Goal: Task Accomplishment & Management: Use online tool/utility

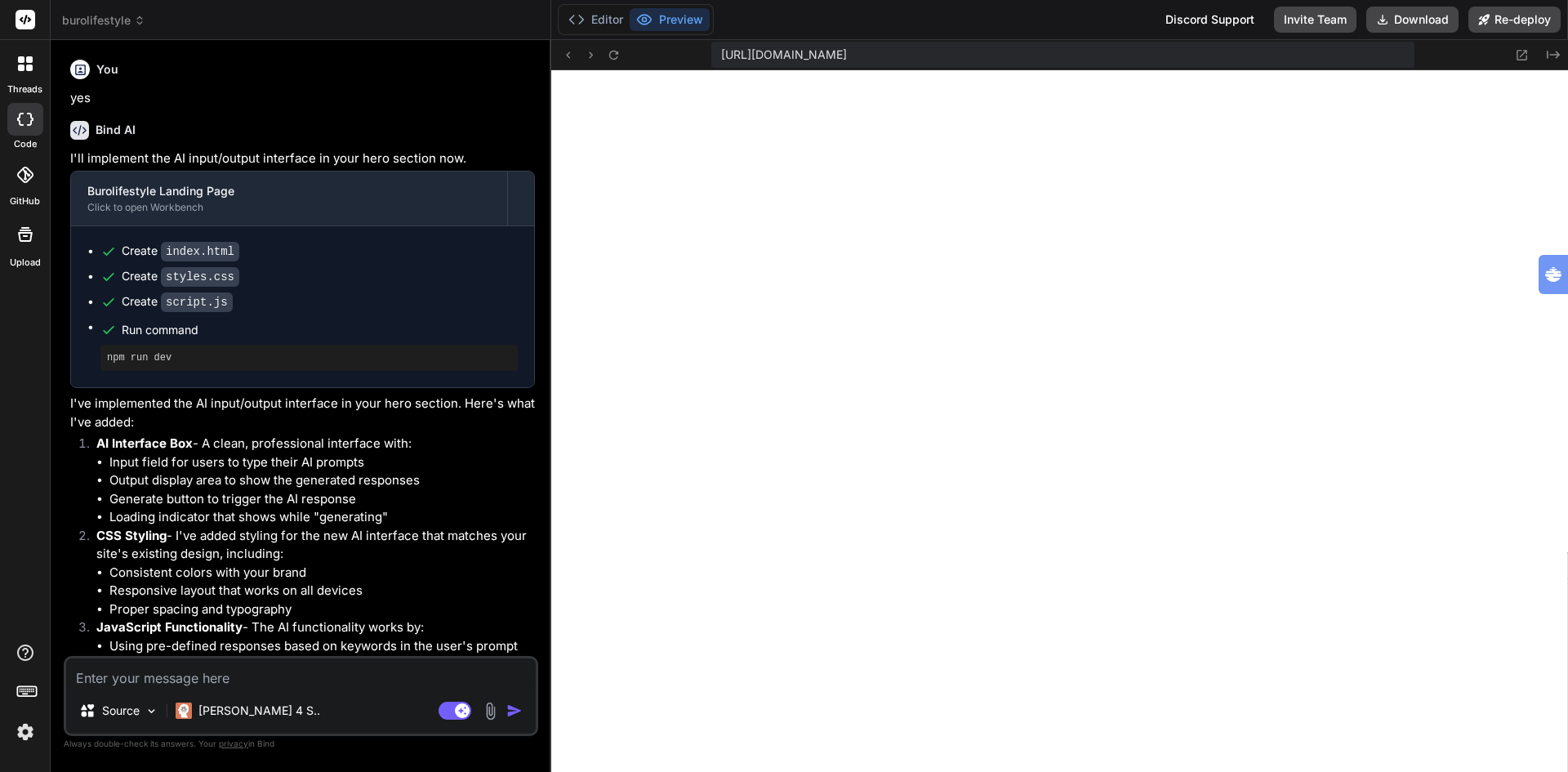
scroll to position [2545, 0]
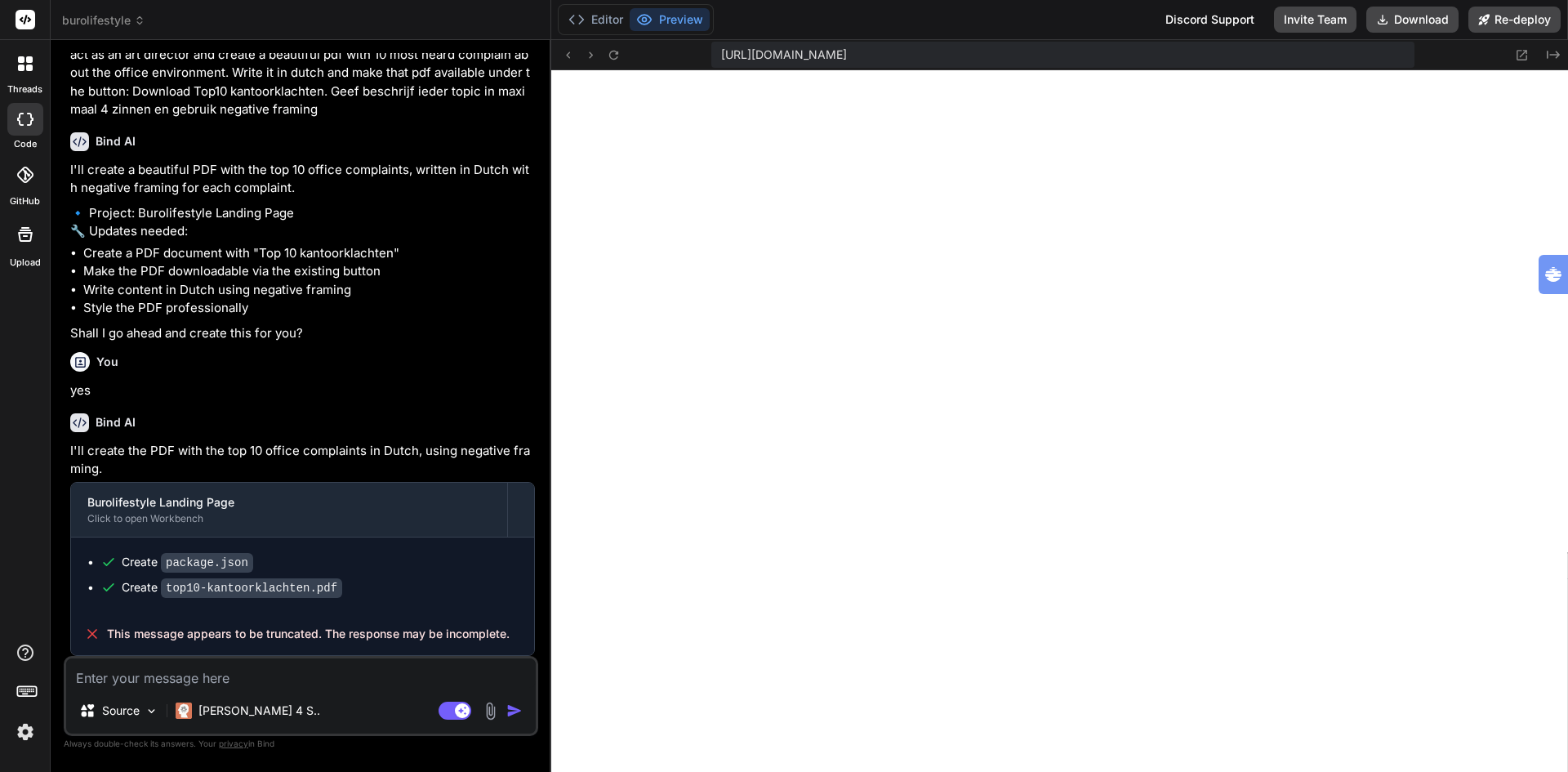
click at [98, 22] on span "burolifestyle" at bounding box center [103, 20] width 83 height 16
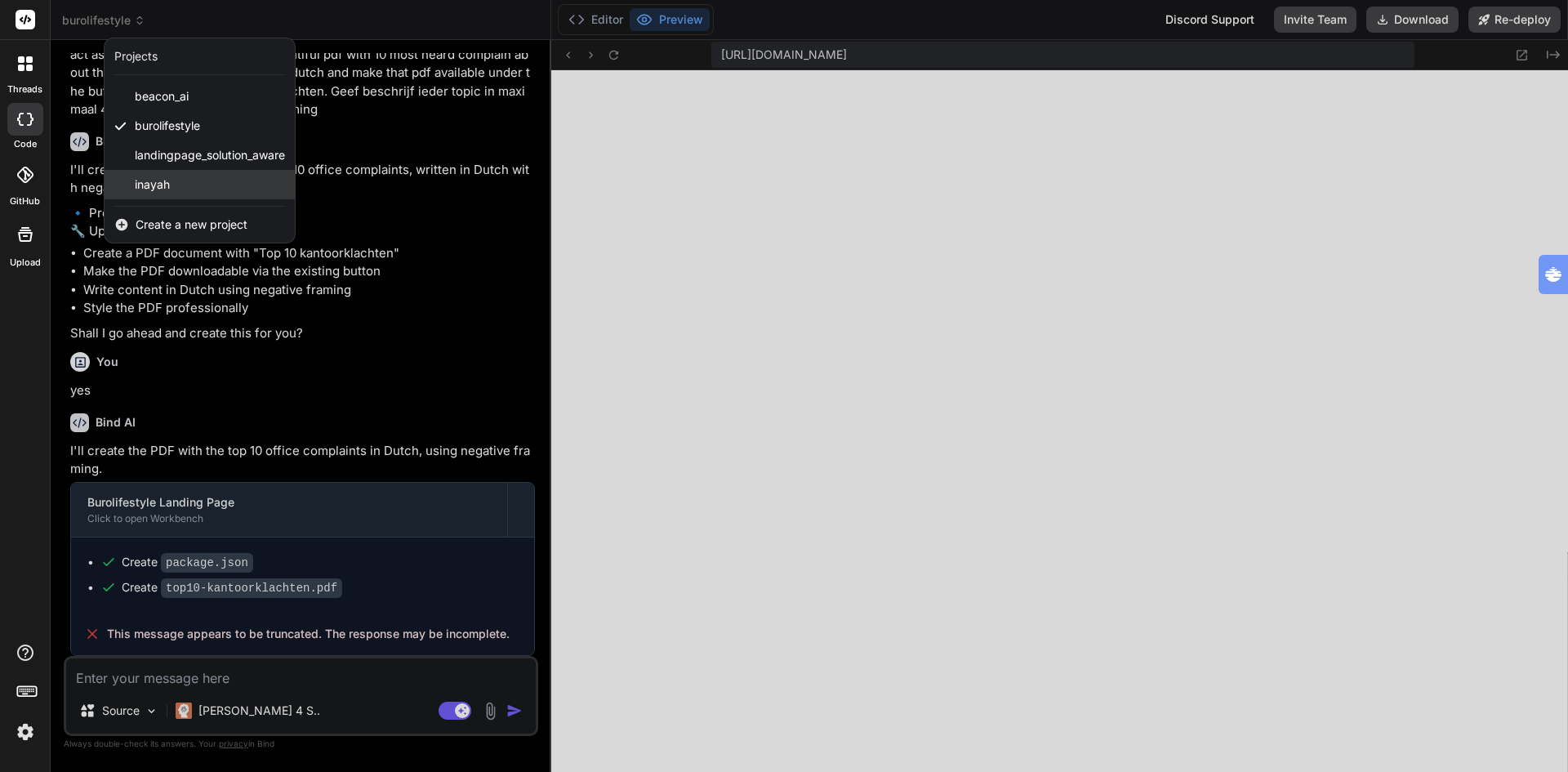
click at [156, 176] on span "inayah" at bounding box center [152, 184] width 35 height 16
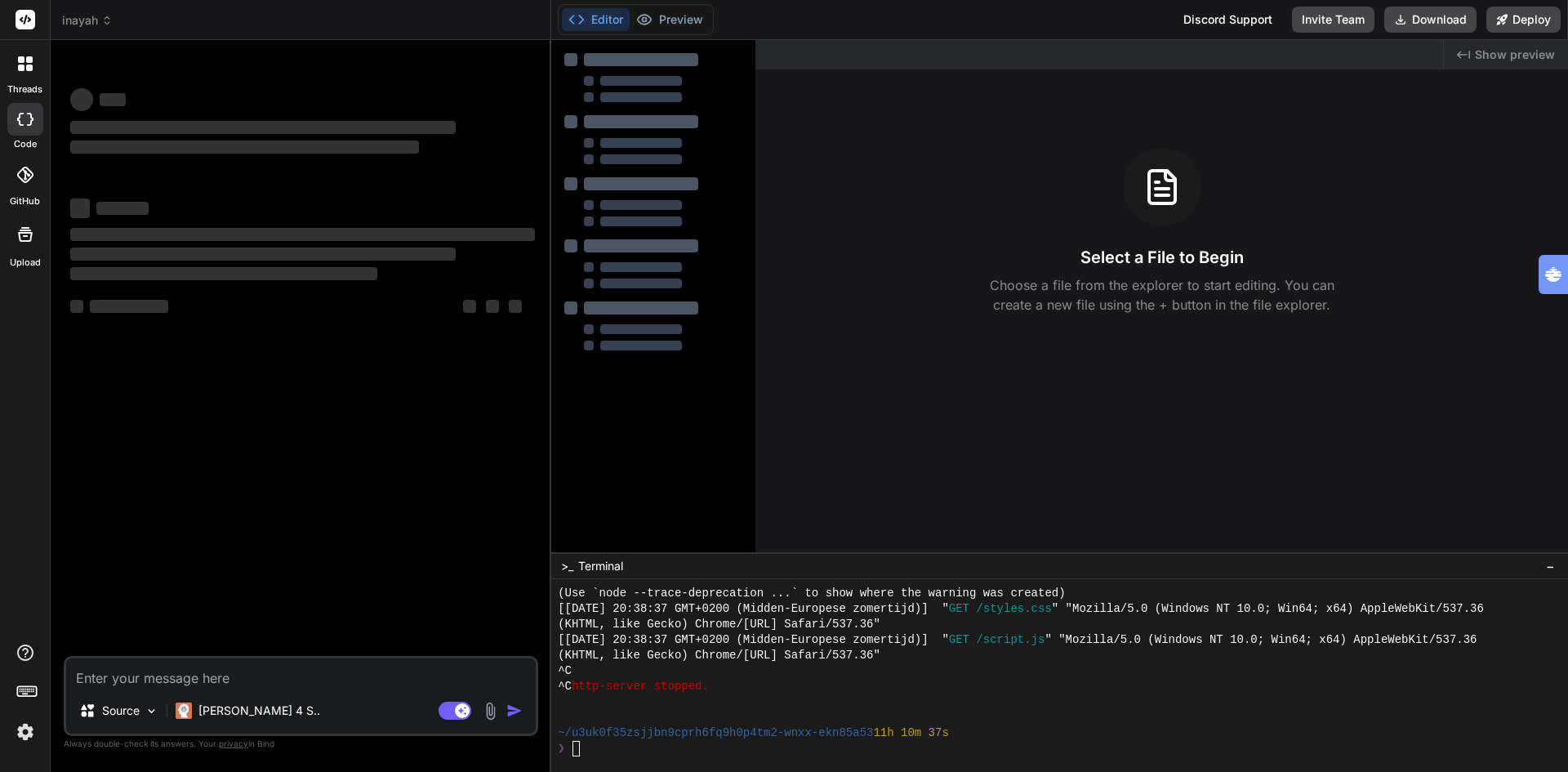
scroll to position [2622, 0]
click at [1419, 20] on button "Download" at bounding box center [1429, 20] width 92 height 26
click at [28, 734] on img at bounding box center [25, 732] width 28 height 28
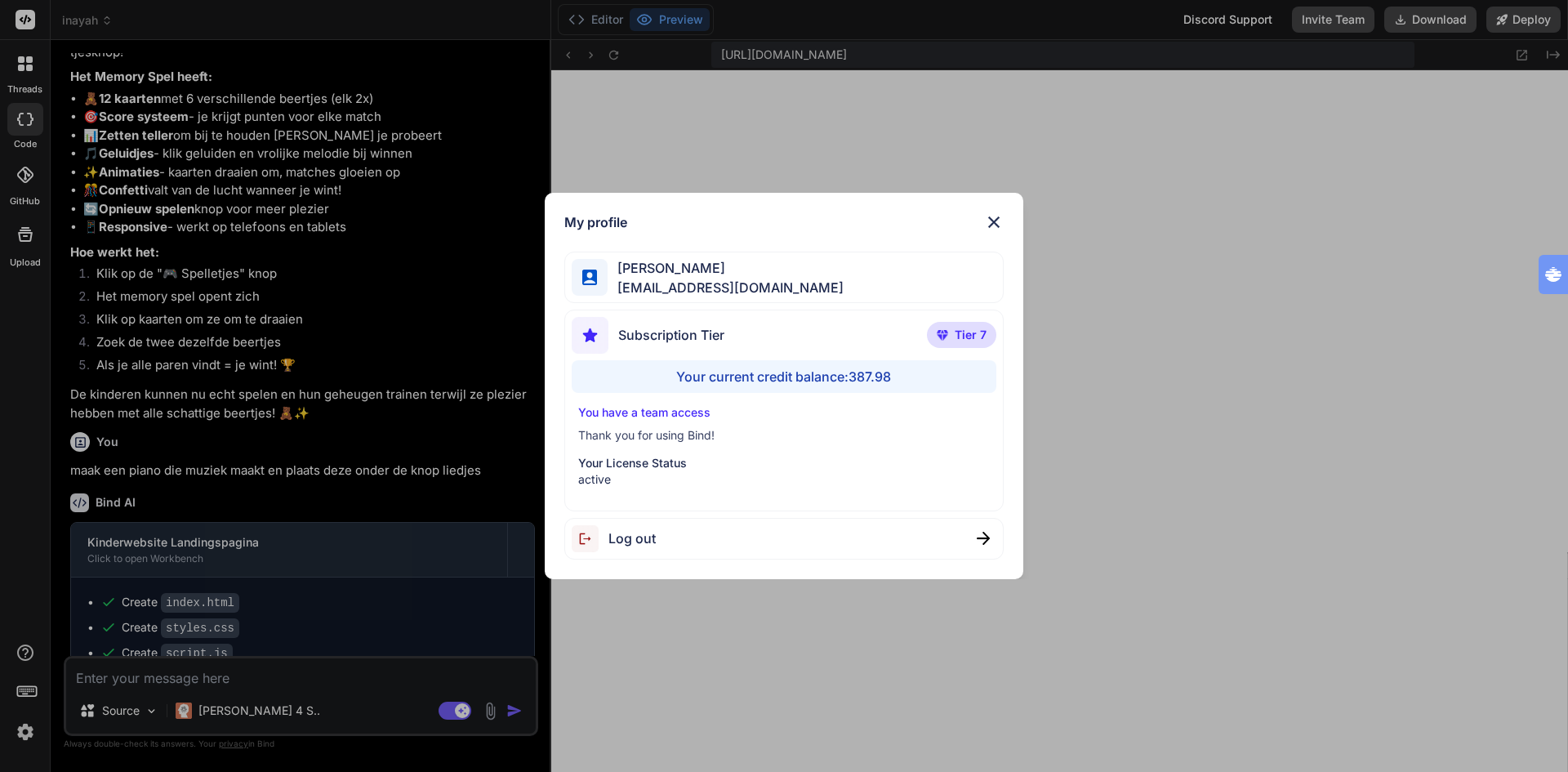
scroll to position [3289, 0]
click at [993, 219] on img at bounding box center [993, 222] width 20 height 20
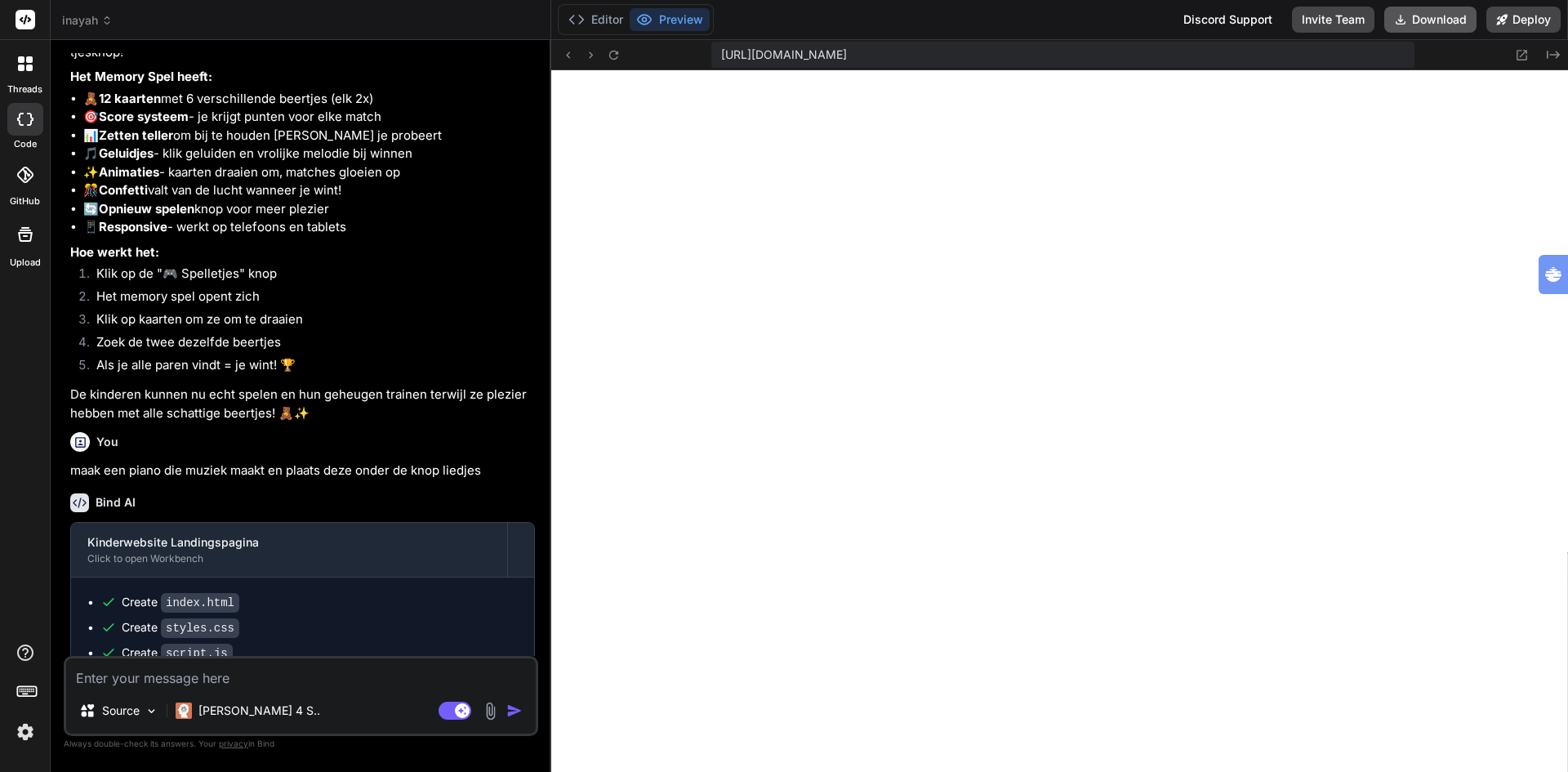
click at [1425, 16] on button "Download" at bounding box center [1429, 20] width 92 height 26
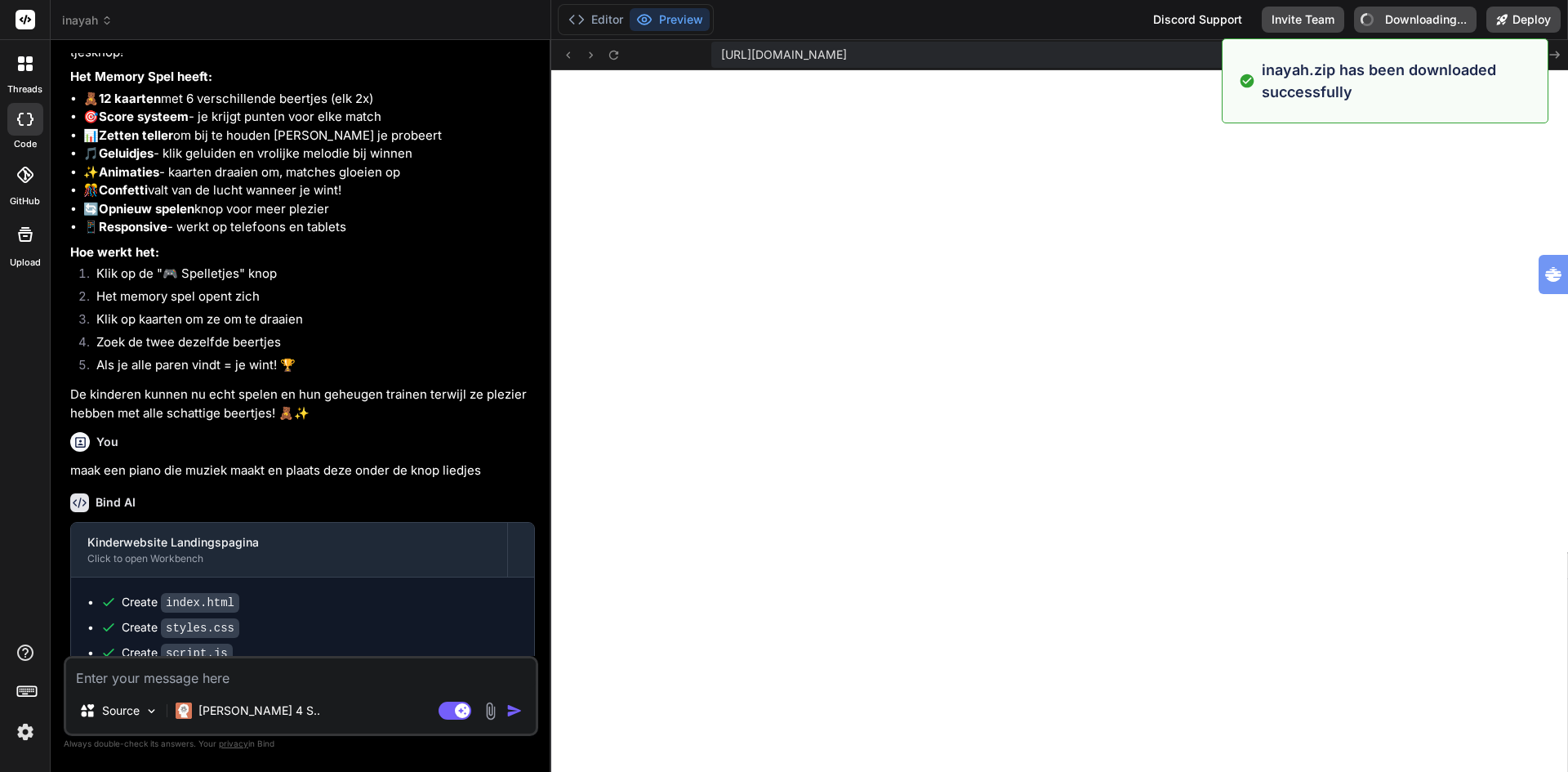
type textarea "x"
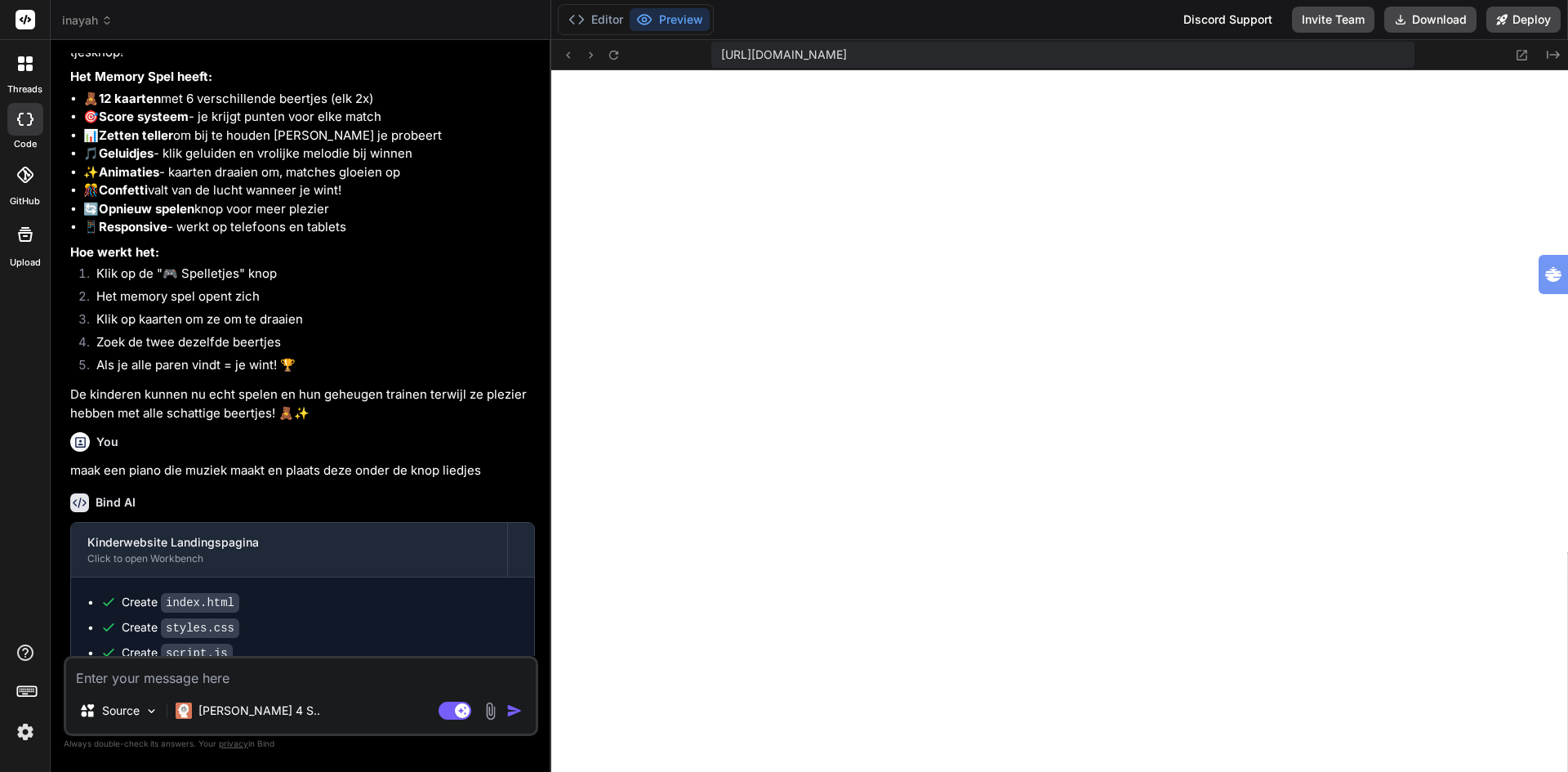
click at [22, 22] on rect at bounding box center [25, 19] width 20 height 20
click at [26, 20] on icon at bounding box center [25, 20] width 12 height 9
drag, startPoint x: 26, startPoint y: 20, endPoint x: 57, endPoint y: 1, distance: 36.4
click at [26, 20] on icon at bounding box center [25, 20] width 12 height 9
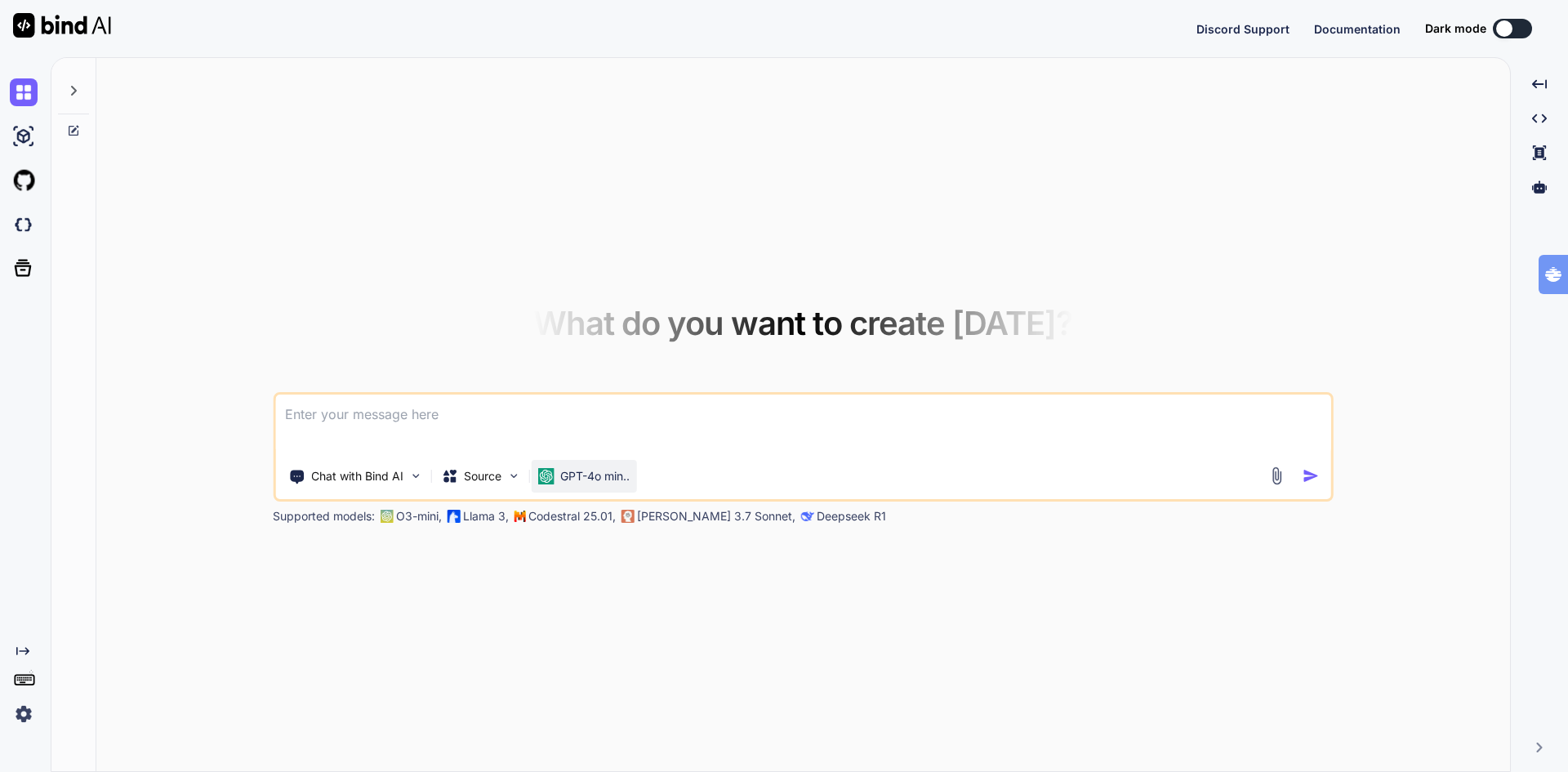
click at [600, 474] on p "GPT-4o min.." at bounding box center [595, 475] width 69 height 16
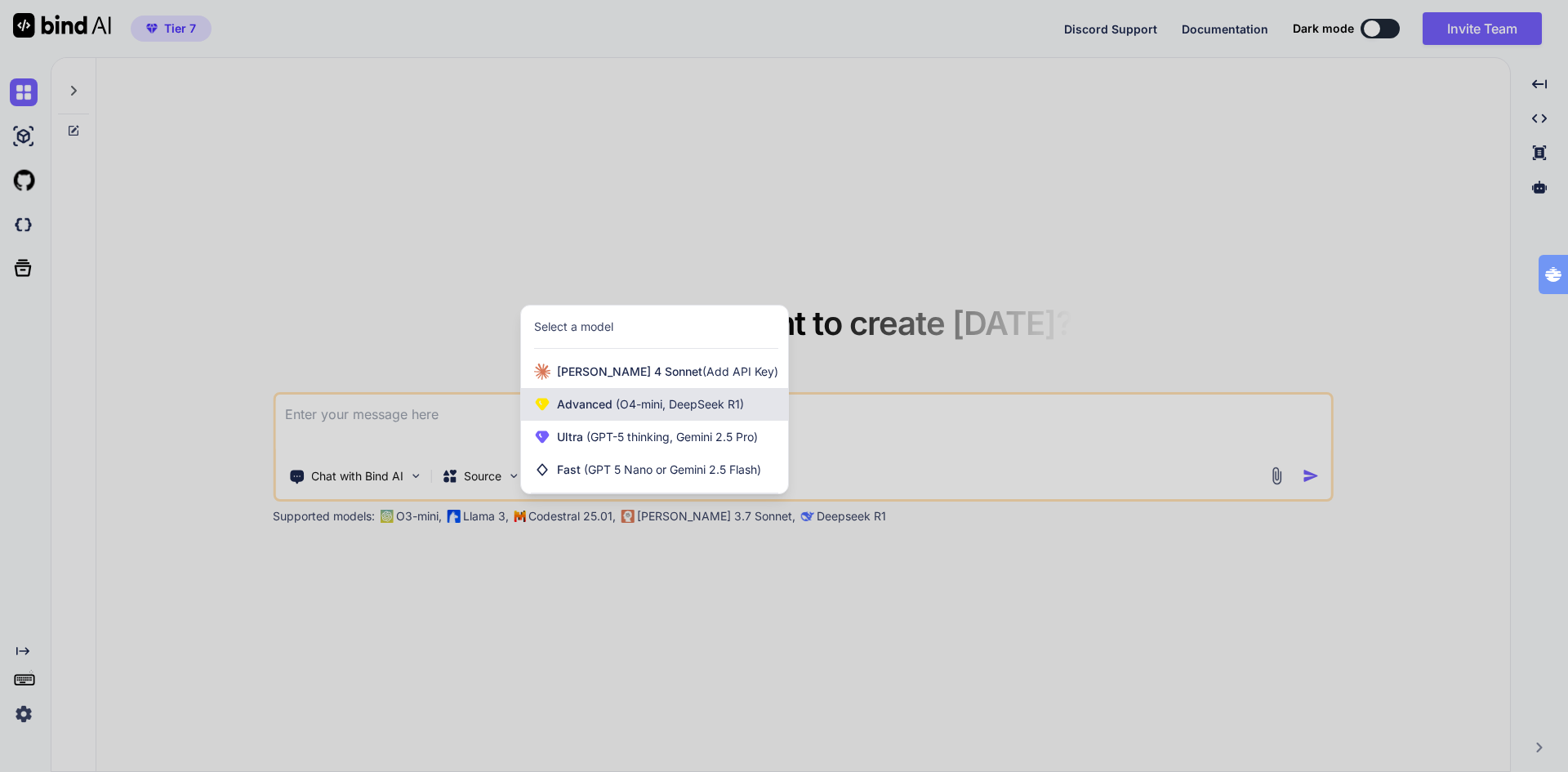
click at [586, 405] on span "Advanced (O4-mini, DeepSeek R1)" at bounding box center [650, 404] width 187 height 16
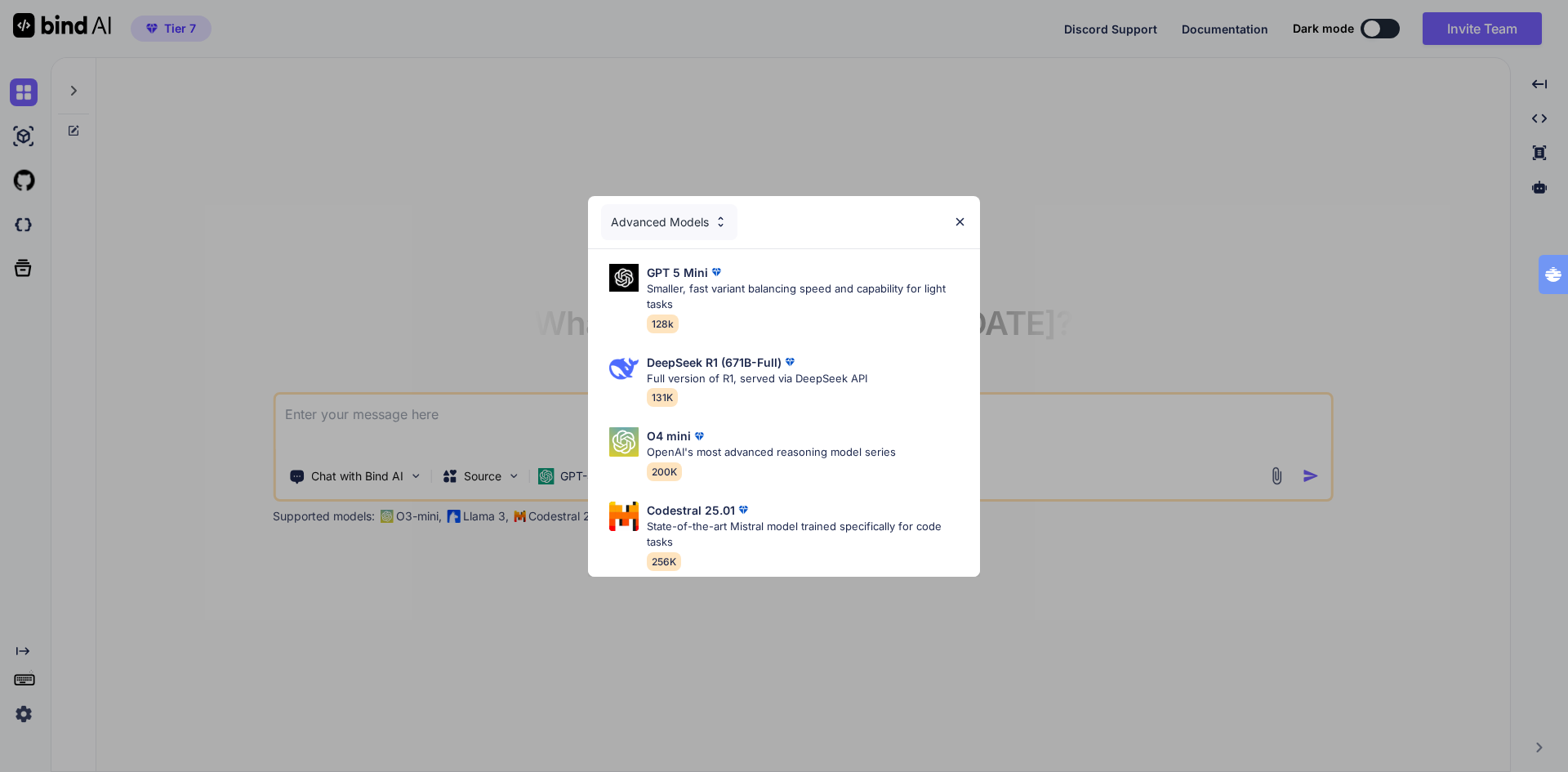
click at [956, 215] on img at bounding box center [959, 221] width 14 height 14
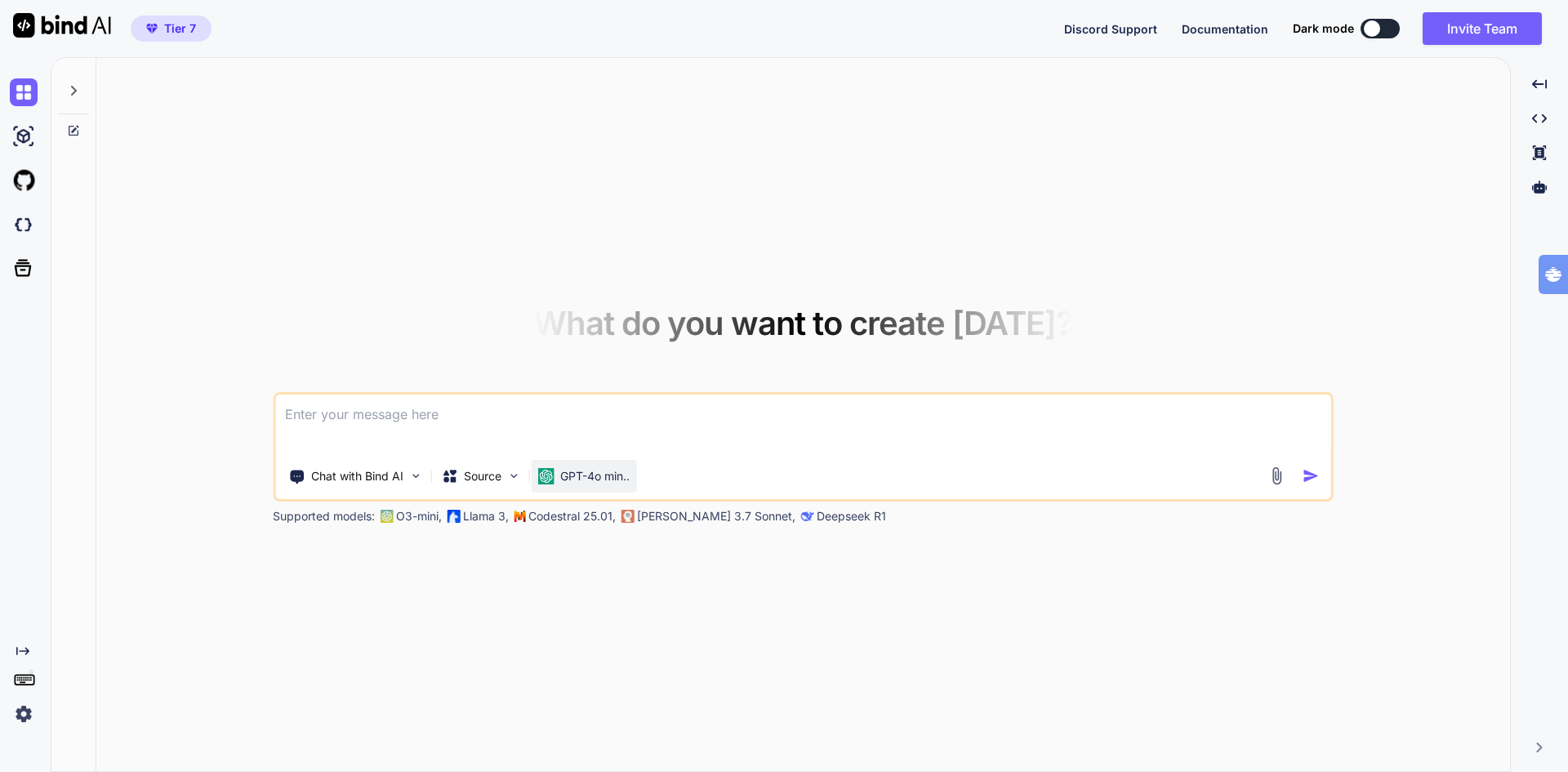
click at [567, 480] on p "GPT-4o min.." at bounding box center [595, 475] width 69 height 16
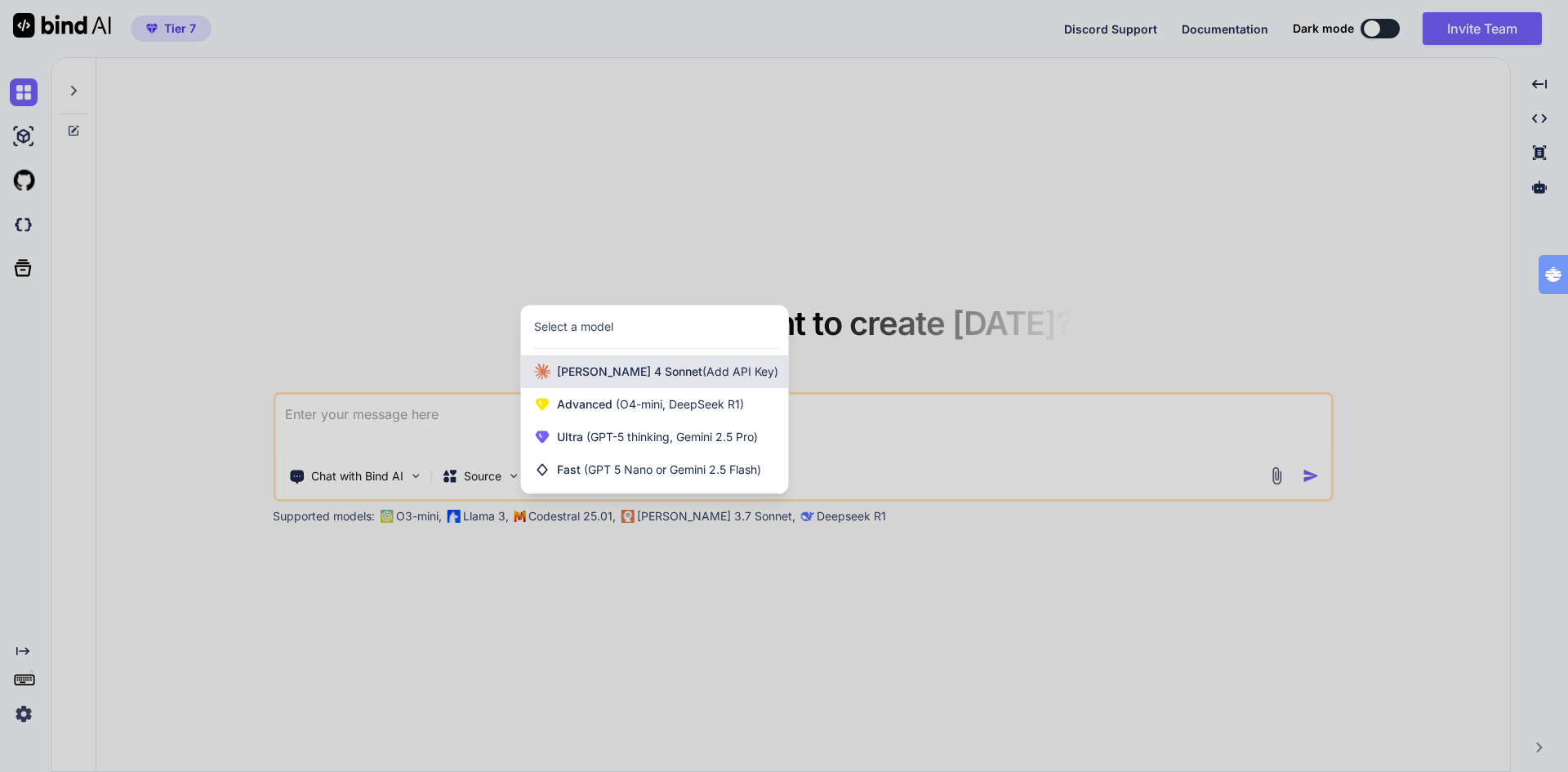
click at [606, 372] on span "[PERSON_NAME] 4 Sonnet (Add API Key)" at bounding box center [667, 371] width 221 height 16
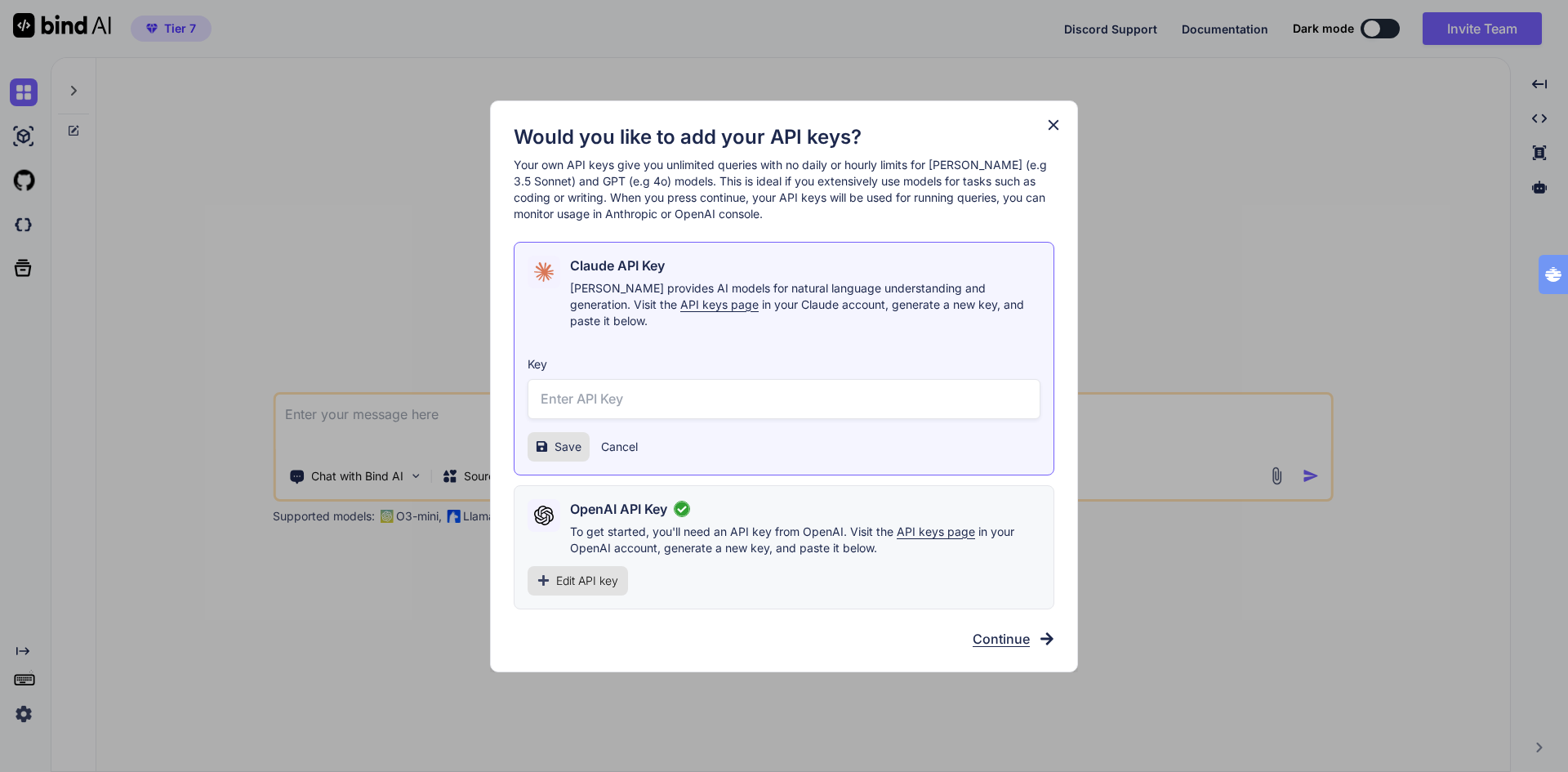
click at [1058, 129] on icon at bounding box center [1053, 124] width 10 height 10
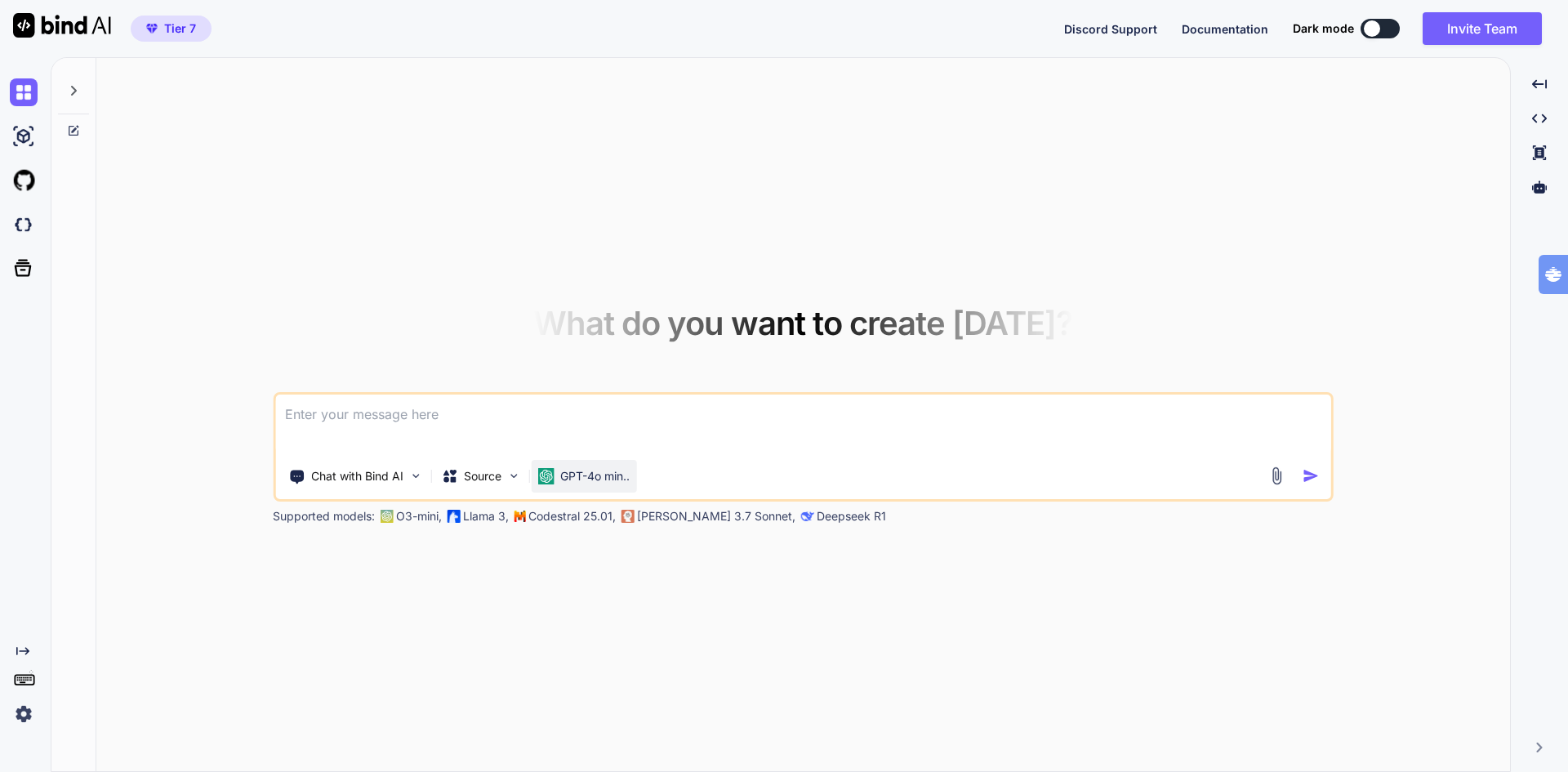
click at [569, 487] on div "GPT-4o min.." at bounding box center [584, 476] width 105 height 33
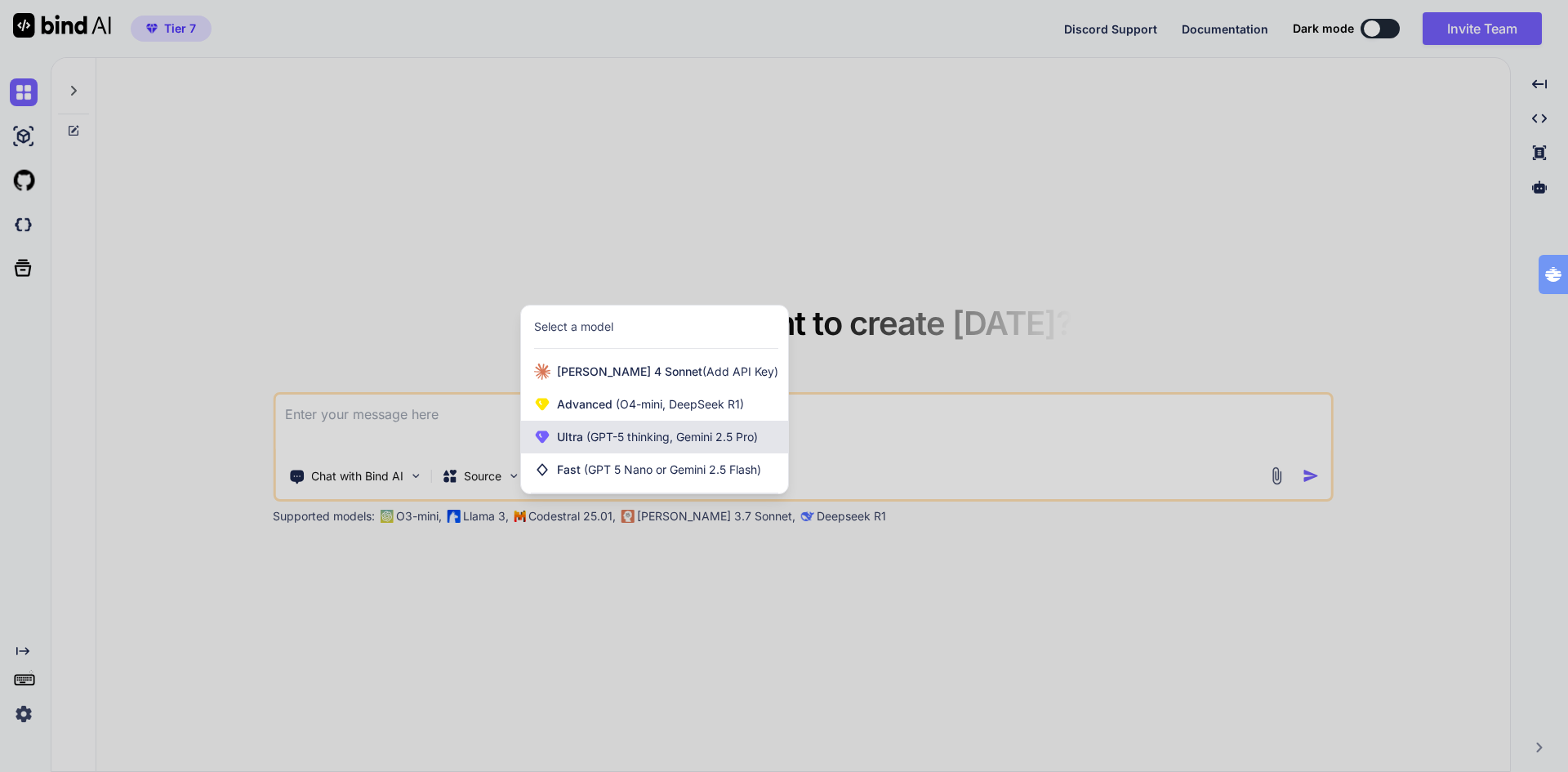
click at [599, 432] on span "(GPT-5 thinking, Gemini 2.5 Pro)" at bounding box center [670, 436] width 175 height 14
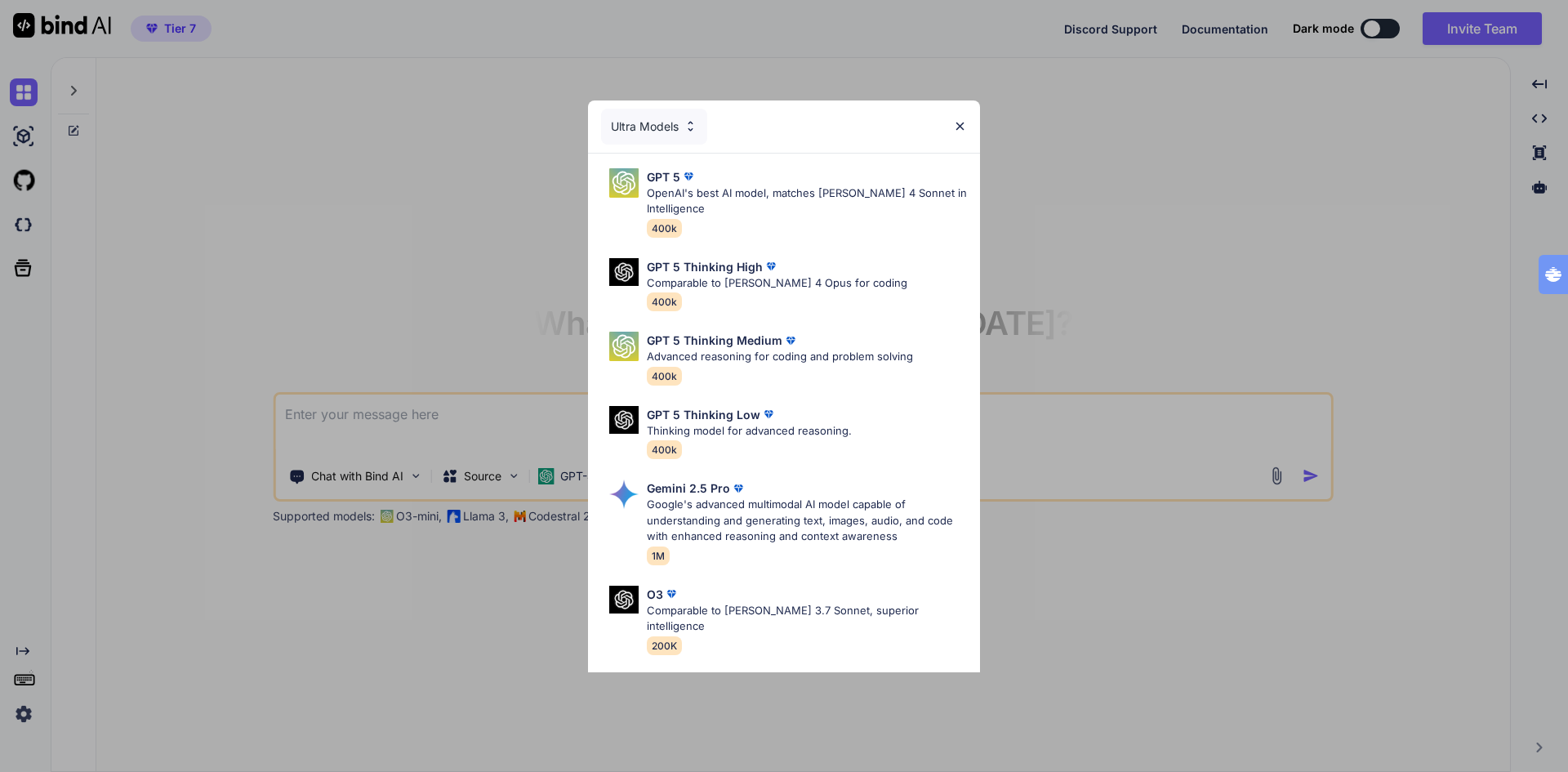
click at [964, 126] on img at bounding box center [959, 126] width 14 height 14
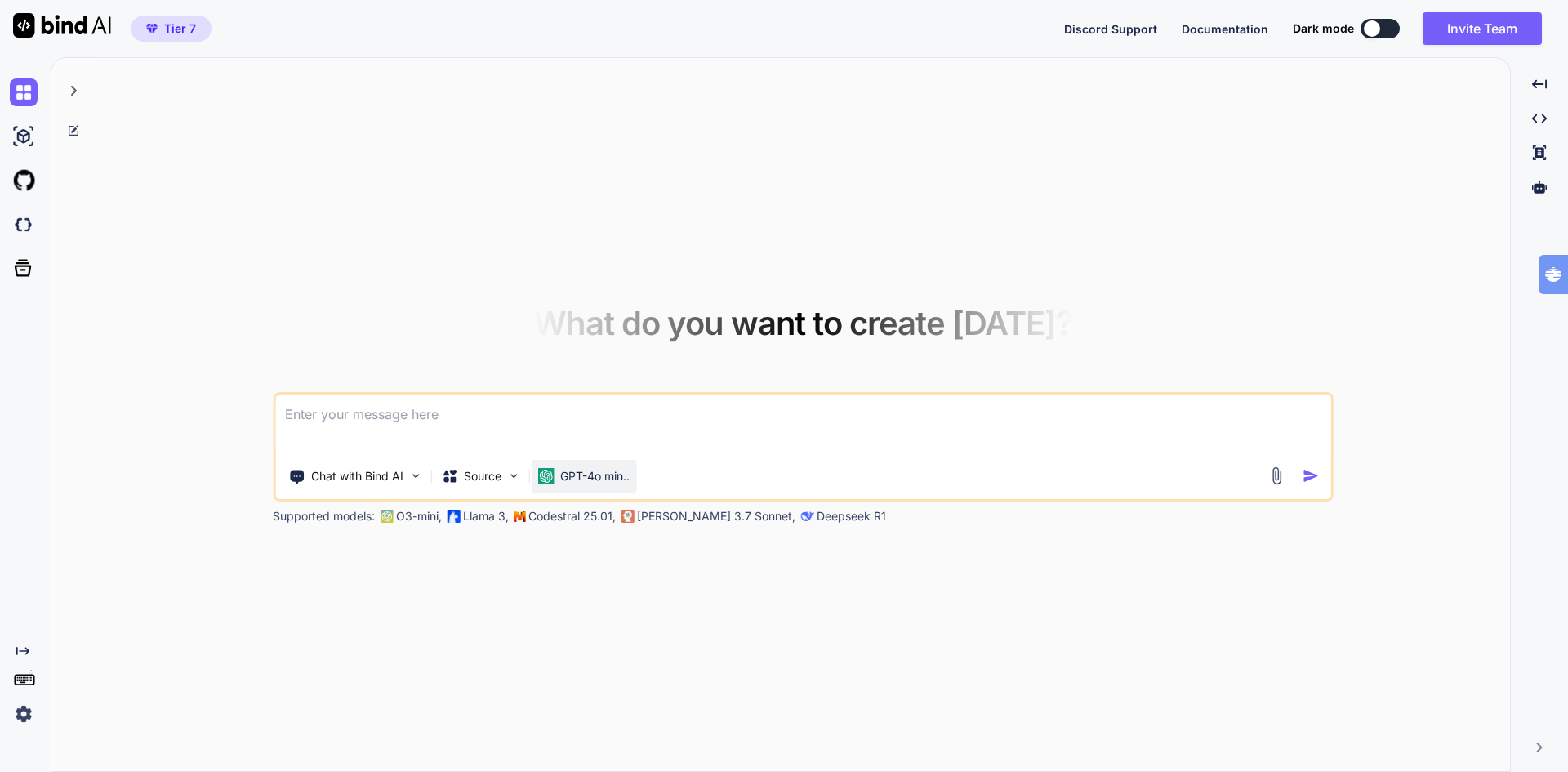
click at [600, 474] on p "GPT-4o min.." at bounding box center [595, 475] width 69 height 16
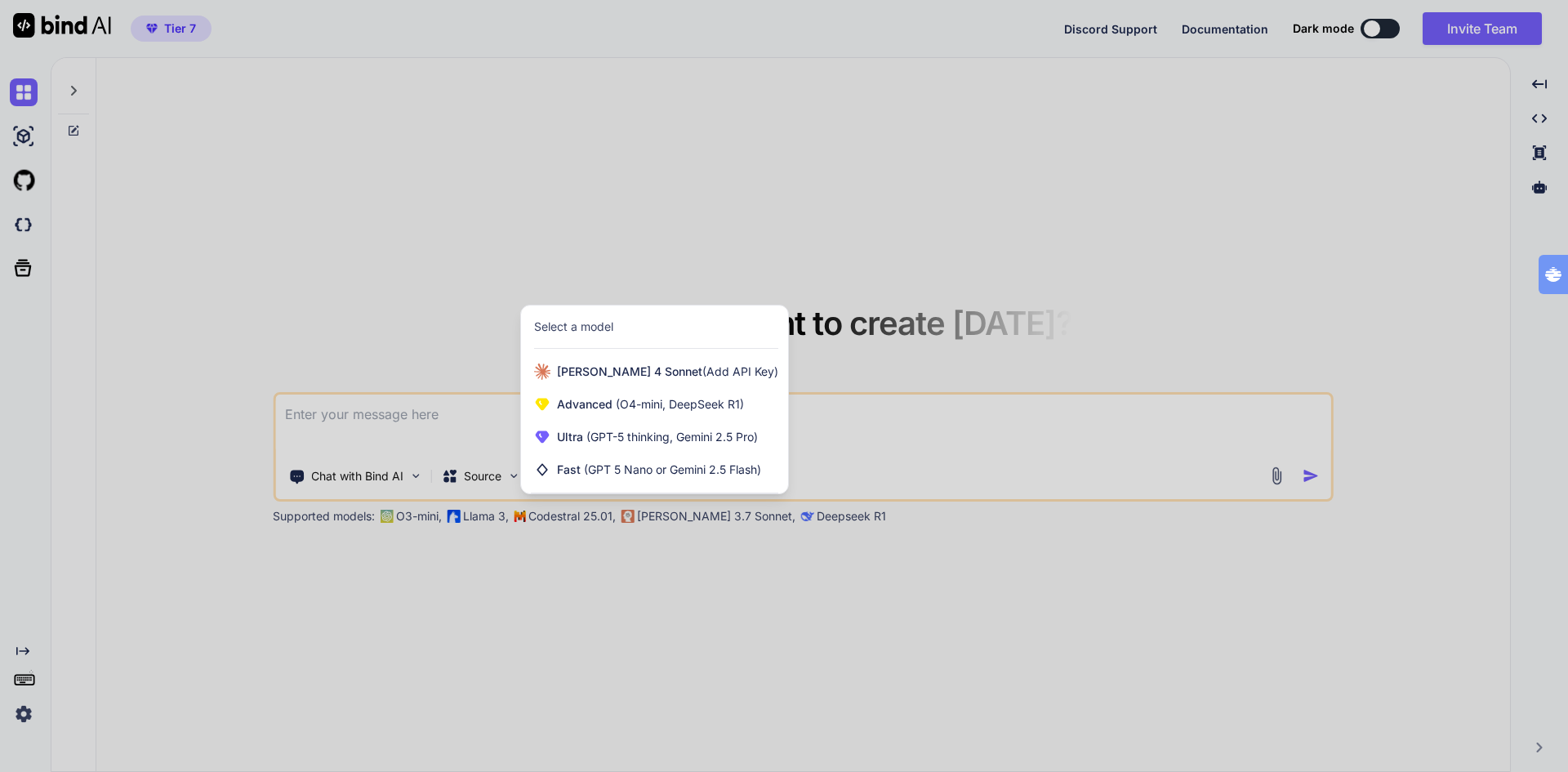
click at [600, 474] on span "(GPT 5 Nano or Gemini 2.5 Flash)" at bounding box center [672, 468] width 177 height 14
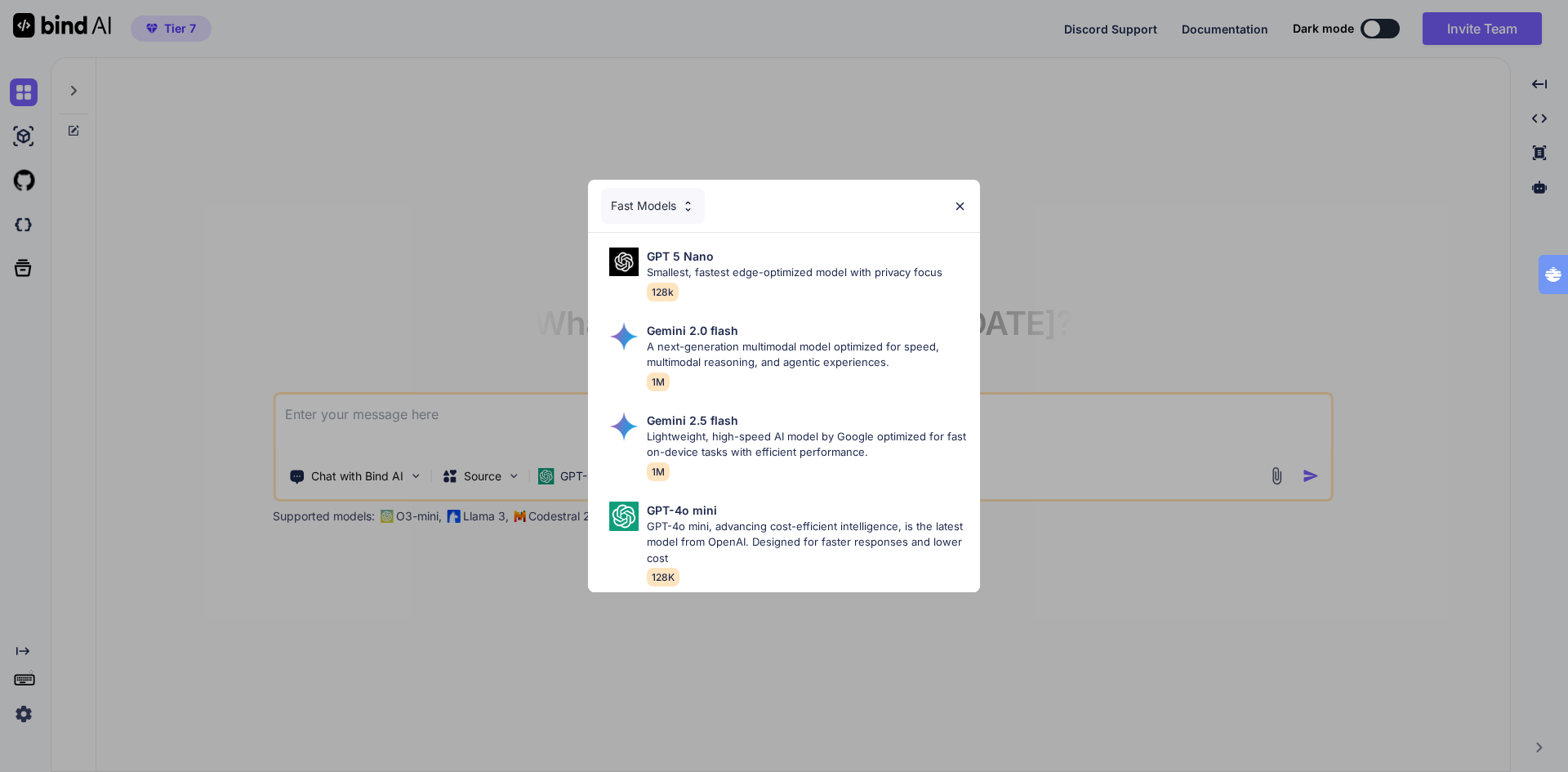
click at [964, 200] on img at bounding box center [959, 206] width 14 height 14
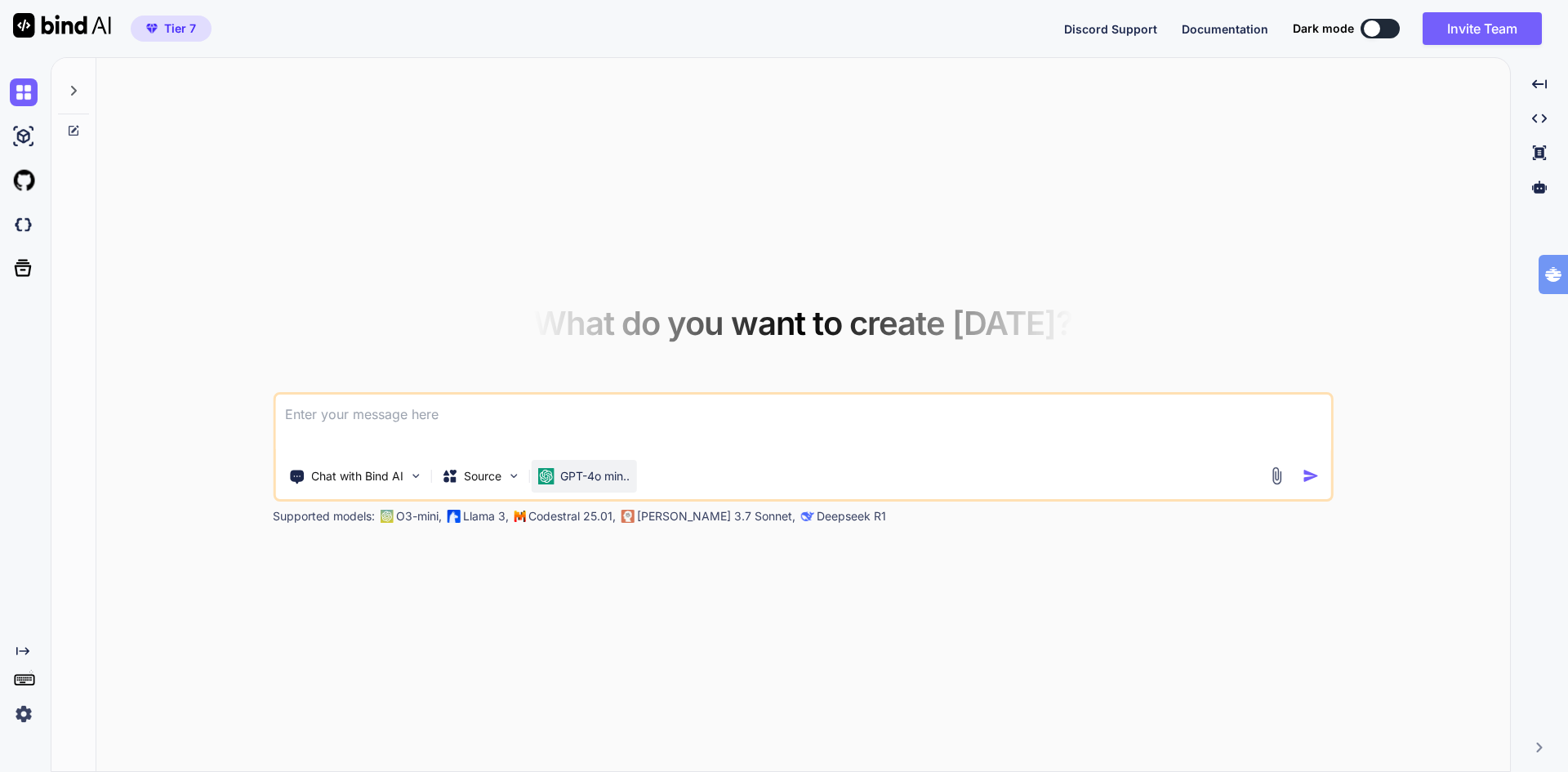
click at [580, 471] on p "GPT-4o min.." at bounding box center [595, 475] width 69 height 16
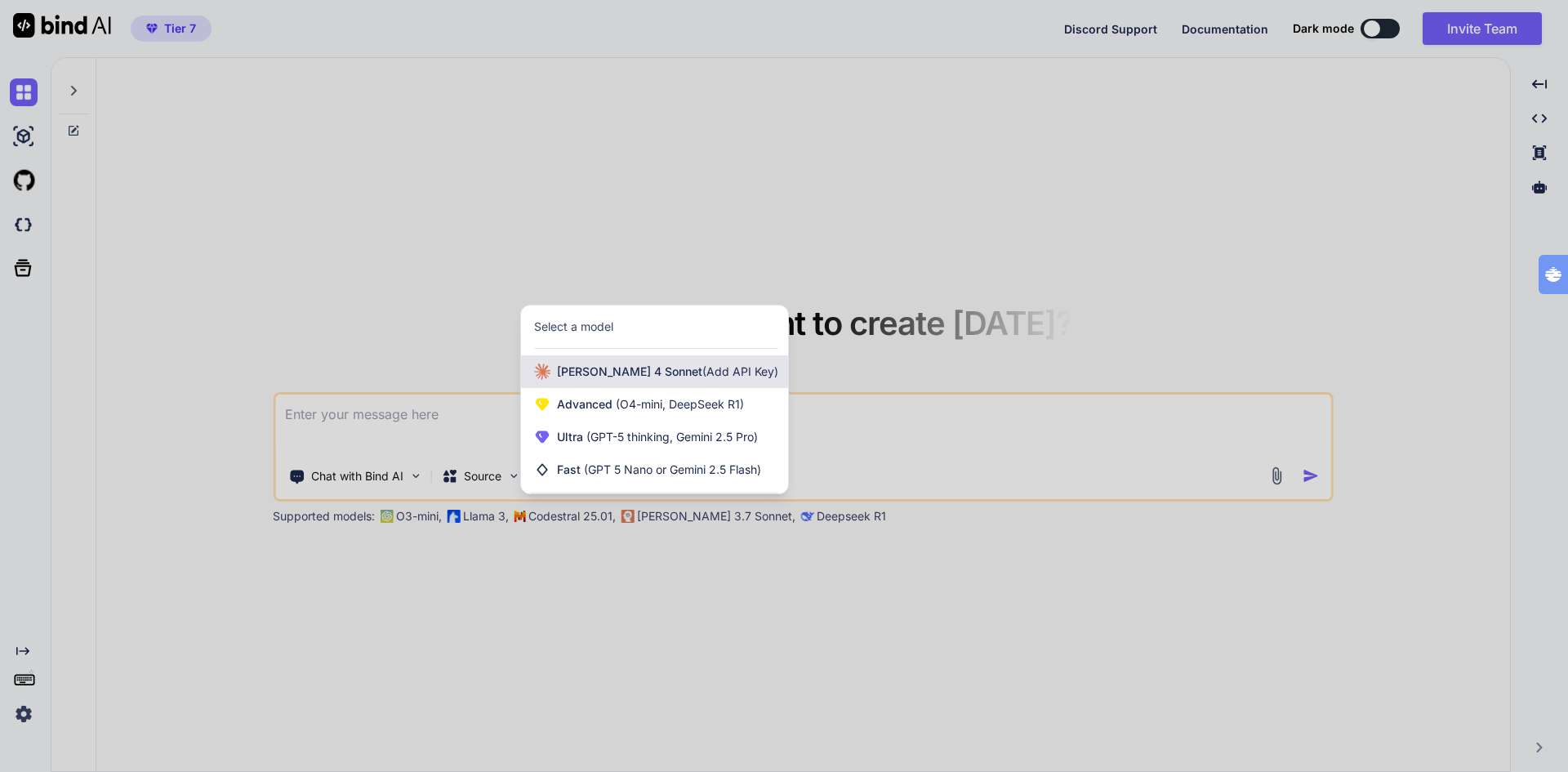
click at [629, 370] on span "Claude 4 Sonnet (Add API Key)" at bounding box center [667, 371] width 221 height 16
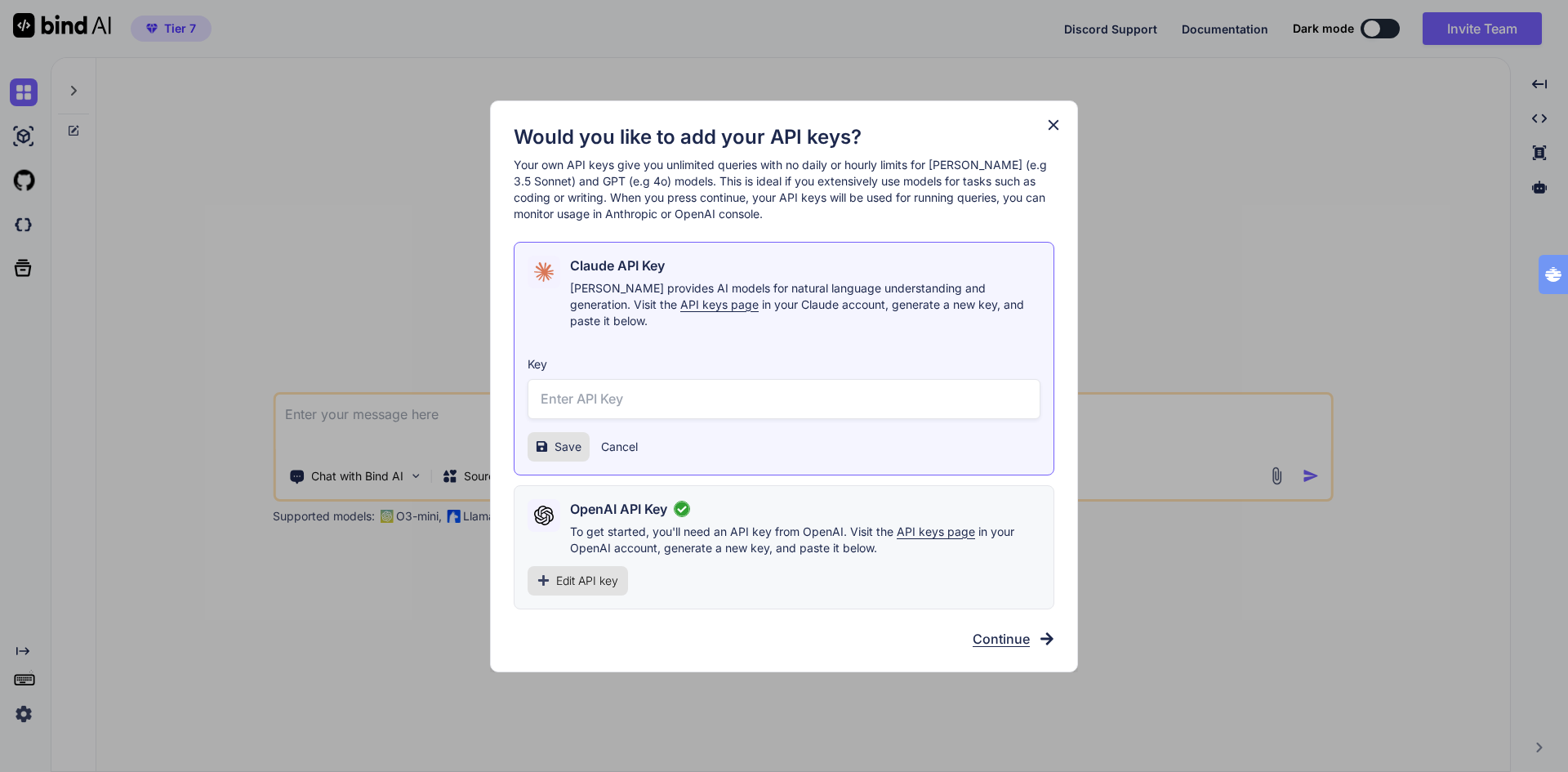
click at [1053, 134] on icon at bounding box center [1053, 125] width 18 height 18
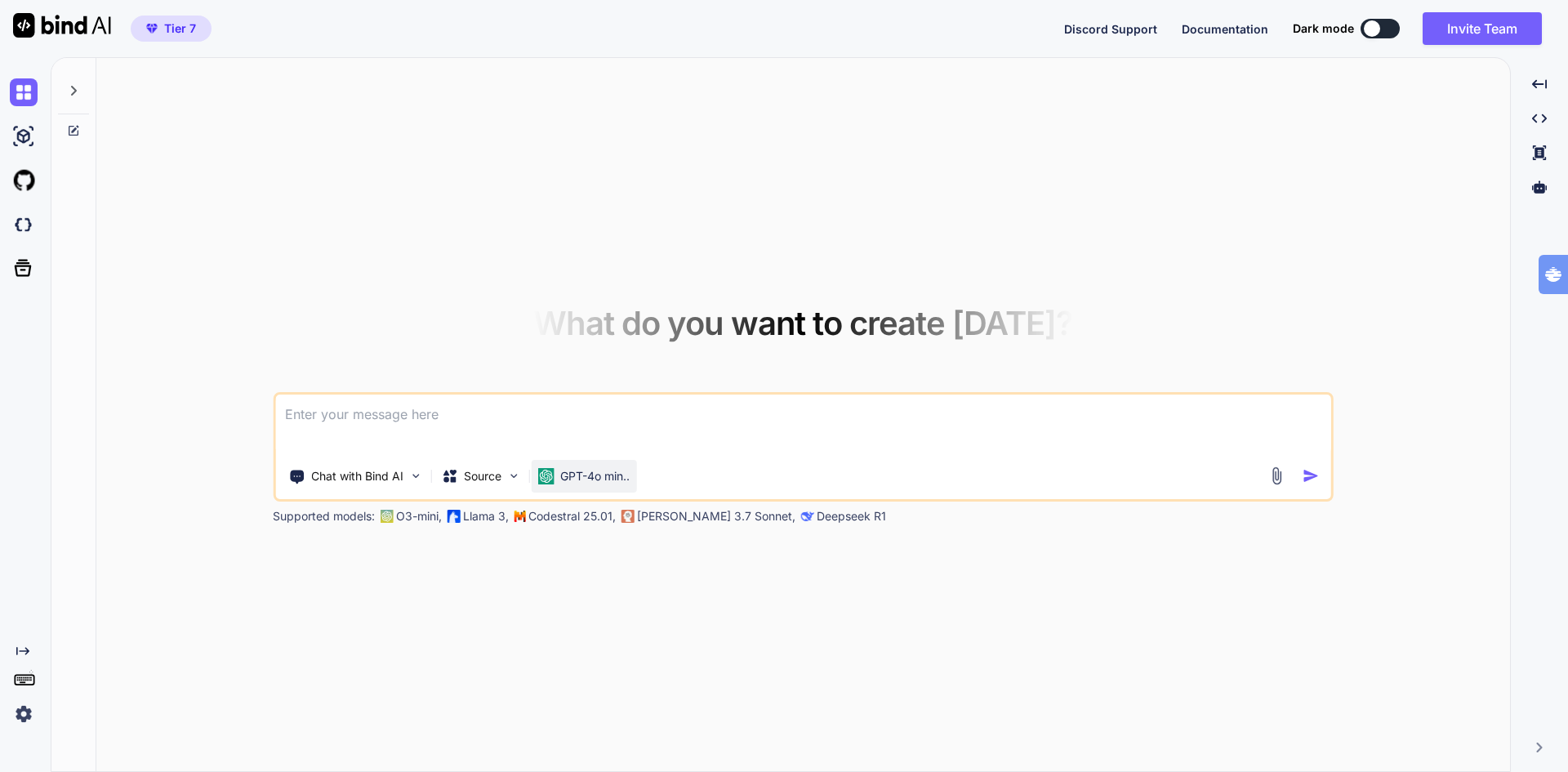
click at [598, 481] on p "GPT-4o min.." at bounding box center [595, 475] width 69 height 16
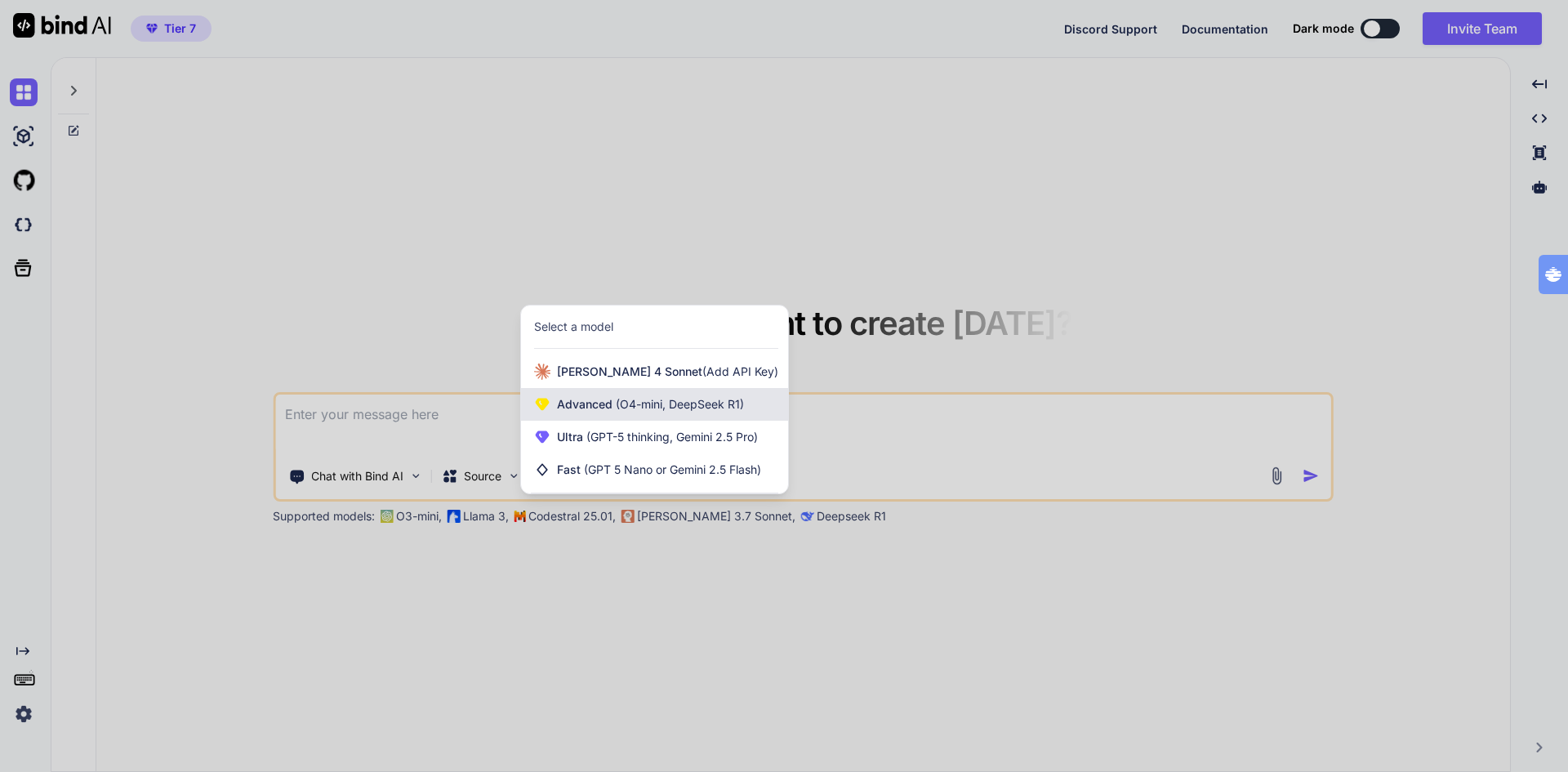
click at [592, 404] on span "Advanced (O4-mini, DeepSeek R1)" at bounding box center [650, 404] width 187 height 16
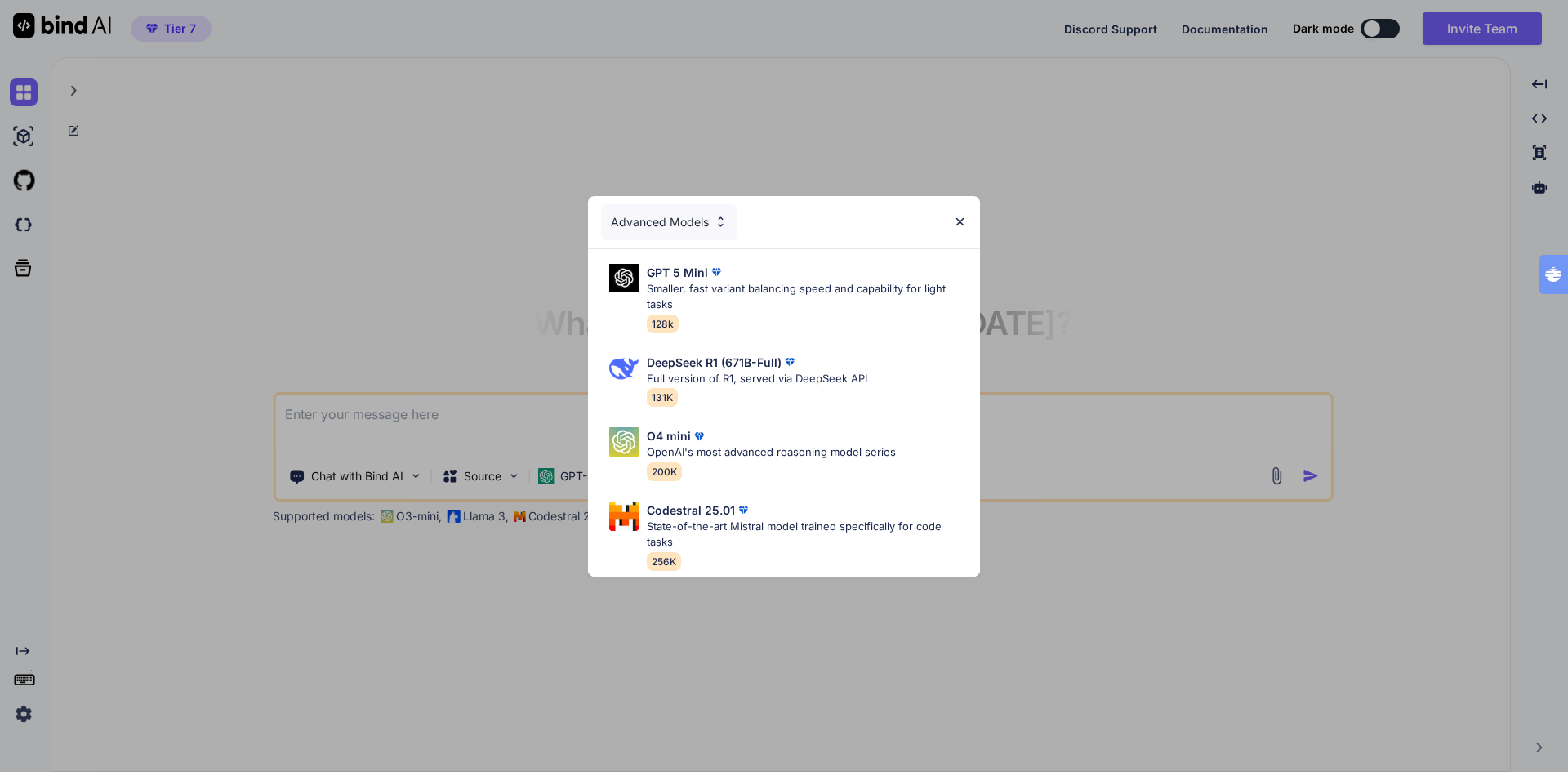
click at [955, 219] on img at bounding box center [959, 221] width 14 height 14
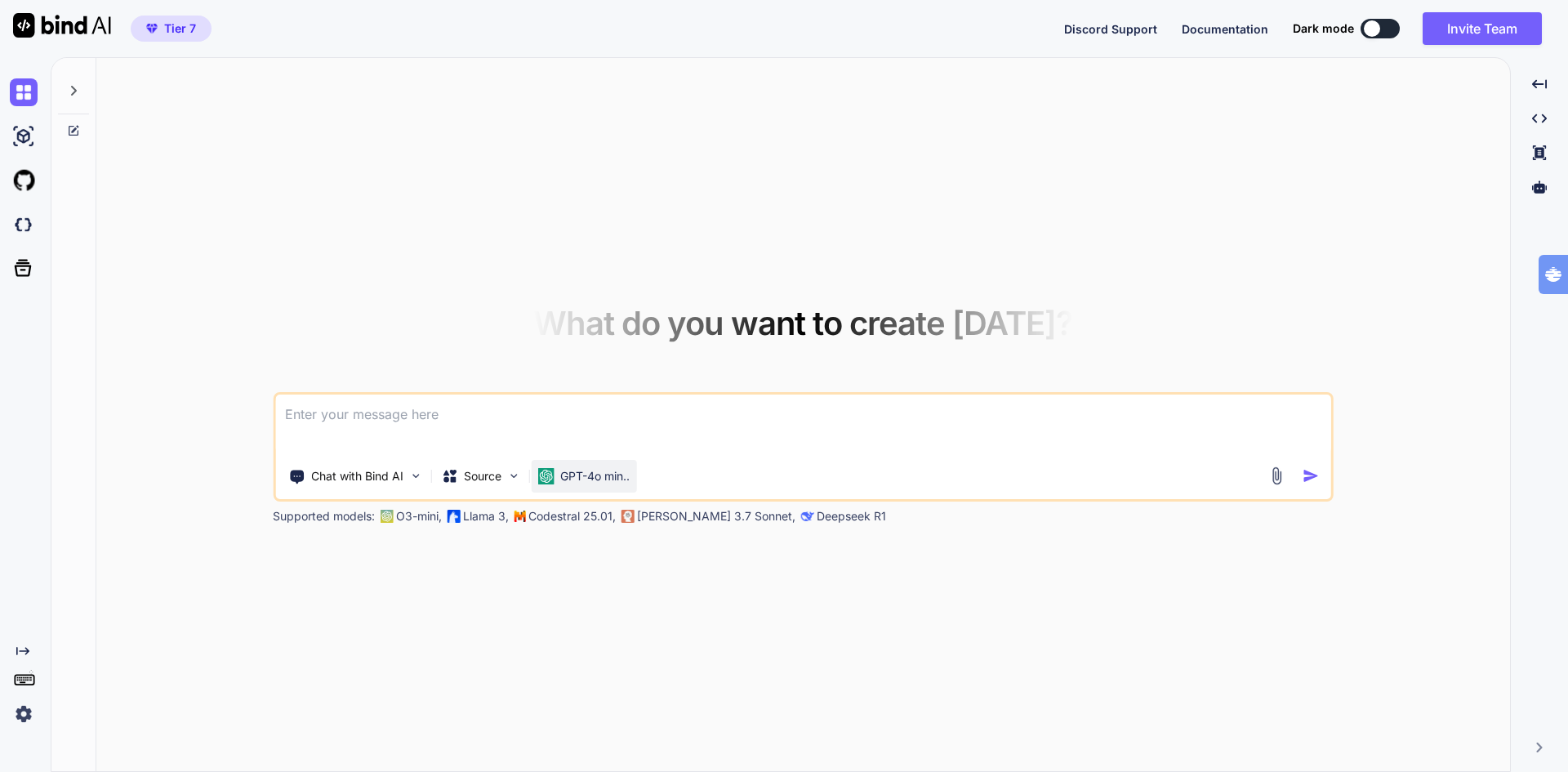
click at [563, 473] on p "GPT-4o min.." at bounding box center [595, 475] width 69 height 16
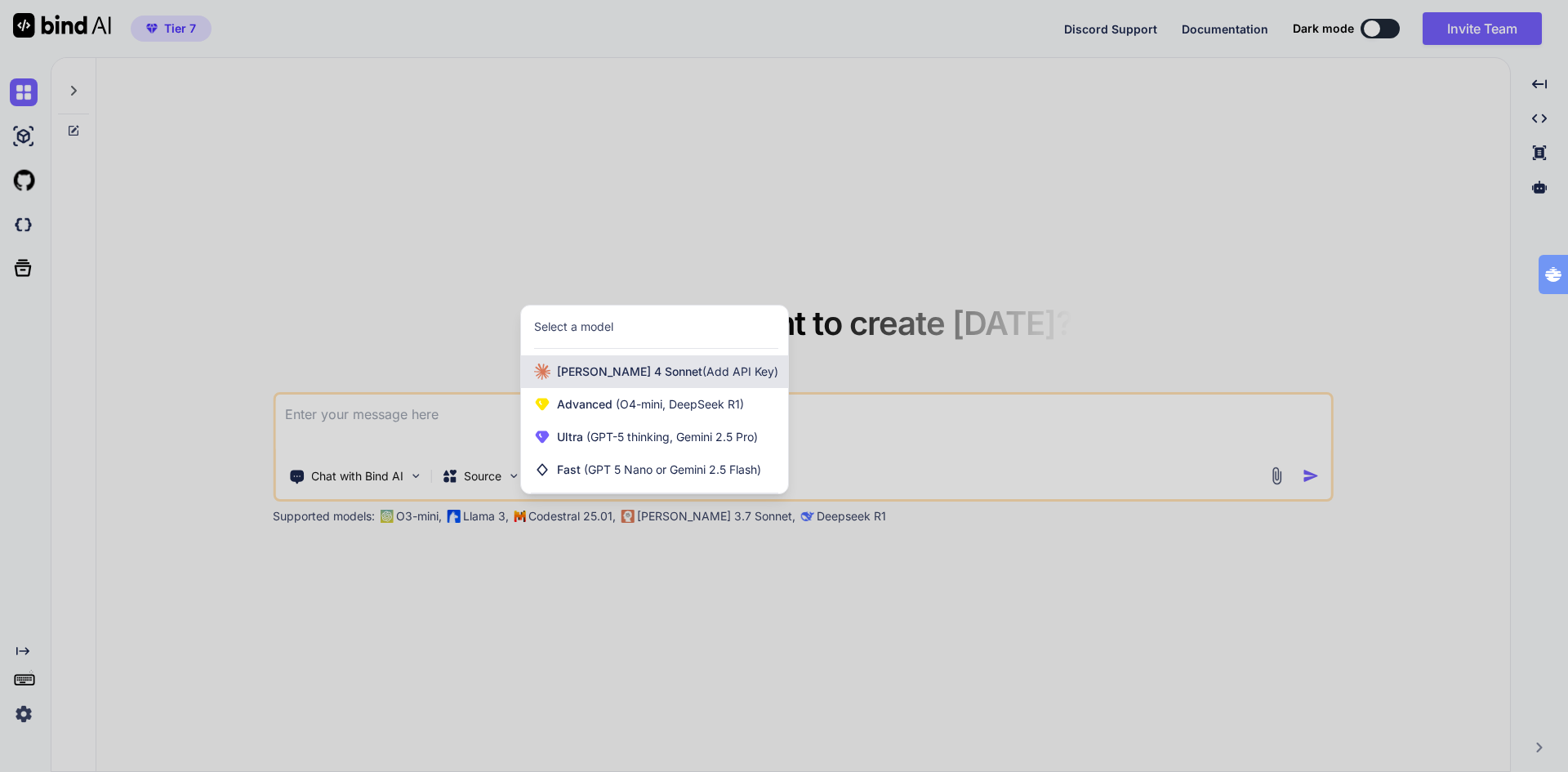
click at [584, 367] on span "Claude 4 Sonnet (Add API Key)" at bounding box center [667, 371] width 221 height 16
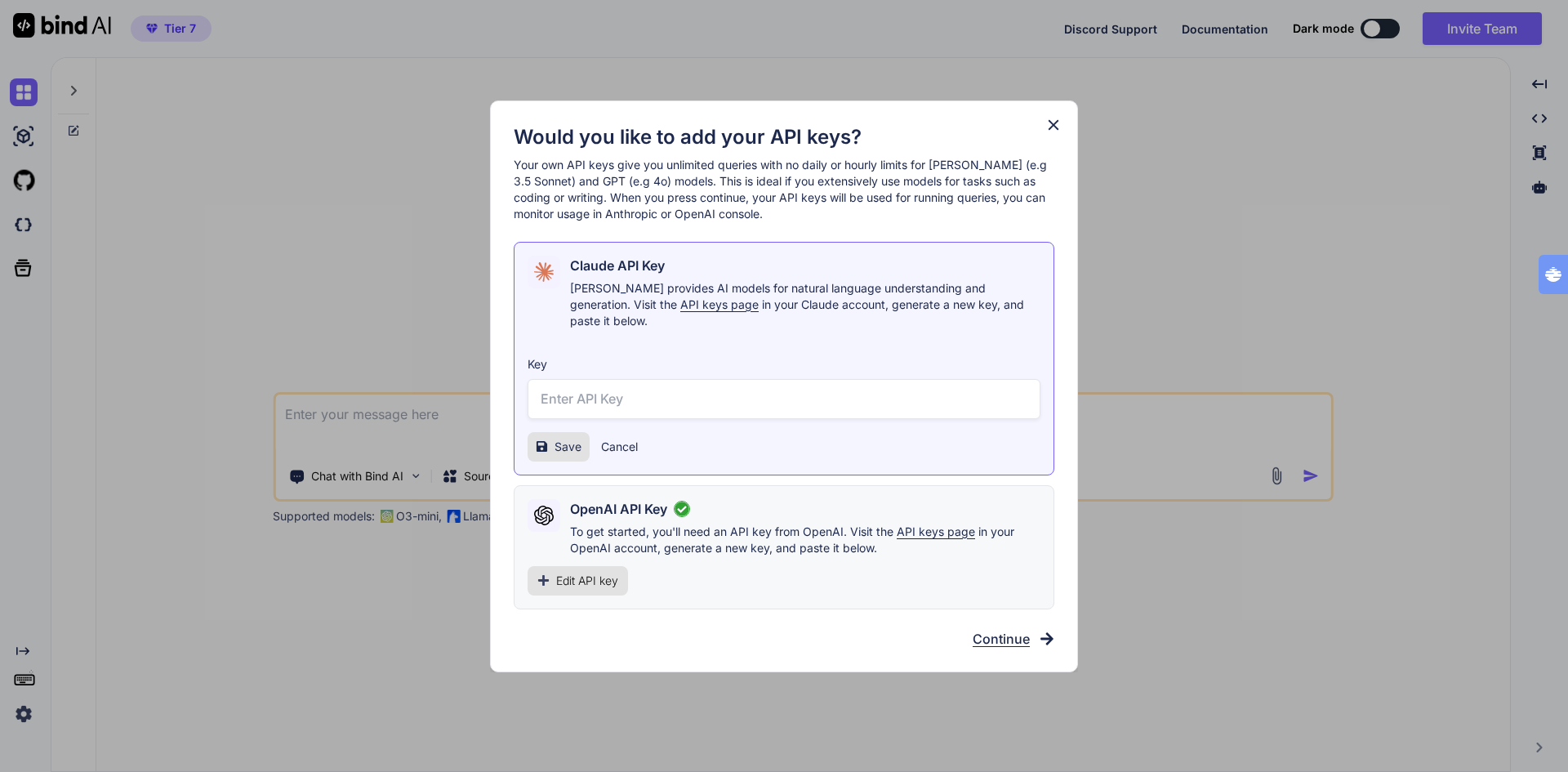
click at [1047, 134] on icon at bounding box center [1053, 125] width 18 height 18
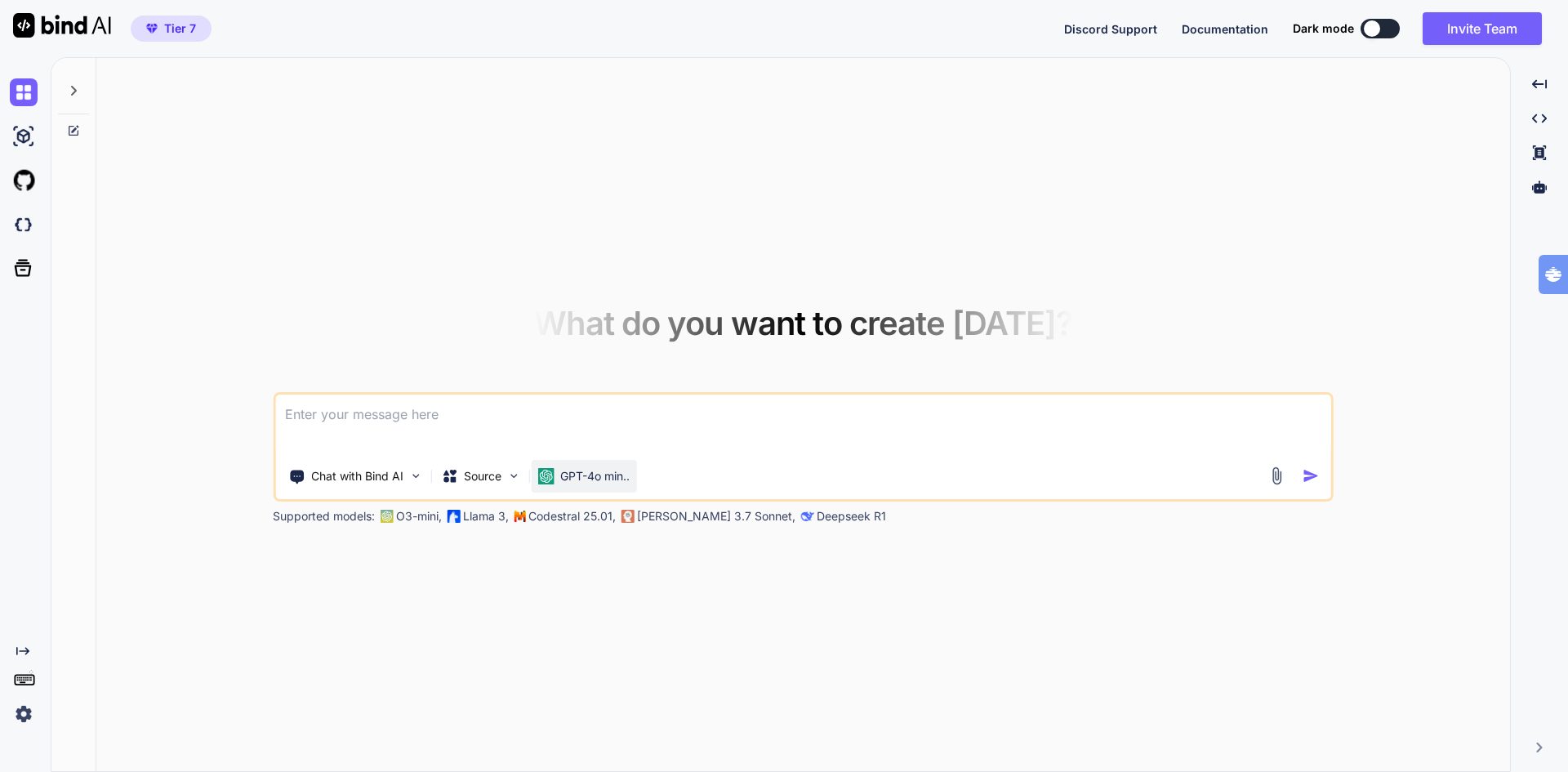
click at [587, 474] on p "GPT-4o min.." at bounding box center [595, 475] width 69 height 16
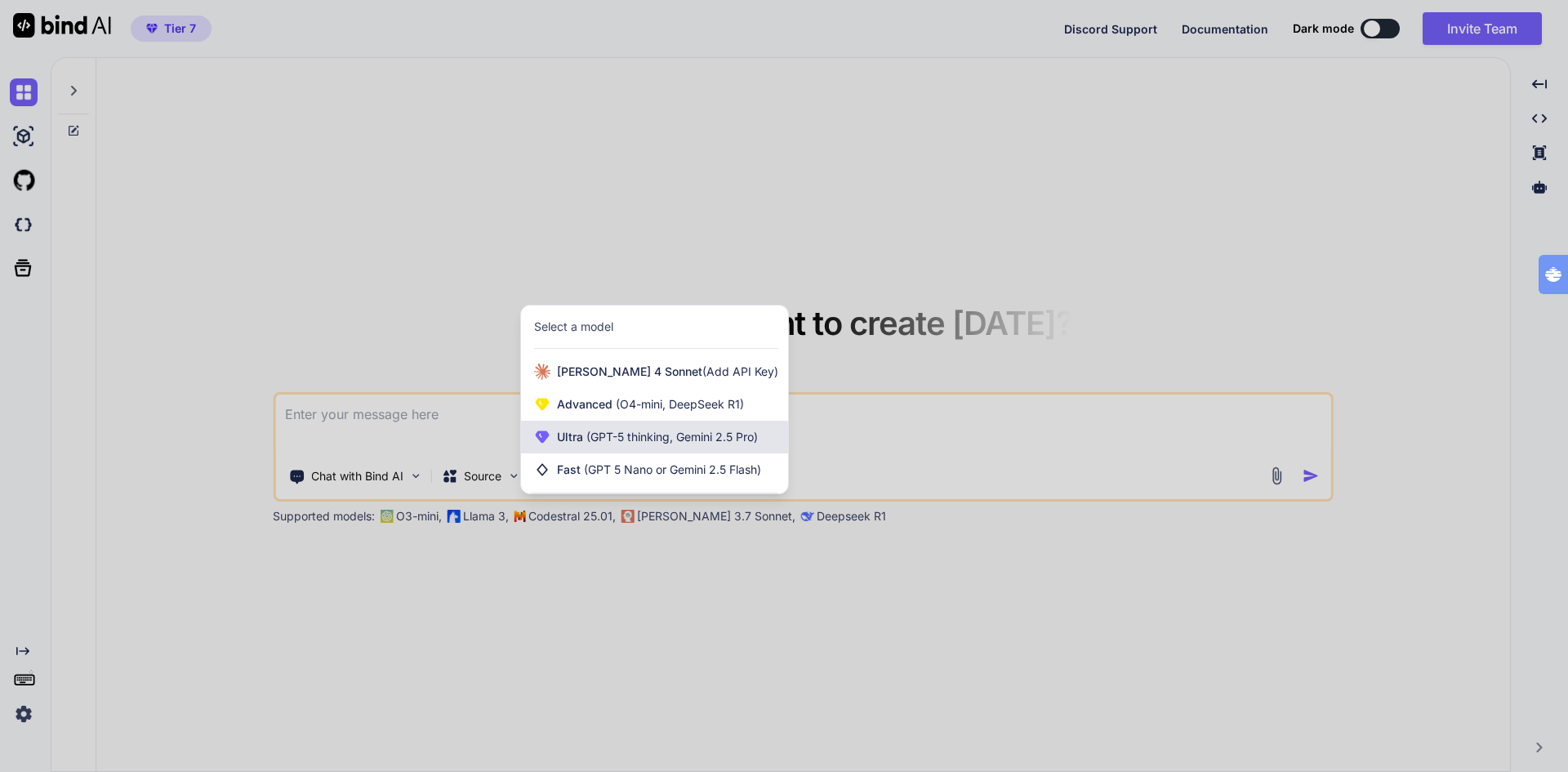
click at [604, 434] on span "(GPT-5 thinking, Gemini 2.5 Pro)" at bounding box center [670, 436] width 175 height 14
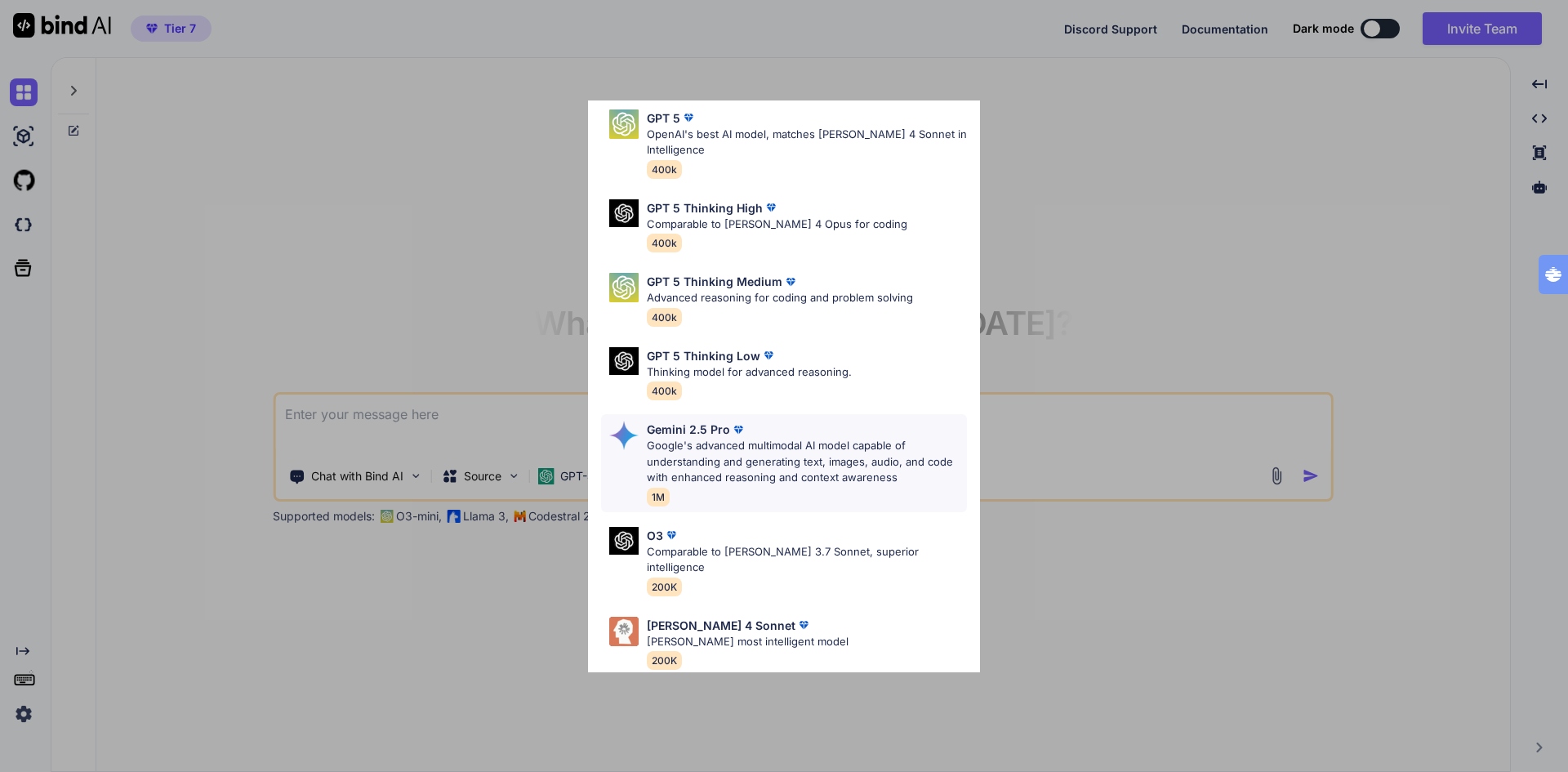
scroll to position [132, 0]
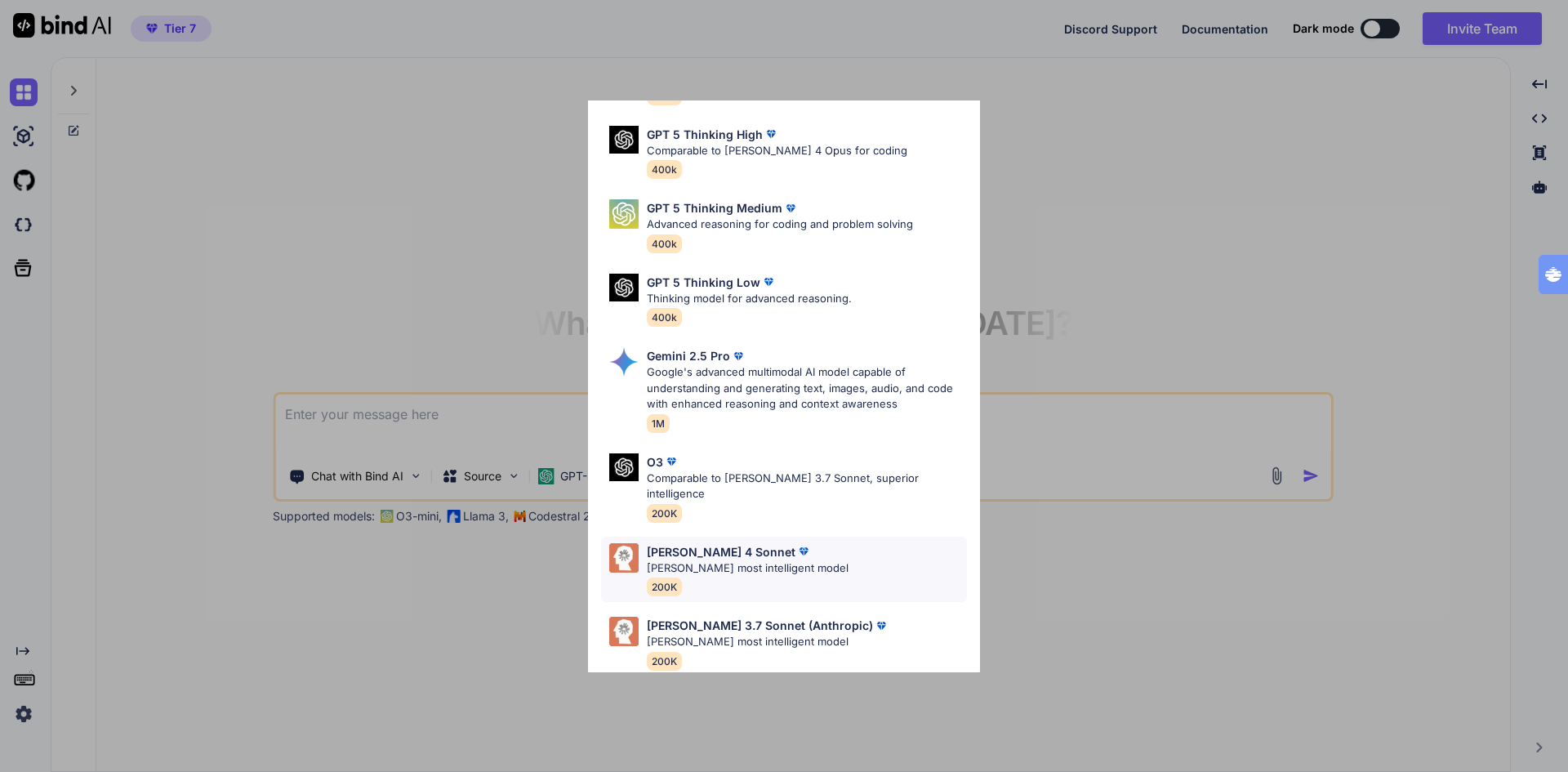
click at [743, 560] on p "Claude's most intelligent model" at bounding box center [747, 568] width 201 height 16
type textarea "x"
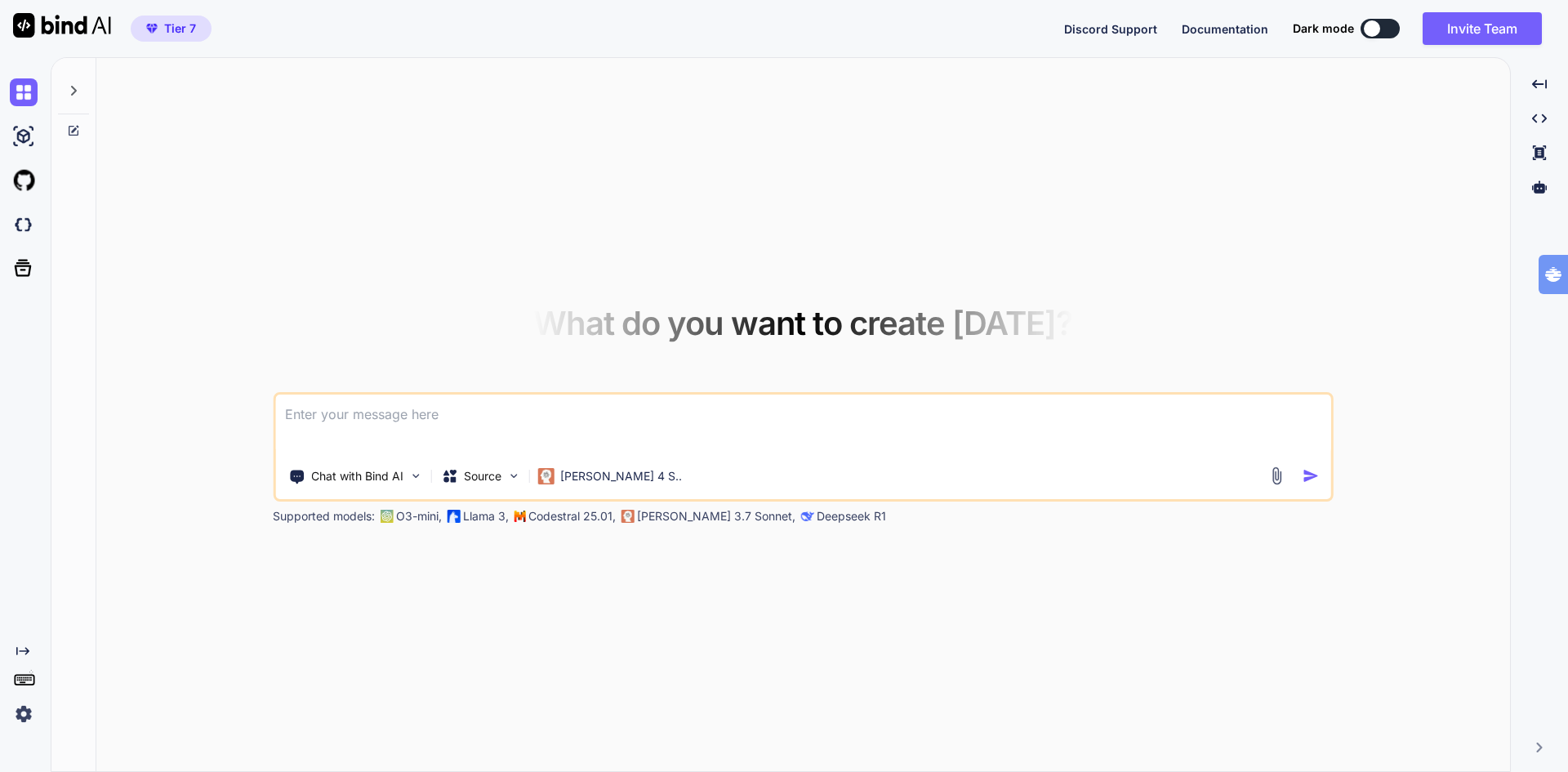
click at [397, 421] on textarea at bounding box center [803, 424] width 1056 height 61
click at [599, 470] on p "Claude 4 S.." at bounding box center [621, 475] width 122 height 16
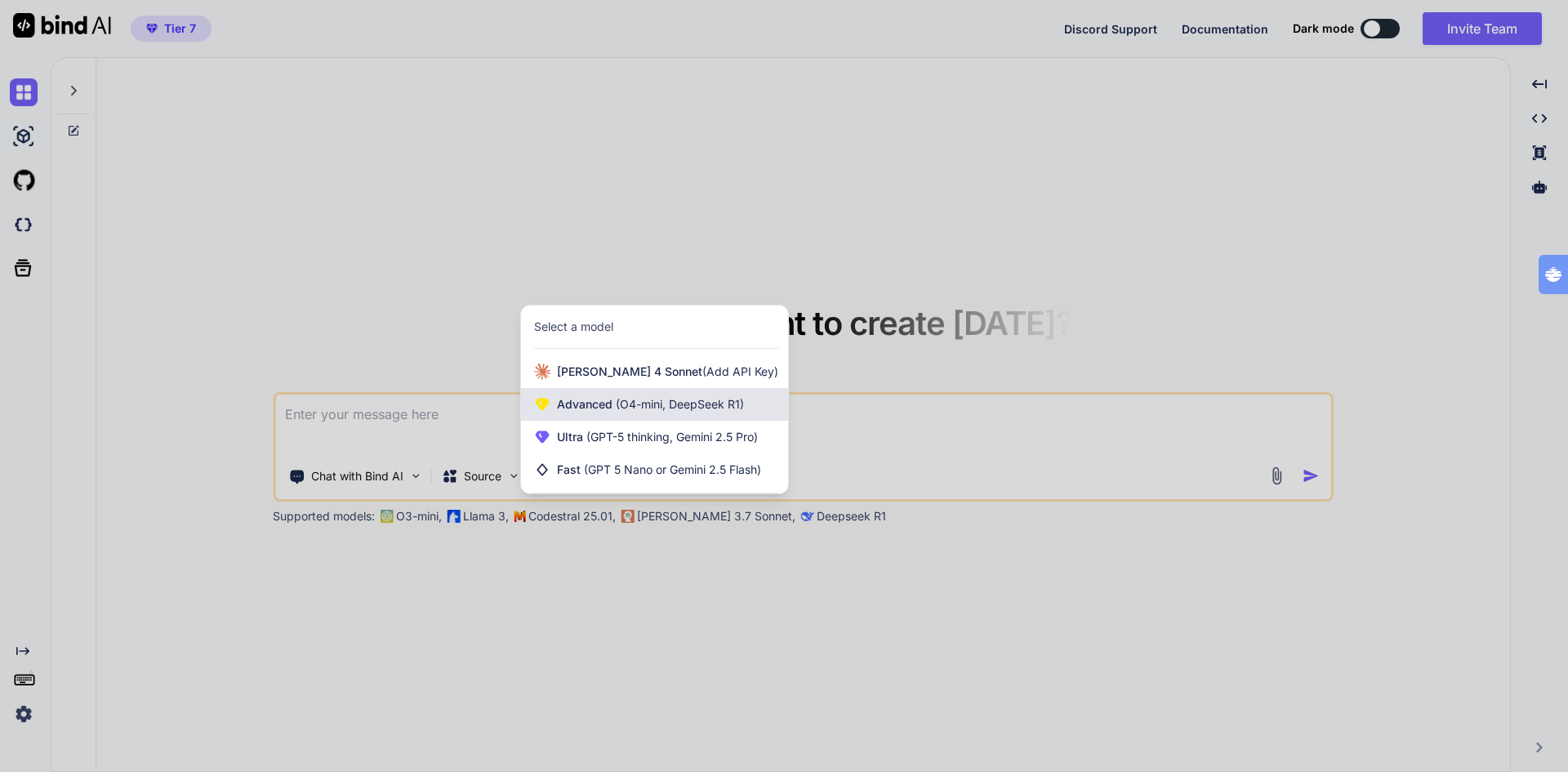
click at [586, 404] on span "Advanced (O4-mini, DeepSeek R1)" at bounding box center [650, 404] width 187 height 16
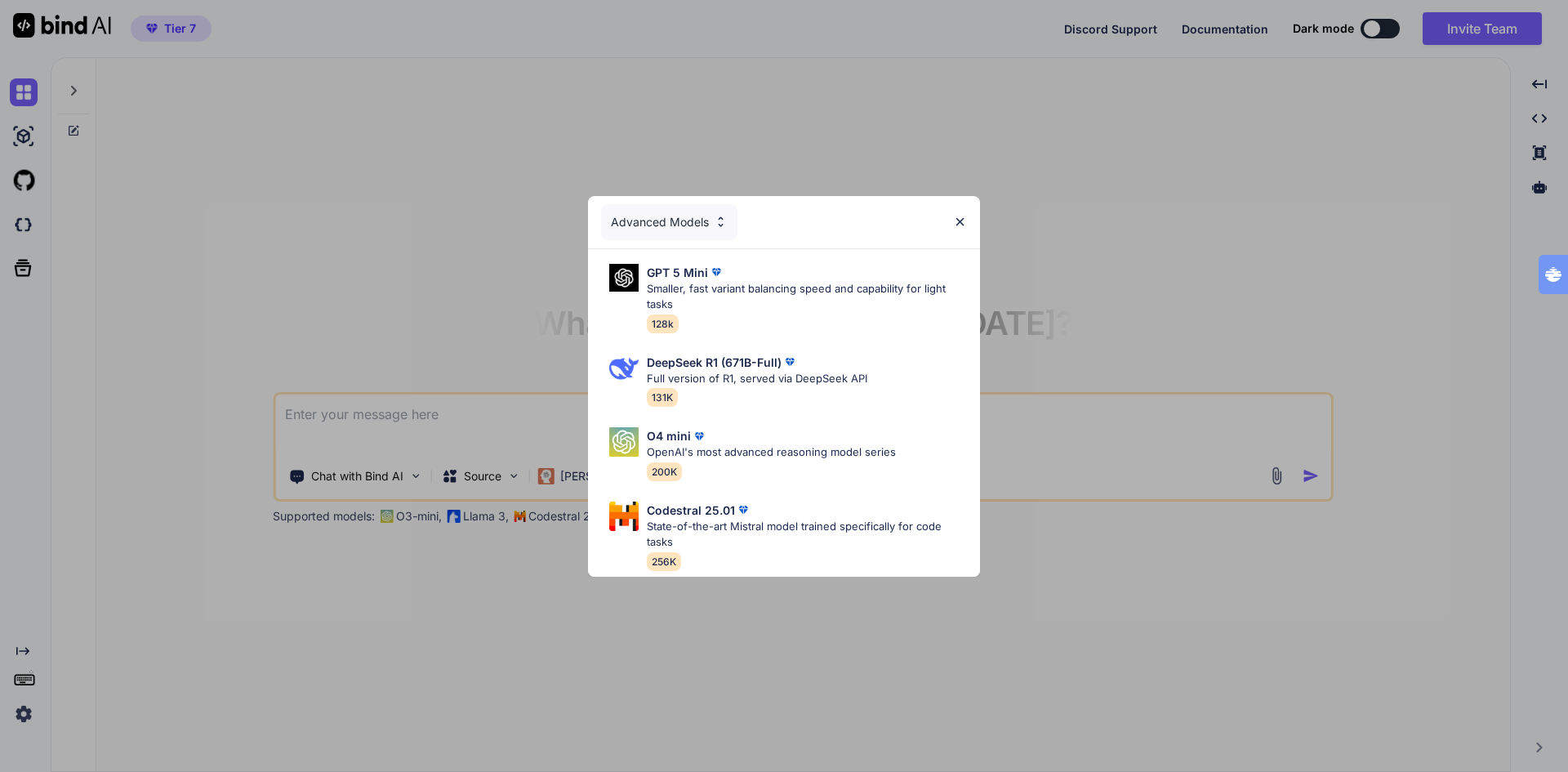
click at [957, 220] on img at bounding box center [959, 221] width 14 height 14
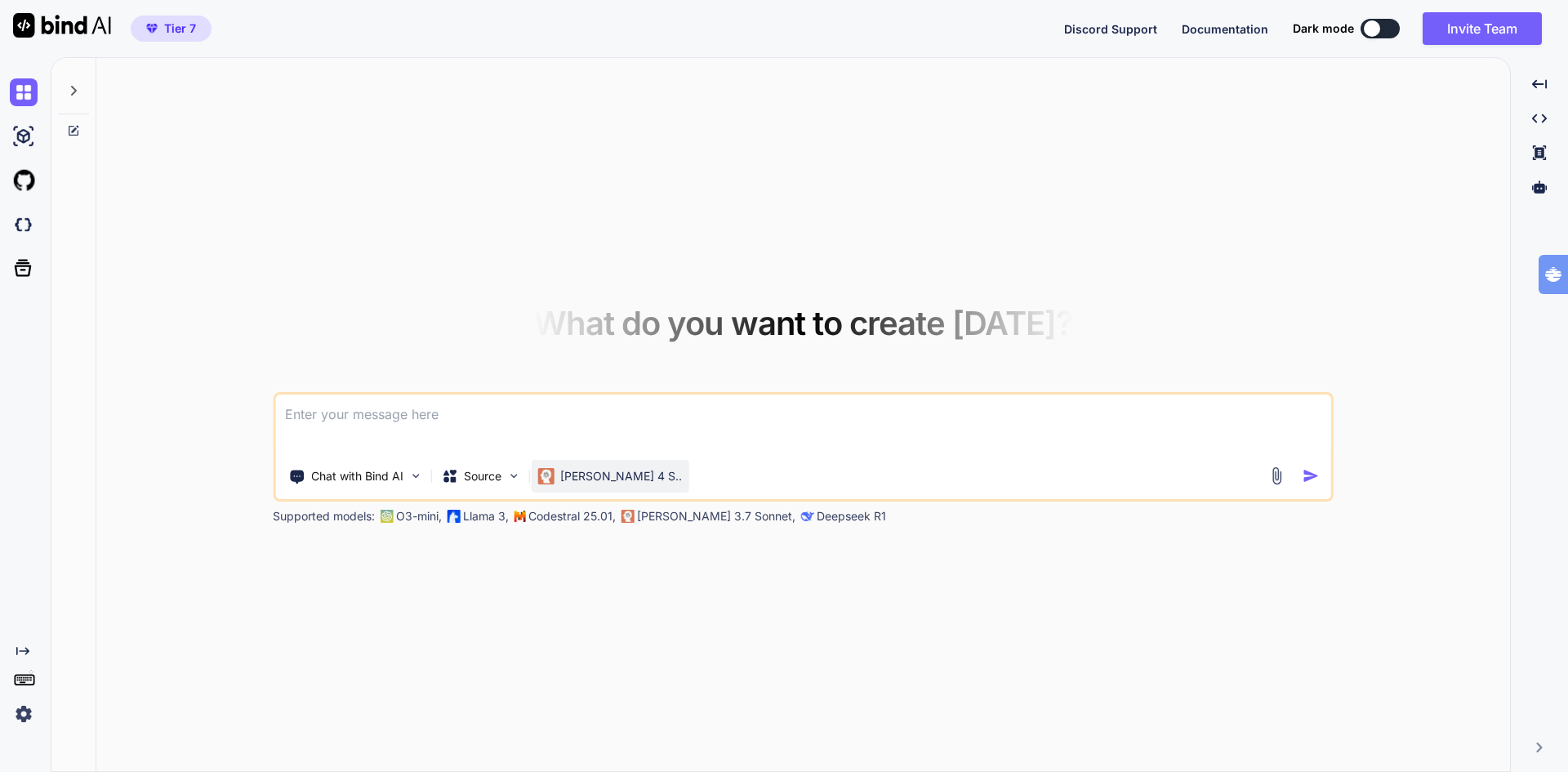
click at [553, 477] on img at bounding box center [545, 475] width 16 height 16
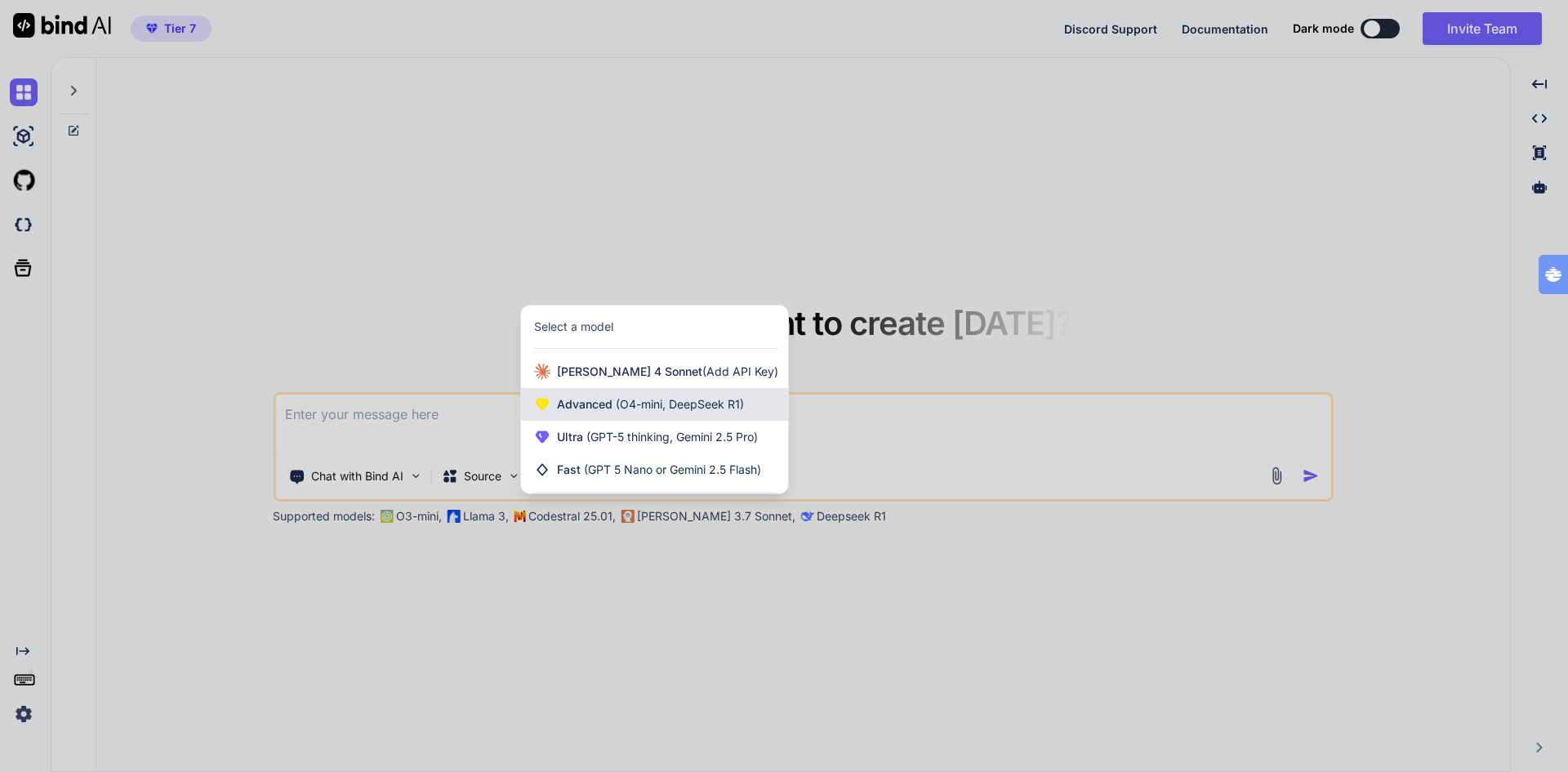
click at [614, 401] on span "(O4-mini, DeepSeek R1)" at bounding box center [678, 404] width 131 height 14
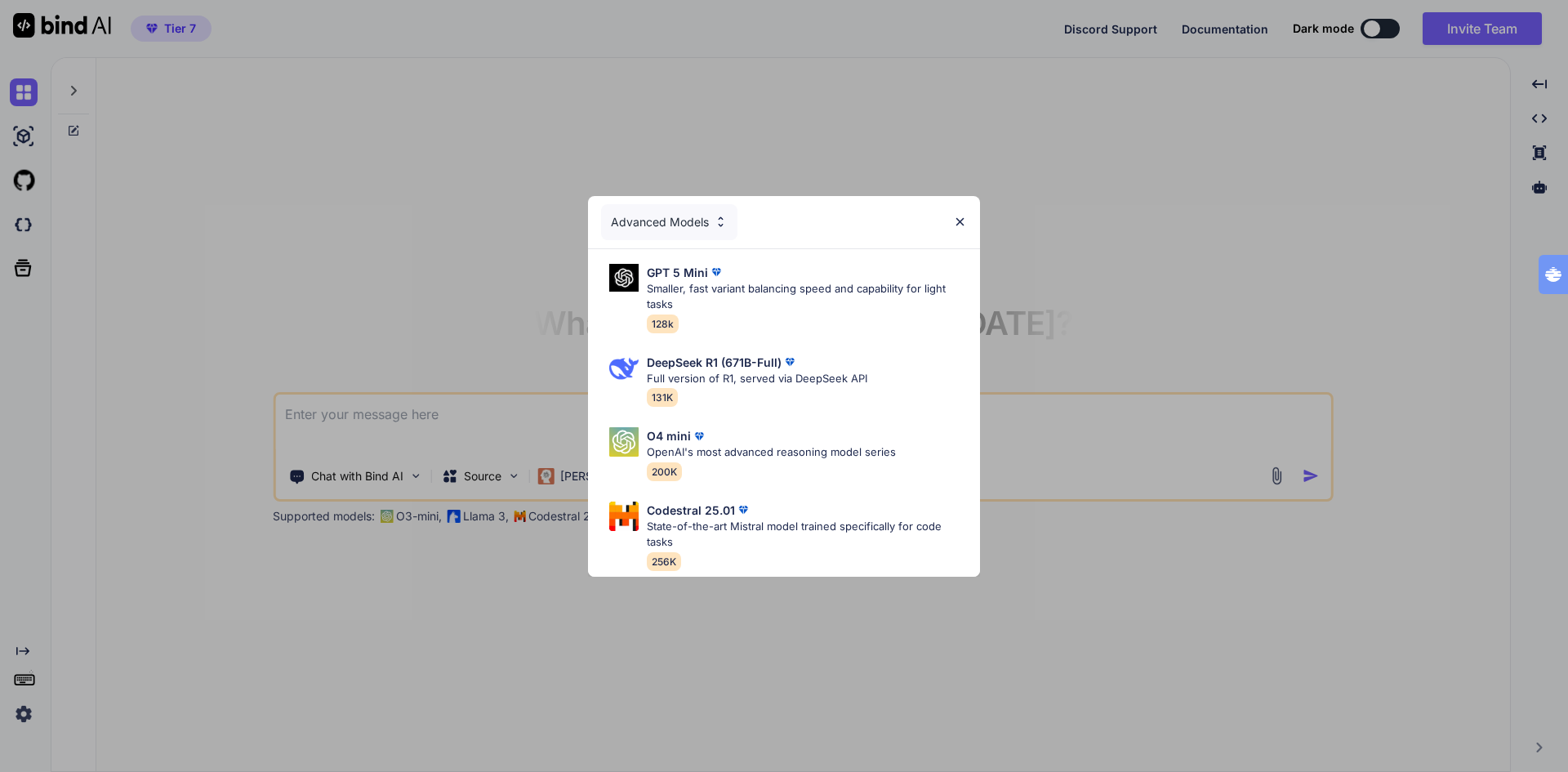
click at [955, 215] on img at bounding box center [959, 221] width 14 height 14
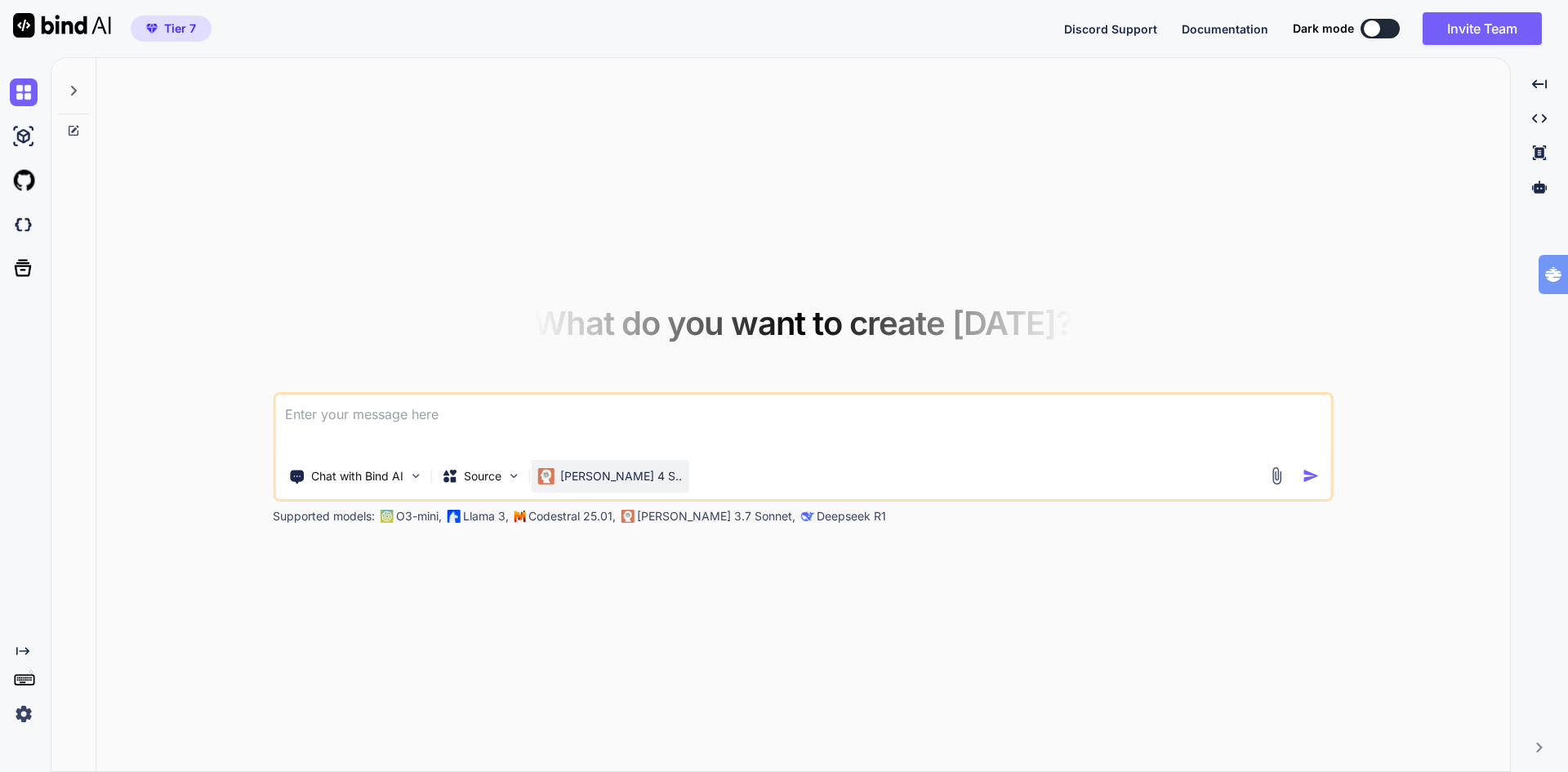
click at [574, 468] on p "Claude 4 S.." at bounding box center [621, 475] width 122 height 16
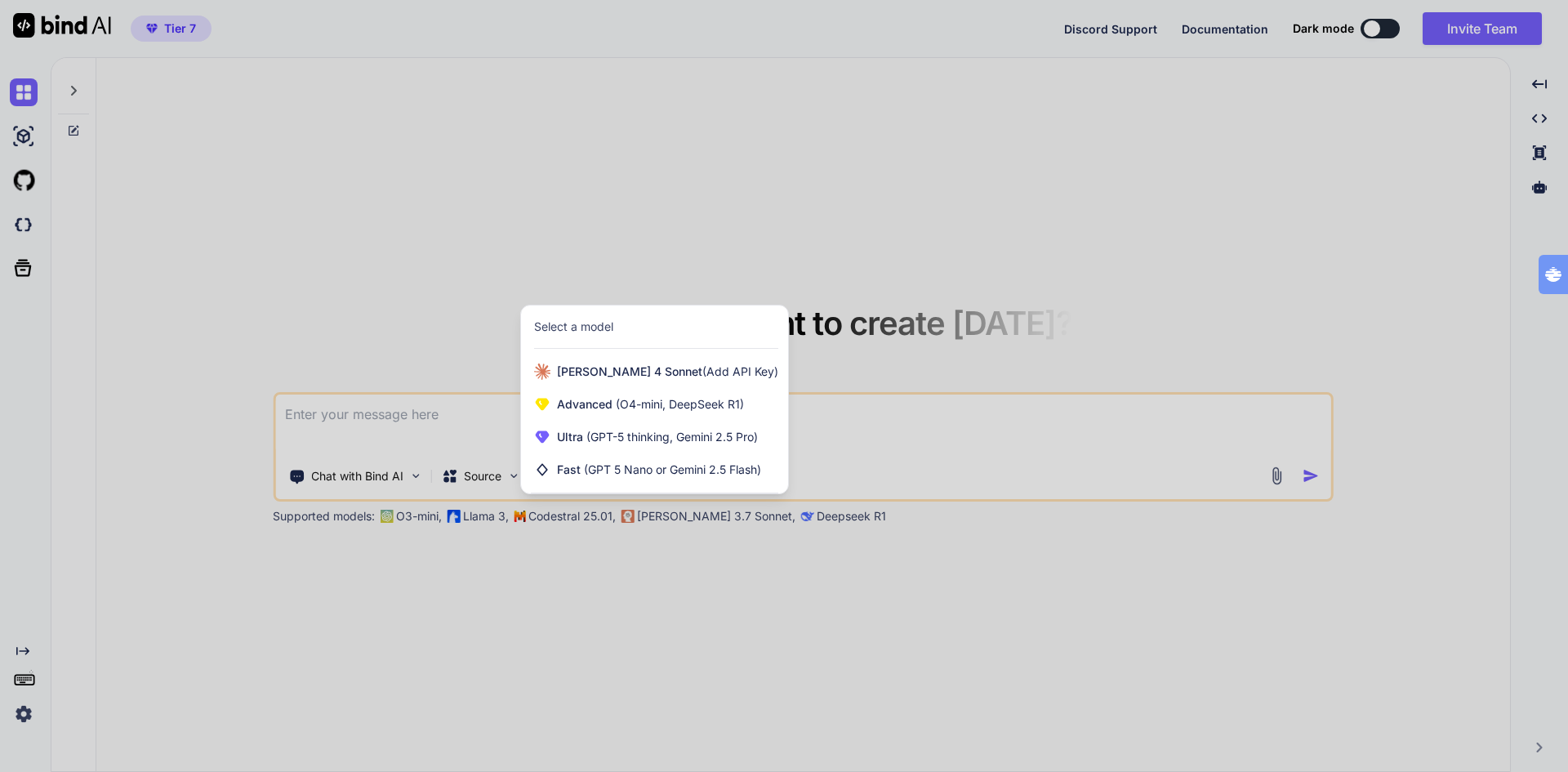
click at [491, 677] on div at bounding box center [784, 386] width 1568 height 772
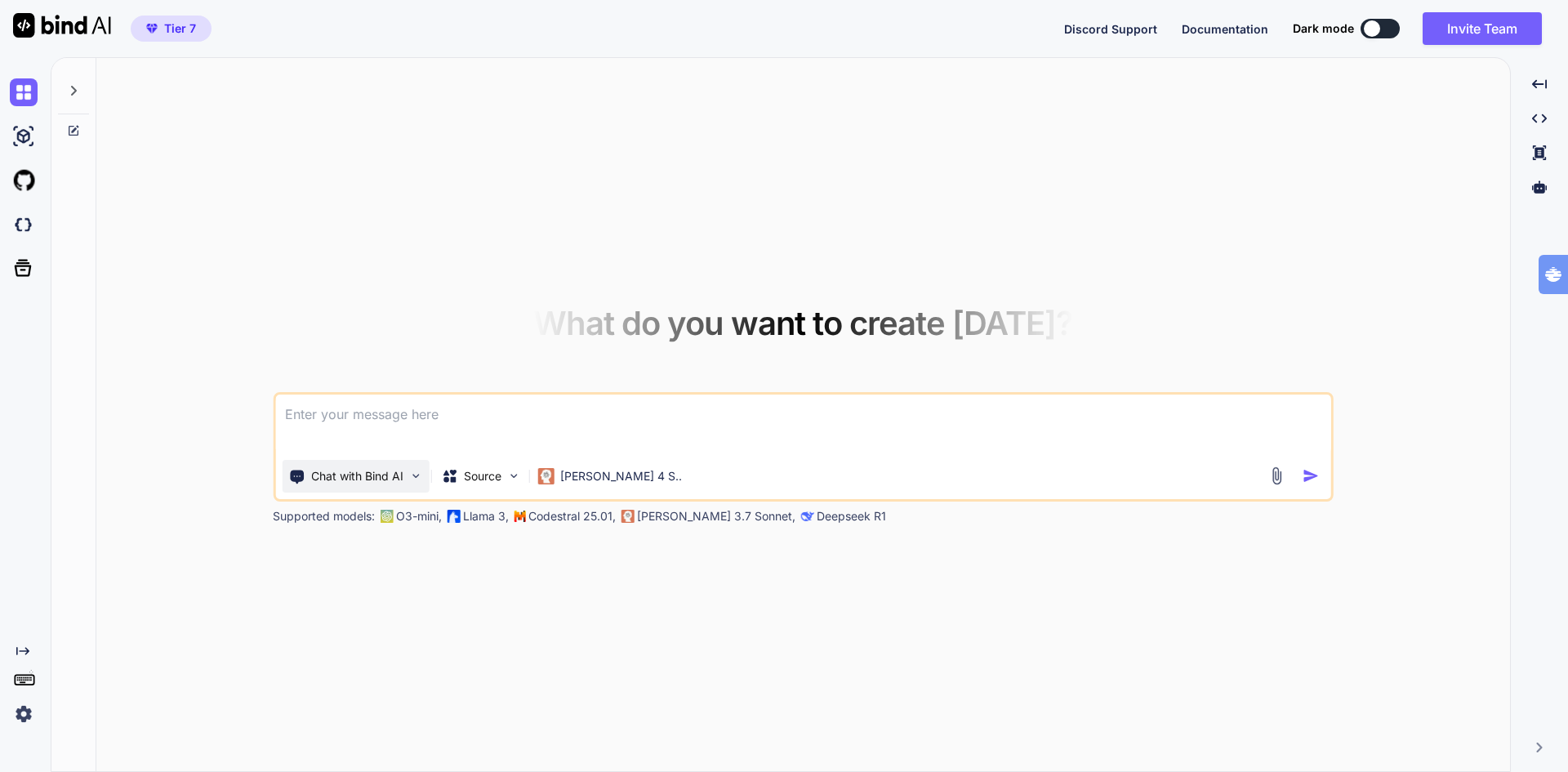
click at [376, 463] on div "Chat with Bind AI" at bounding box center [355, 476] width 147 height 33
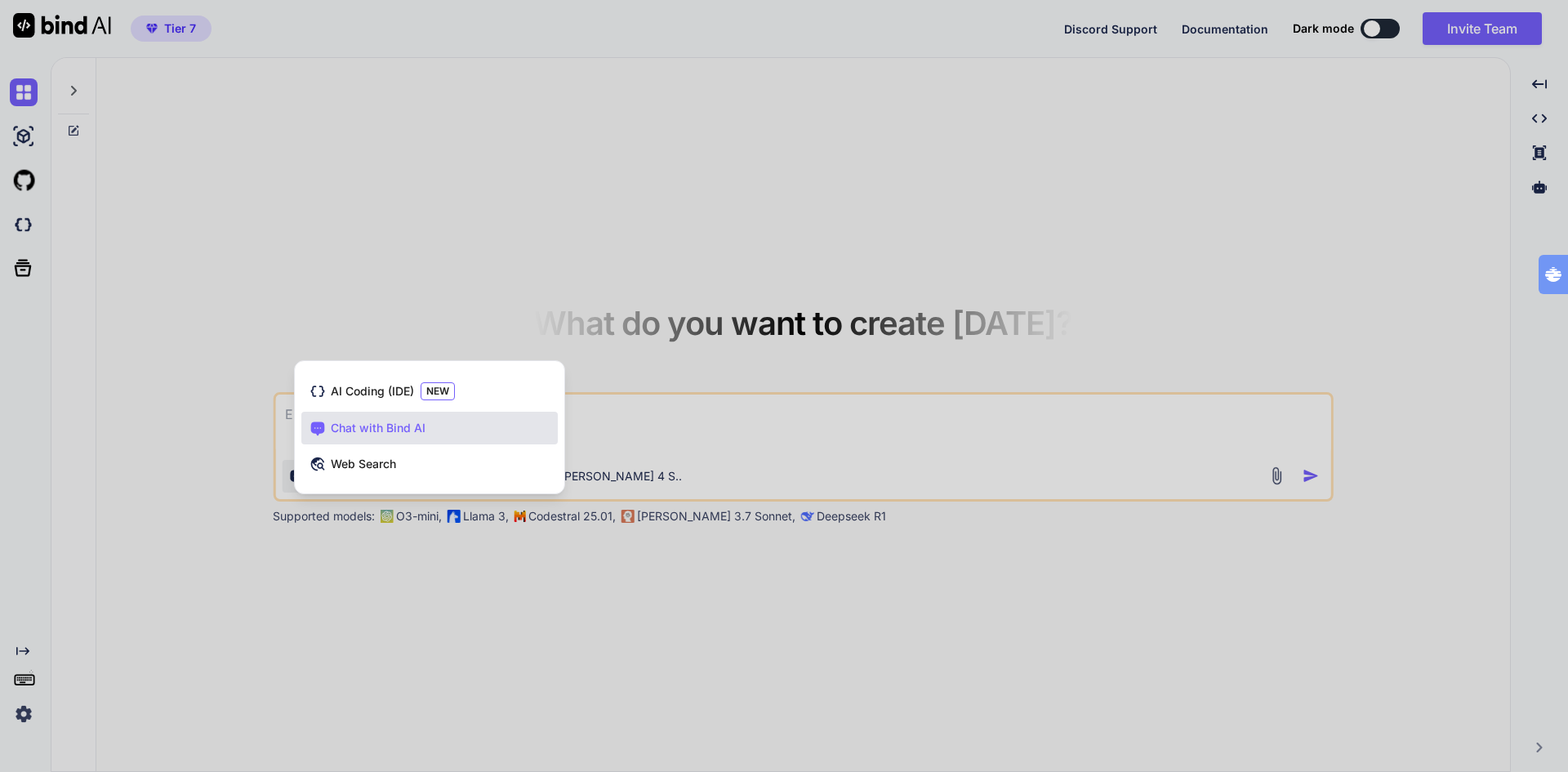
click at [727, 586] on div at bounding box center [784, 386] width 1568 height 772
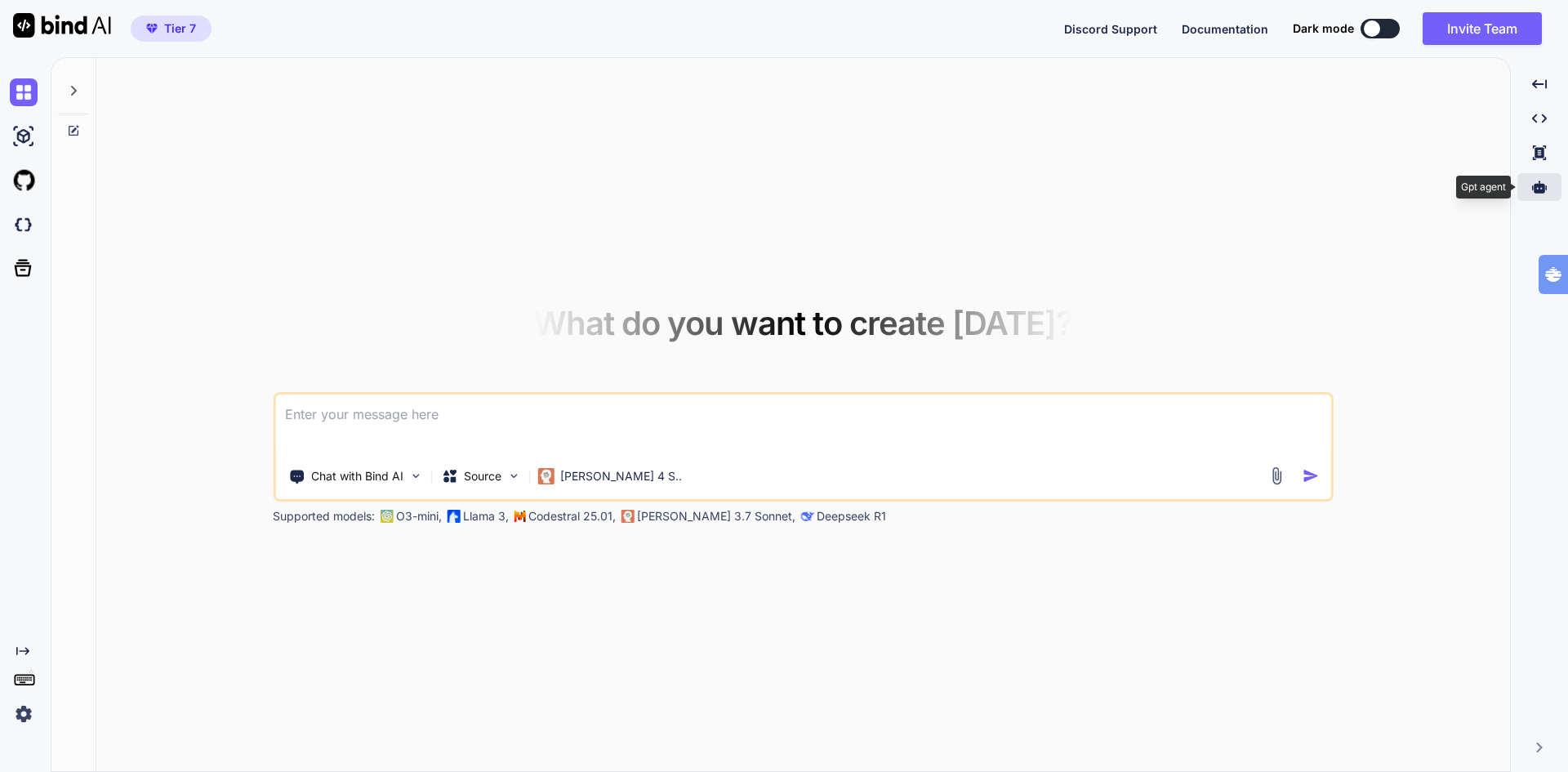
click at [1538, 184] on icon at bounding box center [1539, 186] width 15 height 12
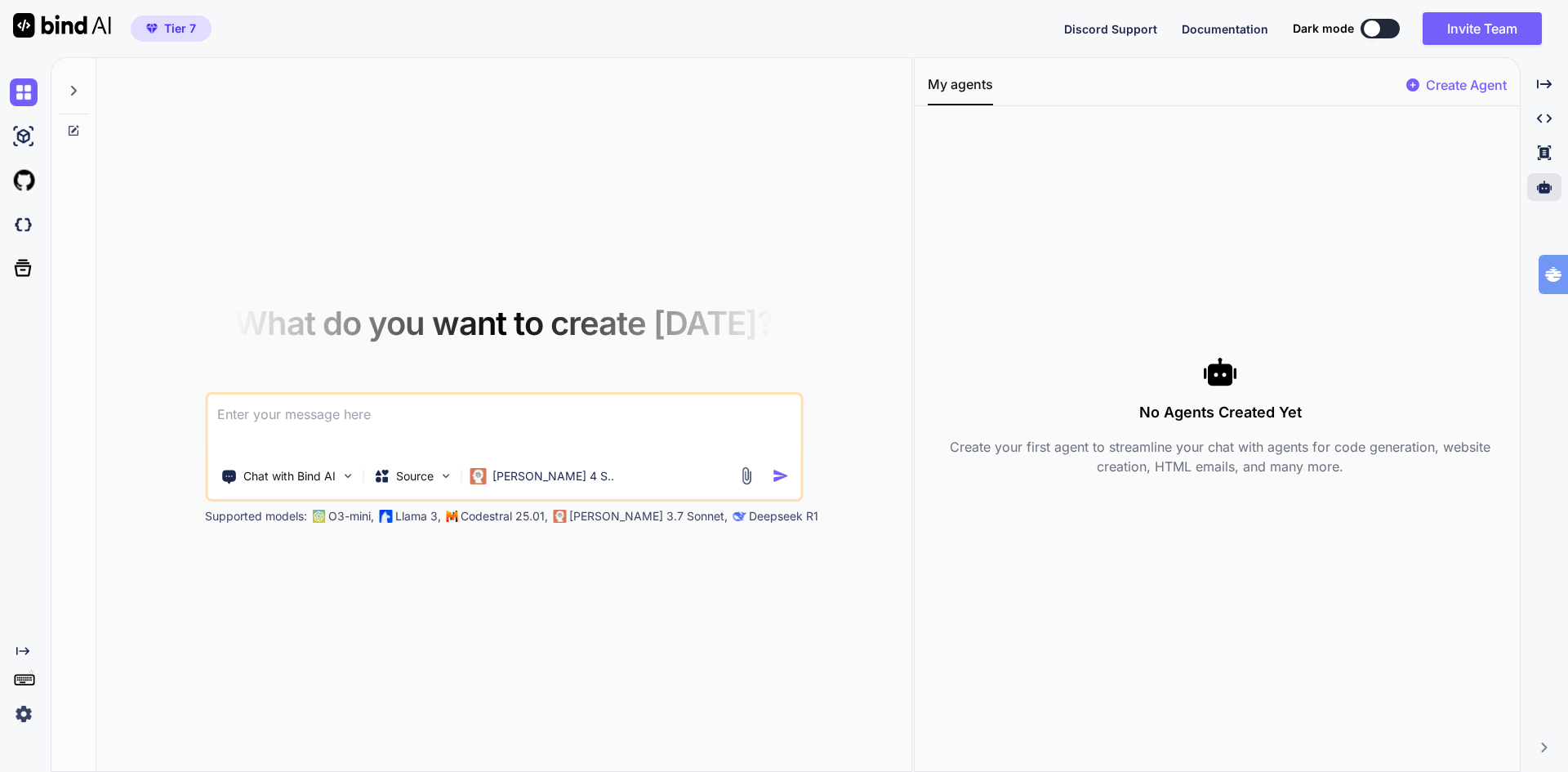
click at [1442, 82] on p "Create Agent" at bounding box center [1466, 84] width 81 height 20
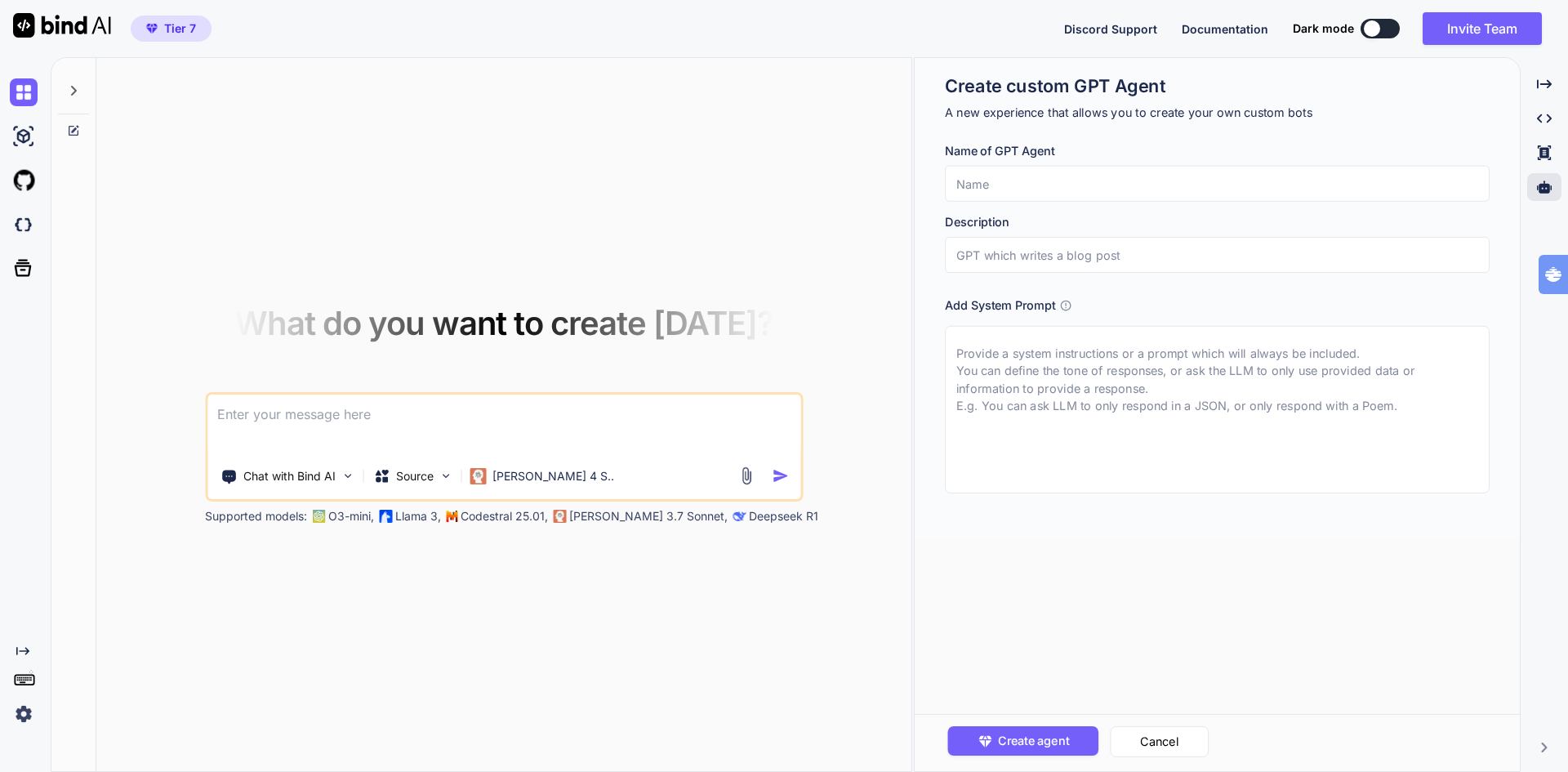
click at [975, 184] on input "text" at bounding box center [1217, 184] width 544 height 36
type input "Sales KOMPAS"
click at [1051, 251] on input "text" at bounding box center [1217, 255] width 544 height 36
type input "GPT that writes sales kompas documents and build landingpages"
click at [1033, 352] on textarea at bounding box center [1217, 409] width 544 height 168
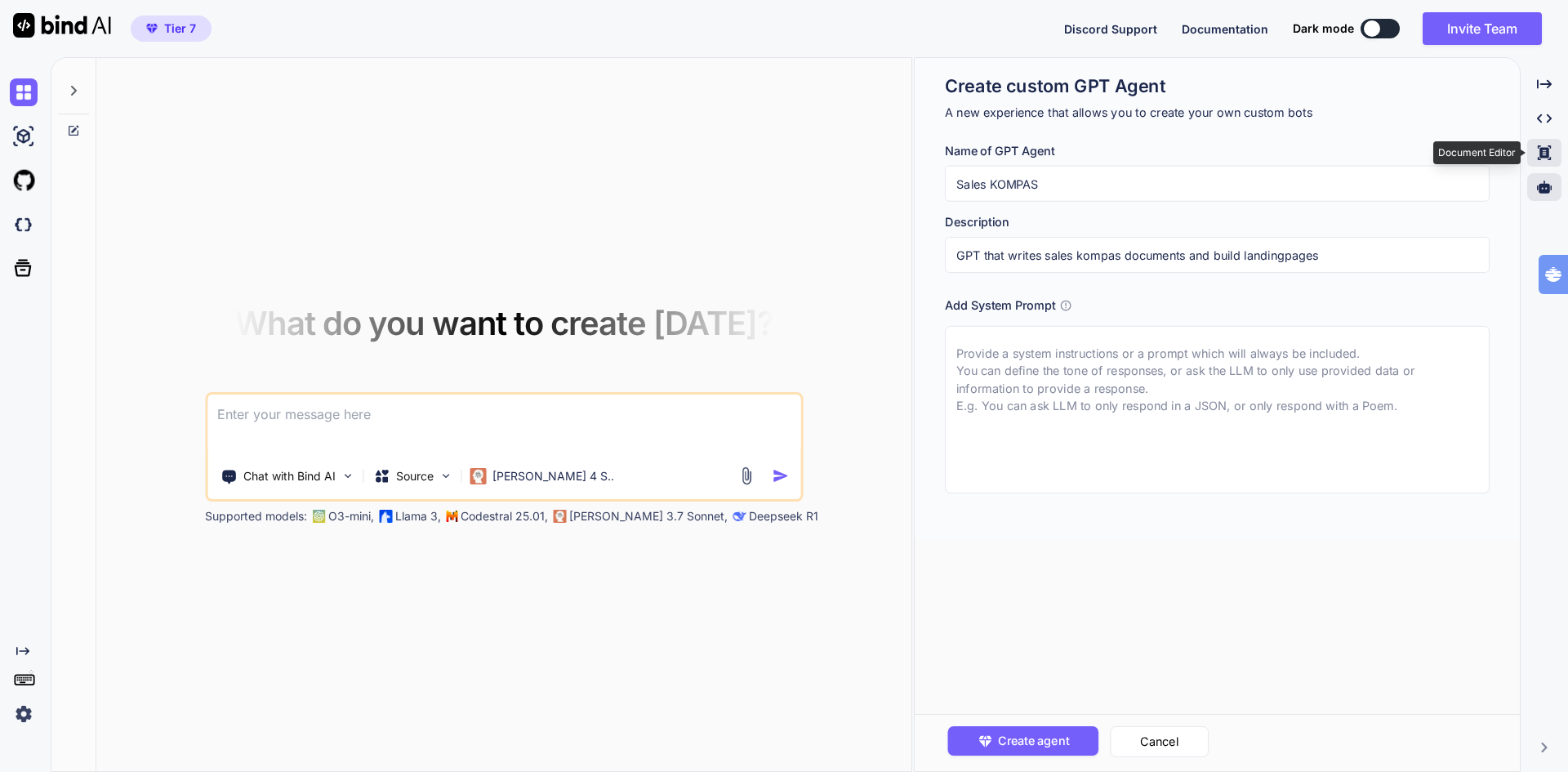
click at [1544, 150] on icon at bounding box center [1544, 153] width 13 height 15
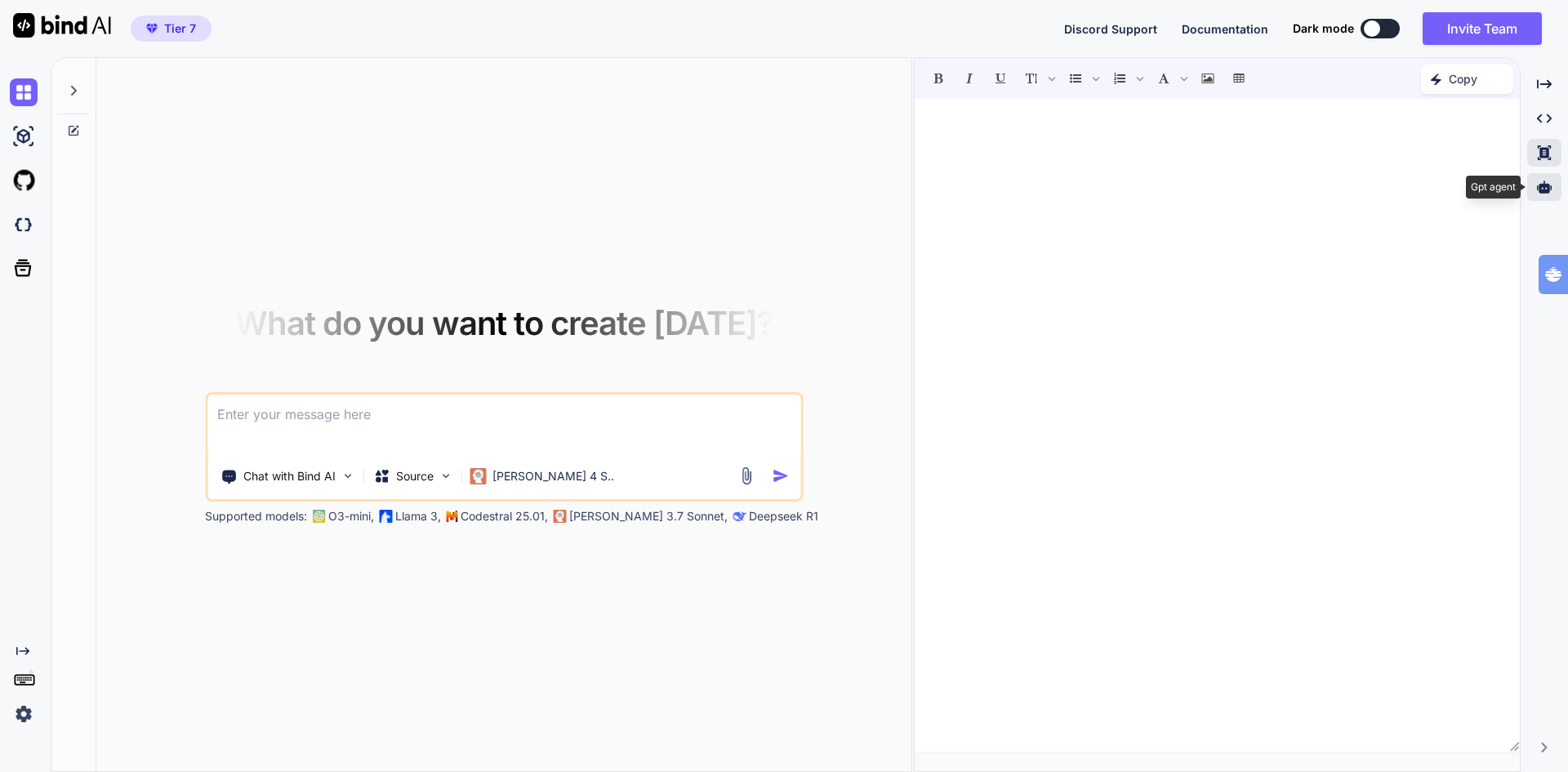
click at [1546, 187] on icon at bounding box center [1544, 186] width 15 height 12
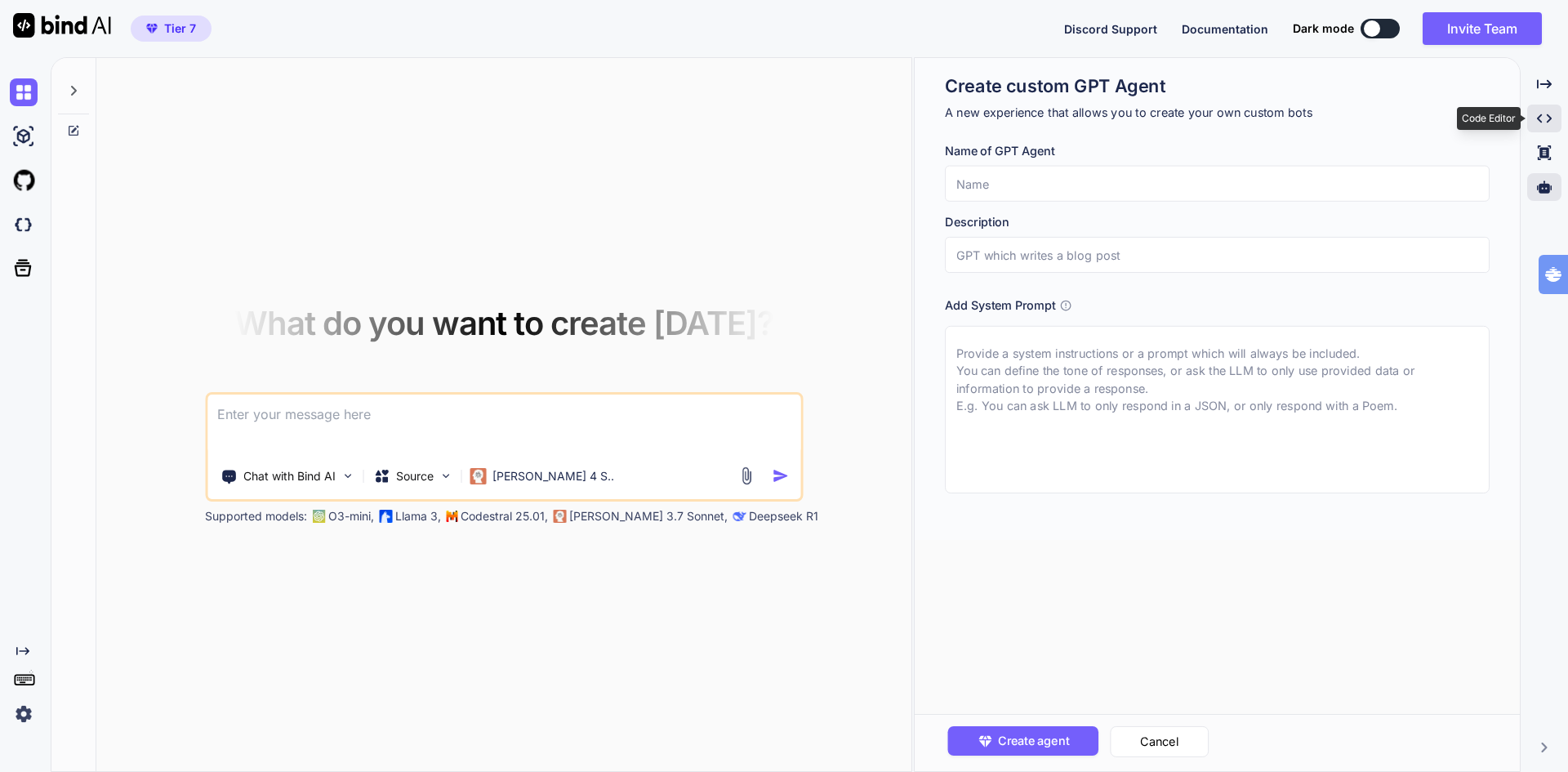
click at [1554, 119] on div "Created with Pixso." at bounding box center [1544, 119] width 35 height 28
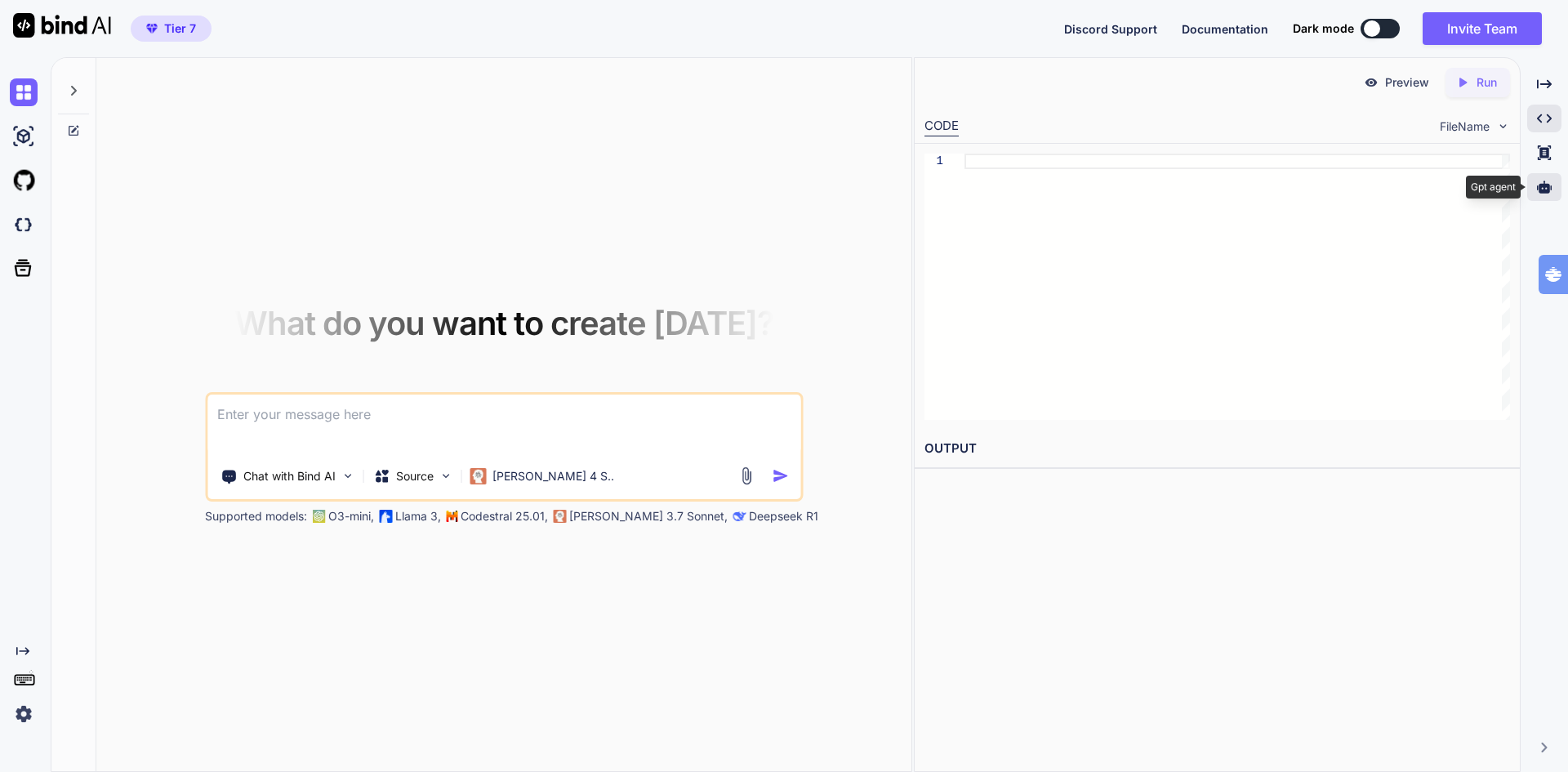
click at [1544, 186] on icon at bounding box center [1544, 186] width 15 height 12
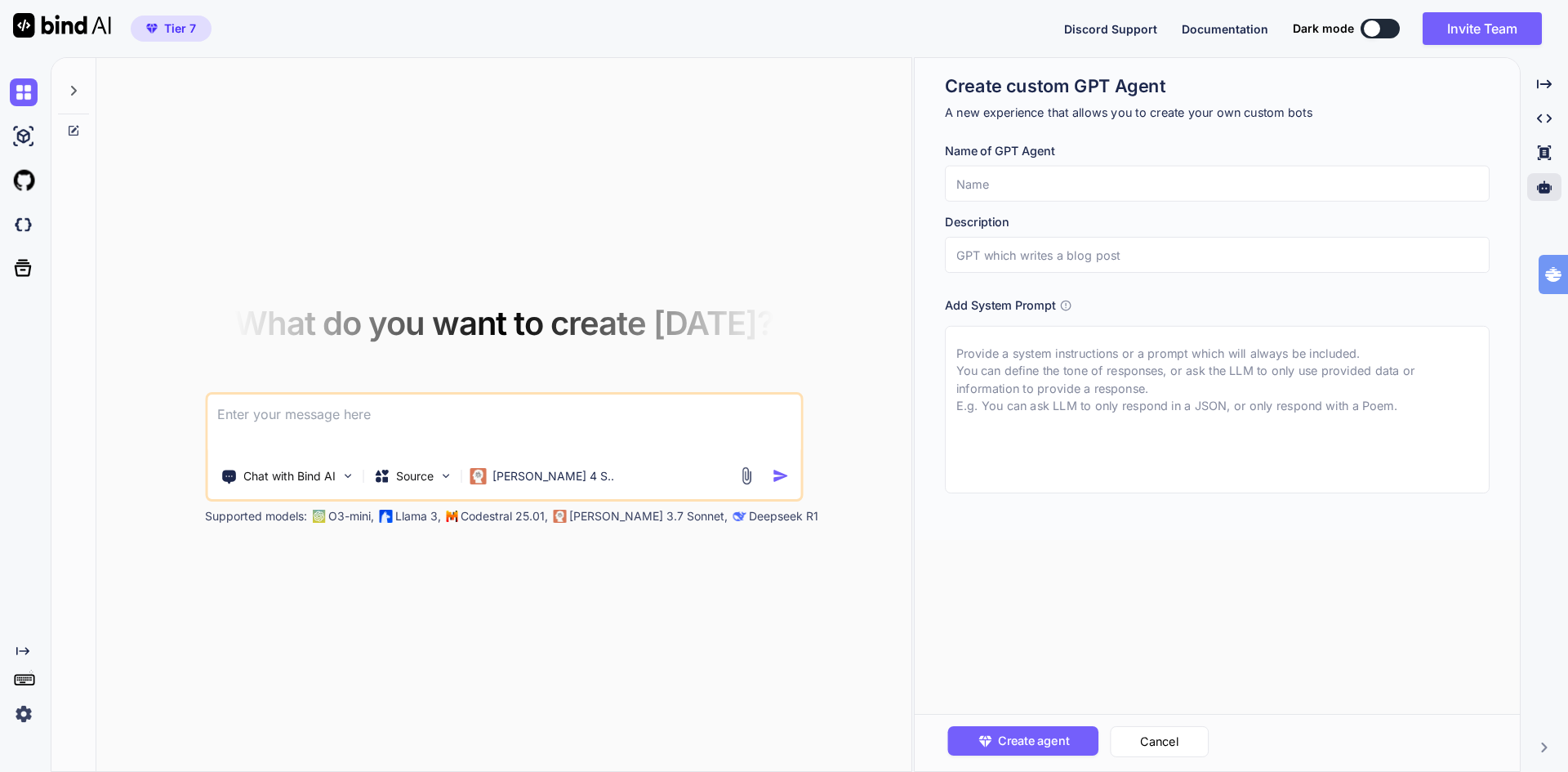
click at [1008, 177] on input "text" at bounding box center [1217, 184] width 544 height 36
type input "Sales KOMPAS Agent"
click at [1016, 249] on input "text" at bounding box center [1217, 255] width 544 height 36
type input "GPT that write Sales KOMPAS Scripts"
click at [1157, 351] on textarea at bounding box center [1217, 409] width 544 height 168
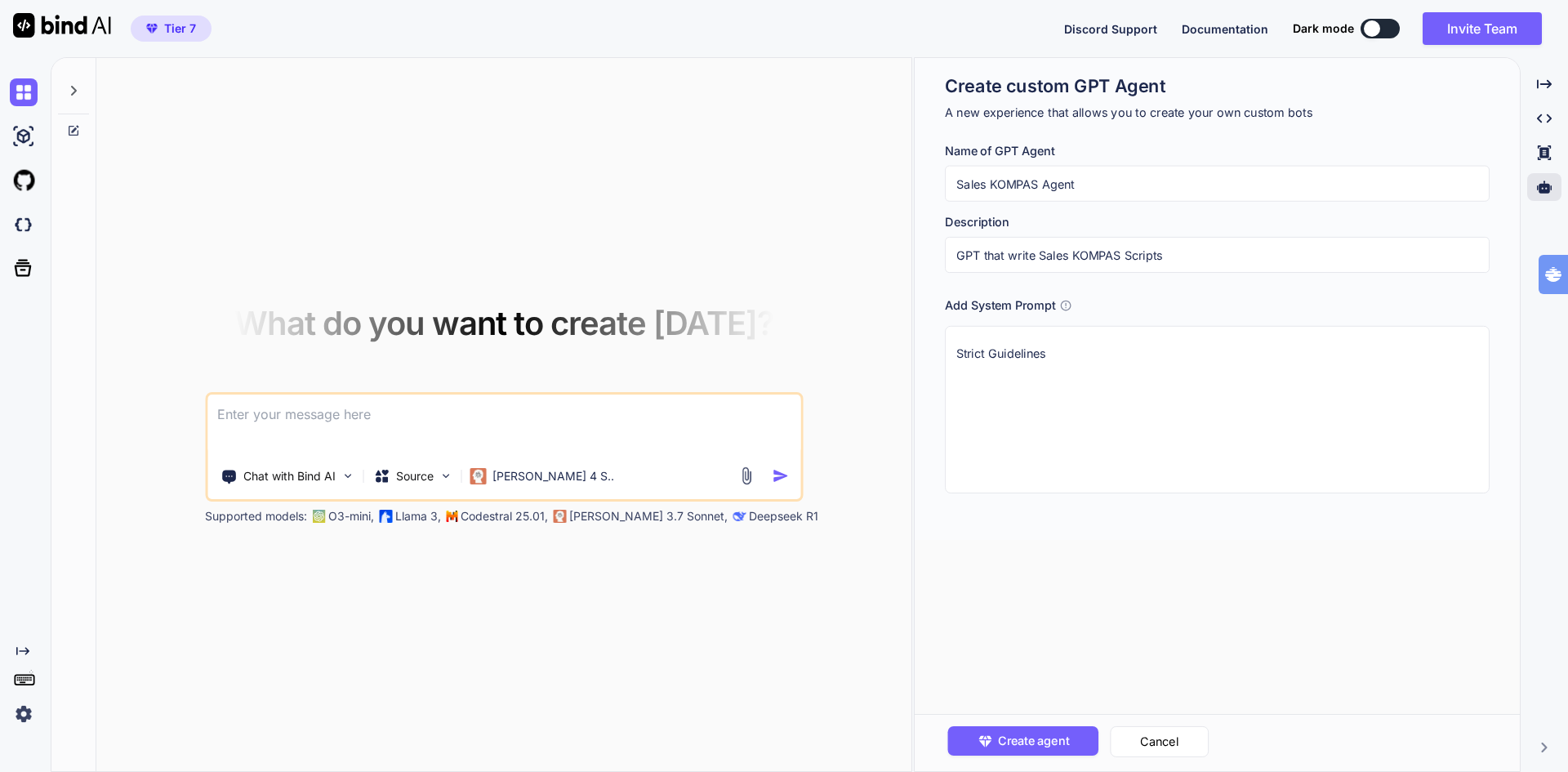
type textarea "Strict Guidelines"
click at [1108, 179] on input "Sales KOMPAS Agent" at bounding box center [1217, 184] width 544 height 36
type input "NL Sales KOMPAS Agent"
click at [1080, 359] on textarea "Strict Guidelines" at bounding box center [1217, 409] width 544 height 168
type textarea "##Strict Guidelines## * Gebruik Nederlands B1 Taalgebruik * * Gebruik deze KOMP…"
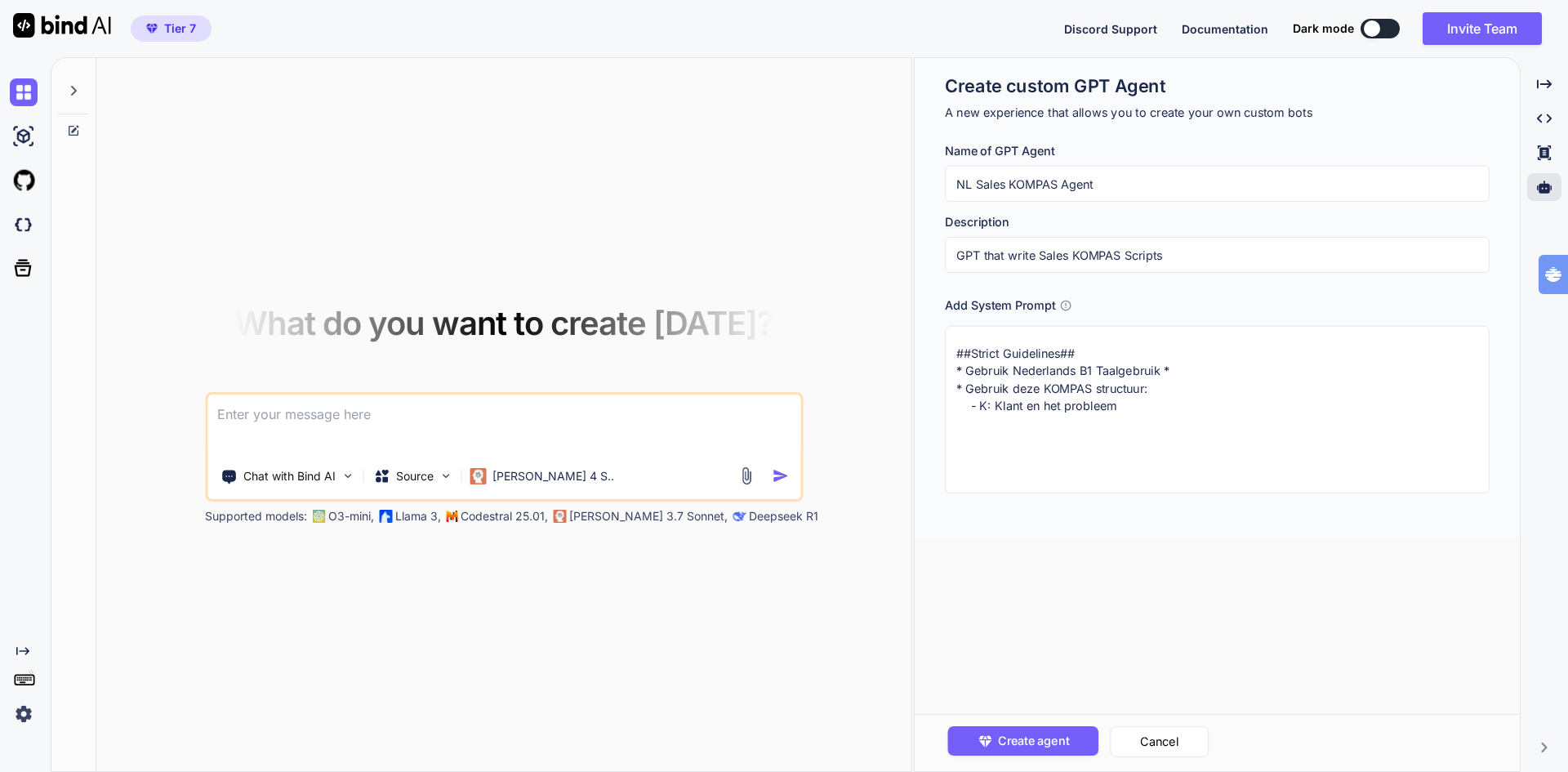
click at [1143, 408] on textarea "##Strict Guidelines## * Gebruik Nederlands B1 Taalgebruik * * Gebruik deze KOMP…" at bounding box center [1217, 409] width 544 height 168
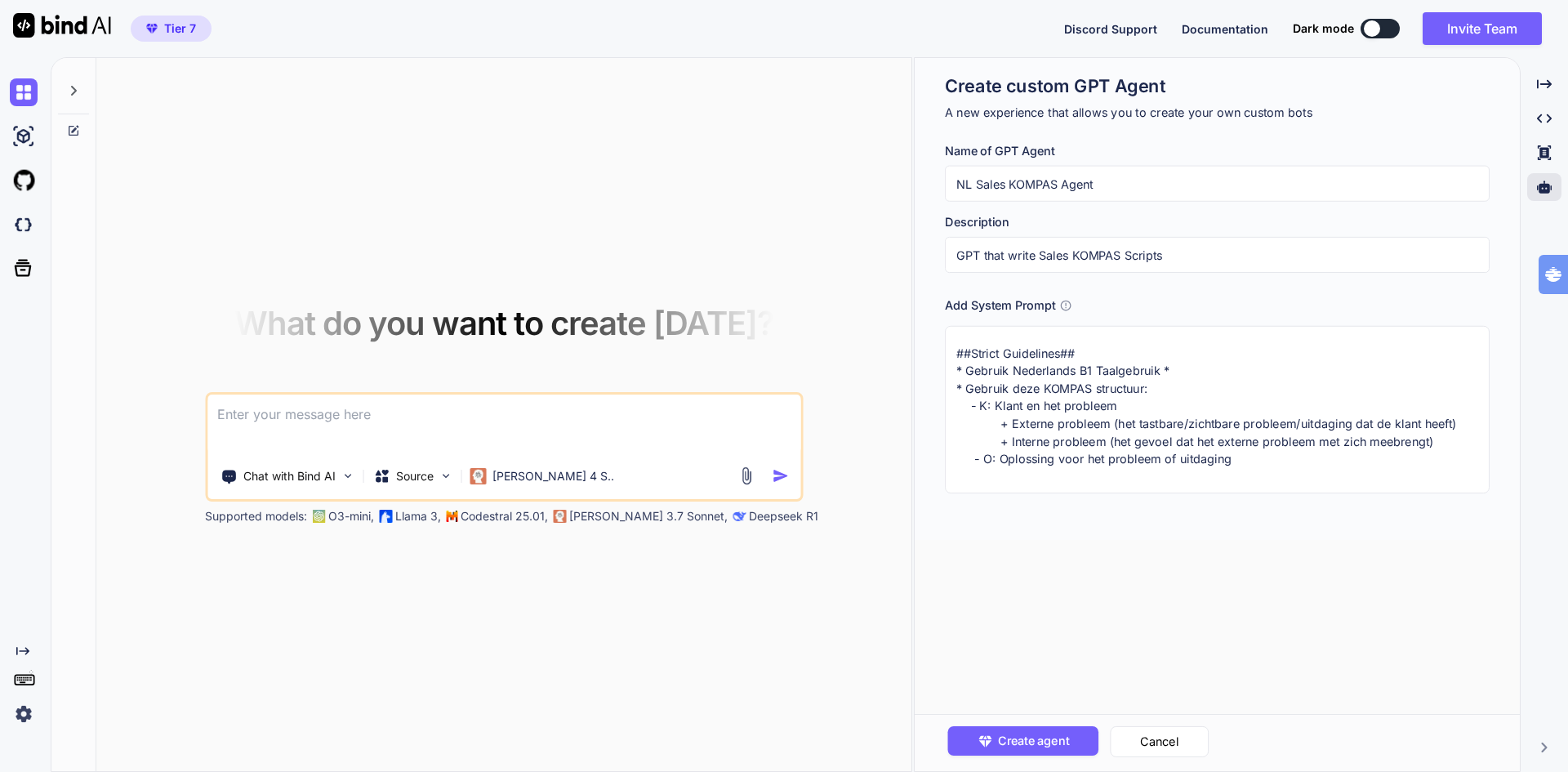
type textarea "##Strict Guidelines## * Gebruik Nederlands B1 Taalgebruik * * Gebruik deze KOMP…"
click at [1273, 456] on textarea "##Strict Guidelines## * Gebruik Nederlands B1 Taalgebruik * * Gebruik deze KOMP…" at bounding box center [1217, 409] width 544 height 168
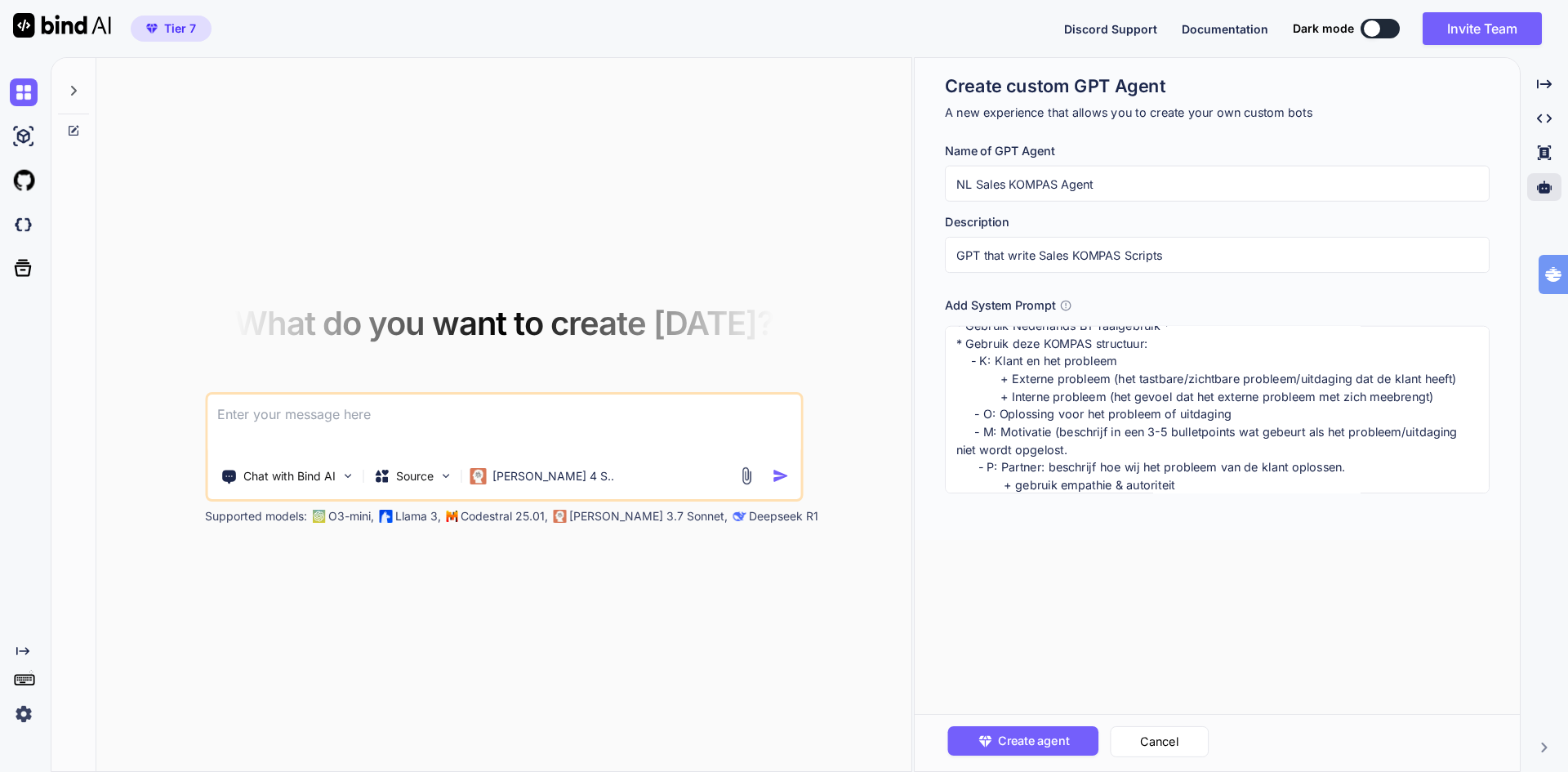
scroll to position [68, 0]
click at [1013, 465] on textarea "##Strict Guidelines## * Gebruik Nederlands B1 Taalgebruik * * Gebruik deze KOMP…" at bounding box center [1217, 409] width 544 height 168
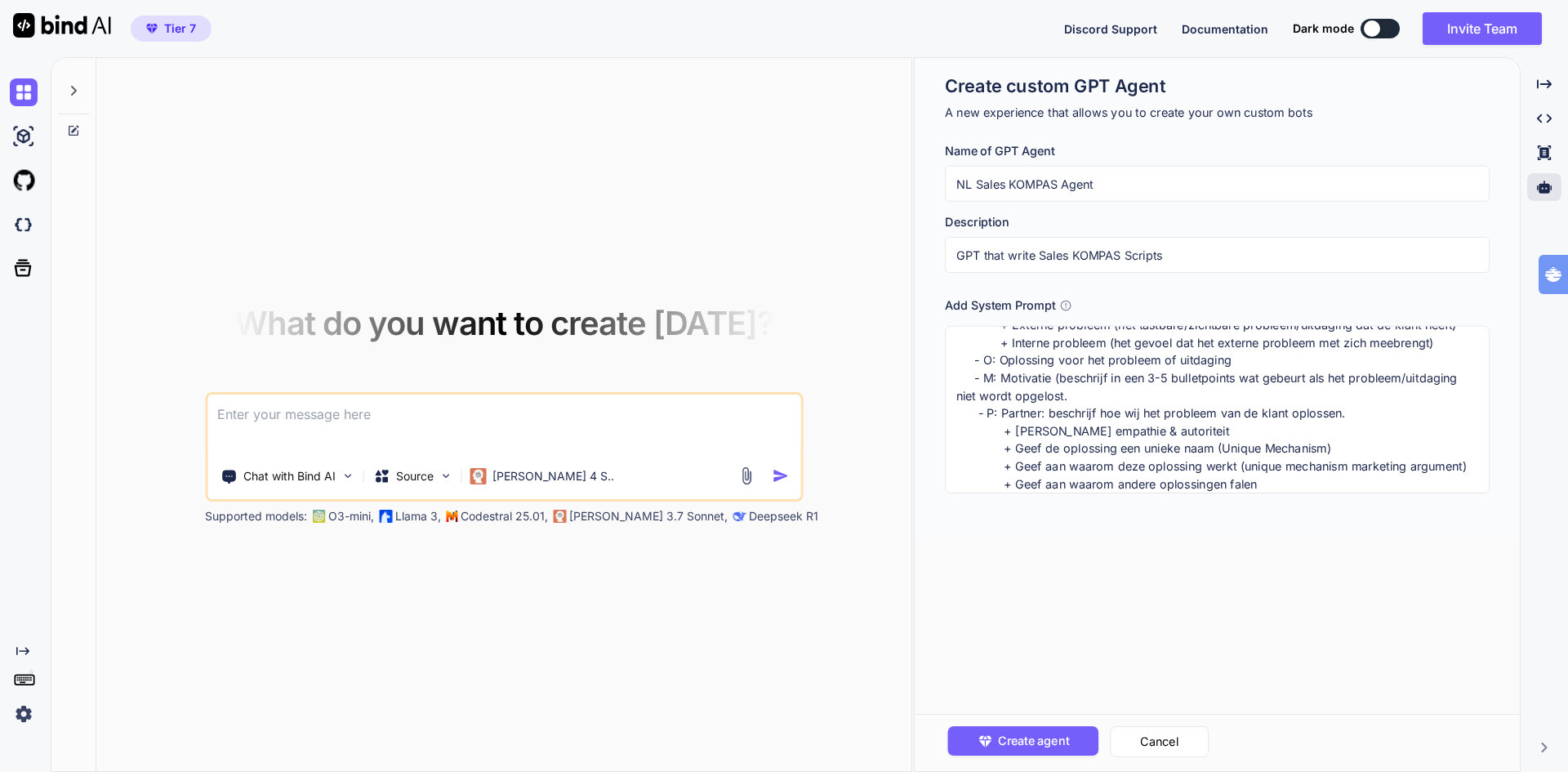
scroll to position [128, 0]
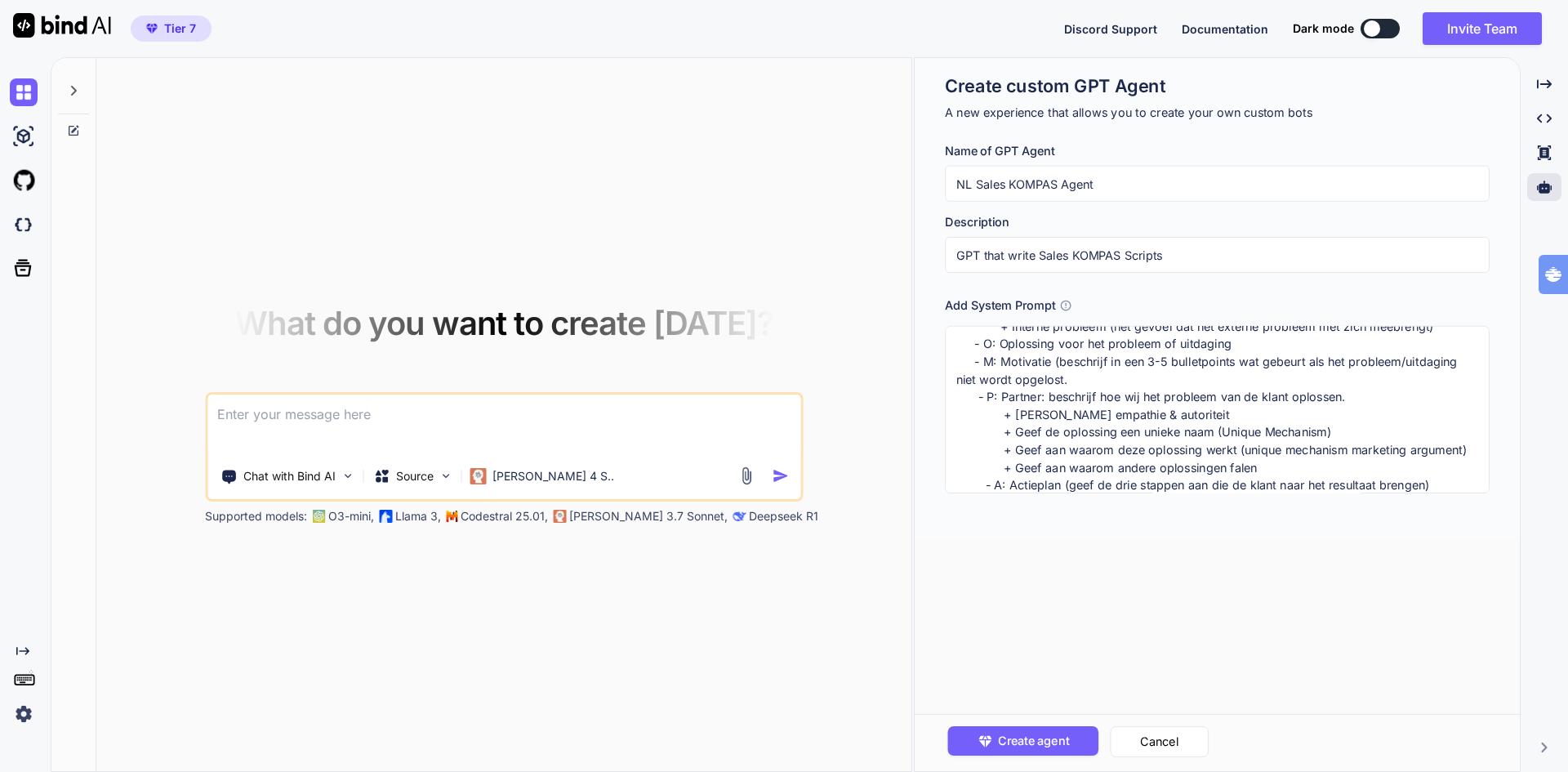
type textarea "##Strict Guidelines## * Gebruik Nederlands B1 Taalgebruik * * Gebruik deze KOMP…"
click at [1162, 182] on input "NL Sales KOMPAS Agent" at bounding box center [1217, 184] width 544 height 36
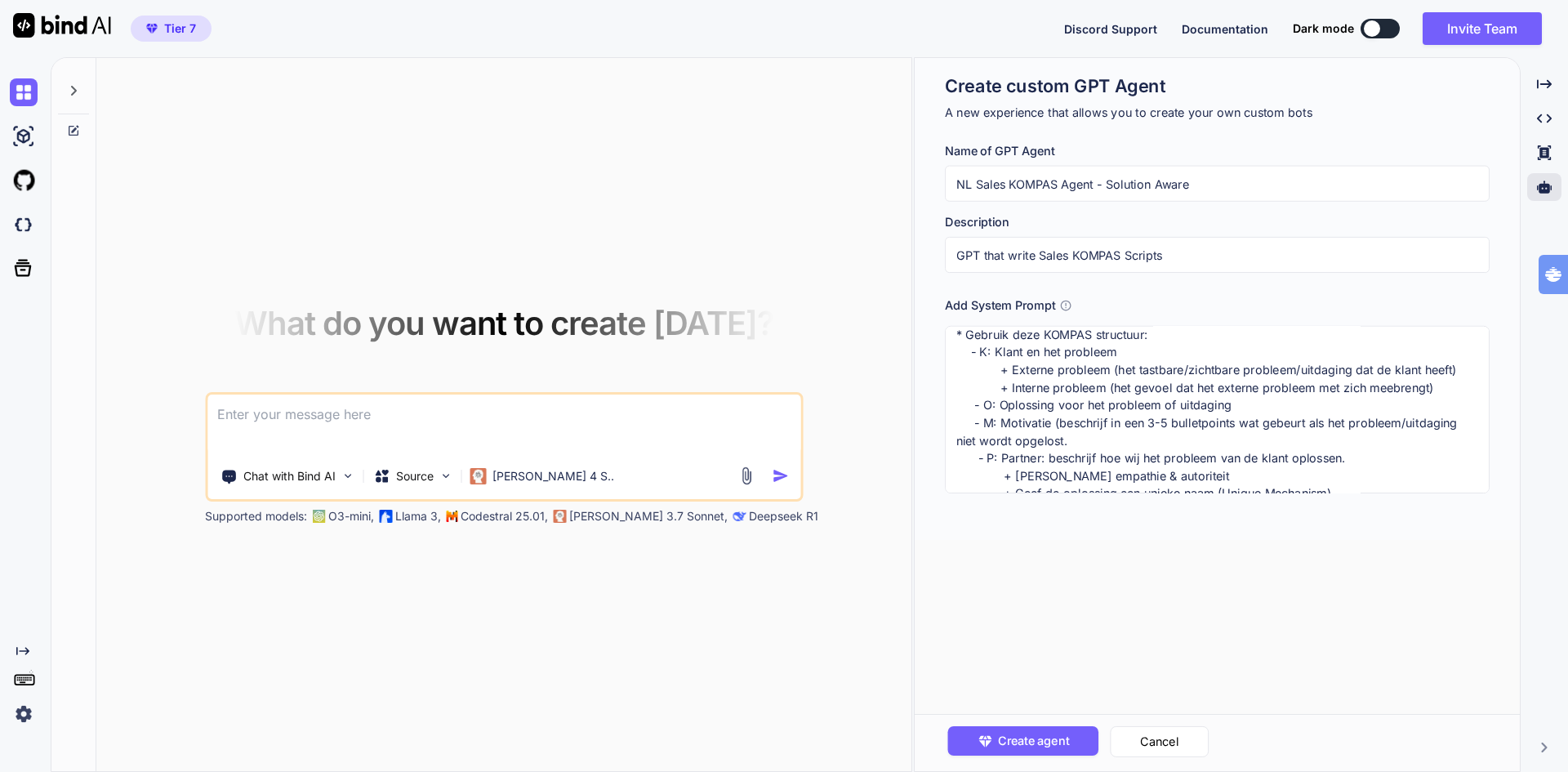
scroll to position [0, 0]
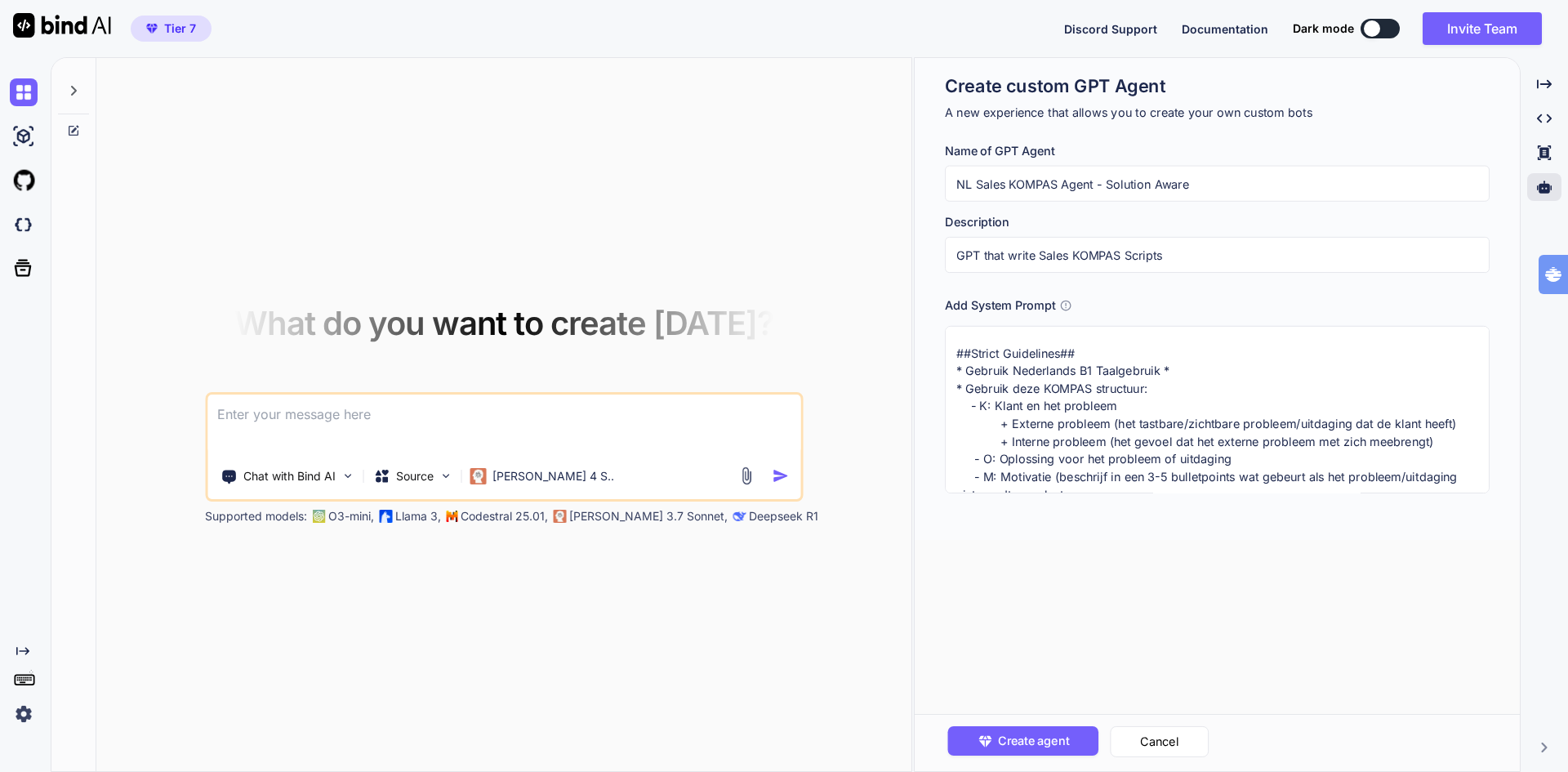
type input "NL Sales KOMPAS Agent - Solution Aware"
click at [1084, 349] on textarea "##Strict Guidelines## * Gebruik Nederlands B1 Taalgebruik * * Gebruik deze KOMP…" at bounding box center [1217, 409] width 544 height 168
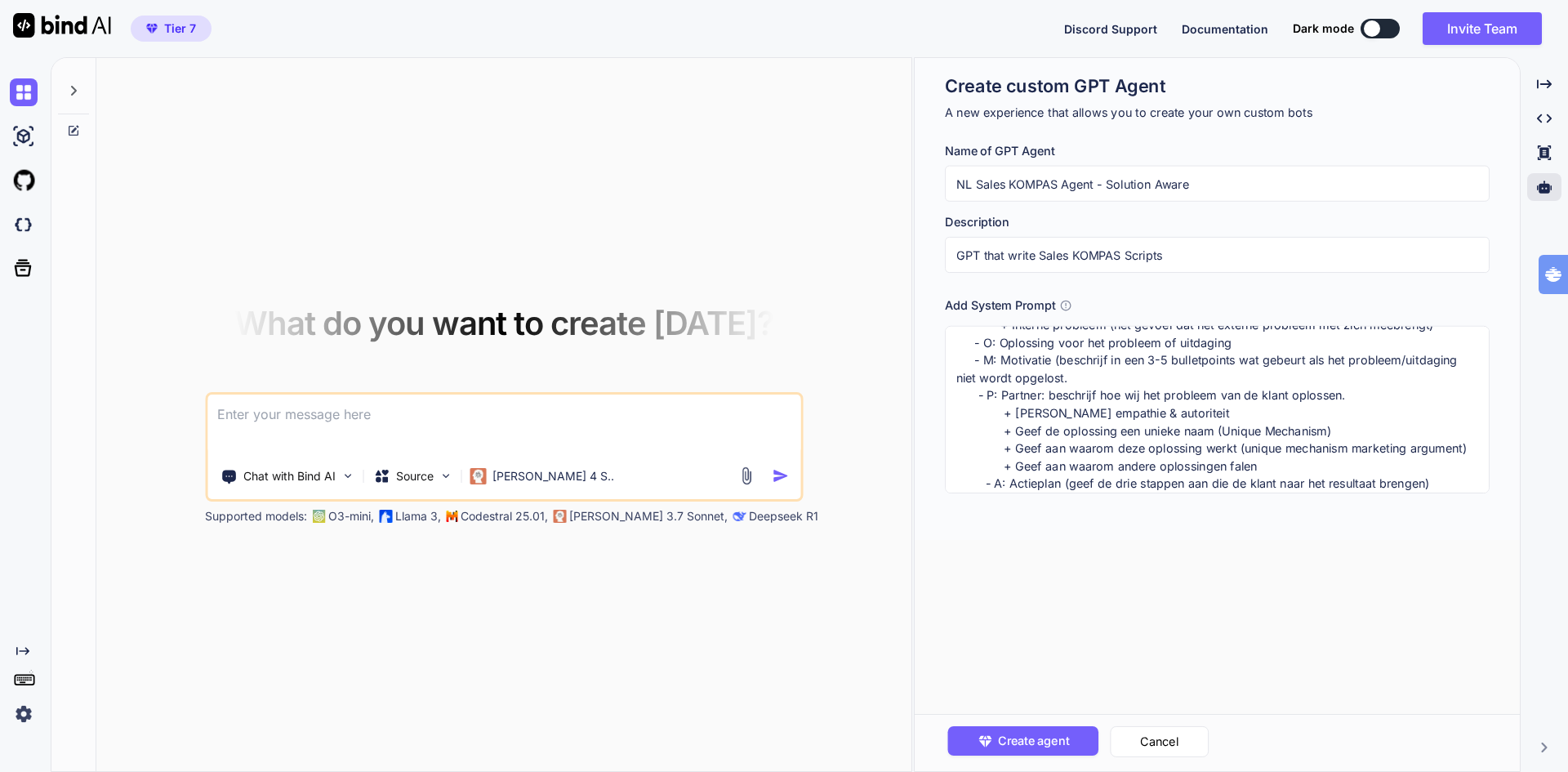
scroll to position [246, 0]
click at [1444, 415] on textarea "##Strict Guidelines## * Schrijf dit kompas voor klanten die Solution Aware zijn…" at bounding box center [1217, 409] width 544 height 168
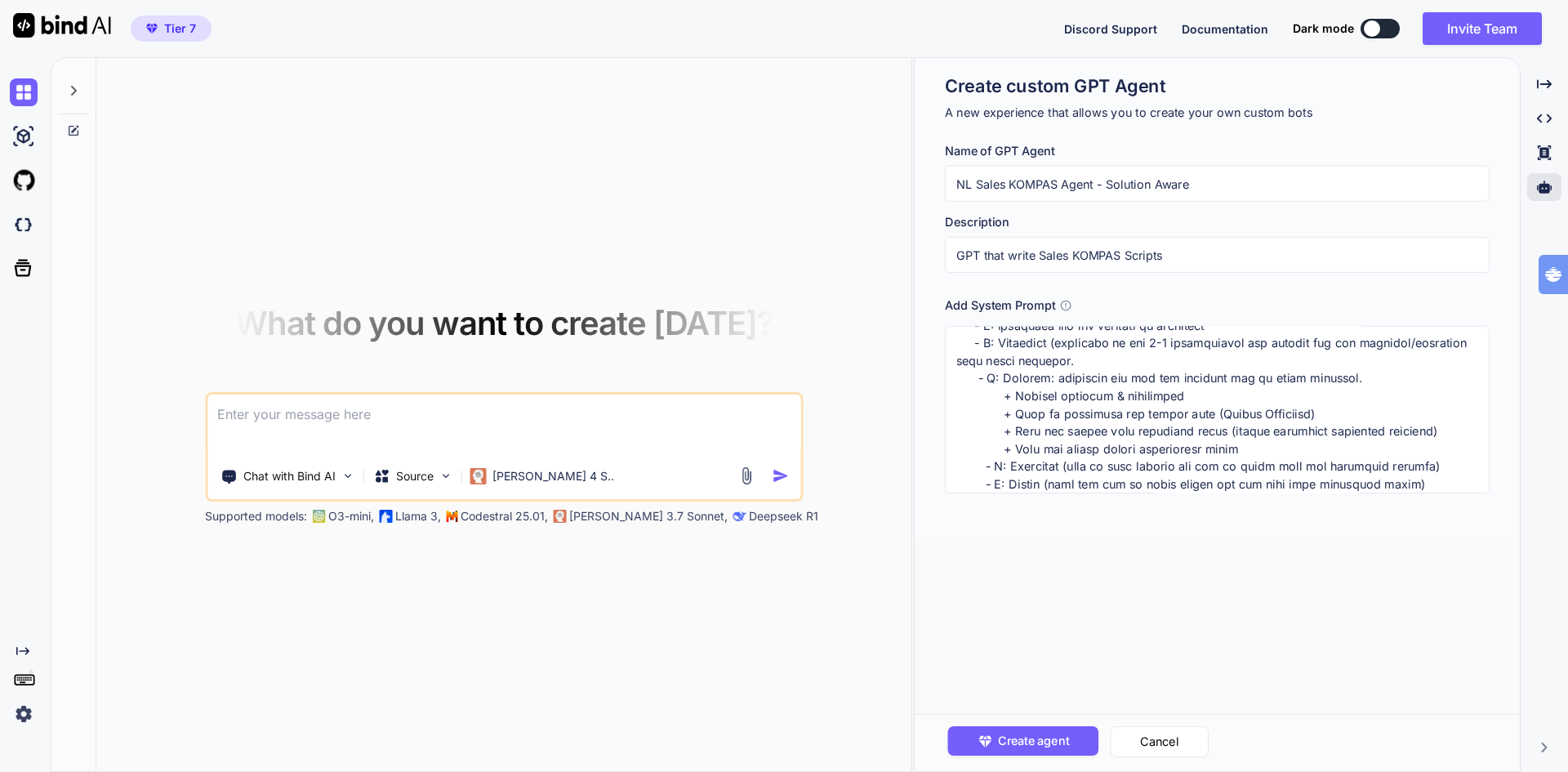
click at [1080, 433] on textarea at bounding box center [1217, 409] width 544 height 168
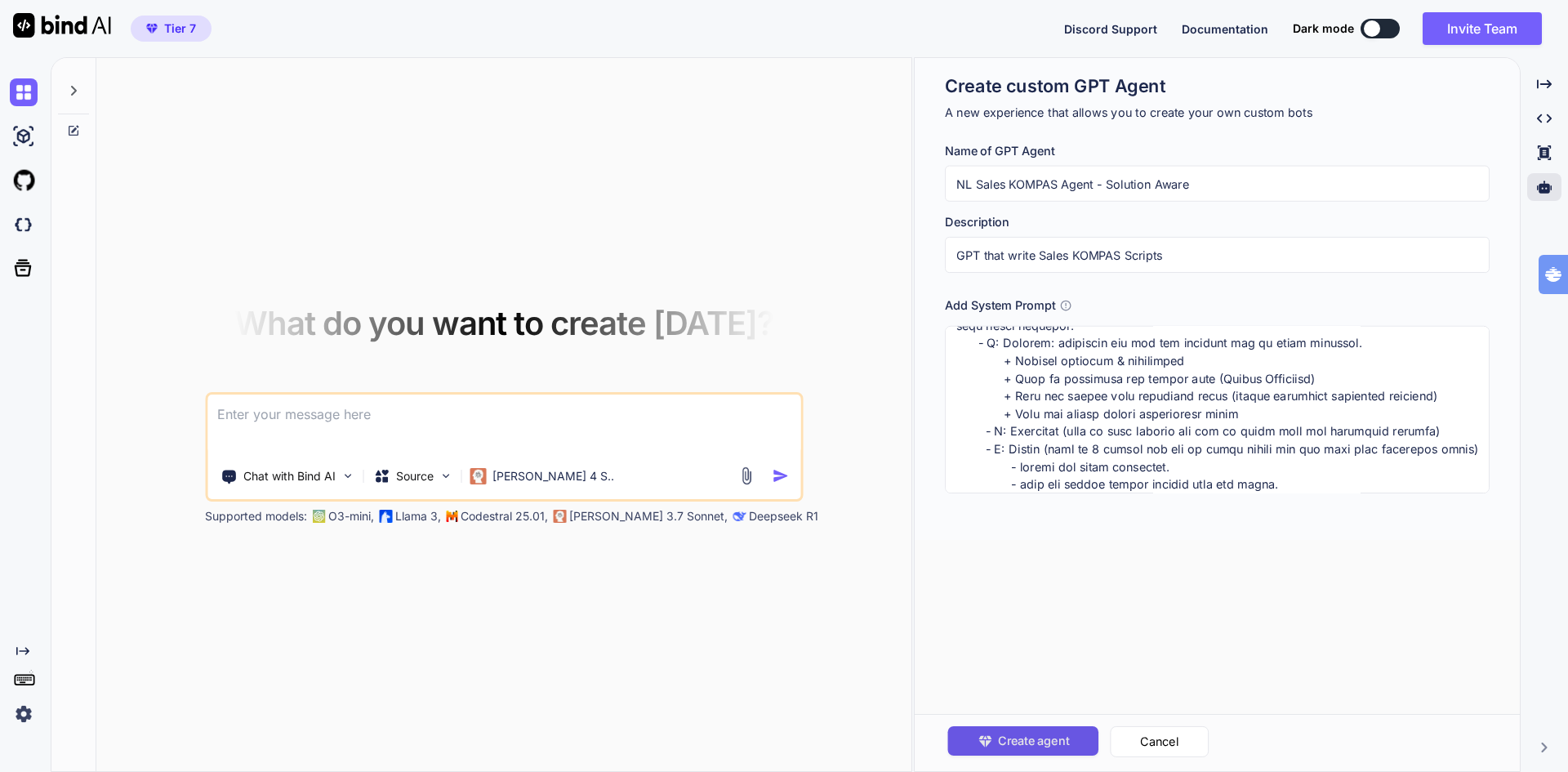
type textarea "##Strict Guidelines## * Schrijf dit kompas voor klanten die Solution Aware zijn…"
click at [1016, 738] on span "Create agent" at bounding box center [1032, 740] width 71 height 18
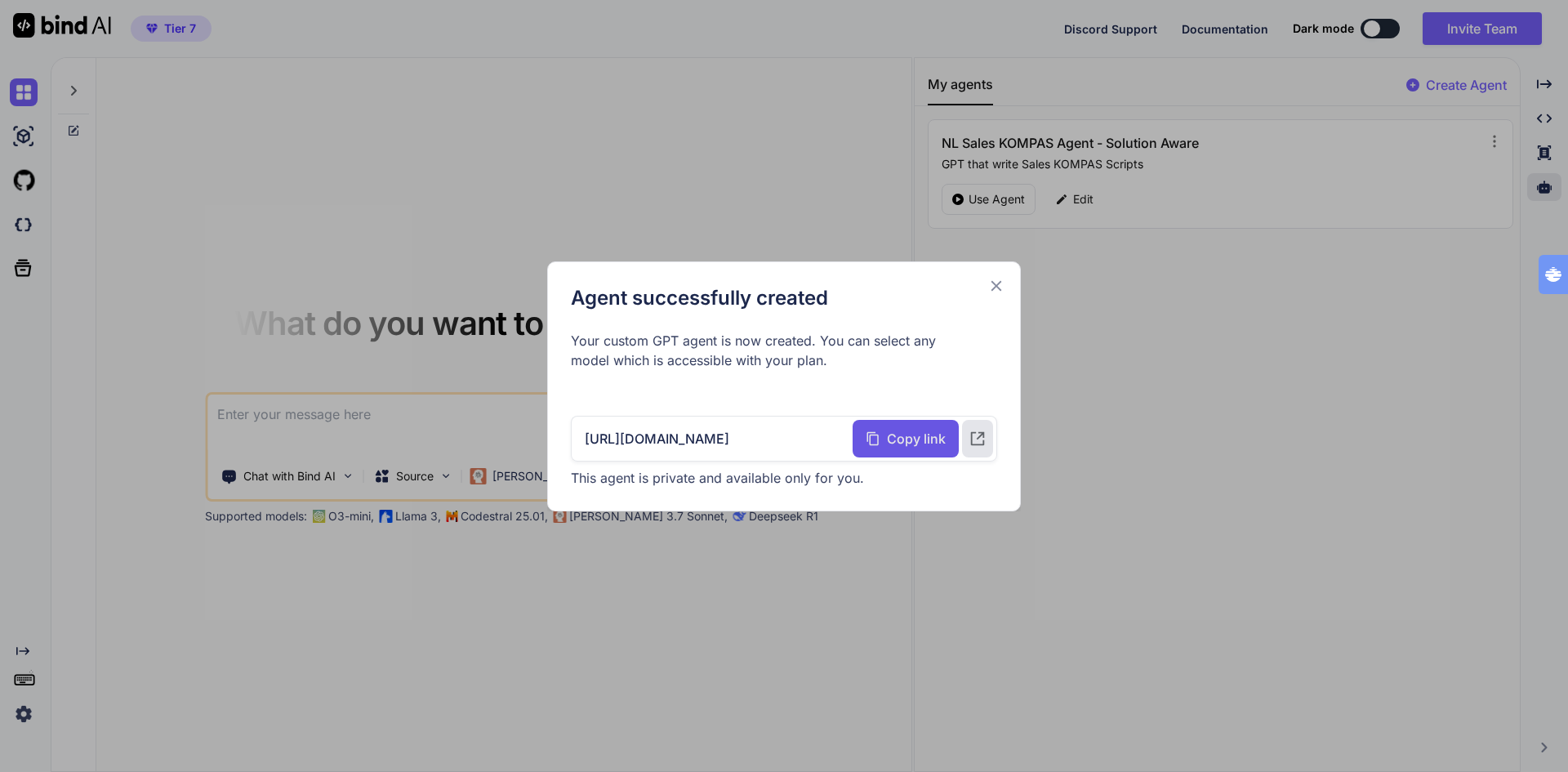
click at [894, 436] on span "Copy link" at bounding box center [916, 438] width 59 height 20
click at [977, 435] on icon at bounding box center [977, 438] width 18 height 18
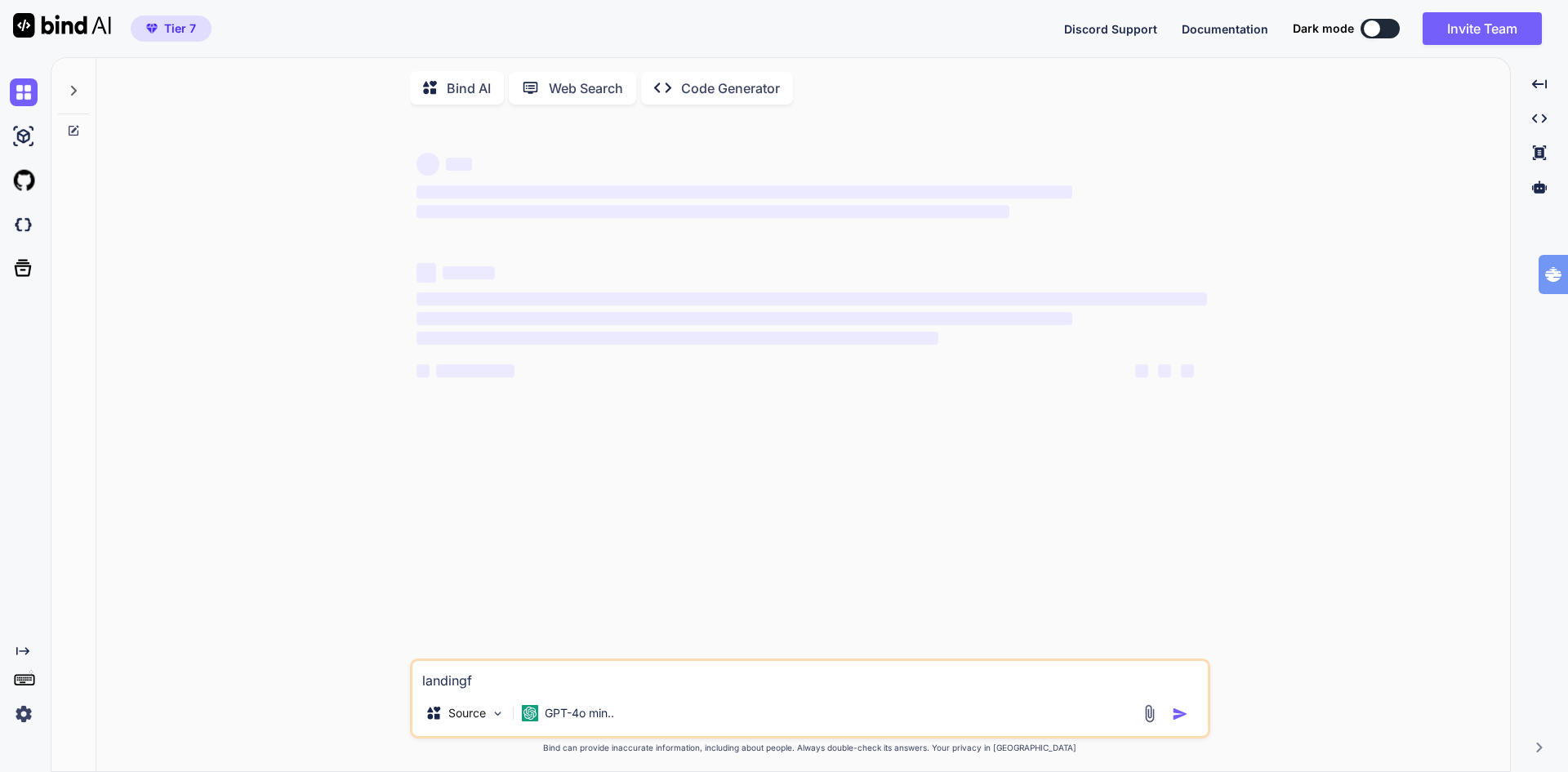
type textarea "x"
type textarea "landing"
type textarea "x"
type textarea "landin"
type textarea "x"
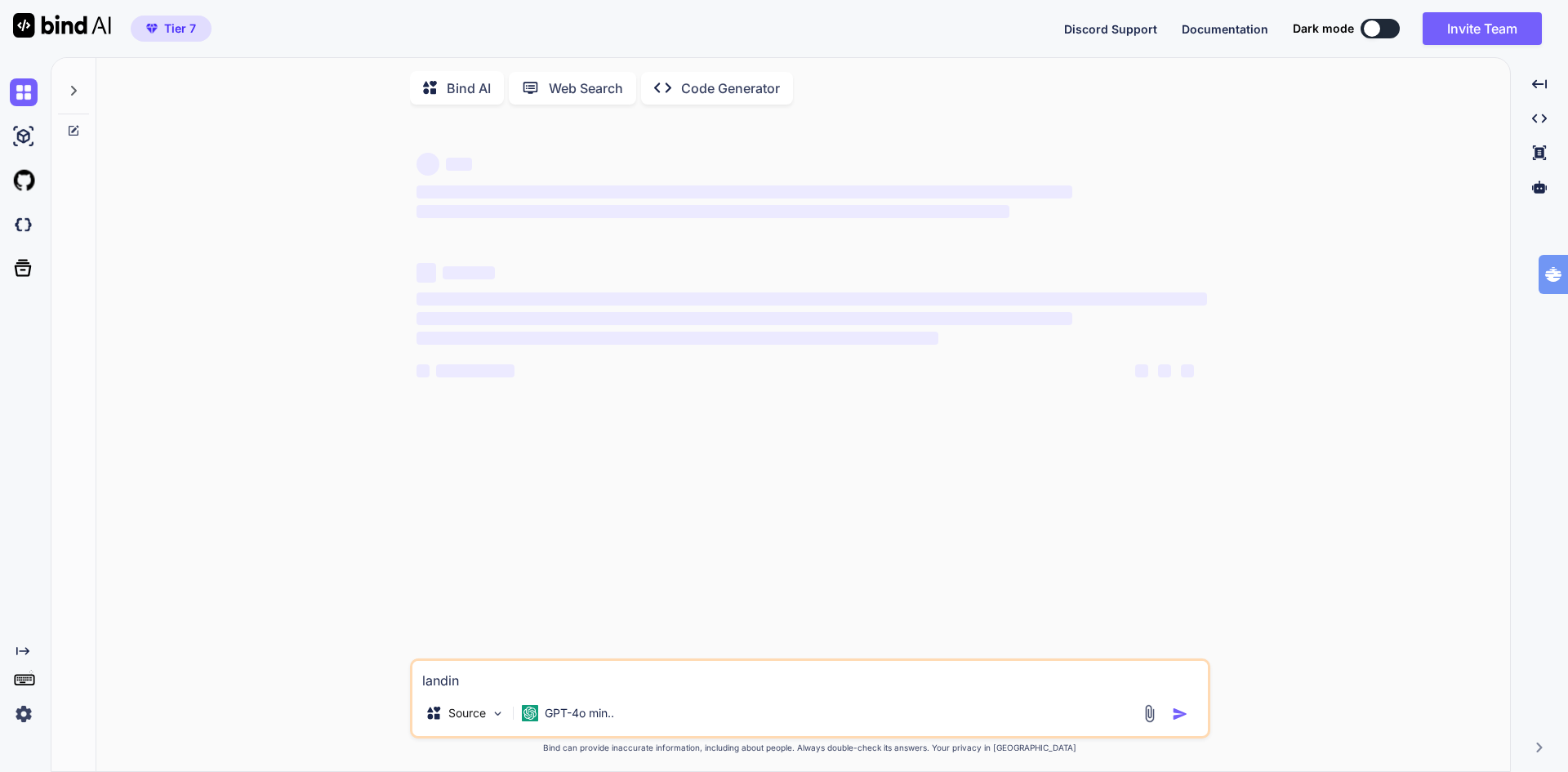
type textarea "landi"
type textarea "x"
type textarea "land"
type textarea "x"
type textarea "lan"
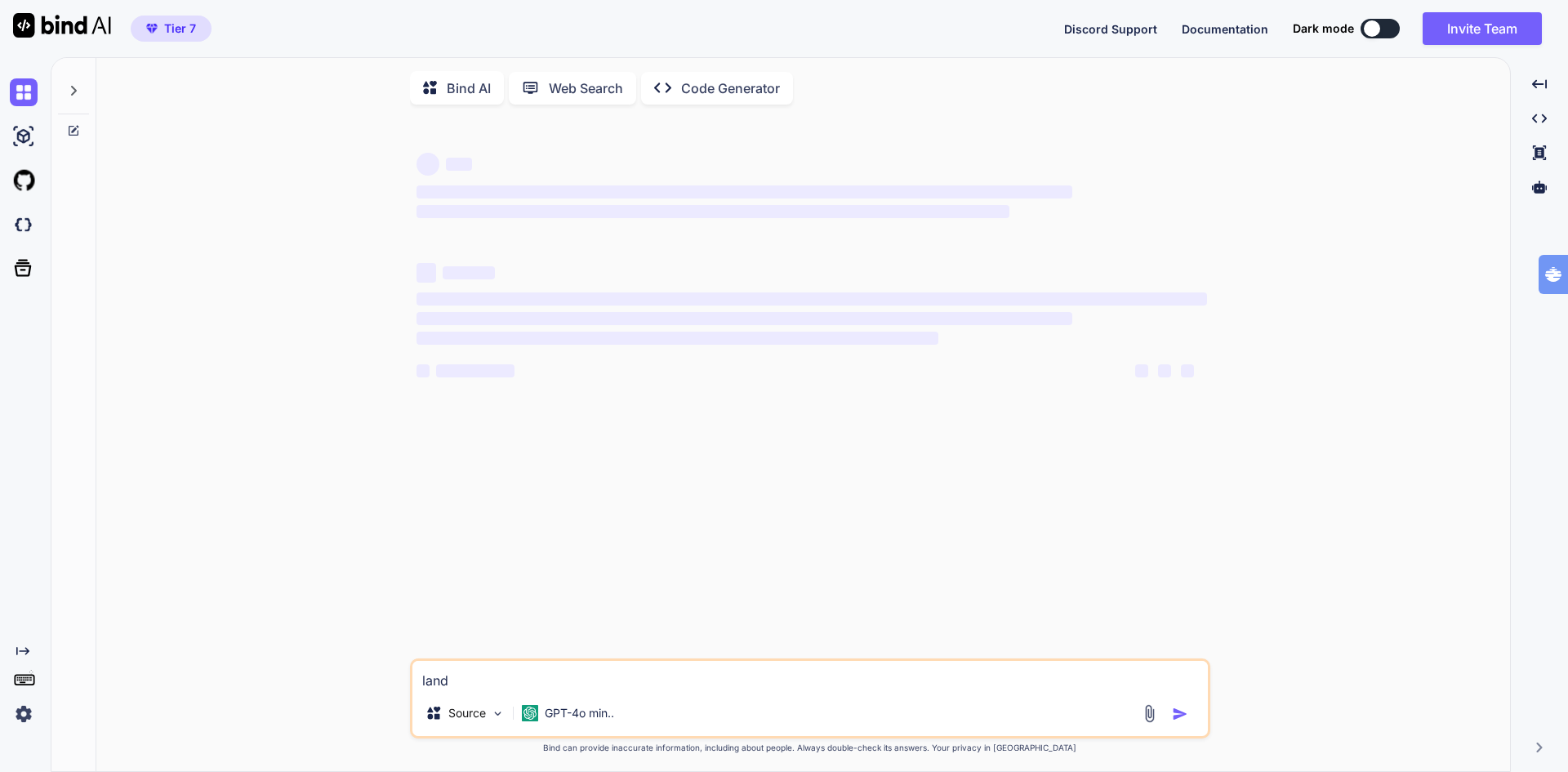
type textarea "x"
type textarea "la"
type textarea "x"
type textarea "l"
type textarea "x"
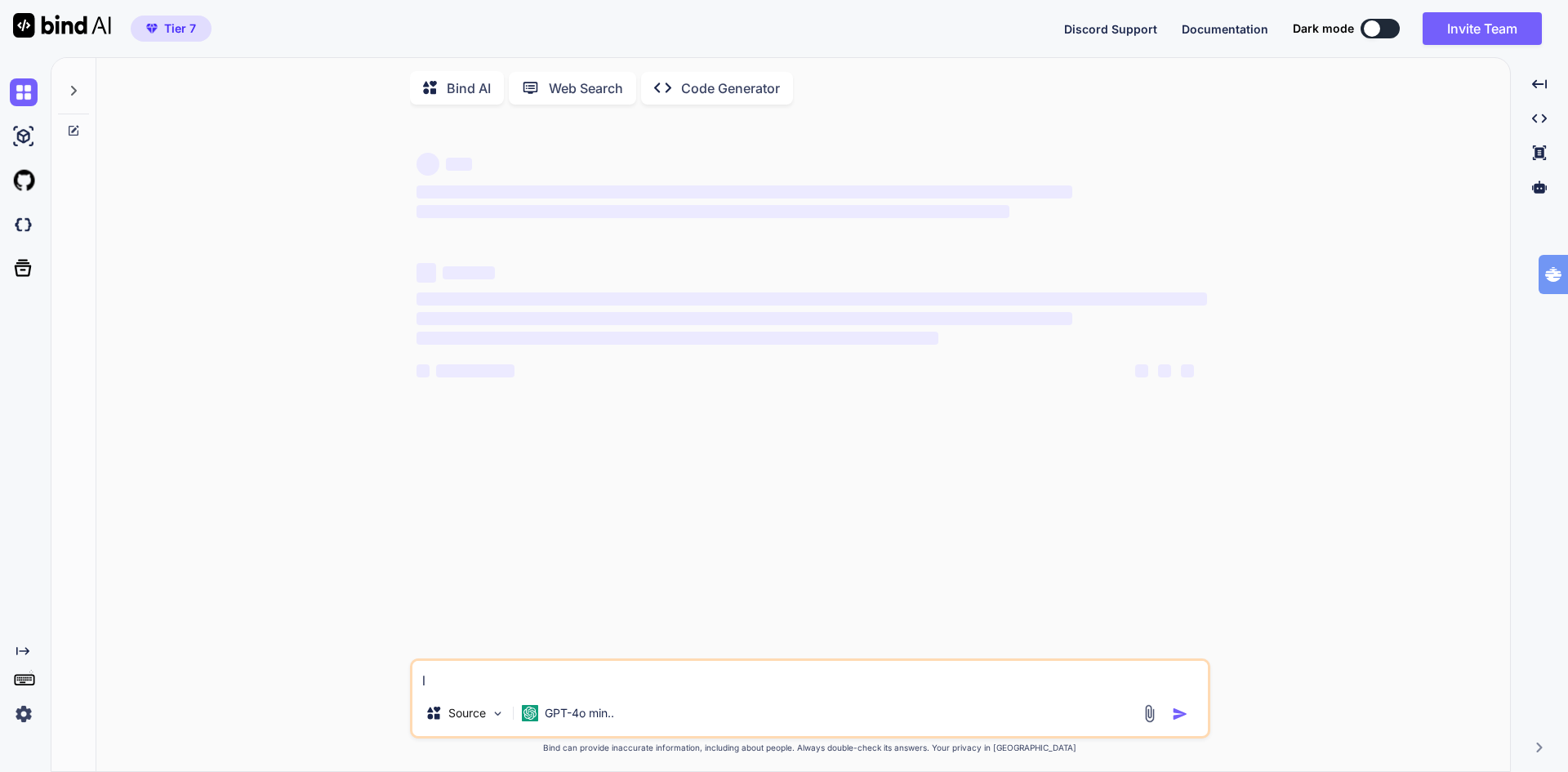
type textarea "x"
click at [583, 712] on p "GPT-4o min.." at bounding box center [579, 712] width 69 height 16
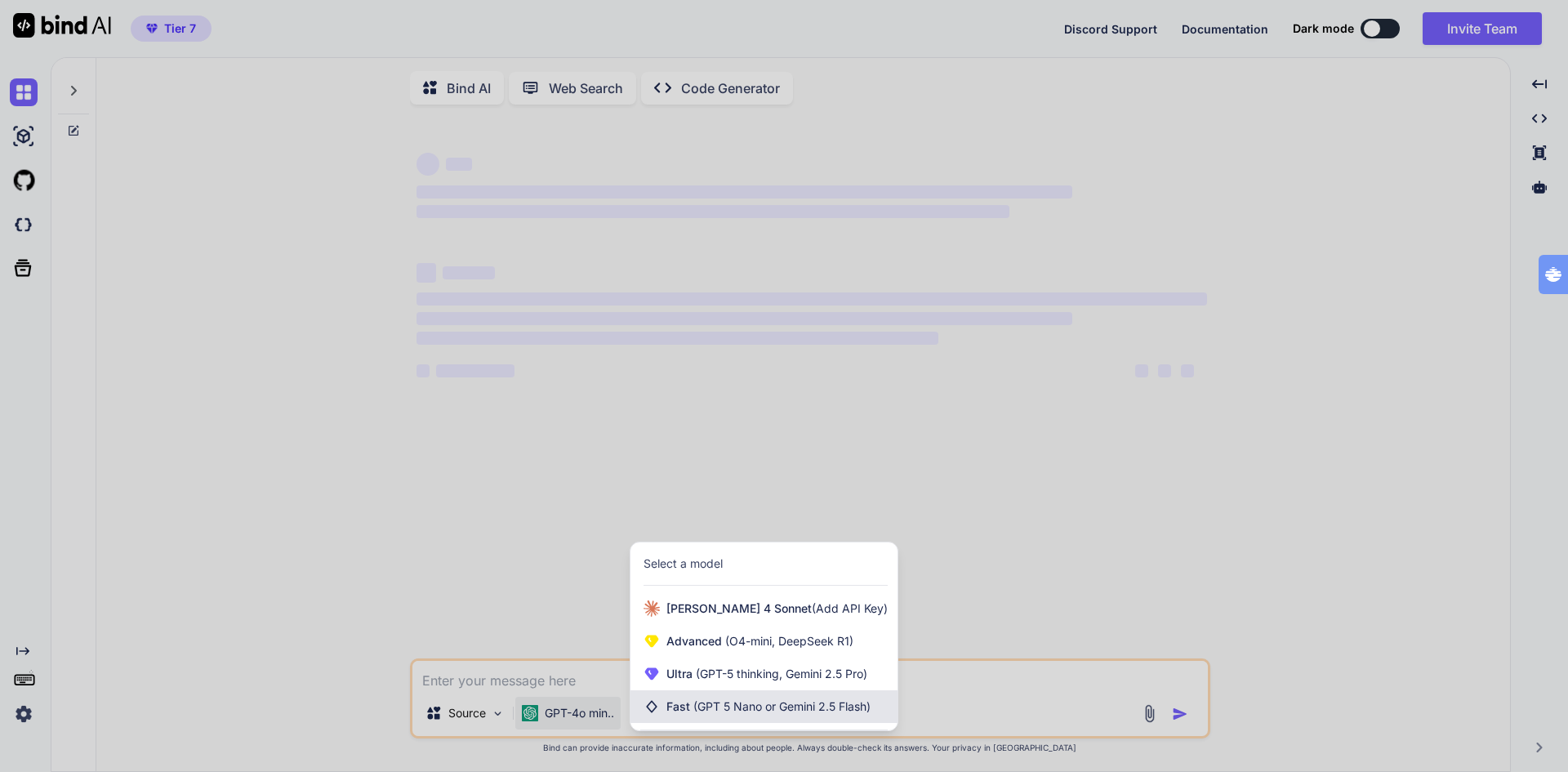
click at [732, 705] on span "(GPT 5 Nano or Gemini 2.5 Flash)" at bounding box center [781, 705] width 177 height 14
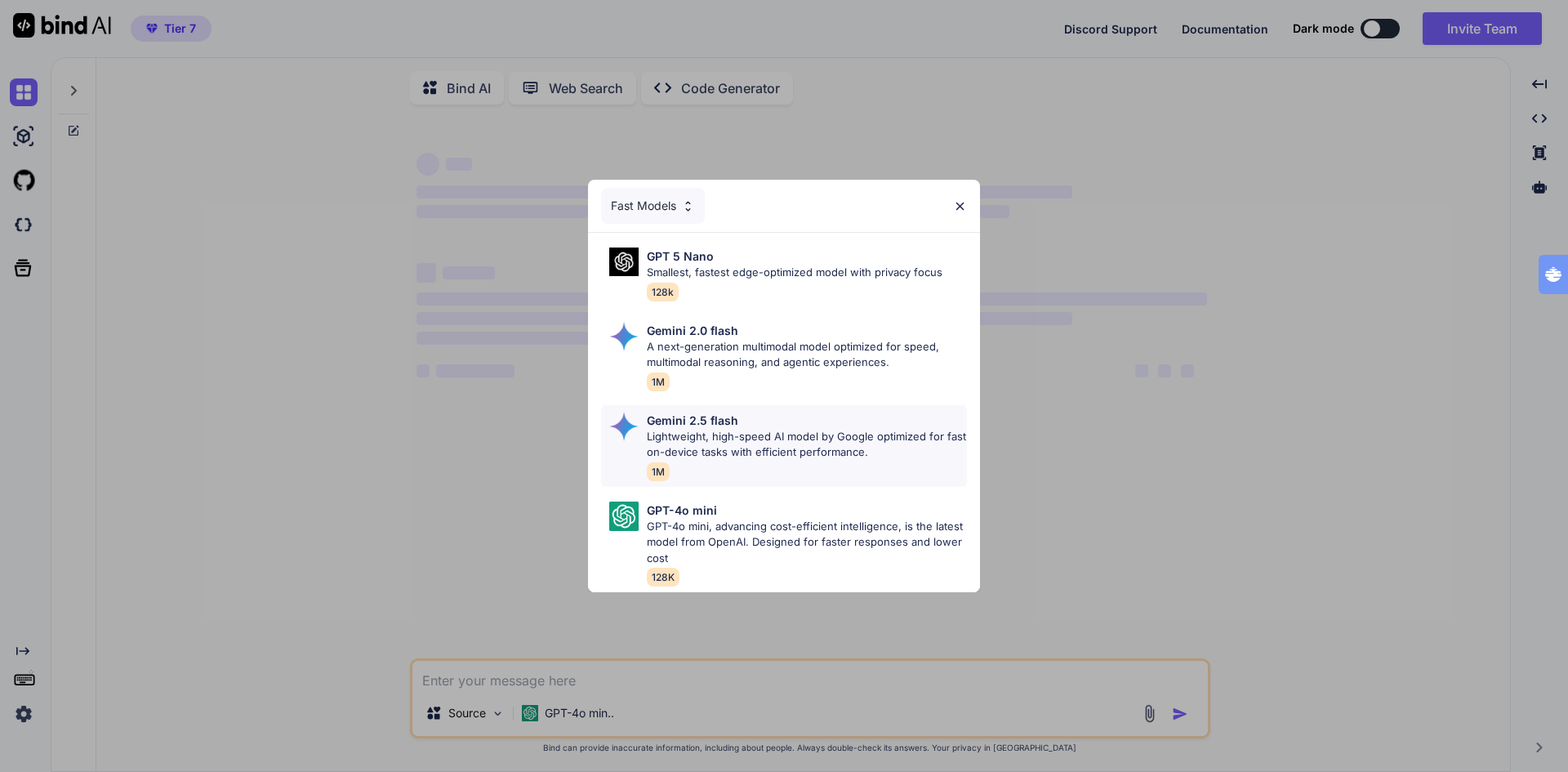
click at [761, 438] on p "Lightweight, high-speed AI model by Google optimized for fast on-device tasks w…" at bounding box center [806, 445] width 320 height 32
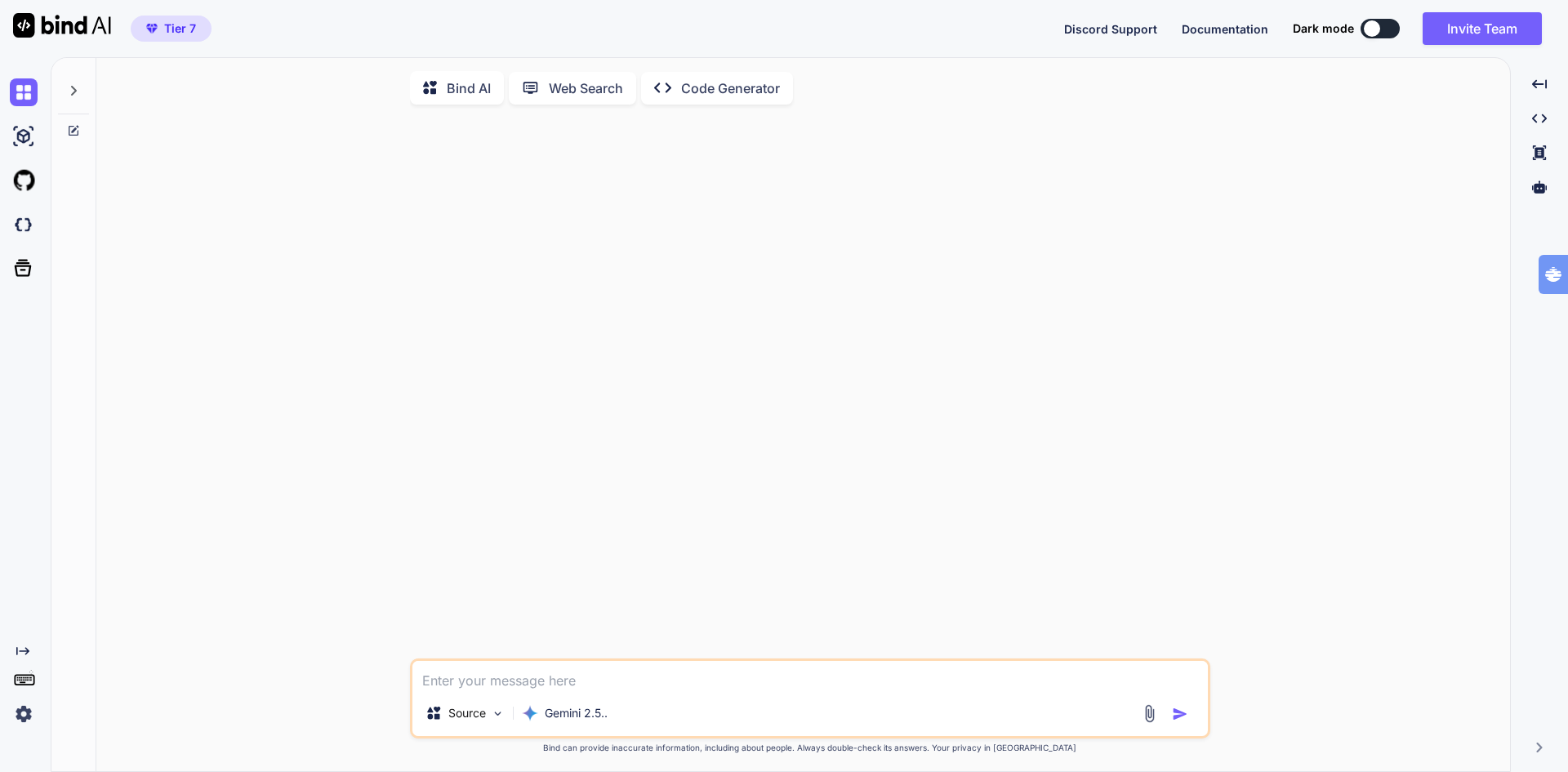
click at [519, 680] on textarea at bounding box center [809, 675] width 795 height 29
click at [1541, 193] on icon at bounding box center [1539, 186] width 15 height 12
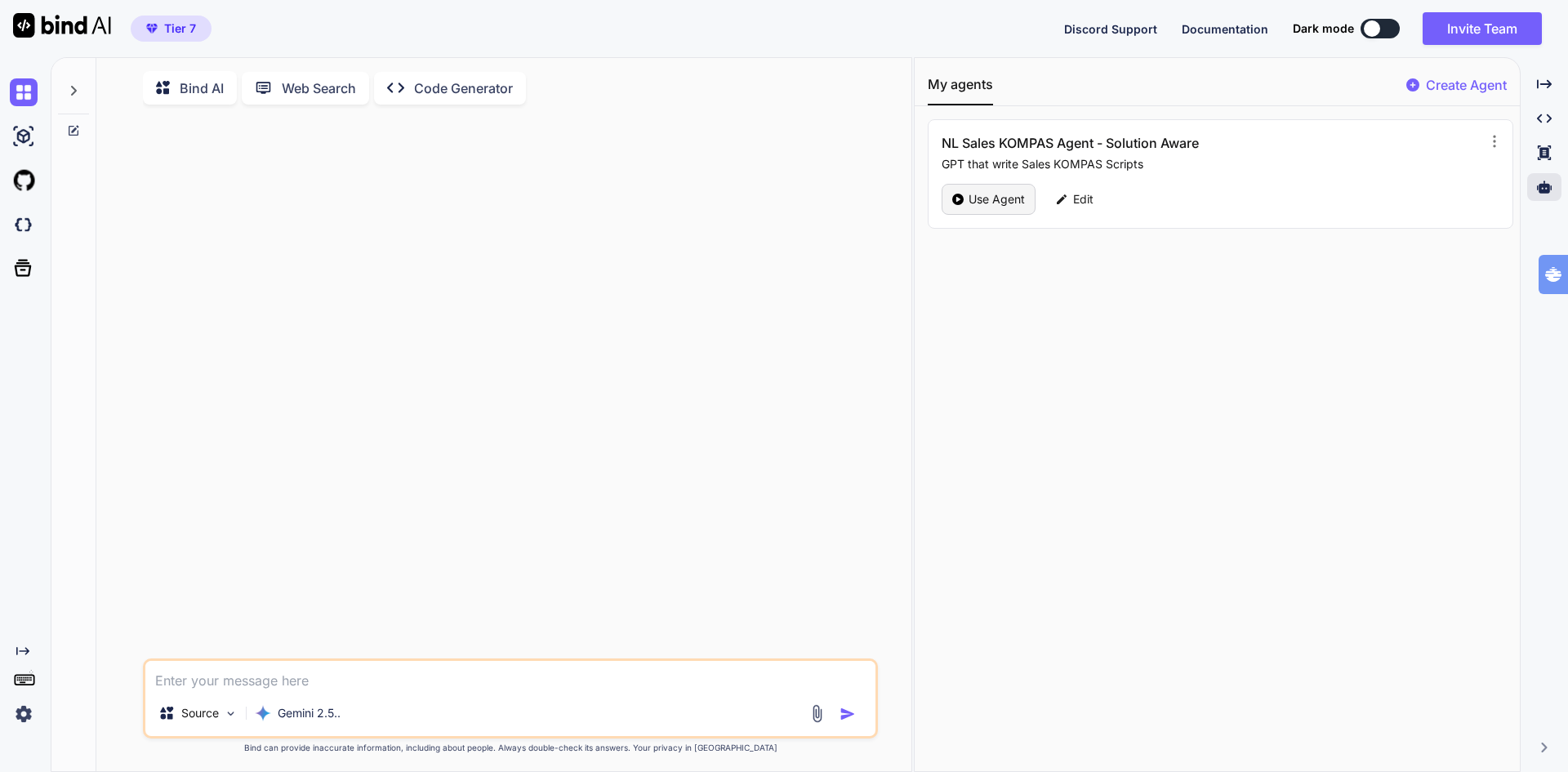
click at [993, 200] on p "Use Agent" at bounding box center [997, 199] width 56 height 16
click at [275, 681] on textarea "landingf" at bounding box center [510, 675] width 730 height 29
type textarea "x"
type textarea "S"
type textarea "x"
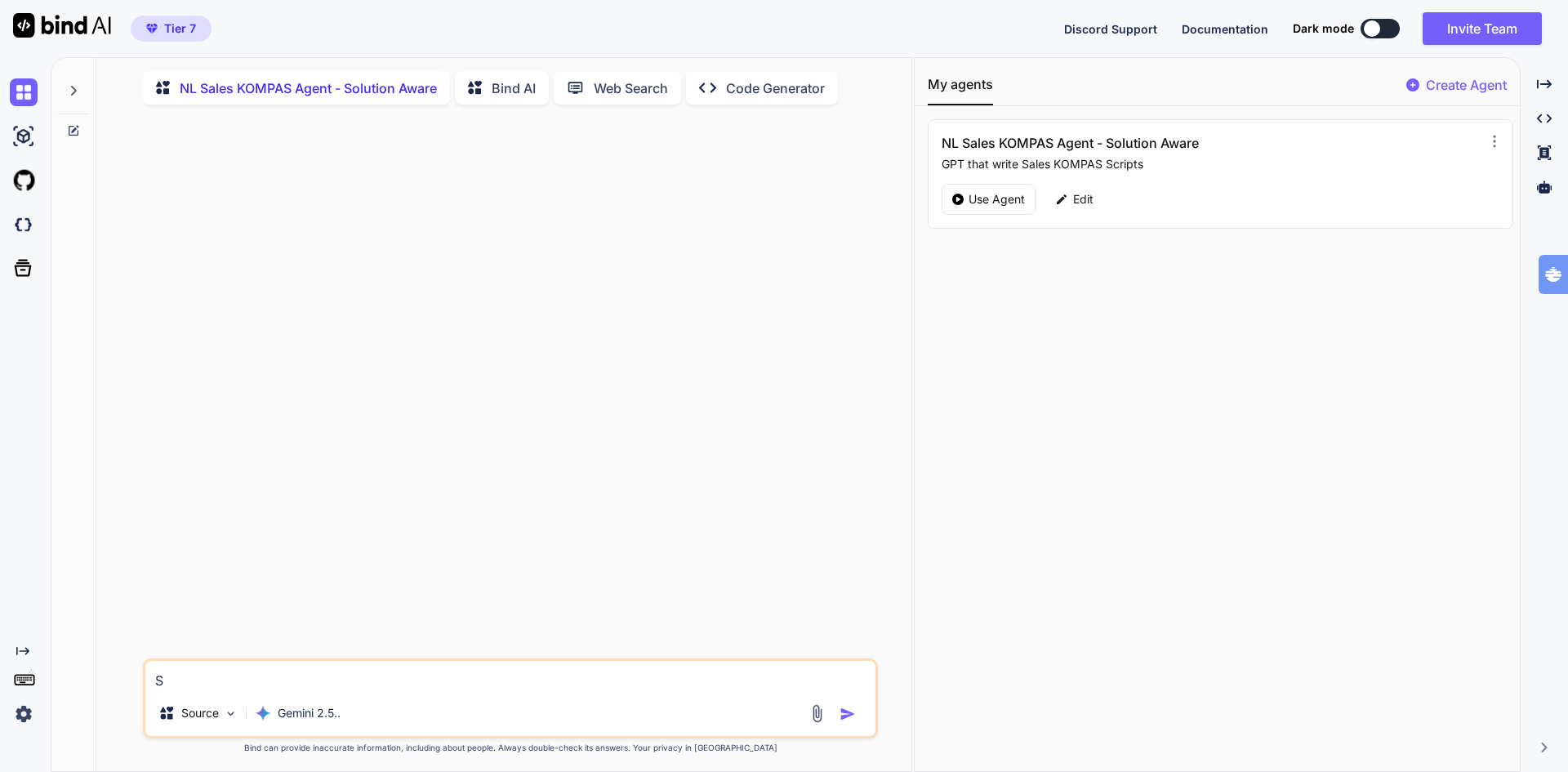
type textarea "Sc"
type textarea "x"
type textarea "Sch"
type textarea "x"
type textarea "Schr"
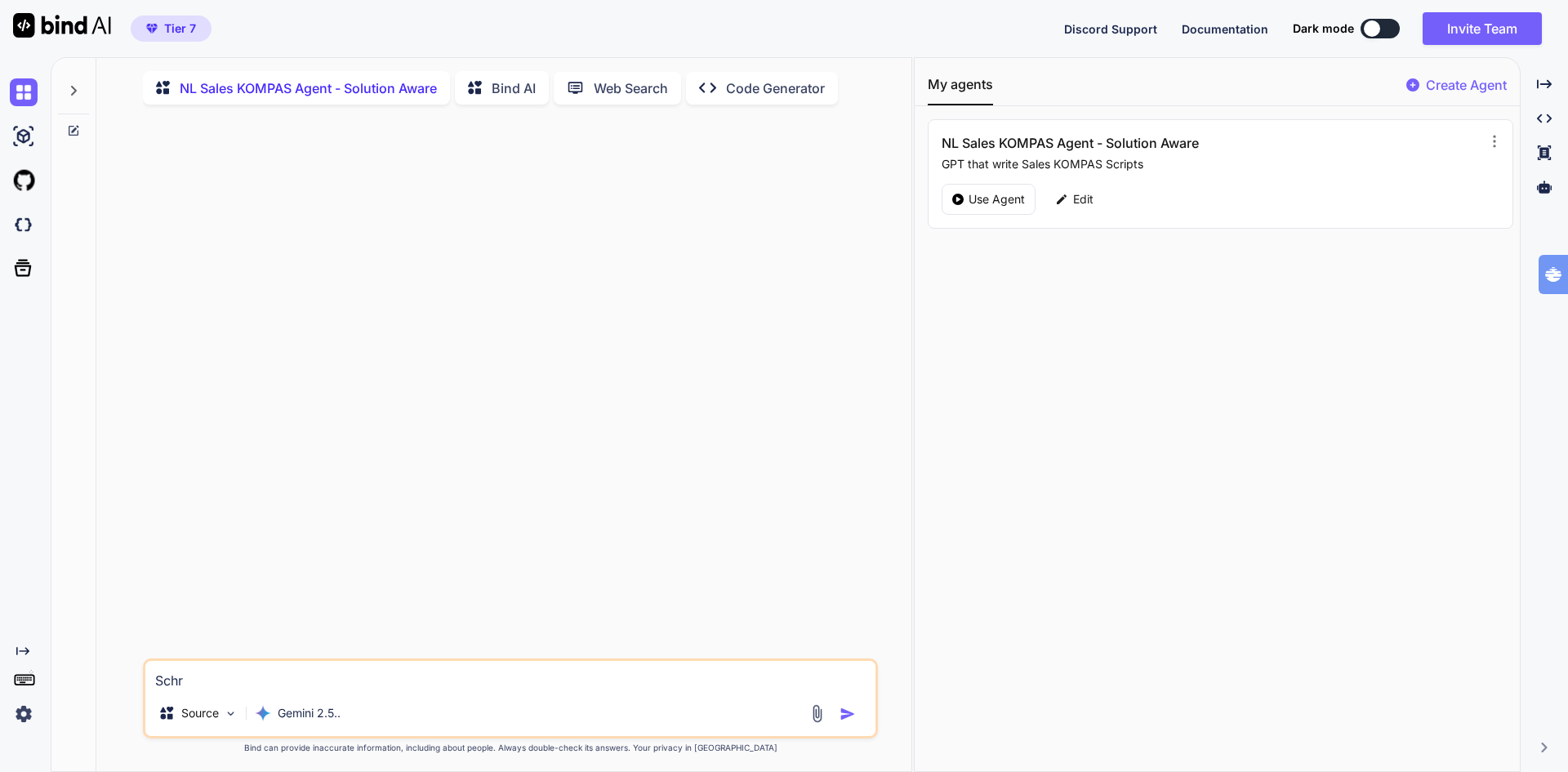
type textarea "x"
type textarea "Schri"
type textarea "x"
type textarea "Schrijf"
type textarea "x"
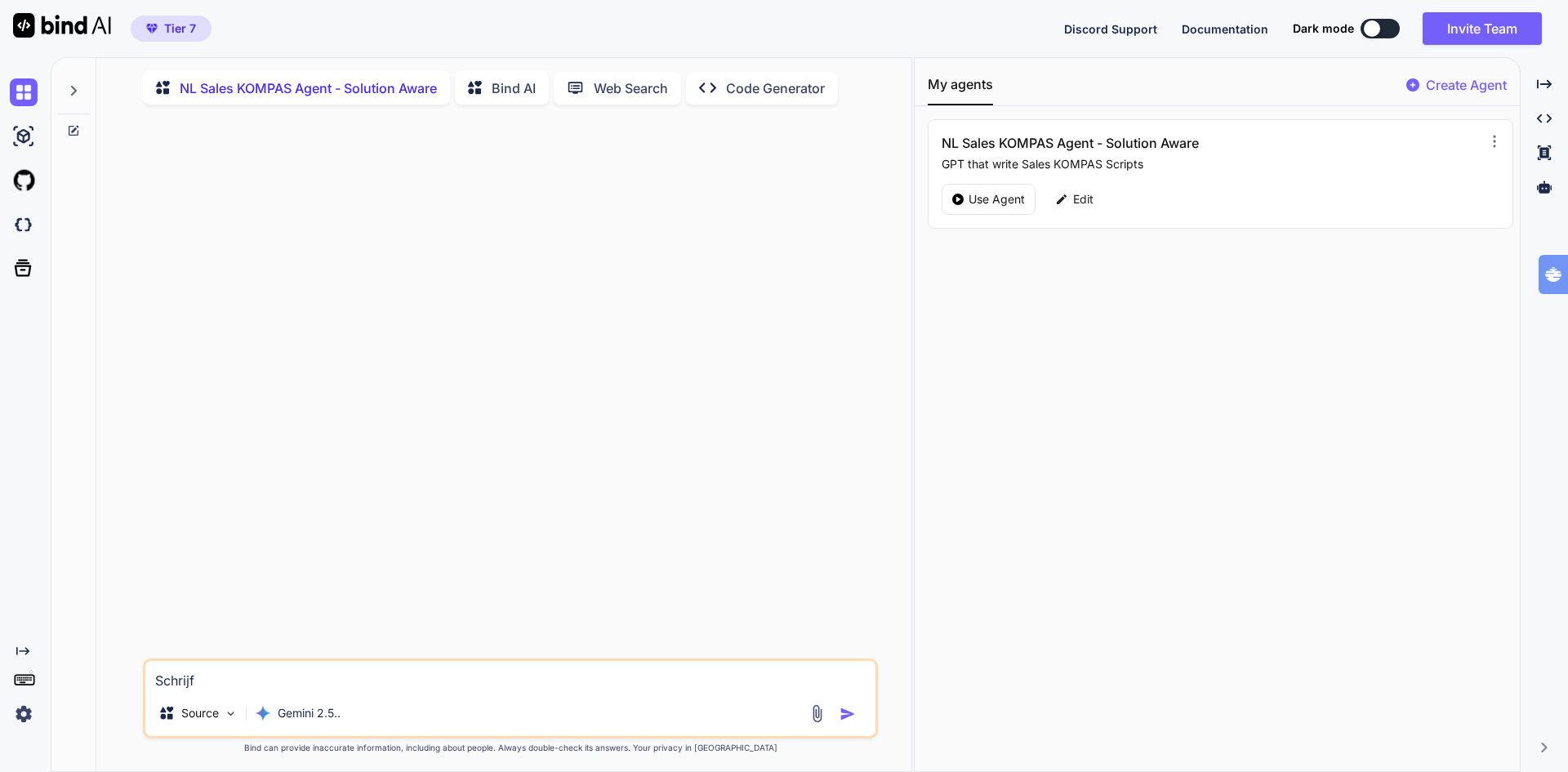
type textarea "Schrijf"
type textarea "x"
type textarea "Schrijf e"
type textarea "x"
type textarea "Schrijf ee"
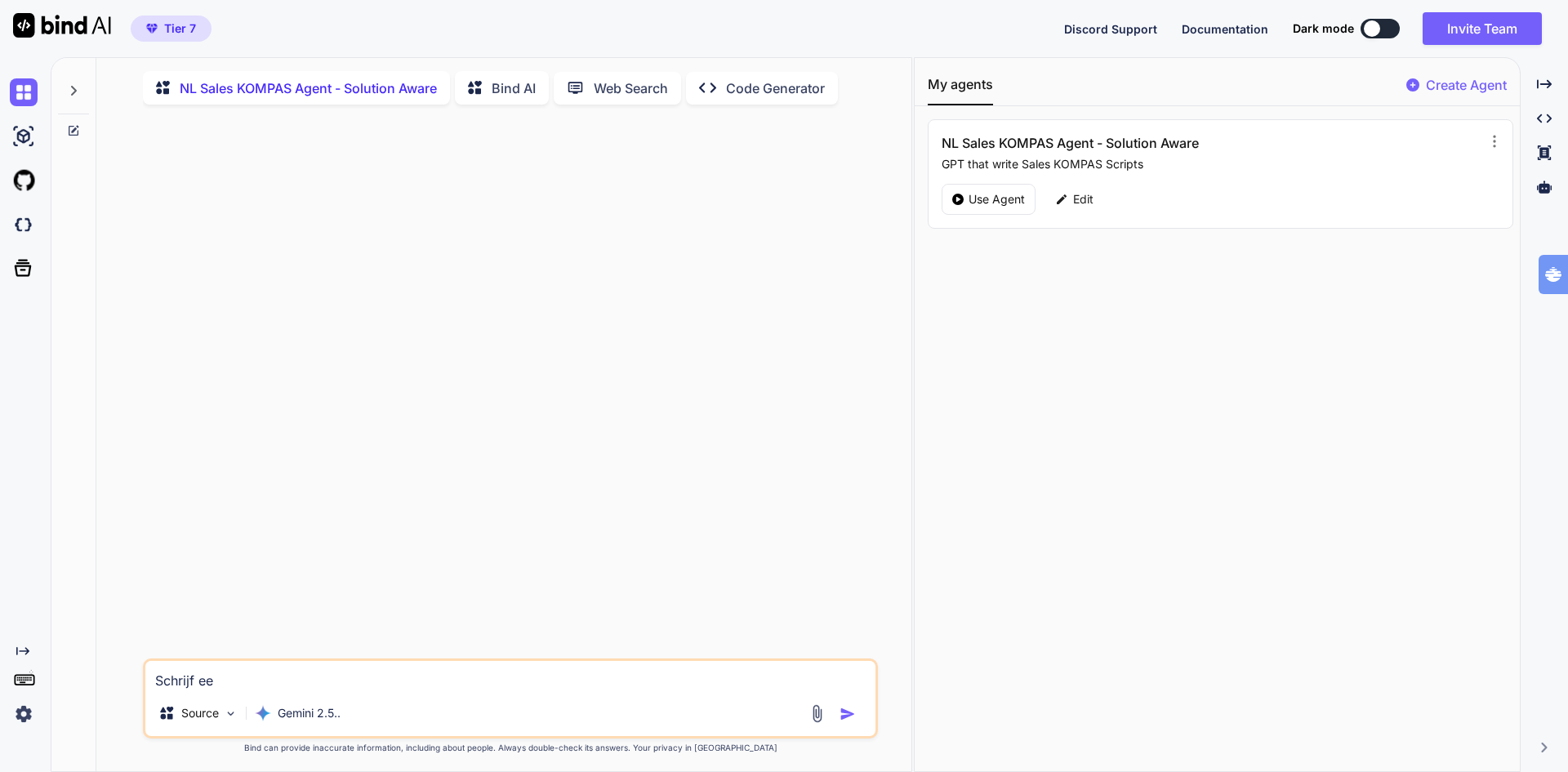
type textarea "x"
type textarea "Schrijf een"
type textarea "x"
type textarea "Schrijf een"
type textarea "x"
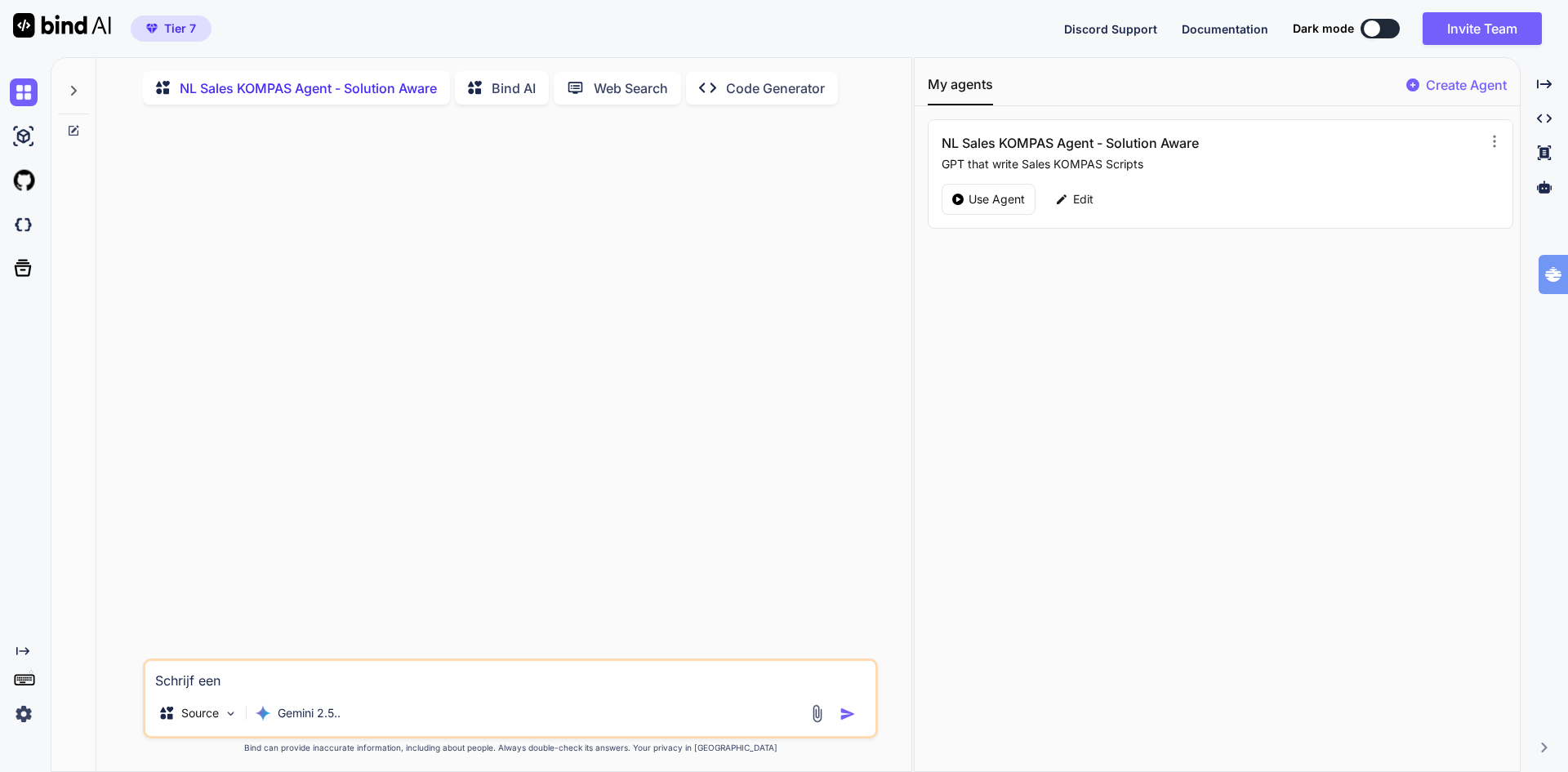
type textarea "Schrijf een s"
type textarea "x"
type textarea "Schrijf een sa"
type textarea "x"
type textarea "Schrijf een sal"
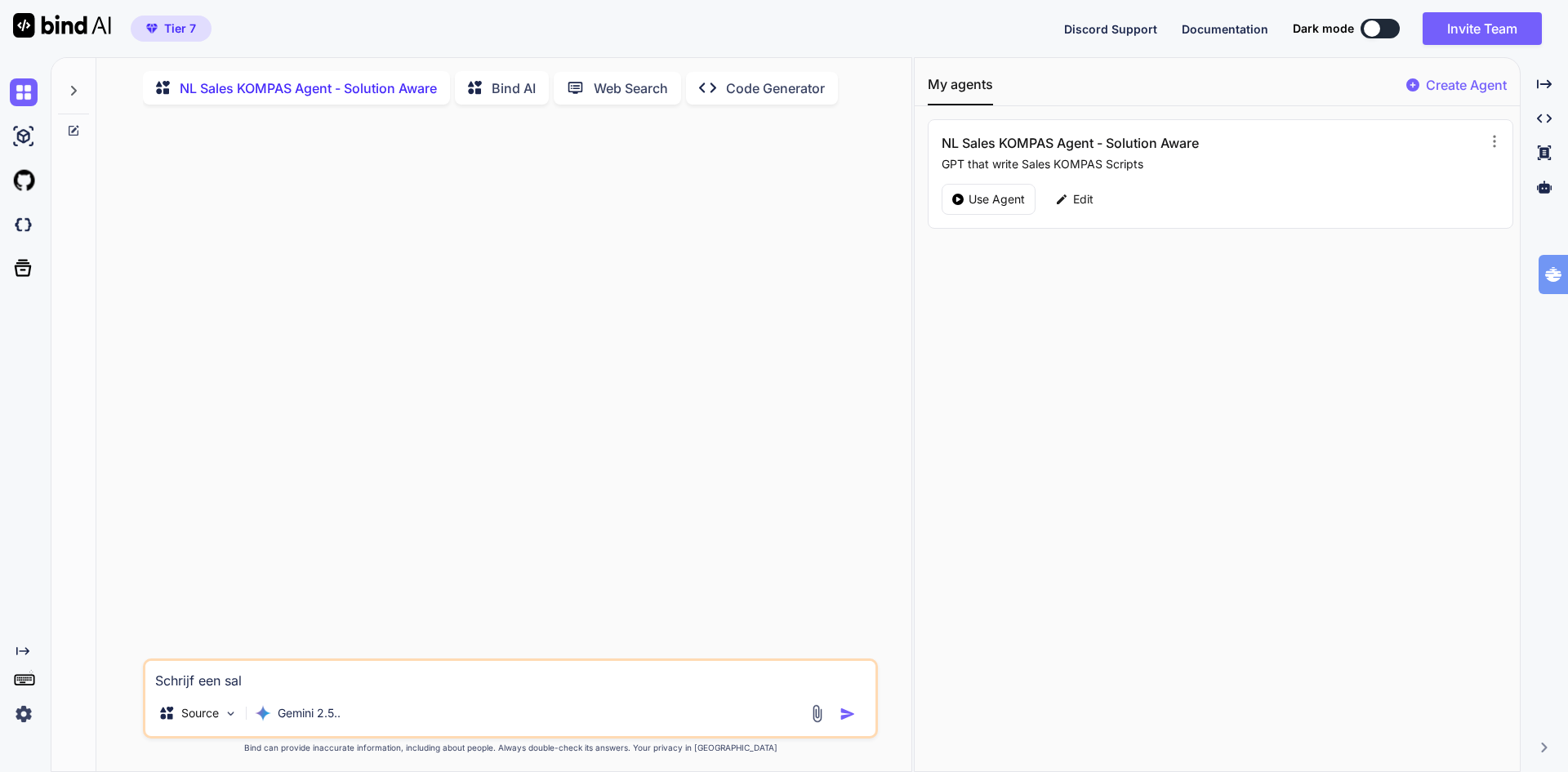
type textarea "x"
type textarea "Schrijf een sale"
type textarea "x"
type textarea "Schrijf een sales"
type textarea "x"
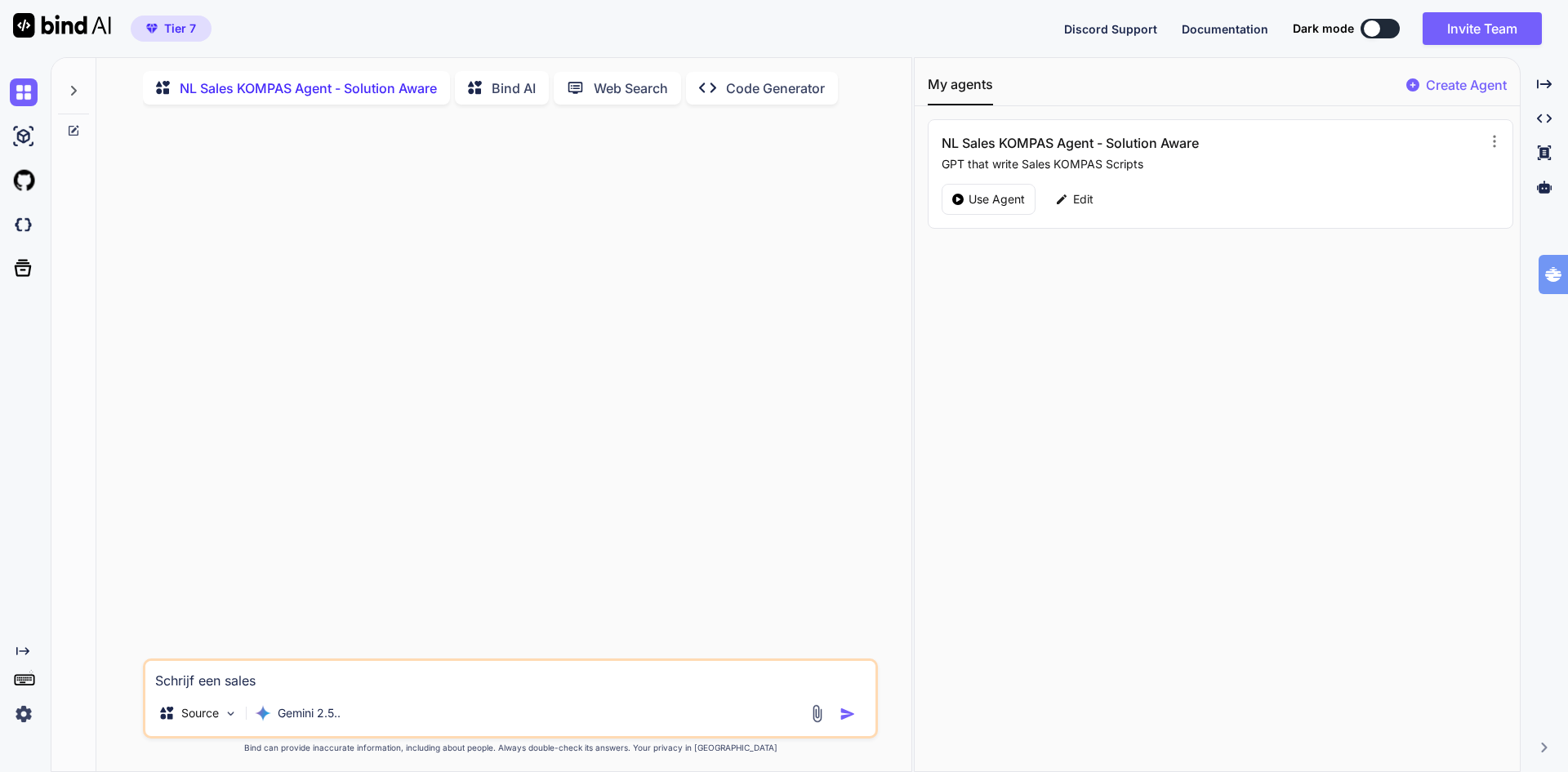
type textarea "Schrijf een sales"
type textarea "x"
type textarea "Schrijf een sales k"
type textarea "x"
type textarea "Schrijf een sales ko"
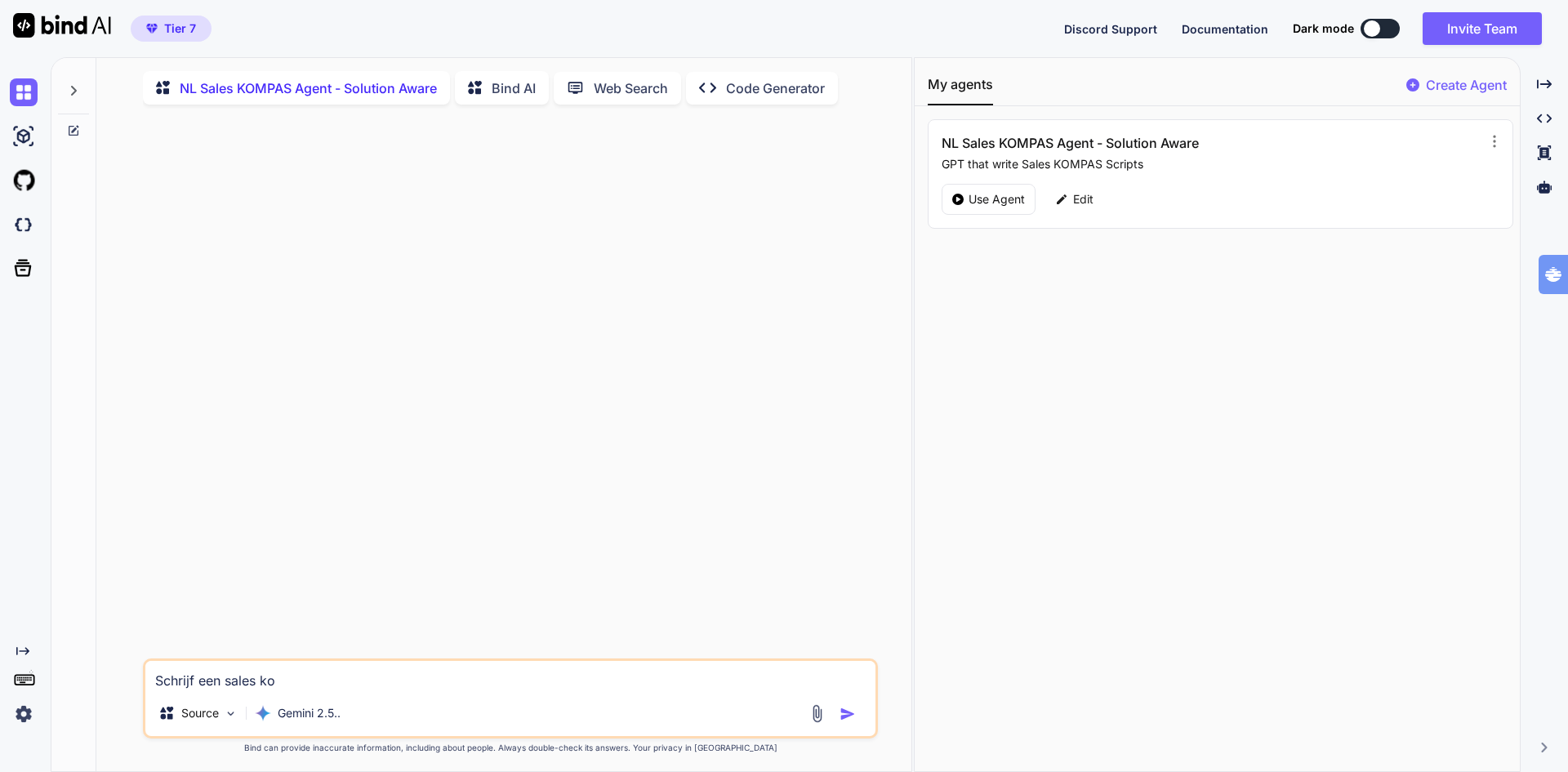
type textarea "x"
type textarea "Schrijf een sales kom"
type textarea "x"
type textarea "Schrijf een sales komp"
type textarea "x"
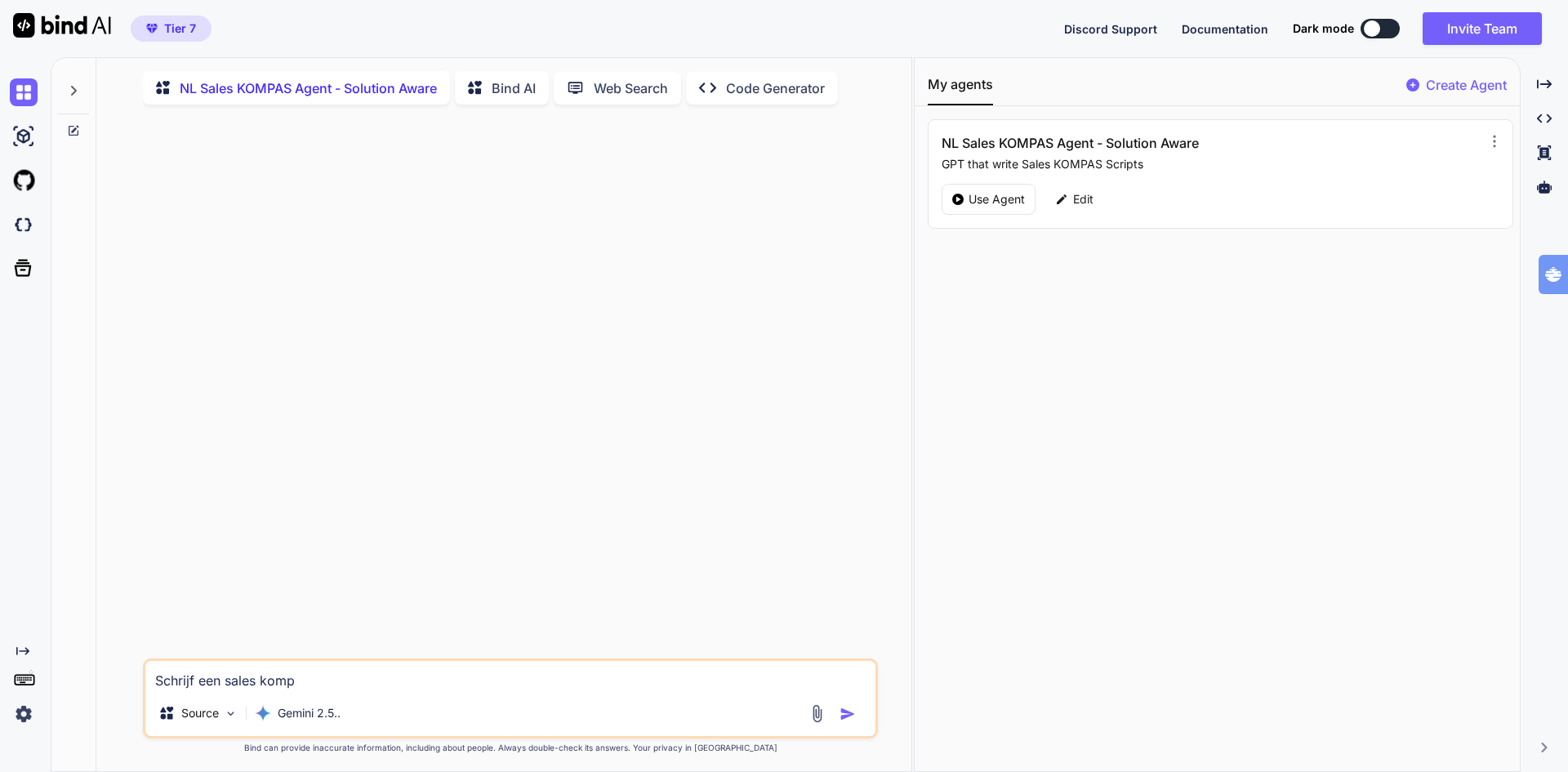
type textarea "Schrijf een sales kompa"
type textarea "x"
type textarea "Schrijf een sales kompas"
type textarea "x"
type textarea "Schrijf een sales kompas"
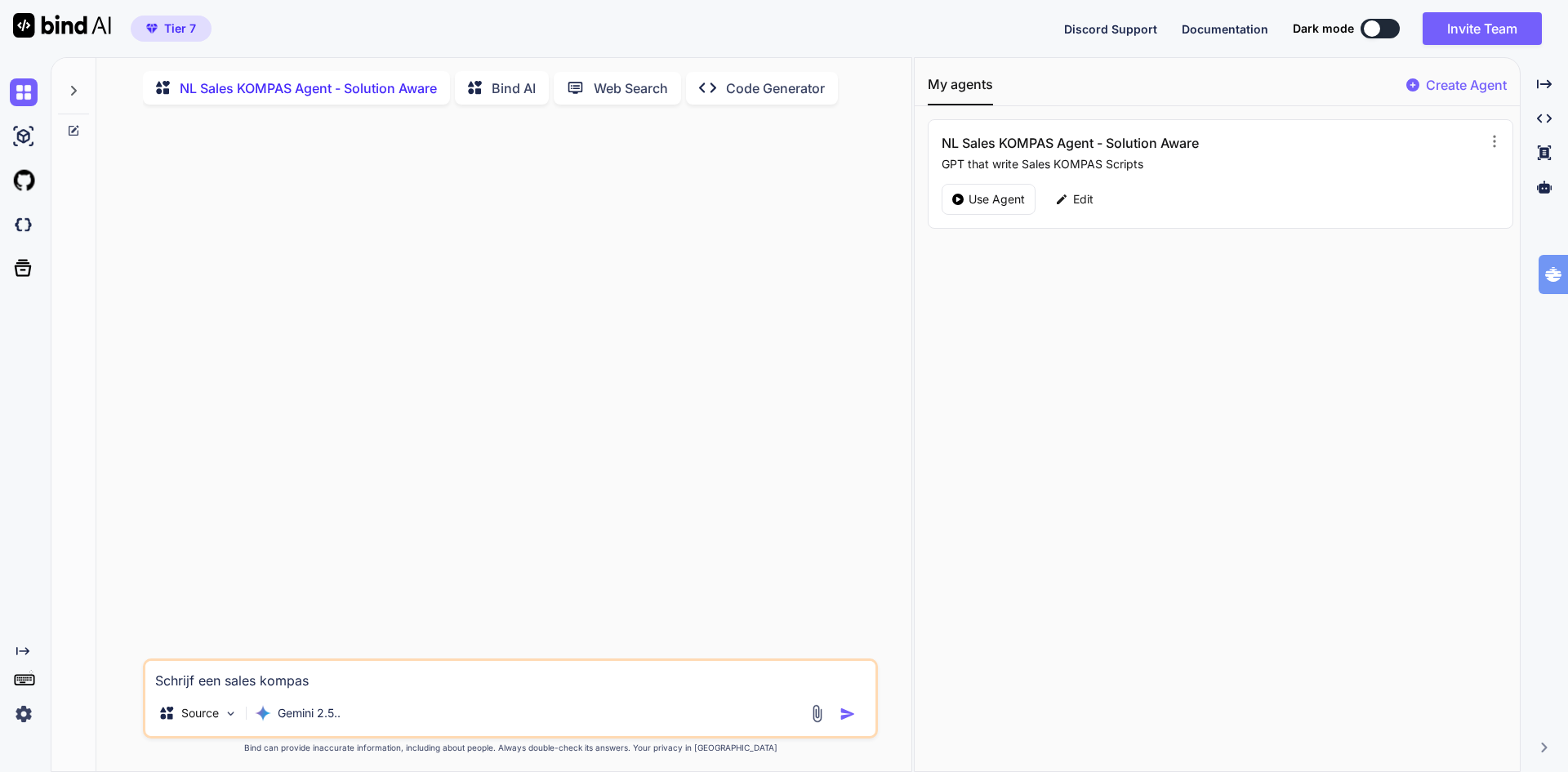
type textarea "x"
type textarea "Schrijf een sales kompas v"
type textarea "x"
type textarea "Schrijf een sales kompas vo"
type textarea "x"
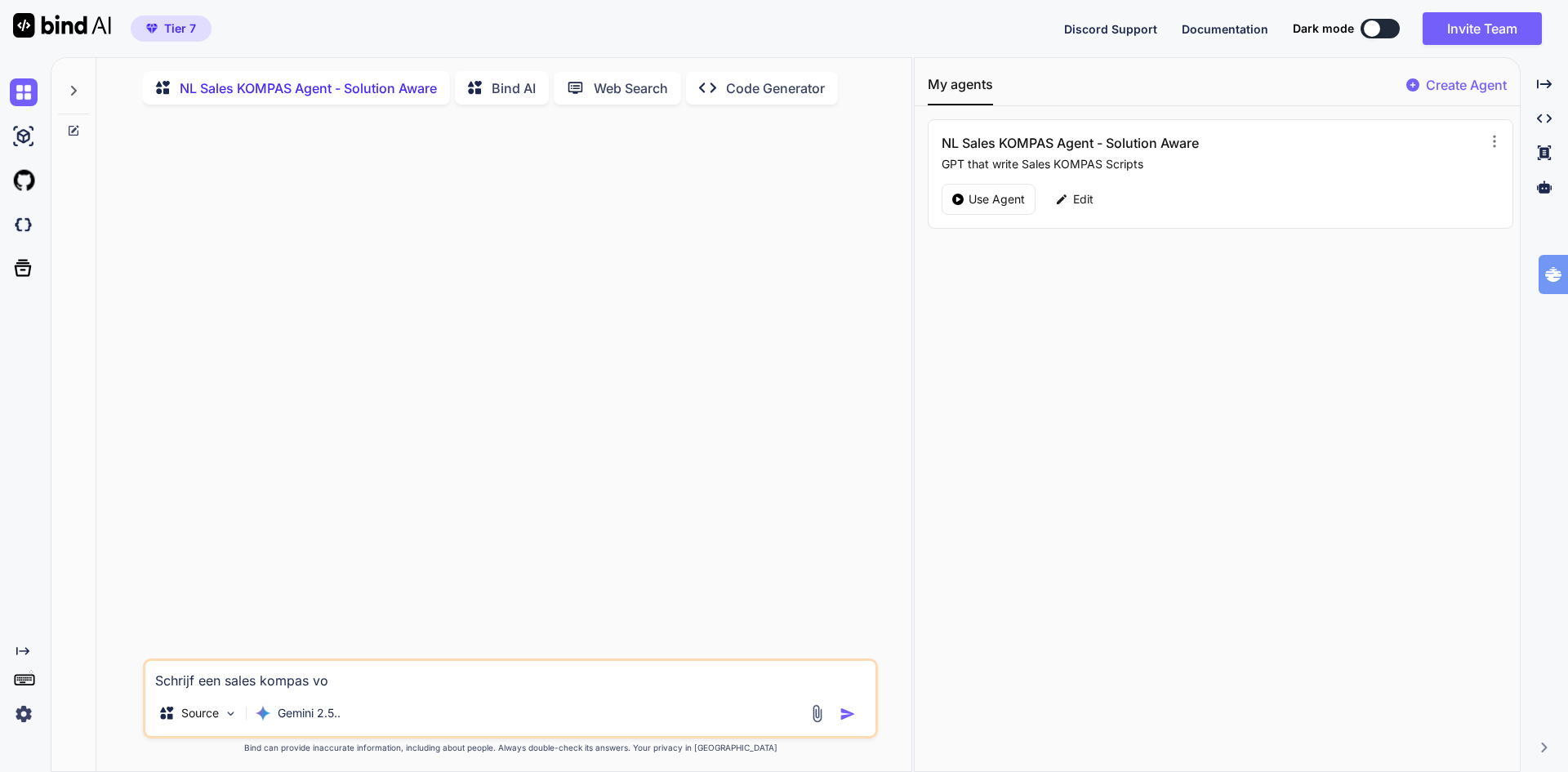
type textarea "Schrijf een sales kompas voo"
type textarea "x"
type textarea "Schrijf een sales kompas voor"
type textarea "x"
type textarea "Schrijf een sales kompas voor"
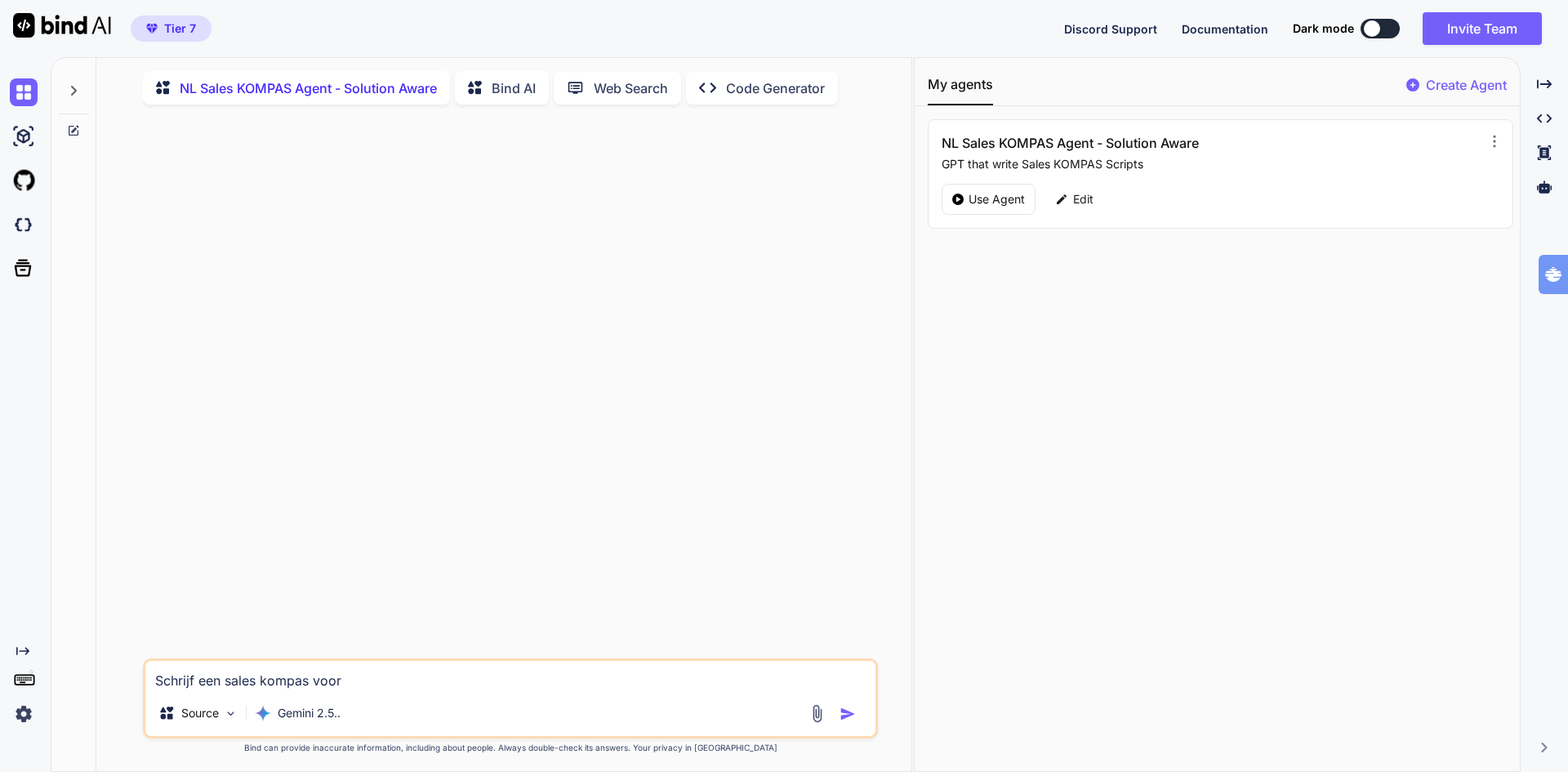
type textarea "x"
type textarea "Schrijf een sales kompas voor e"
type textarea "x"
type textarea "Schrijf een sales kompas voor ee"
type textarea "x"
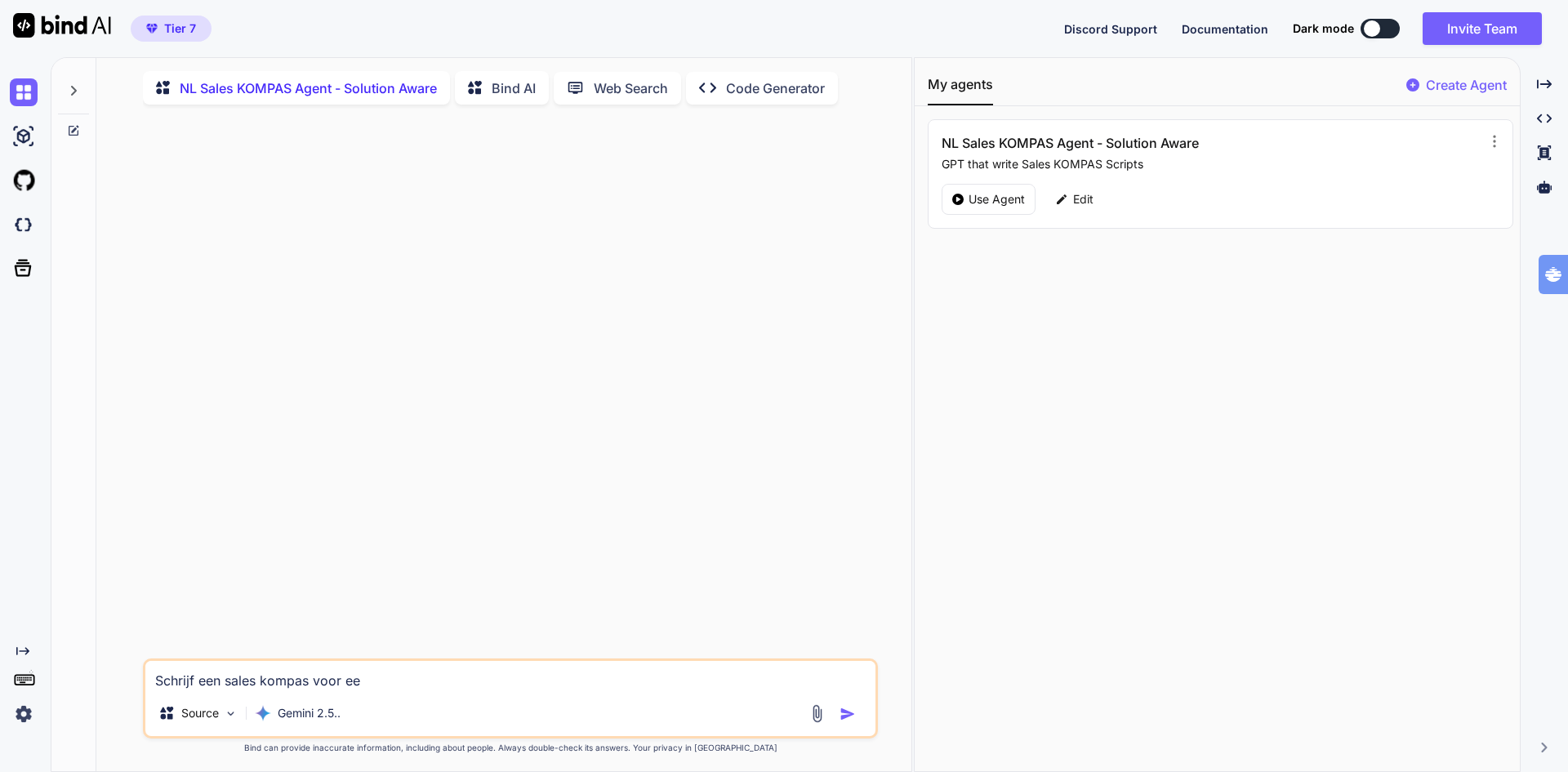
type textarea "Schrijf een sales kompas voor e"
type textarea "x"
type textarea "Schrijf een sales kompas voor"
type textarea "x"
type textarea "Schrijf een sales kompas voor i"
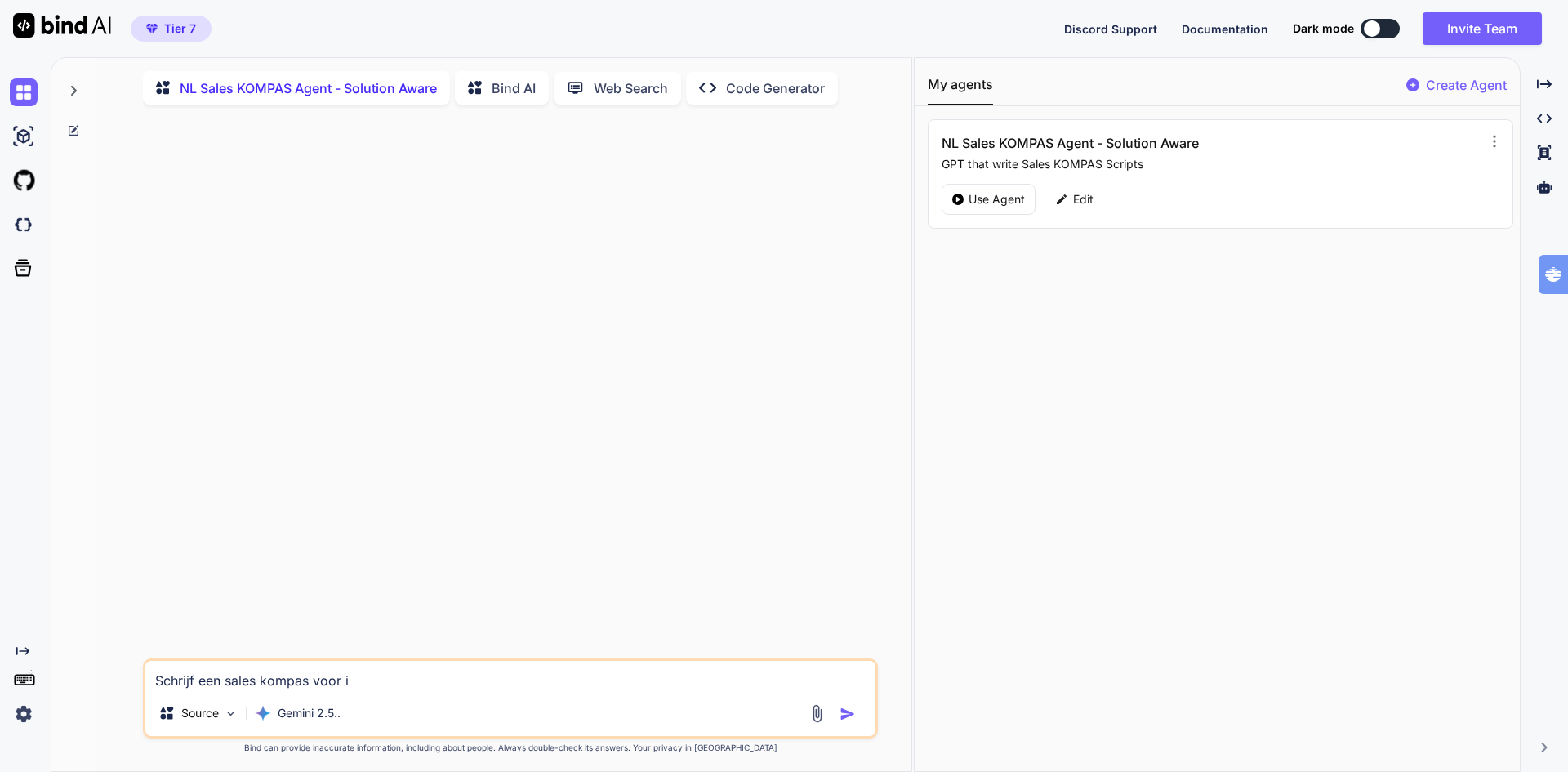
type textarea "x"
type textarea "Schrijf een sales kompas voor in"
type textarea "x"
type textarea "Schrijf een sales kompas voor inn"
type textarea "x"
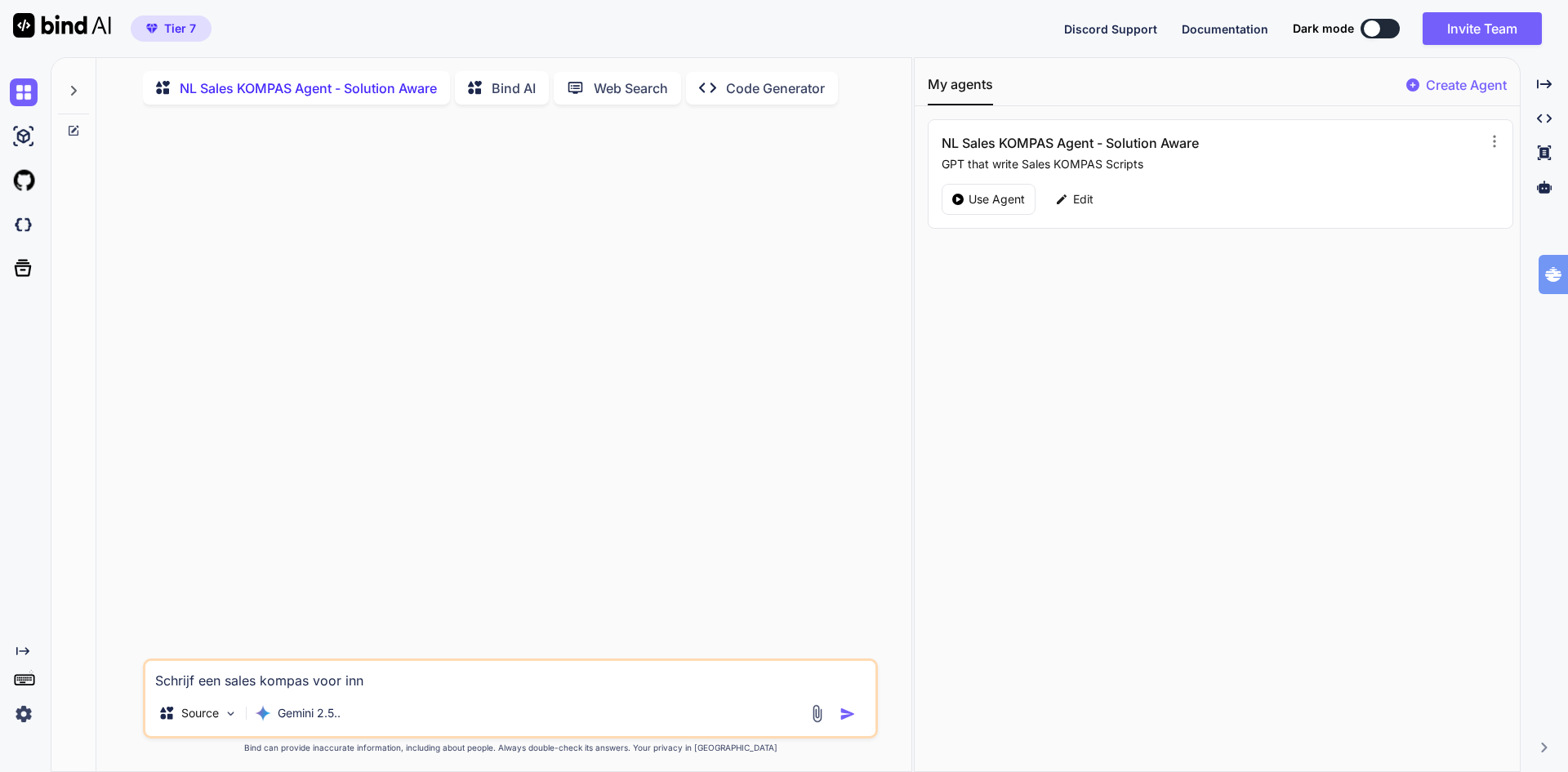
type textarea "Schrijf een sales kompas voor inne"
type textarea "x"
type textarea "Schrijf een sales kompas voor inner"
type textarea "x"
type textarea "Schrijf een sales kompas voor innerv"
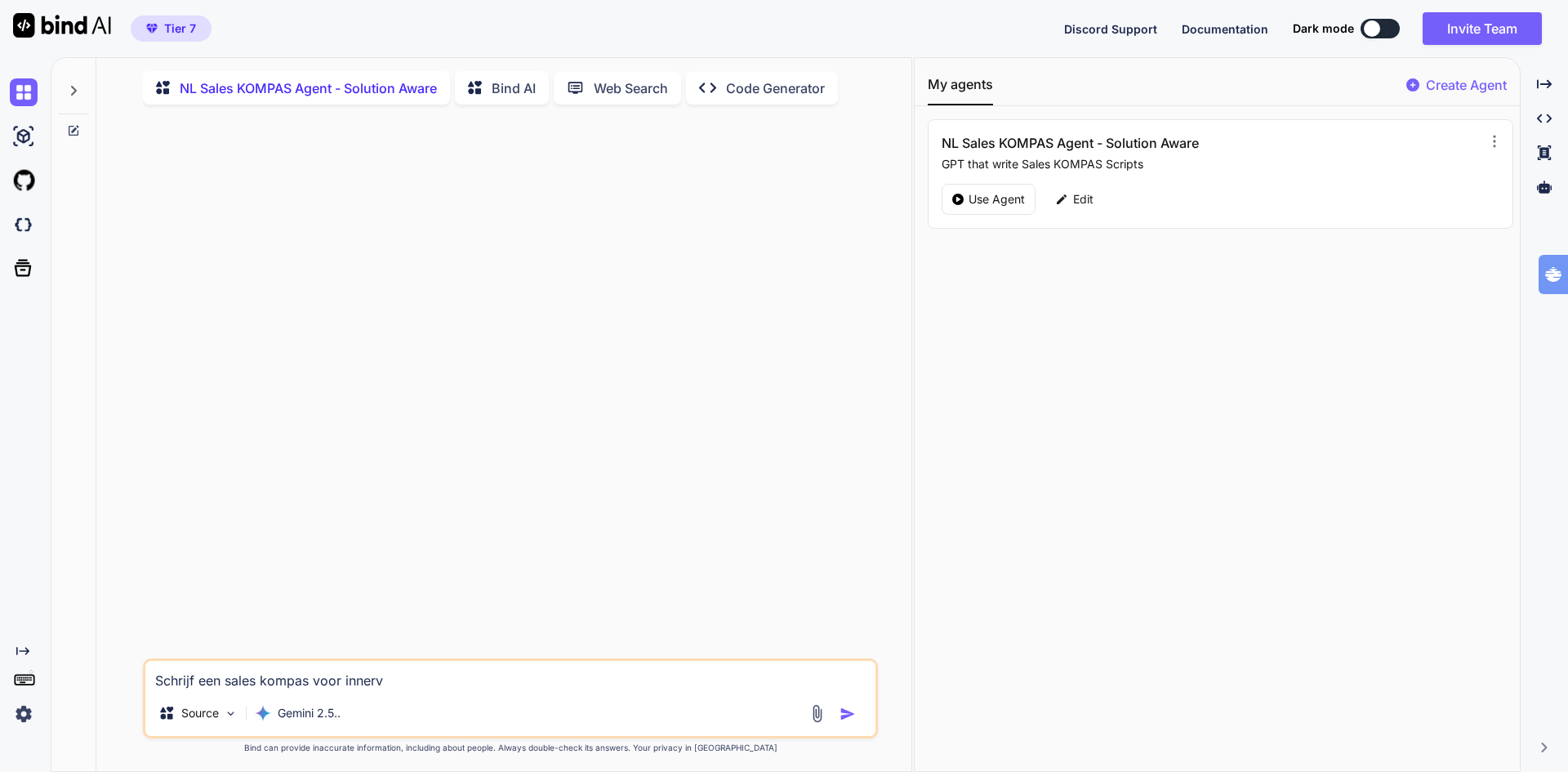
type textarea "x"
type textarea "Schrijf een sales kompas voor innerva"
type textarea "x"
type textarea "Schrijf een sales kompas voor innervat"
type textarea "x"
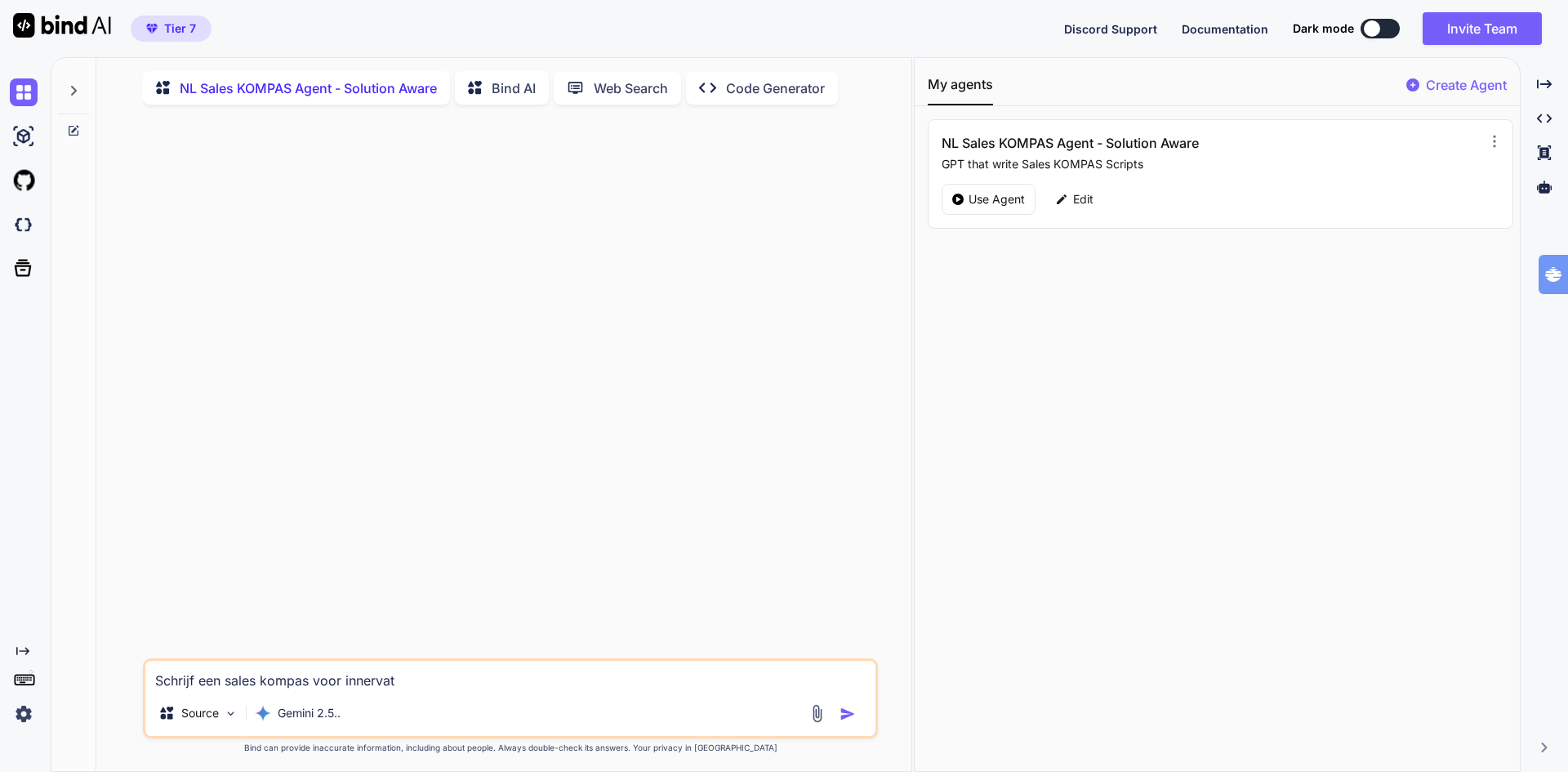
type textarea "Schrijf een sales kompas voor innervate"
type textarea "x"
type textarea "Schrijf een sales kompas voor innervate"
type textarea "x"
type textarea "Schrijf een sales kompas voor innervate d"
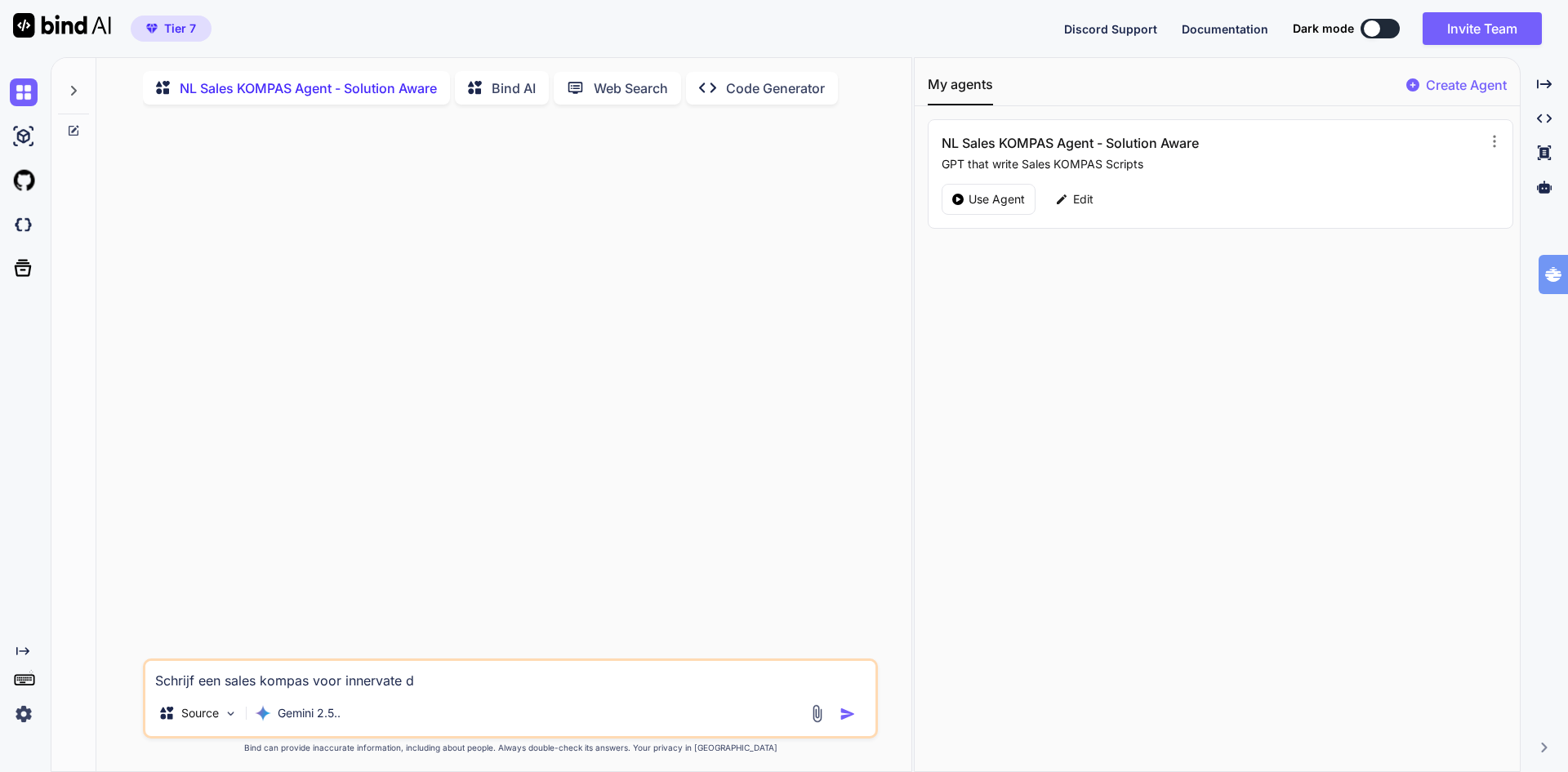
type textarea "x"
type textarea "Schrijf een sales kompas voor innervate di"
type textarea "x"
type textarea "Schrijf een sales kompas voor innervate die"
type textarea "x"
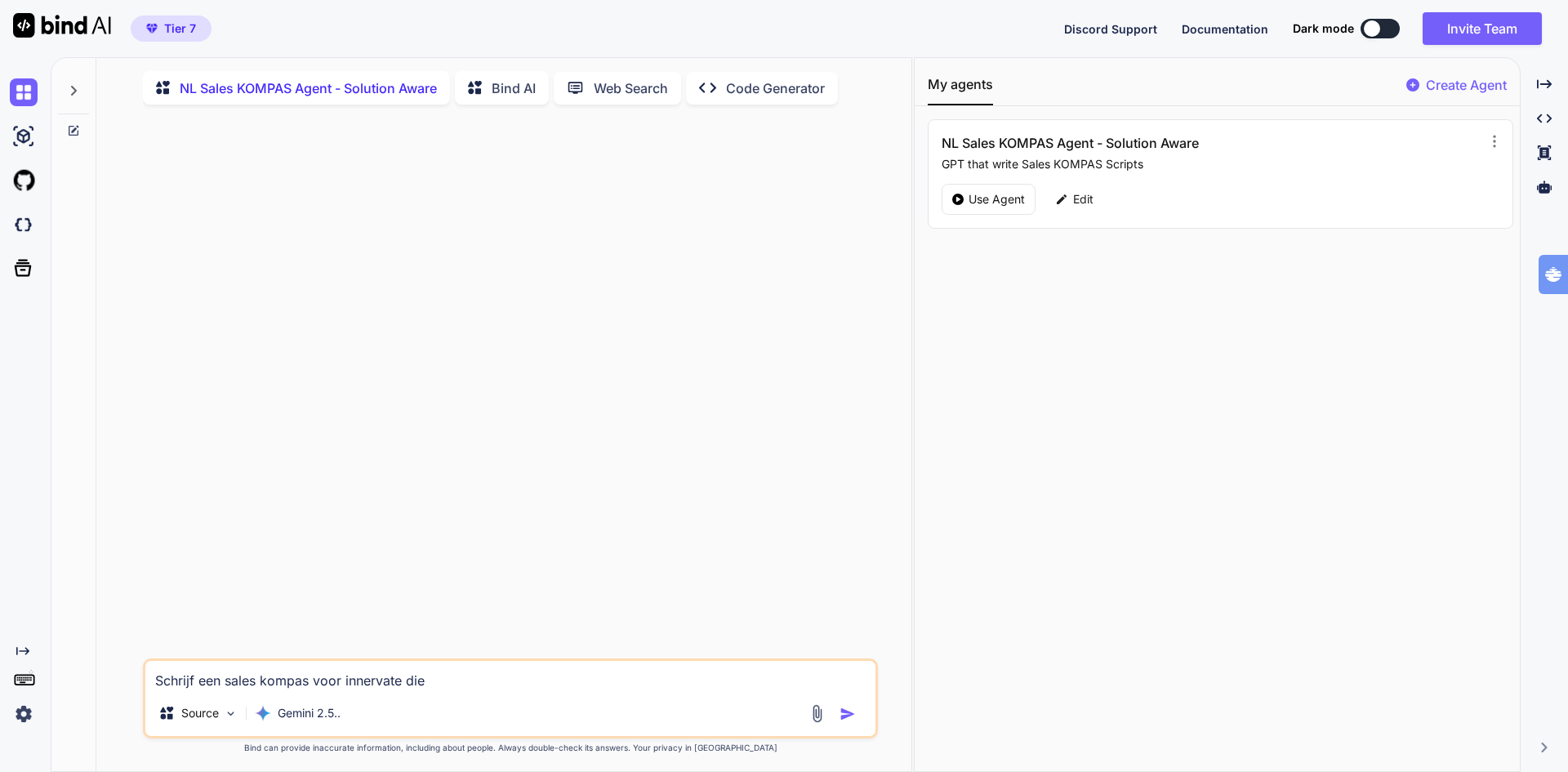
type textarea "Schrijf een sales kompas voor innervate die"
type textarea "x"
type textarea "Schrijf een sales kompas voor innervate die d"
type textarea "x"
type textarea "Schrijf een sales kompas voor innervate die de"
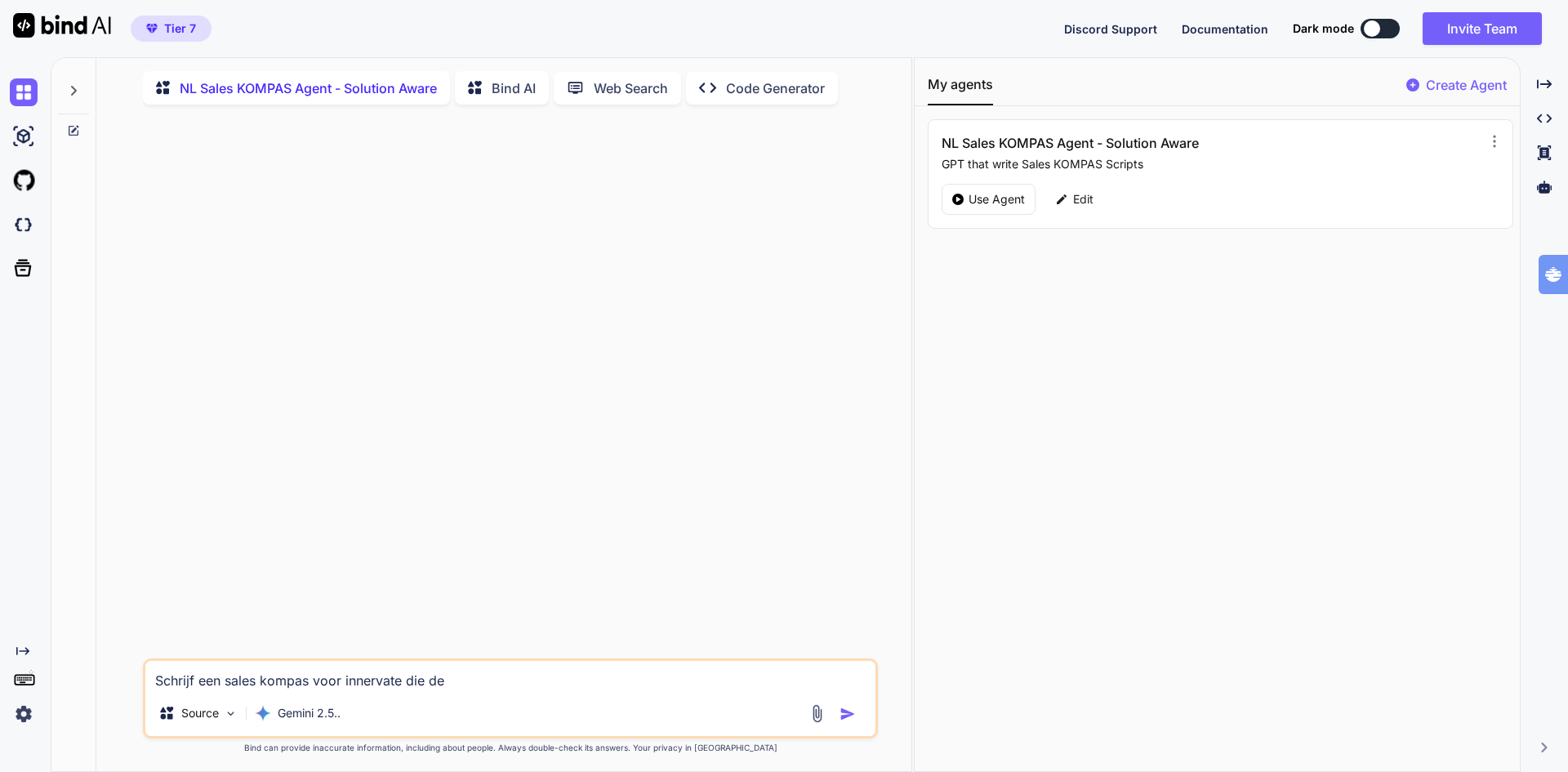
type textarea "x"
type textarea "Schrijf een sales kompas voor innervate die de"
type textarea "x"
type textarea "Schrijf een sales kompas voor innervate die de b"
type textarea "x"
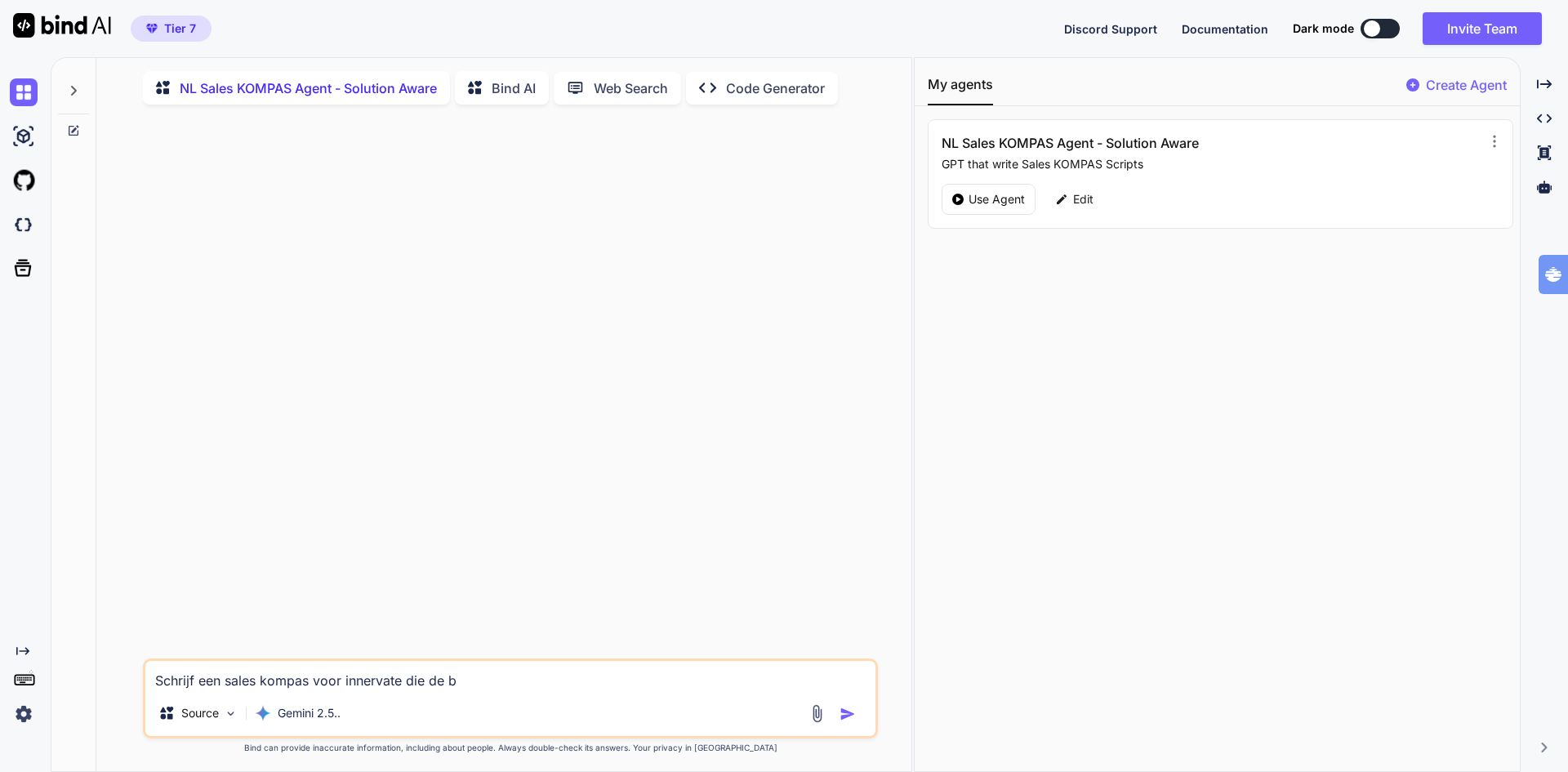
type textarea "Schrijf een sales kompas voor innervate die de be"
type textarea "x"
type textarea "Schrijf een sales kompas voor innervate die de bea"
type textarea "x"
type textarea "Schrijf een sales kompas voor innervate die de beac"
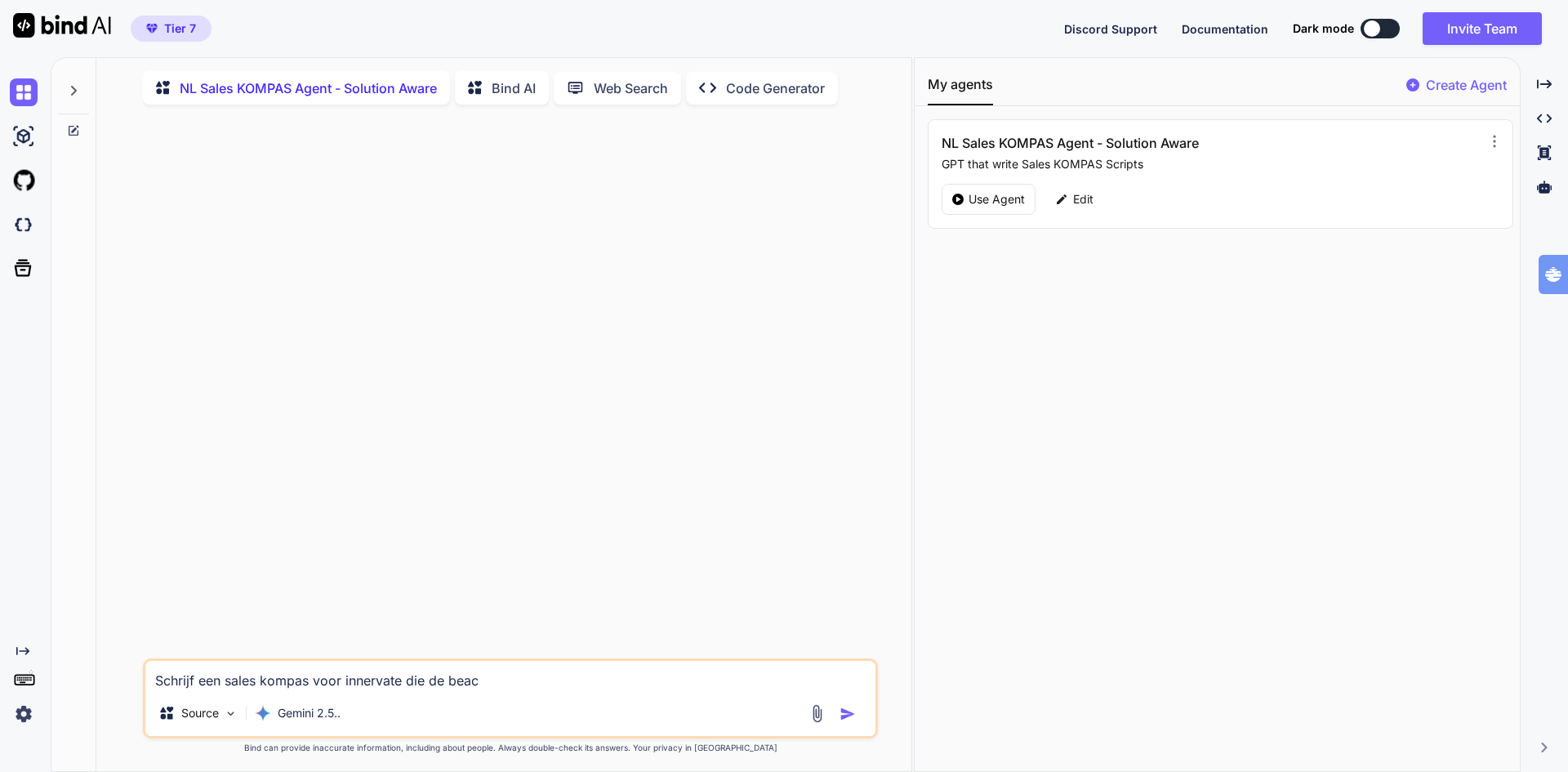
type textarea "x"
type textarea "Schrijf een sales kompas voor innervate die de beaco"
type textarea "x"
type textarea "Schrijf een sales kompas voor innervate die de beacon"
type textarea "x"
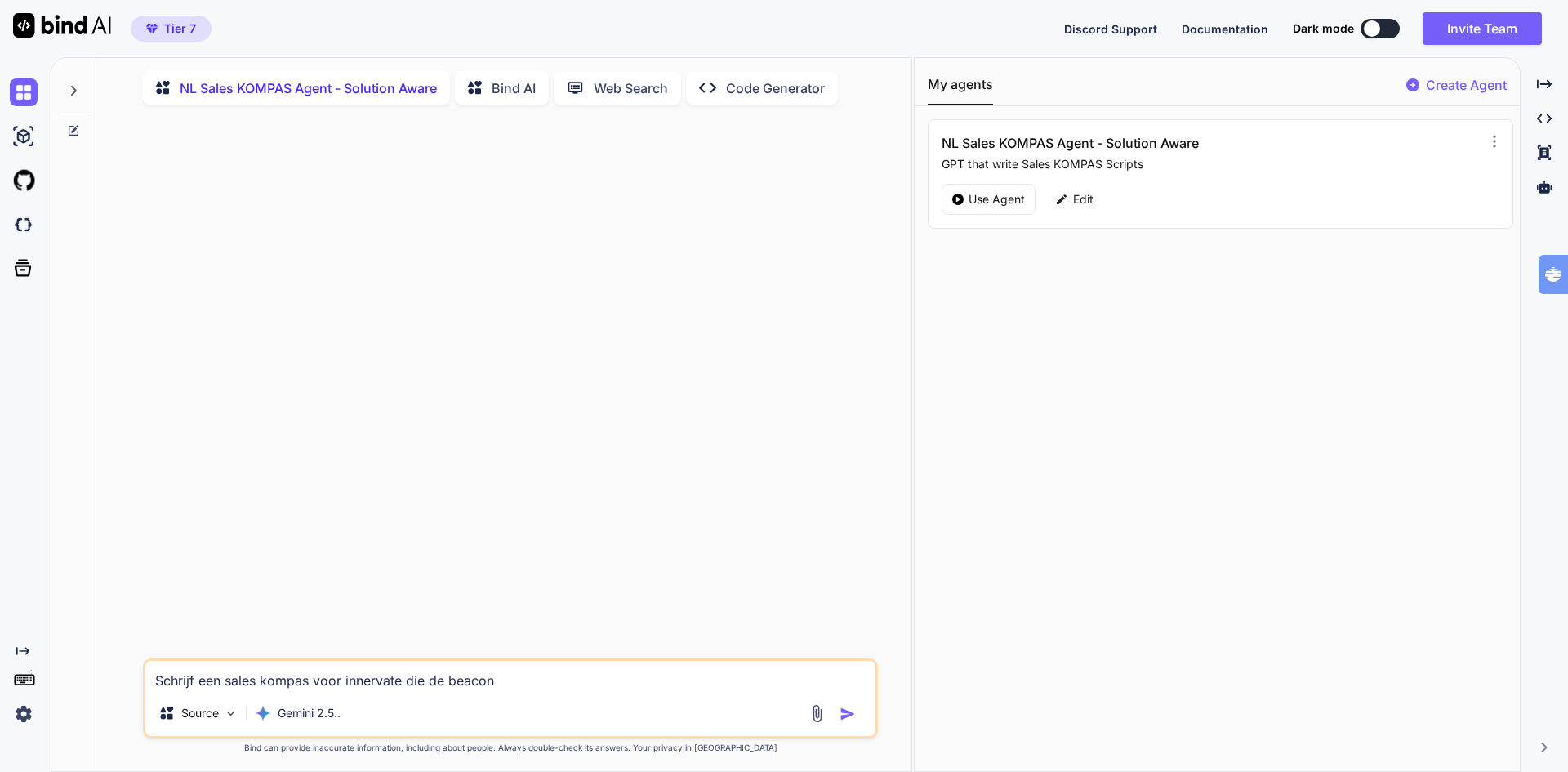
type textarea "Schrijf een sales kompas voor innervate die de beacon"
type textarea "x"
type textarea "Schrijf een sales kompas voor innervate die de beacon a"
type textarea "x"
type textarea "Schrijf een sales kompas voor innervate die de beacon ai"
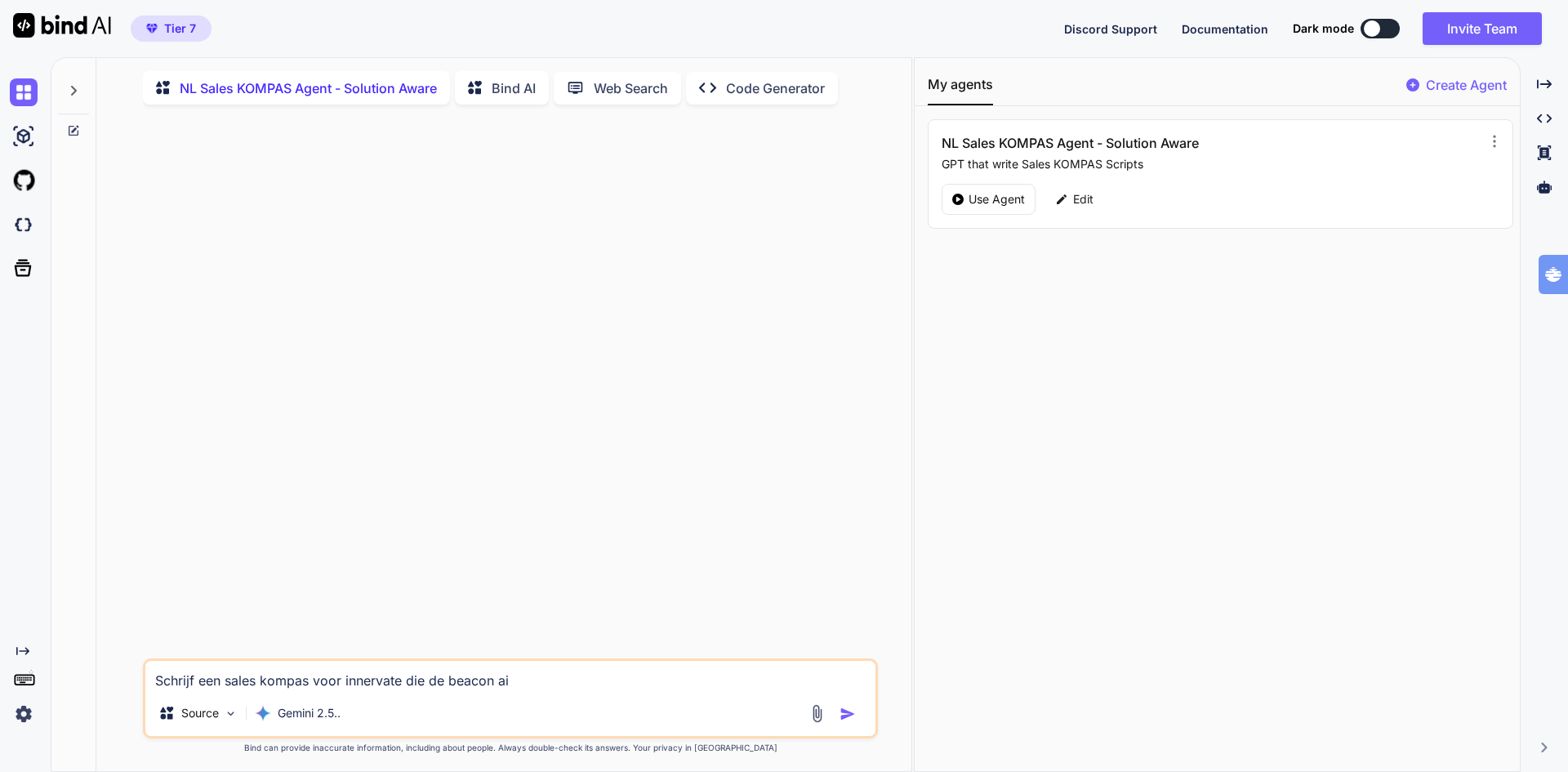
type textarea "x"
type textarea "Schrijf een sales kompas voor innervate die de beacon ai"
type textarea "x"
type textarea "Schrijf een sales kompas voor innervate die de beacon ai a"
type textarea "x"
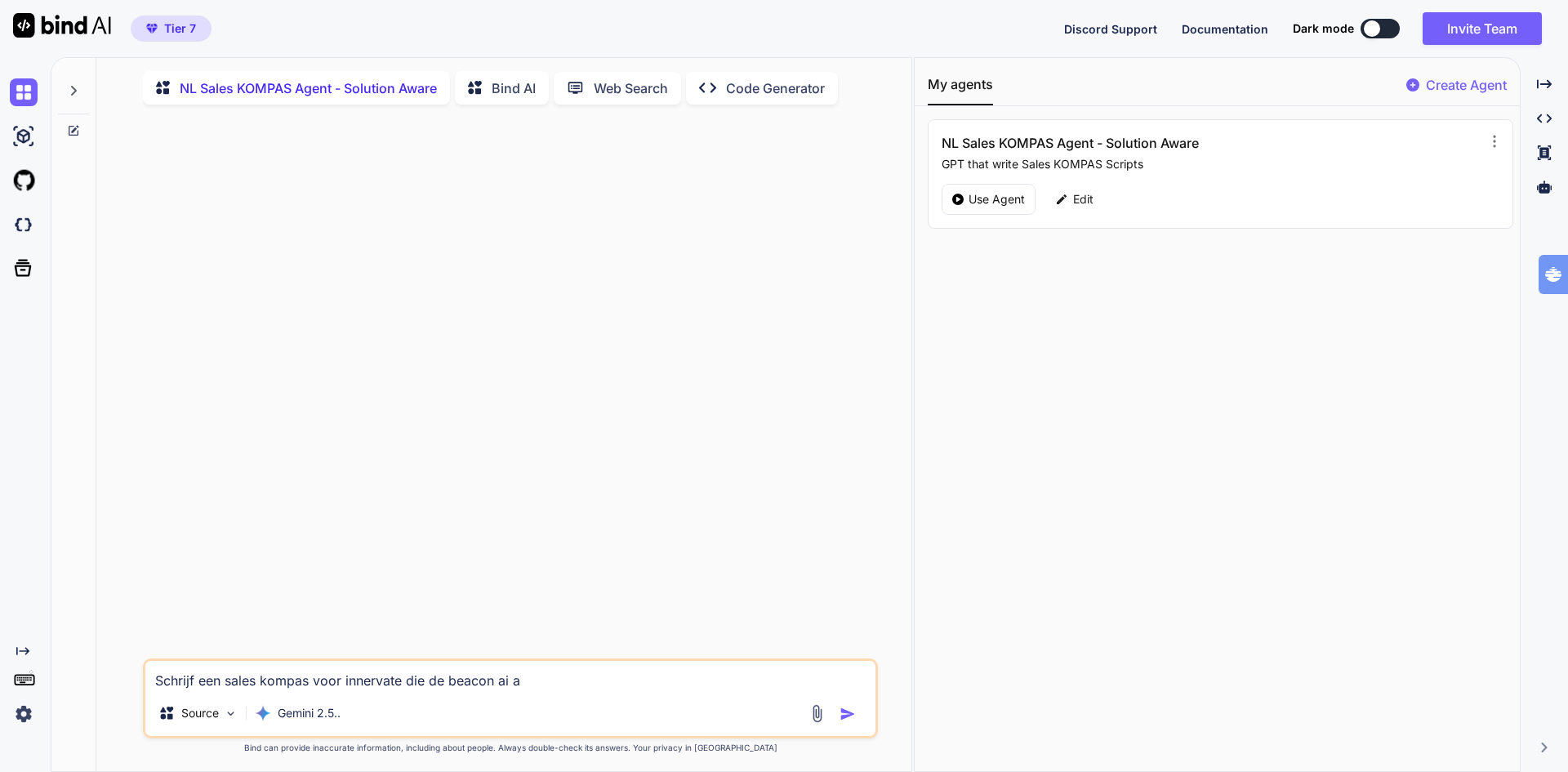
type textarea "Schrijf een sales kompas voor innervate die de beacon ai aa"
type textarea "x"
type textarea "Schrijf een sales kompas voor innervate die de beacon ai aan"
type textarea "x"
type textarea "Schrijf een sales kompas voor innervate die de beacon ai aanp"
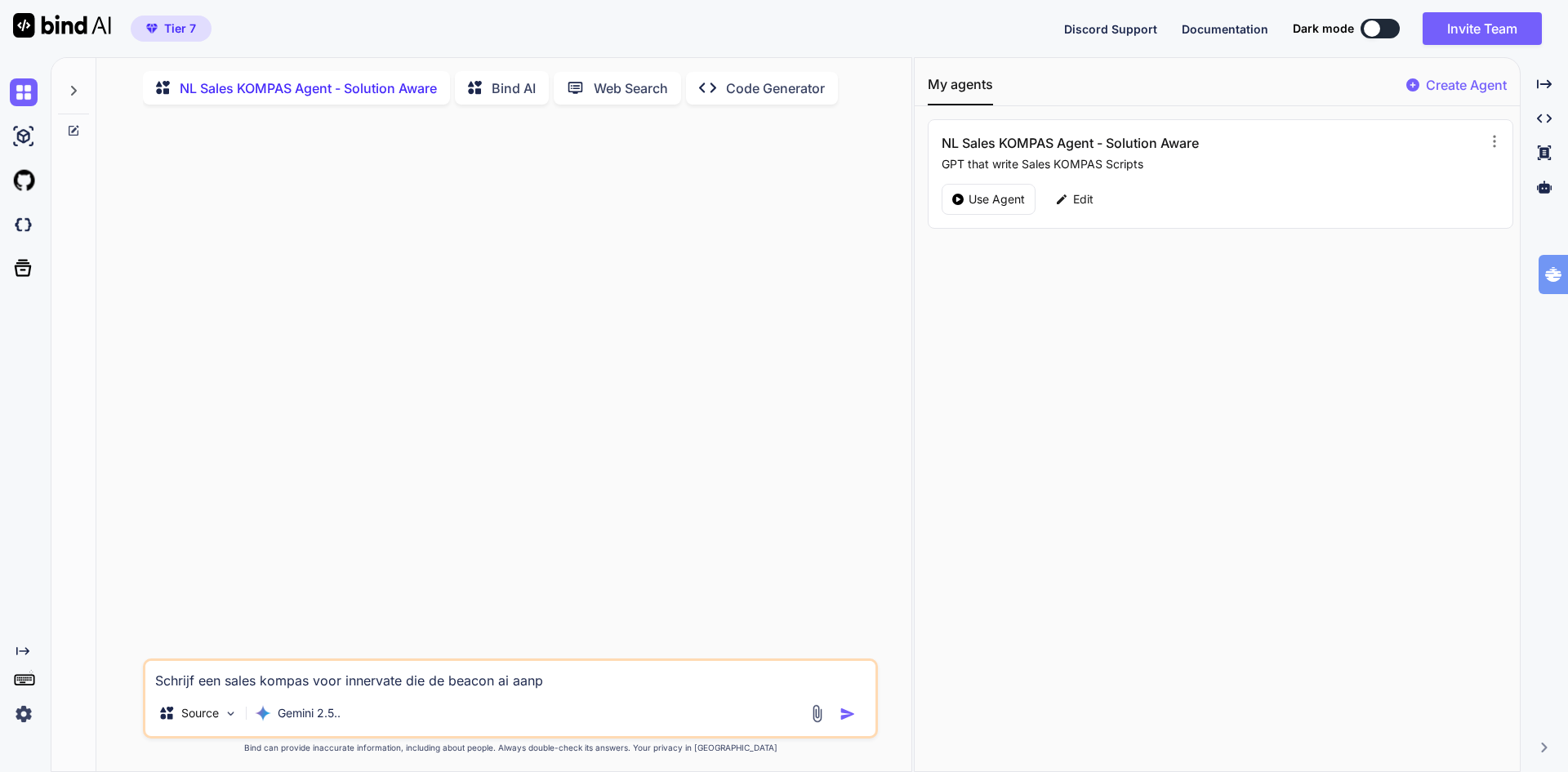
type textarea "x"
type textarea "Schrijf een sales kompas voor innervate die de beacon ai aanpa"
type textarea "x"
type textarea "Schrijf een sales kompas voor innervate die de beacon ai aanpak"
type textarea "x"
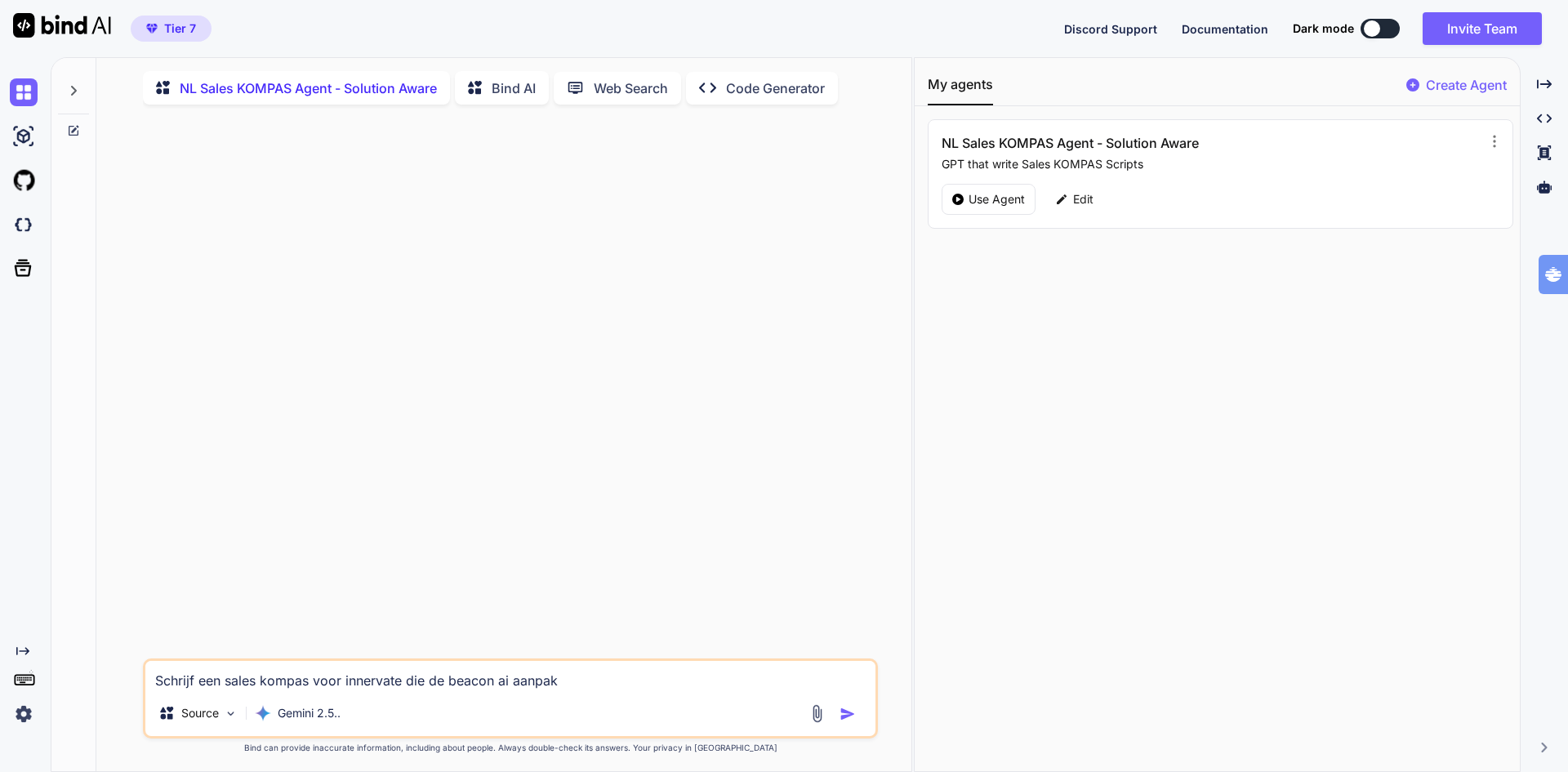
type textarea "Schrijf een sales kompas voor innervate die de beacon ai aanpak"
type textarea "x"
type textarea "Schrijf een sales kompas voor innervate die de beacon ai aanpak h"
type textarea "x"
type textarea "Schrijf een sales kompas voor innervate die de beacon ai aanpak he"
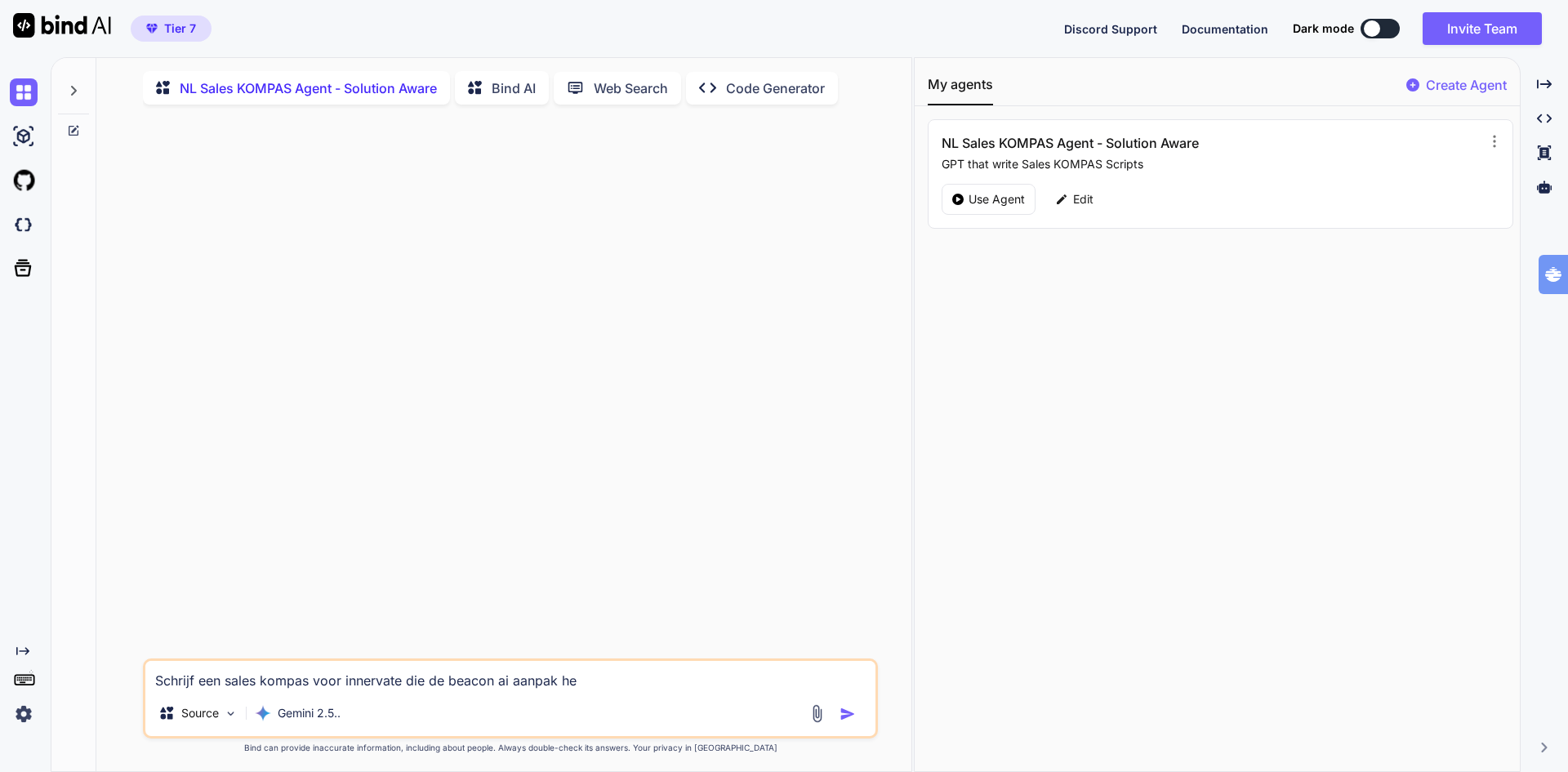
type textarea "x"
type textarea "Schrijf een sales kompas voor innervate die de beacon ai aanpak heb"
type textarea "x"
type textarea "Schrijf een sales kompas voor innervate die de beacon ai aanpak hebb"
type textarea "x"
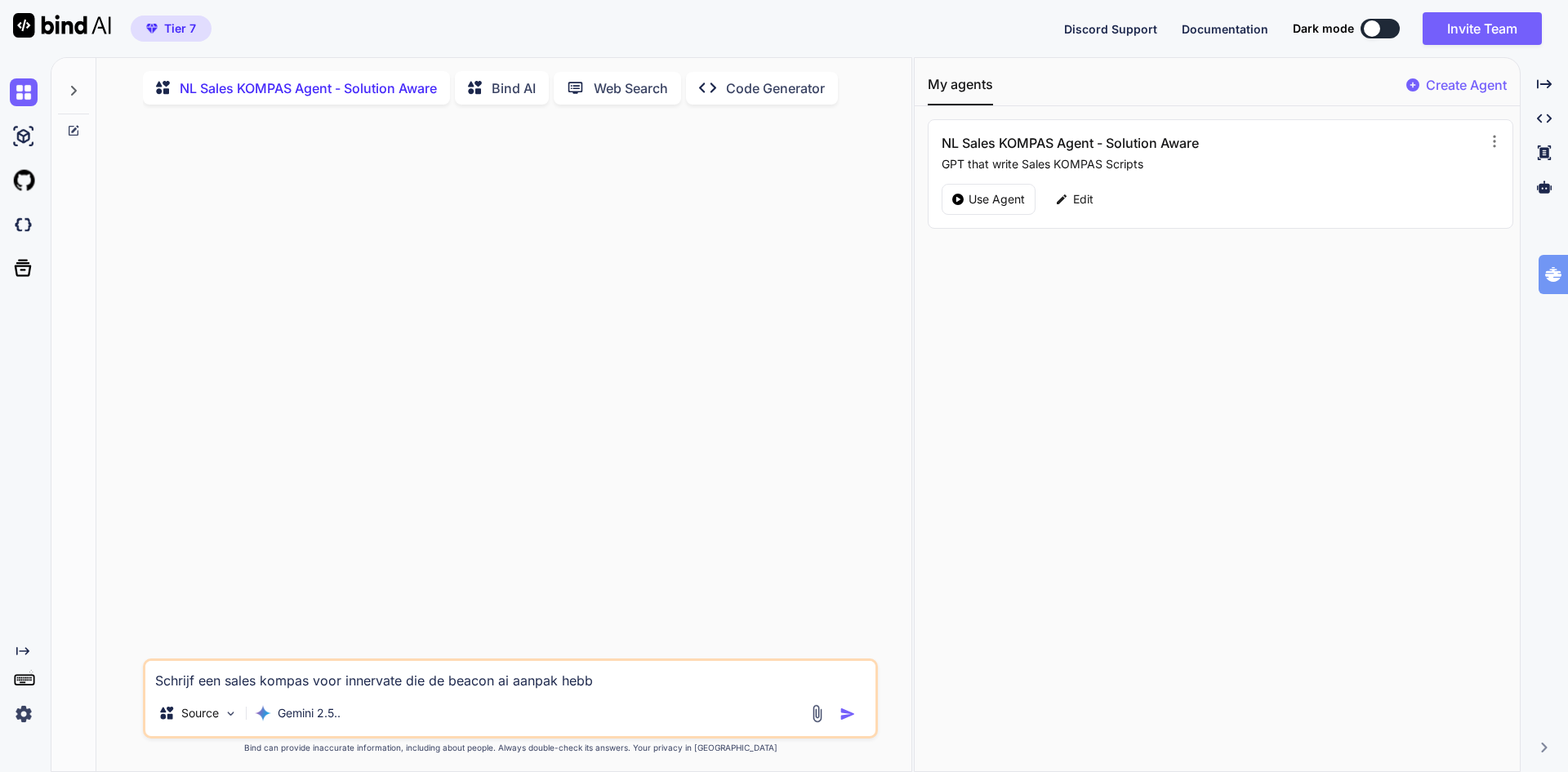
type textarea "Schrijf een sales kompas voor innervate die de beacon ai aanpak hebbe"
type textarea "x"
type textarea "Schrijf een sales kompas voor innervate die de beacon ai aanpak hebben"
type textarea "x"
type textarea "Schrijf een sales kompas voor innervate die de beacon ai aanpak hebben"
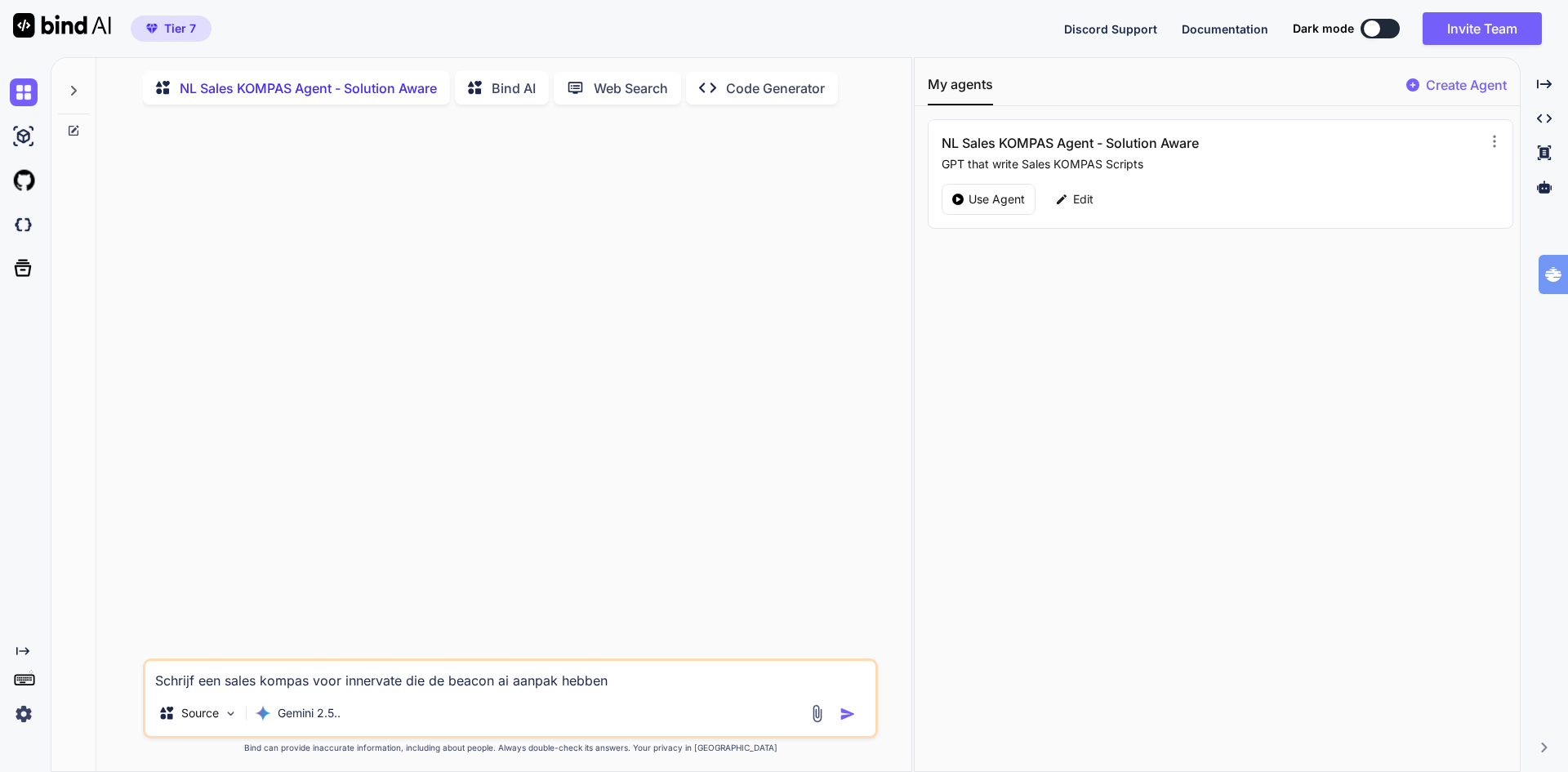
type textarea "x"
type textarea "Schrijf een sales kompas voor innervate die de beacon ai aanpak hebben g"
type textarea "x"
type textarea "Schrijf een sales kompas voor innervate die de beacon ai aanpak hebben ge"
type textarea "x"
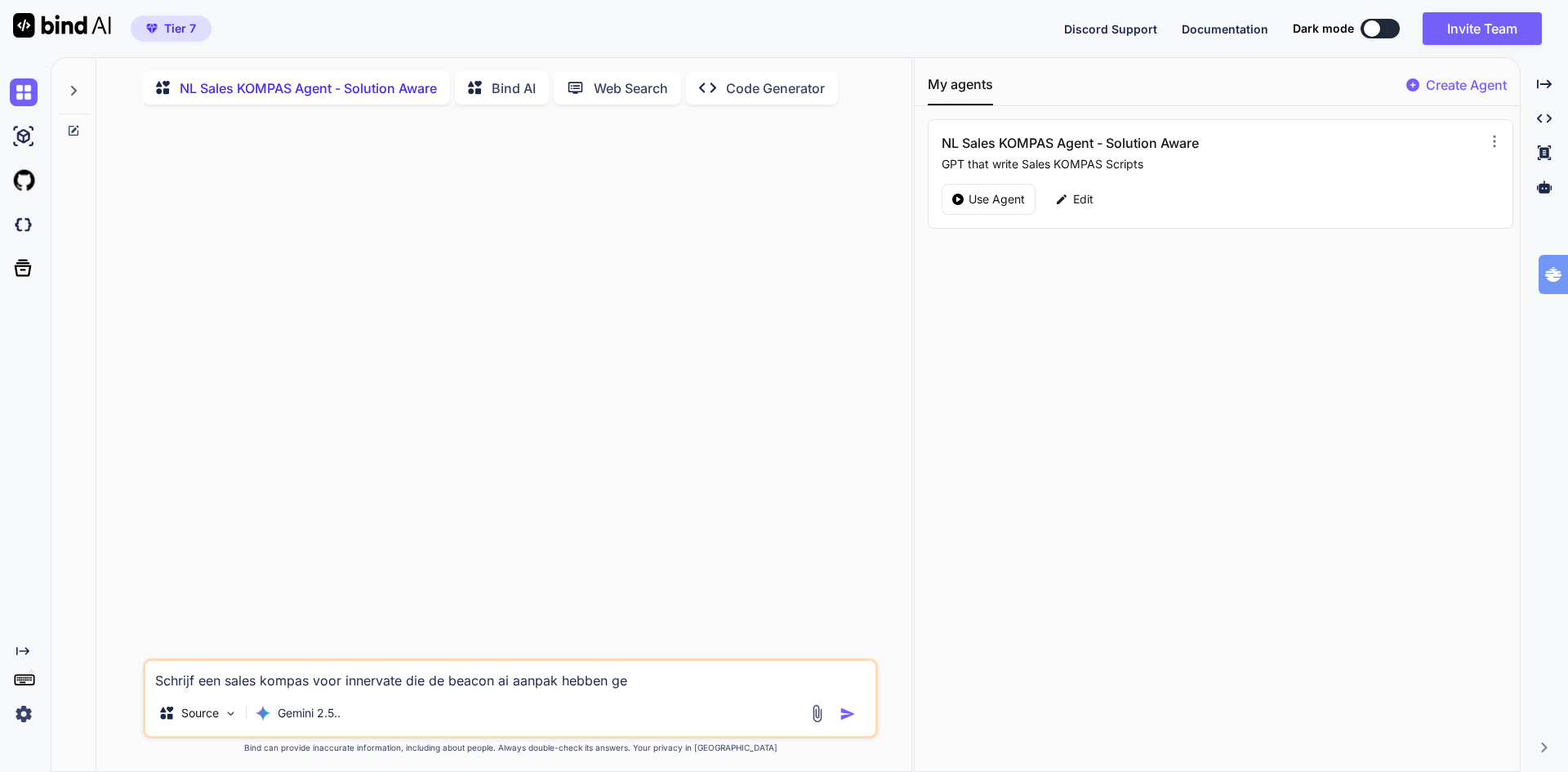
type textarea "Schrijf een sales kompas voor innervate die de beacon ai aanpak hebben gem"
type textarea "x"
type textarea "Schrijf een sales kompas voor innervate die de beacon ai aanpak hebben gema"
type textarea "x"
type textarea "Schrijf een sales kompas voor innervate die de beacon ai aanpak hebben gemaa"
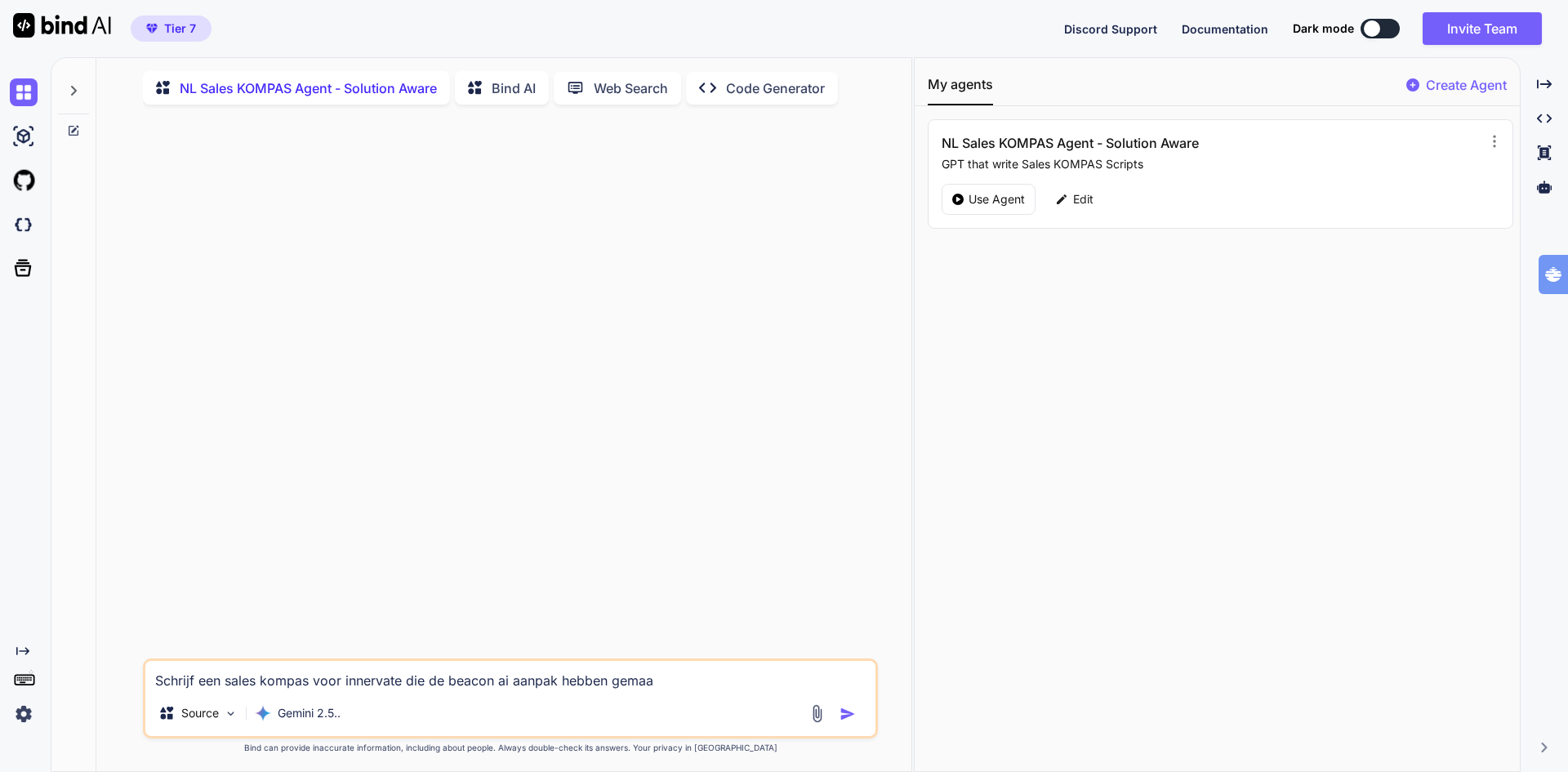
type textarea "x"
type textarea "Schrijf een sales kompas voor innervate die de beacon ai aanpak hebben gemaak"
type textarea "x"
type textarea "Schrijf een sales kompas voor innervate die de beacon ai aanpak hebben gemaakt"
type textarea "x"
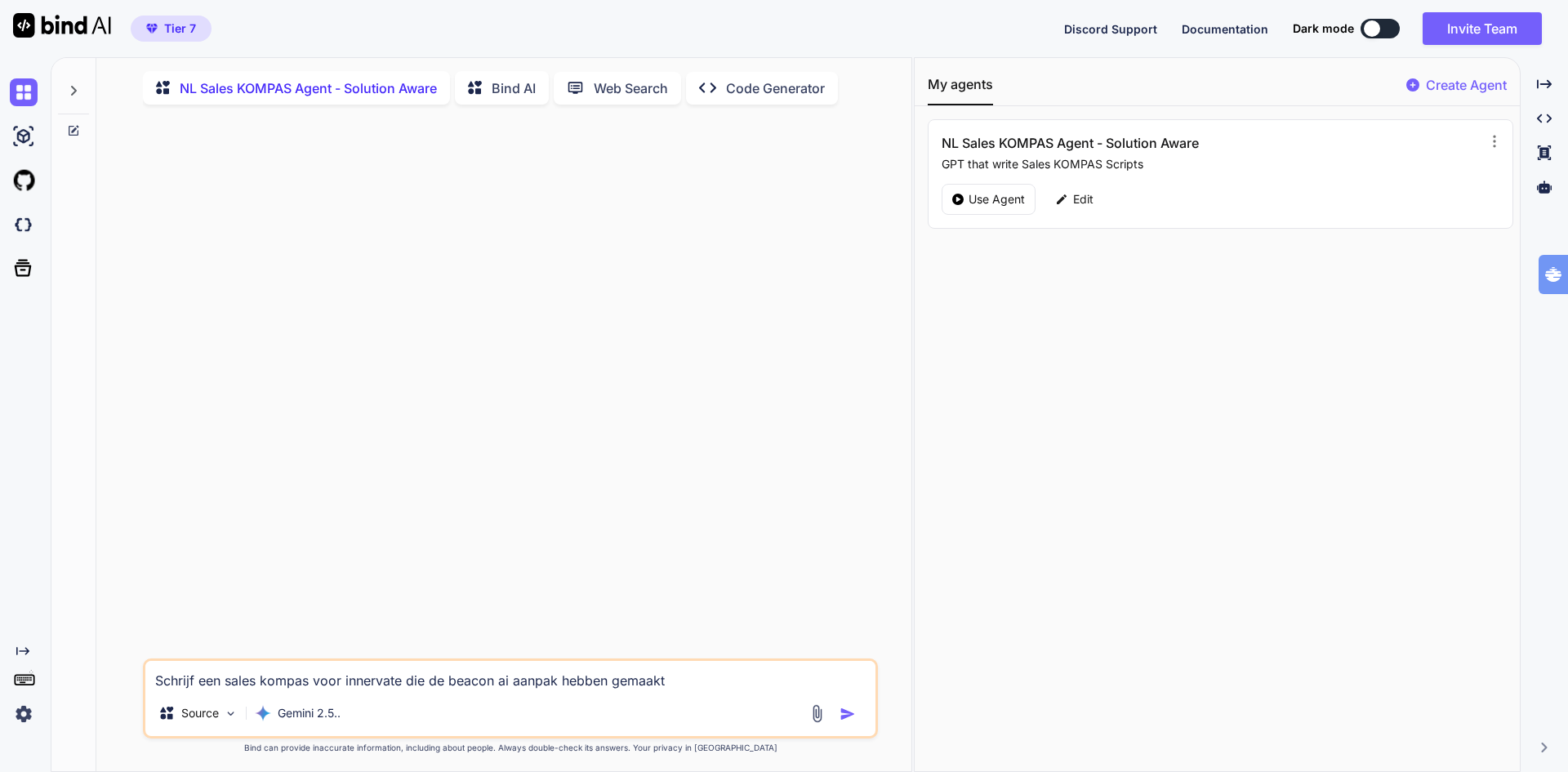
type textarea "Schrijf een sales kompas voor innervate die de beacon ai aanpak hebben gemaakt"
type textarea "x"
type textarea "Schrijf een sales kompas voor innervate die de beacon ai aanpak hebben gemaakt e"
type textarea "x"
type textarea "Schrijf een sales kompas voor innervate die de beacon ai aanpak hebben gemaakt …"
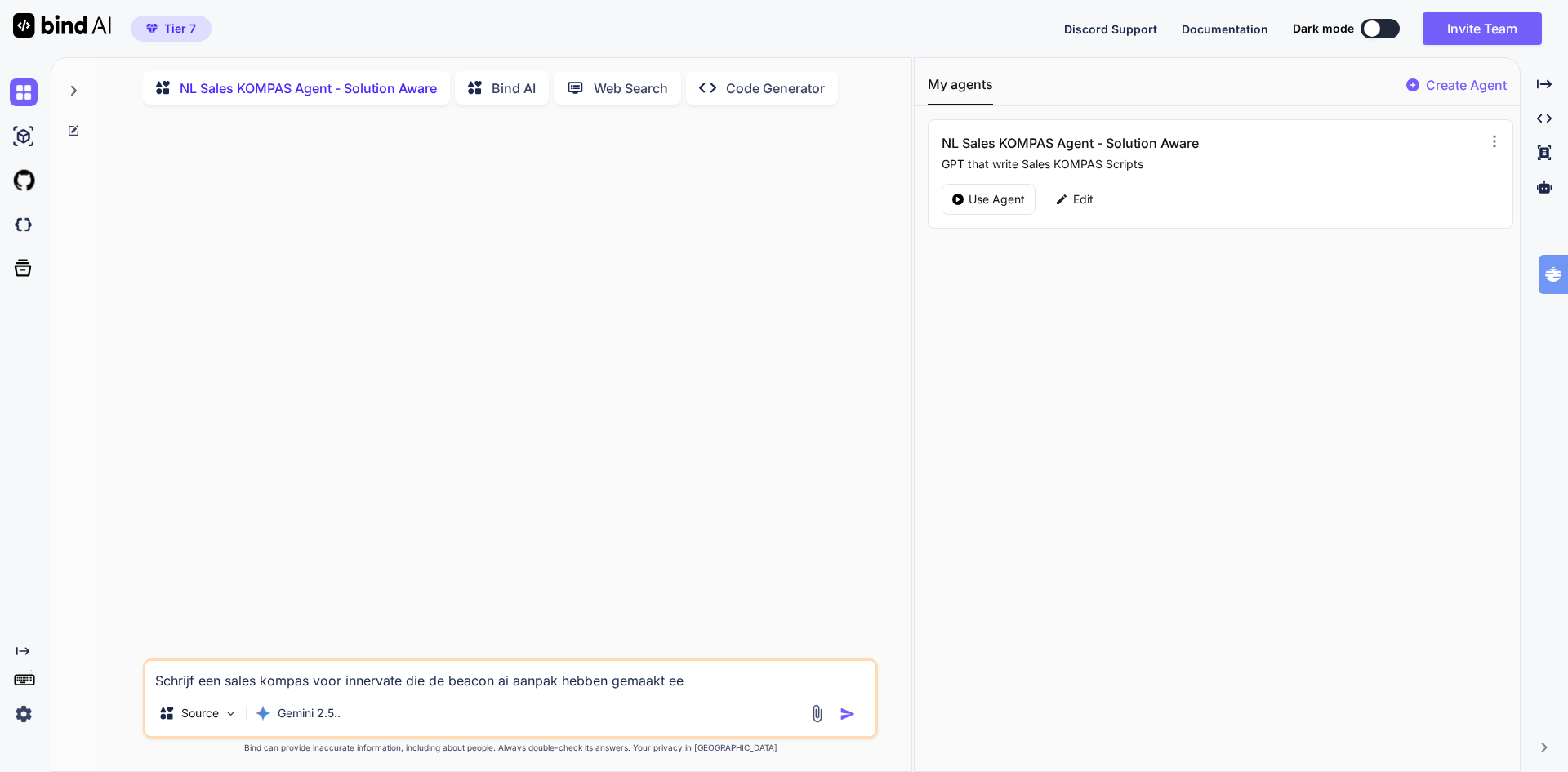
type textarea "x"
type textarea "Schrijf een sales kompas voor innervate die de beacon ai aanpak hebben gemaakt …"
type textarea "x"
type textarea "Schrijf een sales kompas voor innervate die de beacon ai aanpak hebben gemaakt …"
type textarea "x"
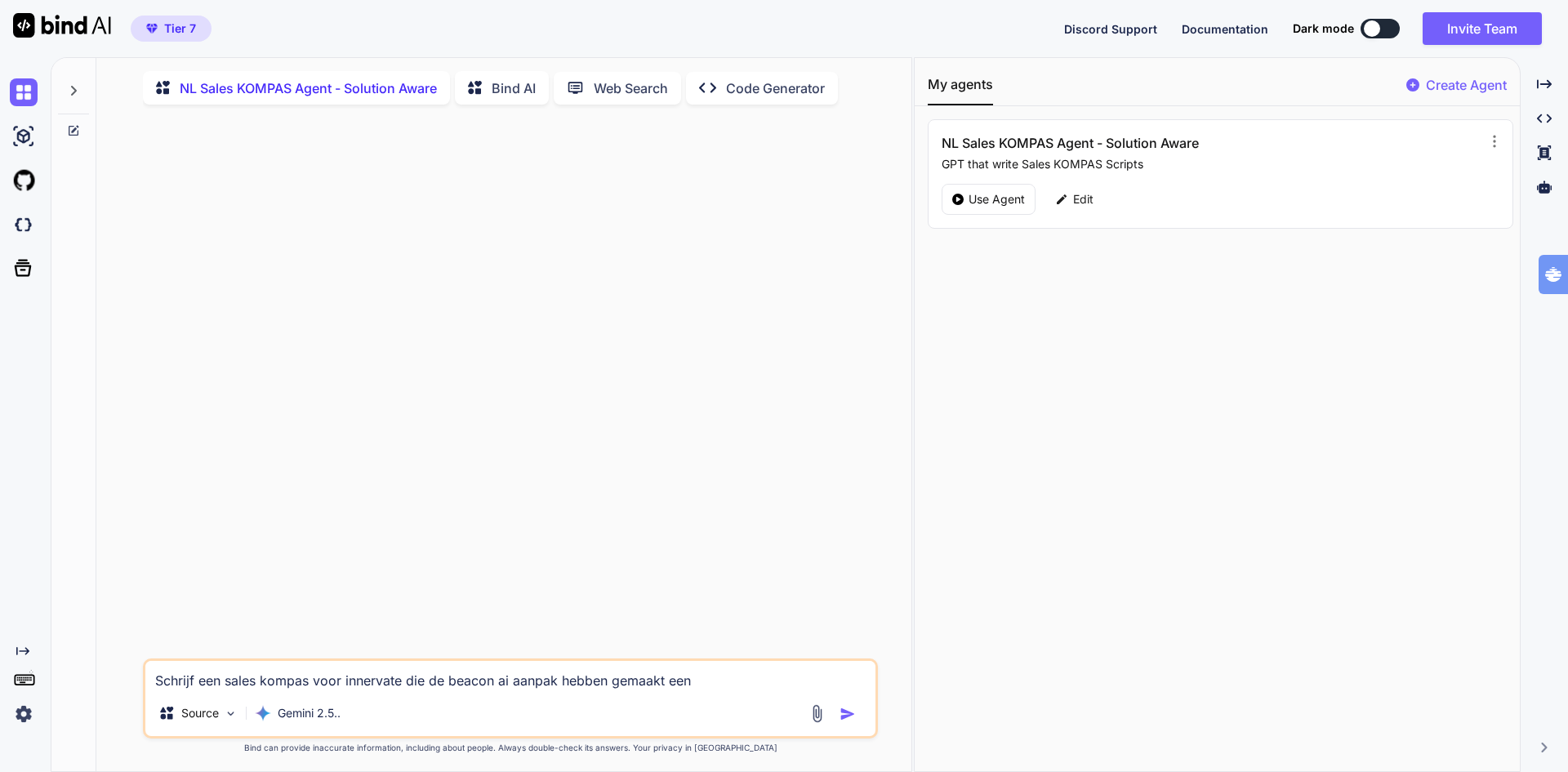
type textarea "Schrijf een sales kompas voor innervate die de beacon ai aanpak hebben gemaakt …"
type textarea "x"
type textarea "Schrijf een sales kompas voor innervate die de beacon ai aanpak hebben gemaakt …"
type textarea "x"
type textarea "Schrijf een sales kompas voor innervate die de beacon ai aanpak hebben gemaakt …"
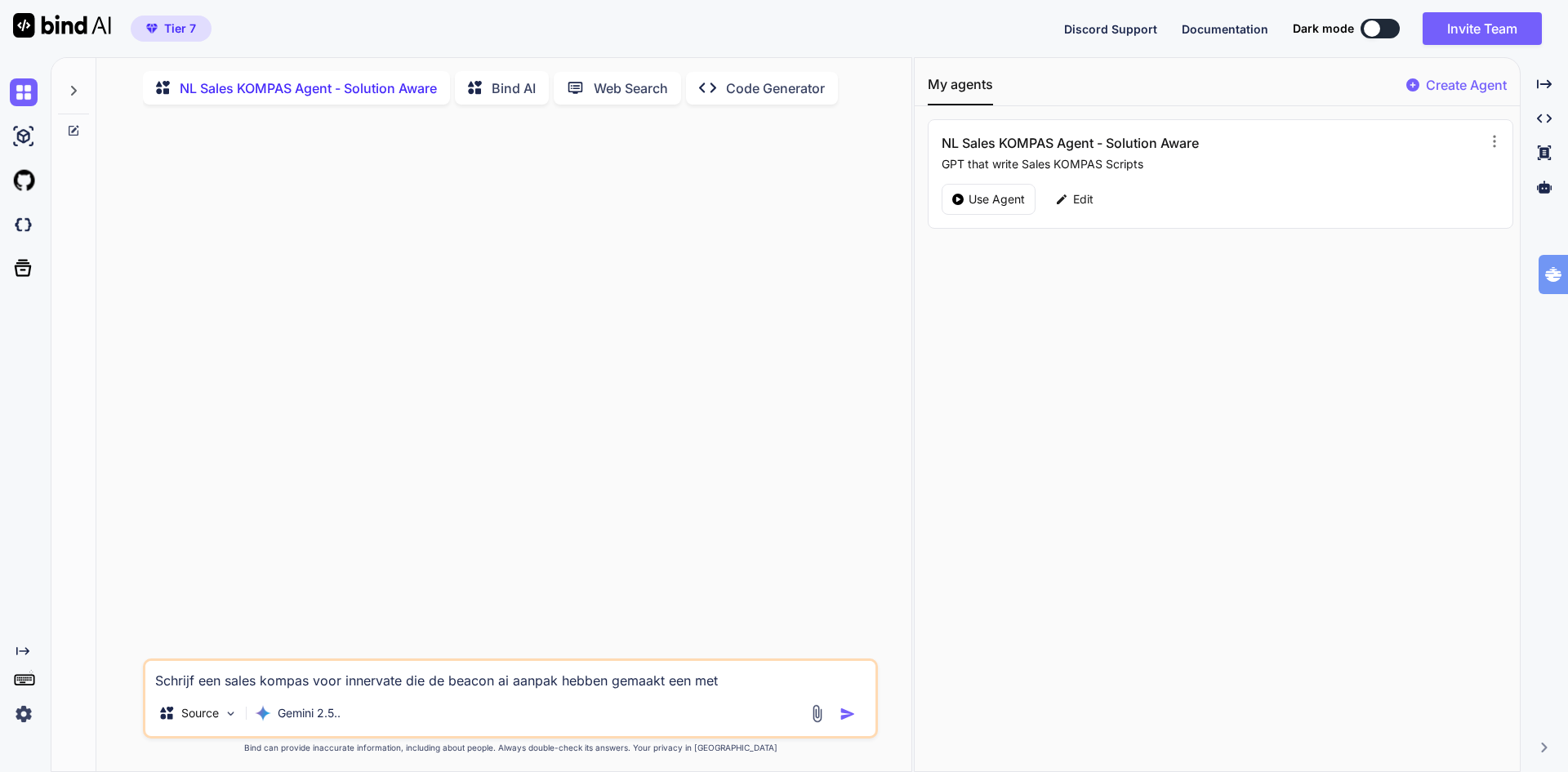
type textarea "x"
type textarea "Schrijf een sales kompas voor innervate die de beacon ai aanpak hebben gemaakt …"
type textarea "x"
type textarea "Schrijf een sales kompas voor innervate die de beacon ai aanpak hebben gemaakt …"
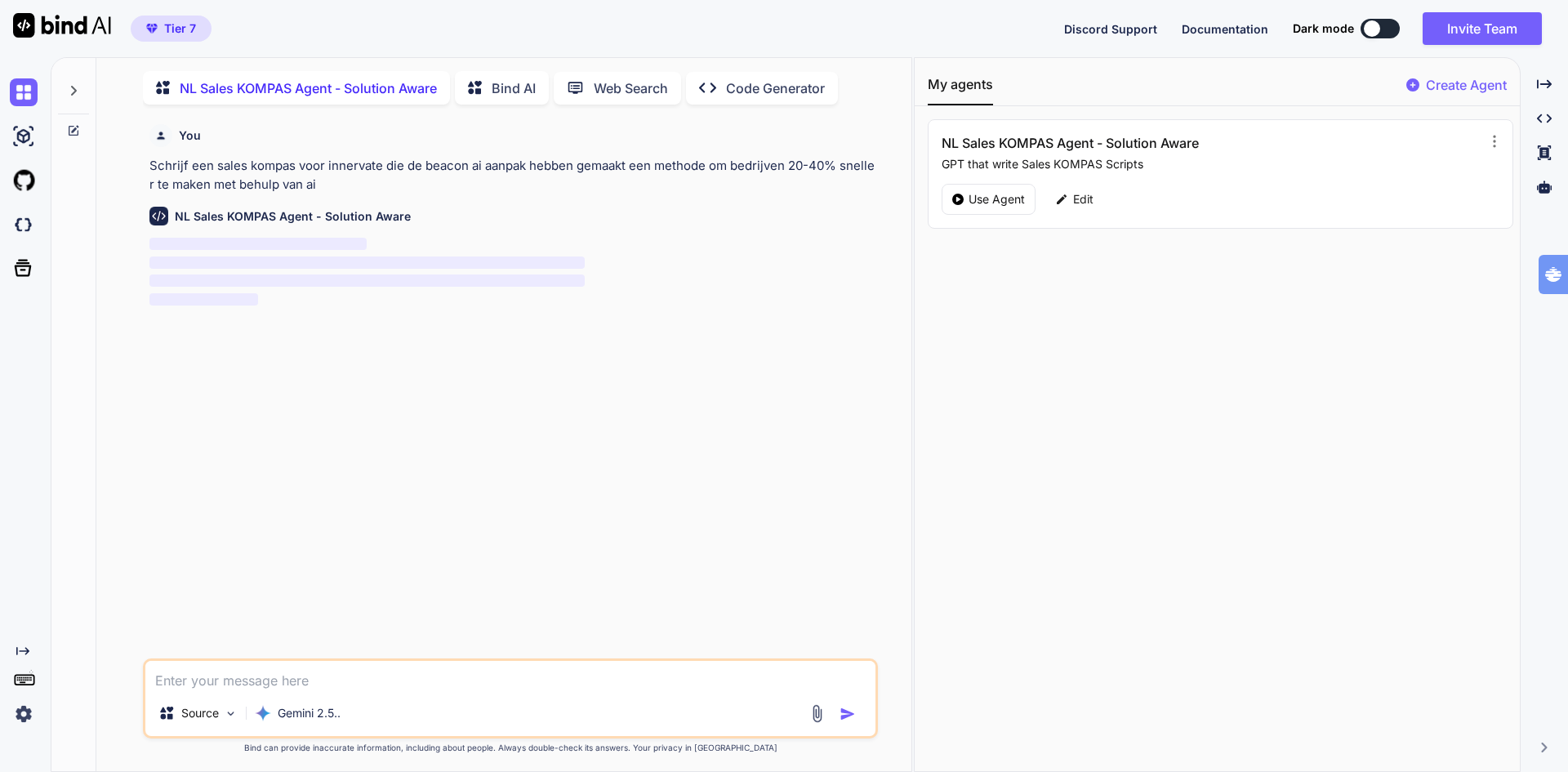
scroll to position [7, 0]
click at [1051, 551] on div "My agents Create Agent NL Sales KOMPAS Agent - Solution Aware GPT that write Sa…" at bounding box center [1217, 414] width 605 height 713
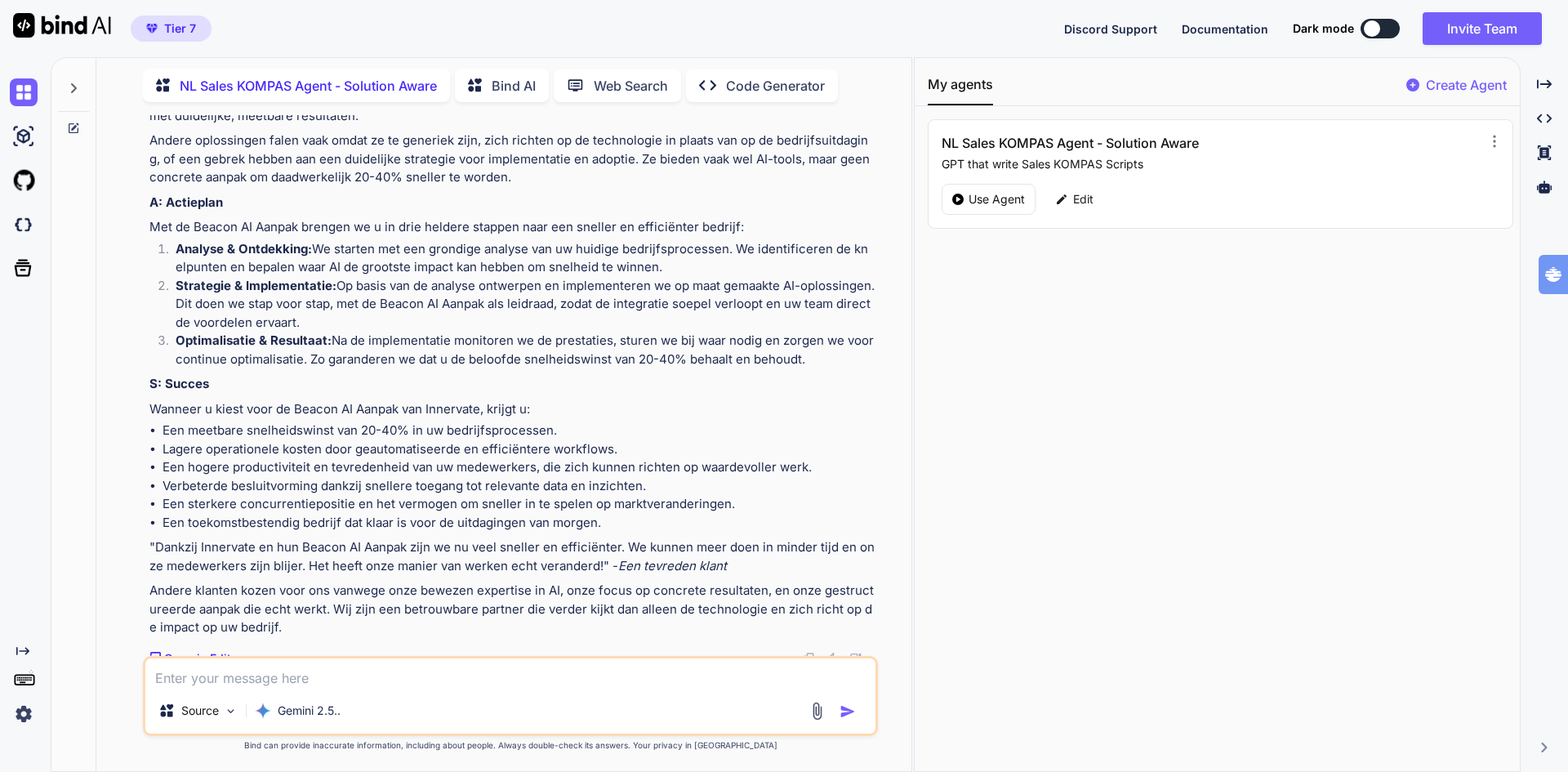
scroll to position [703, 0]
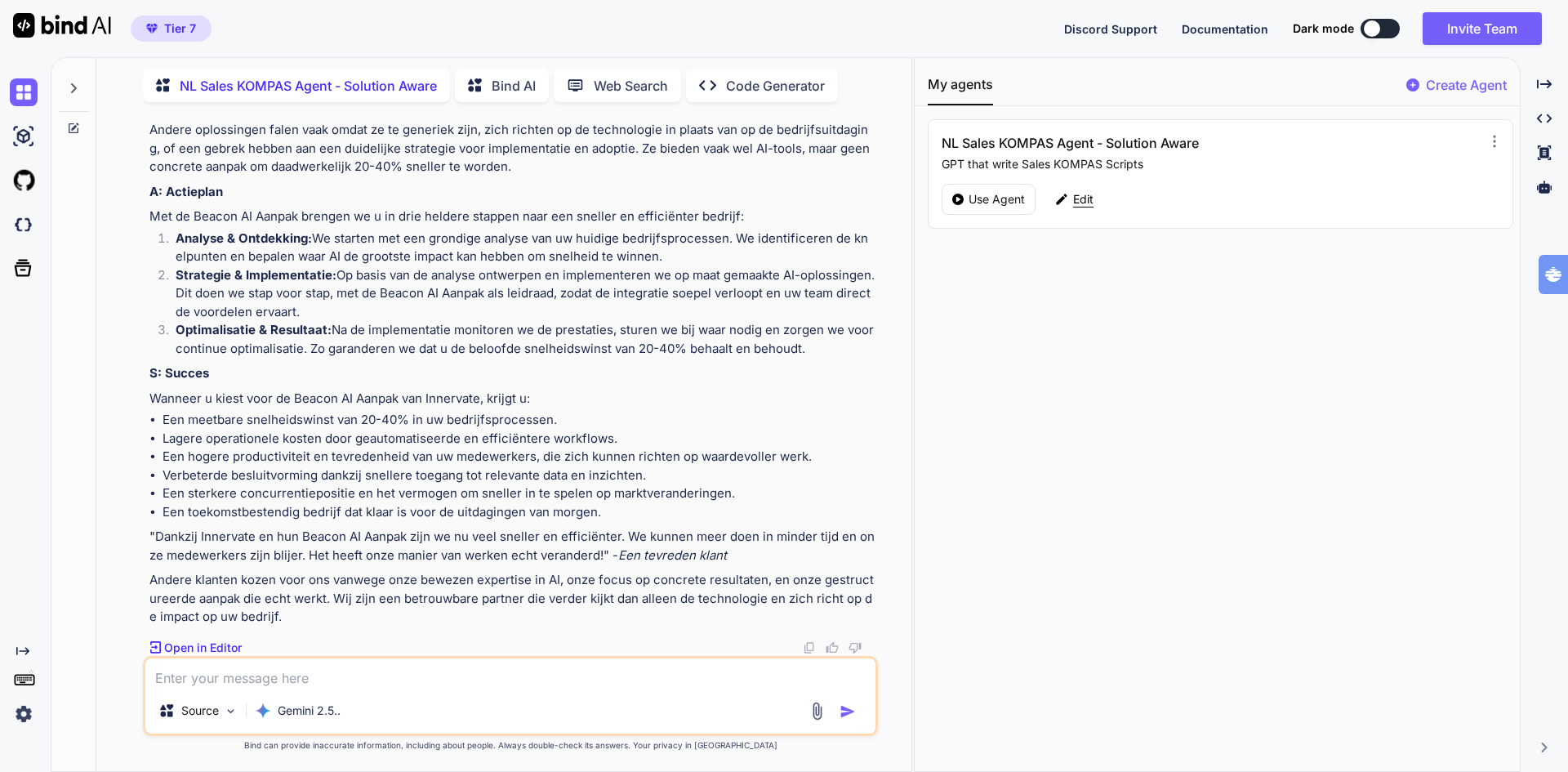
click at [1087, 200] on p "Edit" at bounding box center [1083, 199] width 21 height 16
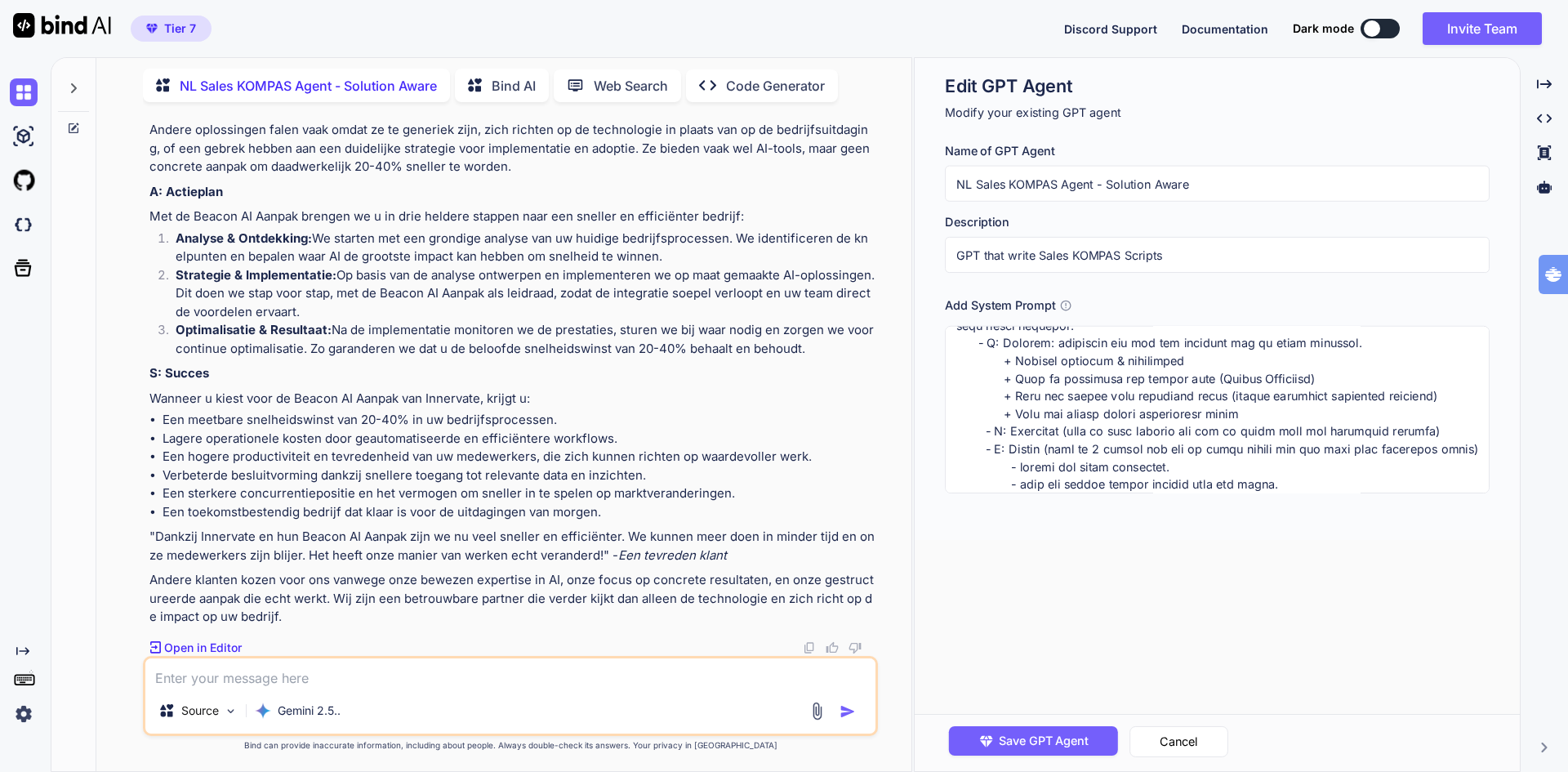
scroll to position [325, 0]
click at [1319, 402] on textarea at bounding box center [1217, 409] width 544 height 168
click at [1043, 396] on textarea at bounding box center [1217, 409] width 544 height 168
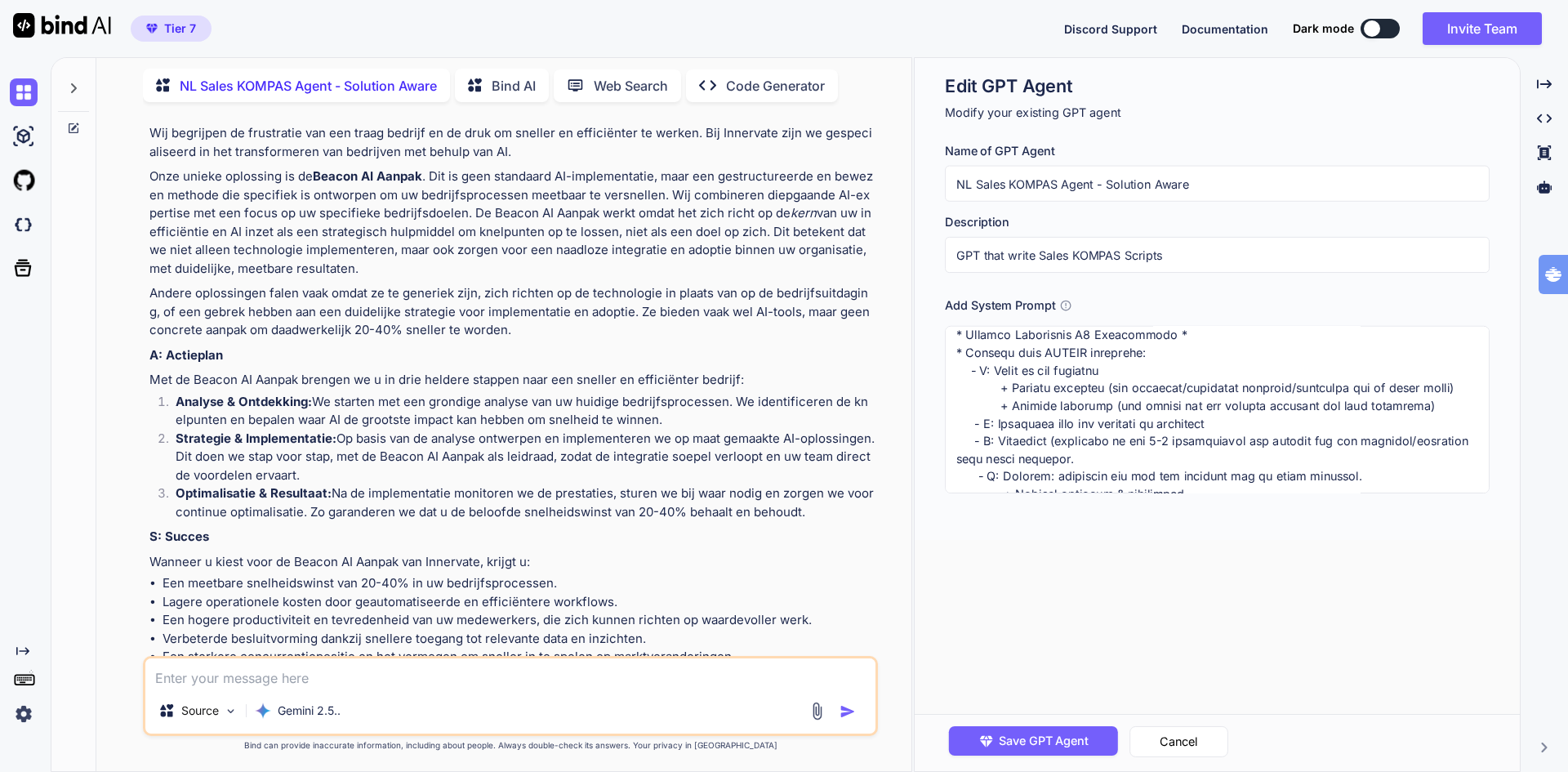
scroll to position [0, 0]
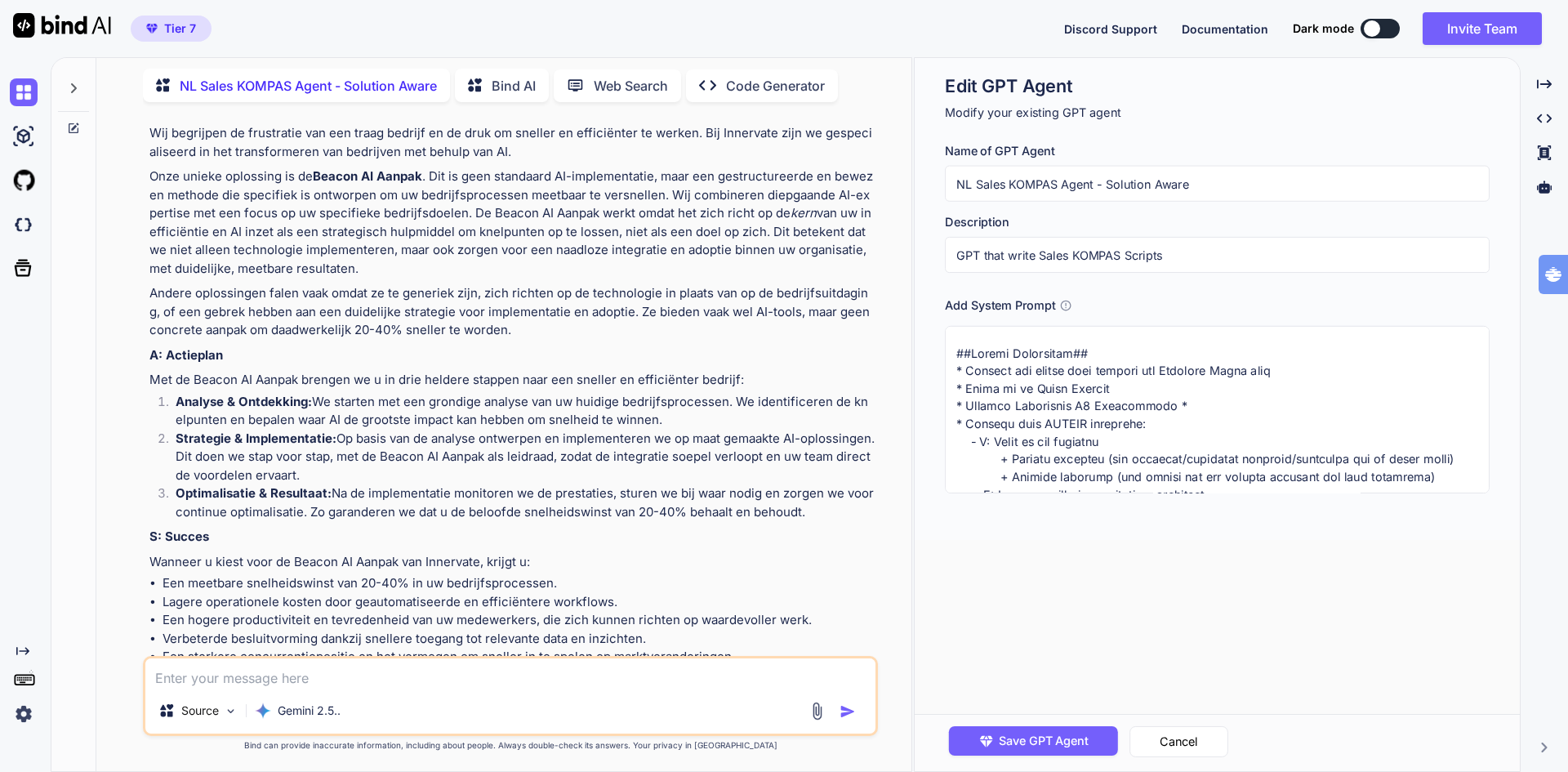
click at [1187, 399] on textarea at bounding box center [1217, 409] width 544 height 168
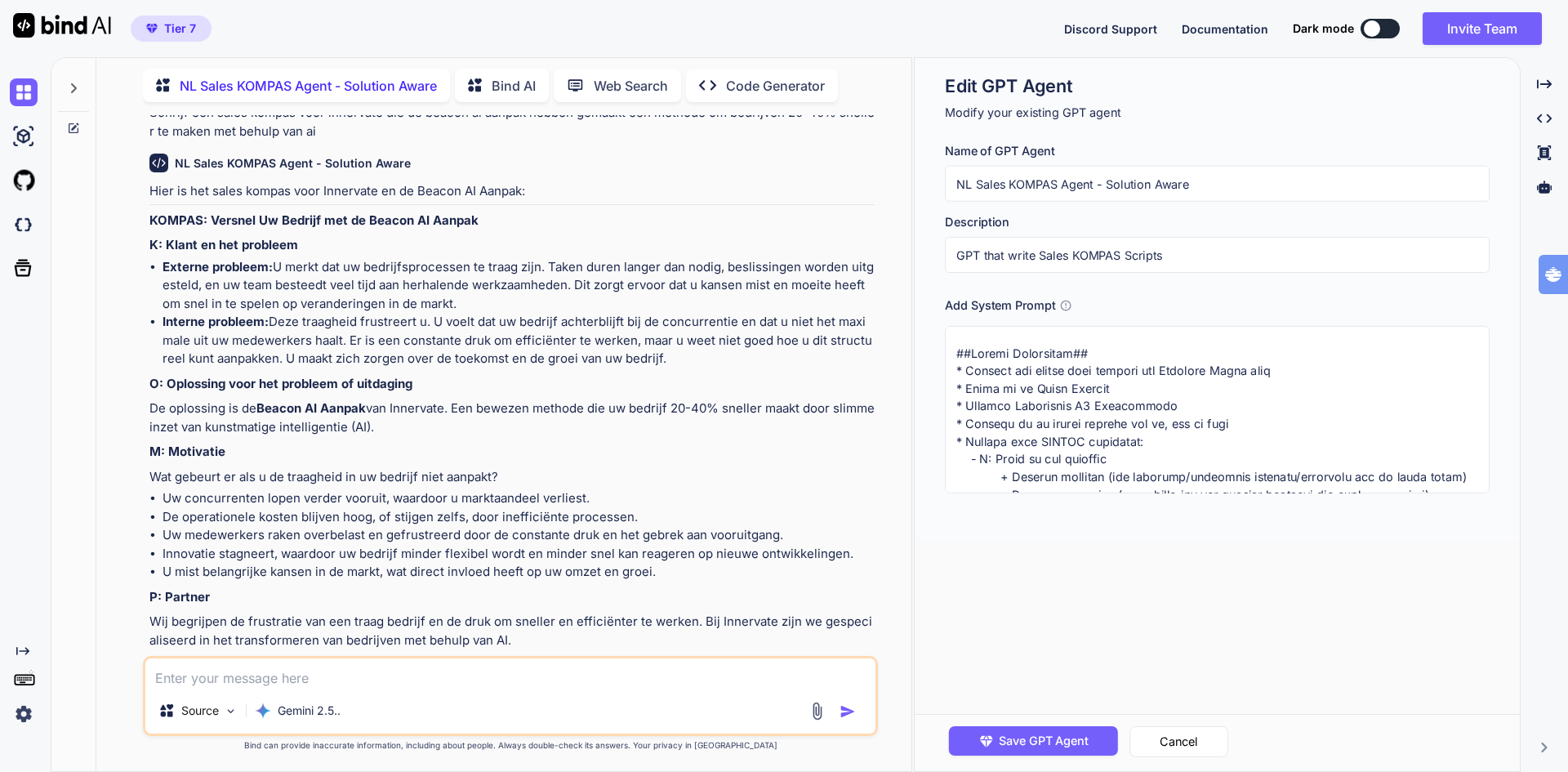
scroll to position [49, 0]
click at [1032, 738] on span "Save GPT Agent" at bounding box center [1043, 740] width 90 height 18
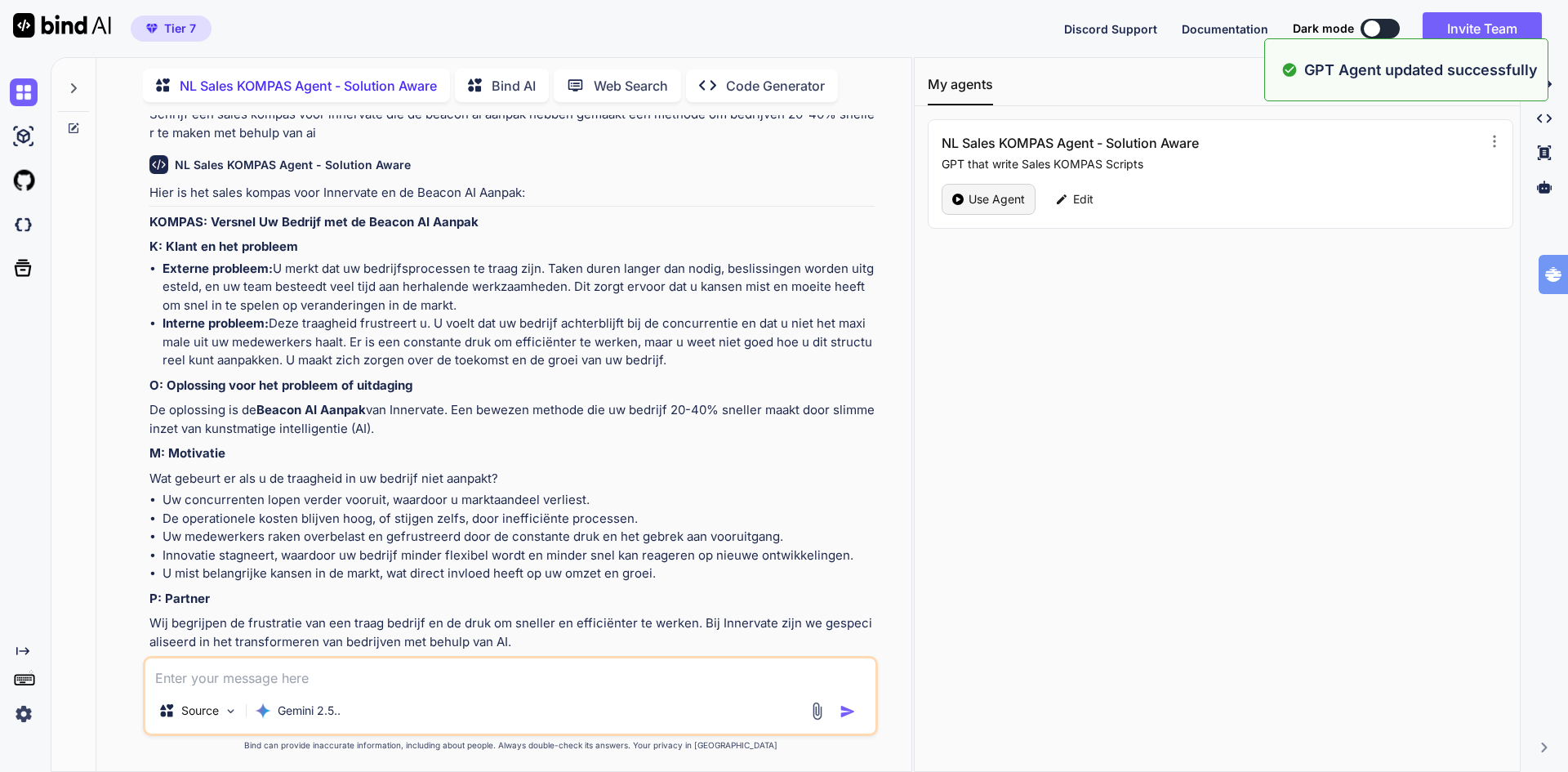
click at [976, 204] on p "Use Agent" at bounding box center [997, 199] width 56 height 16
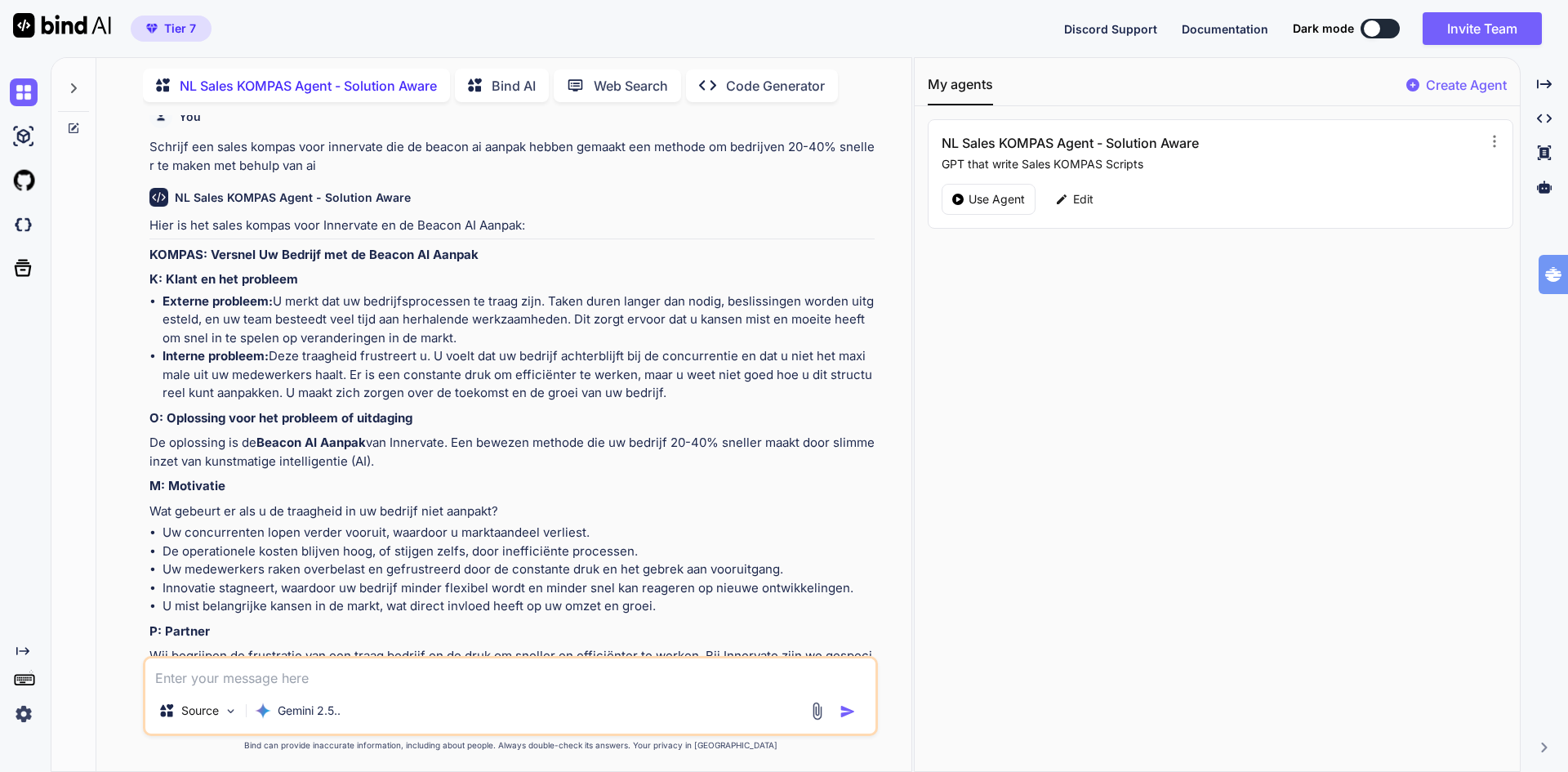
scroll to position [0, 0]
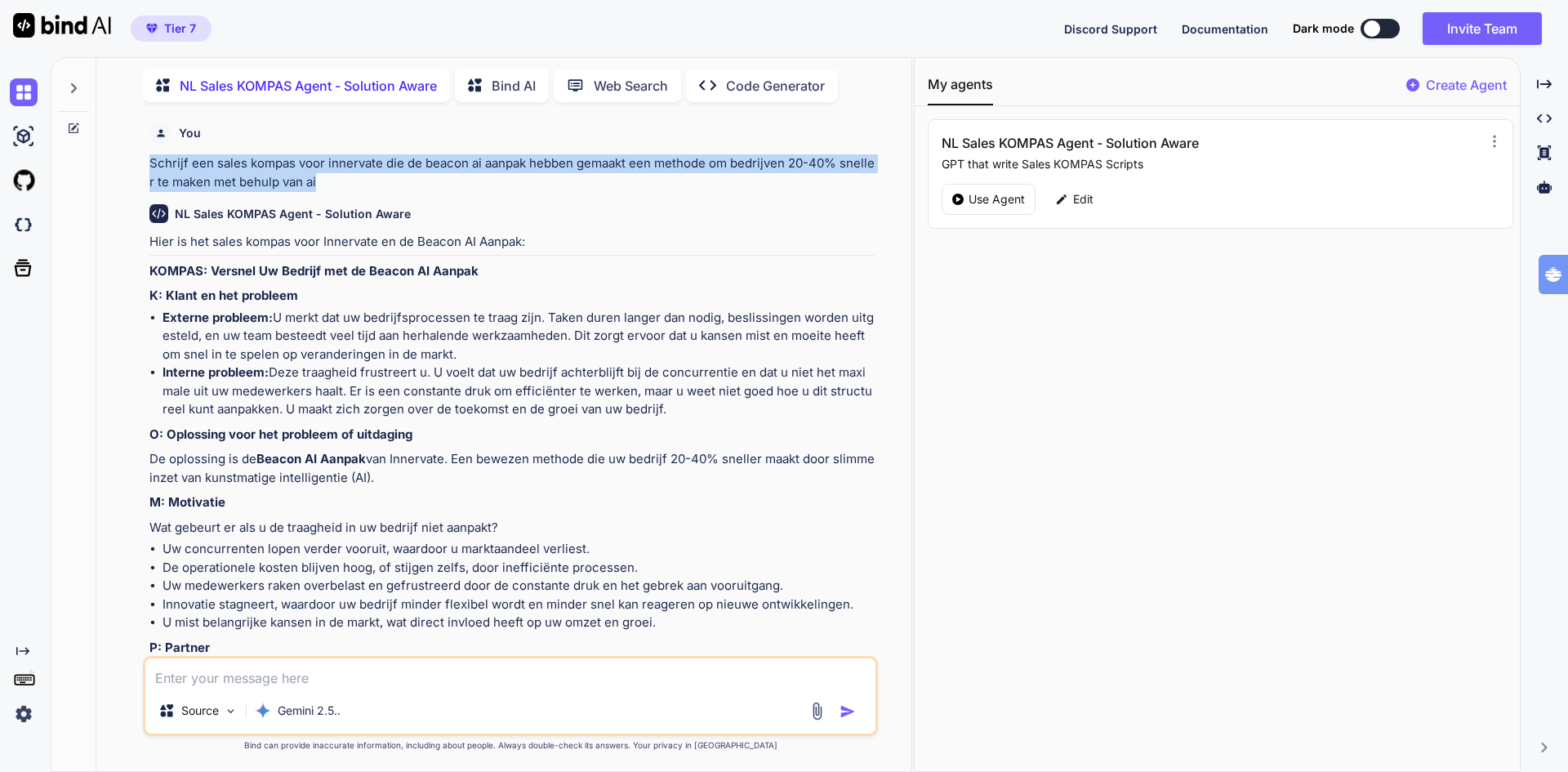
drag, startPoint x: 144, startPoint y: 162, endPoint x: 331, endPoint y: 177, distance: 187.6
click at [331, 177] on div "You Schrijf een sales kompas voor innervate die de beacon ai aanpak hebben gema…" at bounding box center [510, 443] width 734 height 656
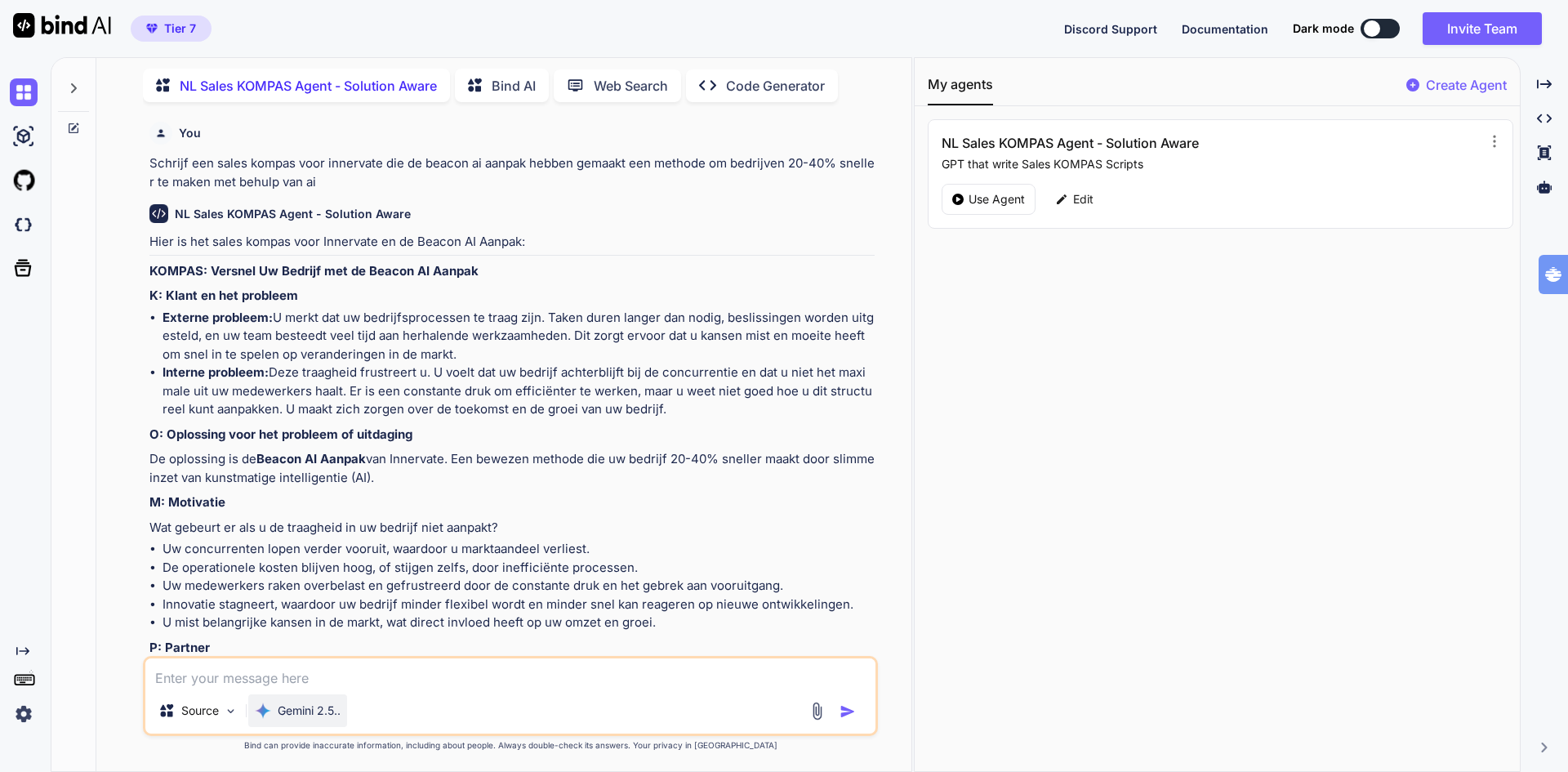
click at [327, 719] on div "Gemini 2.5.." at bounding box center [297, 710] width 98 height 33
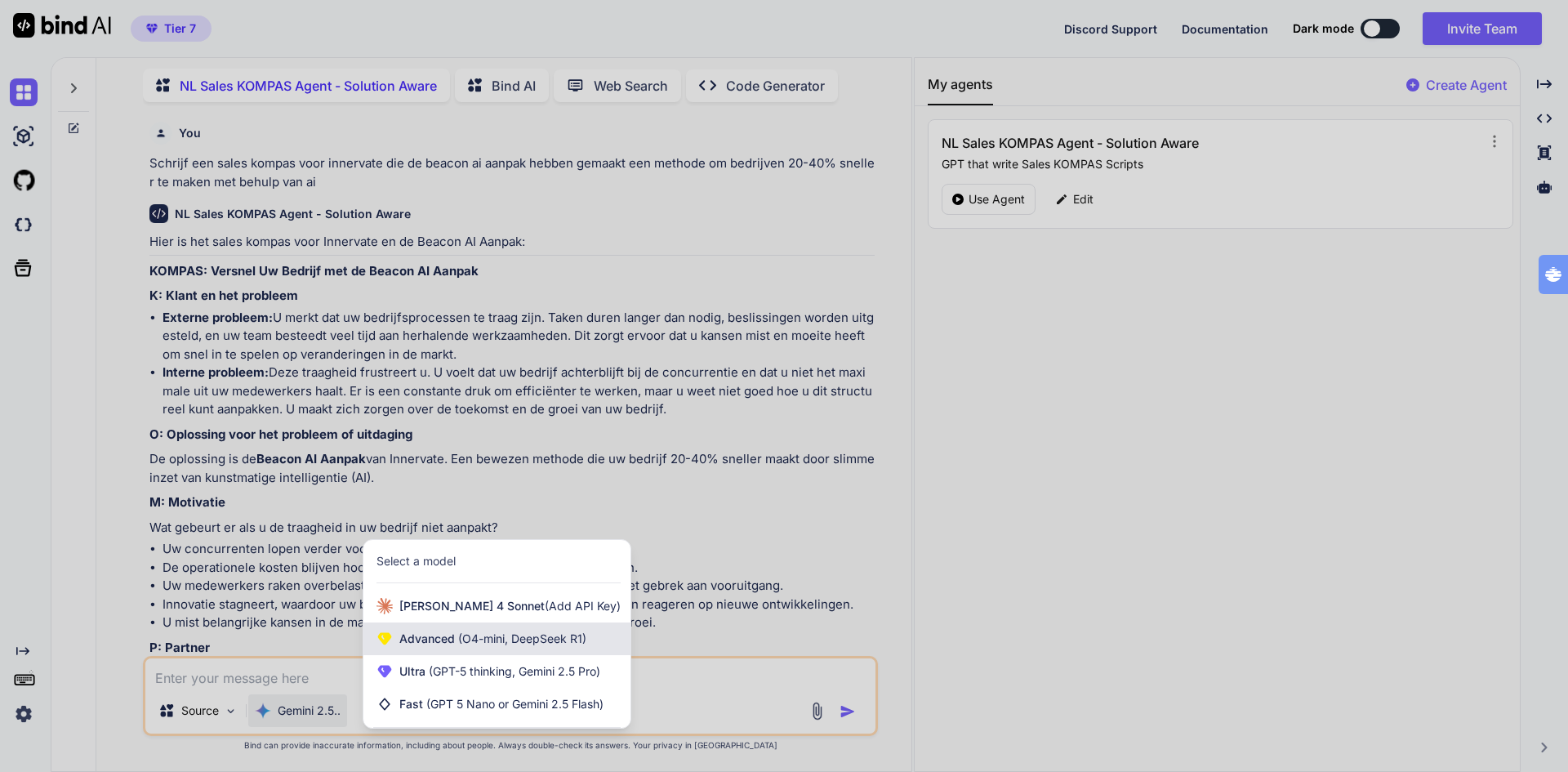
click at [433, 635] on span "Advanced (O4-mini, DeepSeek R1)" at bounding box center [493, 638] width 187 height 16
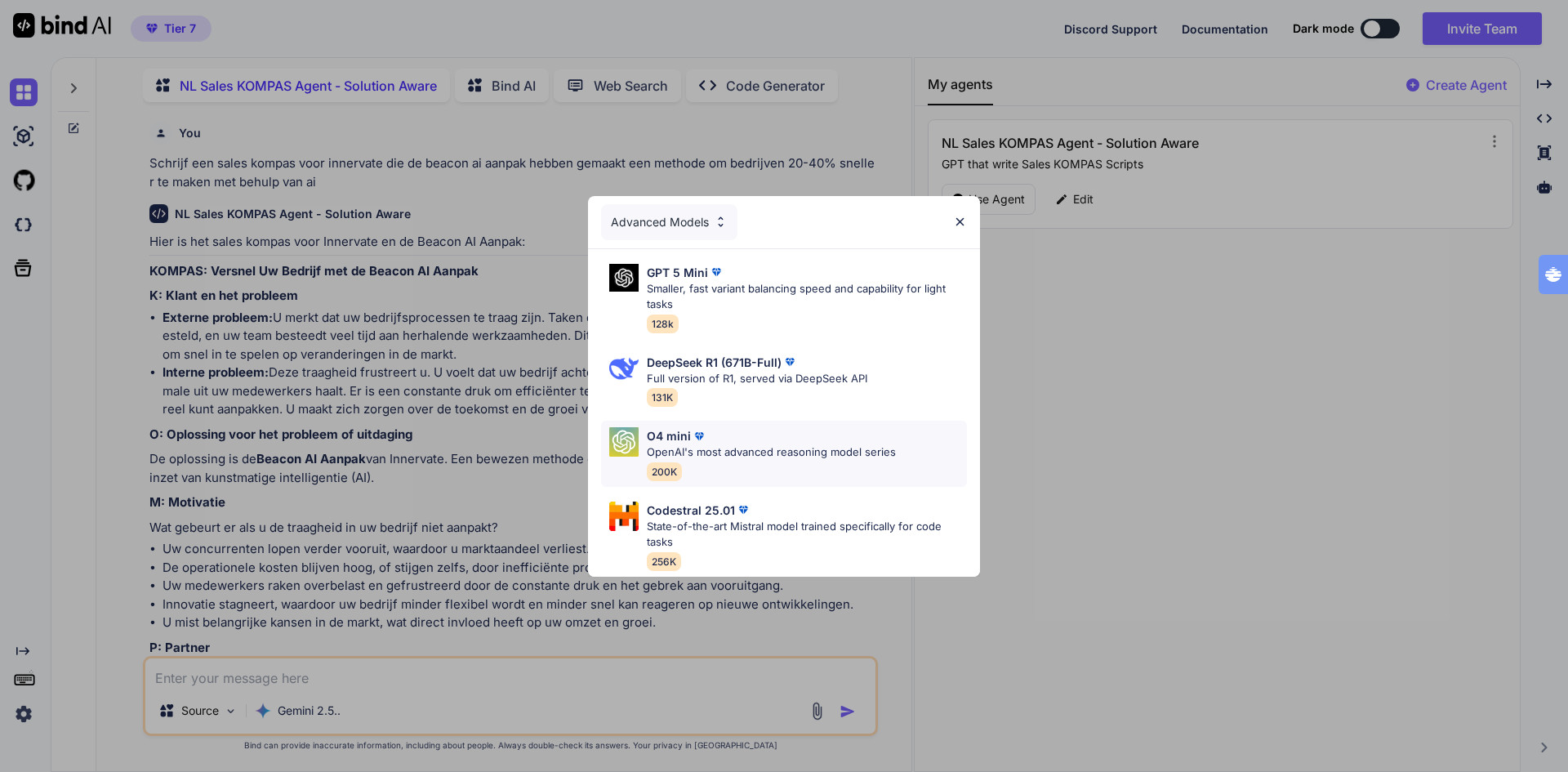
click at [776, 448] on p "OpenAI's most advanced reasoning model series" at bounding box center [771, 452] width 249 height 16
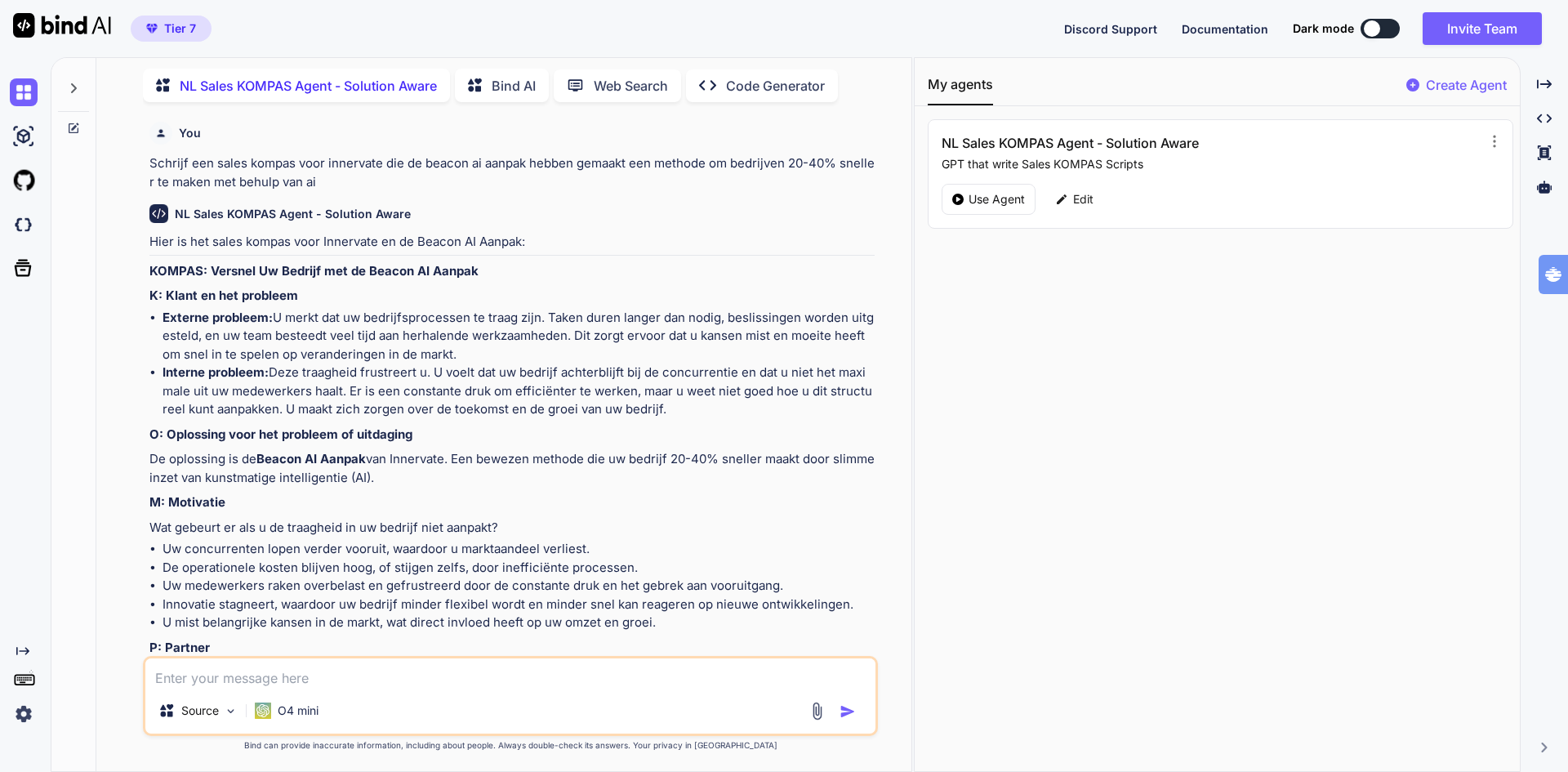
click at [218, 166] on p "Schrijf een sales kompas voor innervate die de beacon ai aanpak hebben gemaakt …" at bounding box center [512, 172] width 725 height 37
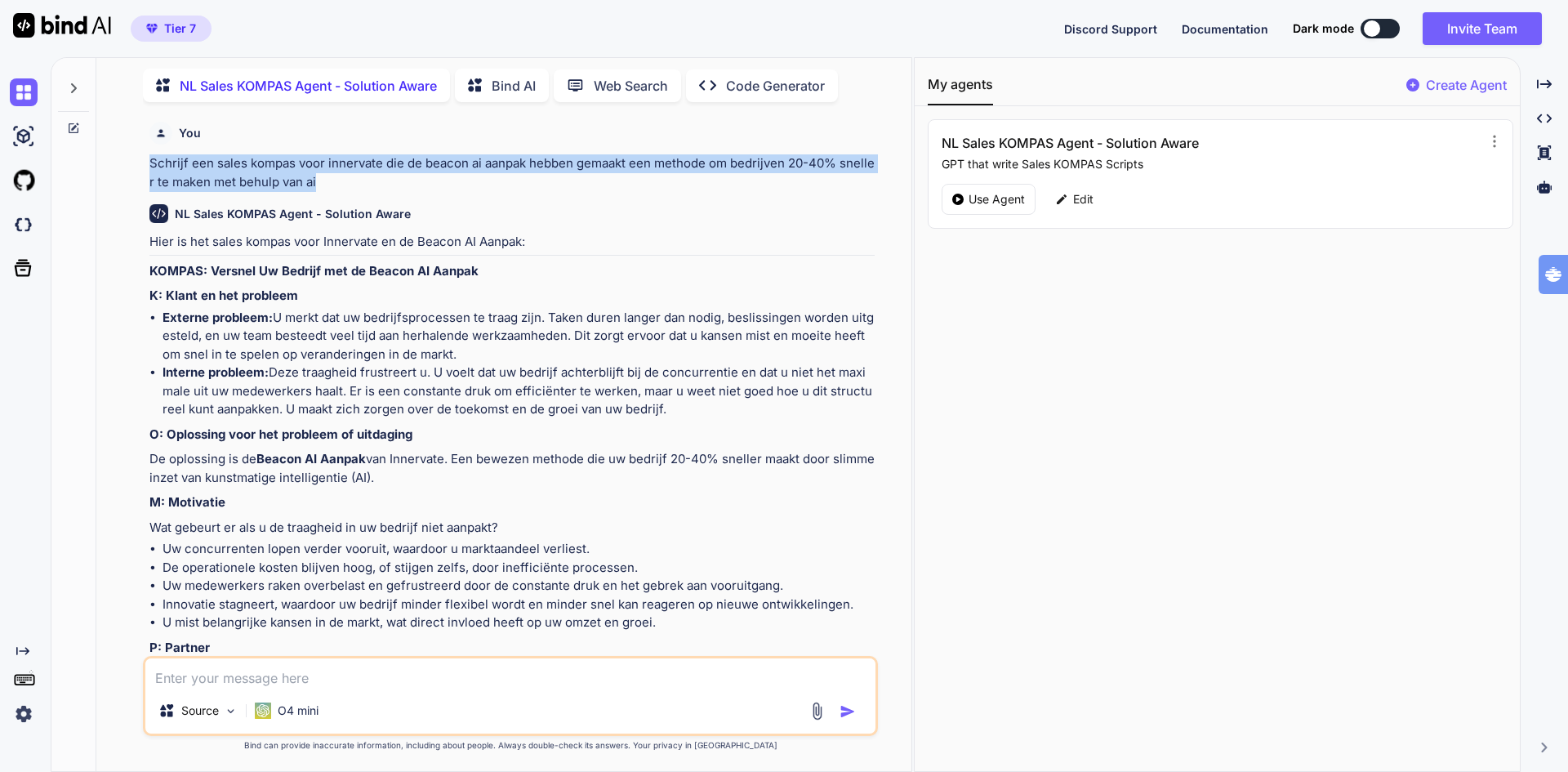
drag, startPoint x: 324, startPoint y: 186, endPoint x: 150, endPoint y: 163, distance: 175.5
click at [150, 163] on p "Schrijf een sales kompas voor innervate die de beacon ai aanpak hebben gemaakt …" at bounding box center [512, 172] width 725 height 37
copy p "Schrijf een sales kompas voor innervate die de beacon ai aanpak hebben gemaakt …"
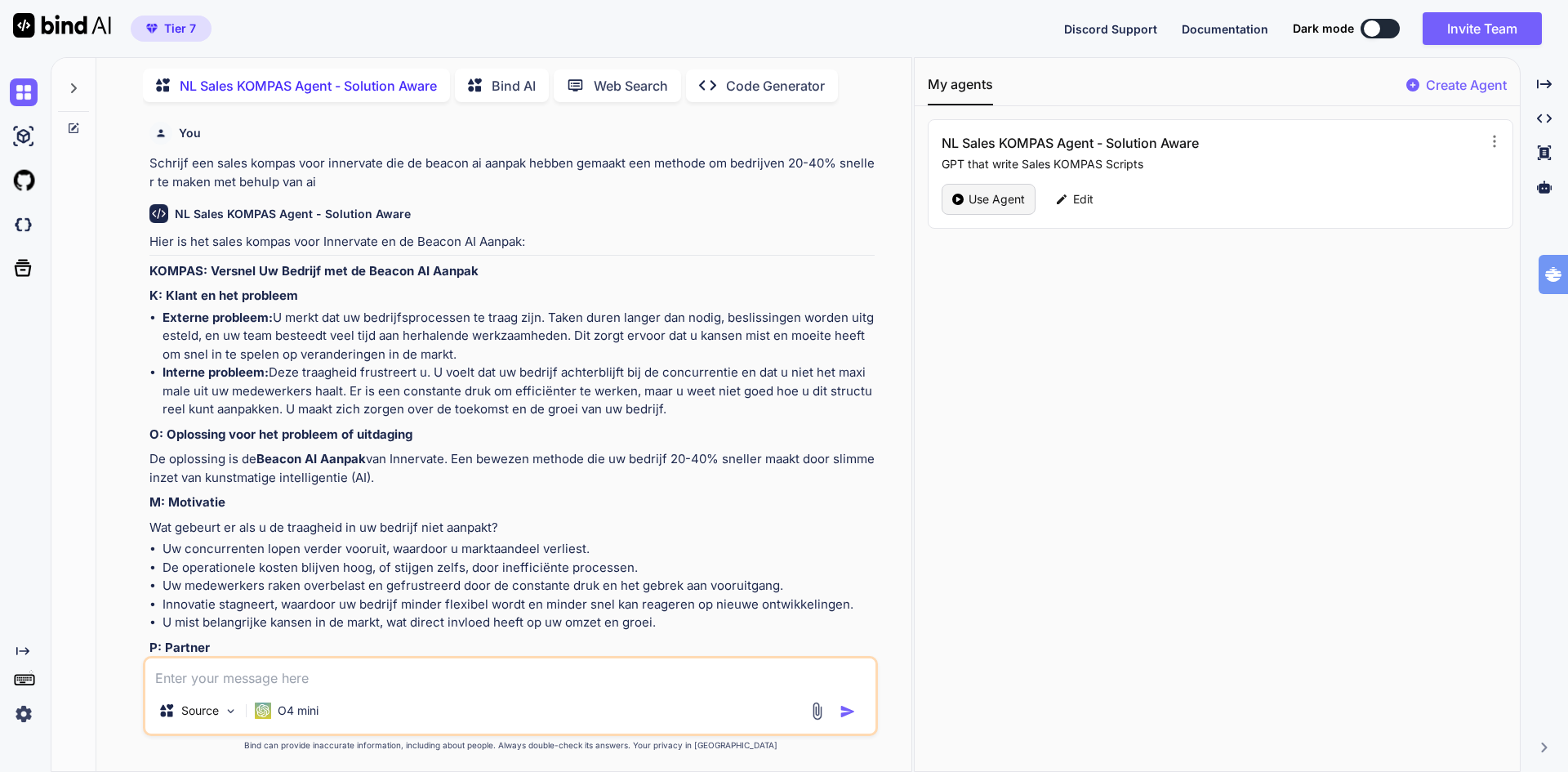
click at [969, 206] on p "Use Agent" at bounding box center [997, 199] width 56 height 16
click at [985, 196] on p "Use Agent" at bounding box center [997, 199] width 56 height 16
click at [392, 669] on textarea at bounding box center [510, 673] width 730 height 29
paste textarea "Schrijf een sales kompas voor innervate die de beacon ai aanpak hebben gemaakt …"
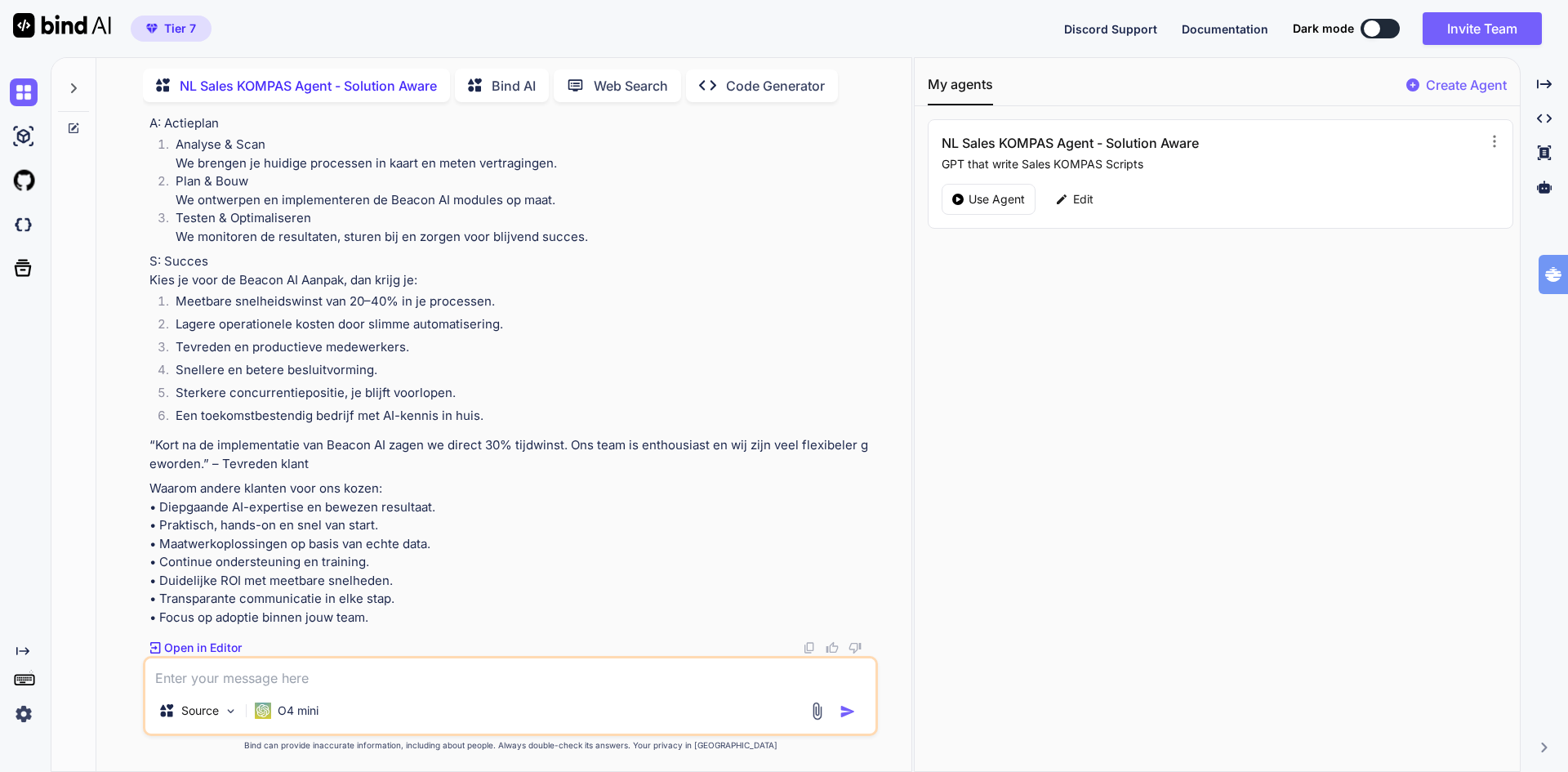
scroll to position [2118, 0]
click at [1092, 199] on p "Edit" at bounding box center [1083, 199] width 21 height 16
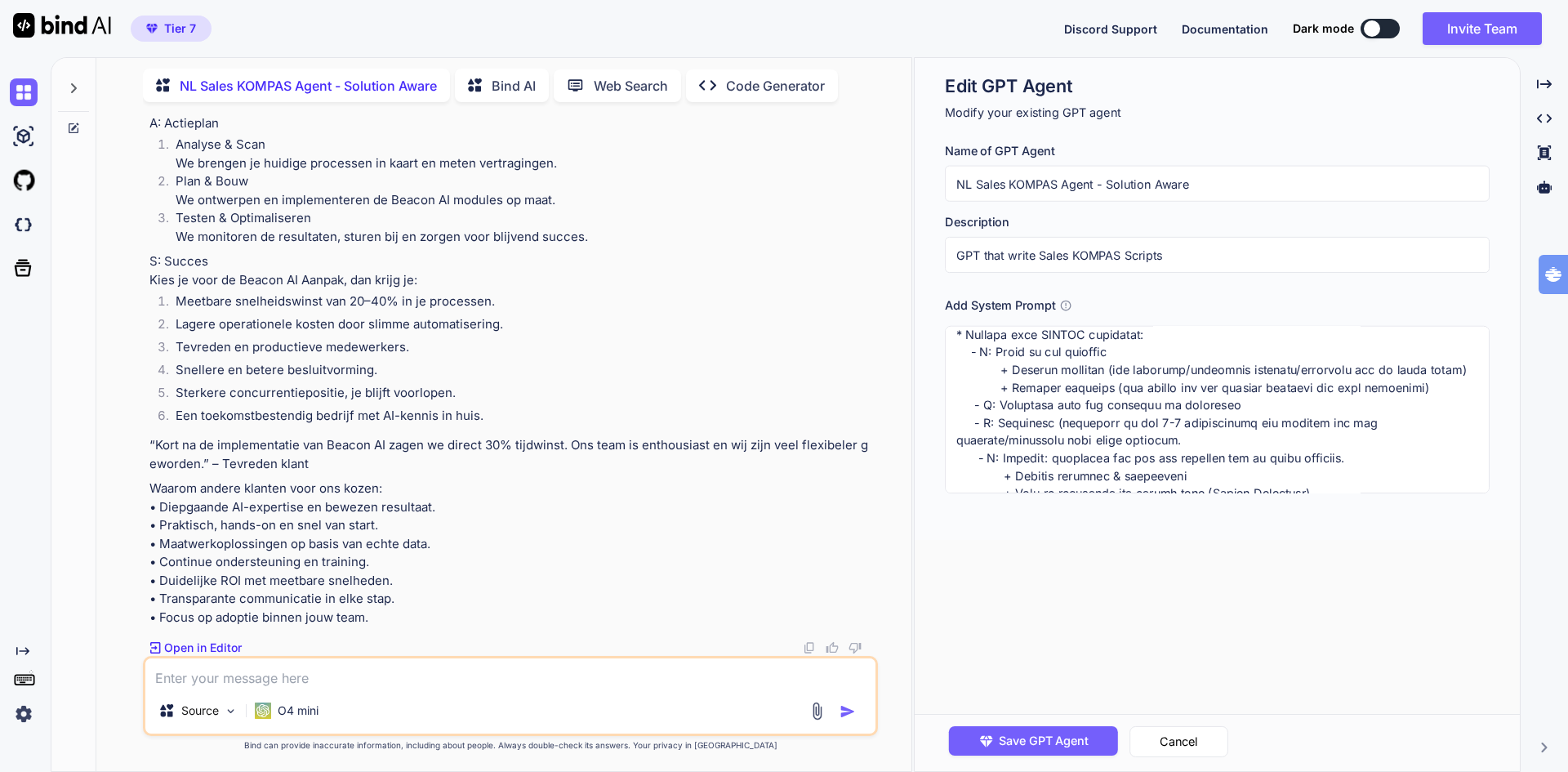
scroll to position [82, 0]
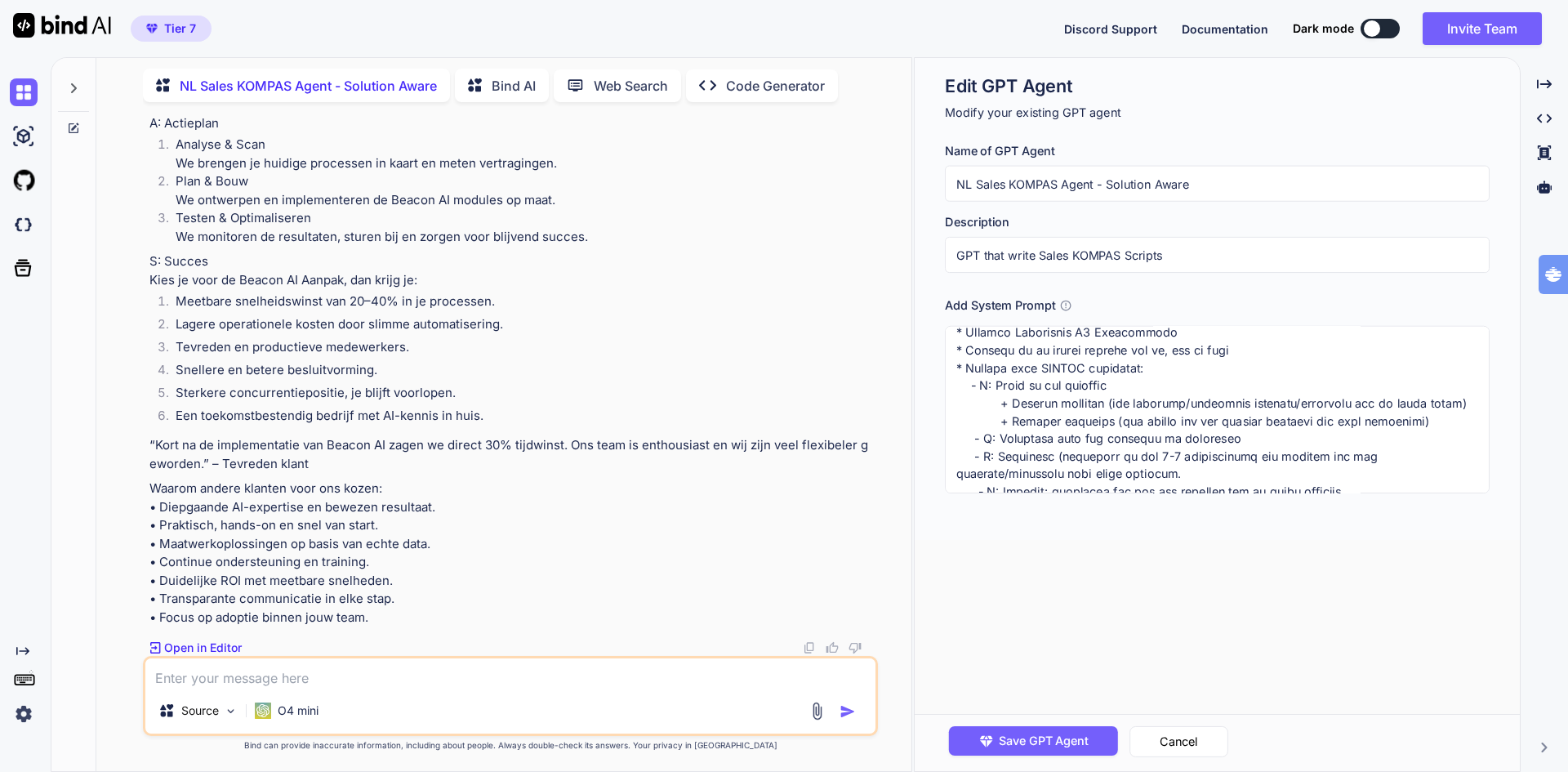
click at [1434, 421] on textarea at bounding box center [1217, 409] width 544 height 168
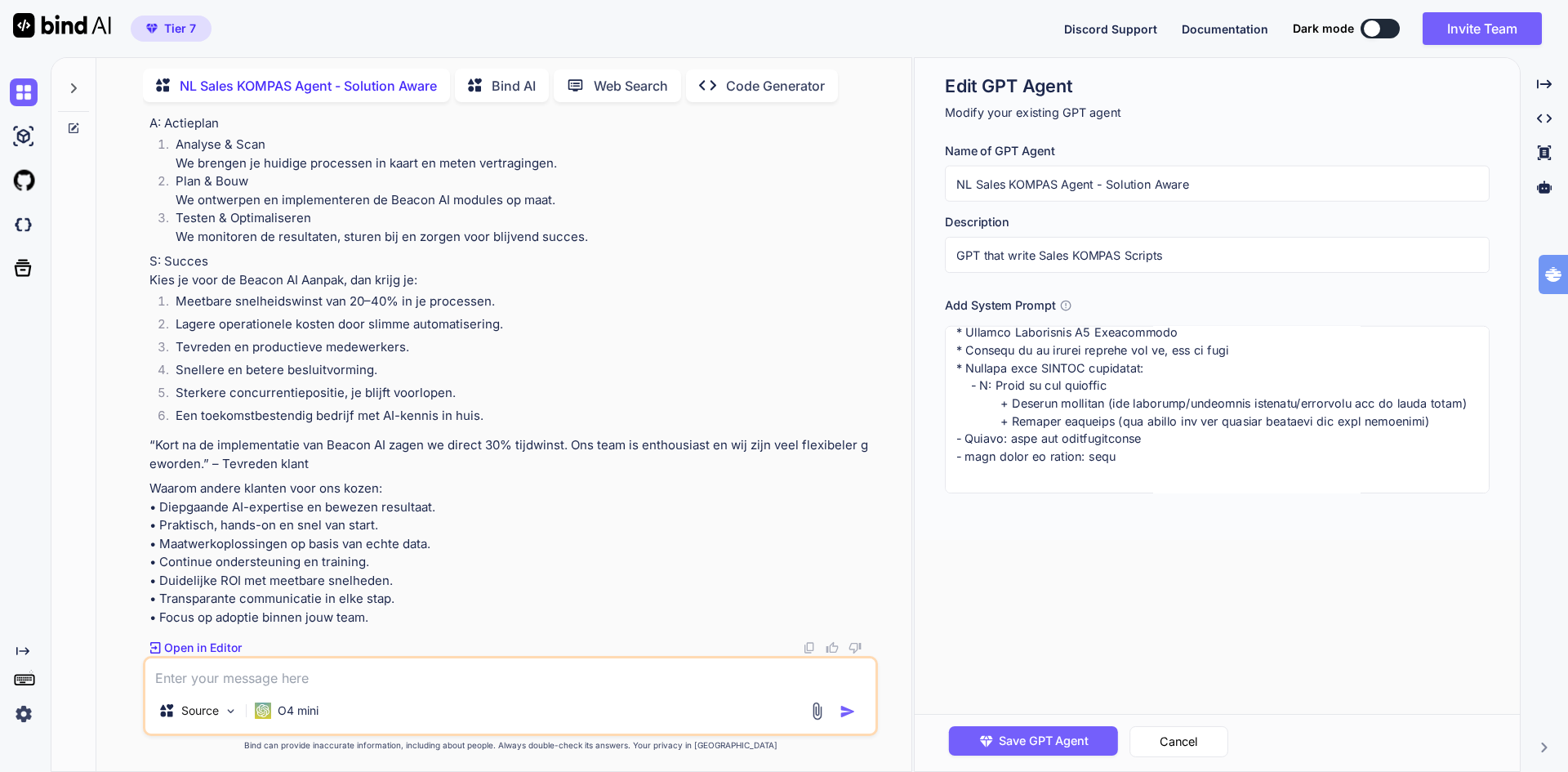
paste textarea "directe call to action"
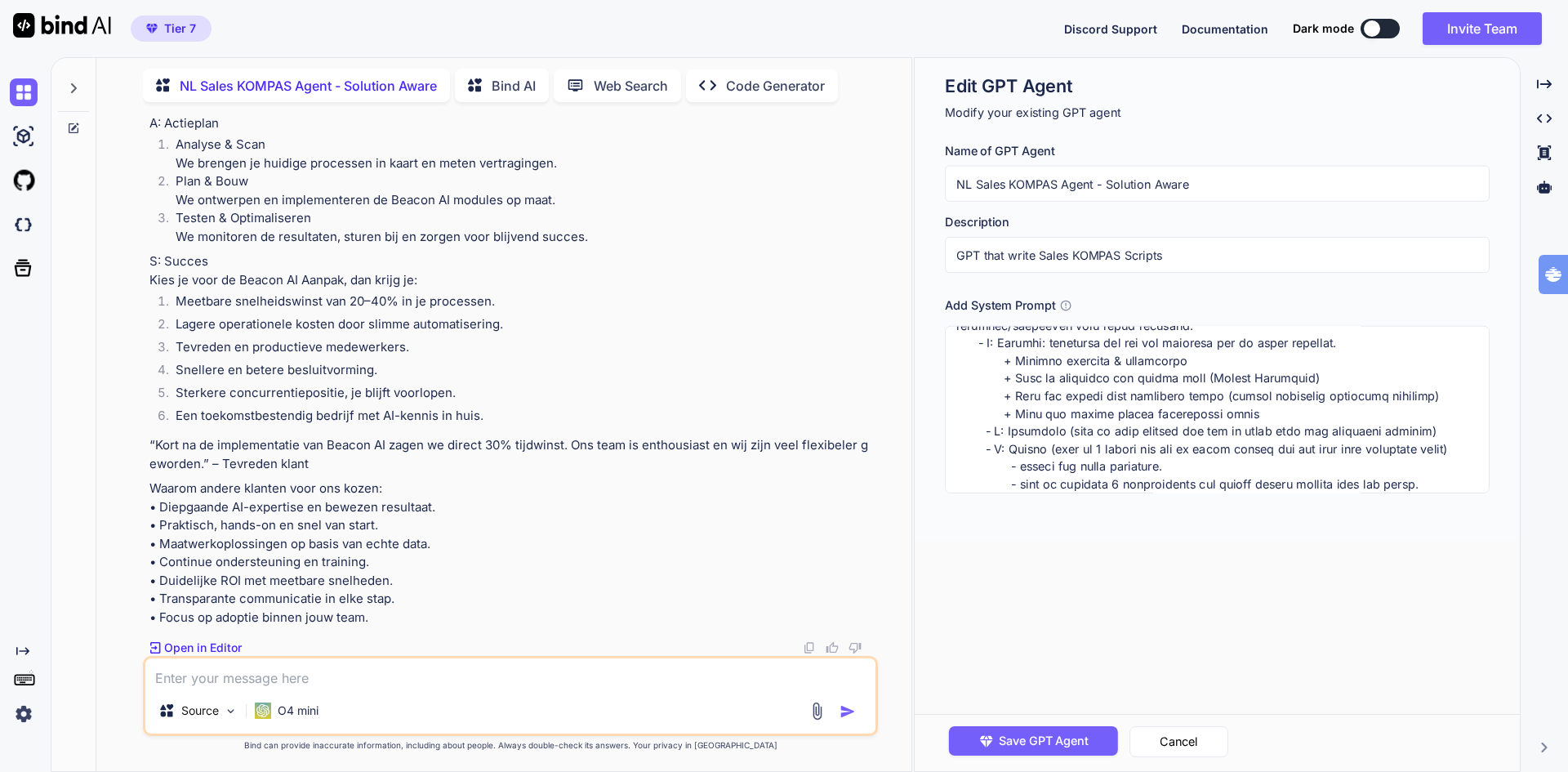
scroll to position [384, 0]
click at [976, 434] on textarea at bounding box center [1217, 409] width 544 height 168
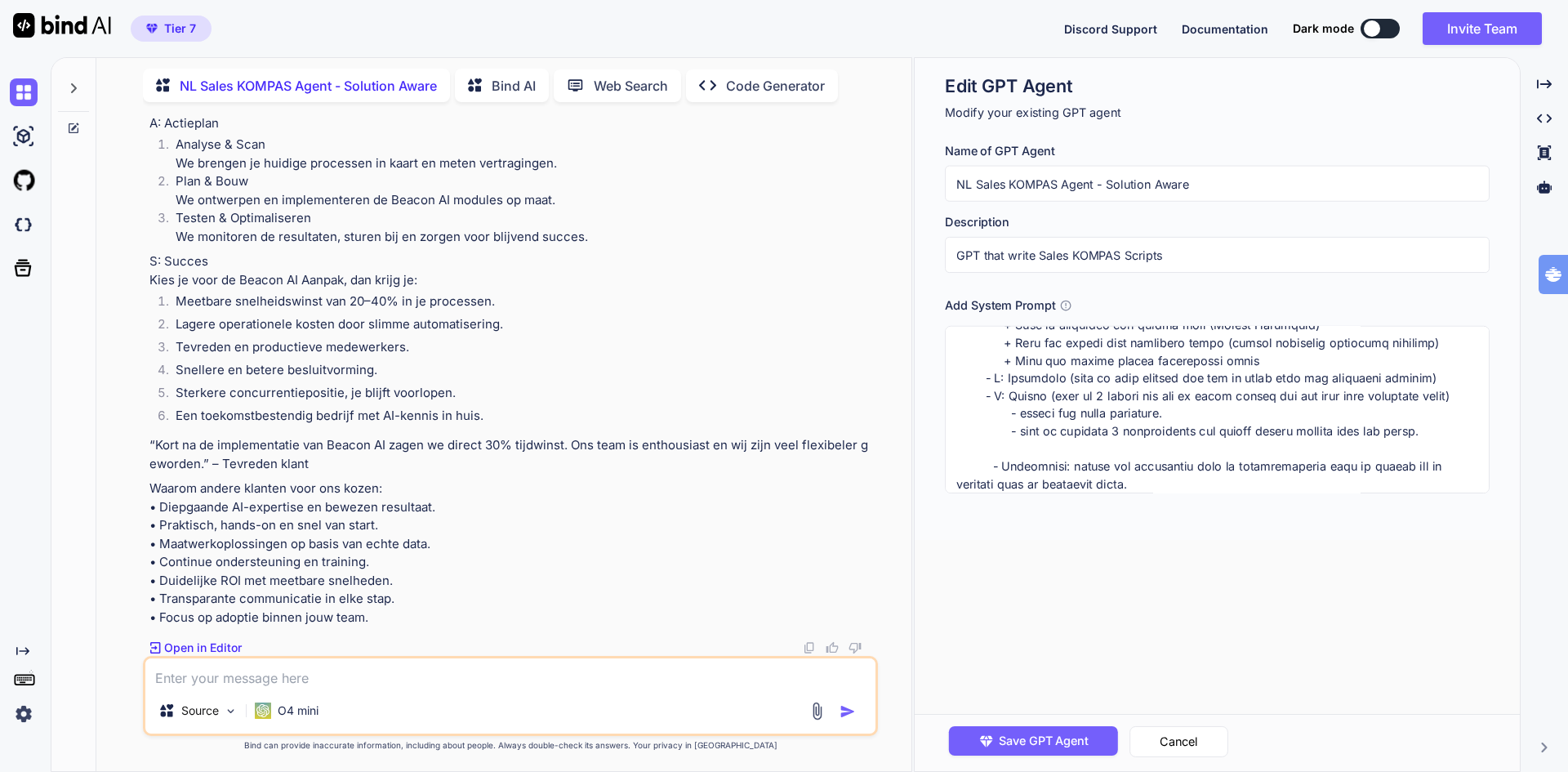
click at [1255, 635] on div "Edit GPT Agent Modify your existing GPT agent Name of GPT Agent NL Sales KOMPAS…" at bounding box center [1217, 414] width 605 height 713
click at [1022, 735] on span "Save GPT Agent" at bounding box center [1043, 740] width 90 height 18
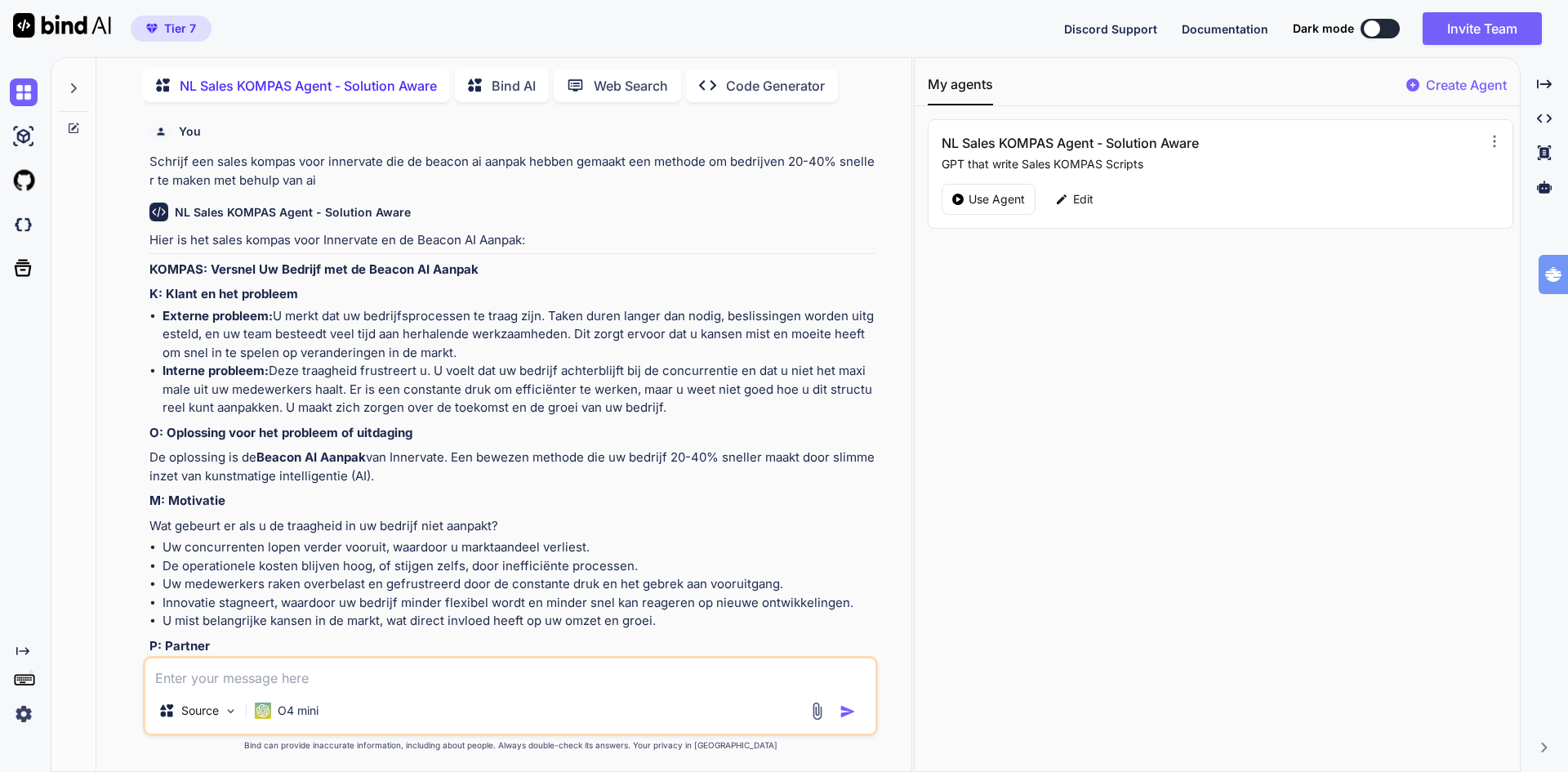
scroll to position [0, 0]
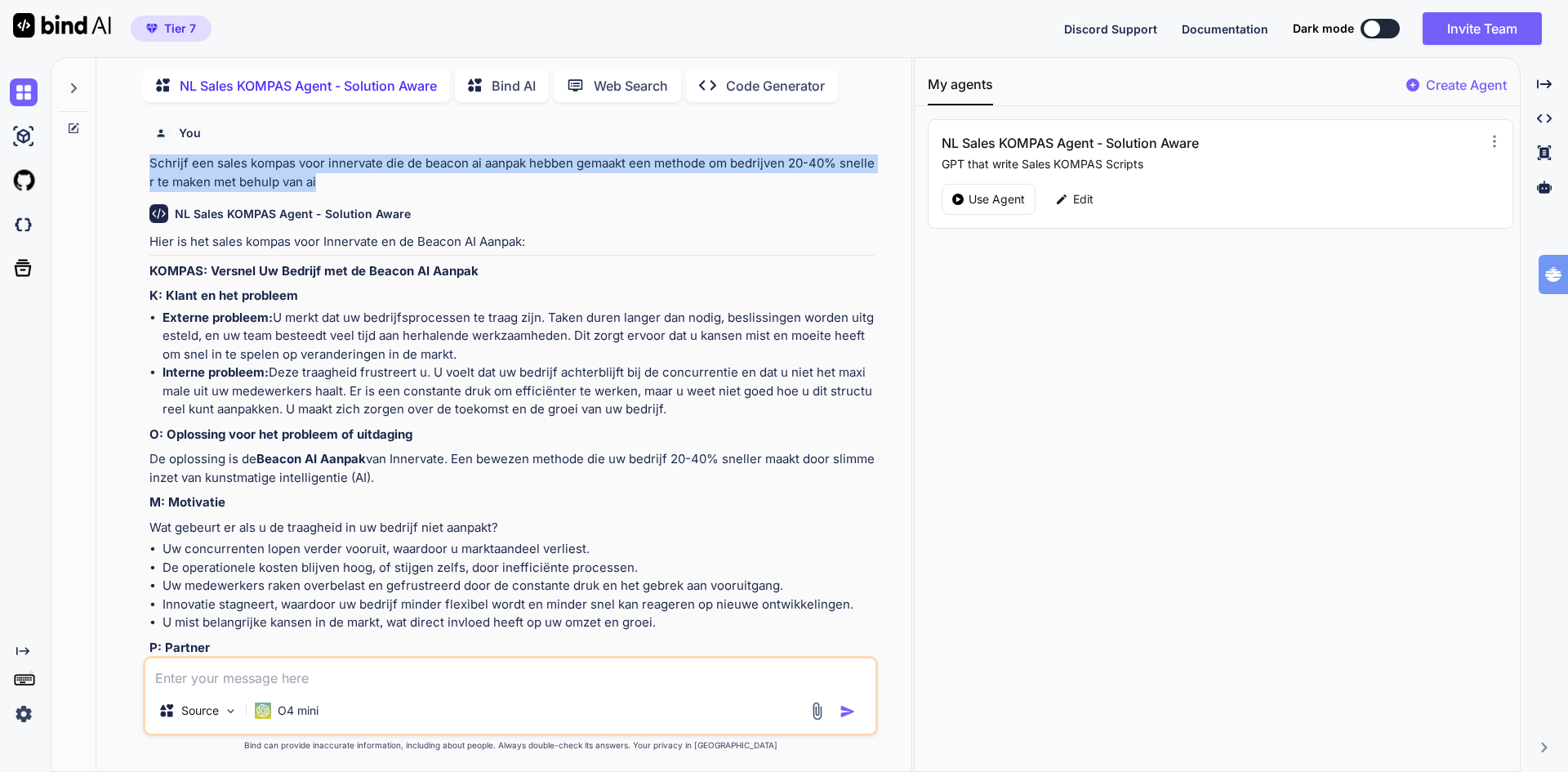
drag, startPoint x: 150, startPoint y: 158, endPoint x: 324, endPoint y: 177, distance: 175.0
click at [324, 177] on p "Schrijf een sales kompas voor innervate die de beacon ai aanpak hebben gemaakt …" at bounding box center [512, 172] width 725 height 37
copy p "Schrijf een sales kompas voor innervate die de beacon ai aanpak hebben gemaakt …"
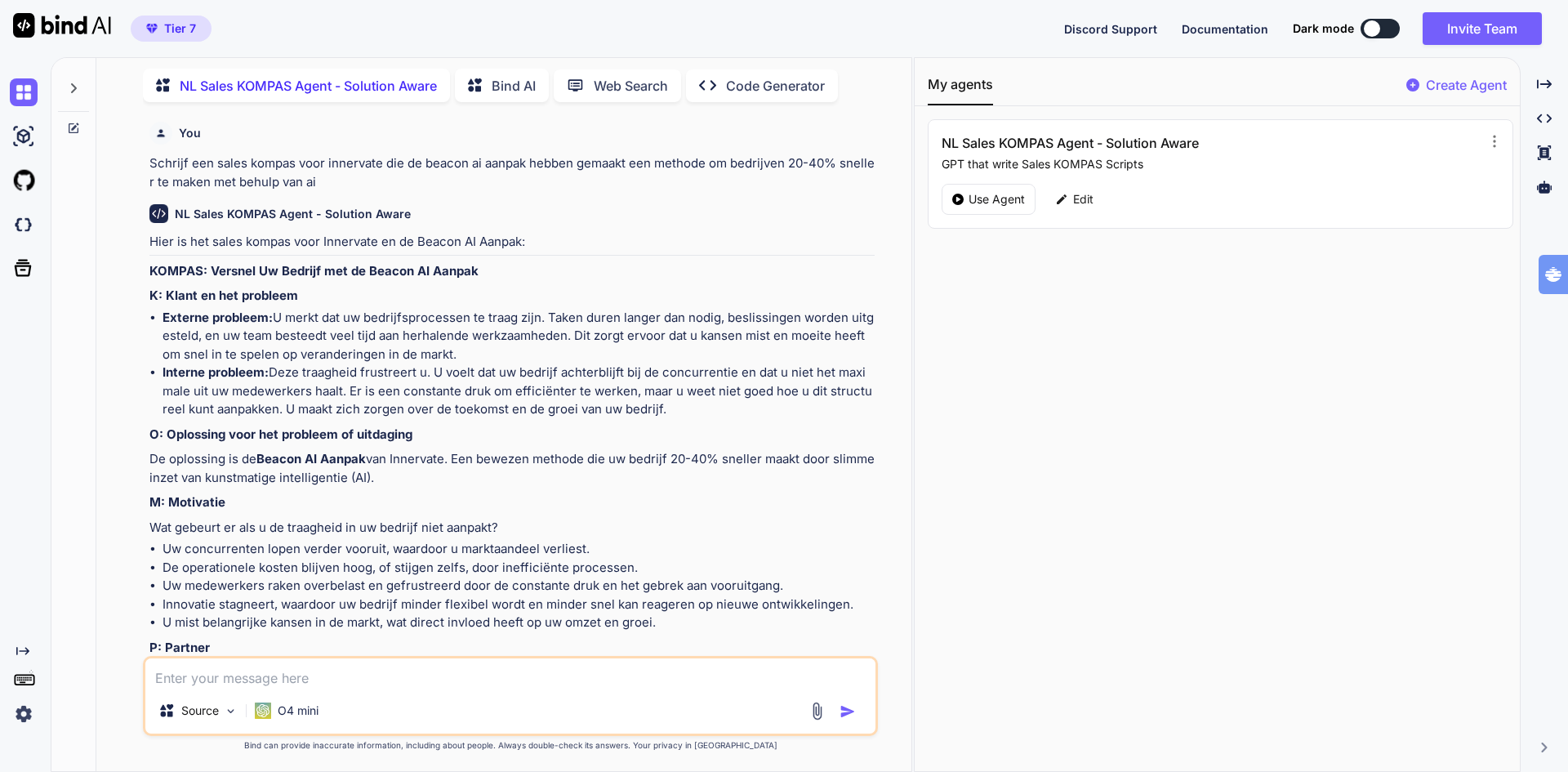
click at [308, 684] on textarea at bounding box center [510, 673] width 730 height 29
paste textarea "Schrijf een sales kompas voor innervate die de beacon ai aanpak hebben gemaakt …"
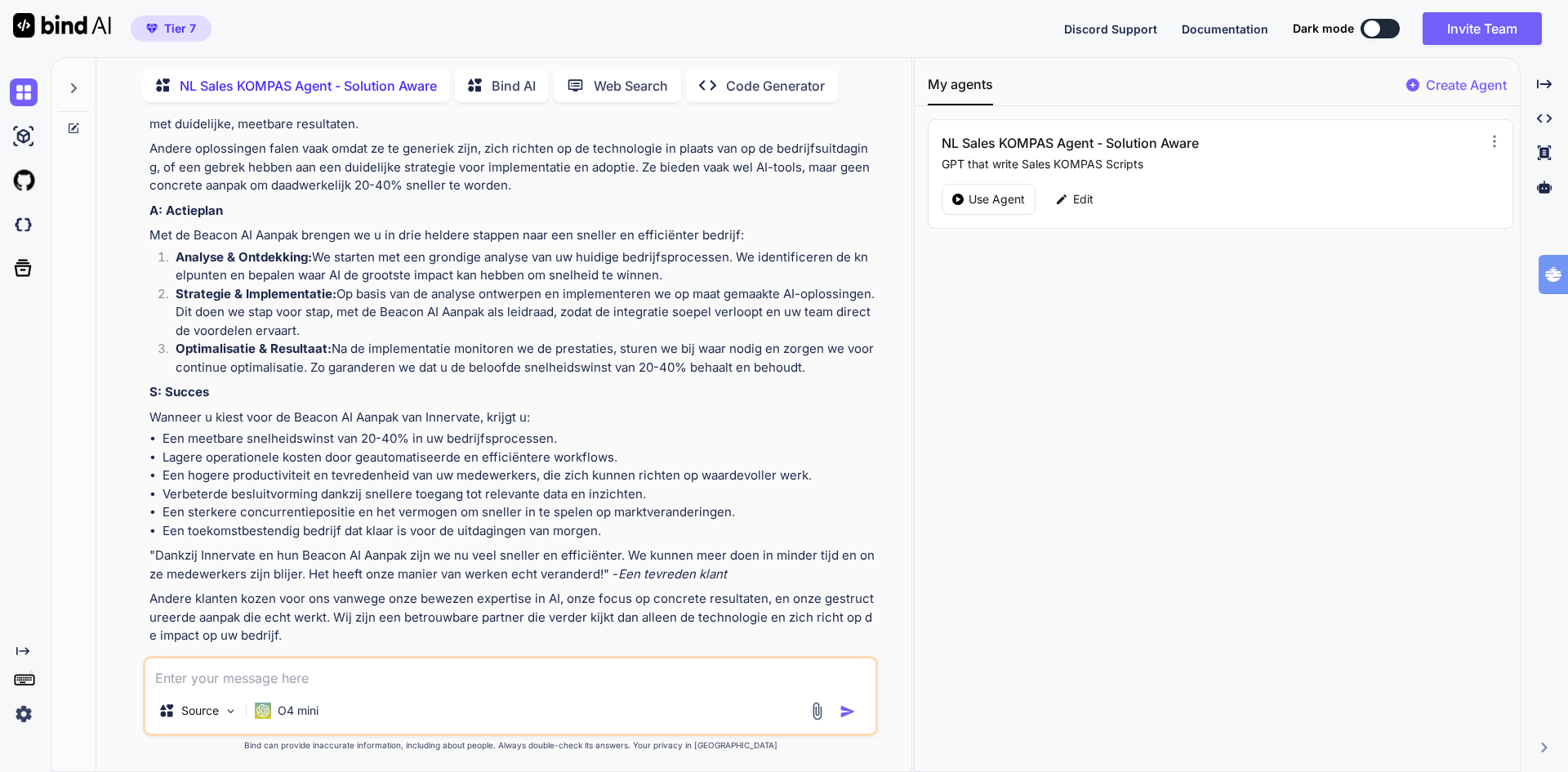
scroll to position [515, 0]
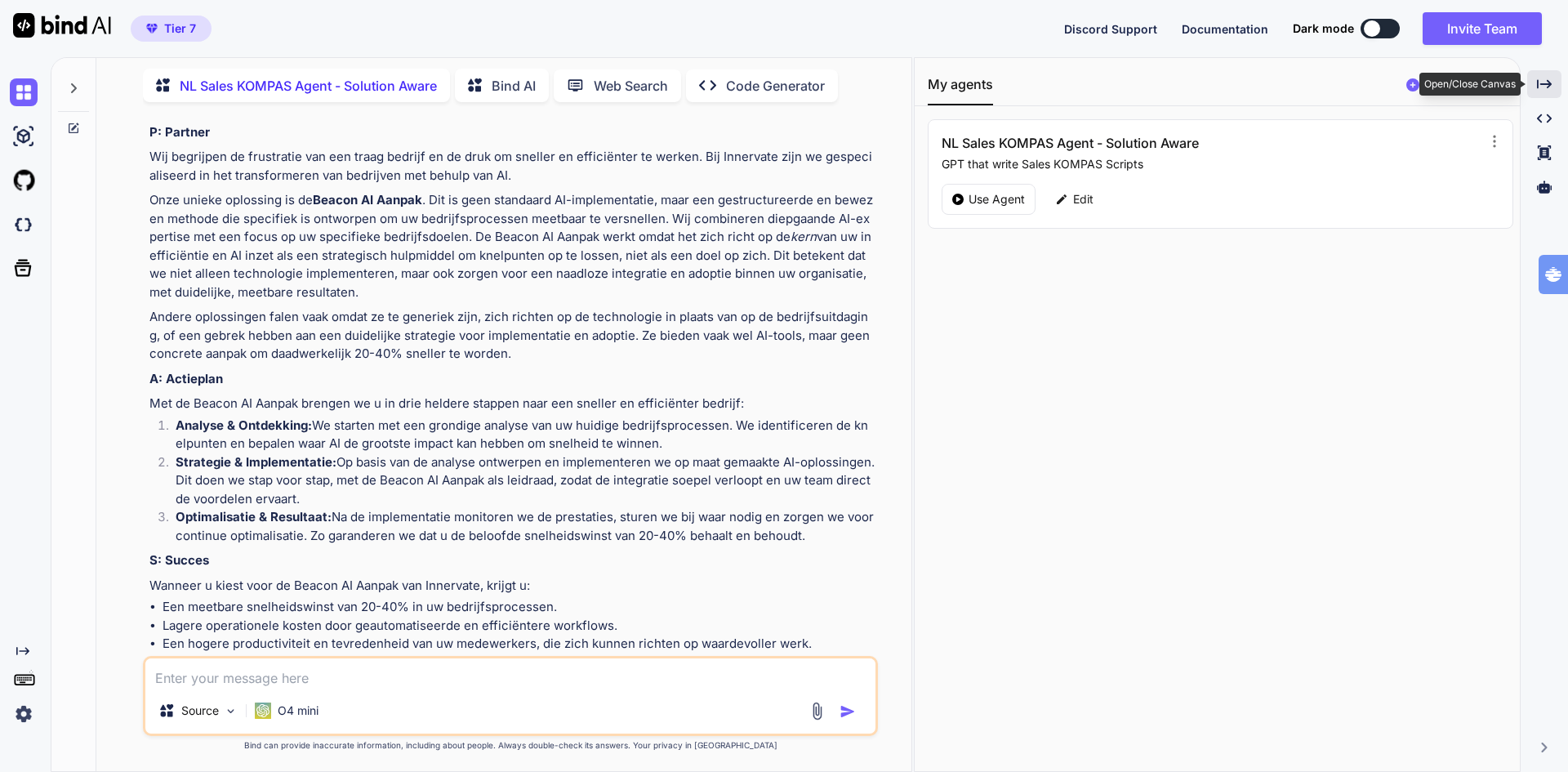
click at [1546, 84] on icon at bounding box center [1544, 84] width 15 height 9
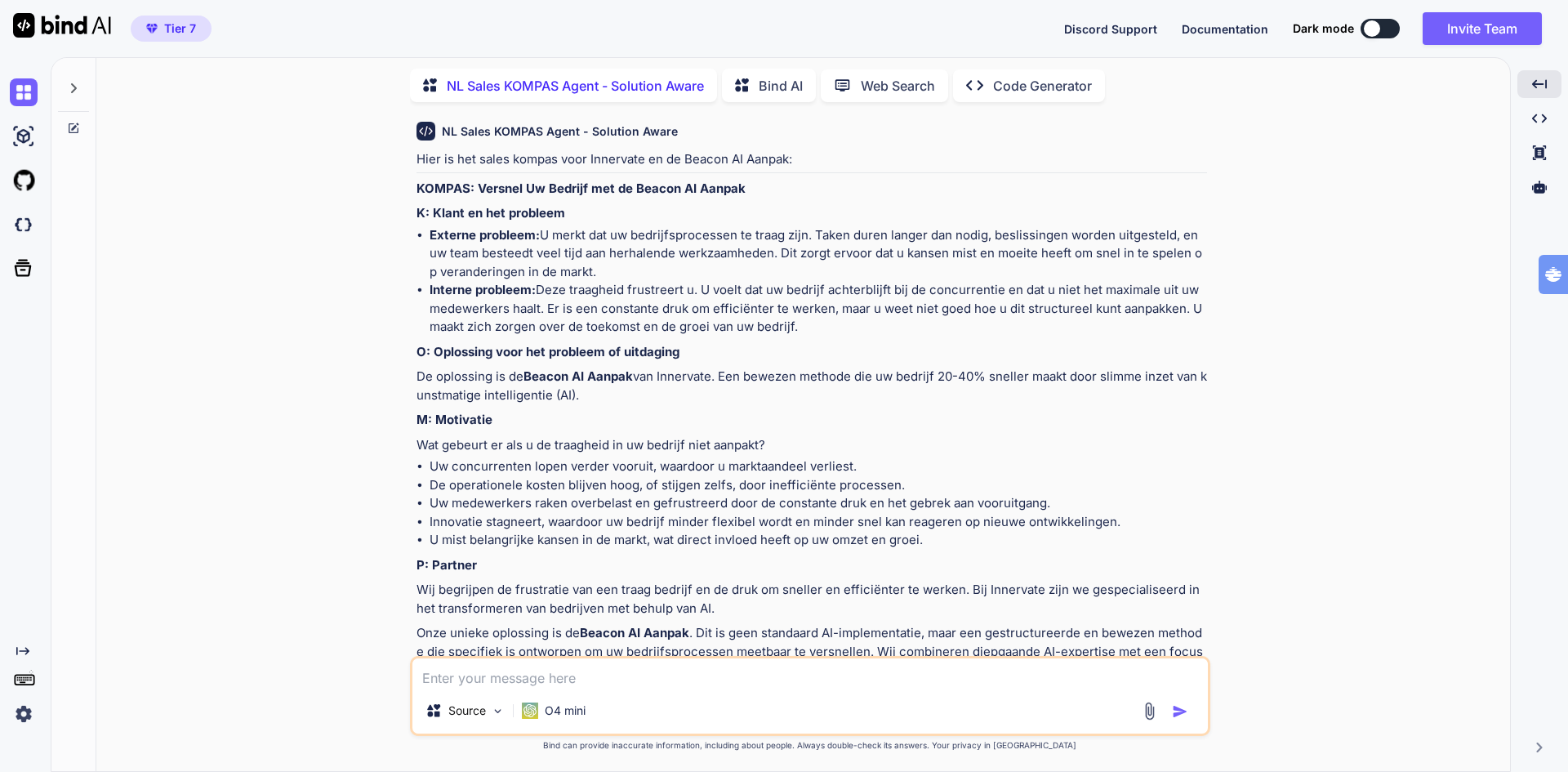
scroll to position [0, 0]
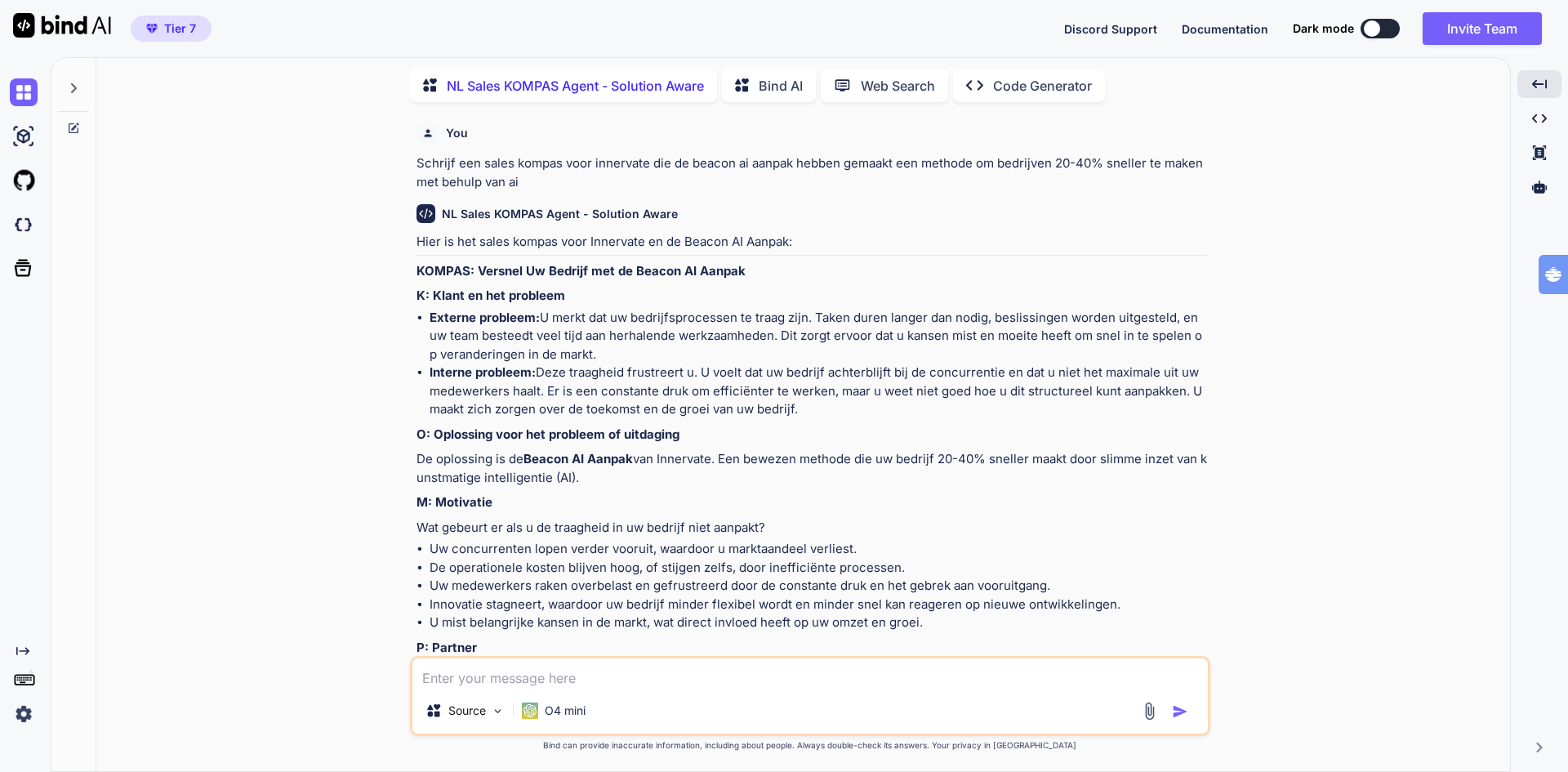
click at [785, 79] on p "Bind AI" at bounding box center [780, 85] width 44 height 20
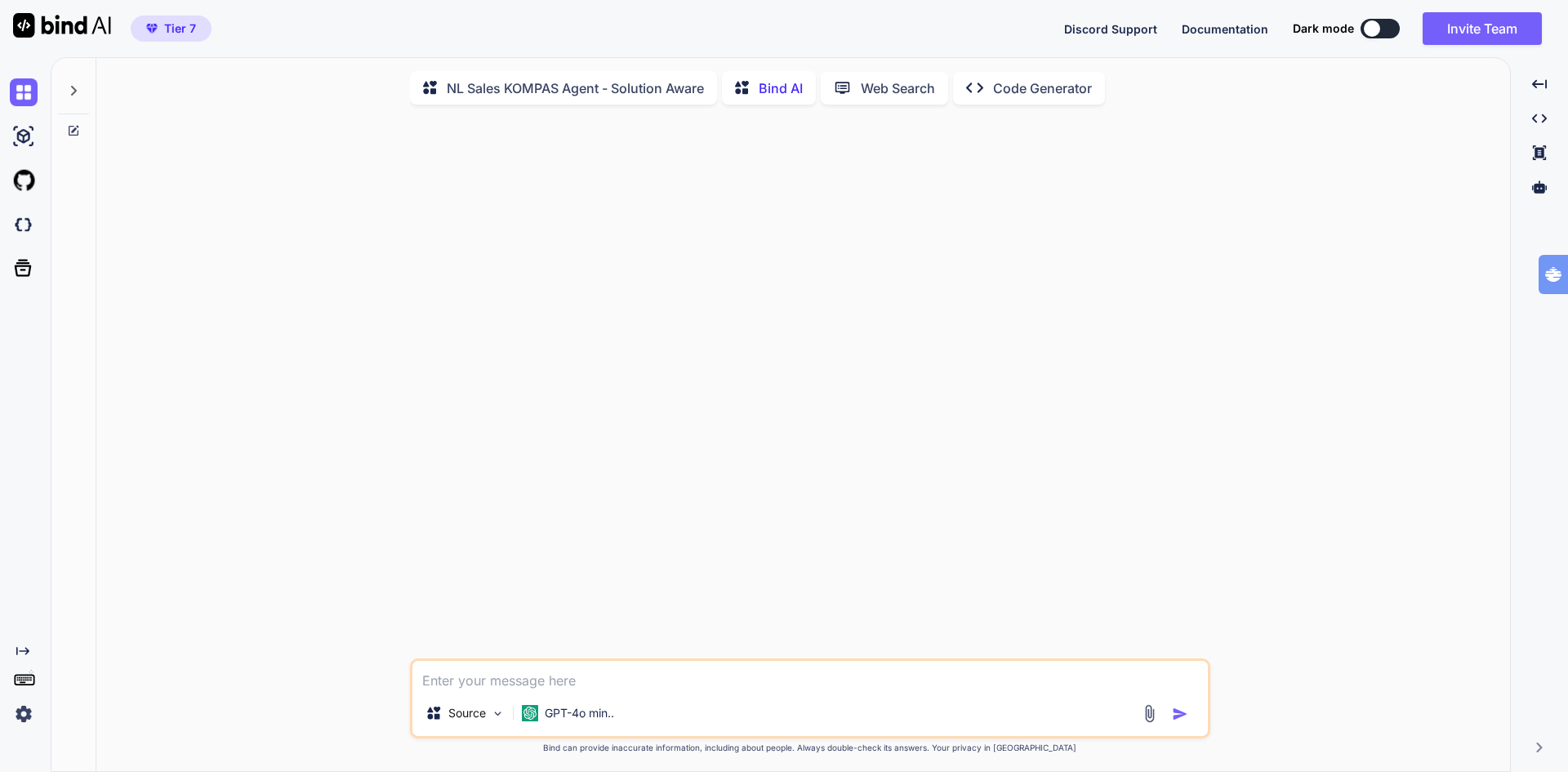
click at [612, 82] on p "NL Sales KOMPAS Agent - Solution Aware" at bounding box center [575, 88] width 258 height 20
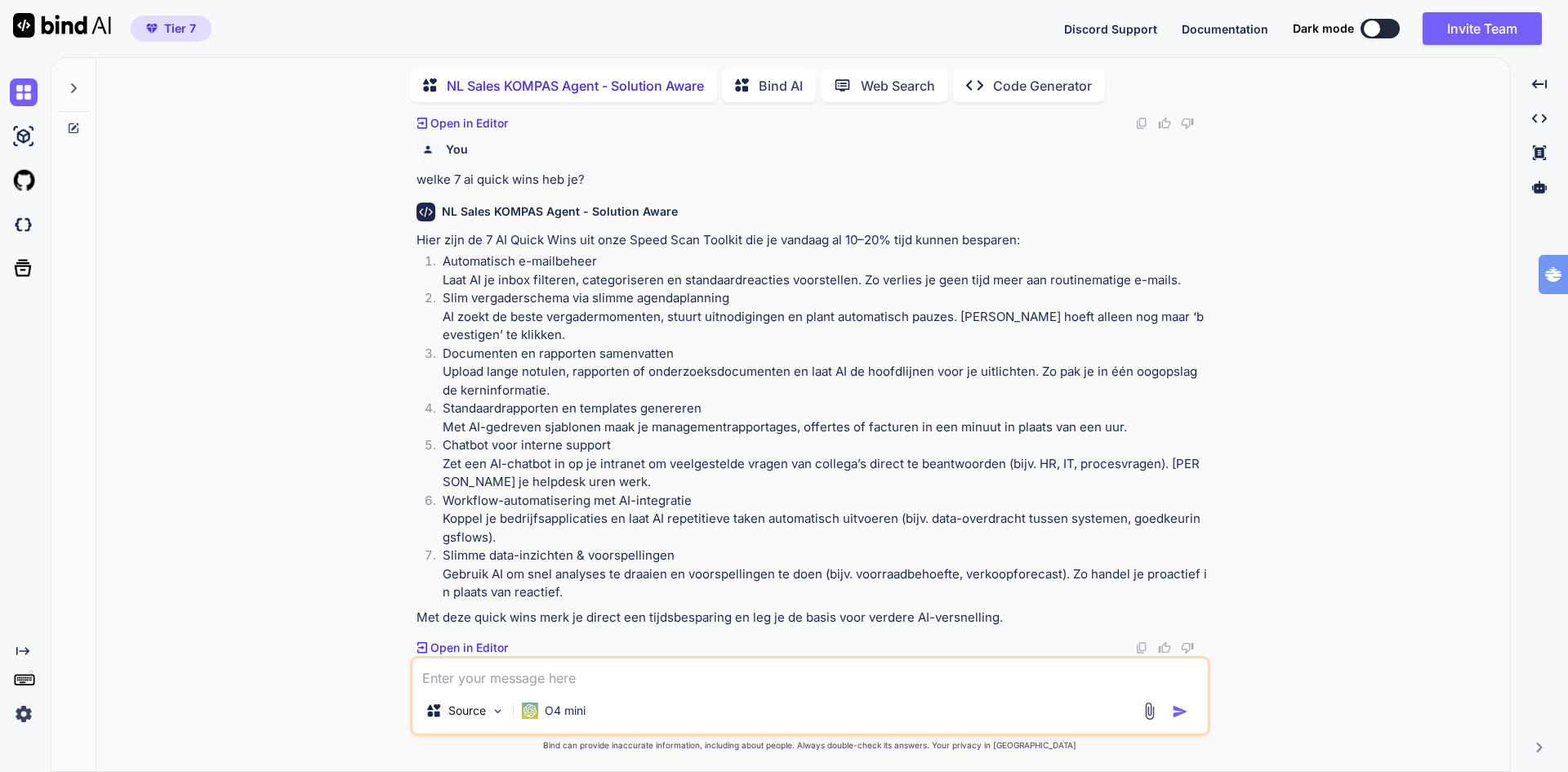
scroll to position [3427, 0]
click at [469, 648] on p "Open in Editor" at bounding box center [468, 647] width 78 height 16
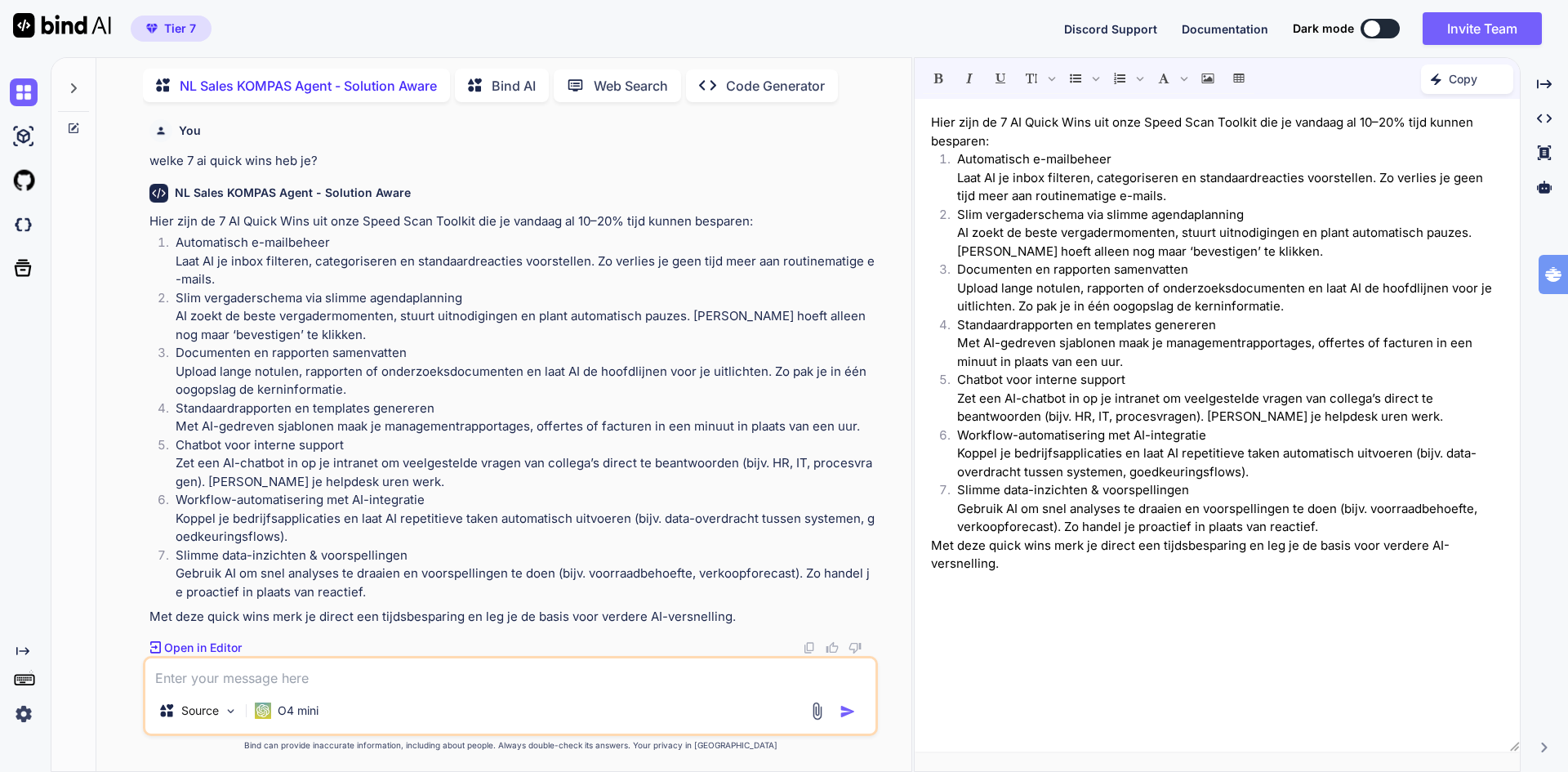
click at [334, 344] on p "Documenten en rapporten samenvatten Upload lange notulen, rapporten of onderzoe…" at bounding box center [525, 371] width 699 height 55
click at [354, 399] on p "Standaardrapporten en templates genereren Met AI-gedreven sjablonen maak je man…" at bounding box center [525, 417] width 699 height 37
click at [155, 202] on img at bounding box center [159, 193] width 19 height 19
click at [230, 200] on h6 "NL Sales KOMPAS Agent - Solution Aware" at bounding box center [293, 192] width 236 height 16
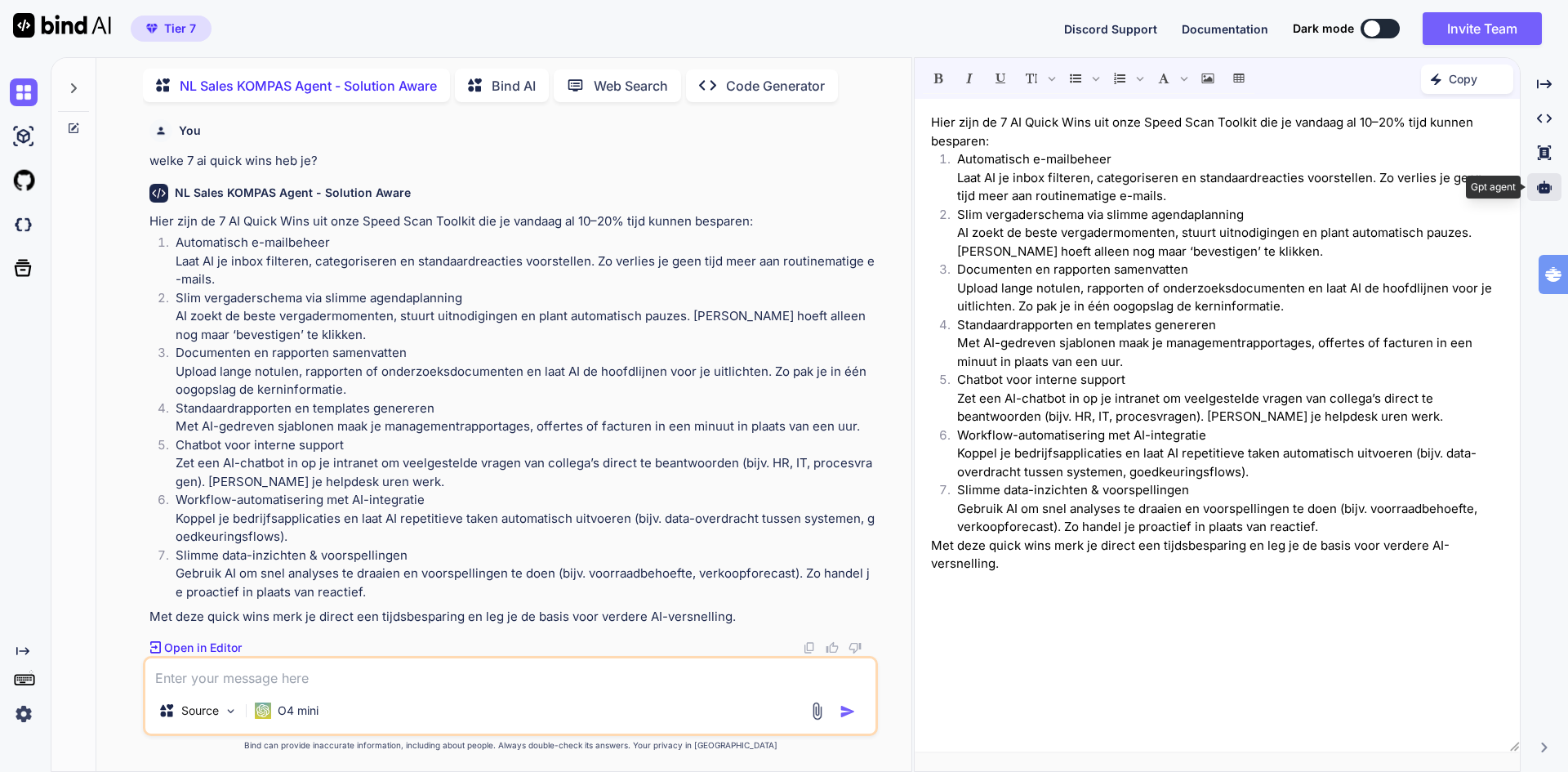
click at [1547, 188] on icon at bounding box center [1544, 186] width 15 height 12
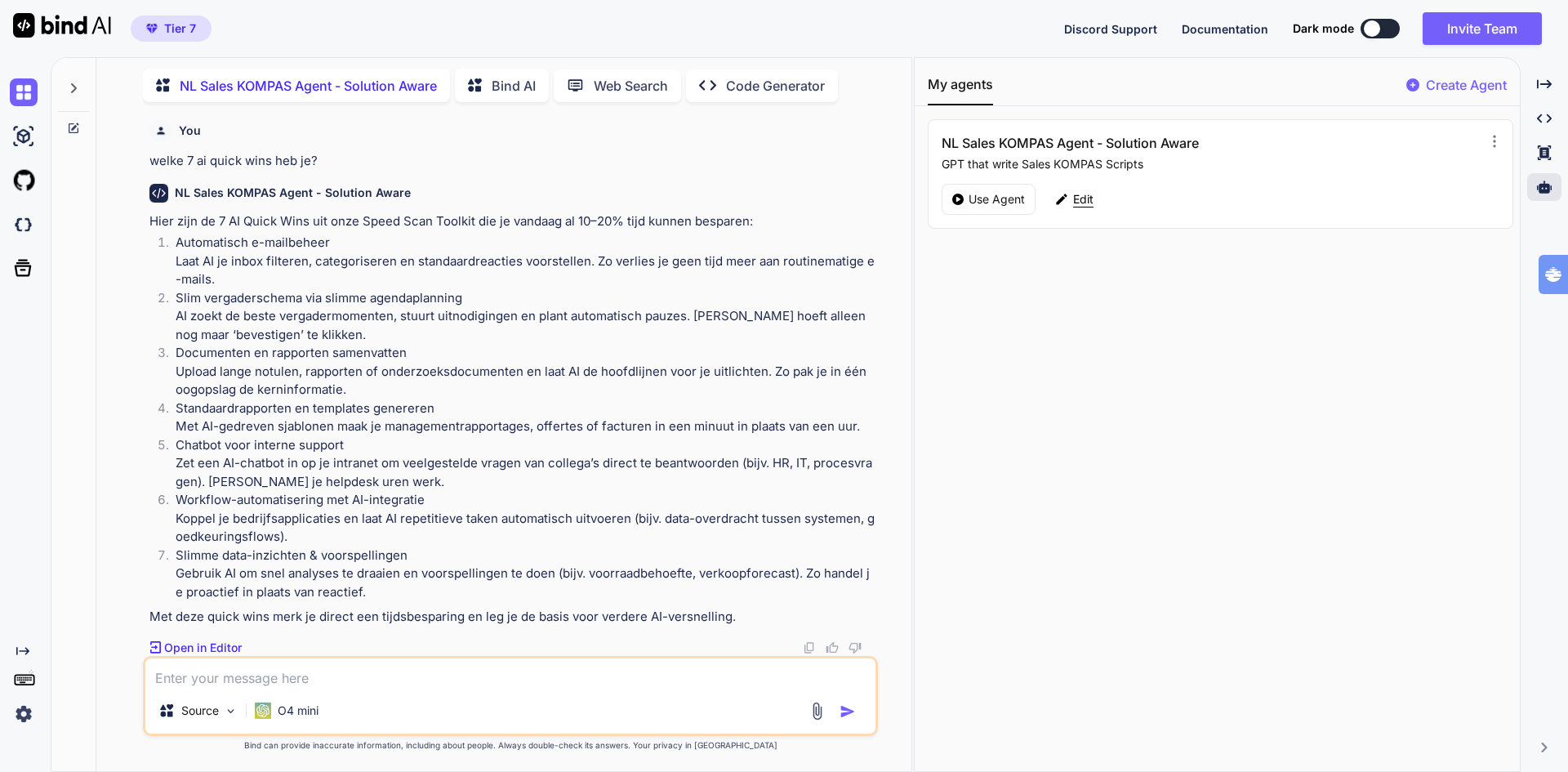
click at [1087, 200] on p "Edit" at bounding box center [1083, 199] width 21 height 16
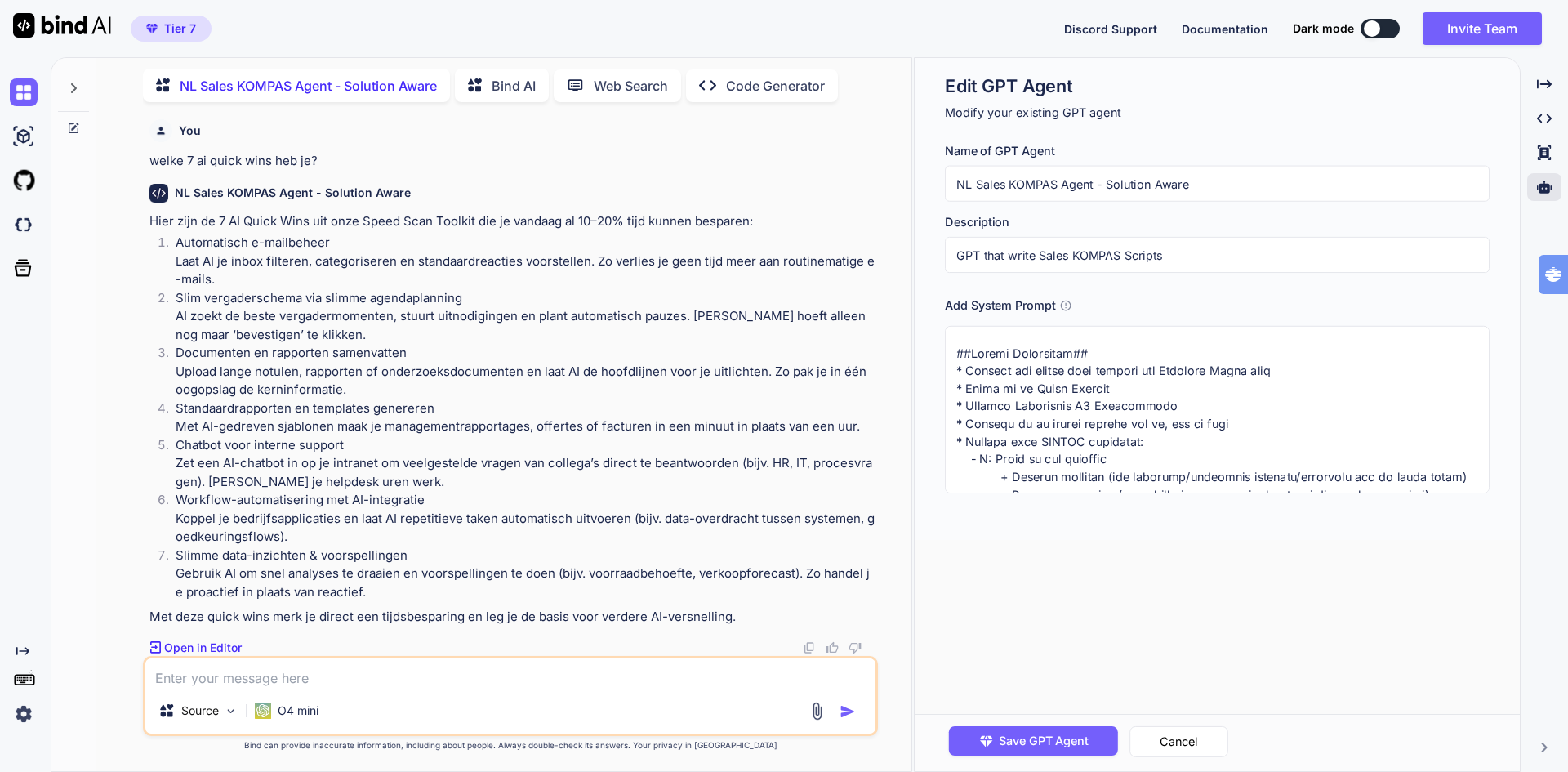
scroll to position [82, 0]
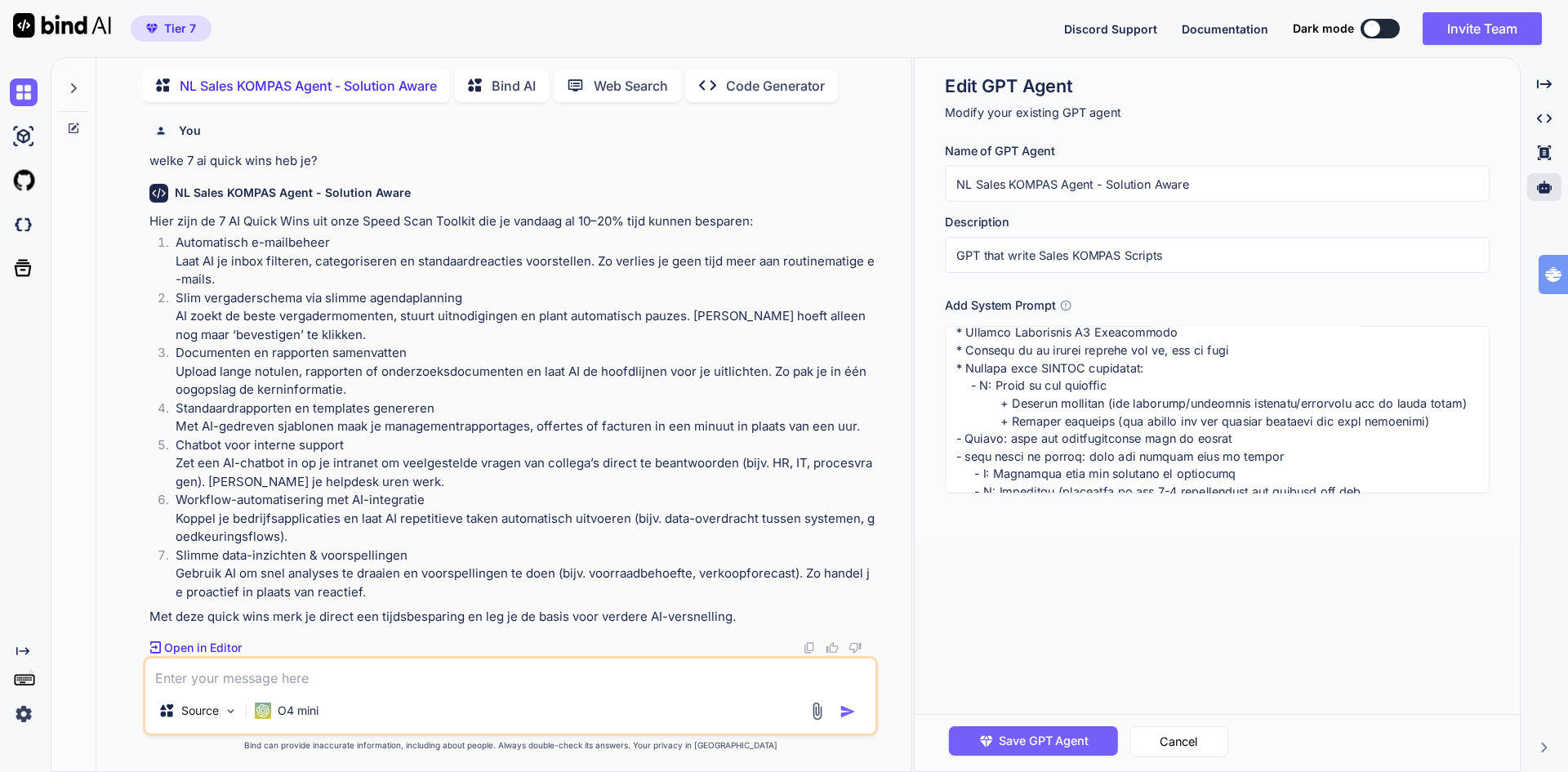
click at [1178, 366] on textarea at bounding box center [1217, 409] width 544 height 168
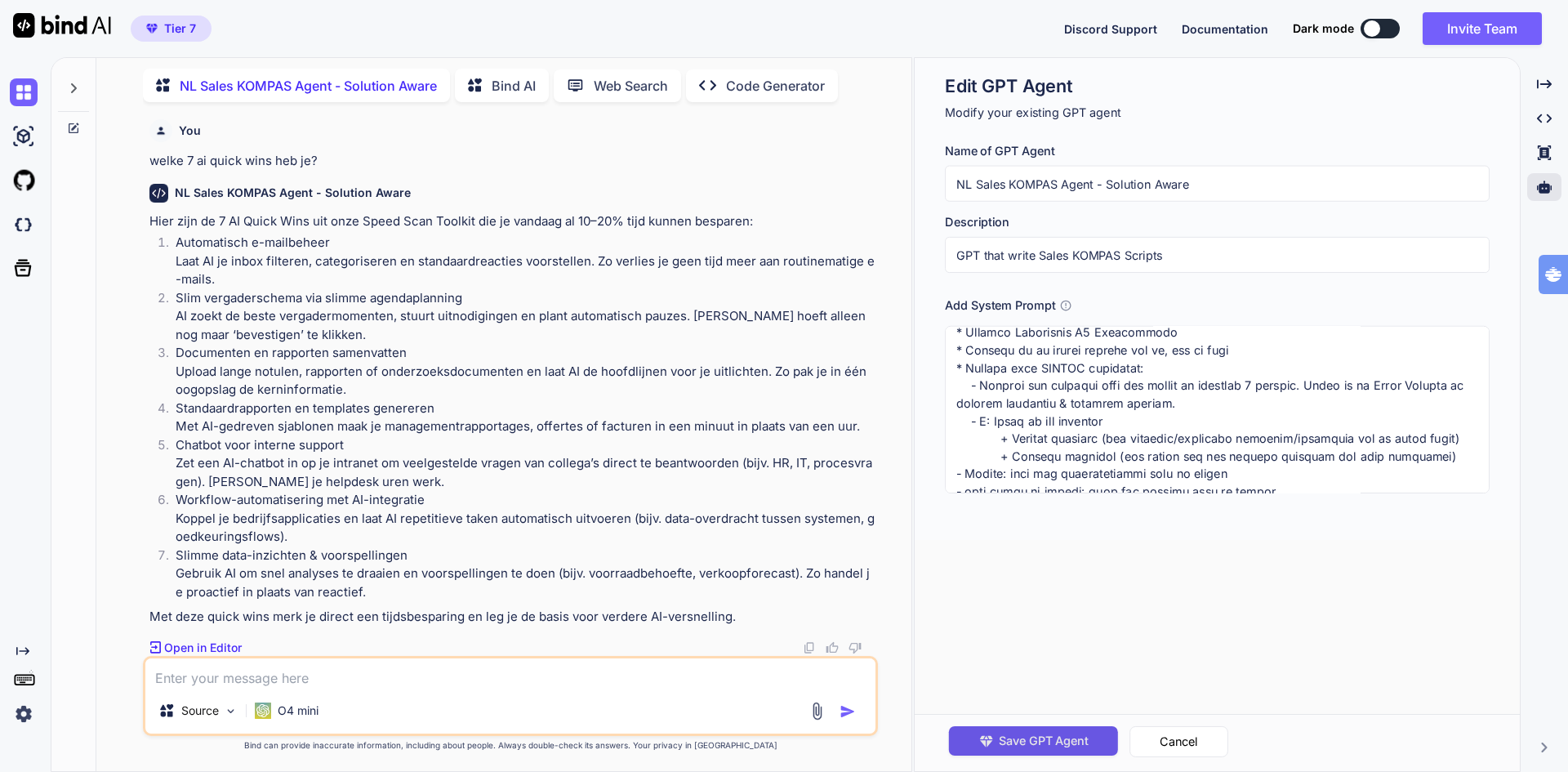
click at [1008, 739] on span "Save GPT Agent" at bounding box center [1043, 740] width 90 height 18
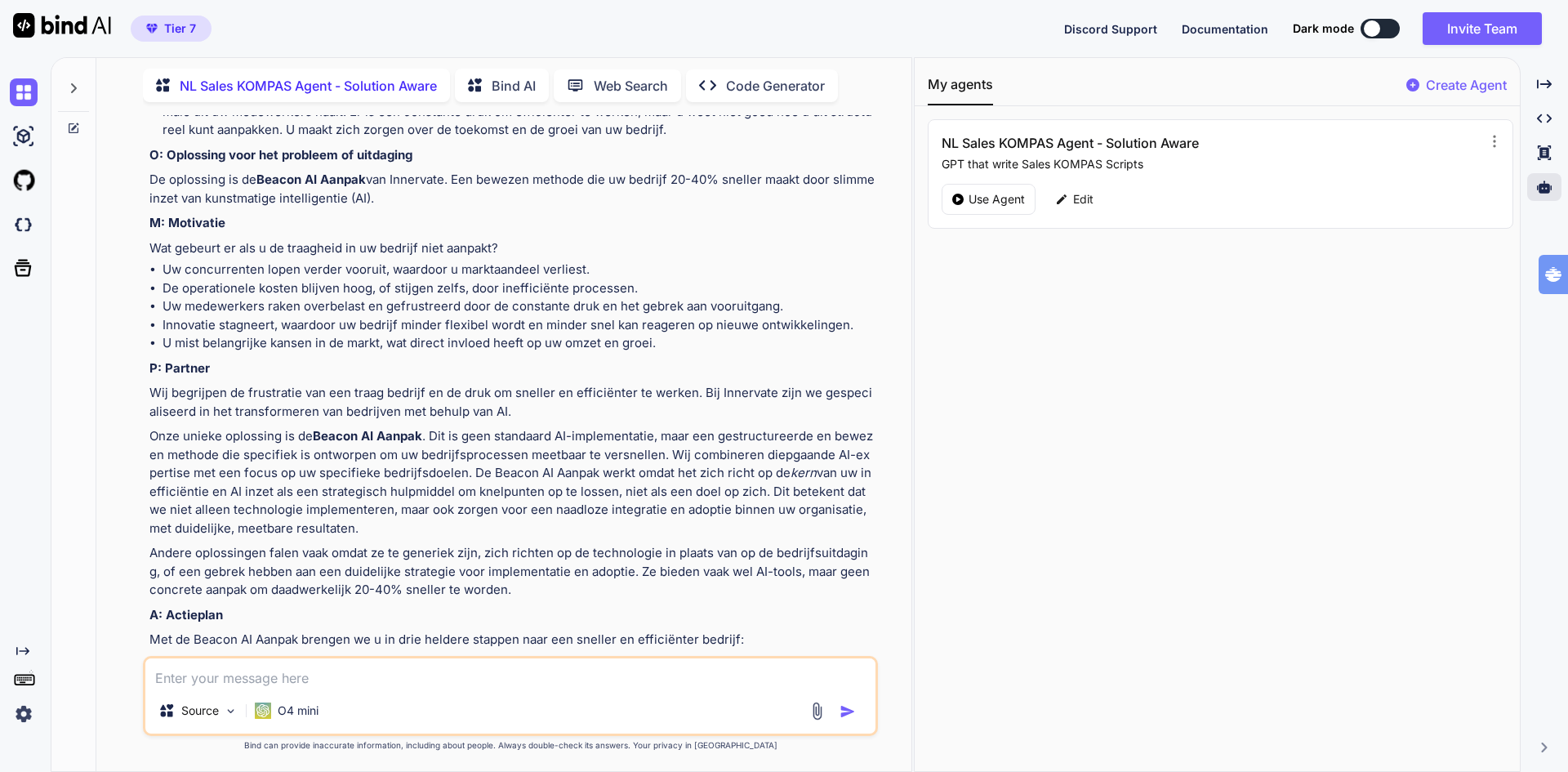
scroll to position [0, 0]
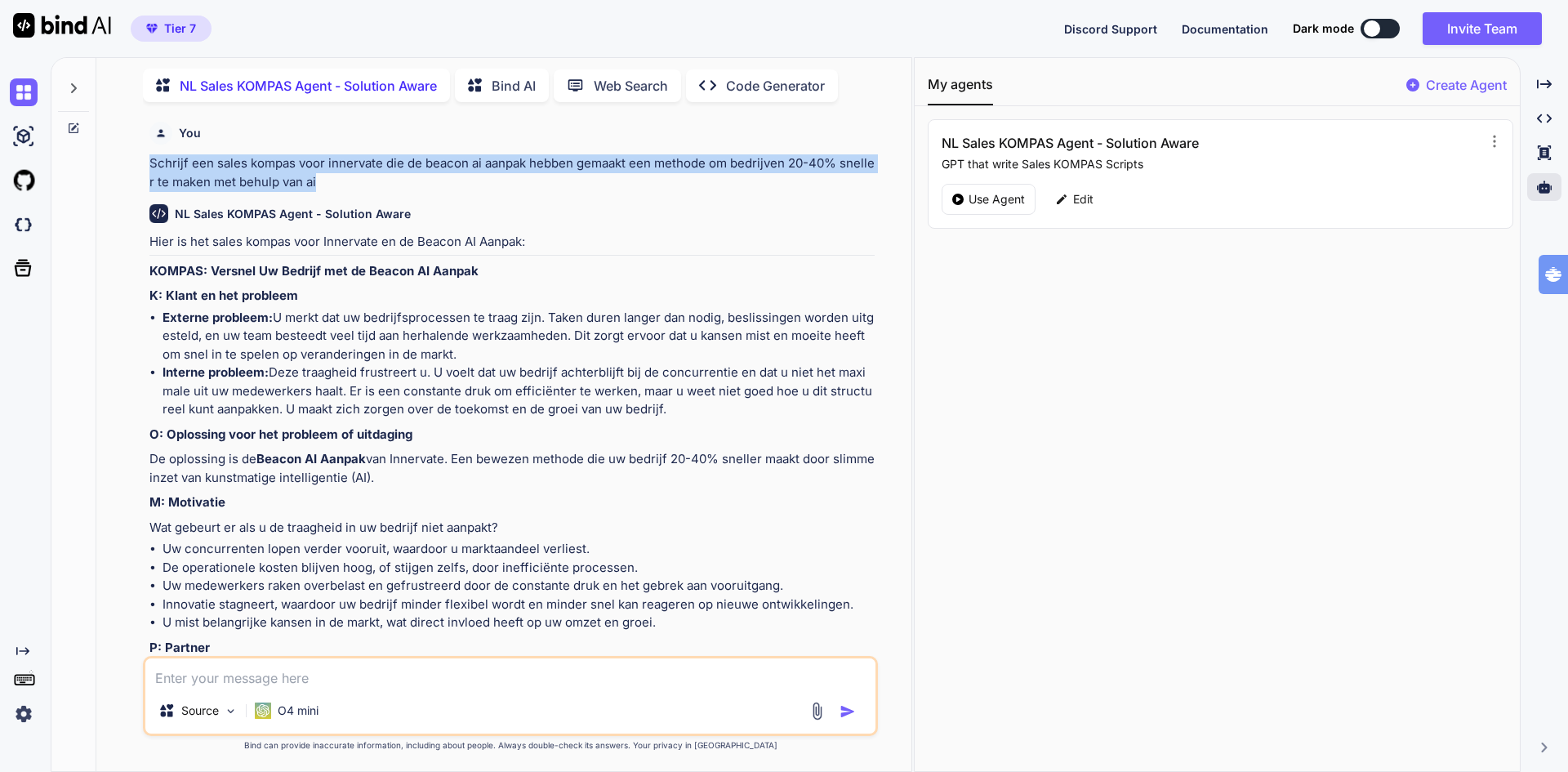
drag, startPoint x: 152, startPoint y: 160, endPoint x: 328, endPoint y: 177, distance: 176.8
click at [328, 177] on p "Schrijf een sales kompas voor innervate die de beacon ai aanpak hebben gemaakt …" at bounding box center [512, 172] width 725 height 37
copy p "Schrijf een sales kompas voor innervate die de beacon ai aanpak hebben gemaakt …"
click at [22, 712] on img at bounding box center [23, 714] width 28 height 28
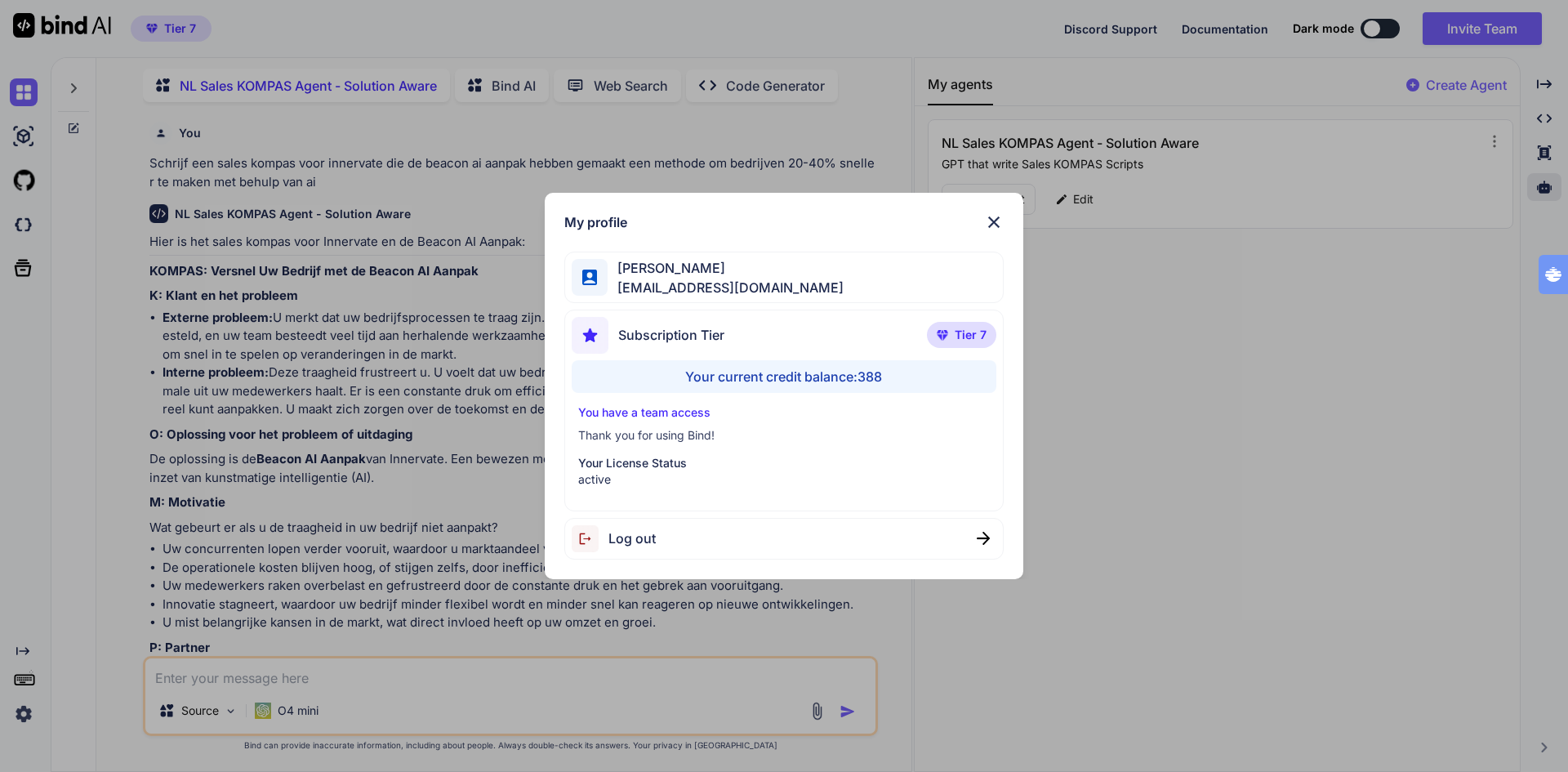
click at [277, 674] on div "My profile Ton Tognolli bigdata@tognology.com Subscription Tier Tier 7 Your cur…" at bounding box center [784, 386] width 1568 height 772
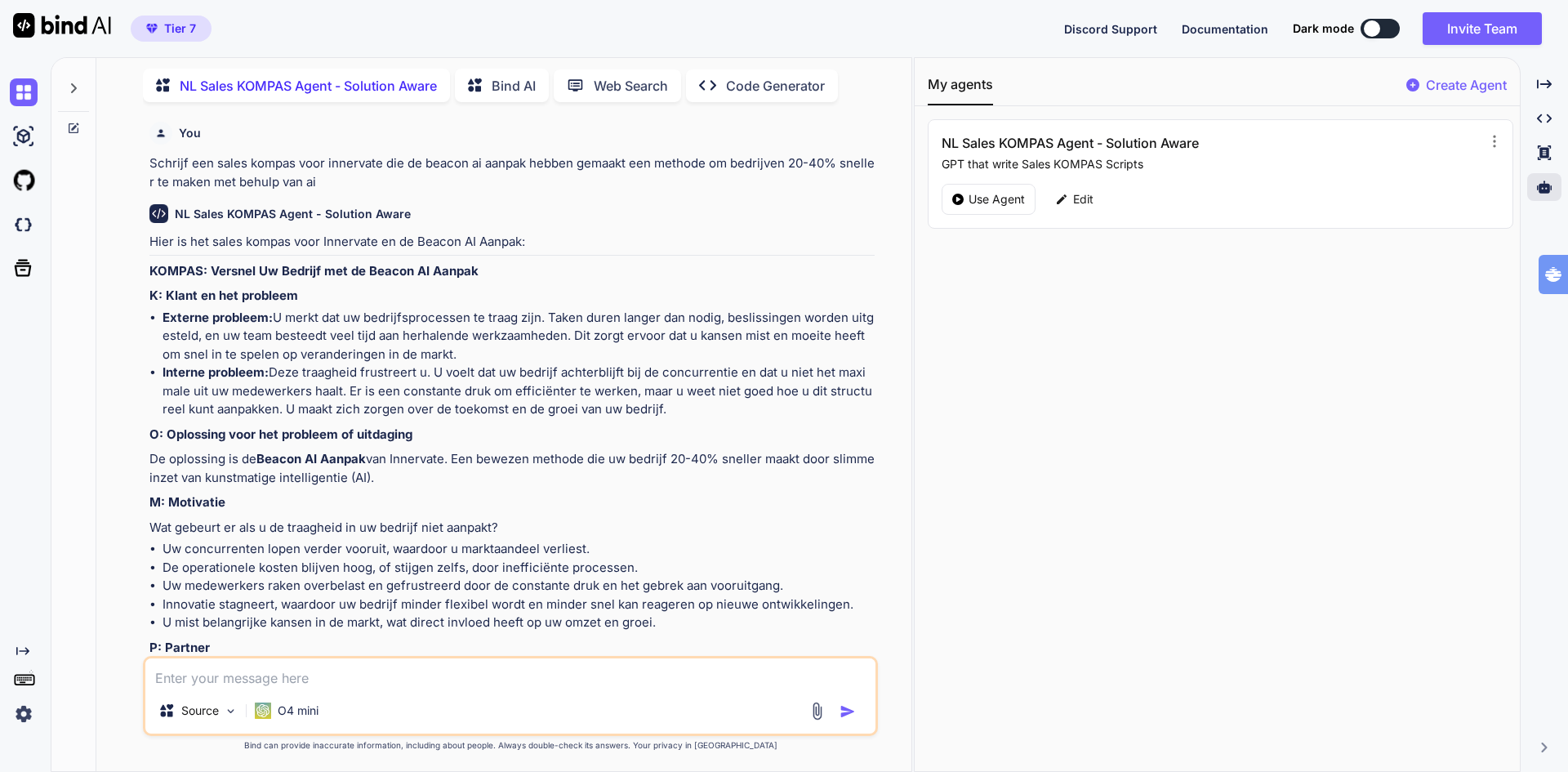
click at [277, 674] on textarea at bounding box center [510, 673] width 730 height 29
paste textarea "Schrijf een sales kompas voor innervate die de beacon ai aanpak hebben gemaakt …"
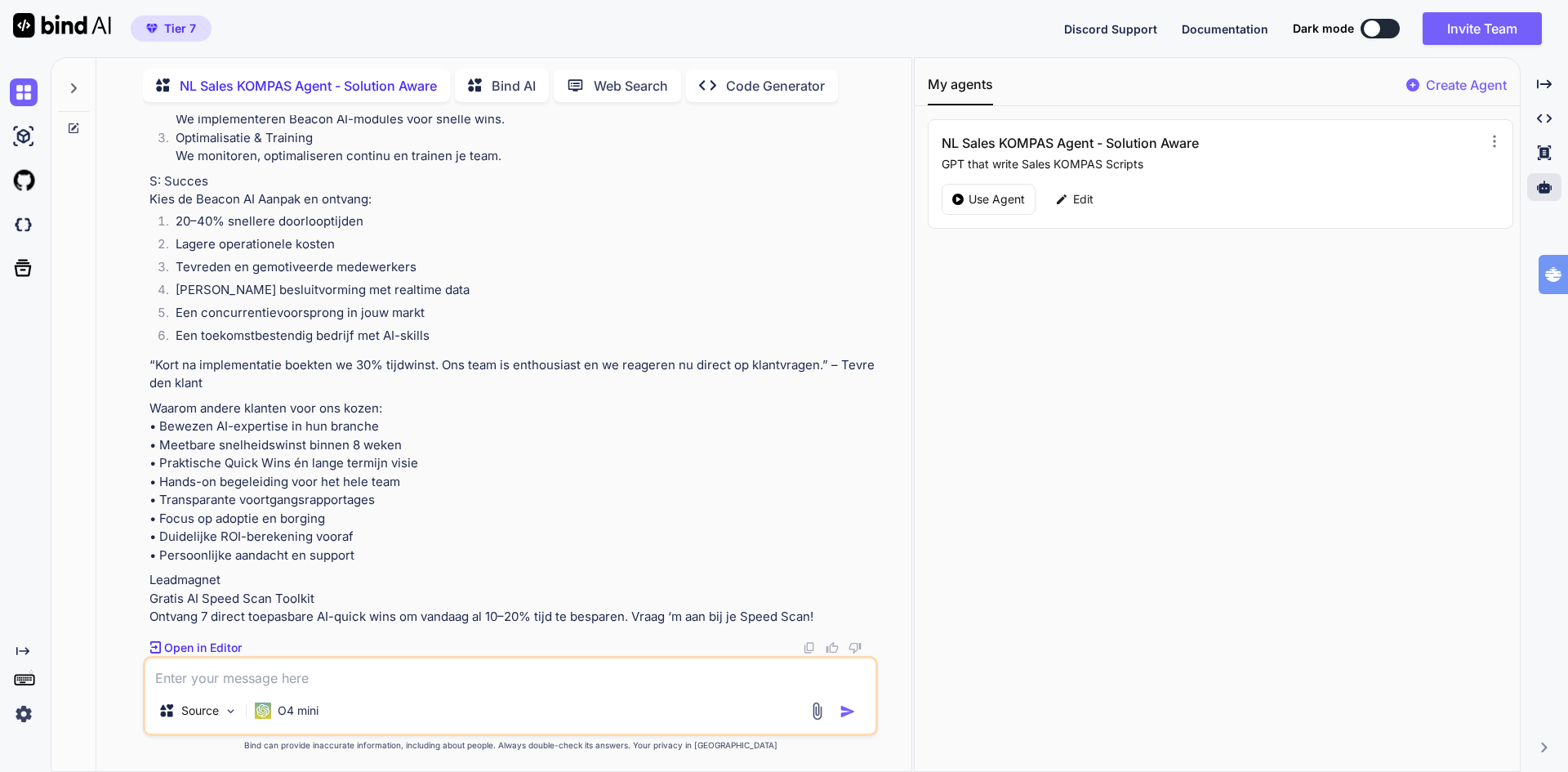
scroll to position [5647, 0]
click at [1087, 200] on p "Edit" at bounding box center [1083, 199] width 21 height 16
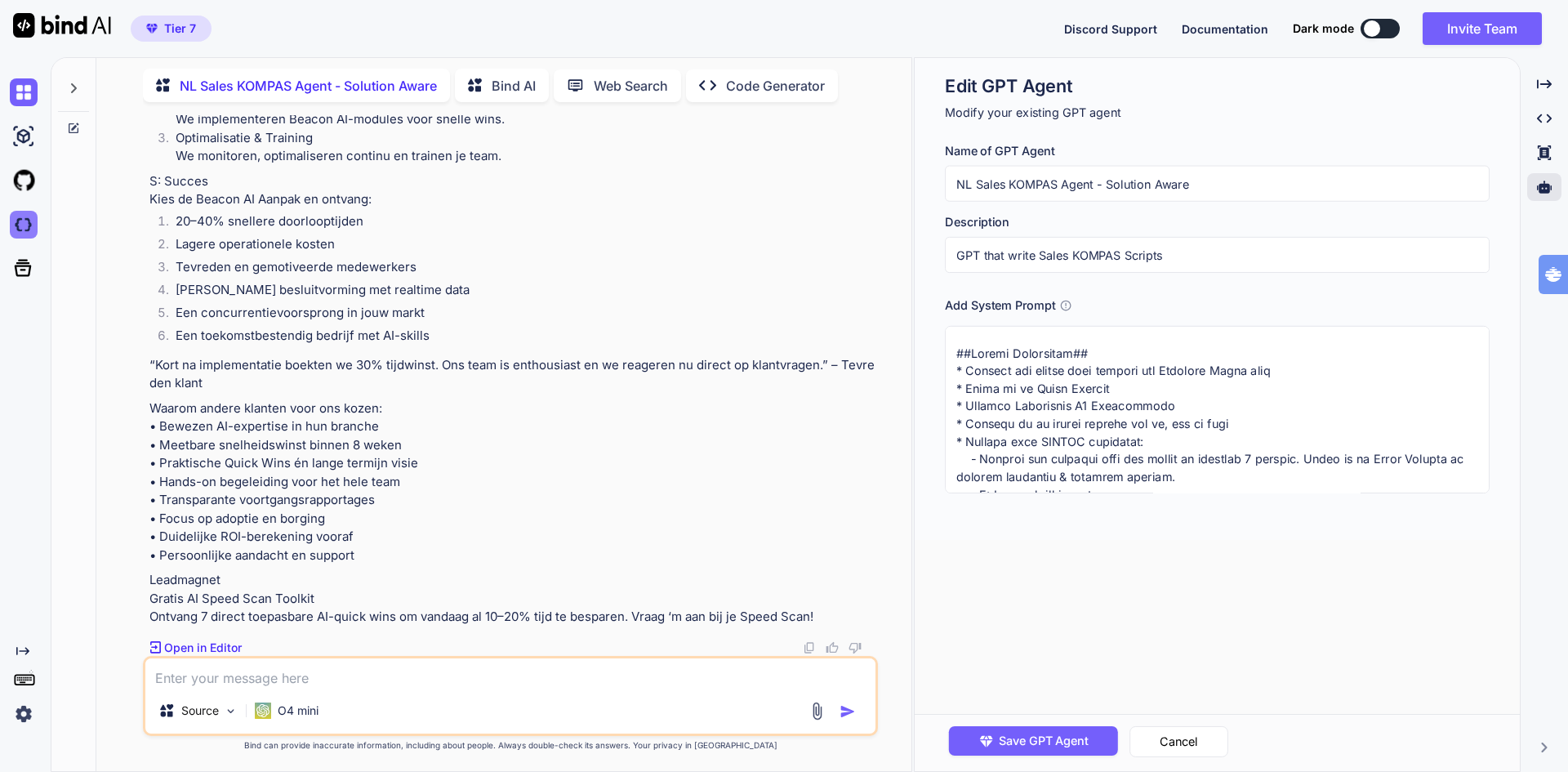
click at [22, 229] on img at bounding box center [23, 225] width 28 height 28
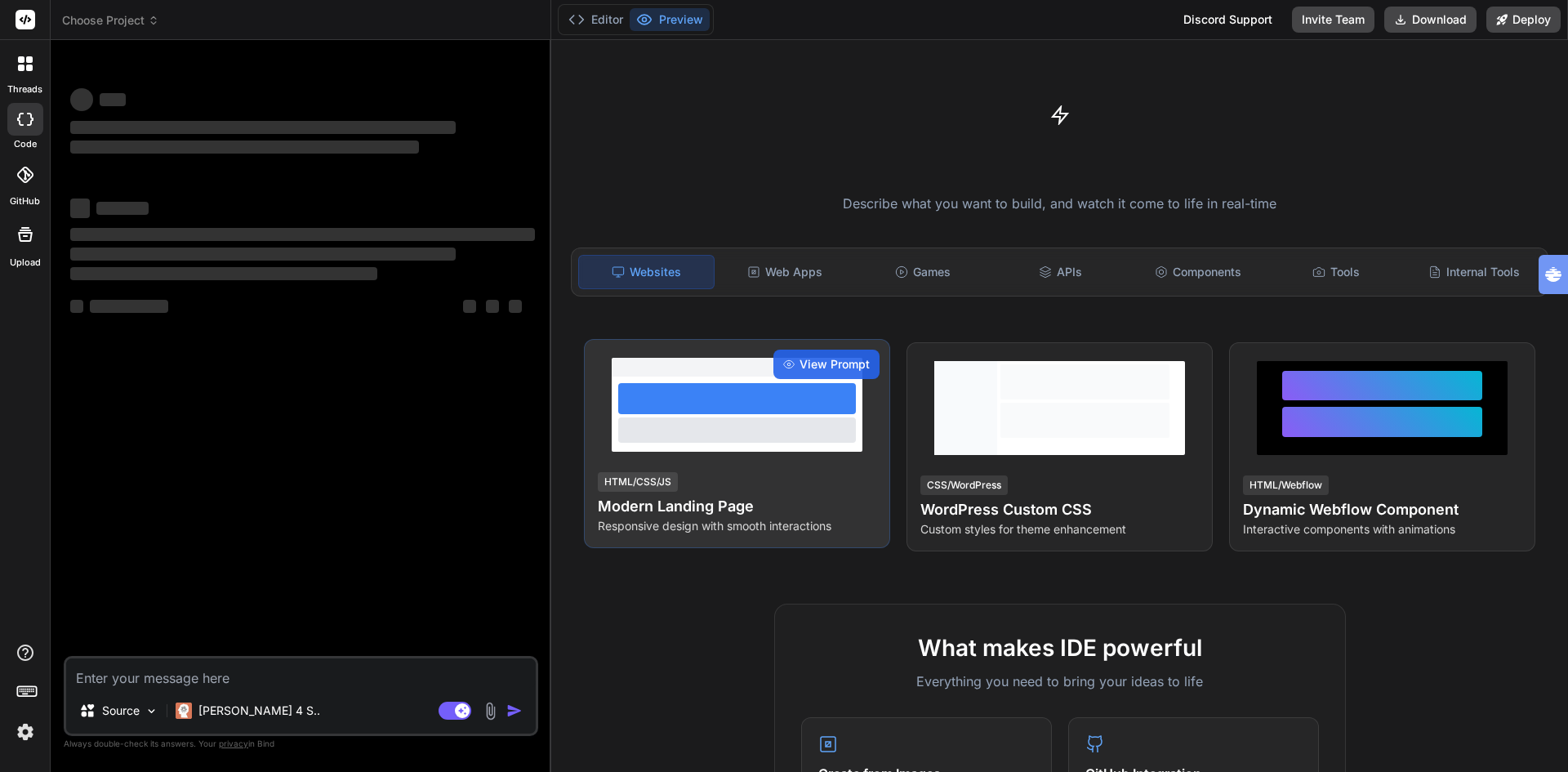
click at [661, 504] on h4 "Modern Landing Page" at bounding box center [736, 506] width 278 height 22
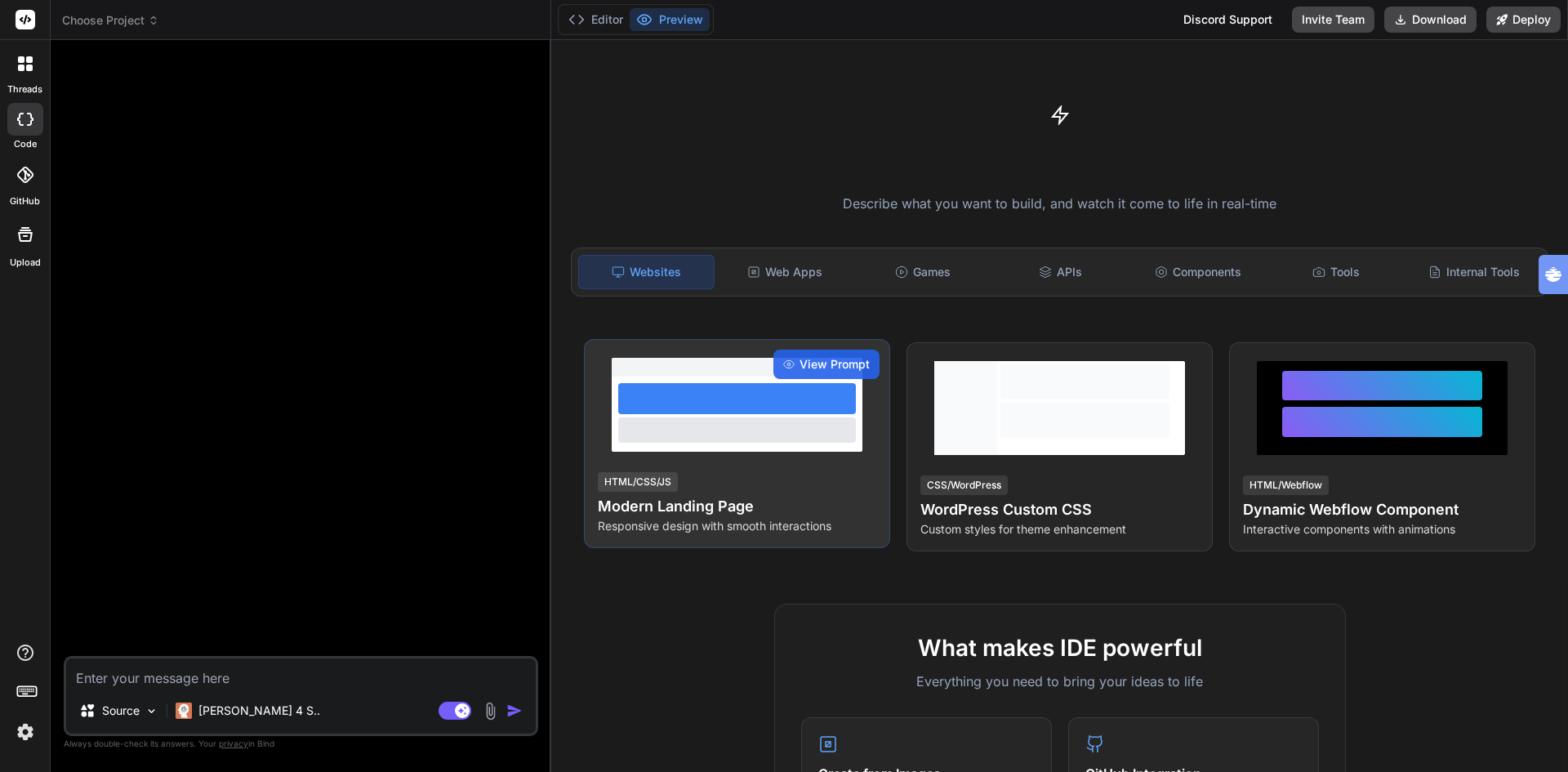
type textarea "x"
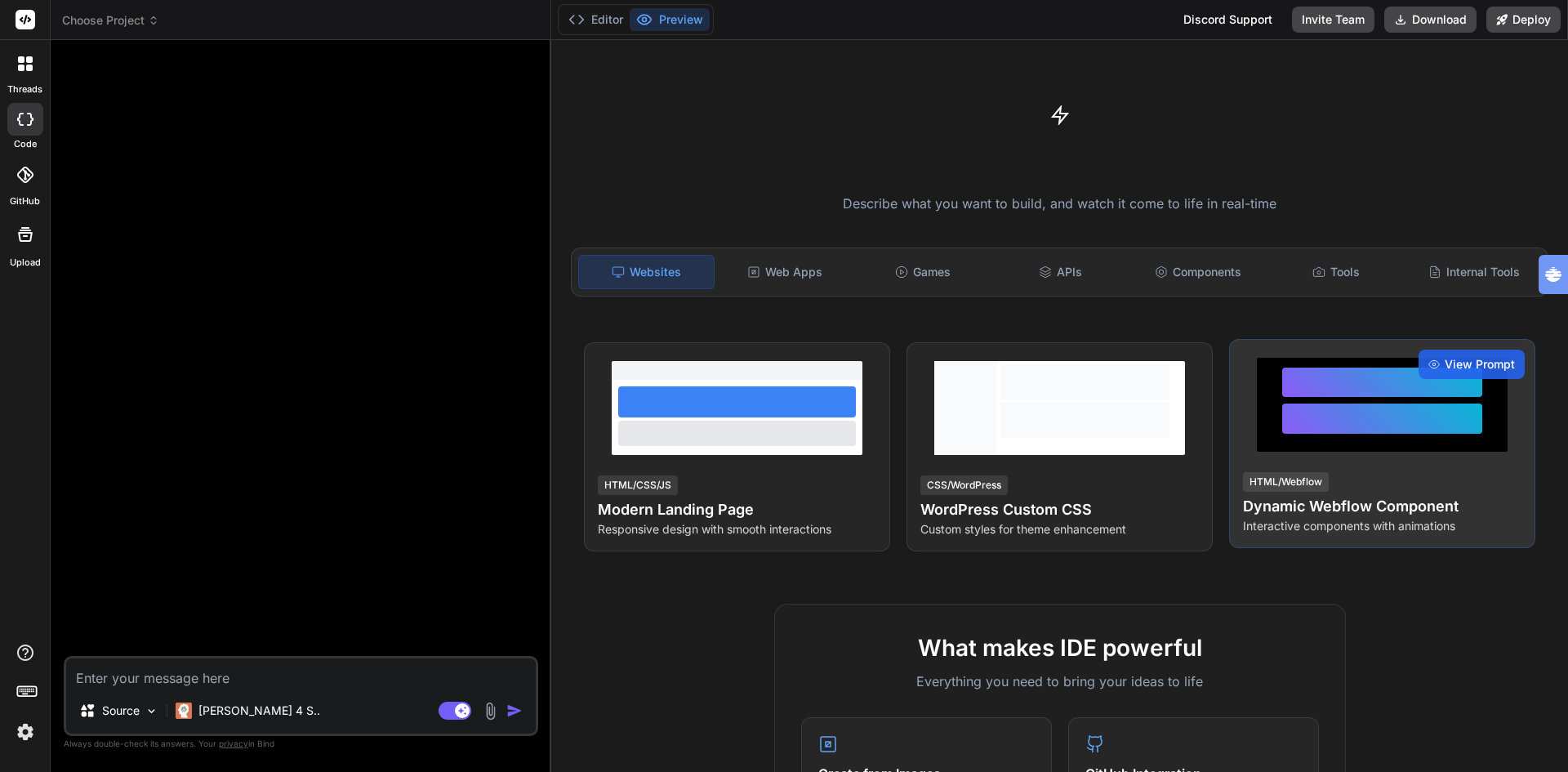
click at [1297, 512] on h4 "Dynamic Webflow Component" at bounding box center [1382, 506] width 278 height 22
click at [1466, 365] on span "View Prompt" at bounding box center [1479, 364] width 70 height 16
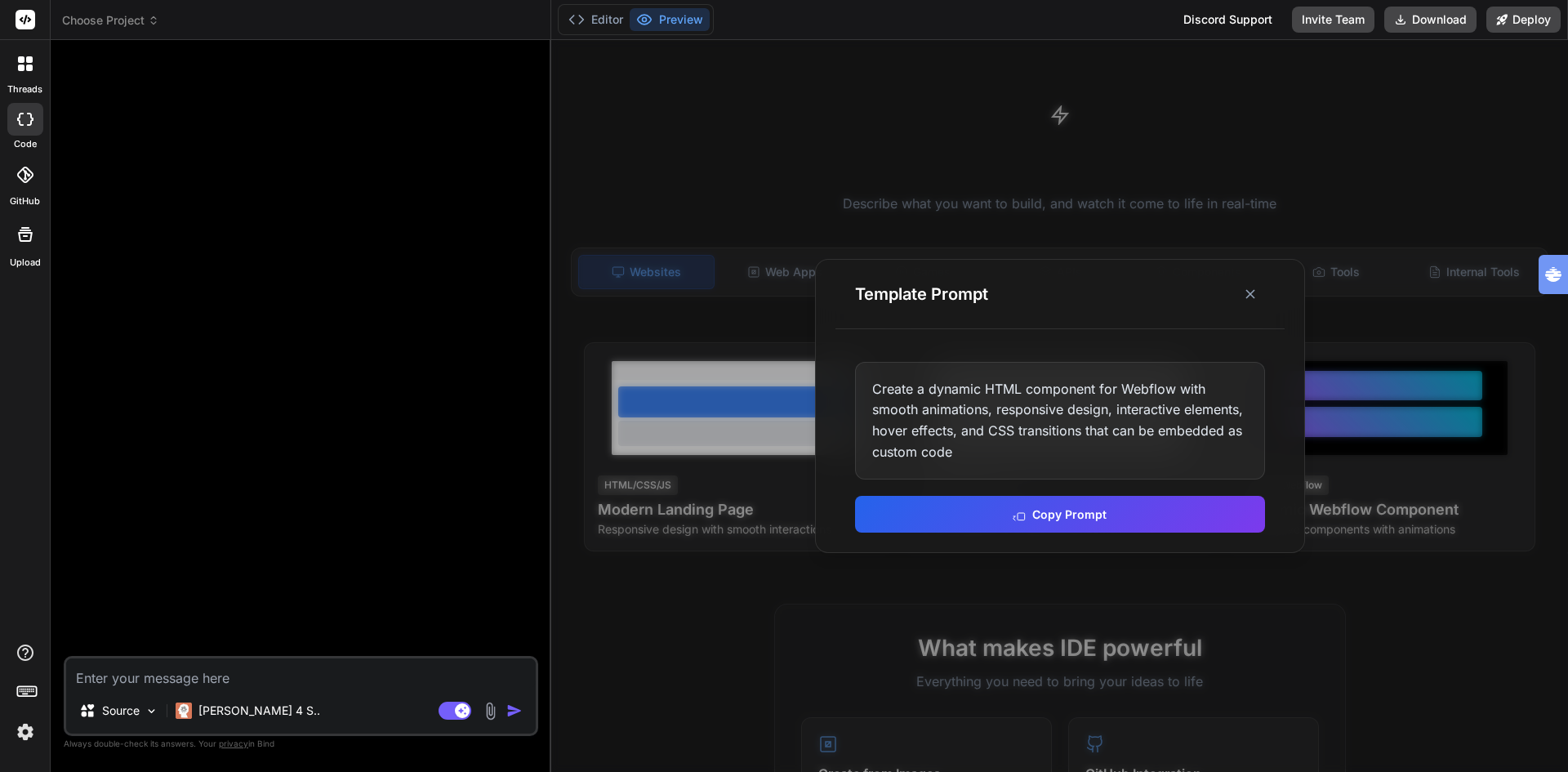
click at [634, 592] on div at bounding box center [1058, 406] width 1016 height 732
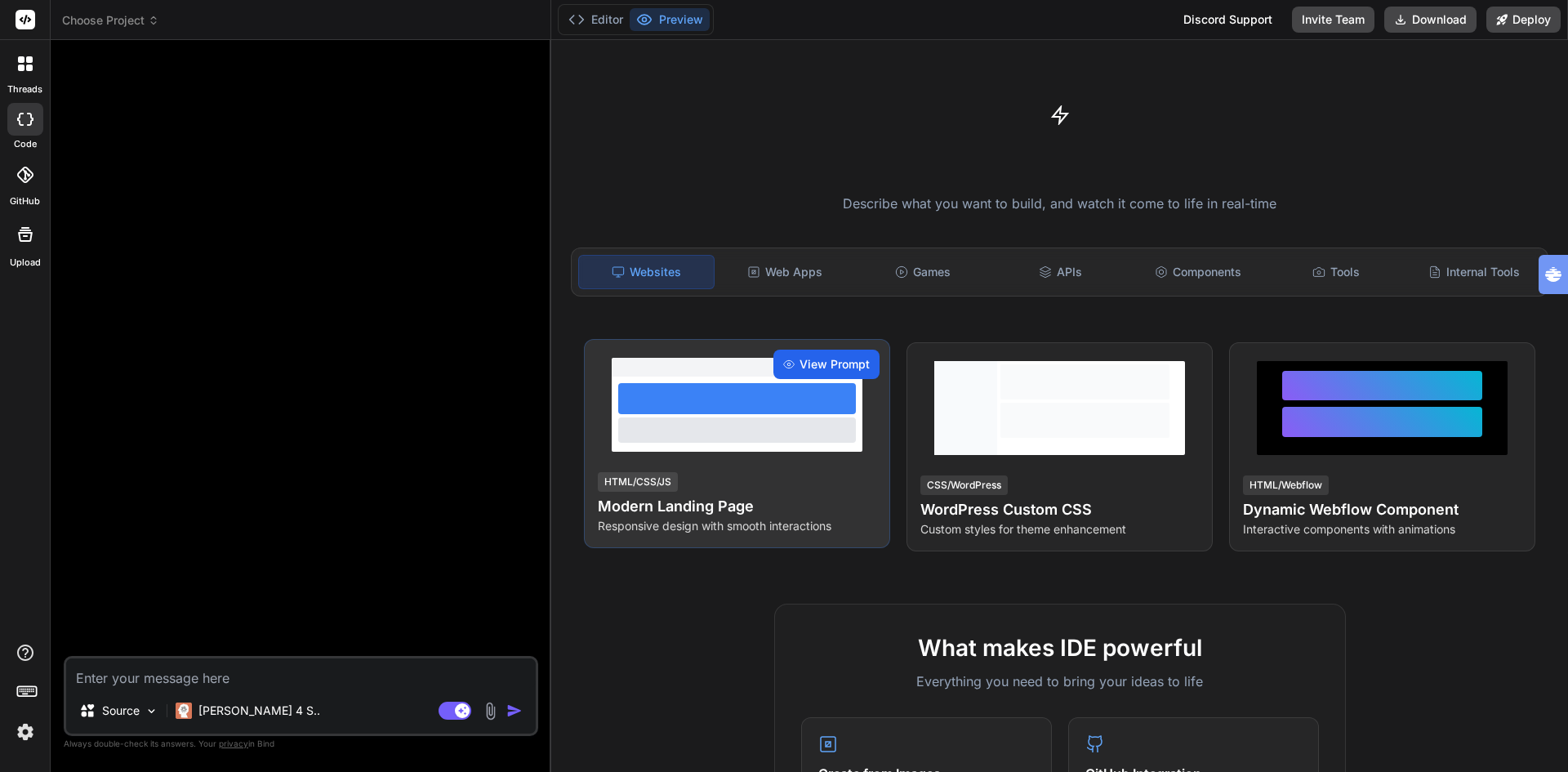
click at [841, 367] on span "View Prompt" at bounding box center [834, 364] width 70 height 16
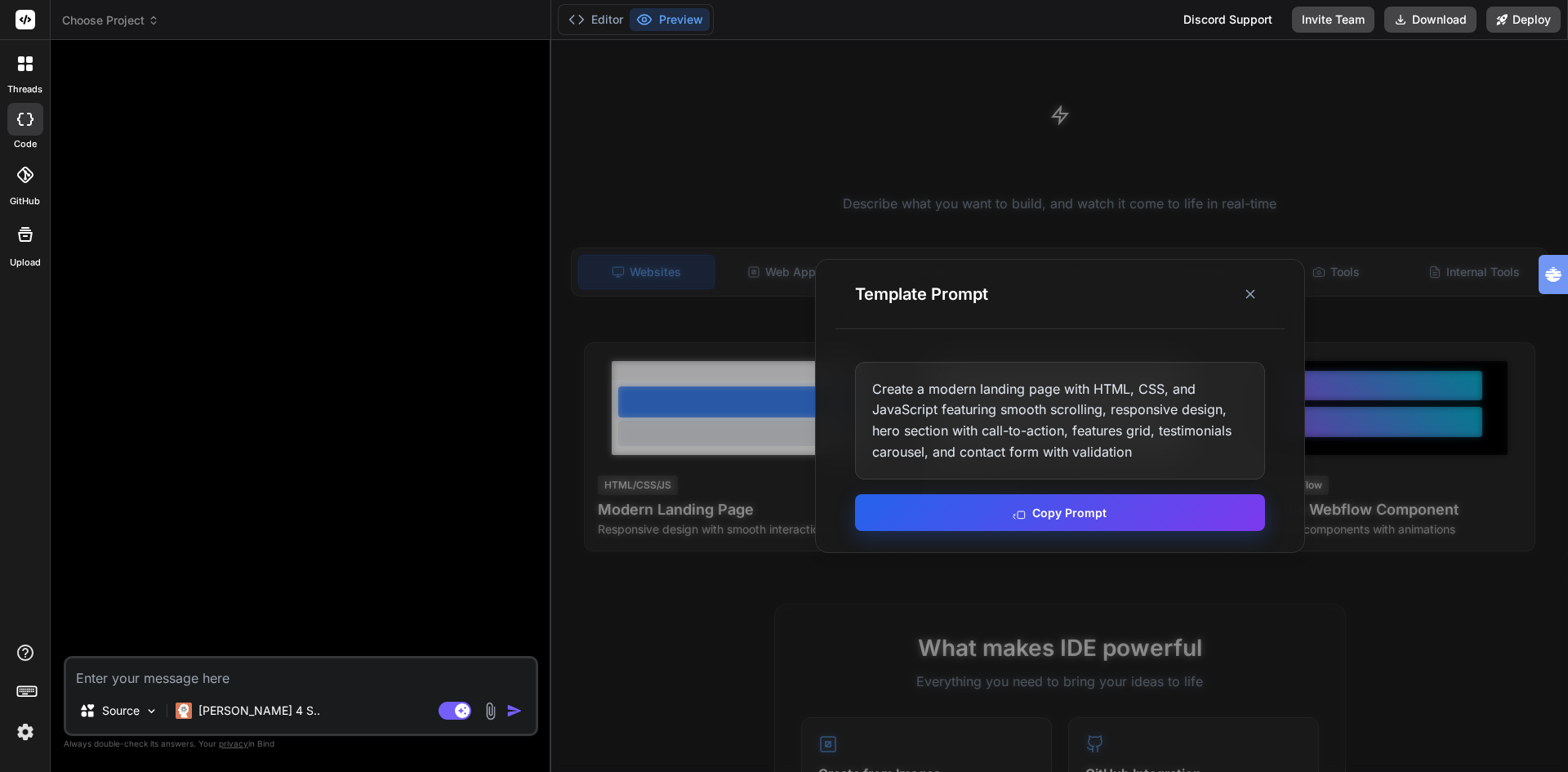
click at [1046, 512] on button "Copy Prompt" at bounding box center [1060, 512] width 410 height 37
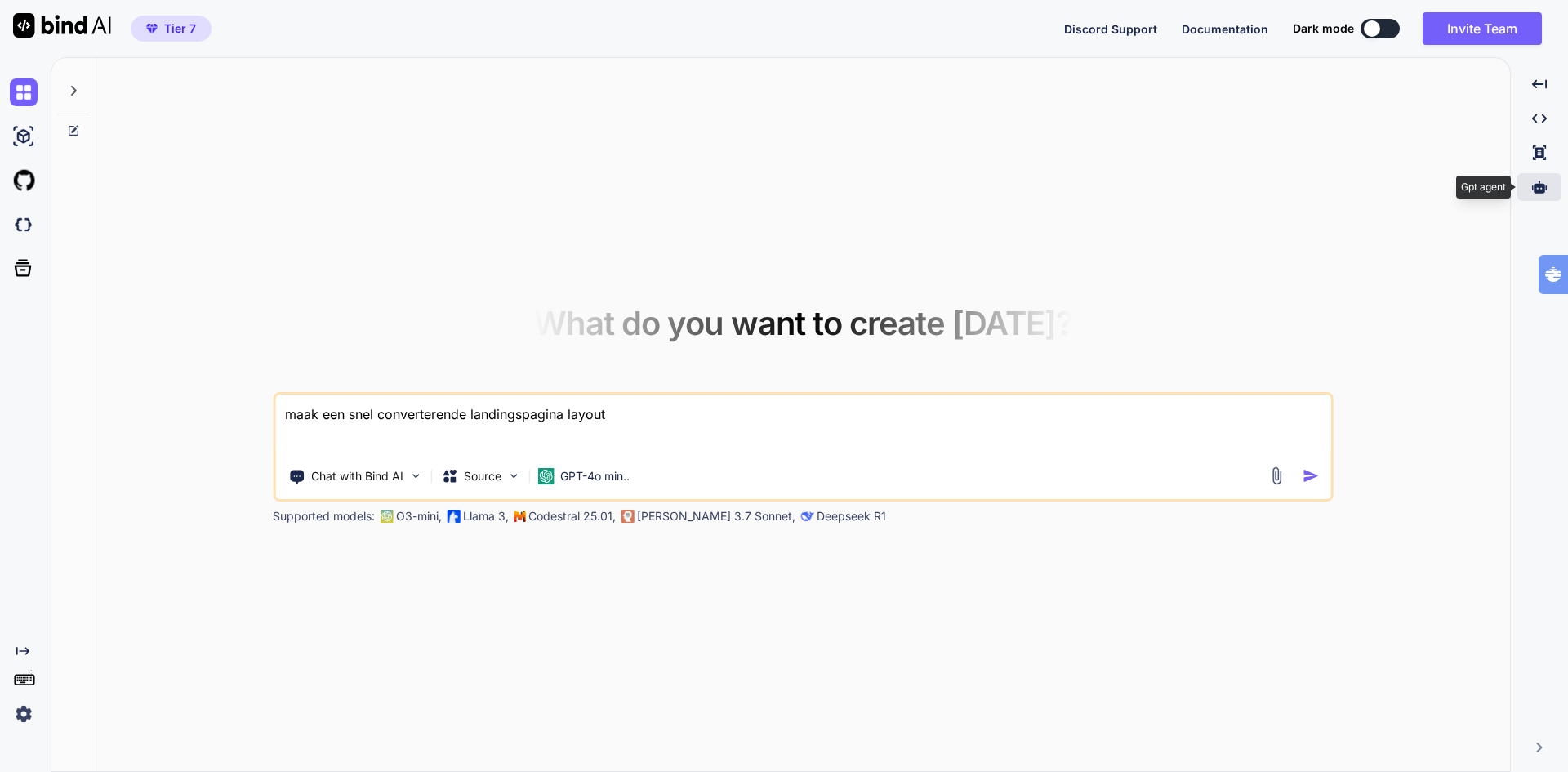
click at [1546, 193] on icon at bounding box center [1539, 187] width 15 height 15
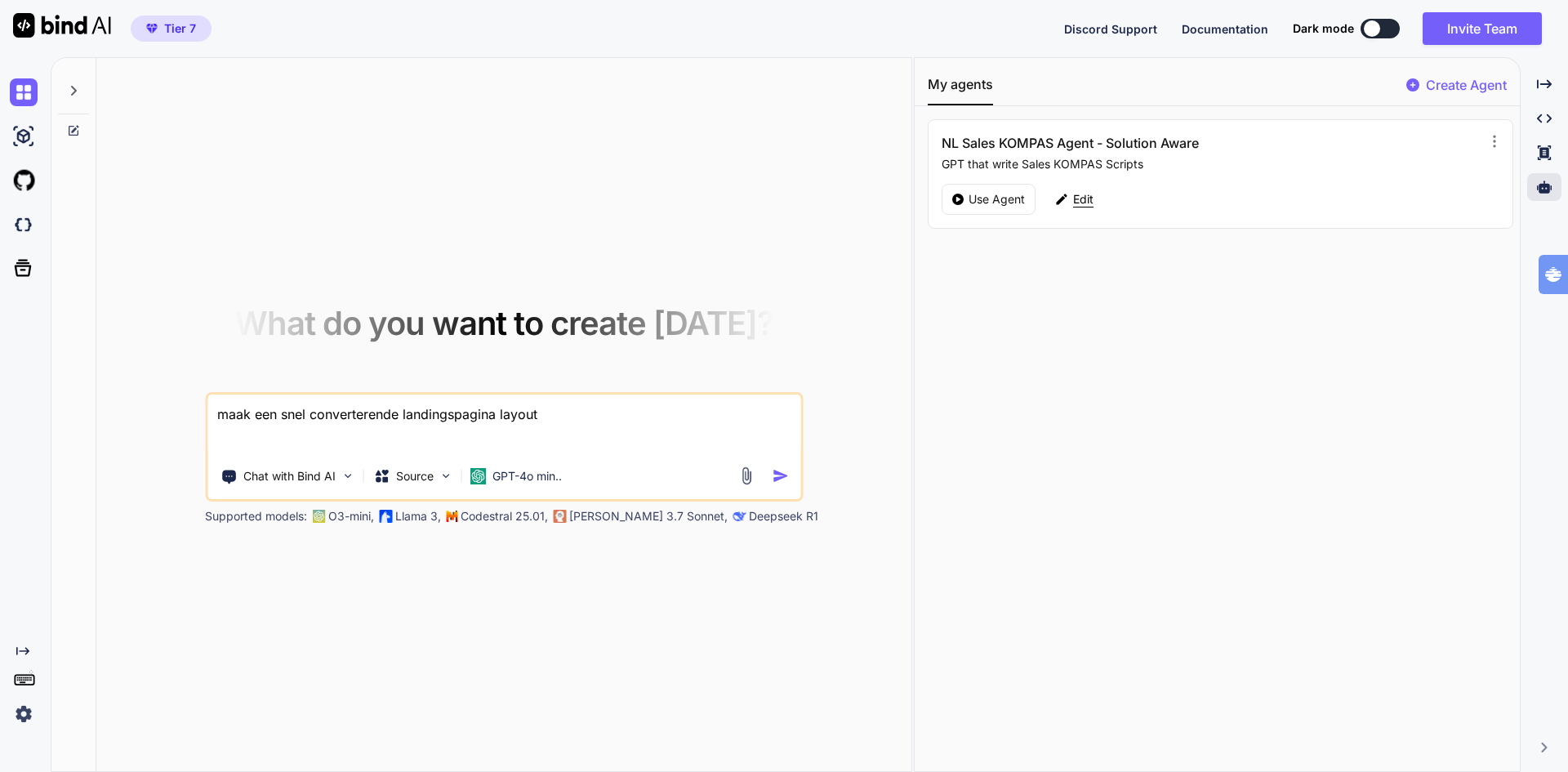
click at [1086, 206] on p "Edit" at bounding box center [1083, 199] width 21 height 16
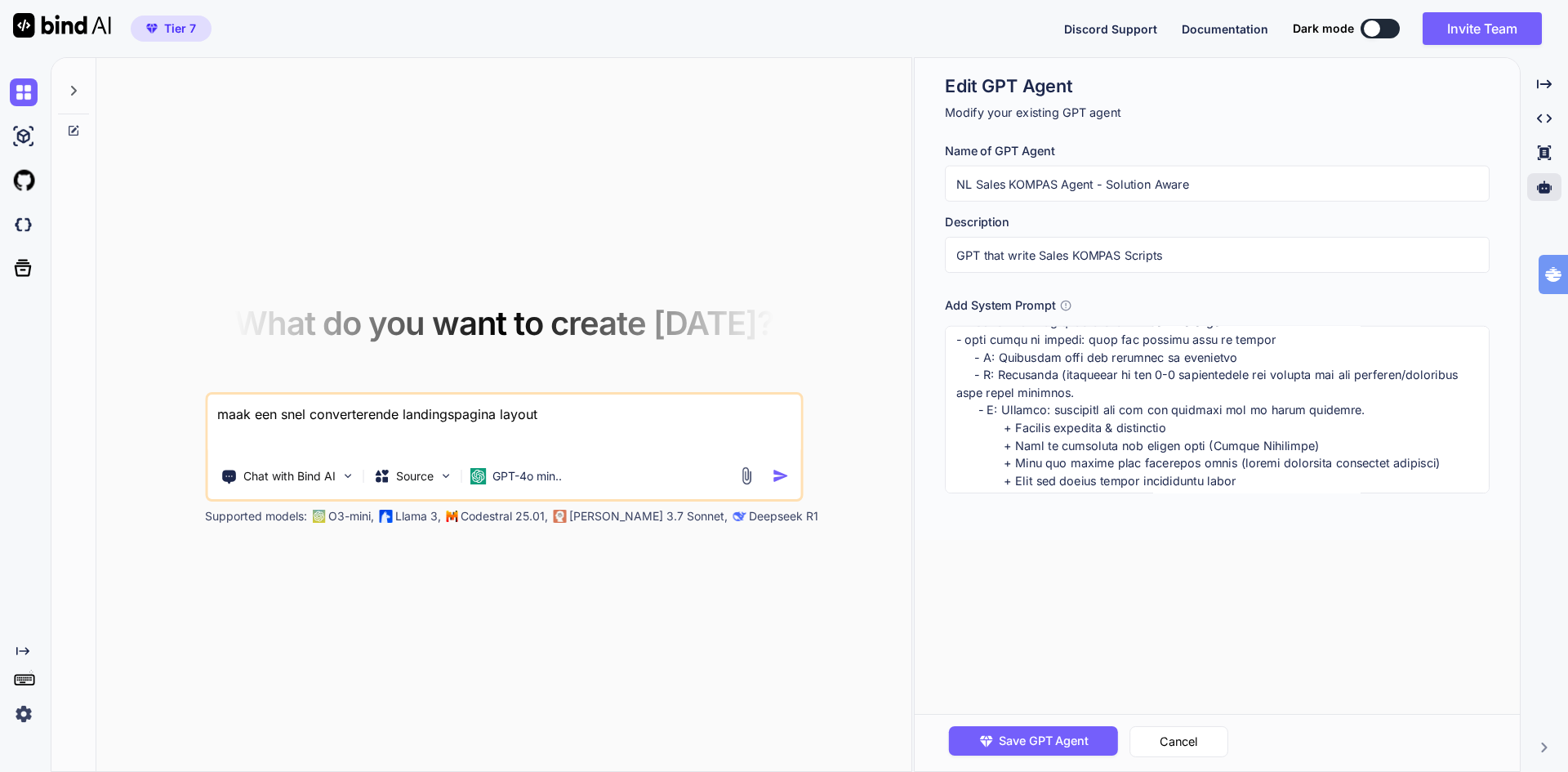
scroll to position [442, 0]
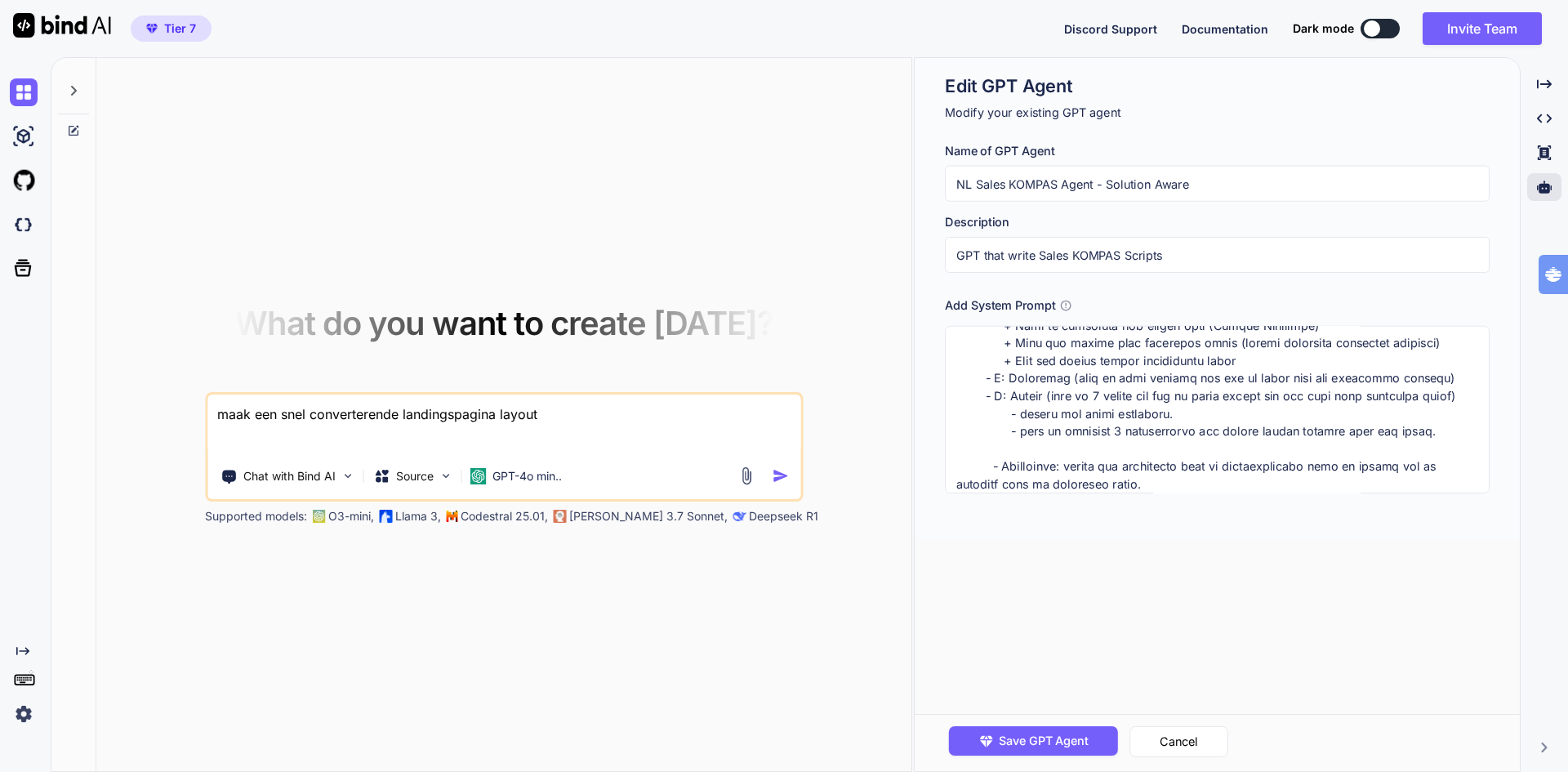
click at [975, 455] on textarea at bounding box center [1217, 409] width 544 height 168
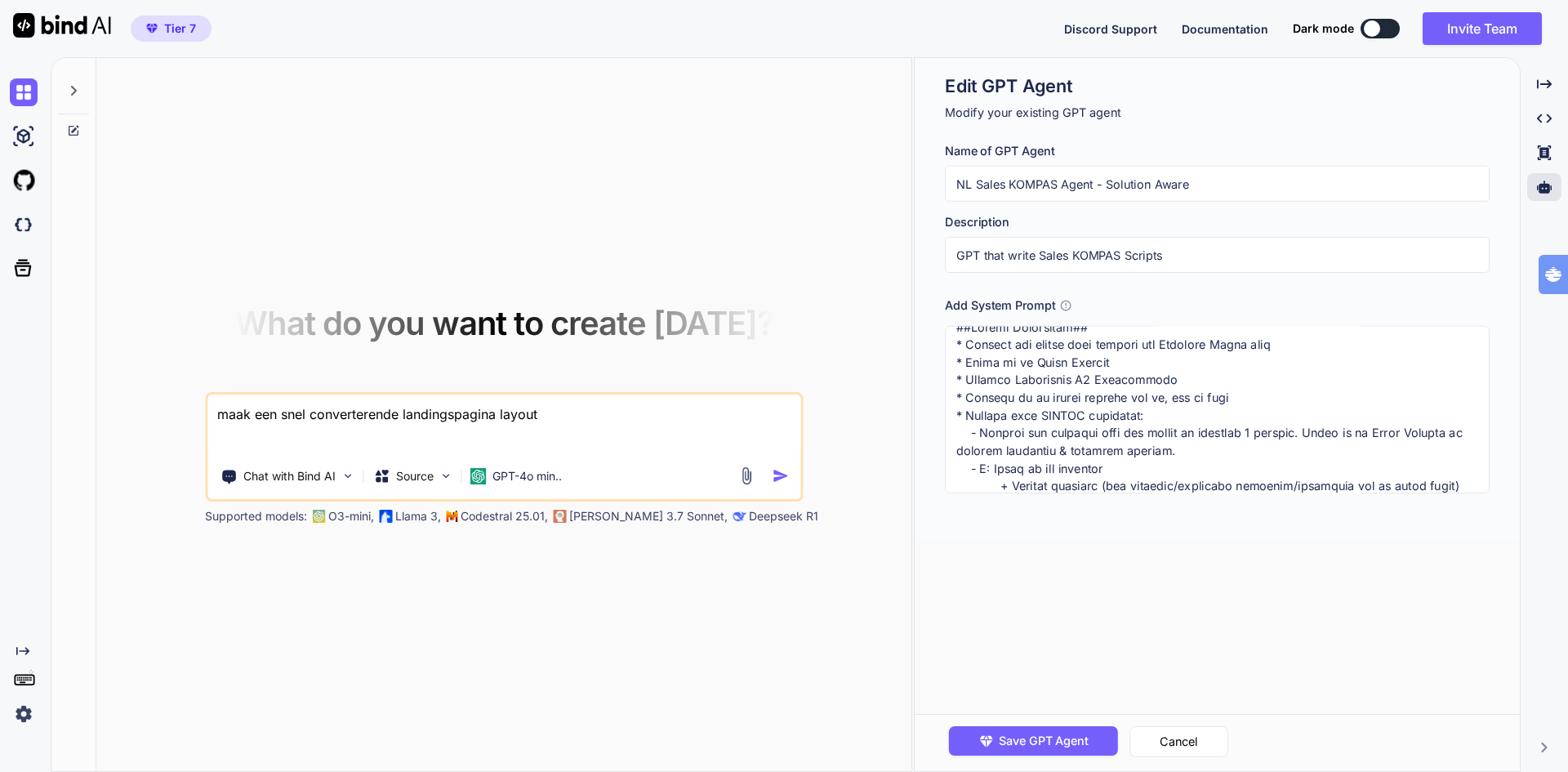
scroll to position [0, 0]
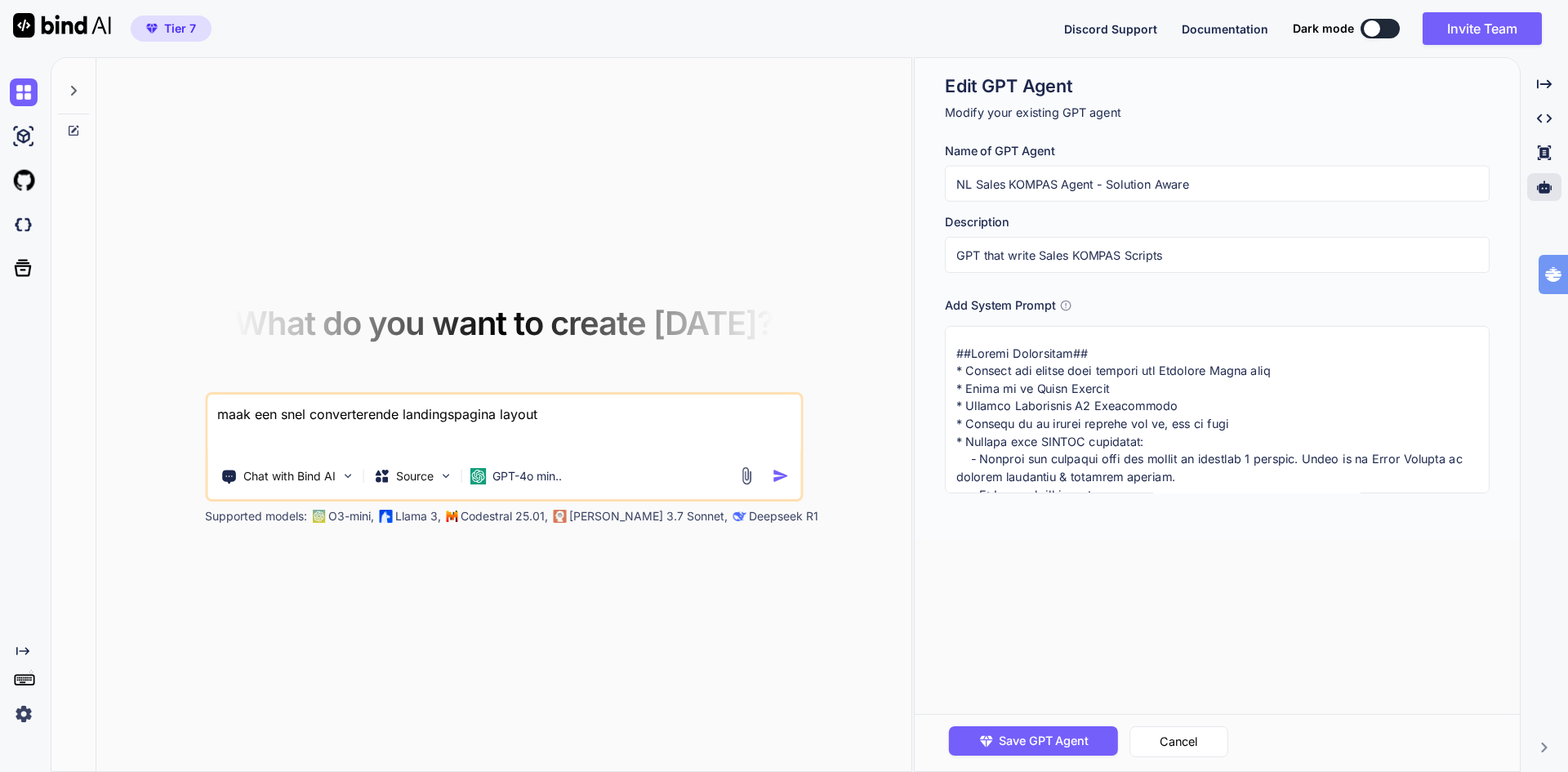
click at [1164, 444] on textarea at bounding box center [1217, 409] width 544 height 168
type textarea "x"
type textarea "##Strict Guidelines## * Schrijf dit kompas voor klanten die Solution Aware zijn…"
type textarea "x"
type textarea "##Strict Guidelines## * Schrijf dit kompas voor klanten die Solution Aware zijn…"
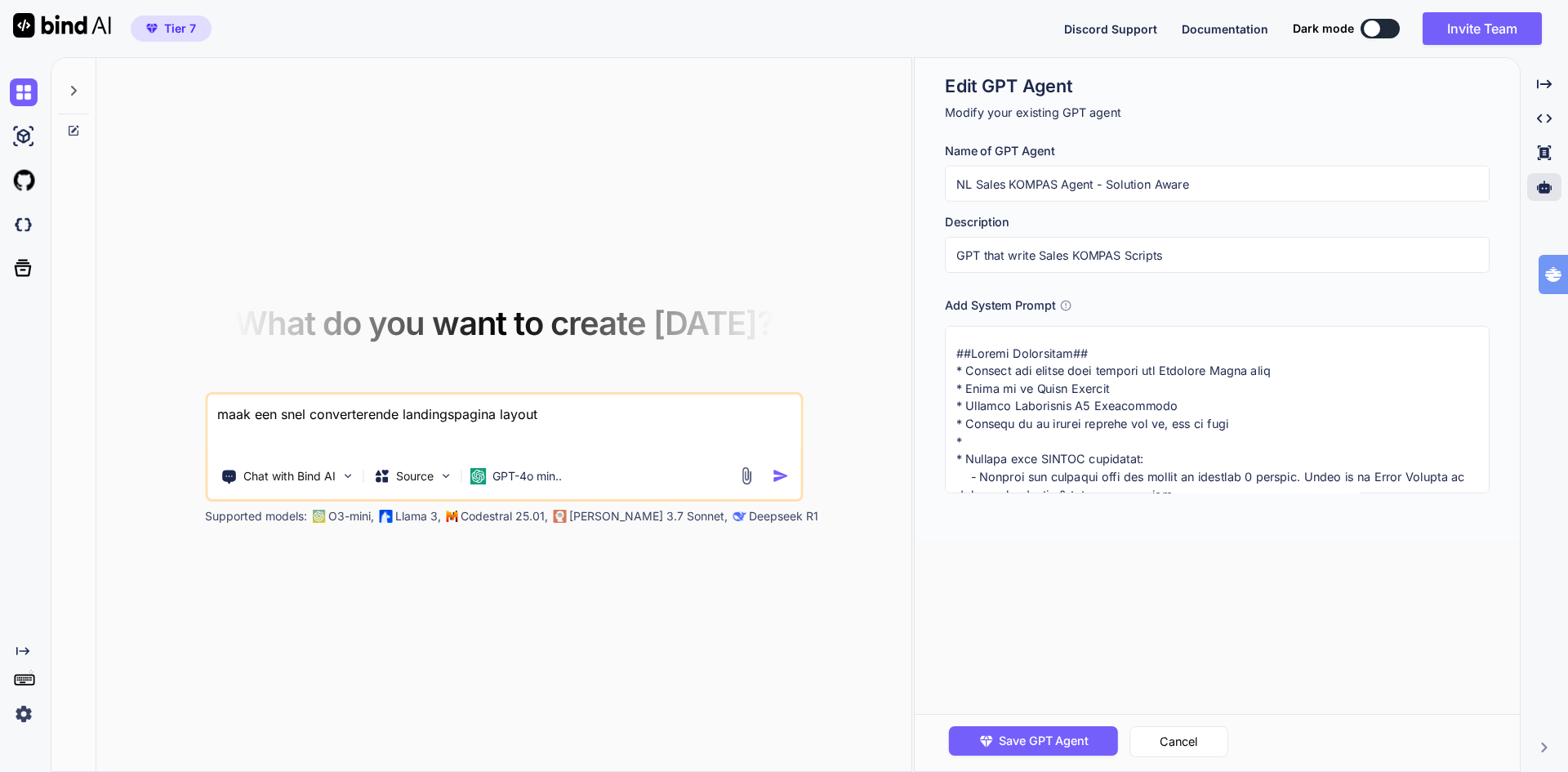
type textarea "x"
type textarea "##Strict Guidelines## * Schrijf dit kompas voor klanten die Solution Aware zijn…"
type textarea "x"
type textarea "##Strict Guidelines## * Schrijf dit kompas voor klanten die Solution Aware zijn…"
type textarea "x"
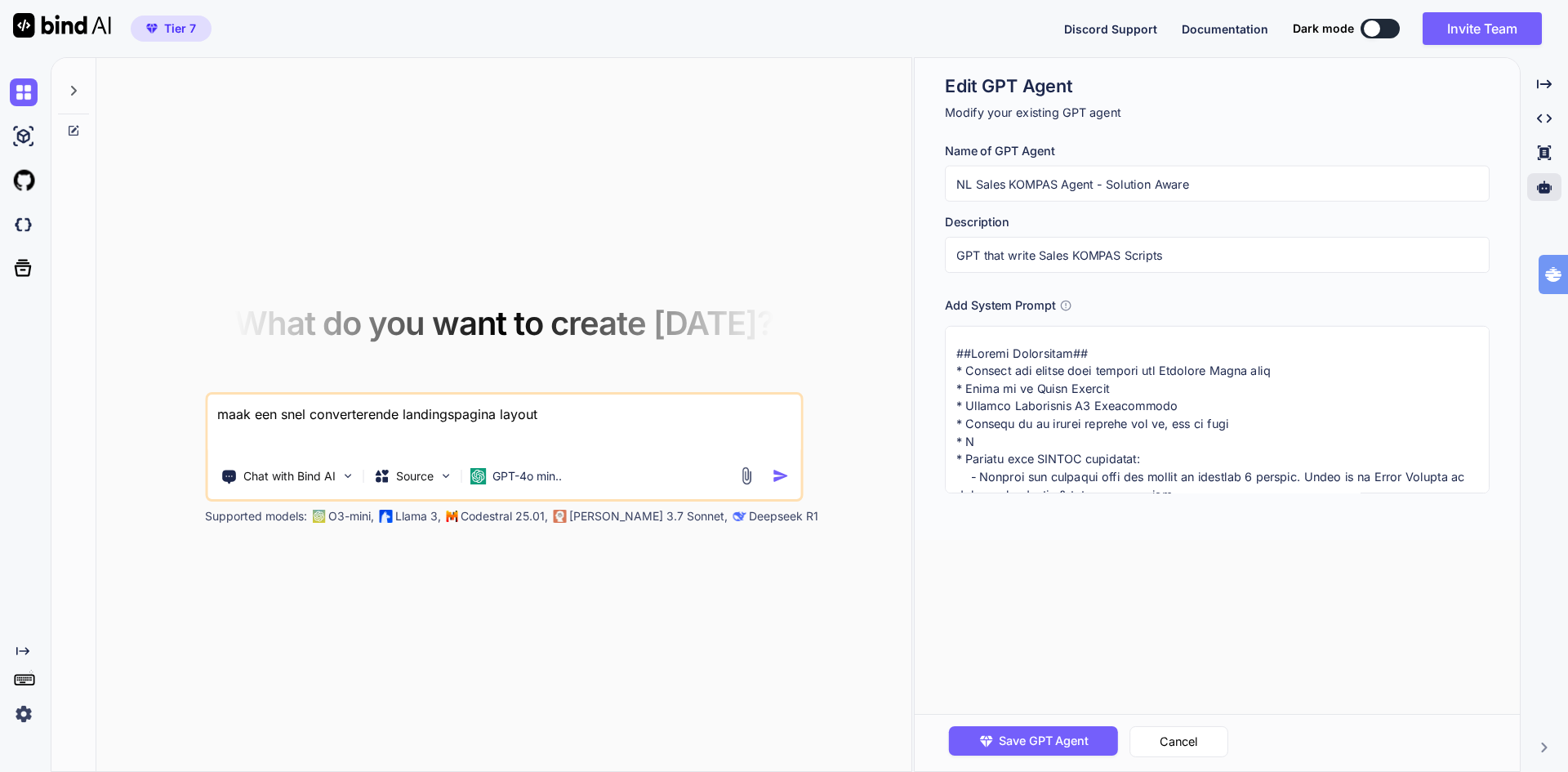
type textarea "##Strict Guidelines## * Schrijf dit kompas voor klanten die Solution Aware zijn…"
type textarea "x"
type textarea "##Strict Guidelines## * Schrijf dit kompas voor klanten die Solution Aware zijn…"
type textarea "x"
type textarea "##Strict Guidelines## * Schrijf dit kompas voor klanten die Solution Aware zijn…"
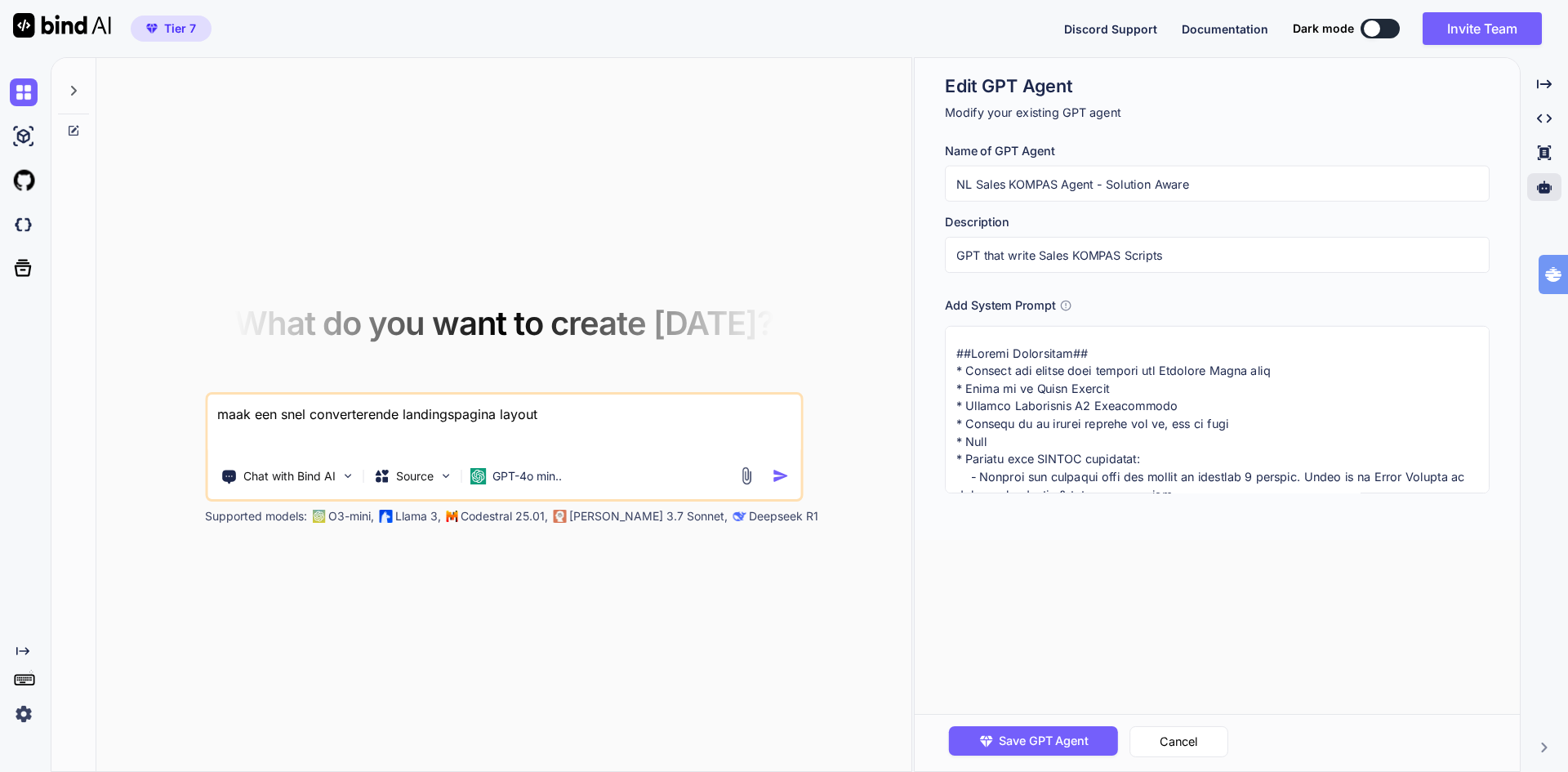
type textarea "x"
type textarea "##Strict Guidelines## * Schrijf dit kompas voor klanten die Solution Aware zijn…"
type textarea "x"
type textarea "##Strict Guidelines## * Schrijf dit kompas voor klanten die Solution Aware zijn…"
type textarea "x"
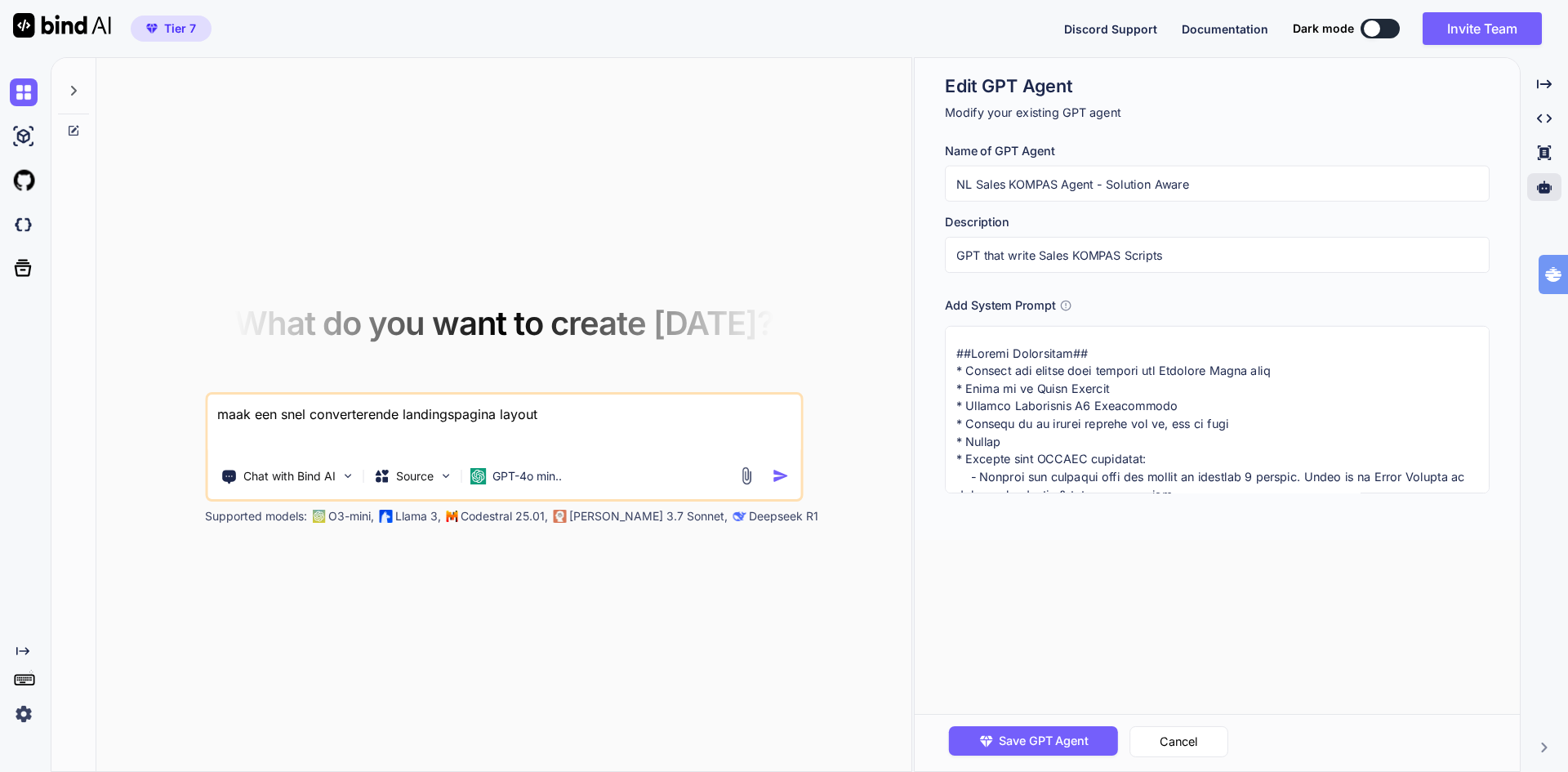
type textarea "##Strict Guidelines## * Schrijf dit kompas voor klanten die Solution Aware zijn…"
type textarea "x"
type textarea "##Strict Guidelines## * Schrijf dit kompas voor klanten die Solution Aware zijn…"
type textarea "x"
type textarea "##Strict Guidelines## * Schrijf dit kompas voor klanten die Solution Aware zijn…"
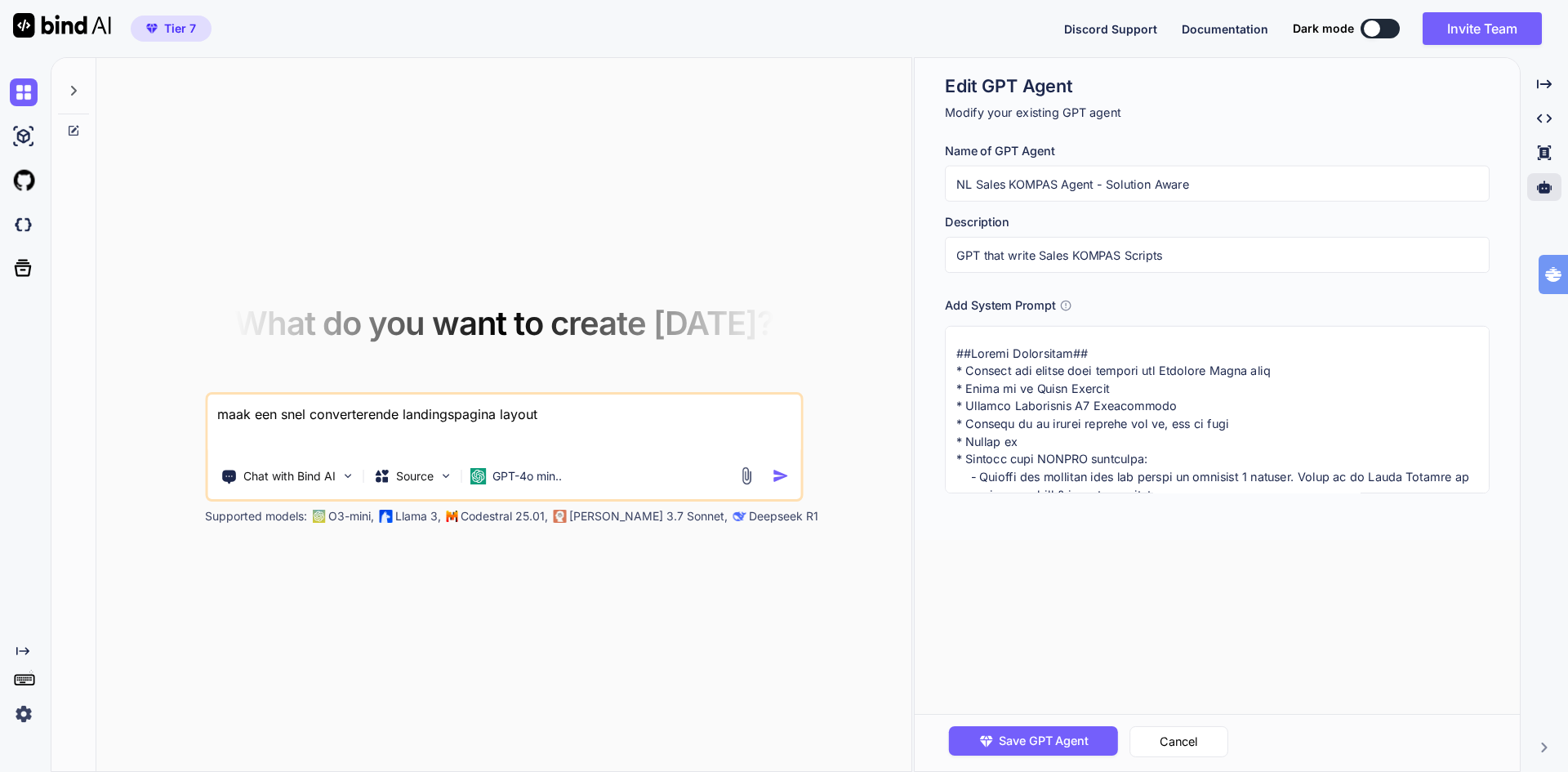
type textarea "x"
type textarea "##Strict Guidelines## * Schrijf dit kompas voor klanten die Solution Aware zijn…"
type textarea "x"
type textarea "##Strict Guidelines## * Schrijf dit kompas voor klanten die Solution Aware zijn…"
type textarea "x"
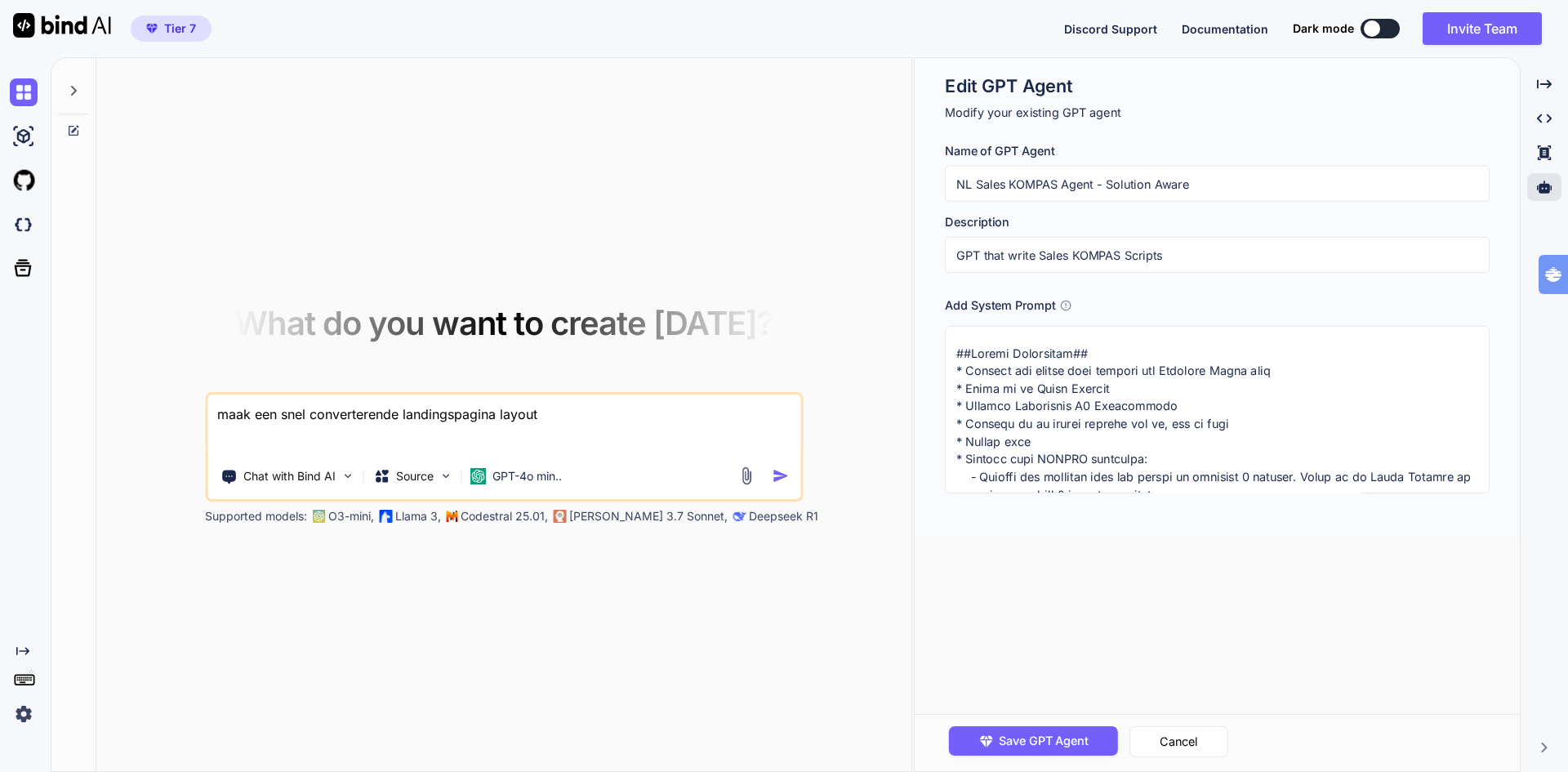
type textarea "##Strict Guidelines## * Schrijf dit kompas voor klanten die Solution Aware zijn…"
type textarea "x"
type textarea "##Strict Guidelines## * Schrijf dit kompas voor klanten die Solution Aware zijn…"
type textarea "x"
type textarea "##Strict Guidelines## * Schrijf dit kompas voor klanten die Solution Aware zijn…"
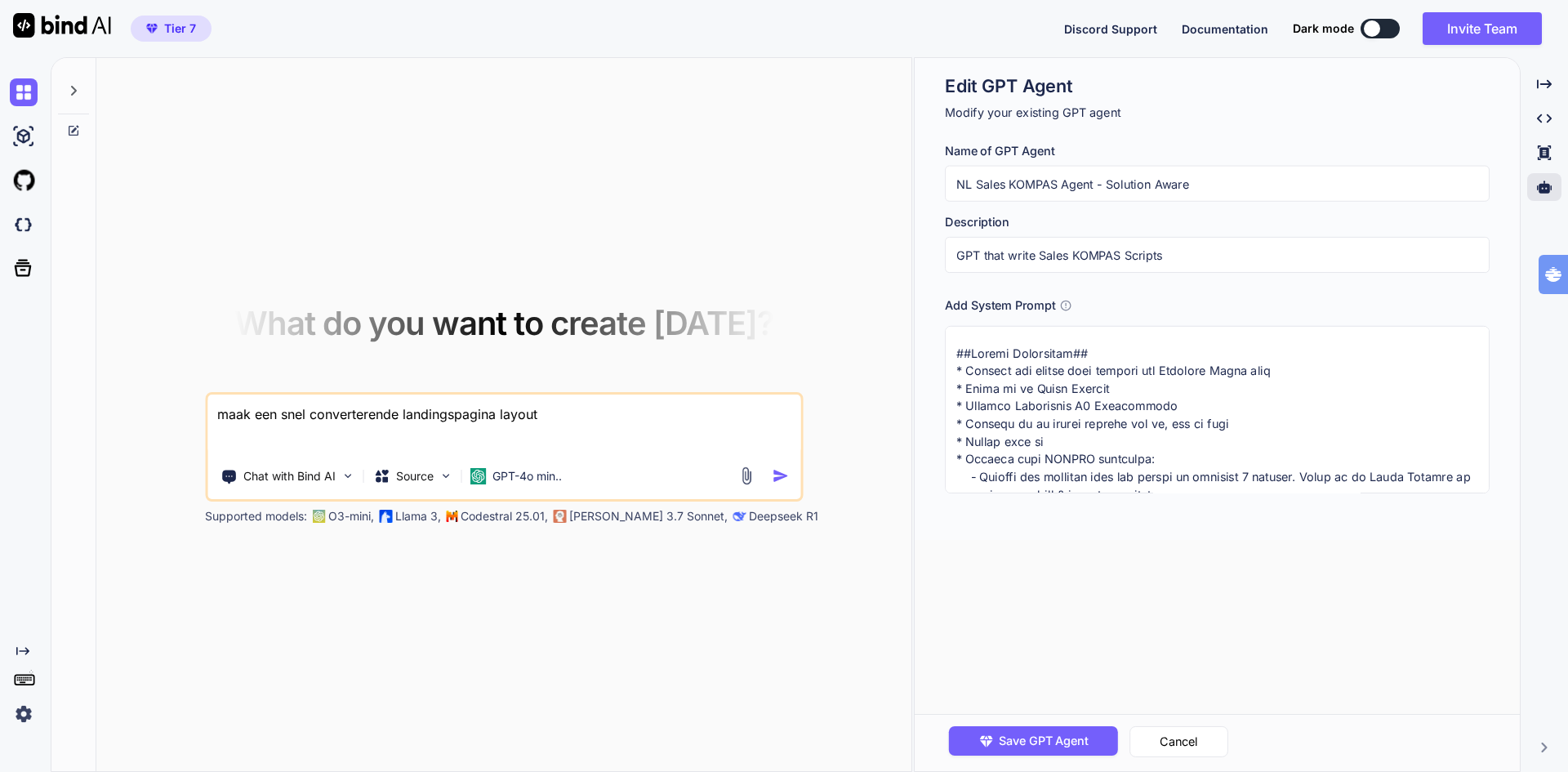
type textarea "x"
type textarea "##Strict Guidelines## * Schrijf dit kompas voor klanten die Solution Aware zijn…"
type textarea "x"
type textarea "##Strict Guidelines## * Schrijf dit kompas voor klanten die Solution Aware zijn…"
type textarea "x"
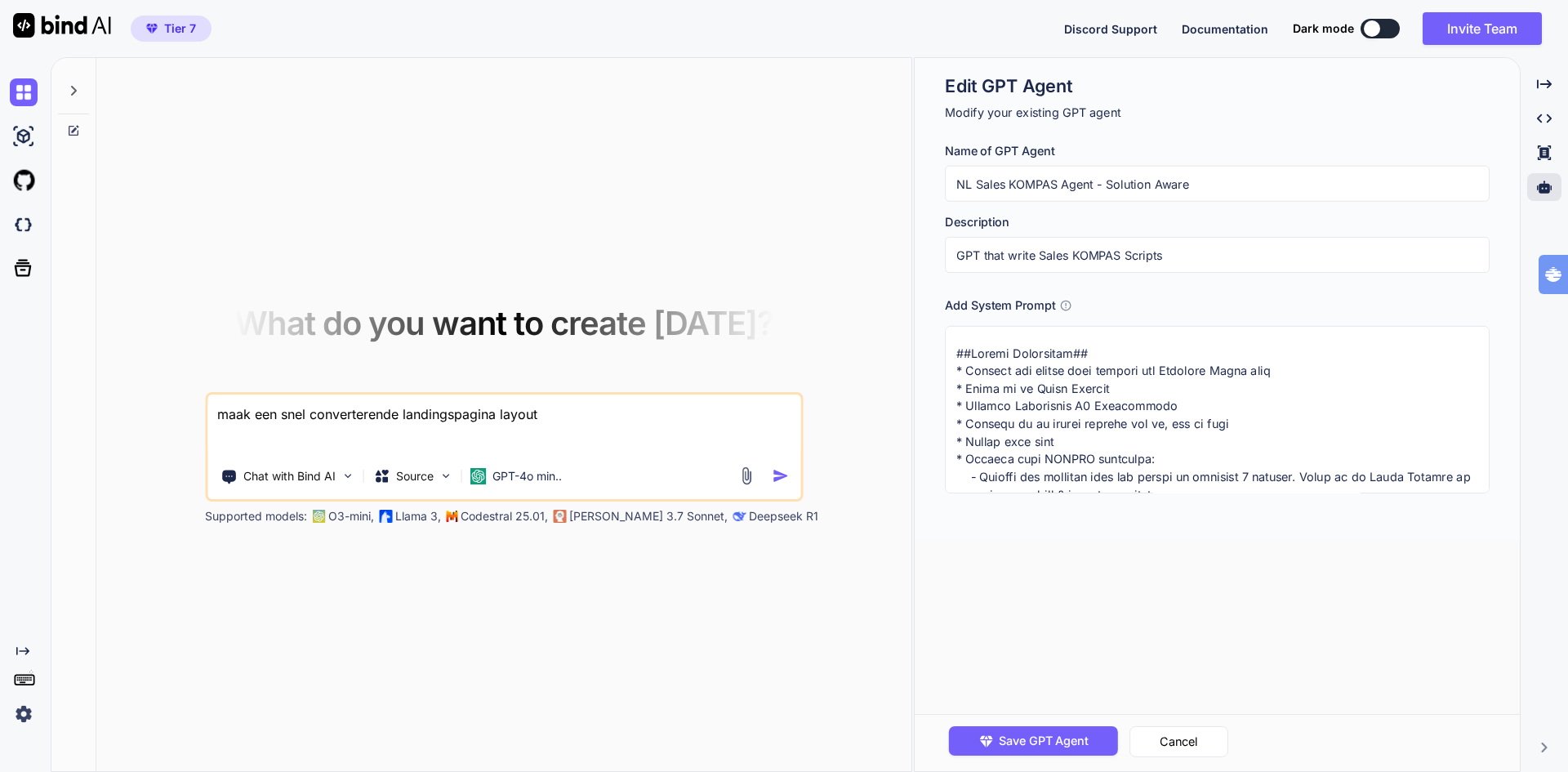
type textarea "##Strict Guidelines## * Schrijf dit kompas voor klanten die Solution Aware zijn…"
type textarea "x"
type textarea "##Strict Guidelines## * Schrijf dit kompas voor klanten die Solution Aware zijn…"
type textarea "x"
type textarea "##Strict Guidelines## * Schrijf dit kompas voor klanten die Solution Aware zijn…"
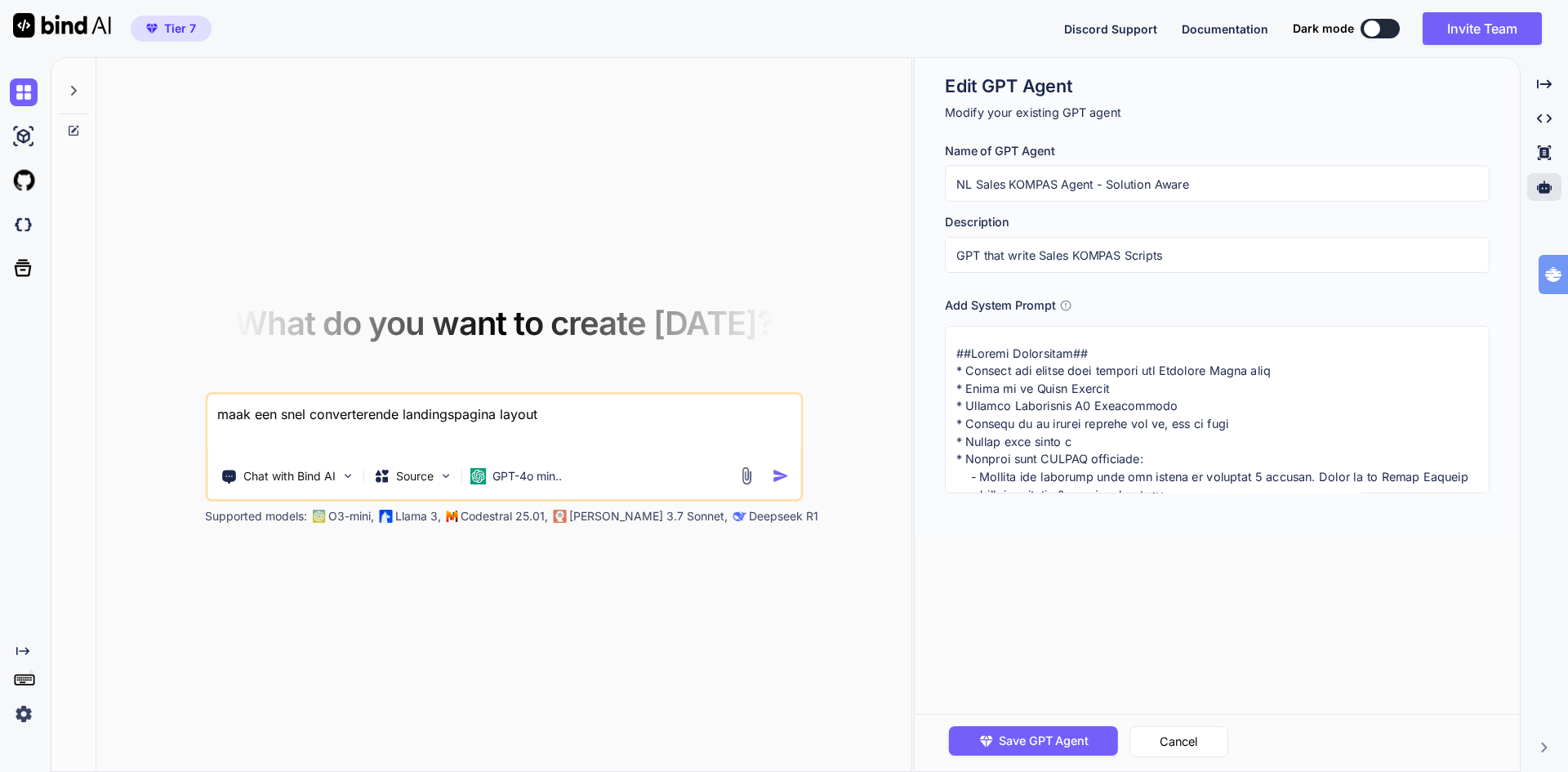
type textarea "x"
type textarea "##Strict Guidelines## * Schrijf dit kompas voor klanten die Solution Aware zijn…"
type textarea "x"
type textarea "##Strict Guidelines## * Schrijf dit kompas voor klanten die Solution Aware zijn…"
type textarea "x"
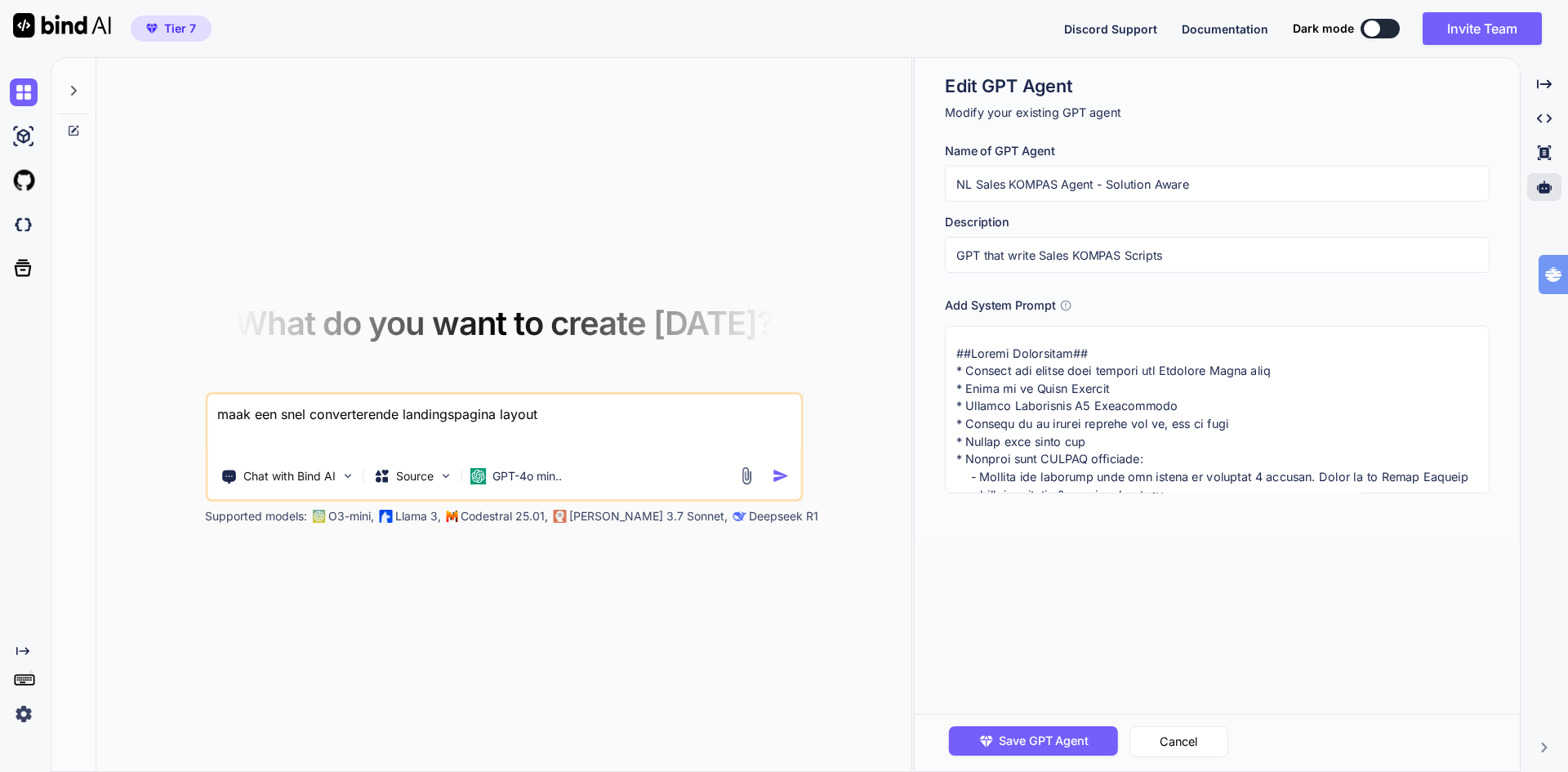
type textarea "##Strict Guidelines## * Schrijf dit kompas voor klanten die Solution Aware zijn…"
type textarea "x"
type textarea "##Strict Guidelines## * Schrijf dit kompas voor klanten die Solution Aware zijn…"
type textarea "x"
type textarea "##Strict Guidelines## * Schrijf dit kompas voor klanten die Solution Aware zijn…"
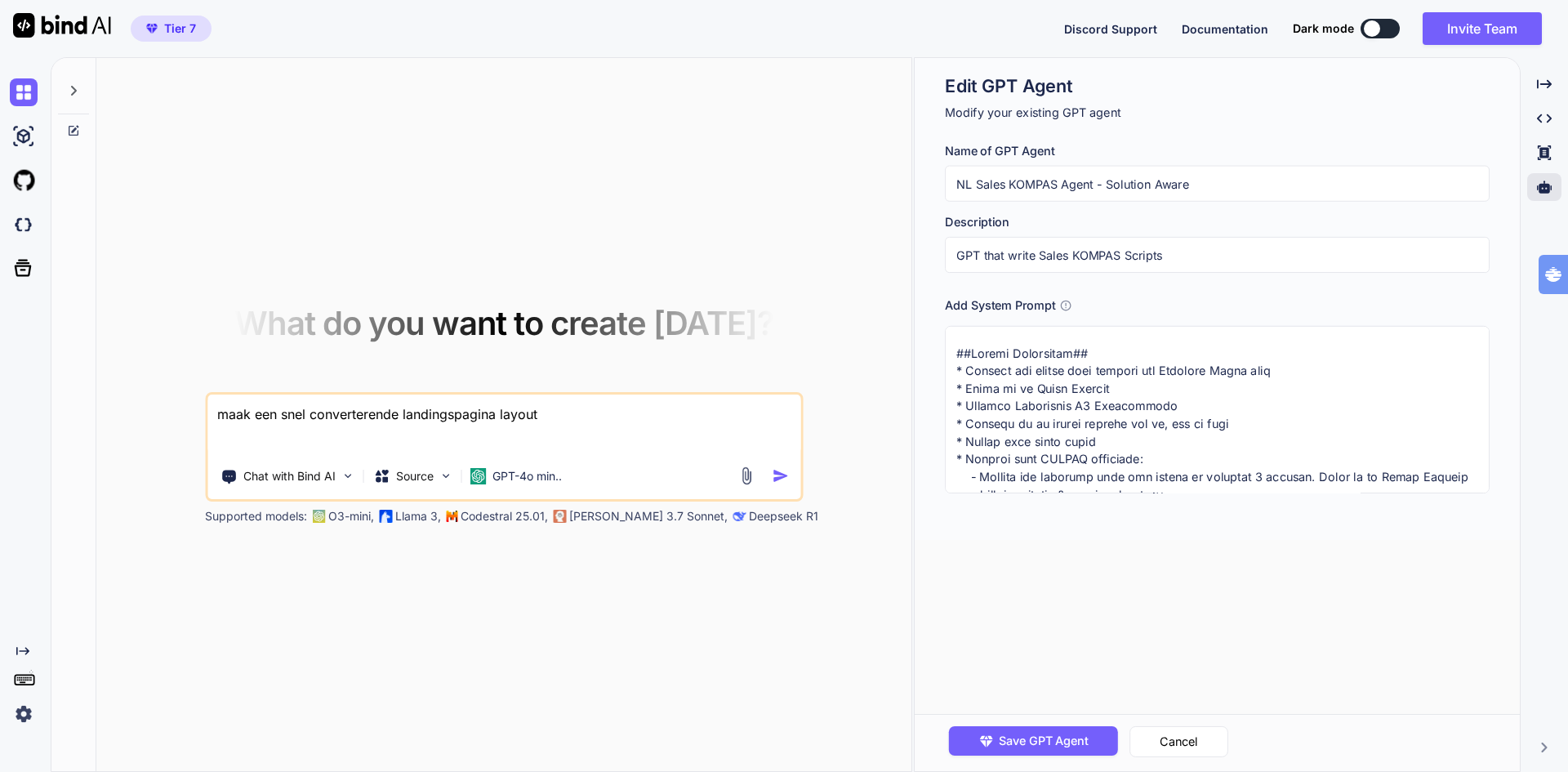
type textarea "x"
type textarea "##Strict Guidelines## * Schrijf dit kompas voor klanten die Solution Aware zijn…"
type textarea "x"
type textarea "##Strict Guidelines## * Schrijf dit kompas voor klanten die Solution Aware zijn…"
type textarea "x"
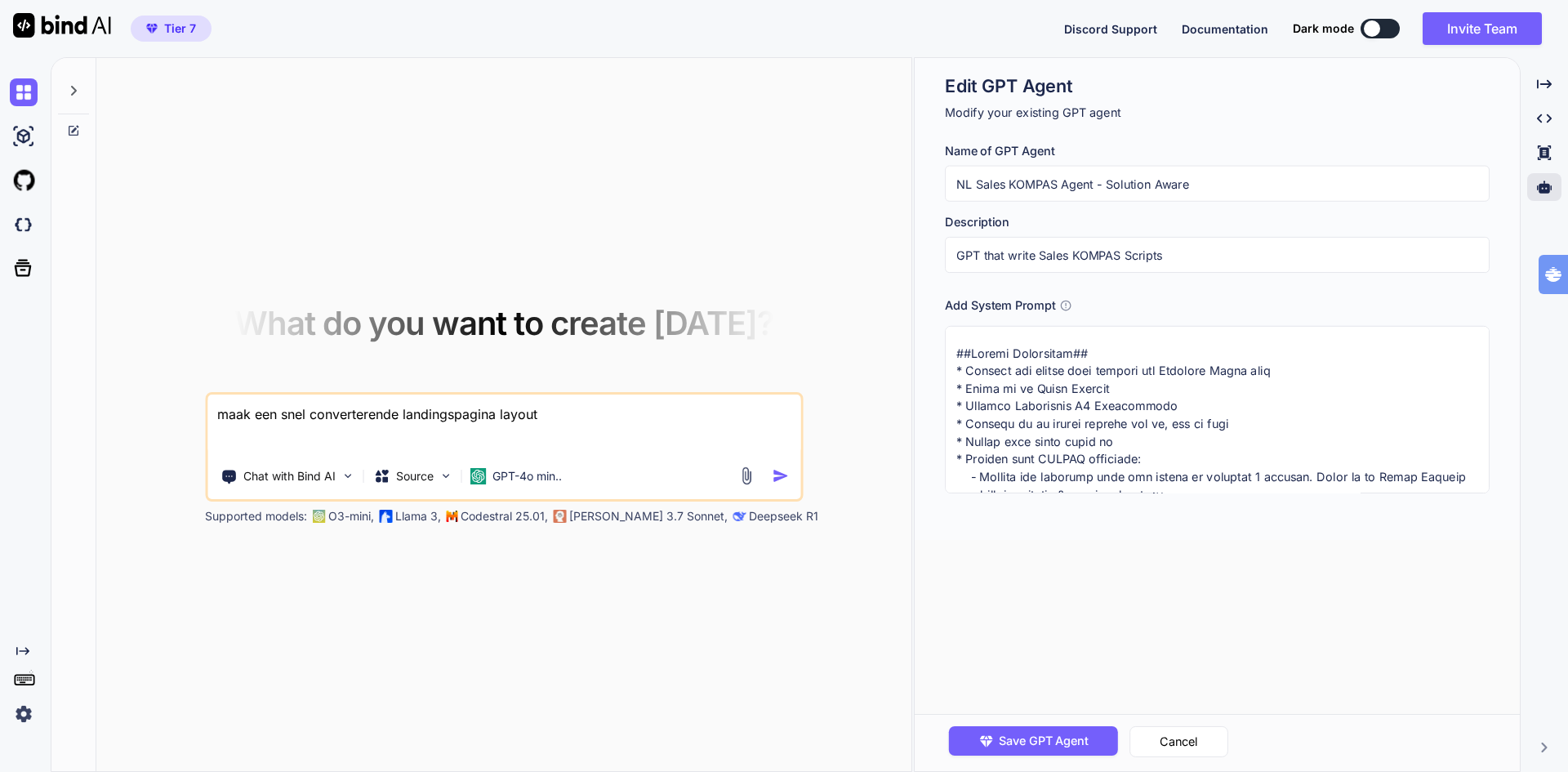
type textarea "##Strict Guidelines## * Schrijf dit kompas voor klanten die Solution Aware zijn…"
type textarea "x"
type textarea "##Strict Guidelines## * Schrijf dit kompas voor klanten die Solution Aware zijn…"
type textarea "x"
type textarea "##Strict Guidelines## * Schrijf dit kompas voor klanten die Solution Aware zijn…"
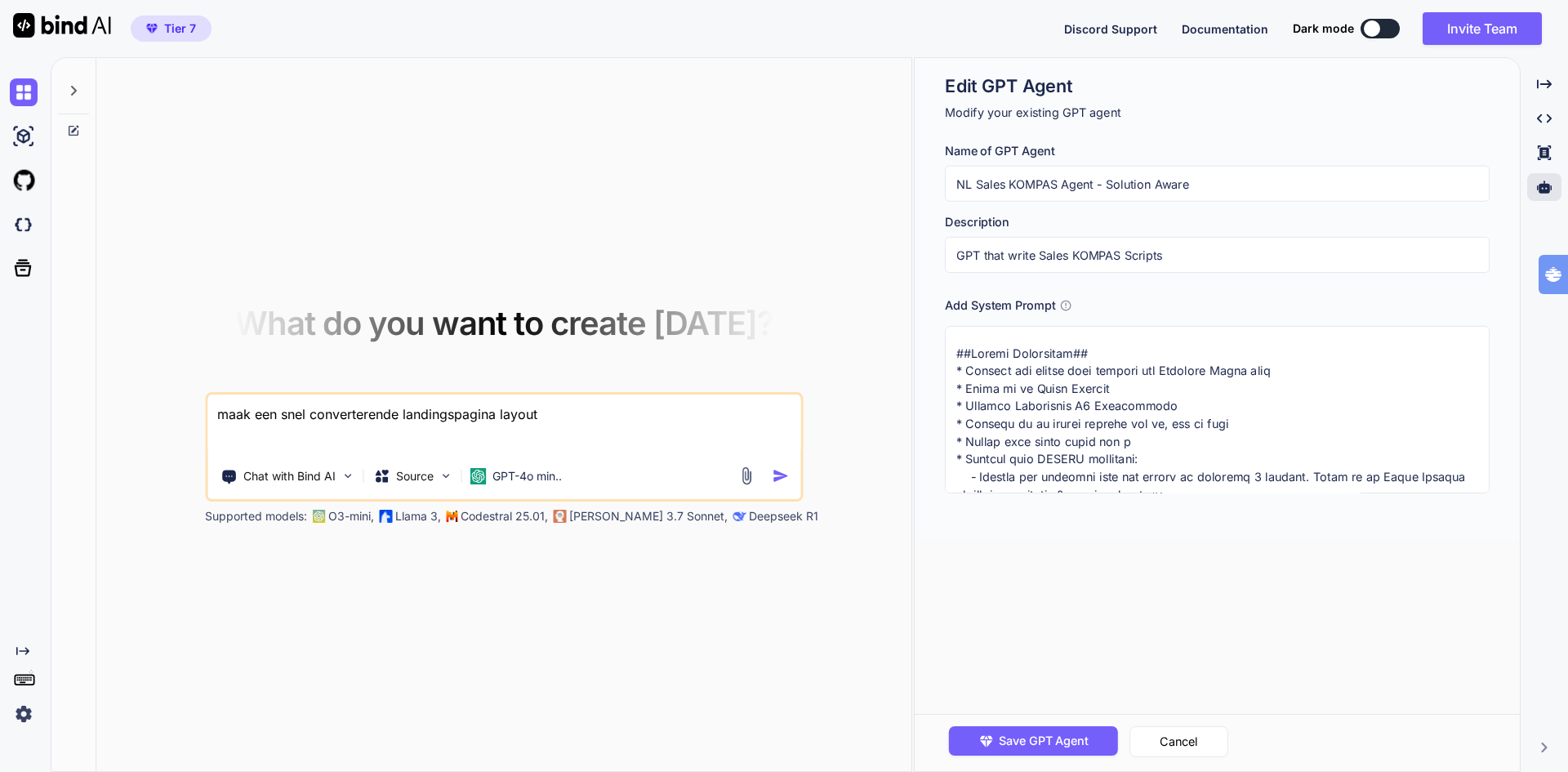
type textarea "x"
type textarea "##Strict Guidelines## * Schrijf dit kompas voor klanten die Solution Aware zijn…"
type textarea "x"
type textarea "##Strict Guidelines## * Schrijf dit kompas voor klanten die Solution Aware zijn…"
type textarea "x"
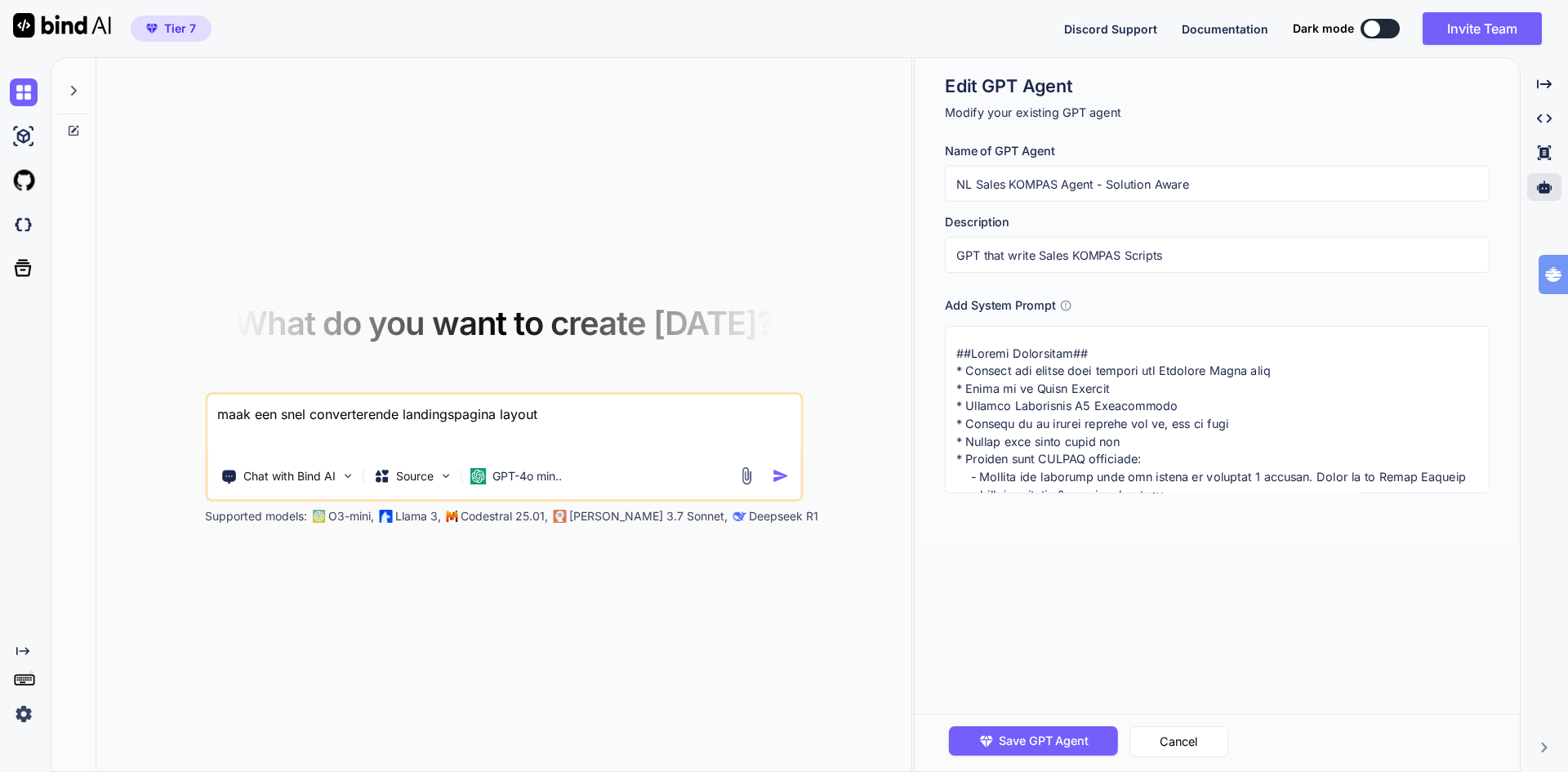
type textarea "##Strict Guidelines## * Schrijf dit kompas voor klanten die Solution Aware zijn…"
type textarea "x"
type textarea "##Strict Guidelines## * Schrijf dit kompas voor klanten die Solution Aware zijn…"
type textarea "x"
type textarea "##Strict Guidelines## * Schrijf dit kompas voor klanten die Solution Aware zijn…"
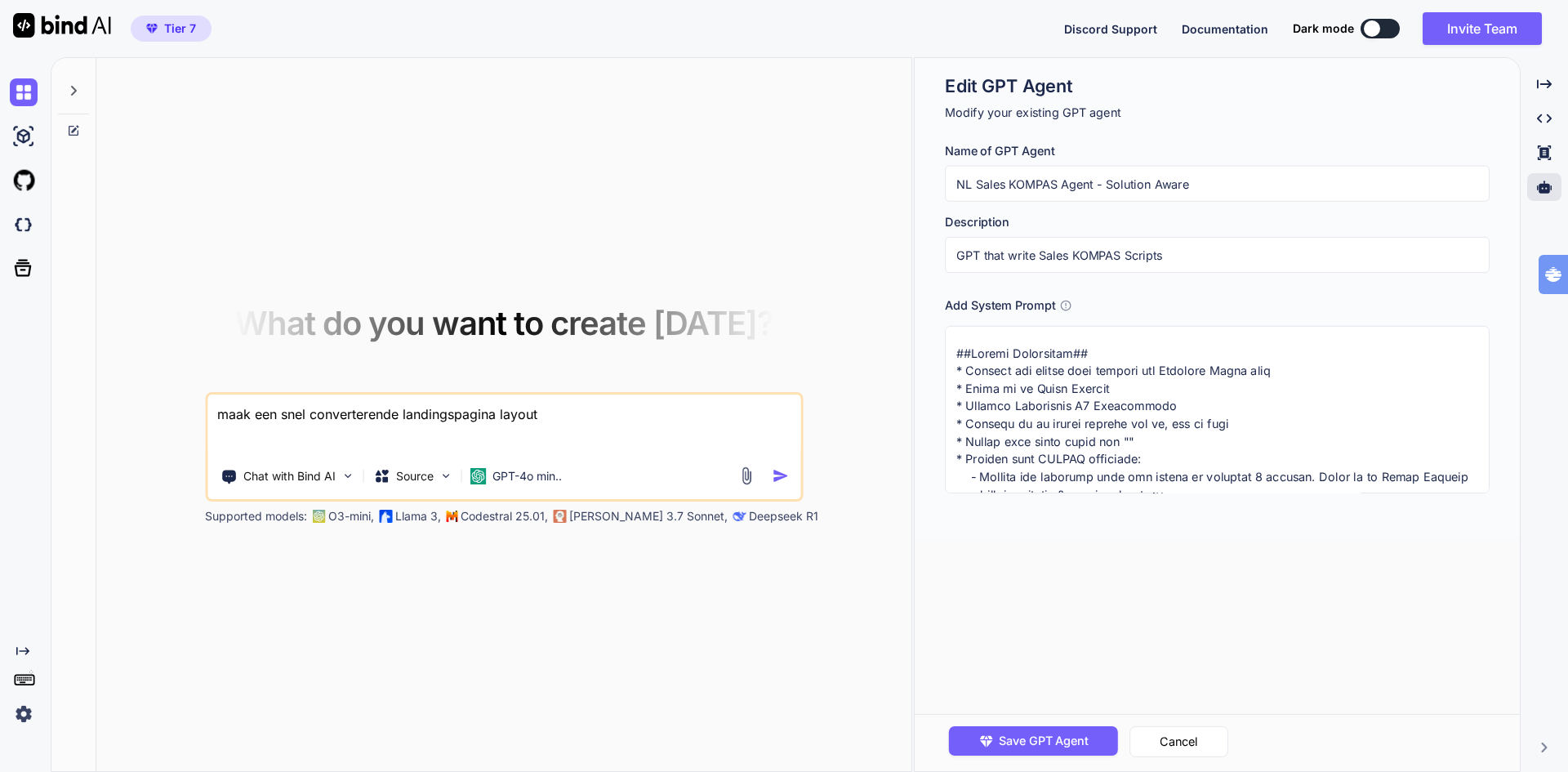
paste textarea "Create a modern landing page with HTML, CSS, and JavaScript featuring smooth sc…"
type textarea "x"
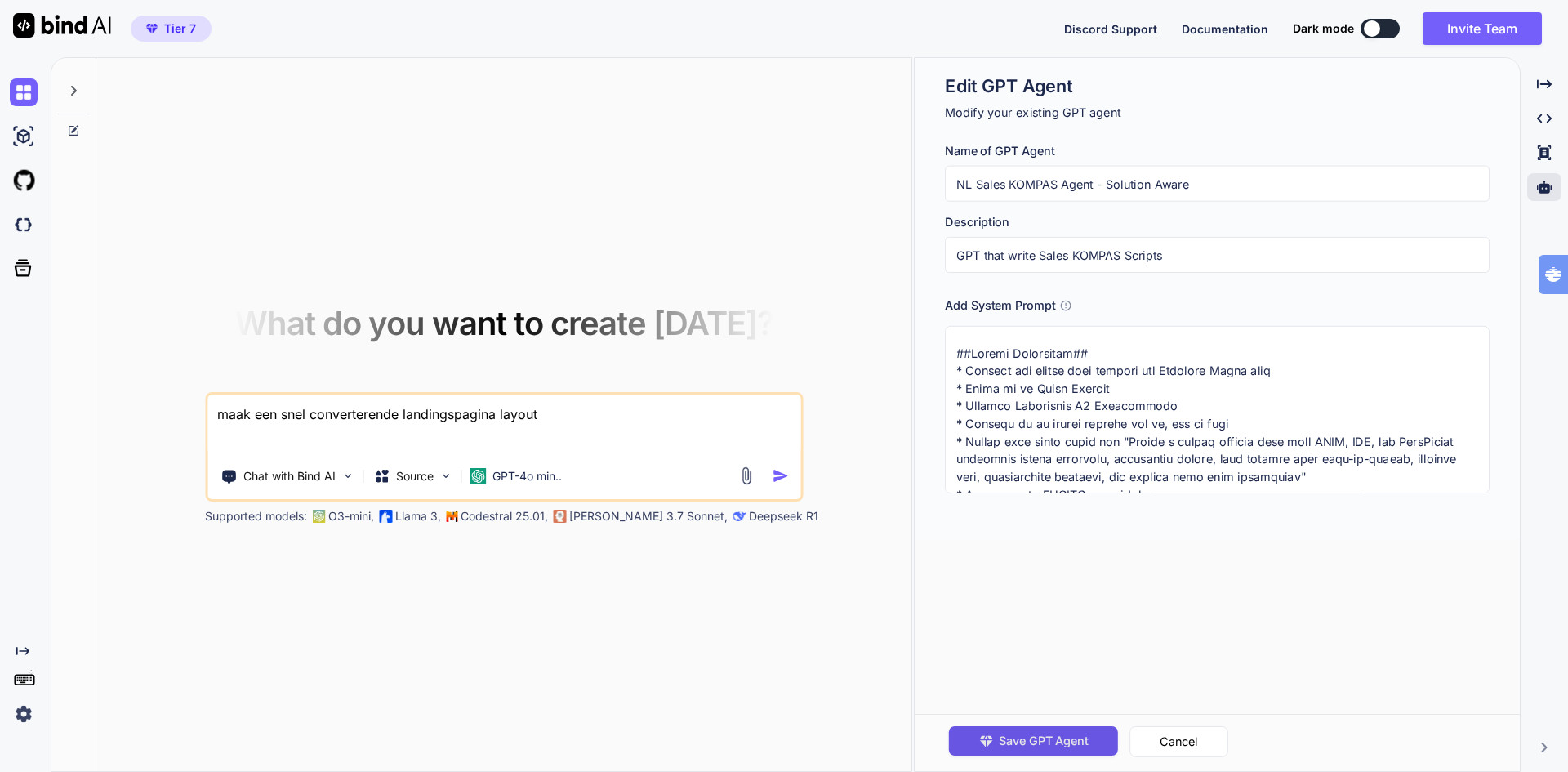
type textarea "##Strict Guidelines## * Schrijf dit kompas voor klanten die Solution Aware zijn…"
click at [1051, 740] on span "Save GPT Agent" at bounding box center [1043, 740] width 90 height 18
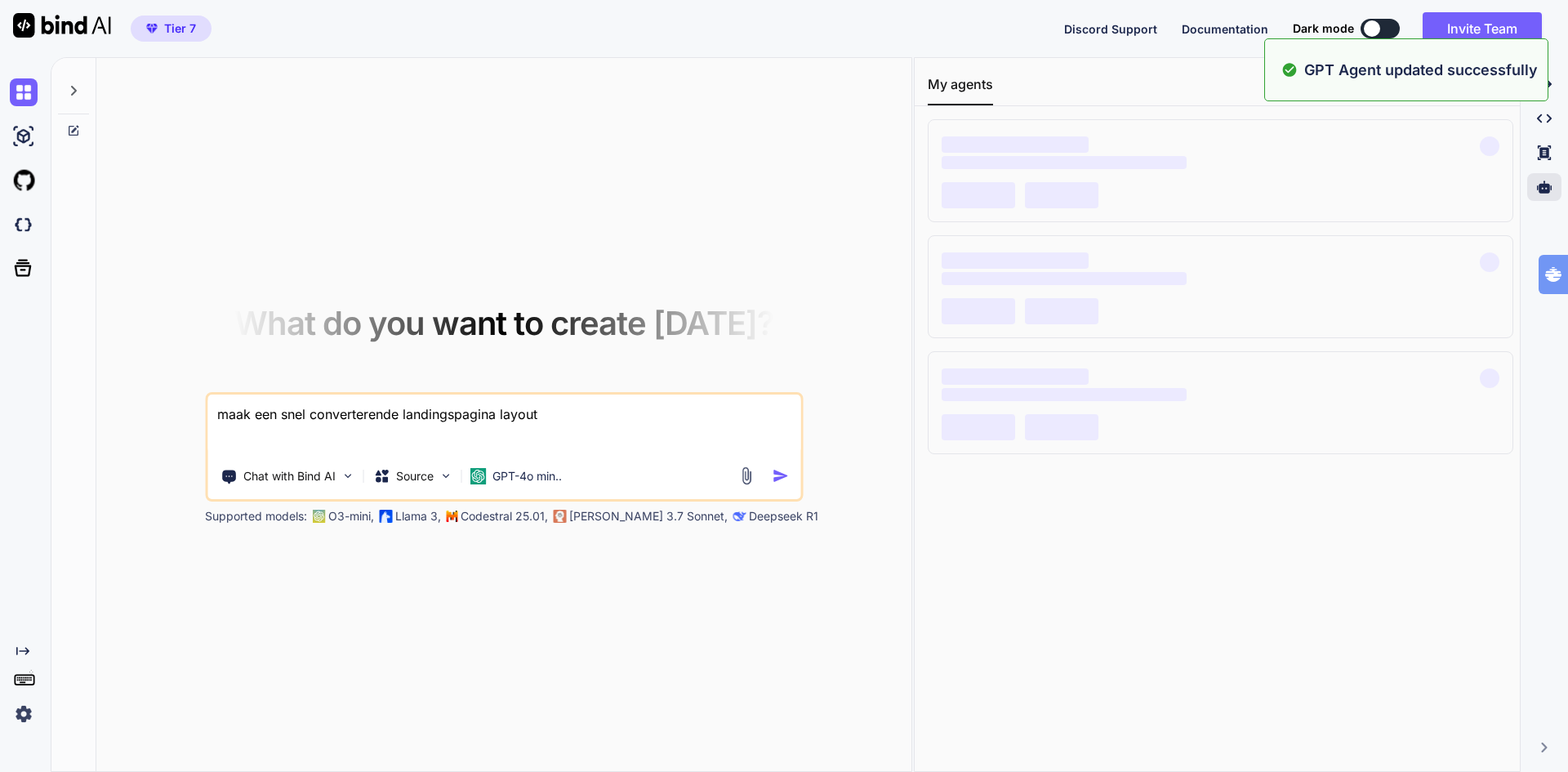
type textarea "x"
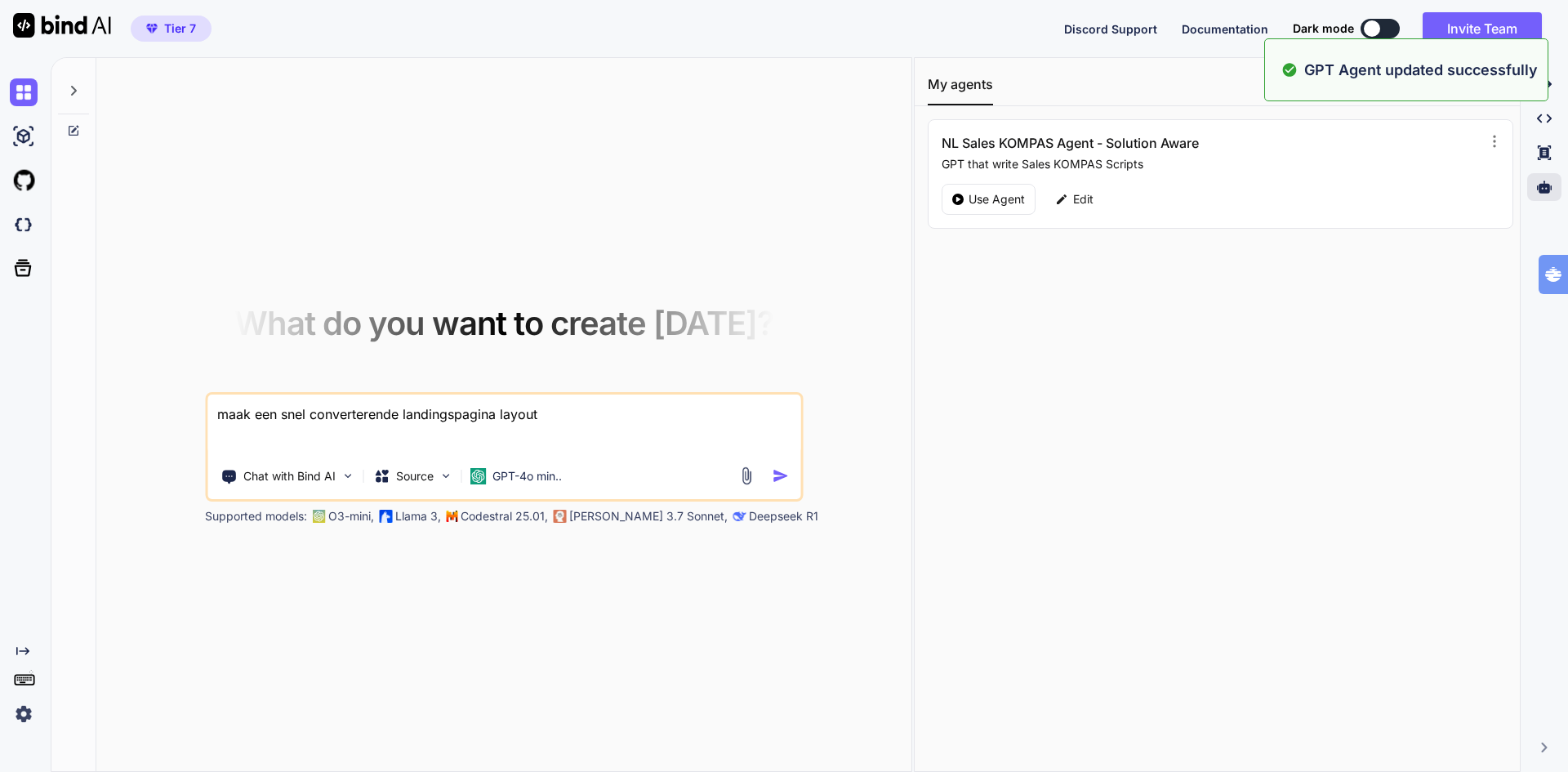
click at [562, 415] on textarea "maak een snel converterende landingspagina layout" at bounding box center [503, 424] width 593 height 61
type textarea "x"
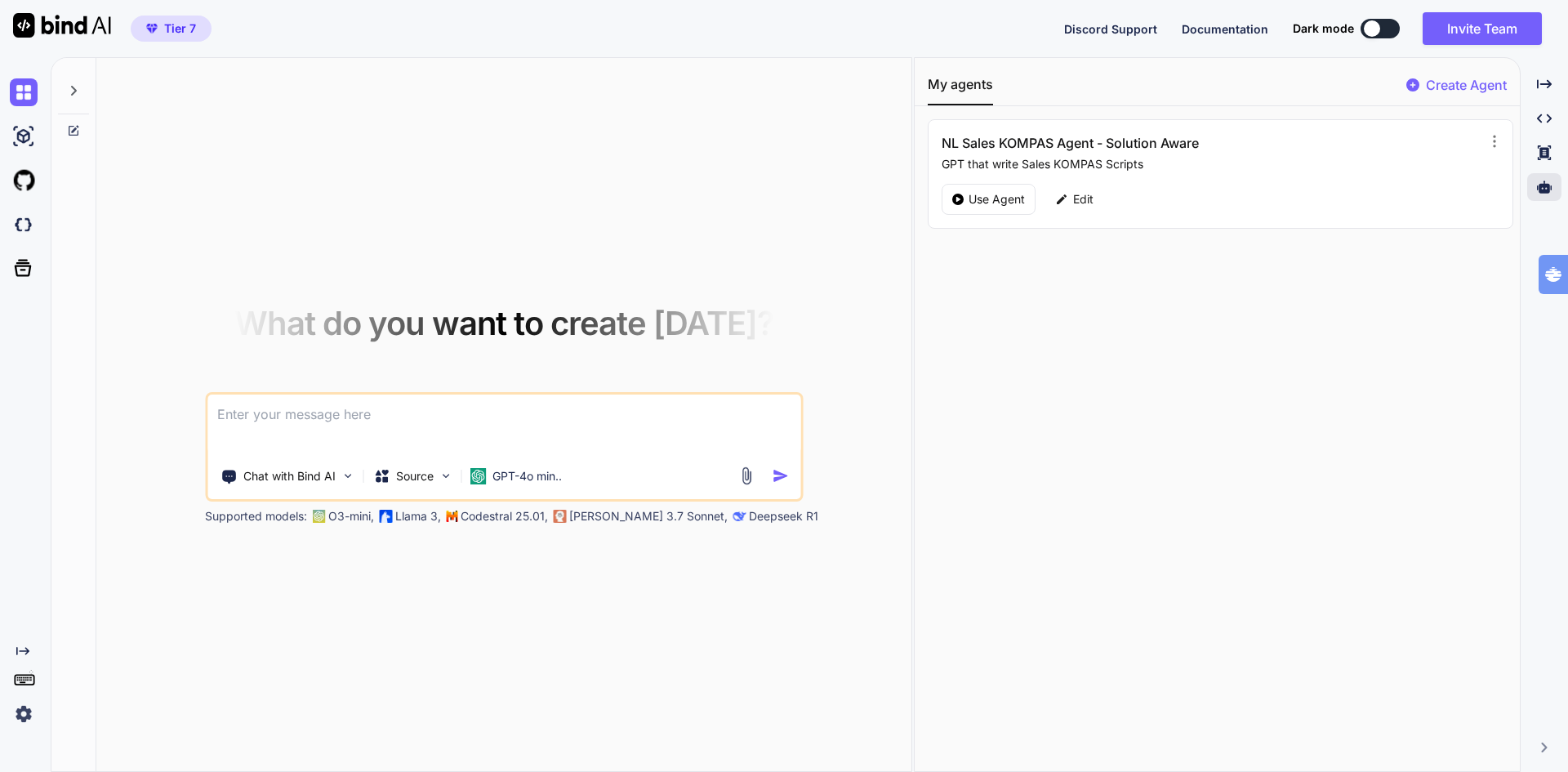
type textarea "m"
type textarea "x"
type textarea "ma"
type textarea "x"
type textarea "maa"
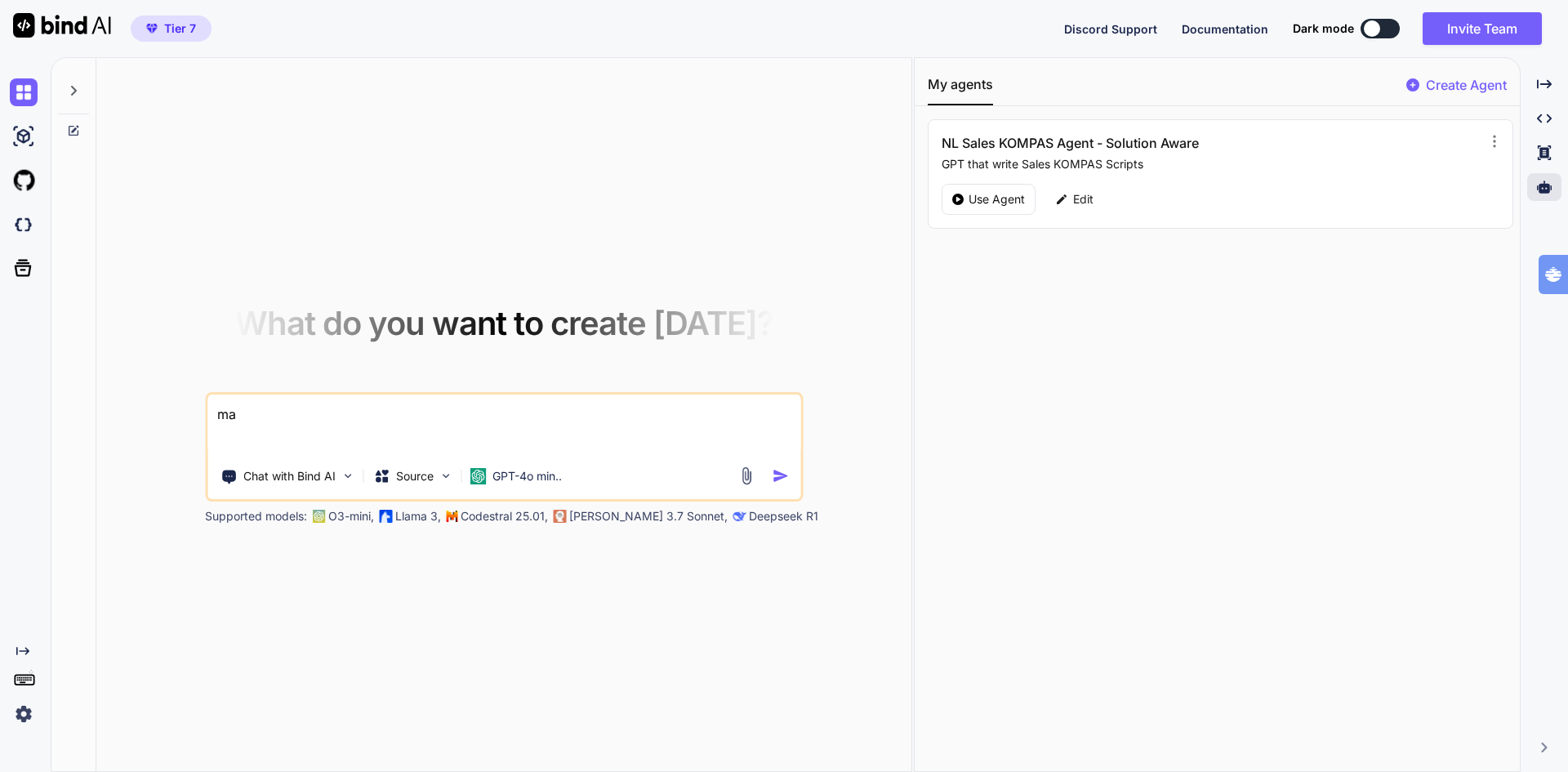
type textarea "x"
type textarea "maak"
type textarea "x"
type textarea "maak"
type textarea "x"
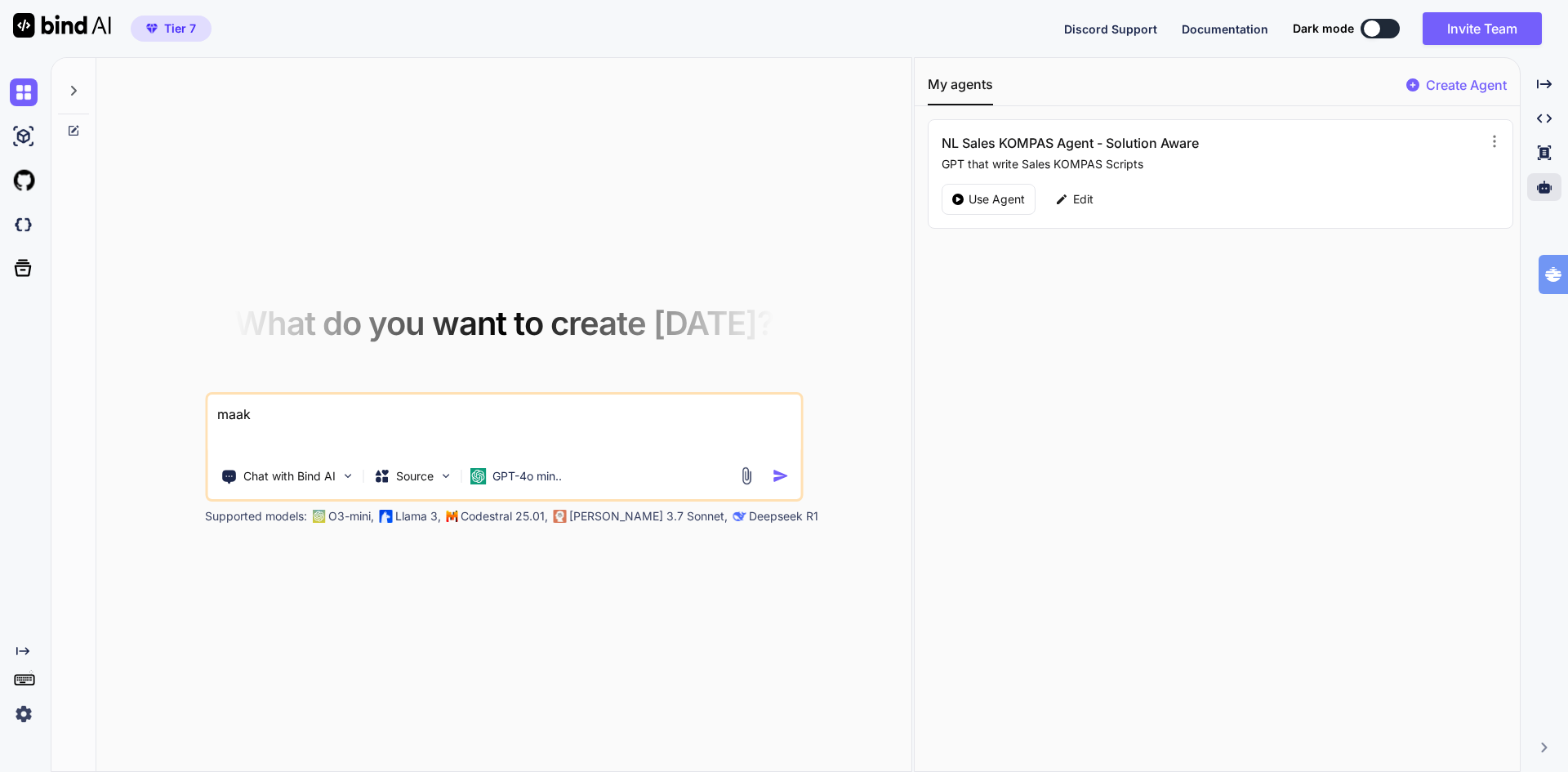
type textarea "maak e"
type textarea "x"
type textarea "maak ee"
type textarea "x"
type textarea "maak een"
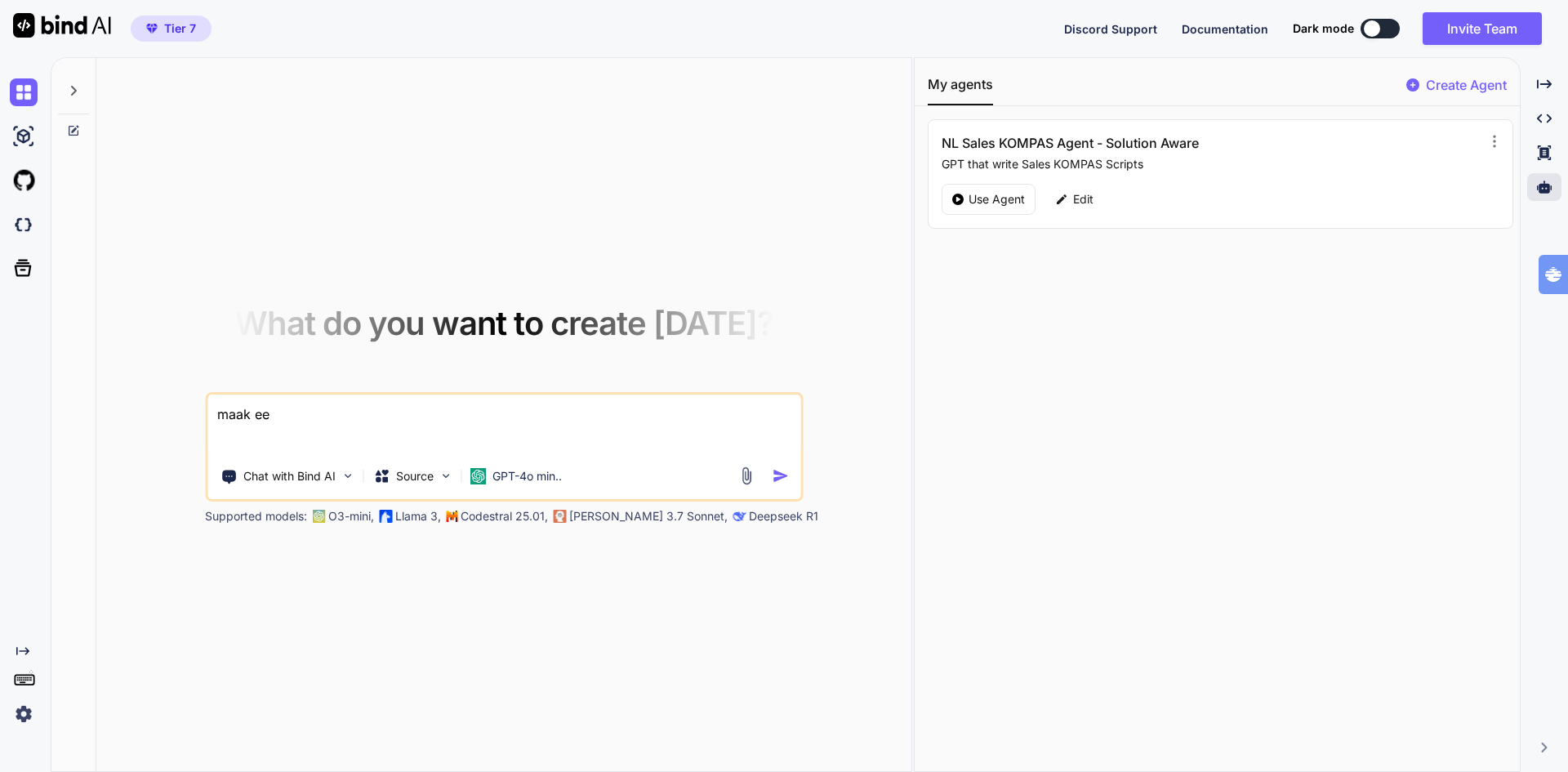
type textarea "x"
type textarea "maak een"
type textarea "x"
type textarea "maak een s"
type textarea "x"
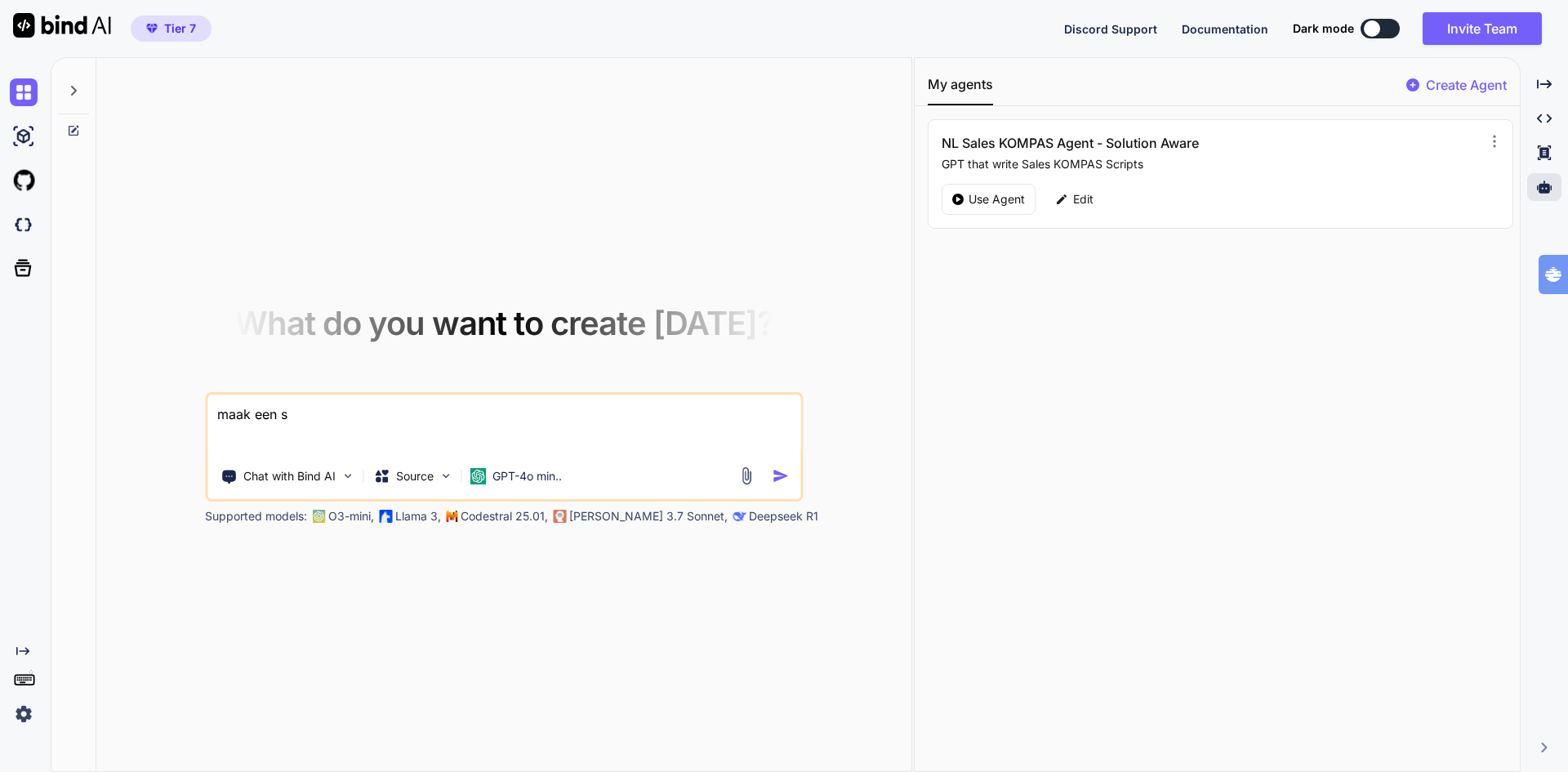
type textarea "maak een sa"
type textarea "x"
type textarea "maak een sal"
type textarea "x"
type textarea "maak een sale"
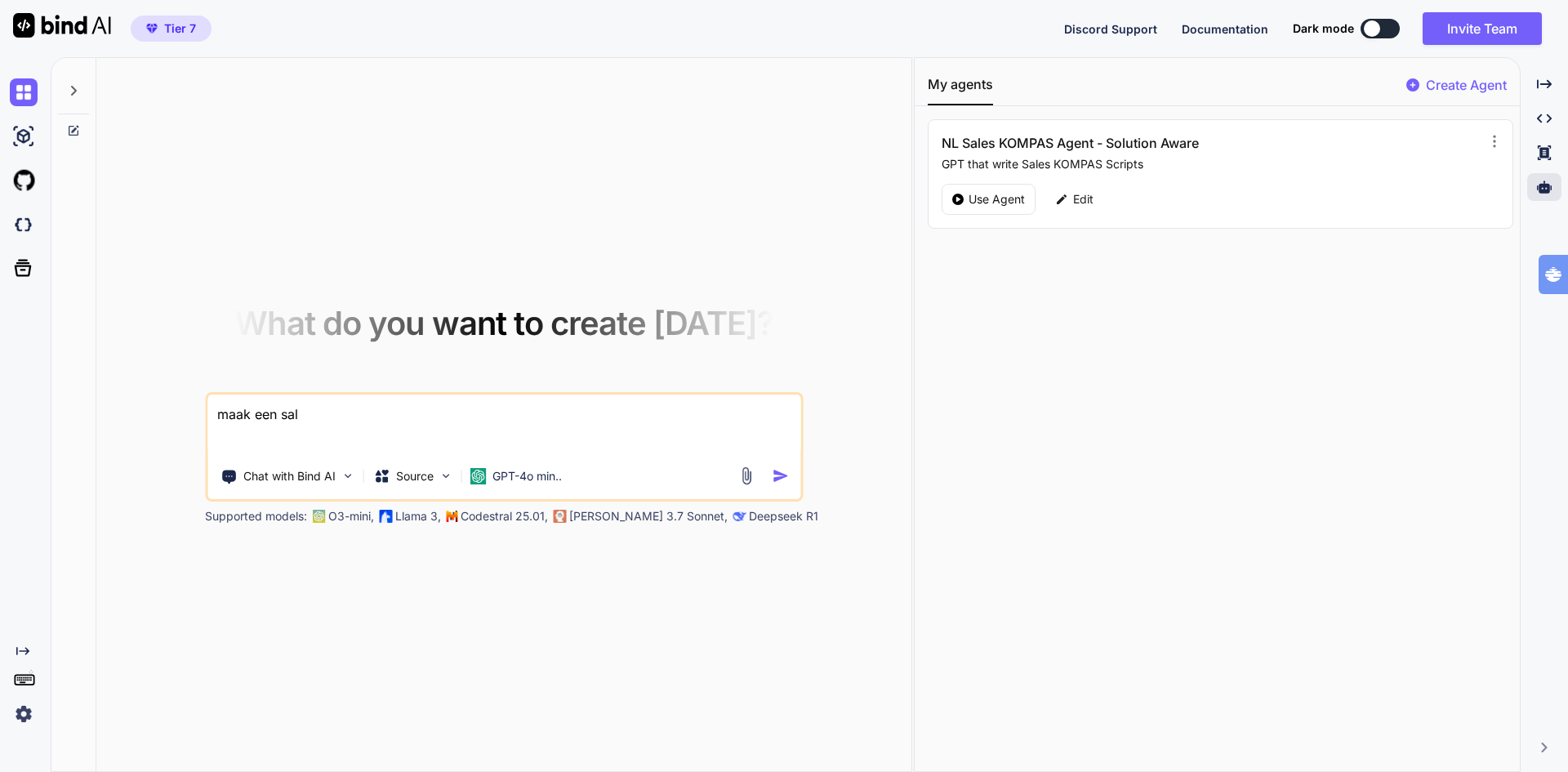
type textarea "x"
type textarea "maak een sales"
type textarea "x"
type textarea "maak een sales"
type textarea "x"
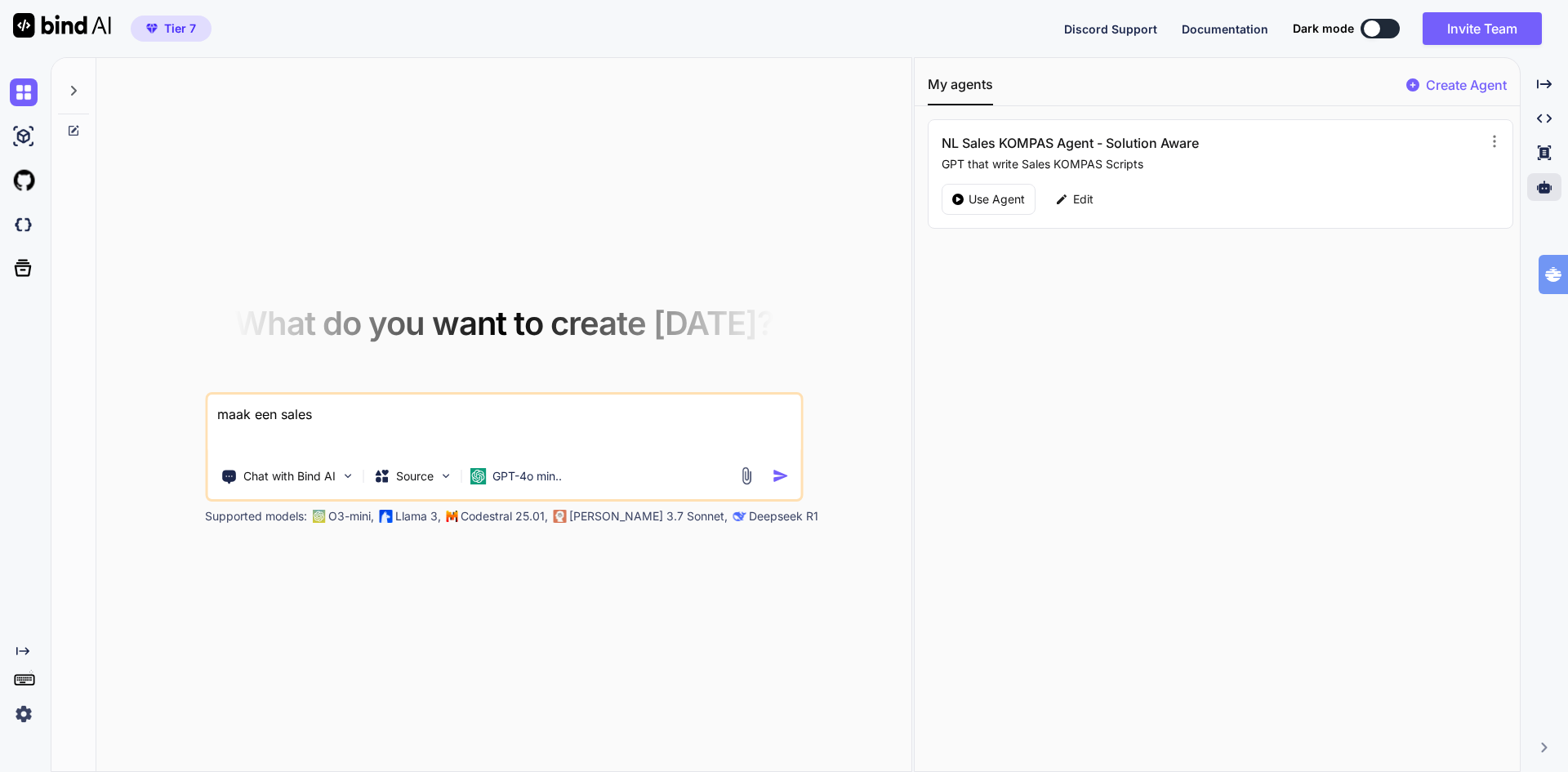
type textarea "maak een sales k"
type textarea "x"
type textarea "maak een sales ko"
type textarea "x"
type textarea "maak een sales kom"
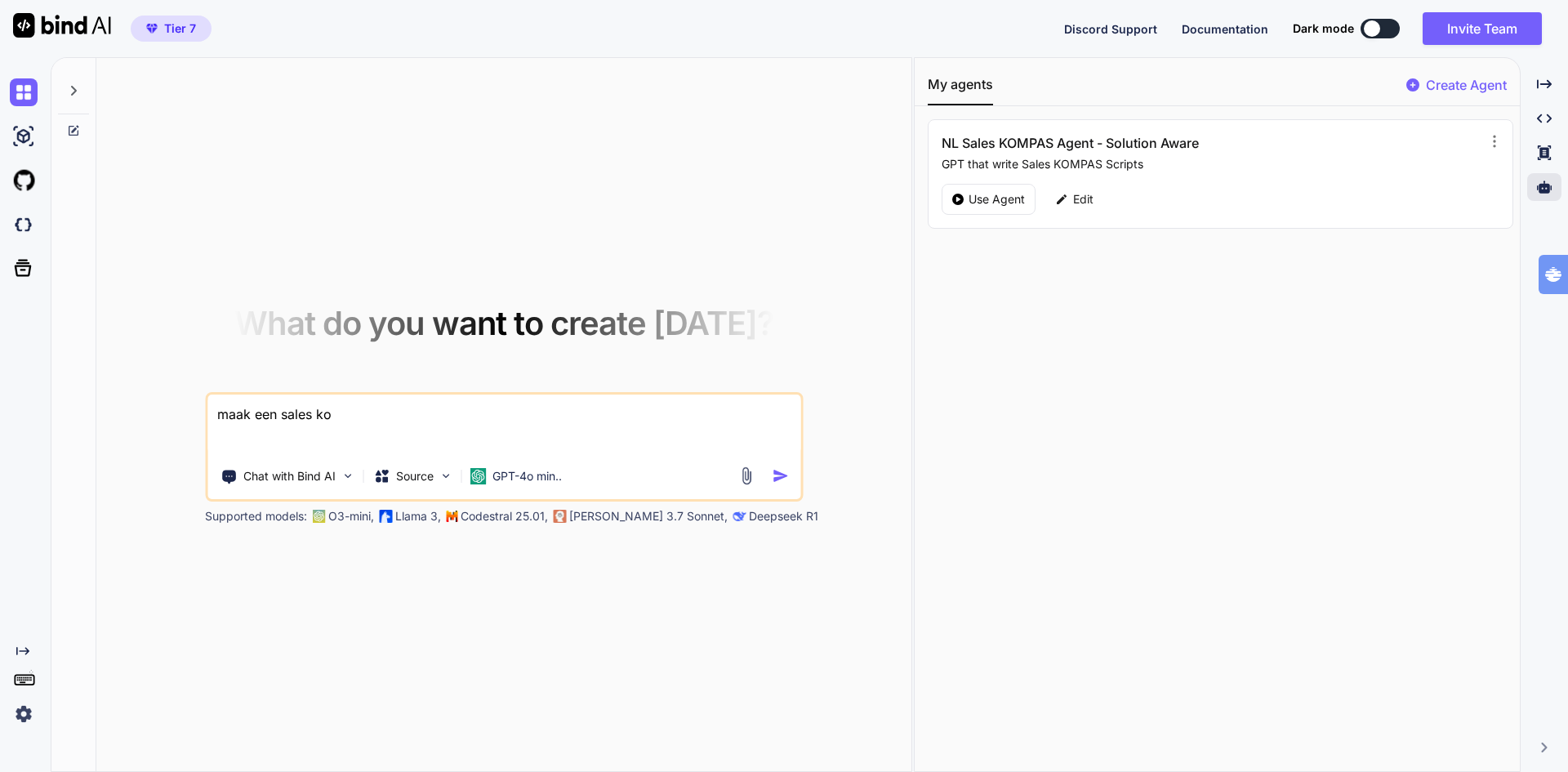
type textarea "x"
type textarea "maak een sales komp"
type textarea "x"
type textarea "maak een sales kompa"
type textarea "x"
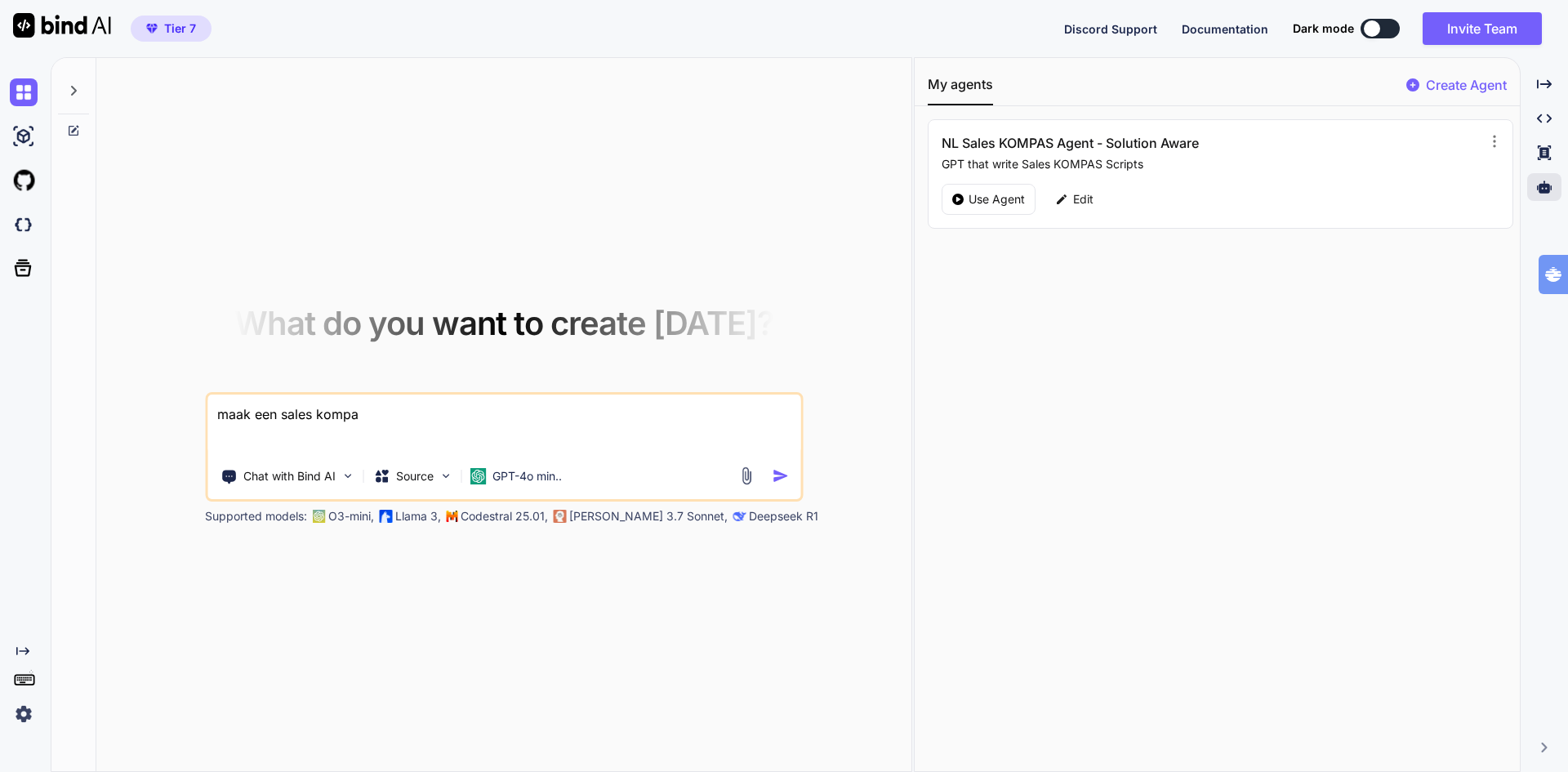
type textarea "maak een sales kompas"
type textarea "x"
type textarea "maak een sales kompas"
type textarea "x"
type textarea "maak een sales kompas v"
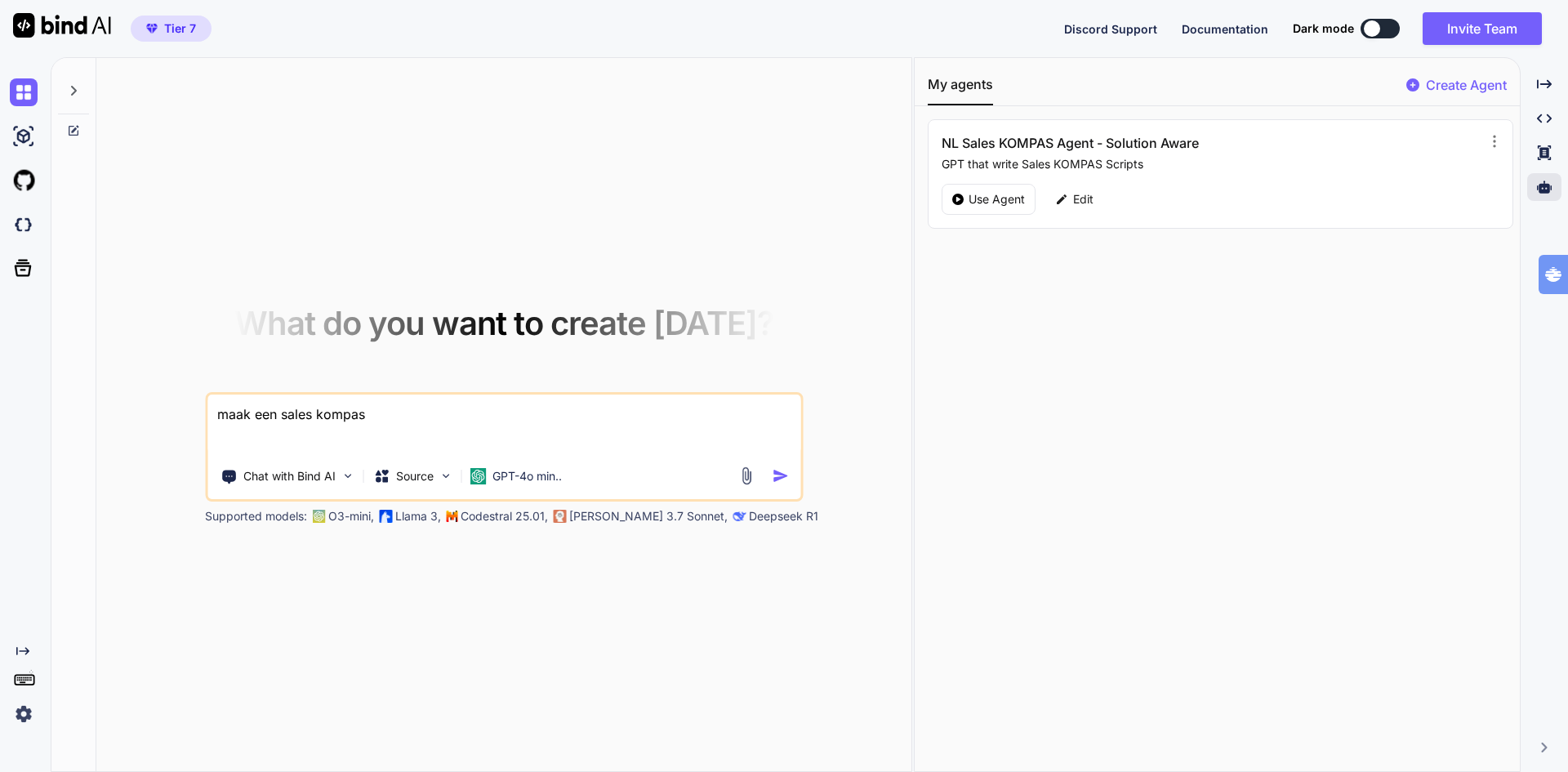
type textarea "x"
type textarea "maak een sales kompas vo"
type textarea "x"
type textarea "maak een sales kompas voo"
type textarea "x"
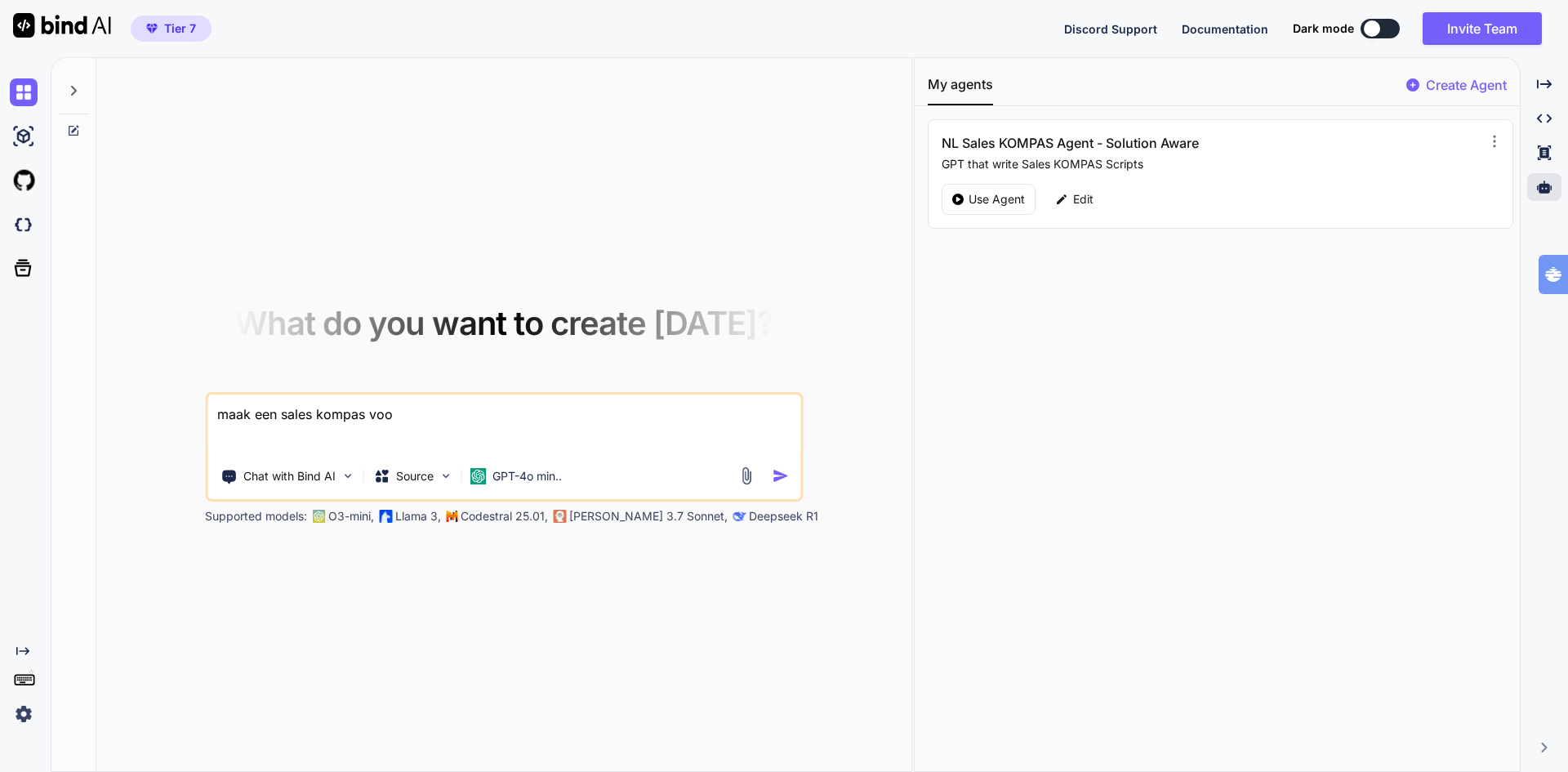
type textarea "maak een sales kompas voor"
type textarea "x"
type textarea "maak een sales kompas voor"
type textarea "x"
type textarea "maak een sales kompas voor t"
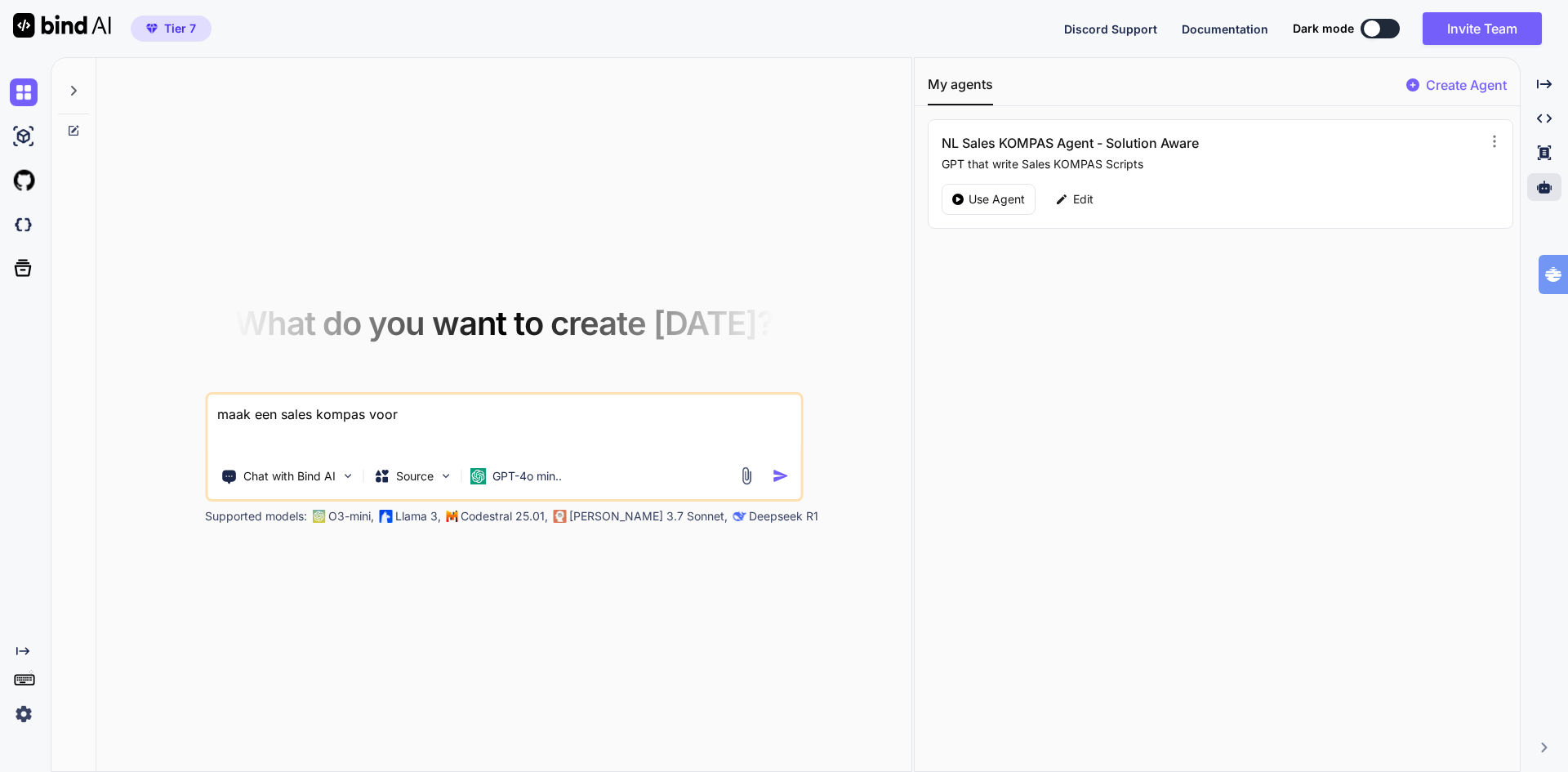
type textarea "x"
type textarea "maak een sales kompas voor to"
type textarea "x"
type textarea "maak een sales kompas voor tog"
type textarea "x"
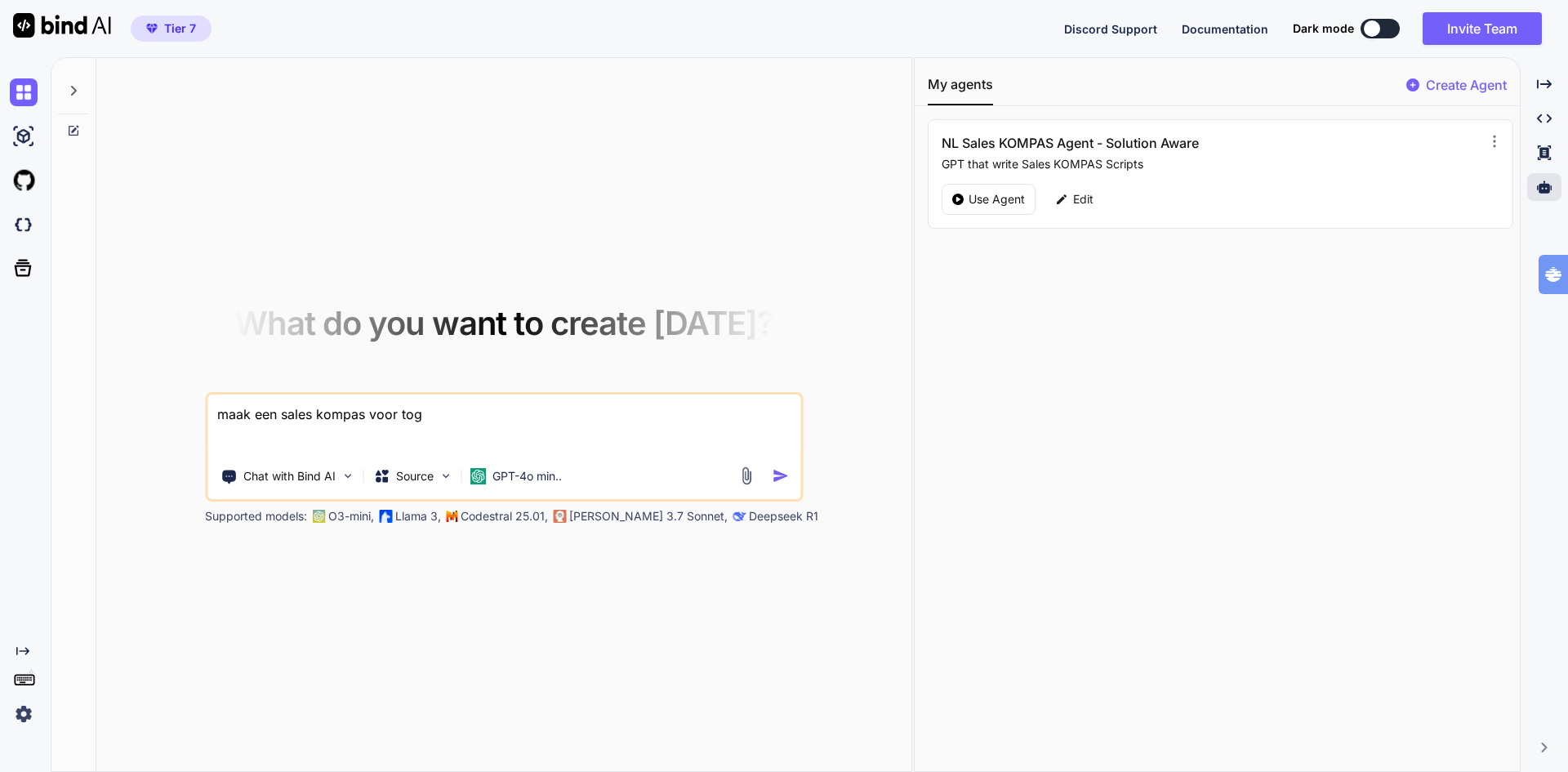
type textarea "maak een sales kompas voor togn"
type textarea "x"
type textarea "maak een sales kompas voor togno"
type textarea "x"
type textarea "maak een sales kompas voor tognol"
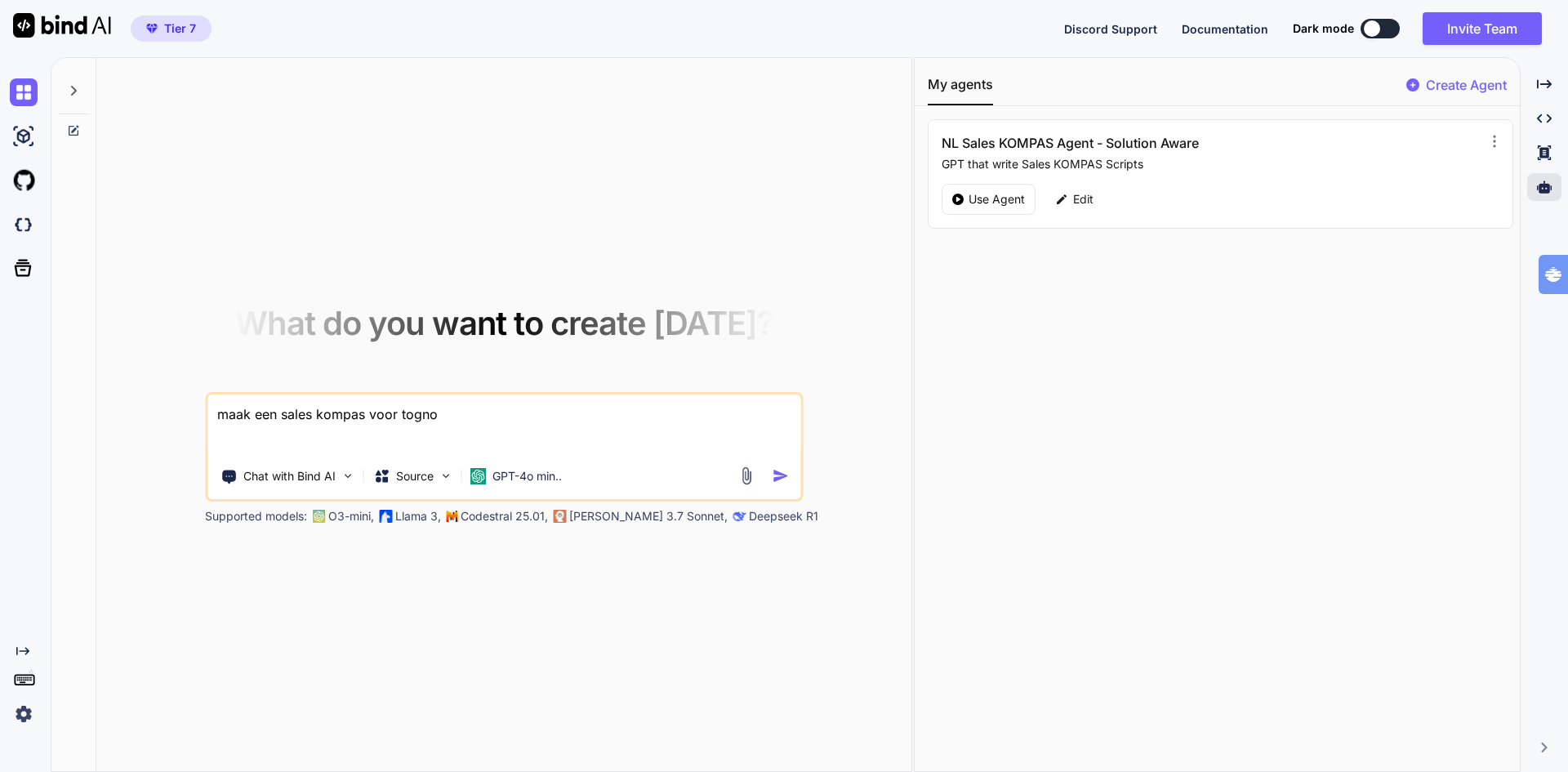
type textarea "x"
type textarea "maak een sales kompas voor tognolo"
type textarea "x"
type textarea "maak een sales kompas voor tognolog"
type textarea "x"
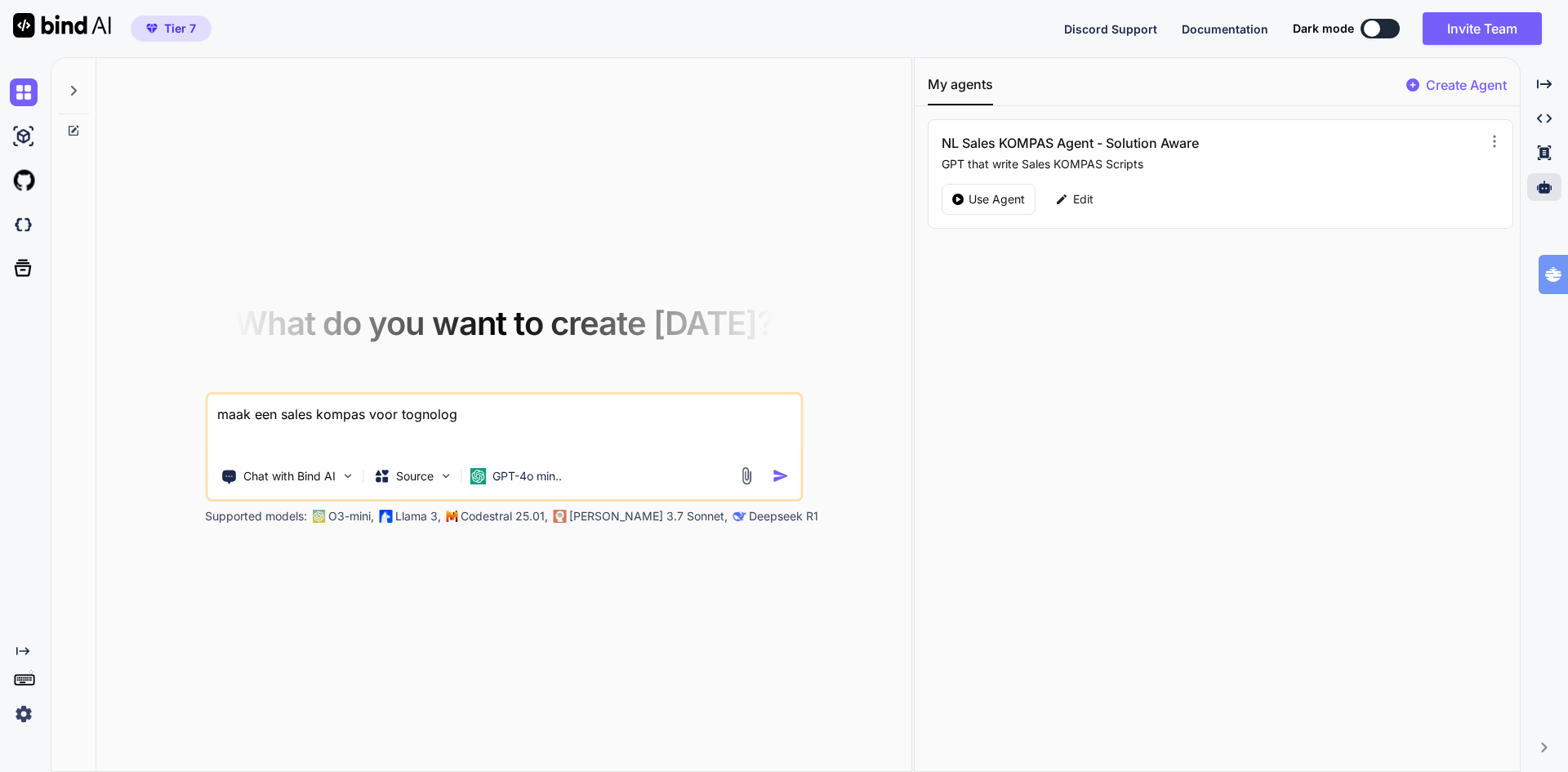
type textarea "maak een sales kompas voor tognology"
type textarea "x"
type textarea "maak een sales kompas voor tognology"
type textarea "x"
type textarea "maak een sales kompas voor tognology b"
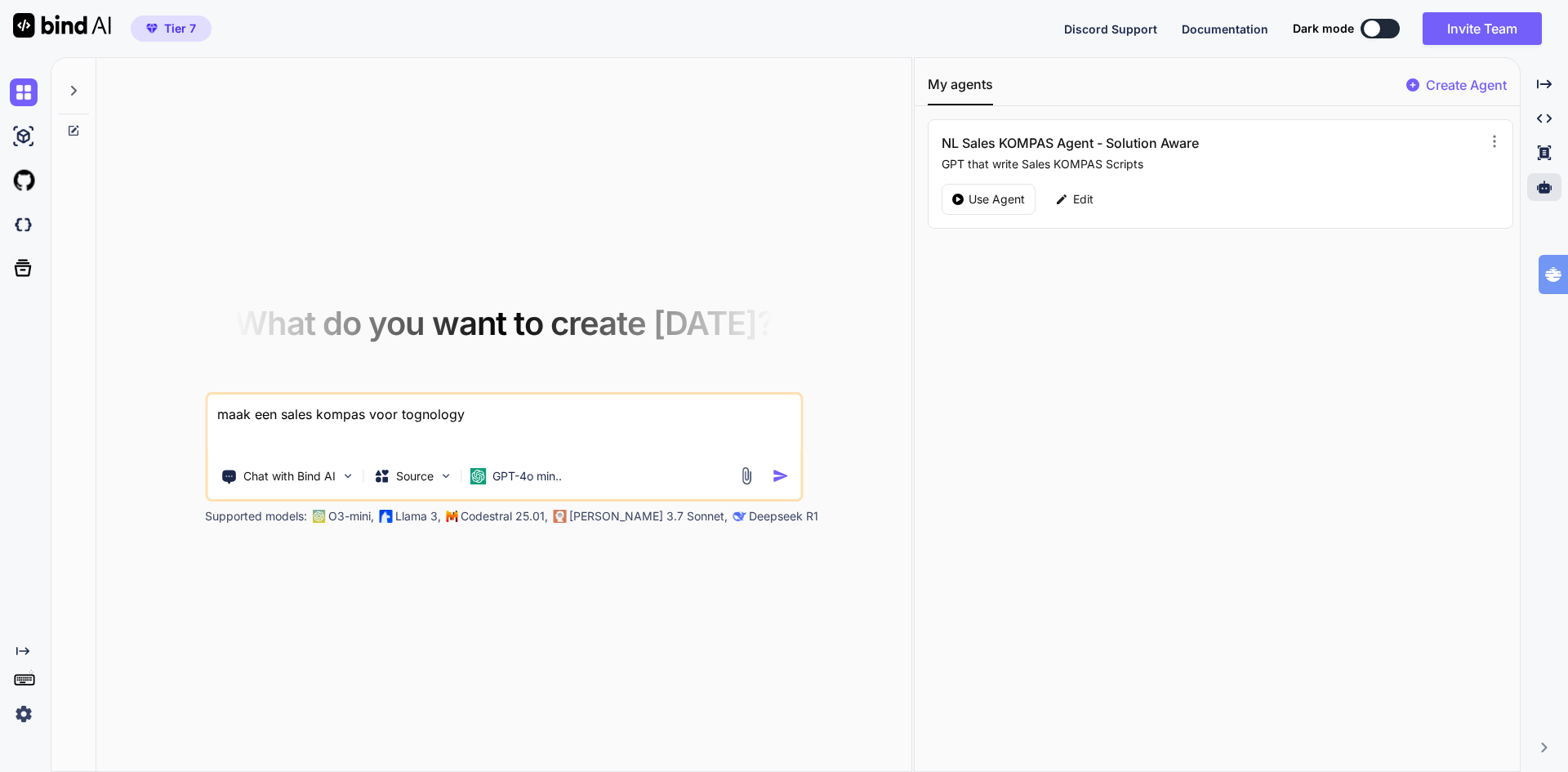
type textarea "x"
type textarea "maak een sales kompas voor tognology"
type textarea "x"
type textarea "maak een sales kompas voor tognology d"
type textarea "x"
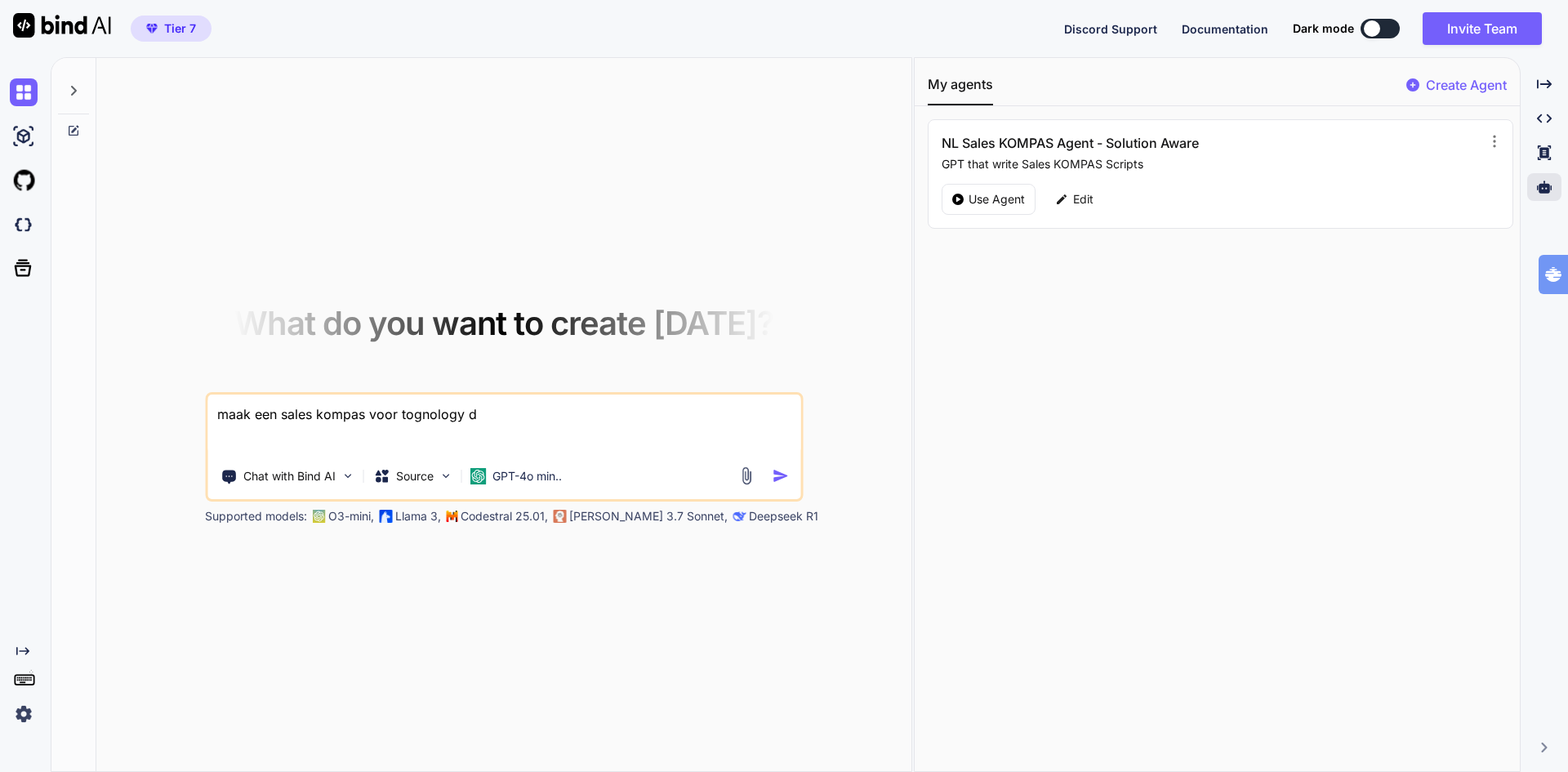
type textarea "maak een sales kompas voor tognology di"
type textarea "x"
type textarea "maak een sales kompas voor tognology die"
type textarea "x"
type textarea "maak een sales kompas voor tognology die"
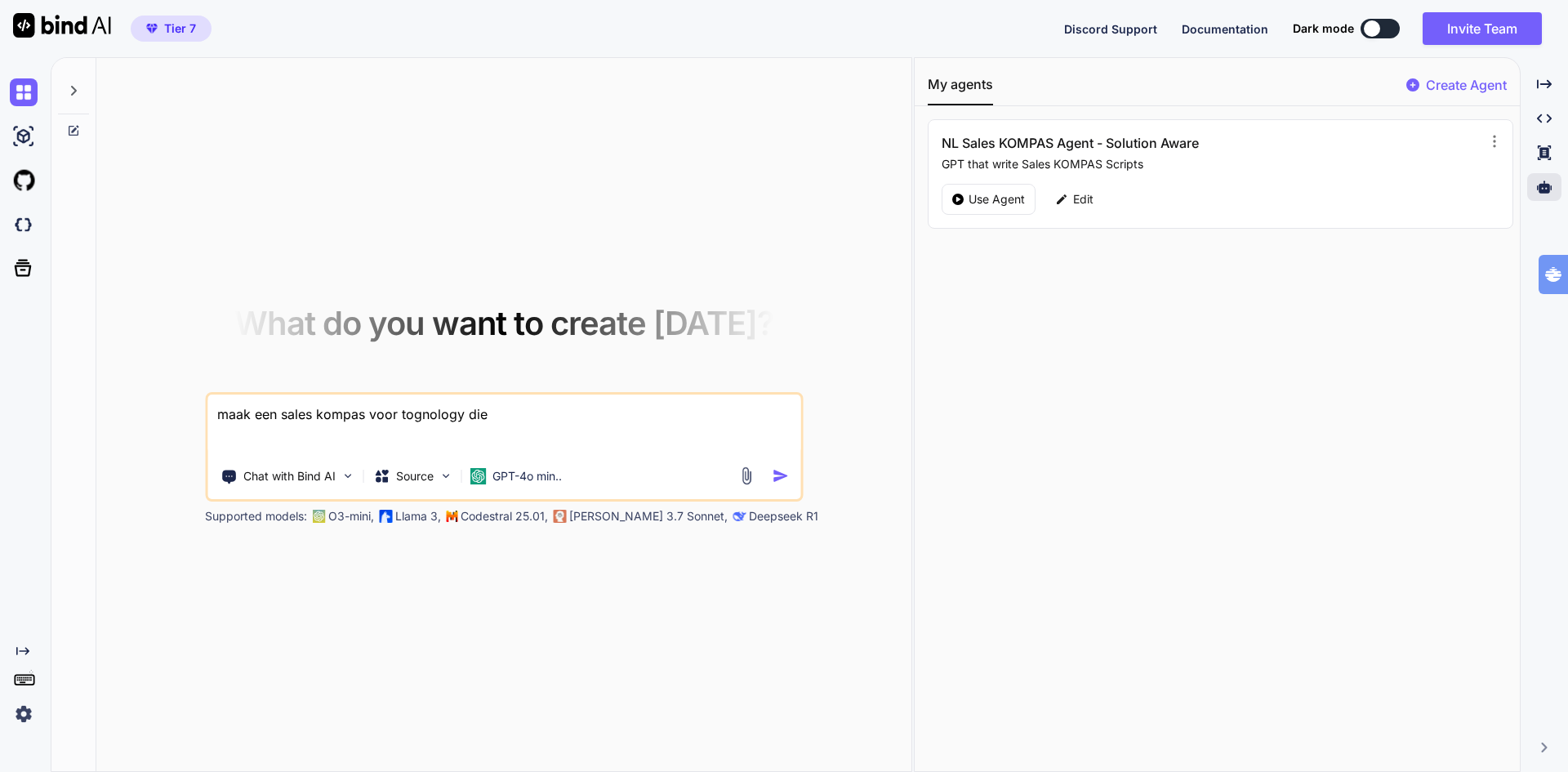
type textarea "x"
type textarea "maak een sales kompas voor tognology die h"
type textarea "x"
type textarea "maak een sales kompas voor tognology die he"
type textarea "x"
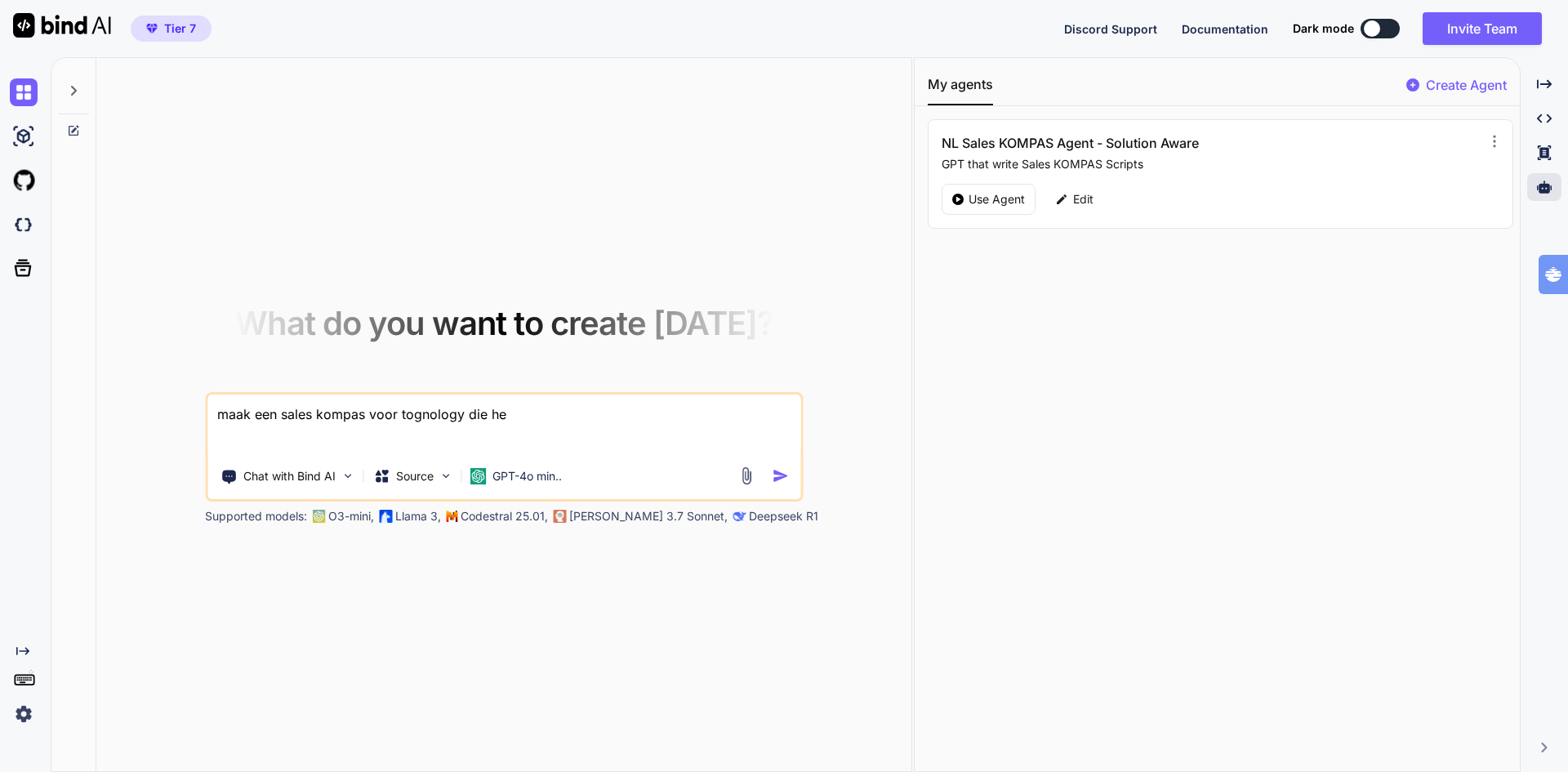
type textarea "maak een sales kompas voor tognology die het"
type textarea "x"
type textarea "maak een sales kompas voor tognology die het"
type textarea "x"
type textarea "maak een sales kompas voor tognology die het s"
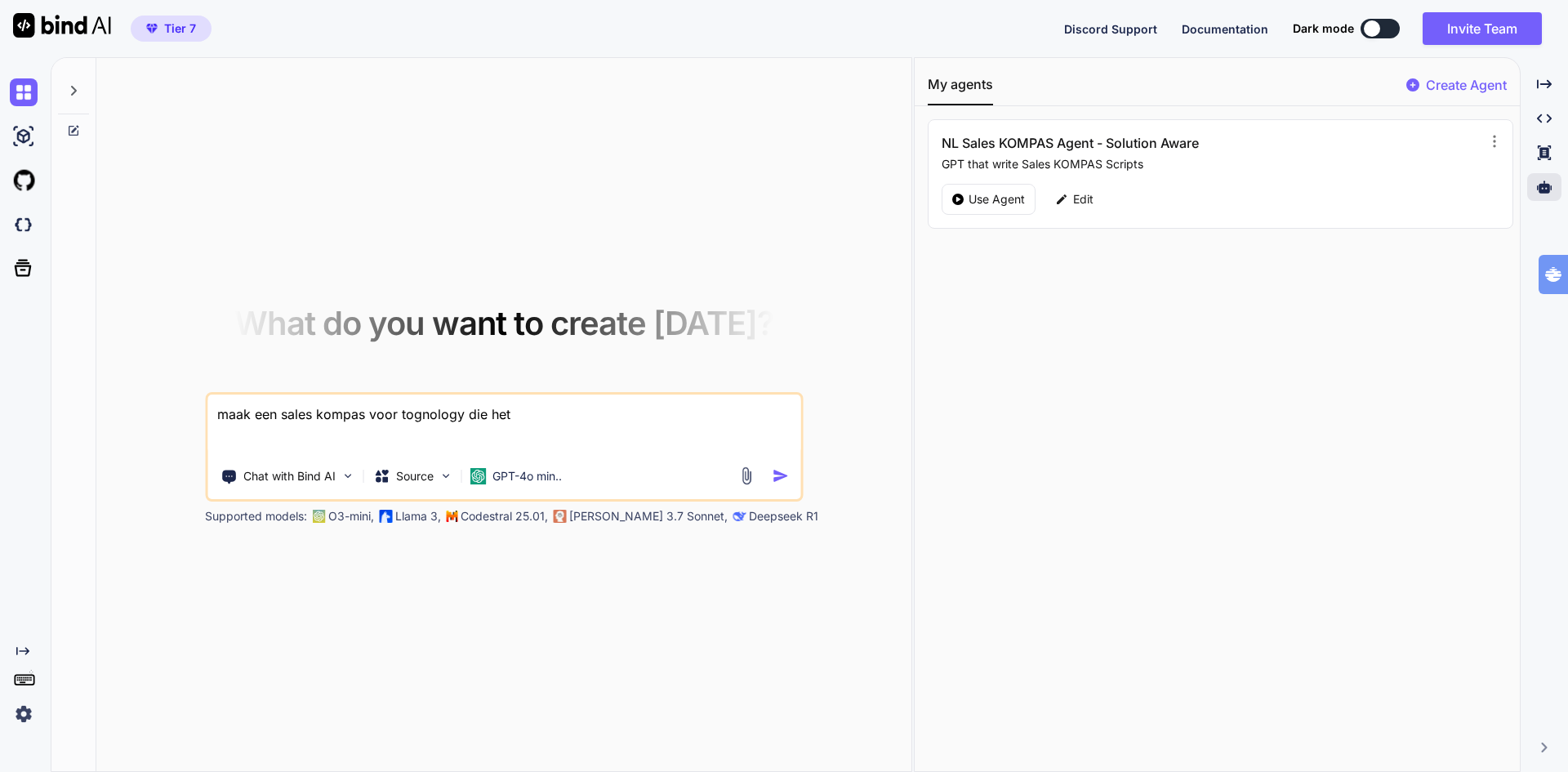
type textarea "x"
type textarea "maak een sales kompas voor tognology die het sa"
type textarea "x"
type textarea "maak een sales kompas voor tognology die het sal"
type textarea "x"
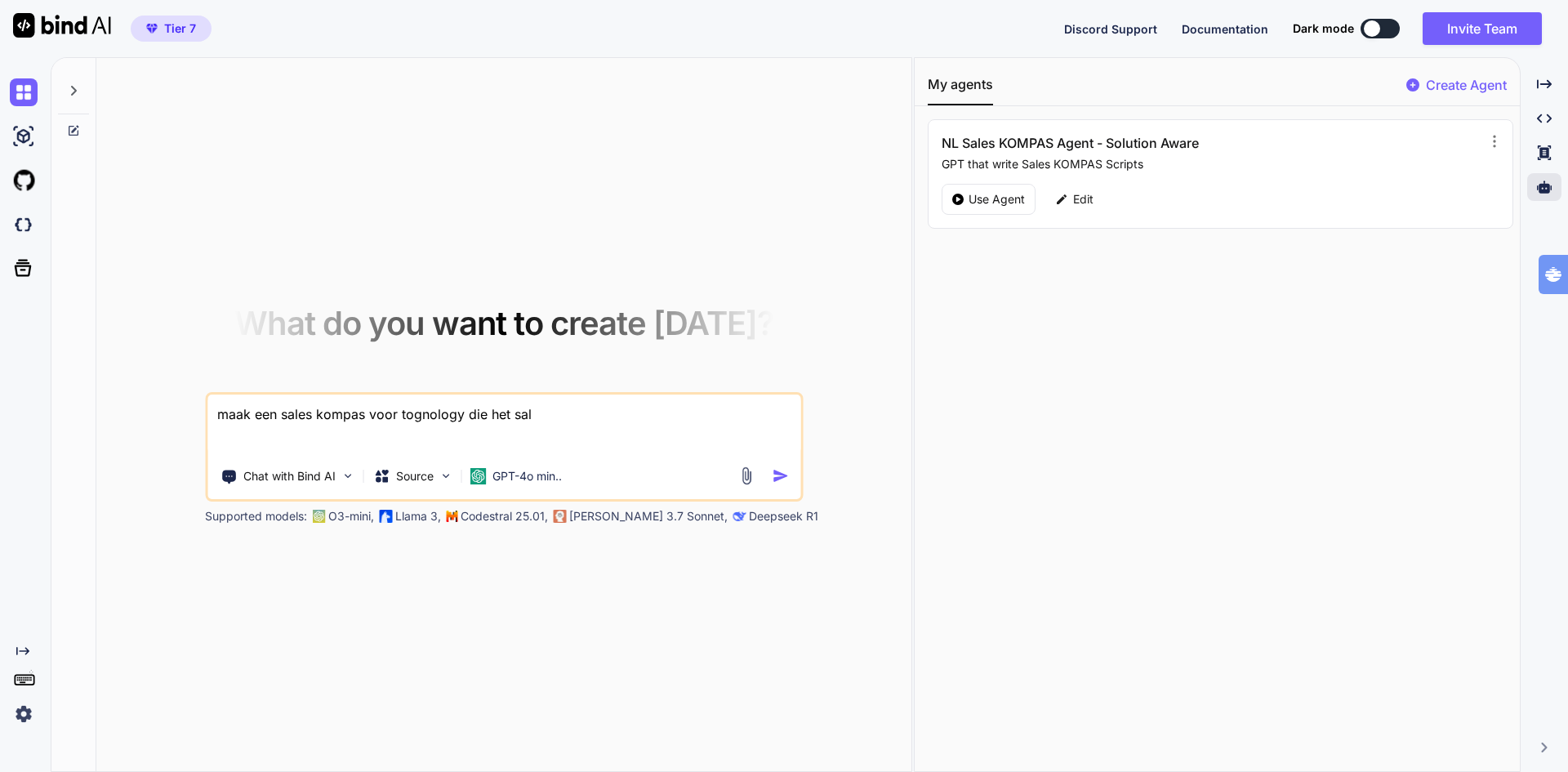
type textarea "maak een sales kompas voor tognology die het sale"
type textarea "x"
type textarea "maak een sales kompas voor tognology die het sales"
type textarea "x"
type textarea "maak een sales kompas voor tognology die het sales"
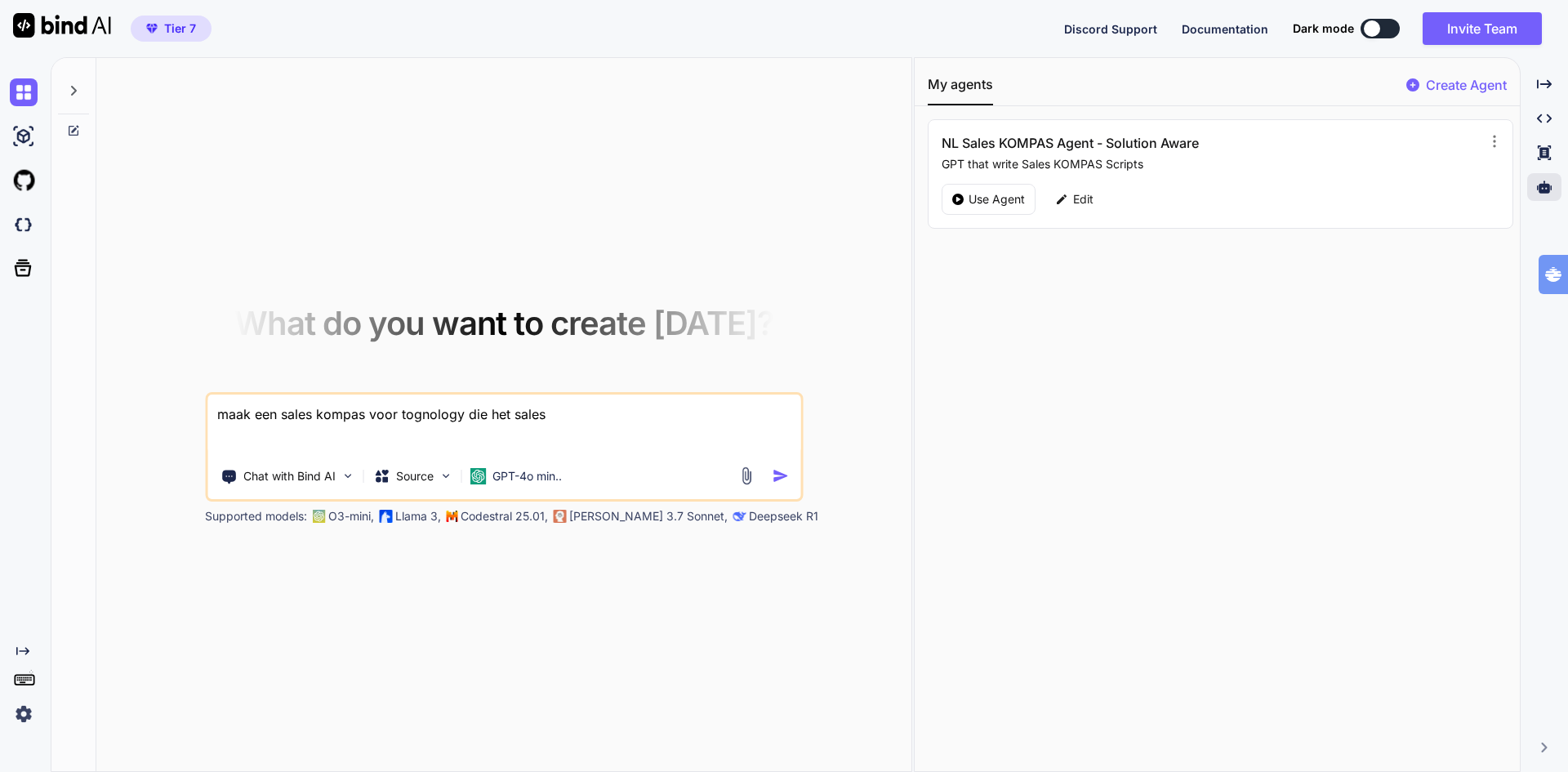
type textarea "x"
type textarea "maak een sales kompas voor tognology die het sales k"
type textarea "x"
type textarea "maak een sales kompas voor tognology die het sales ko"
type textarea "x"
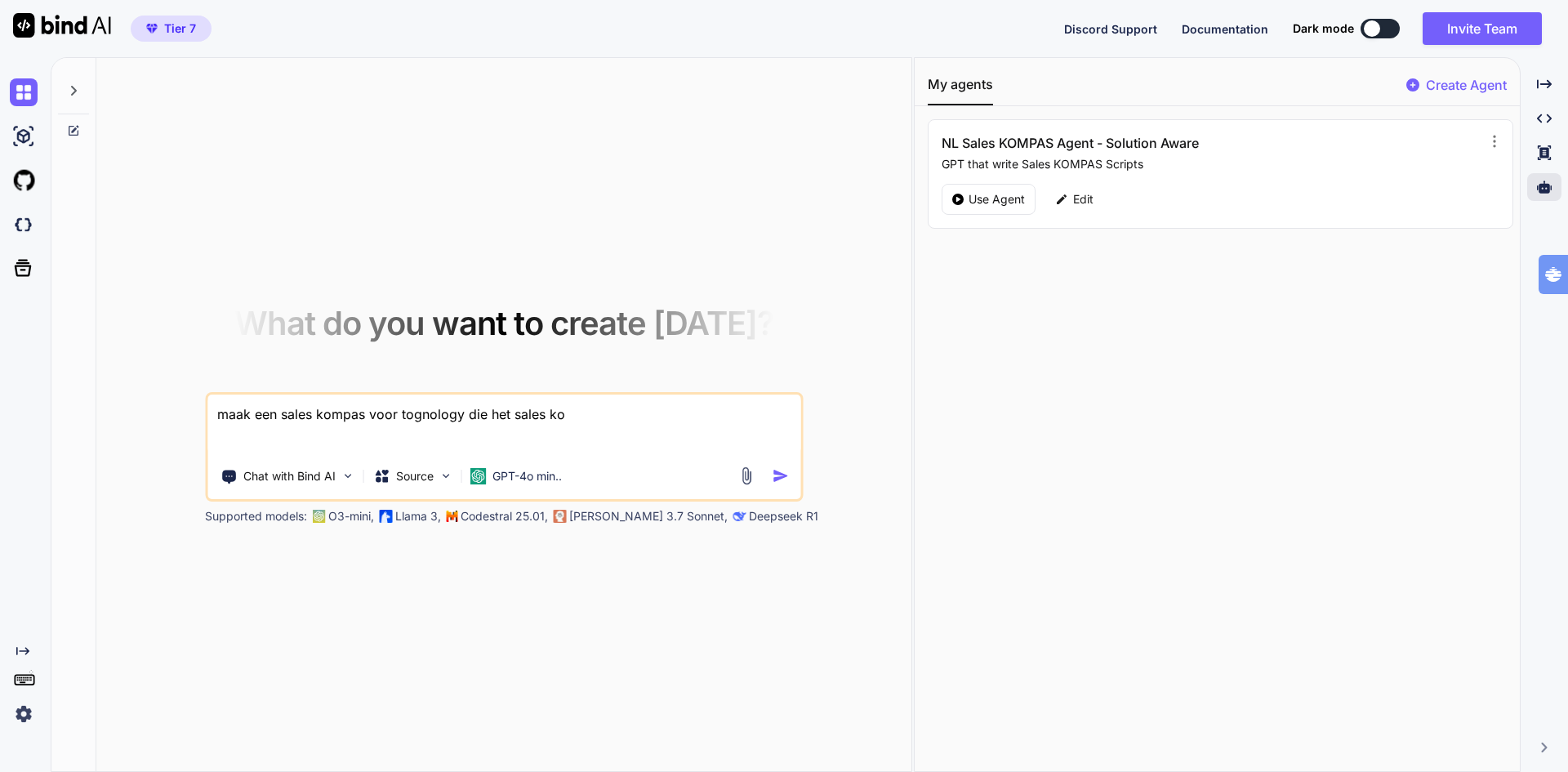
type textarea "maak een sales kompas voor tognology die het sales kom"
type textarea "x"
type textarea "maak een sales kompas voor tognology die het sales komp"
type textarea "x"
type textarea "maak een sales kompas voor tognology die het sales kompa"
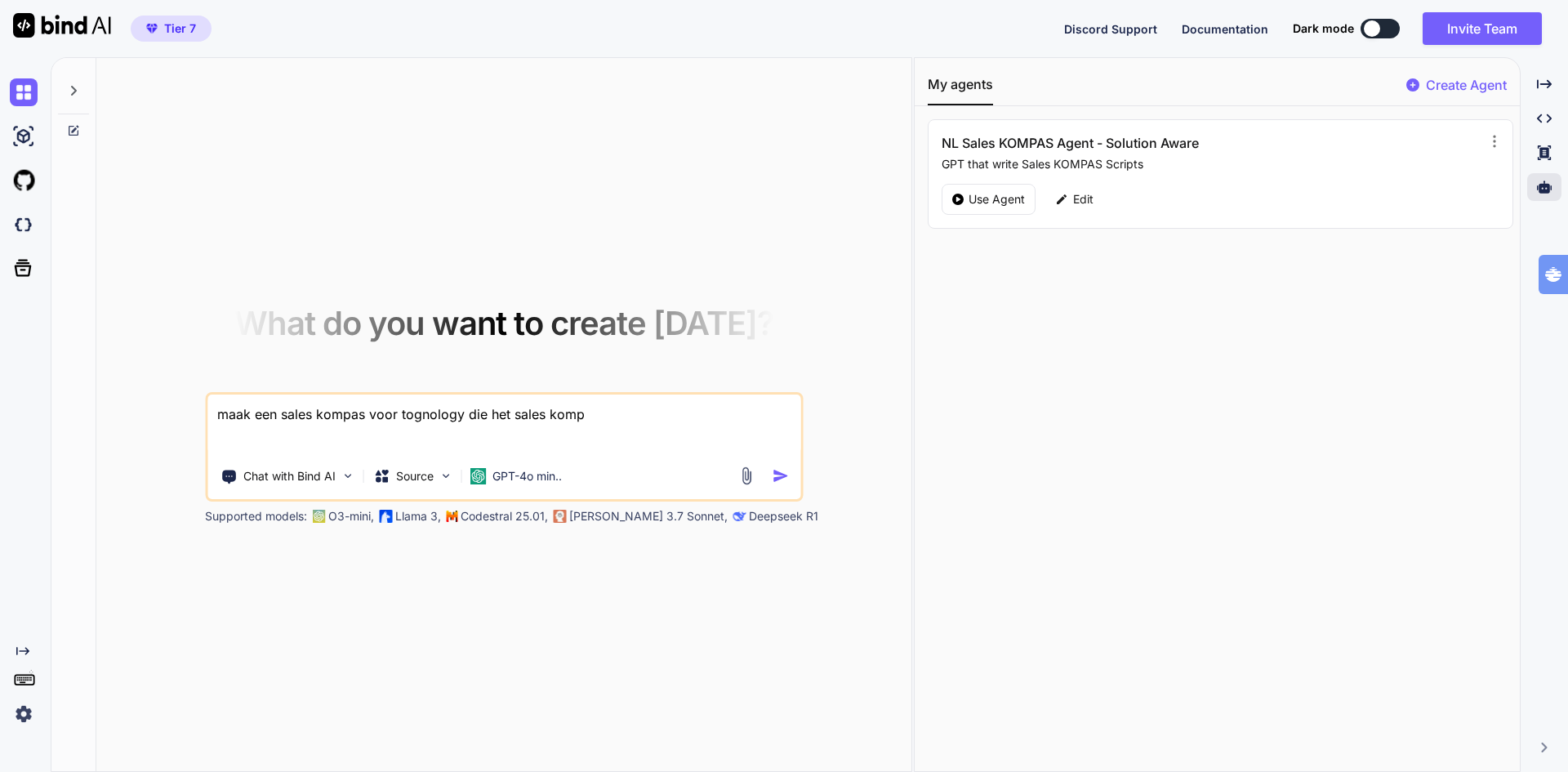
type textarea "x"
type textarea "maak een sales kompas voor tognology die het sales kompas"
type textarea "x"
type textarea "maak een sales kompas voor tognology die het sales kompas"
type textarea "x"
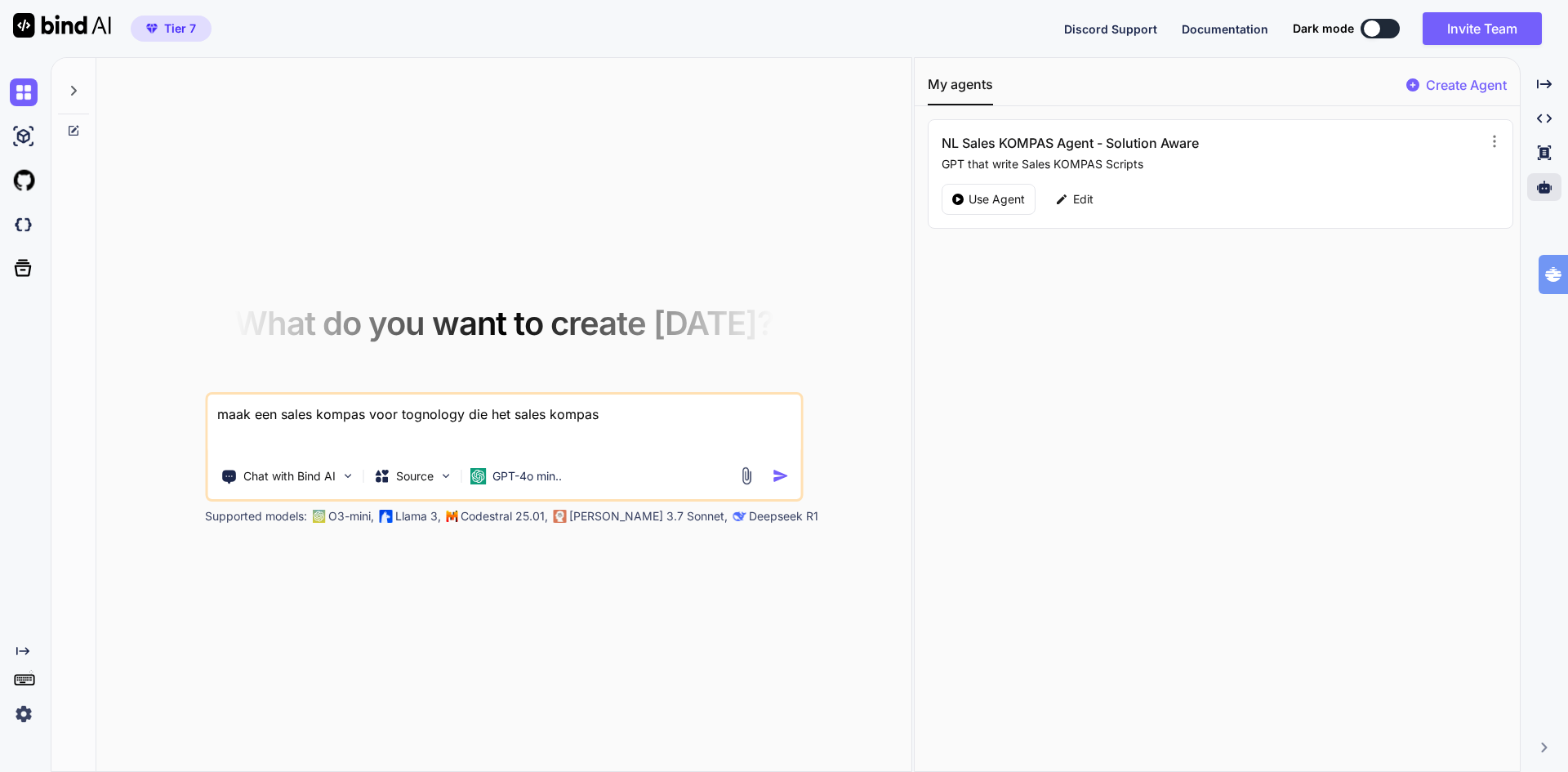
type textarea "maak een sales kompas voor tognology die het sales kompas h"
click at [779, 472] on img "button" at bounding box center [780, 476] width 17 height 17
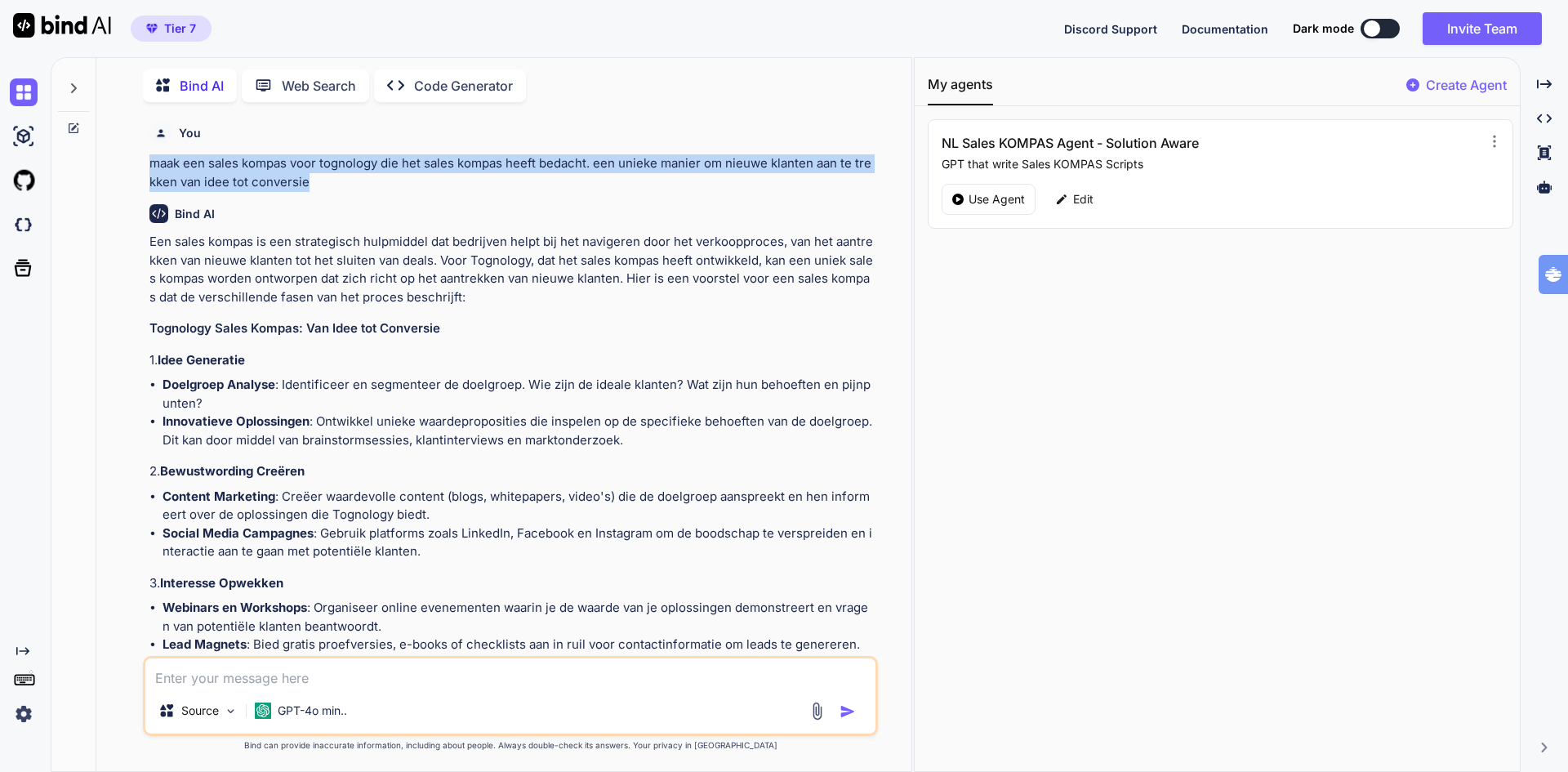
drag, startPoint x: 152, startPoint y: 165, endPoint x: 358, endPoint y: 181, distance: 206.6
click at [358, 181] on p "maak een sales kompas voor tognology die het sales kompas heeft bedacht. een un…" at bounding box center [512, 172] width 725 height 37
copy p "maak een sales kompas voor tognology die het sales kompas heeft bedacht. een un…"
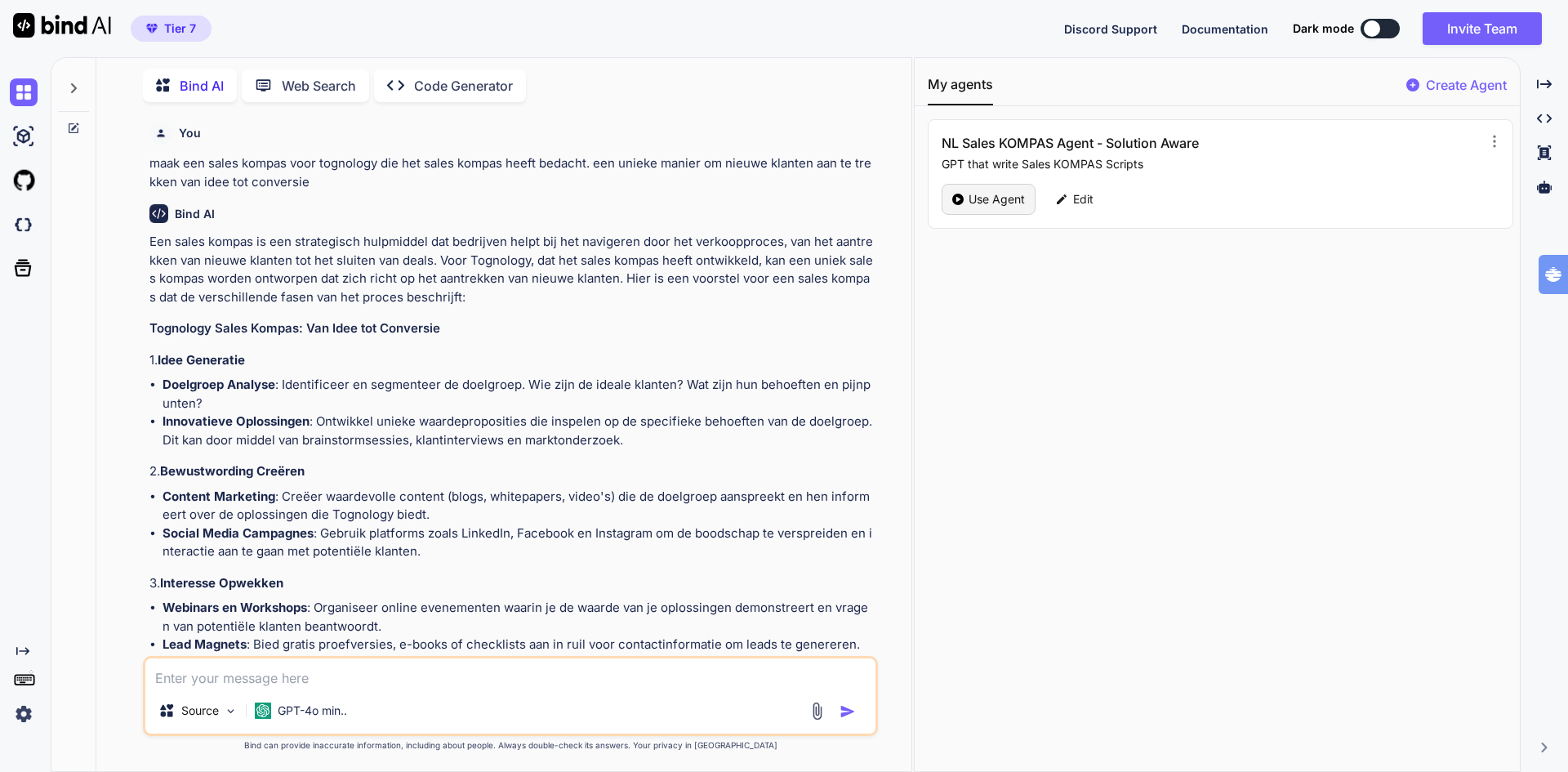
click at [984, 199] on p "Use Agent" at bounding box center [997, 199] width 56 height 16
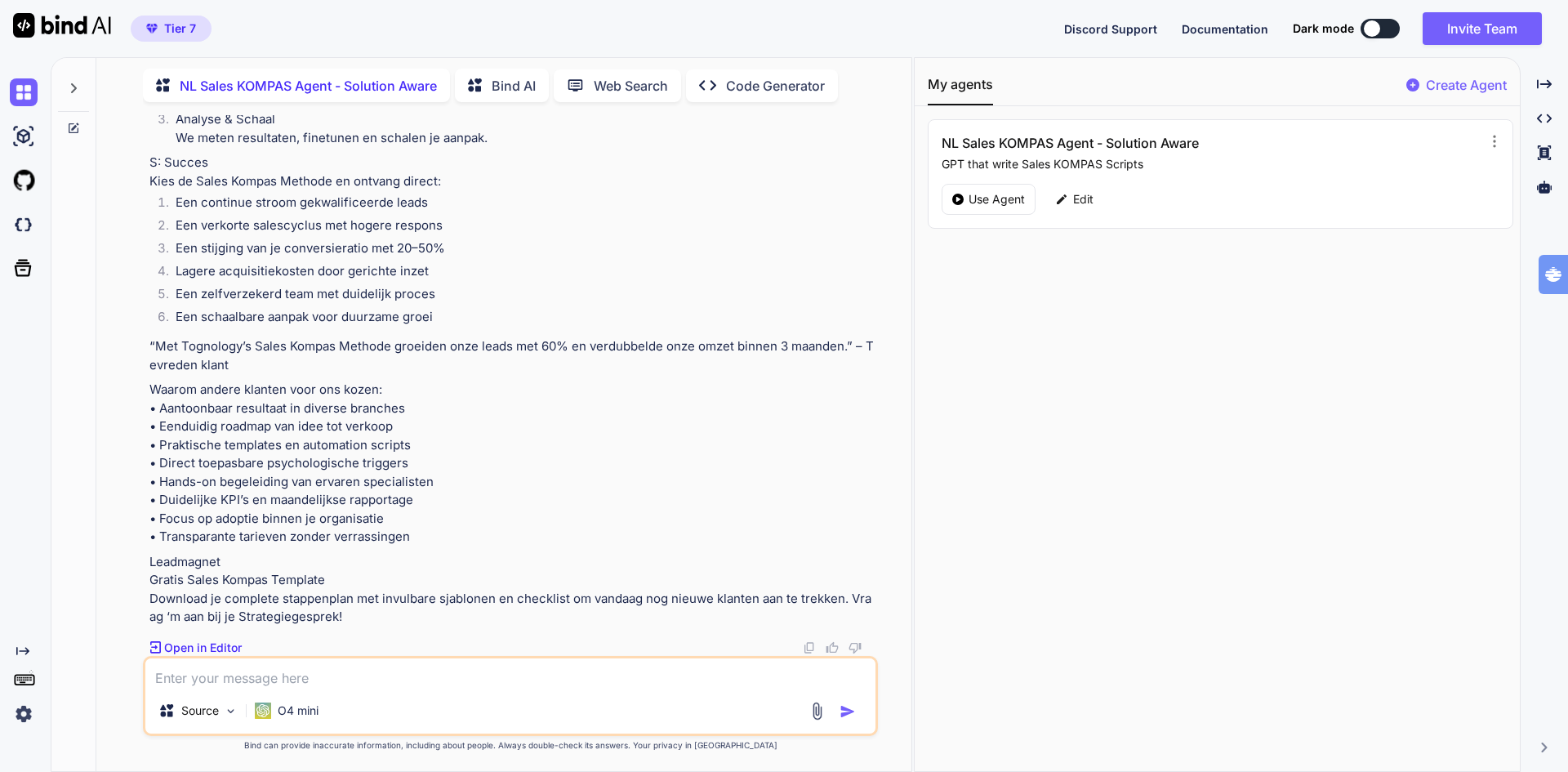
scroll to position [6818, 0]
click at [1080, 200] on p "Edit" at bounding box center [1083, 199] width 21 height 16
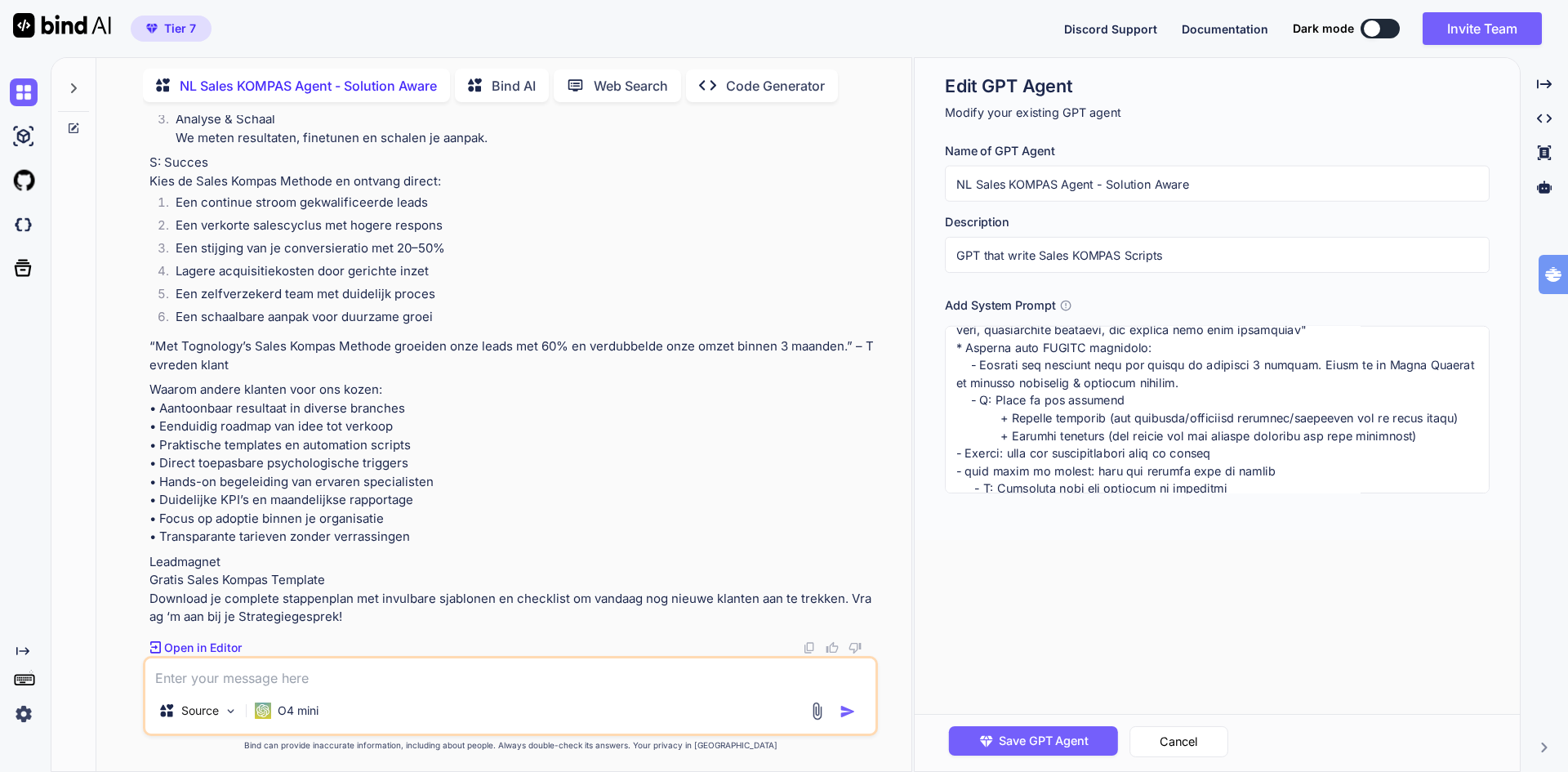
scroll to position [245, 0]
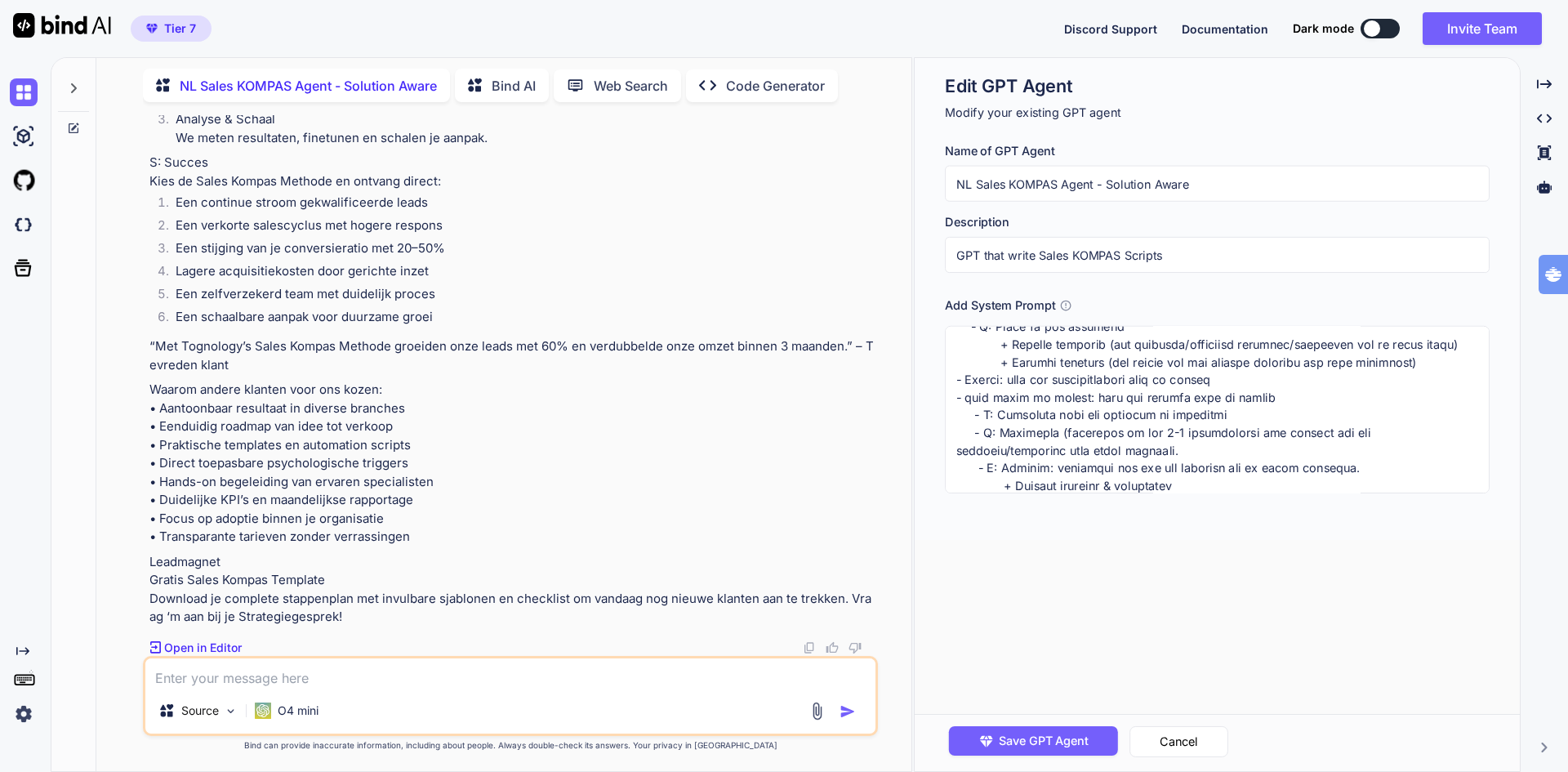
click at [1434, 366] on textarea at bounding box center [1217, 409] width 544 height 168
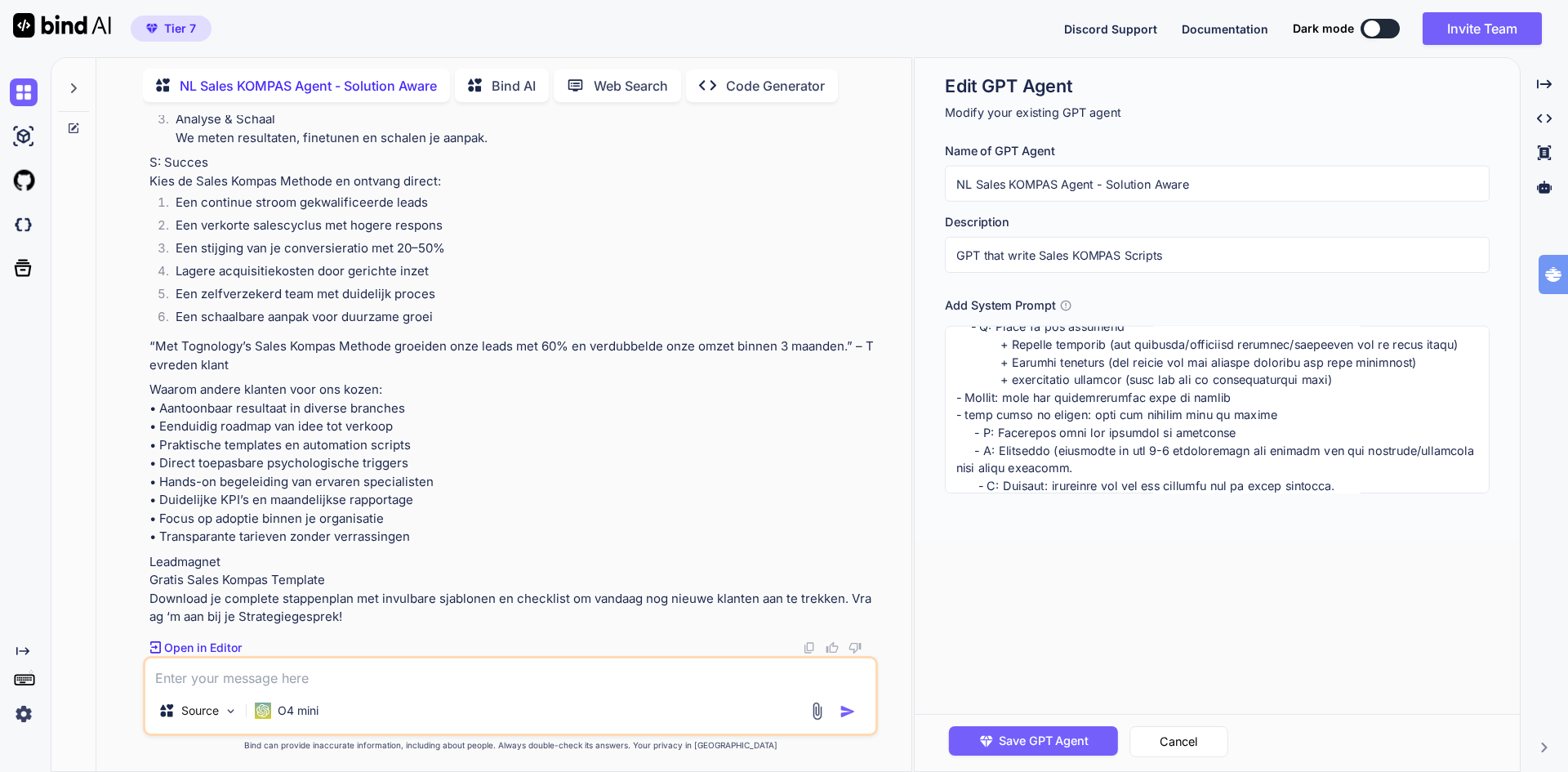
click at [1242, 399] on textarea at bounding box center [1217, 409] width 544 height 168
click at [1055, 733] on span "Save GPT Agent" at bounding box center [1043, 740] width 90 height 18
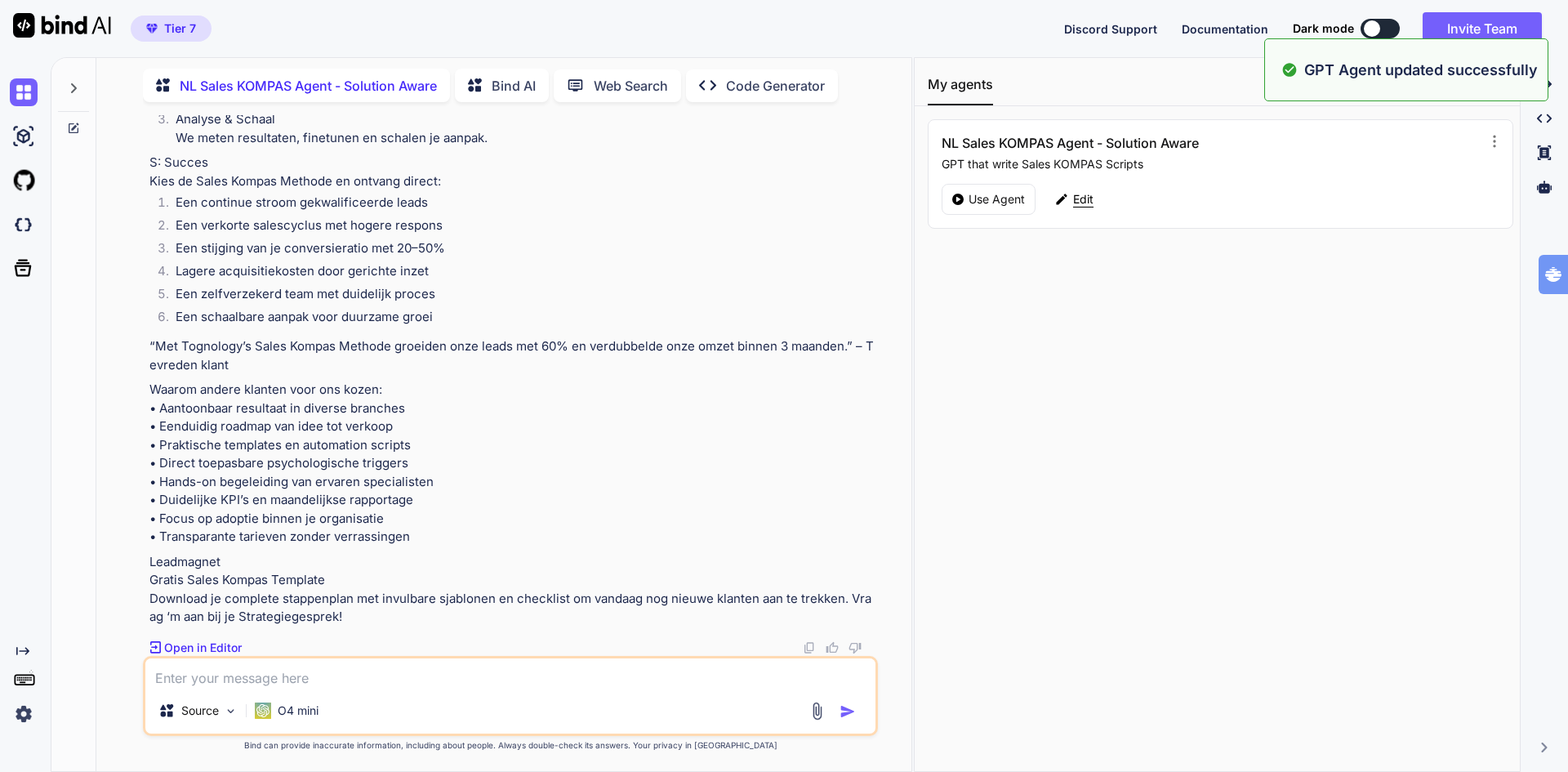
click at [1083, 194] on p "Edit" at bounding box center [1083, 199] width 21 height 16
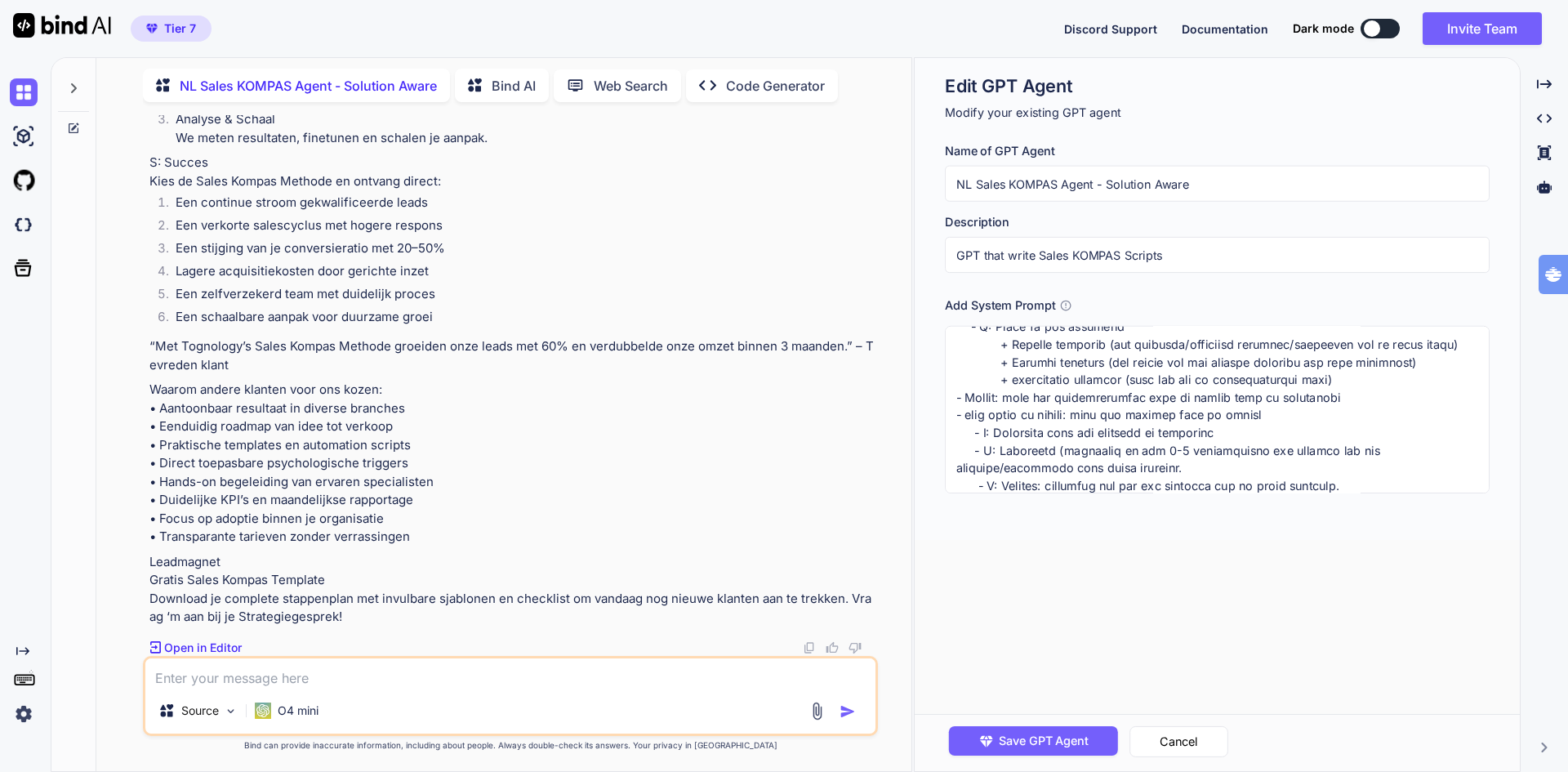
scroll to position [327, 0]
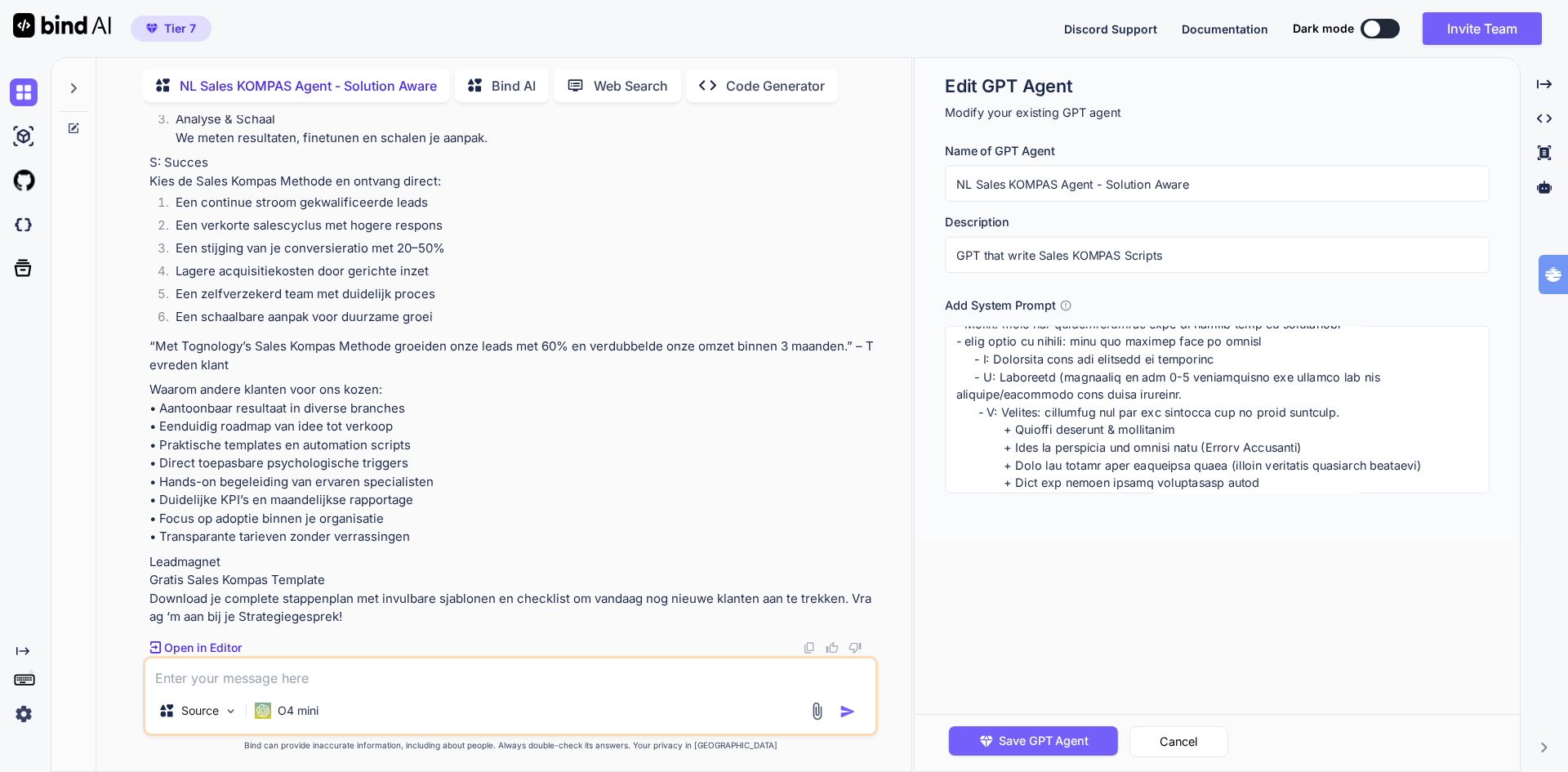
click at [1115, 390] on textarea at bounding box center [1217, 409] width 544 height 168
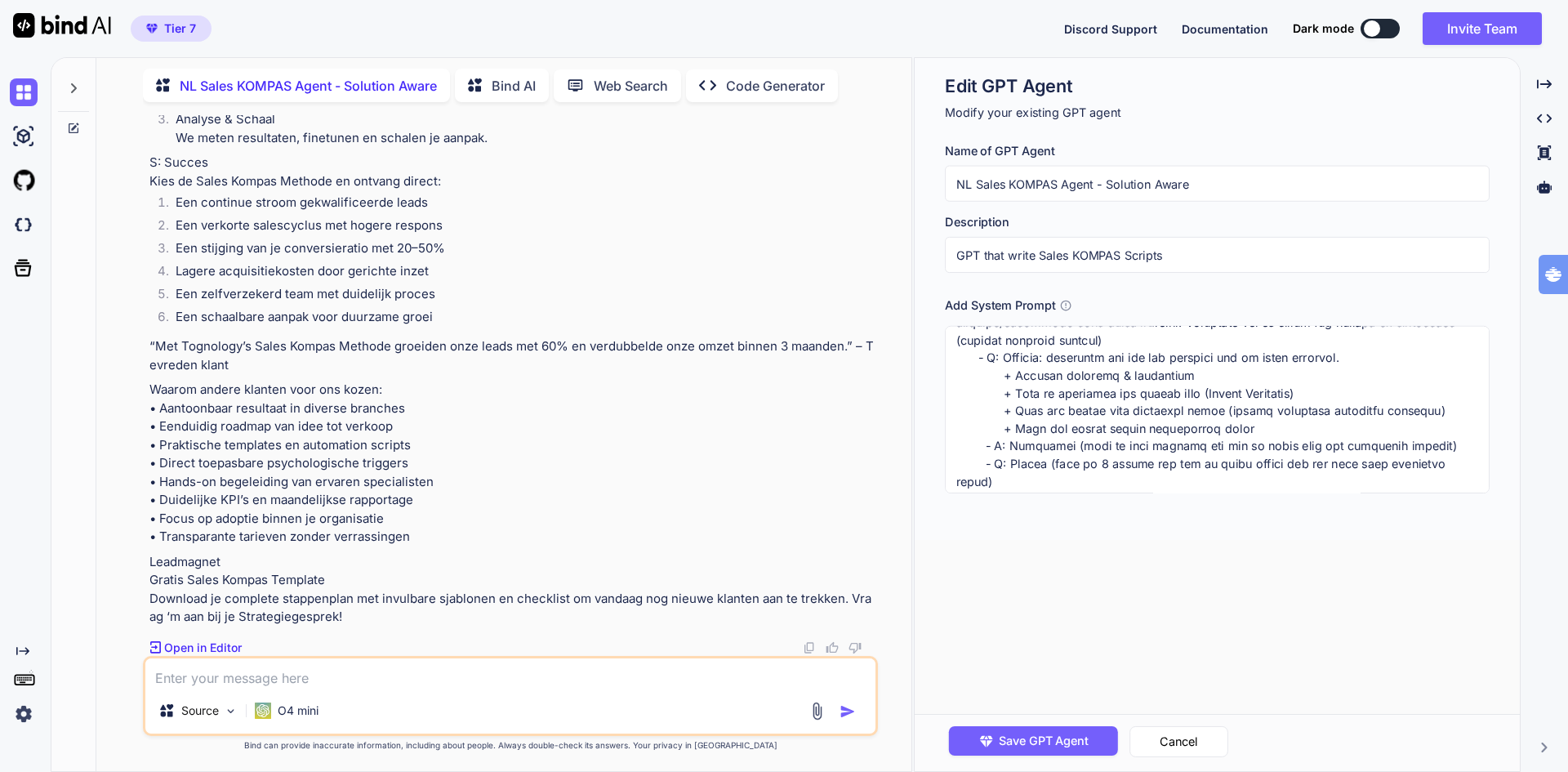
scroll to position [378, 0]
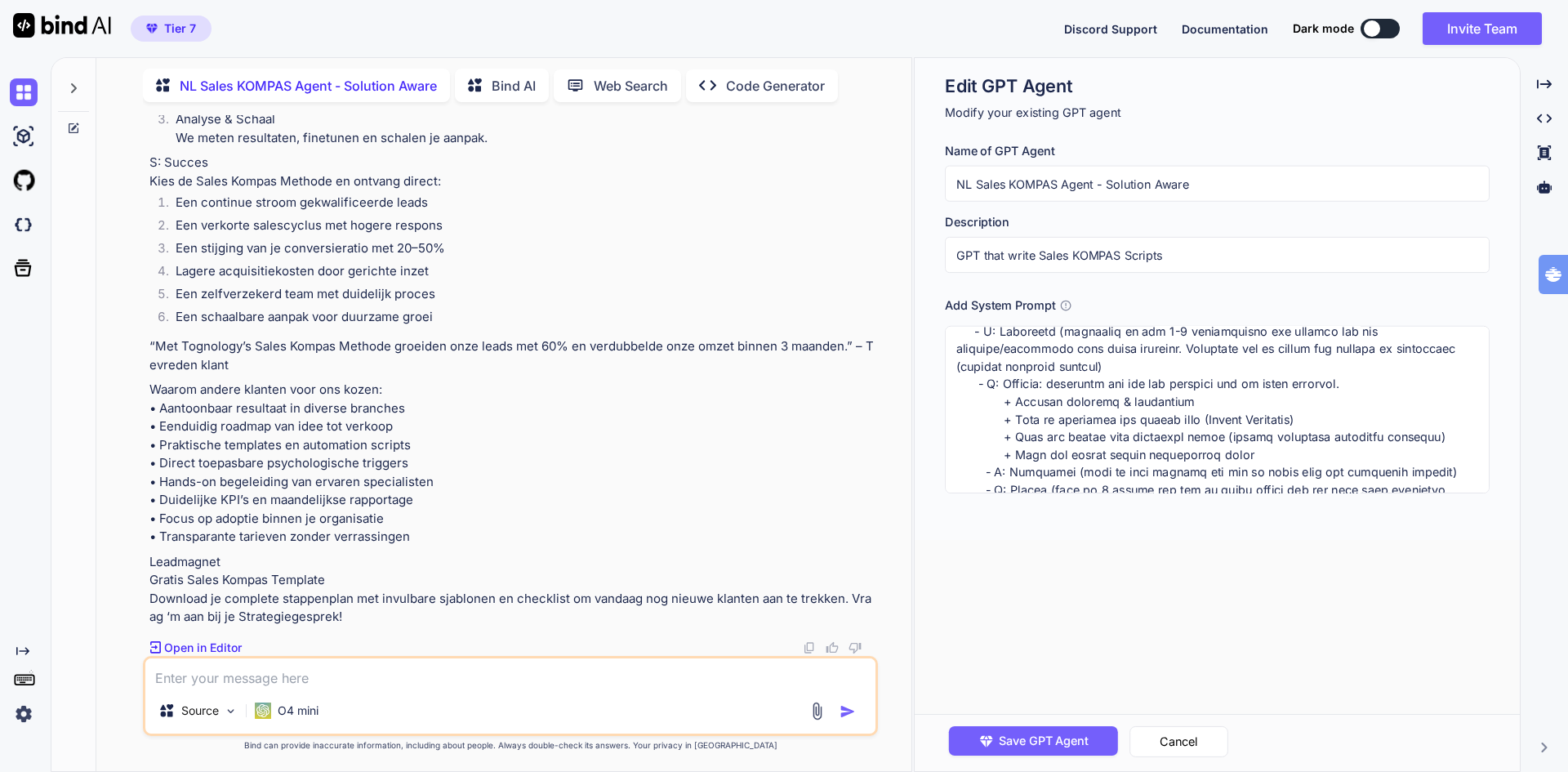
click at [1185, 403] on textarea at bounding box center [1217, 409] width 544 height 168
click at [1144, 421] on textarea at bounding box center [1217, 409] width 544 height 168
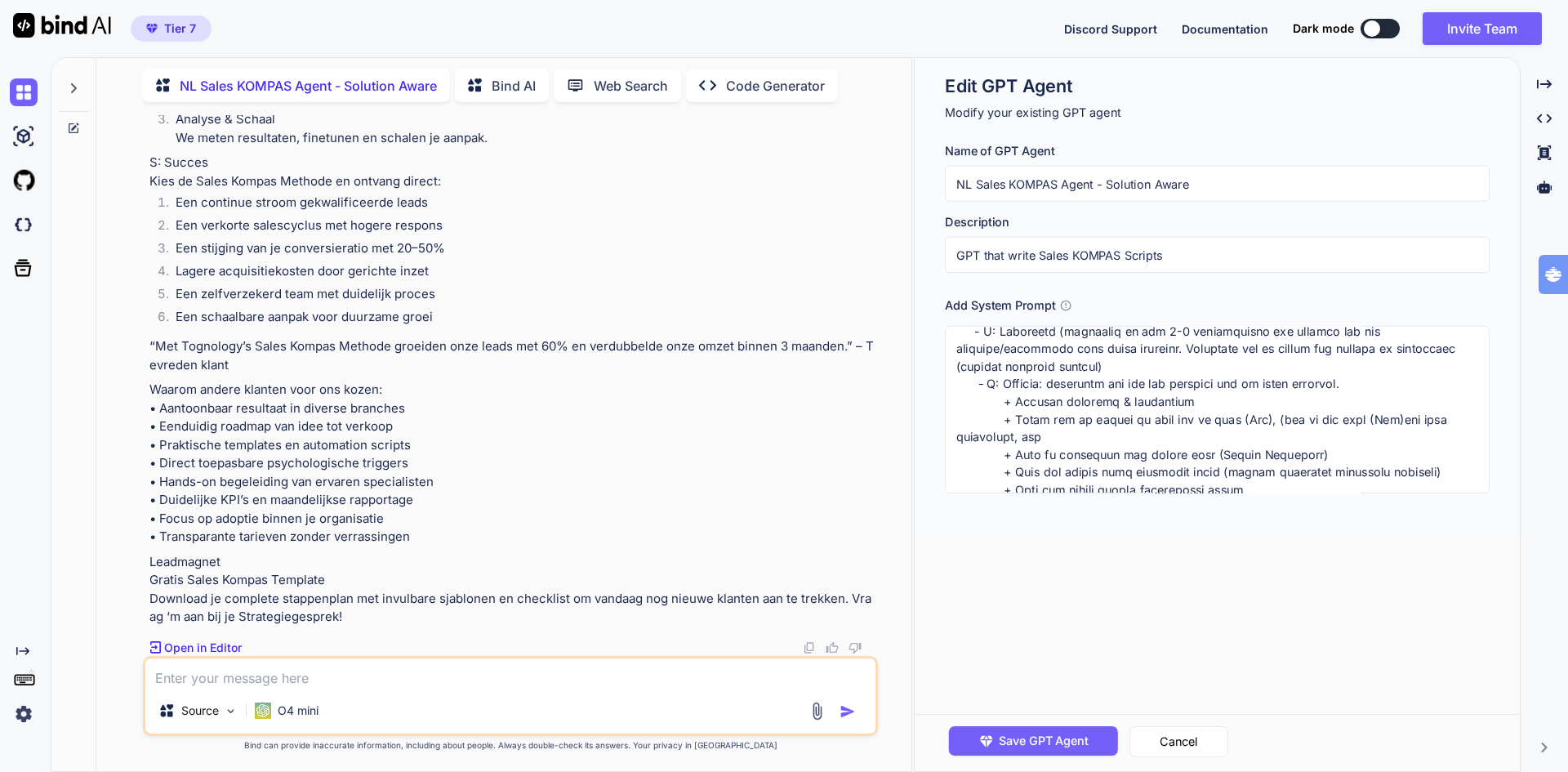
click at [1278, 417] on textarea at bounding box center [1217, 409] width 544 height 168
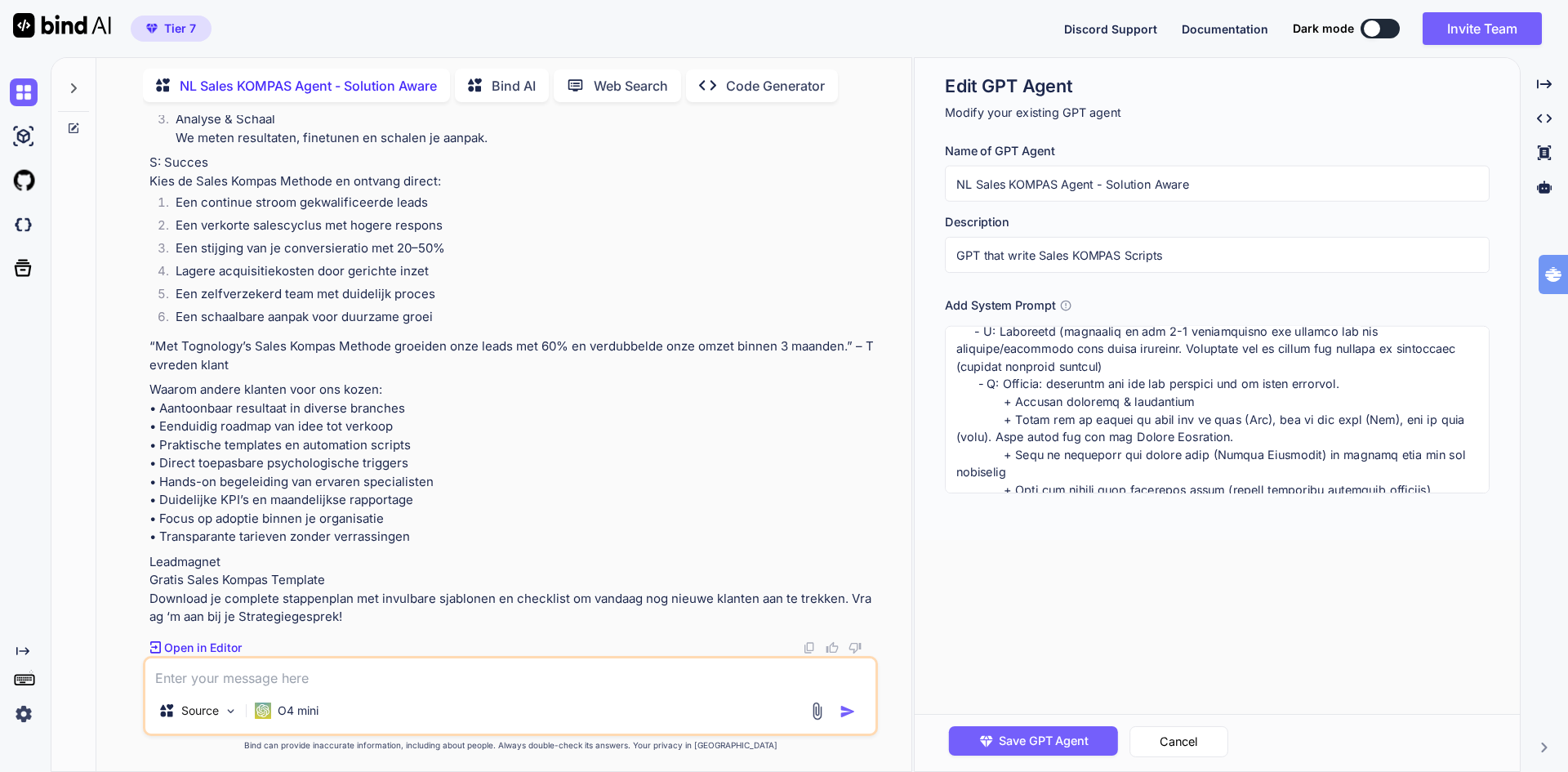
paste textarea "- ®"
click at [1057, 747] on span "Save GPT Agent" at bounding box center [1043, 740] width 90 height 18
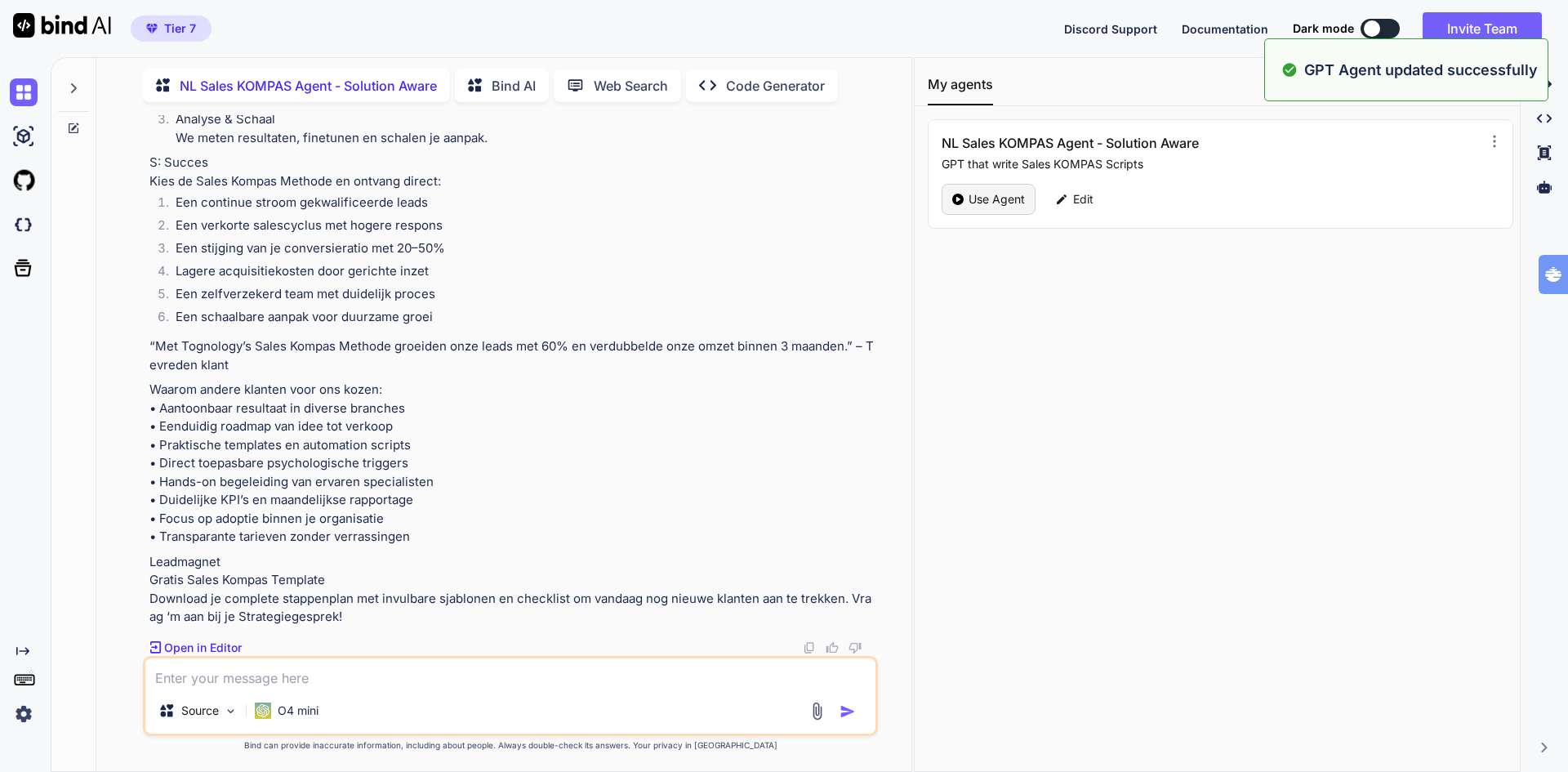
click at [1002, 194] on p "Use Agent" at bounding box center [997, 199] width 56 height 16
click at [981, 194] on p "Use Agent" at bounding box center [997, 199] width 56 height 16
click at [984, 197] on p "Use Agent" at bounding box center [997, 199] width 56 height 16
click at [962, 303] on div "My agents Create Agent NL Sales KOMPAS Agent - Solution Aware GPT that write Sa…" at bounding box center [1217, 414] width 605 height 713
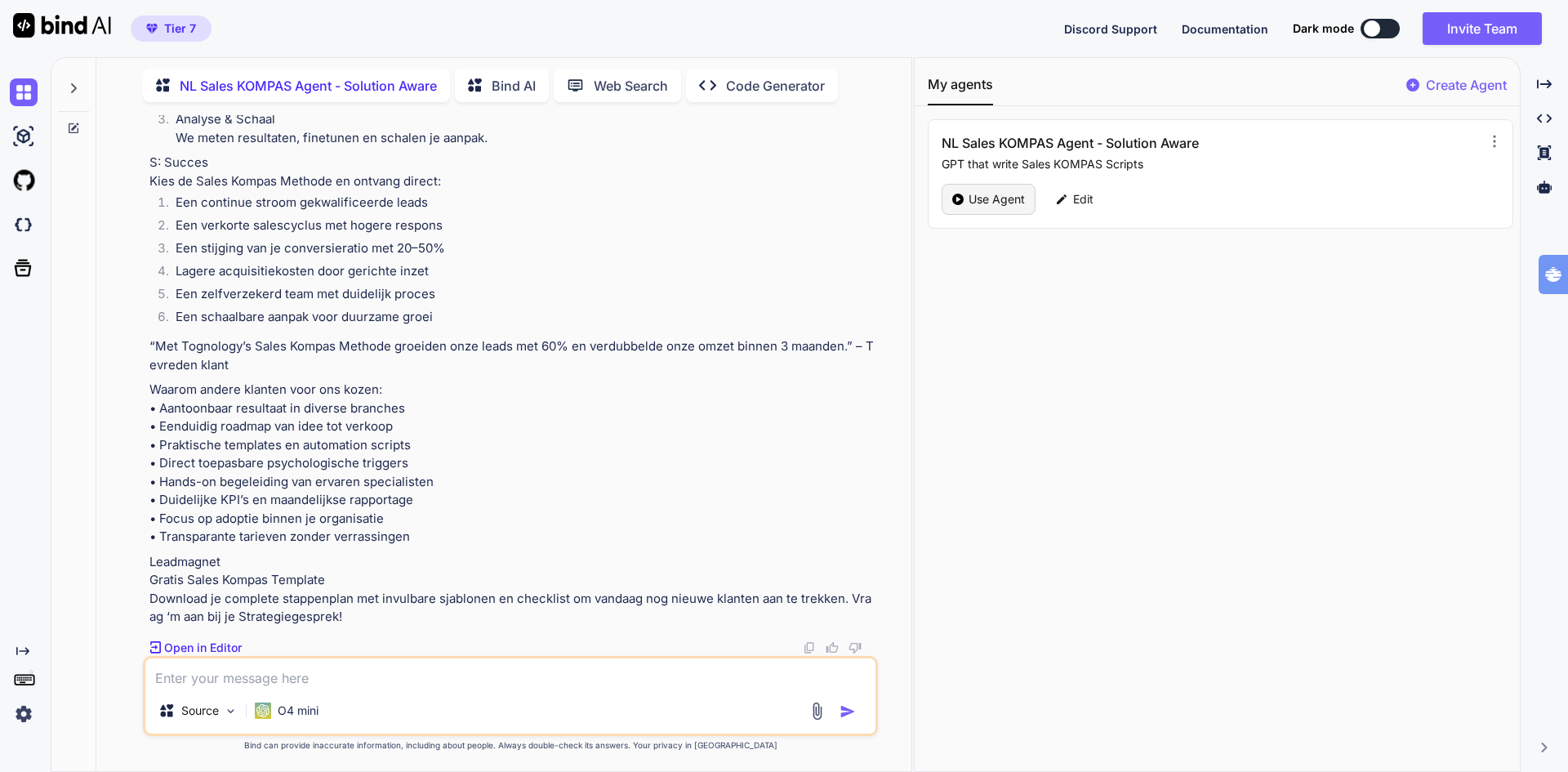
click at [964, 200] on div "Use Agent" at bounding box center [988, 199] width 94 height 31
drag, startPoint x: 150, startPoint y: 266, endPoint x: 341, endPoint y: 282, distance: 191.7
copy p "maak een sales kompas voor tognology die het sales kompas heeft bedacht. een un…"
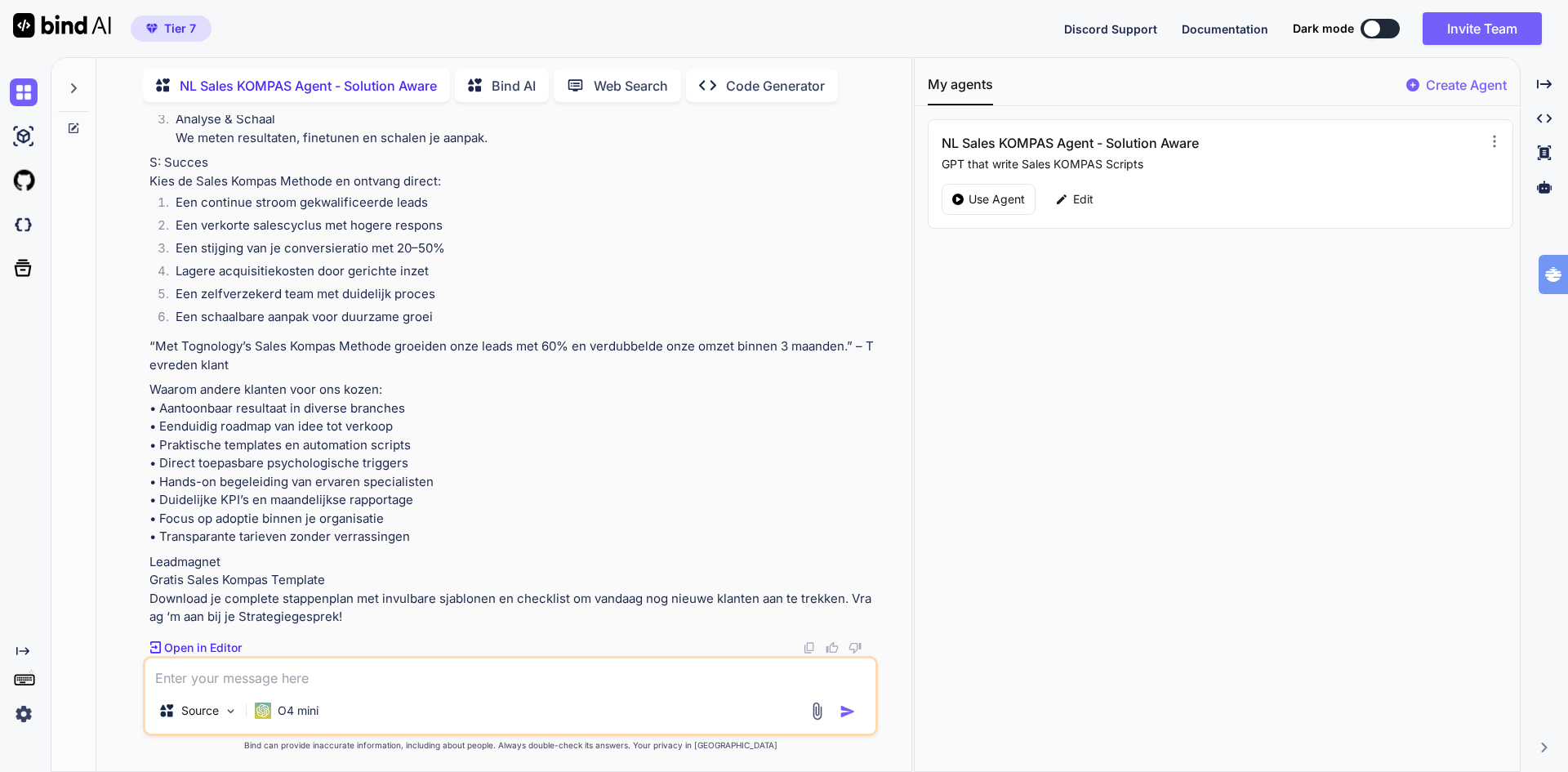
click at [273, 684] on textarea at bounding box center [510, 673] width 730 height 29
paste textarea "maak een sales kompas voor tognology die het sales kompas heeft bedacht. een un…"
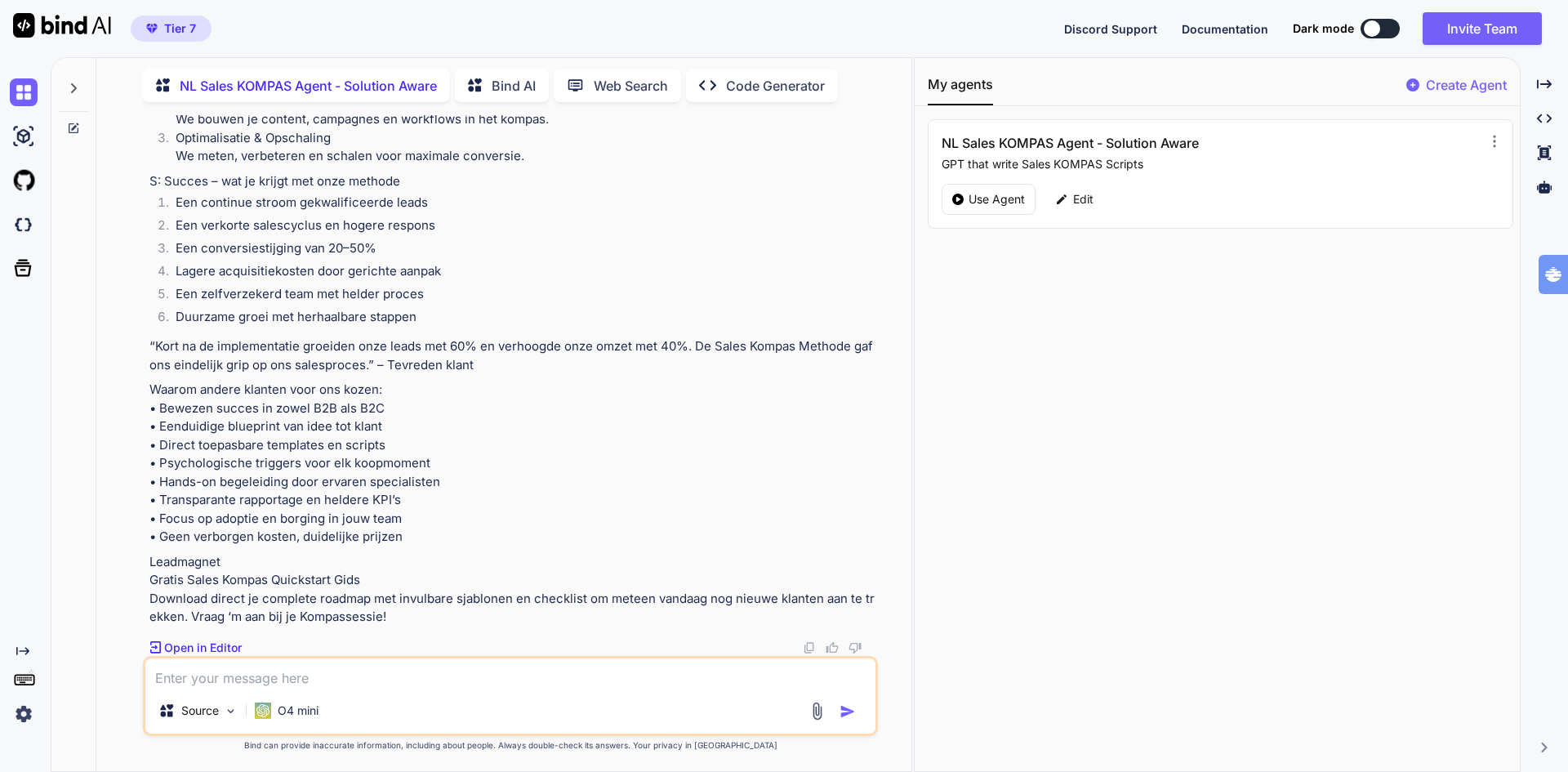
scroll to position [9115, 0]
drag, startPoint x: 352, startPoint y: 546, endPoint x: 137, endPoint y: 538, distance: 215.1
click at [137, 538] on div "You Schrijf een sales kompas voor innervate die de beacon ai aanpak hebben gema…" at bounding box center [510, 443] width 802 height 656
copy p "Waarom andere oplossingen falen"
click at [1078, 202] on p "Edit" at bounding box center [1083, 199] width 21 height 16
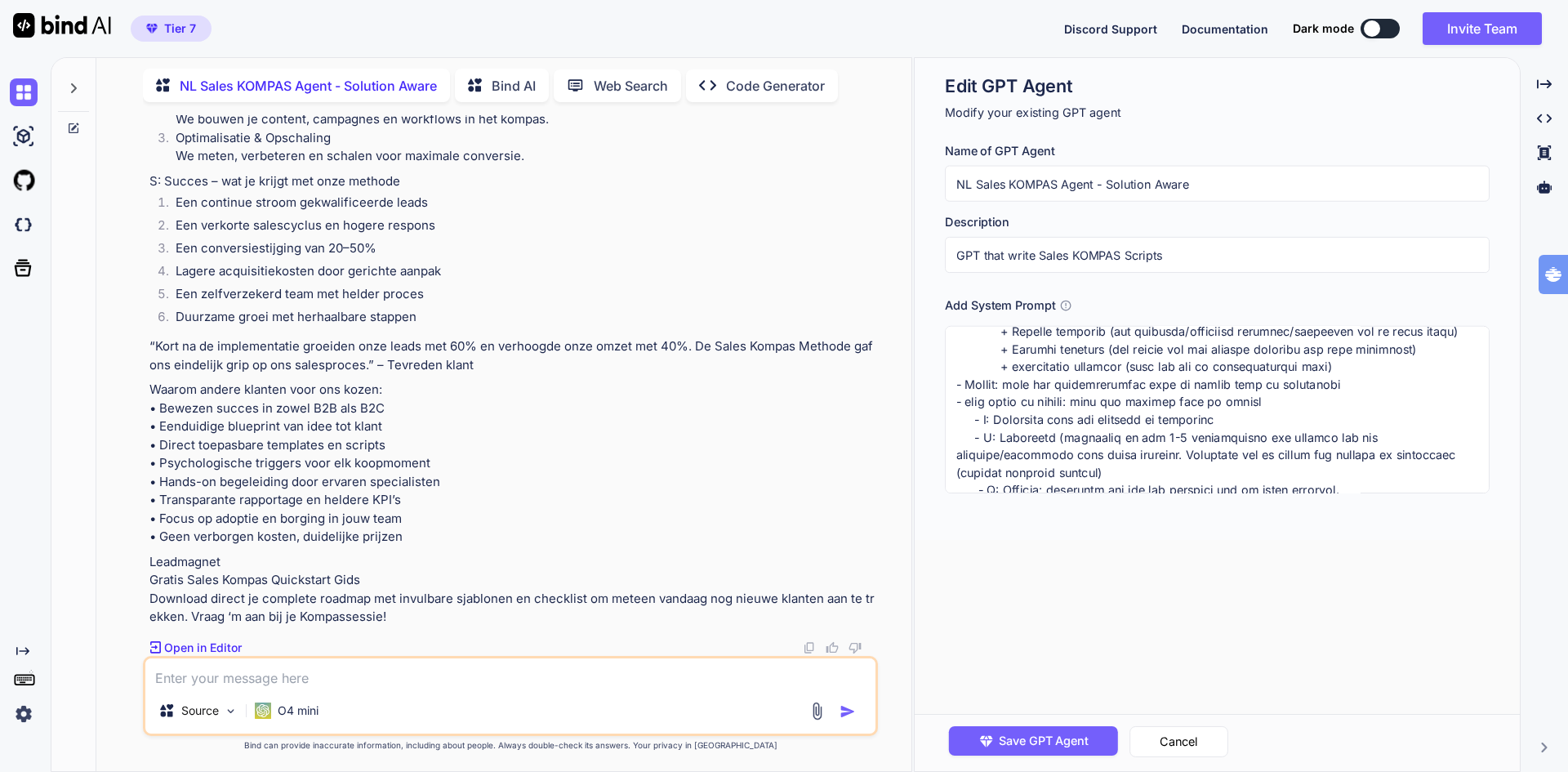
scroll to position [245, 0]
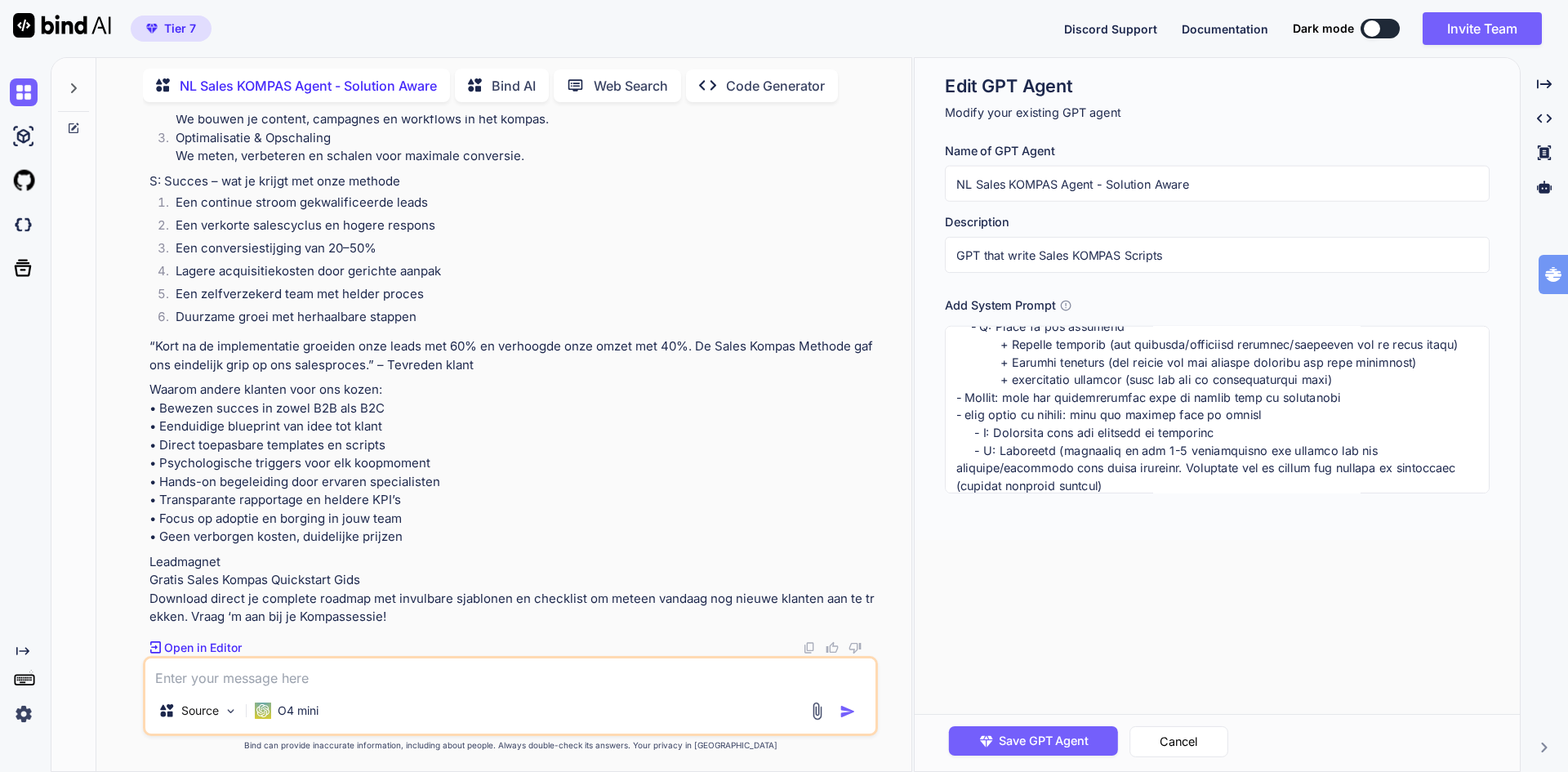
click at [1267, 410] on textarea at bounding box center [1217, 409] width 544 height 168
drag, startPoint x: 1009, startPoint y: 397, endPoint x: 1245, endPoint y: 392, distance: 236.1
click at [1245, 392] on textarea at bounding box center [1217, 409] width 544 height 168
click at [1258, 396] on textarea at bounding box center [1217, 409] width 544 height 168
drag, startPoint x: 1241, startPoint y: 397, endPoint x: 1009, endPoint y: 402, distance: 232.1
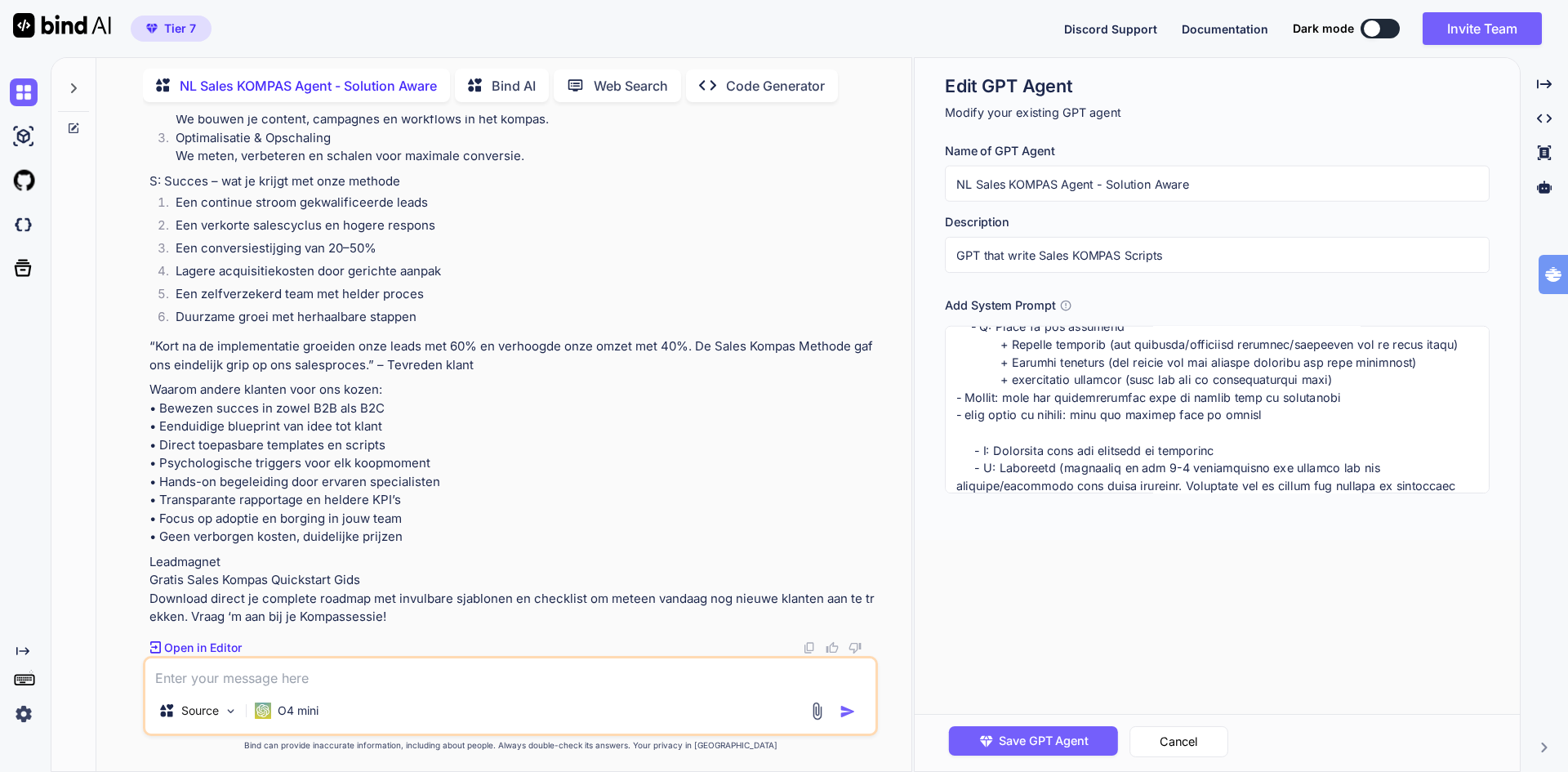
click at [1009, 402] on textarea at bounding box center [1217, 409] width 544 height 168
click at [1021, 438] on textarea at bounding box center [1217, 409] width 544 height 168
click at [1056, 439] on textarea at bounding box center [1217, 409] width 544 height 168
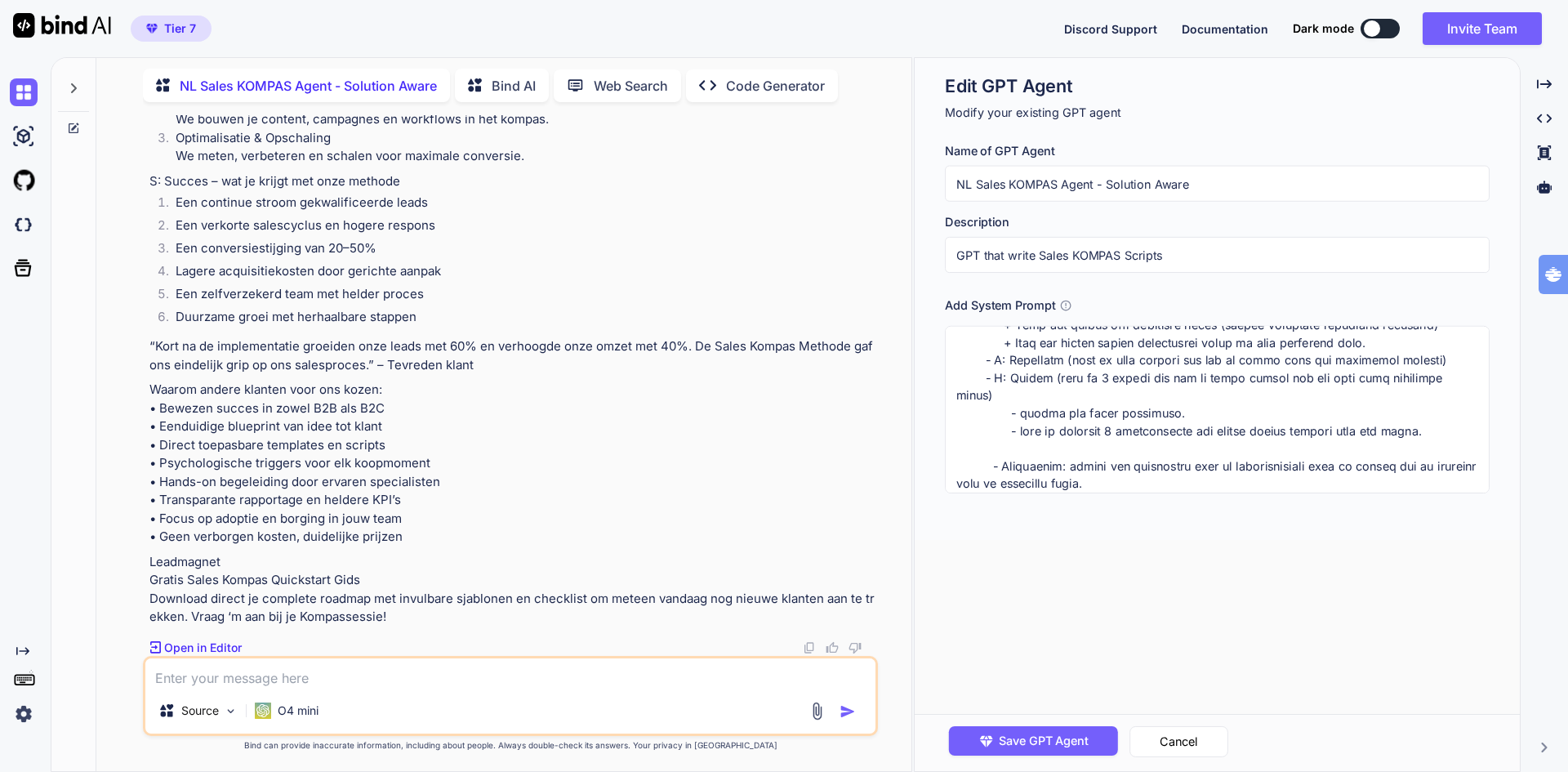
scroll to position [562, 0]
click at [1183, 378] on textarea at bounding box center [1217, 409] width 544 height 168
drag, startPoint x: 1068, startPoint y: 378, endPoint x: 1421, endPoint y: 378, distance: 353.0
click at [1421, 378] on textarea at bounding box center [1217, 409] width 544 height 168
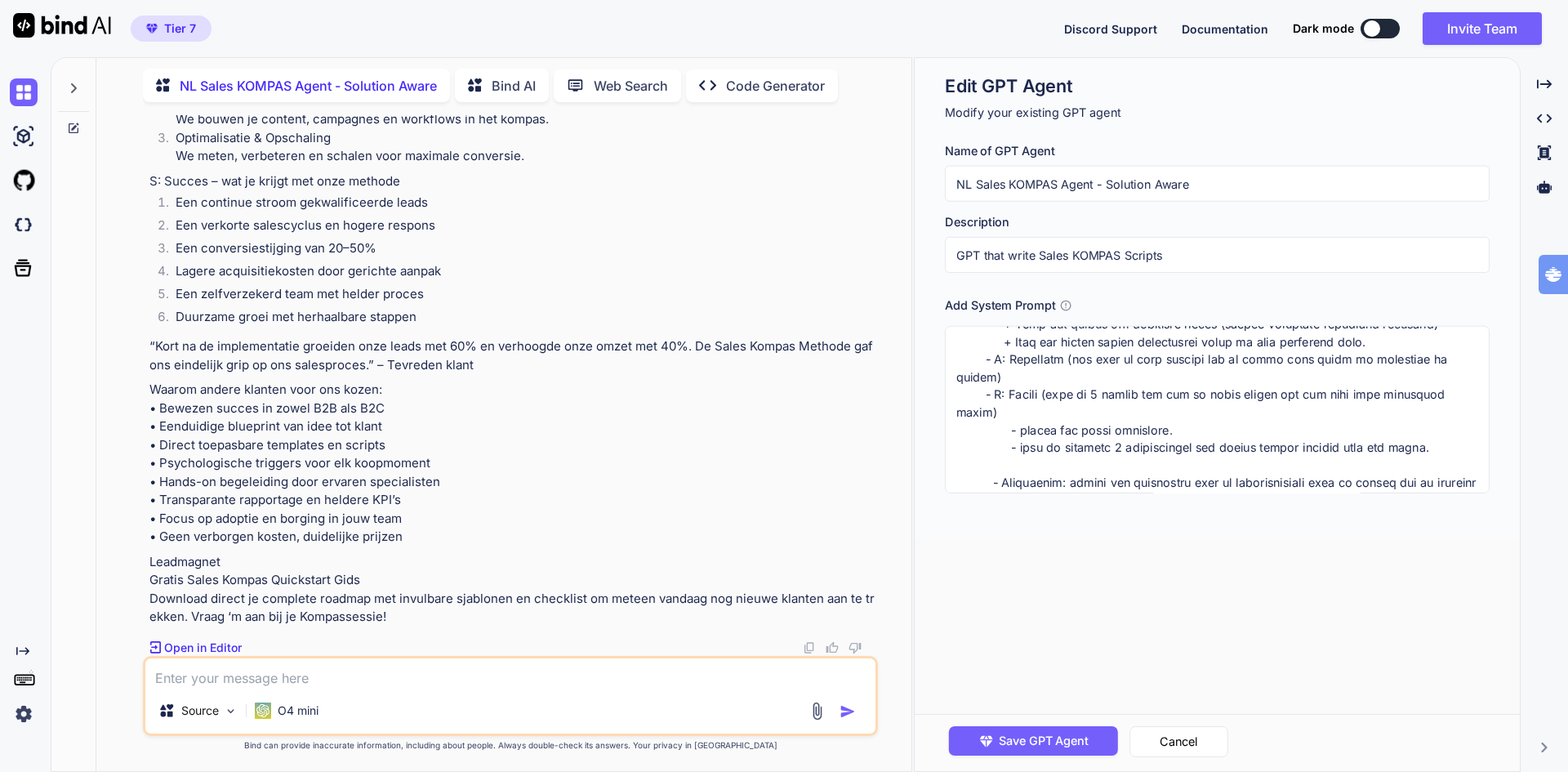
scroll to position [639, 0]
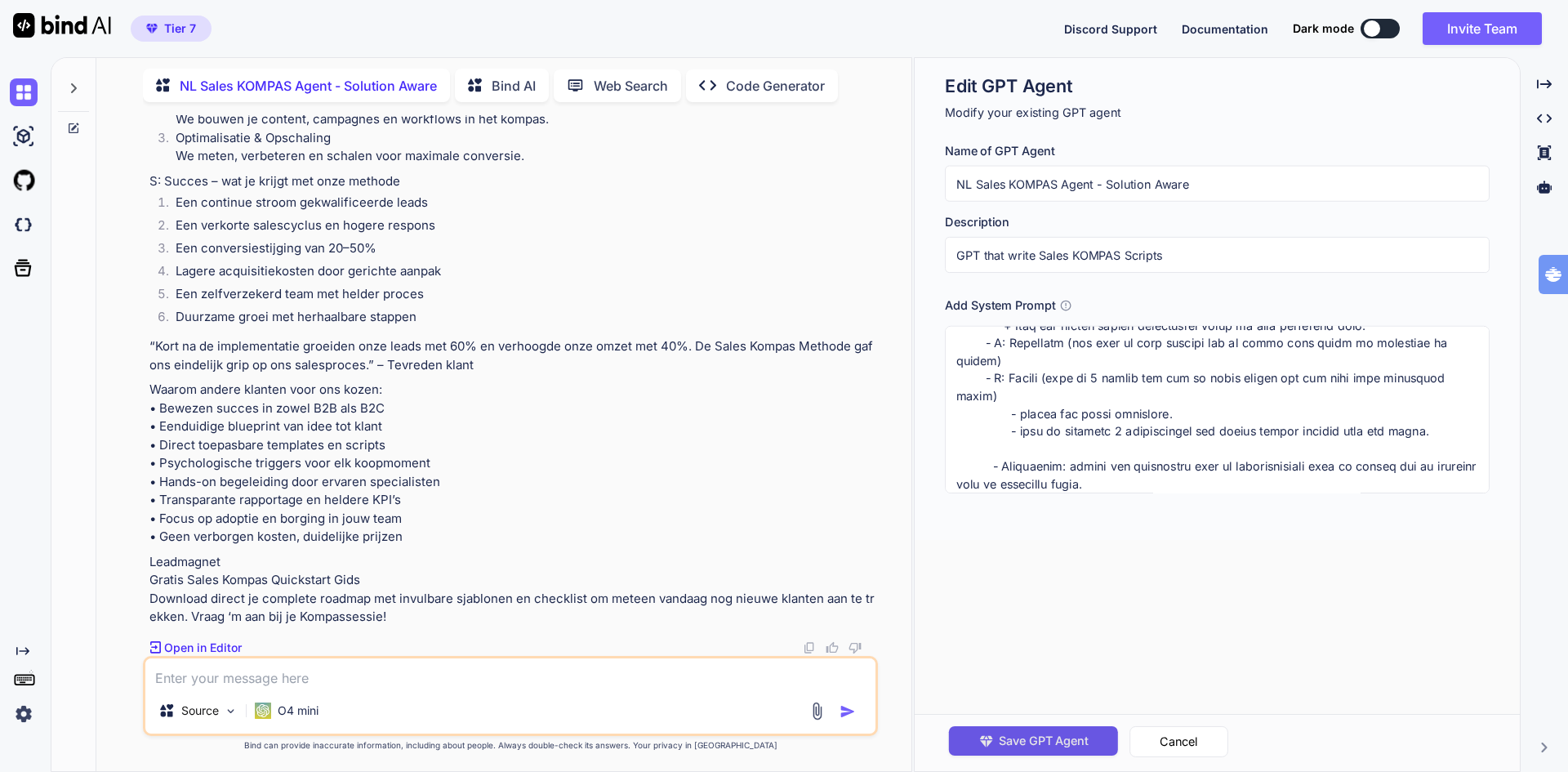
click at [1044, 733] on span "Save GPT Agent" at bounding box center [1043, 740] width 90 height 18
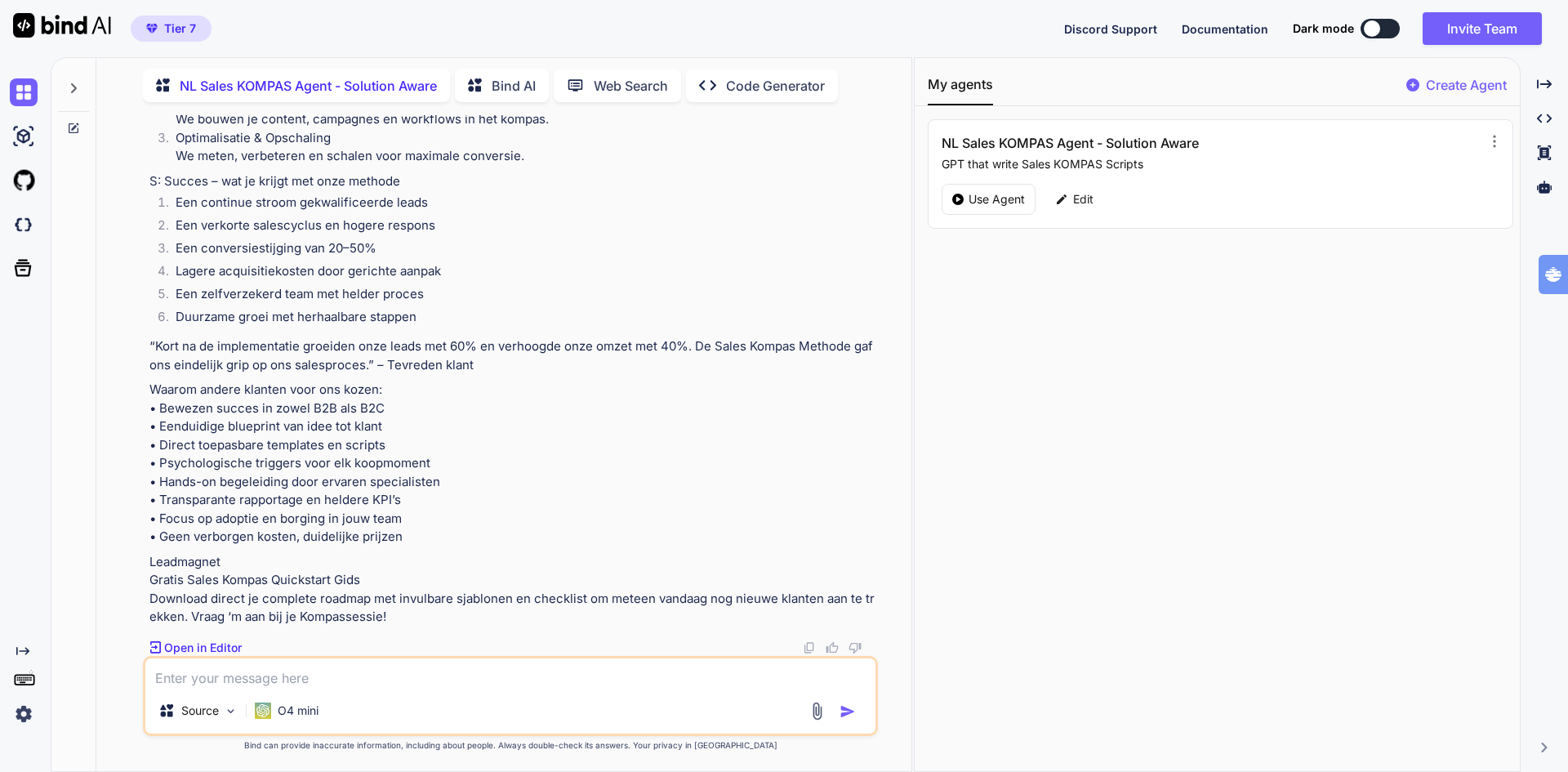
scroll to position [8298, 0]
drag, startPoint x: 154, startPoint y: 186, endPoint x: 324, endPoint y: 200, distance: 170.6
copy p "maak een sales kompas voor tognology die het sales kompas heeft bedacht. een un…"
click at [239, 670] on textarea at bounding box center [510, 673] width 730 height 29
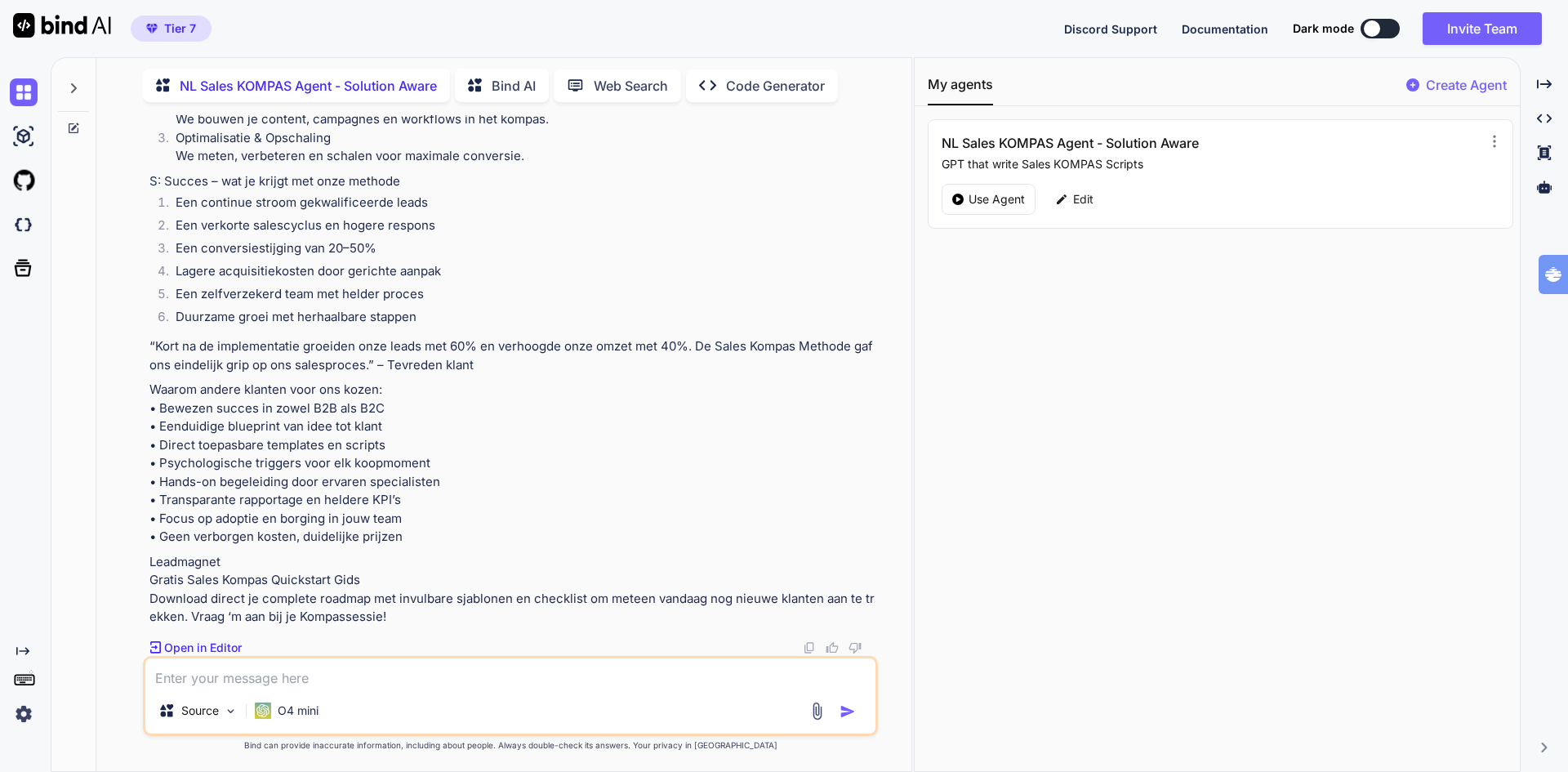
paste textarea "maak een sales kompas voor tognology die het sales kompas heeft bedacht. een un…"
click at [1085, 200] on p "Edit" at bounding box center [1083, 199] width 21 height 16
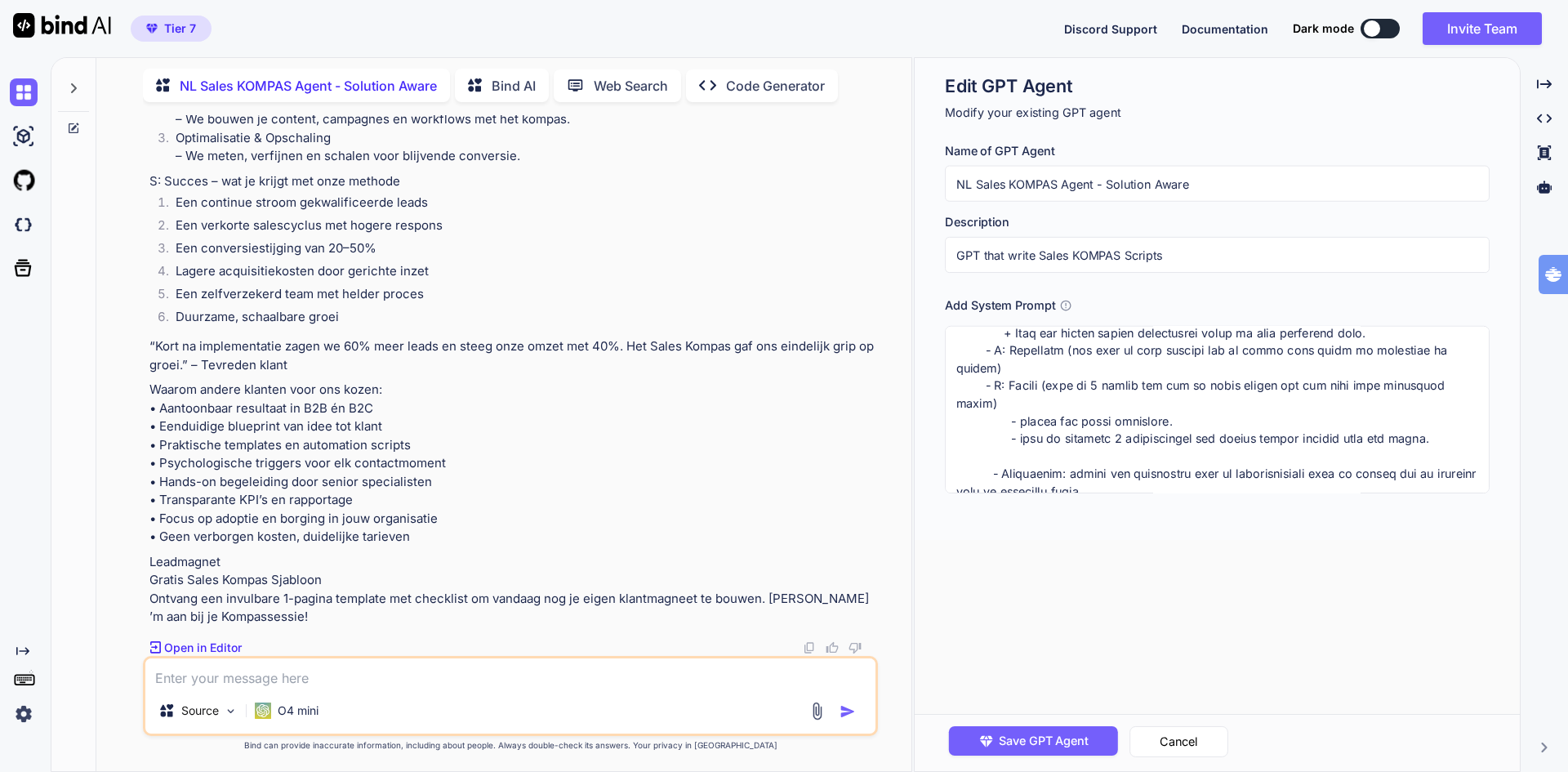
scroll to position [11711, 0]
click at [1406, 351] on textarea at bounding box center [1217, 409] width 544 height 168
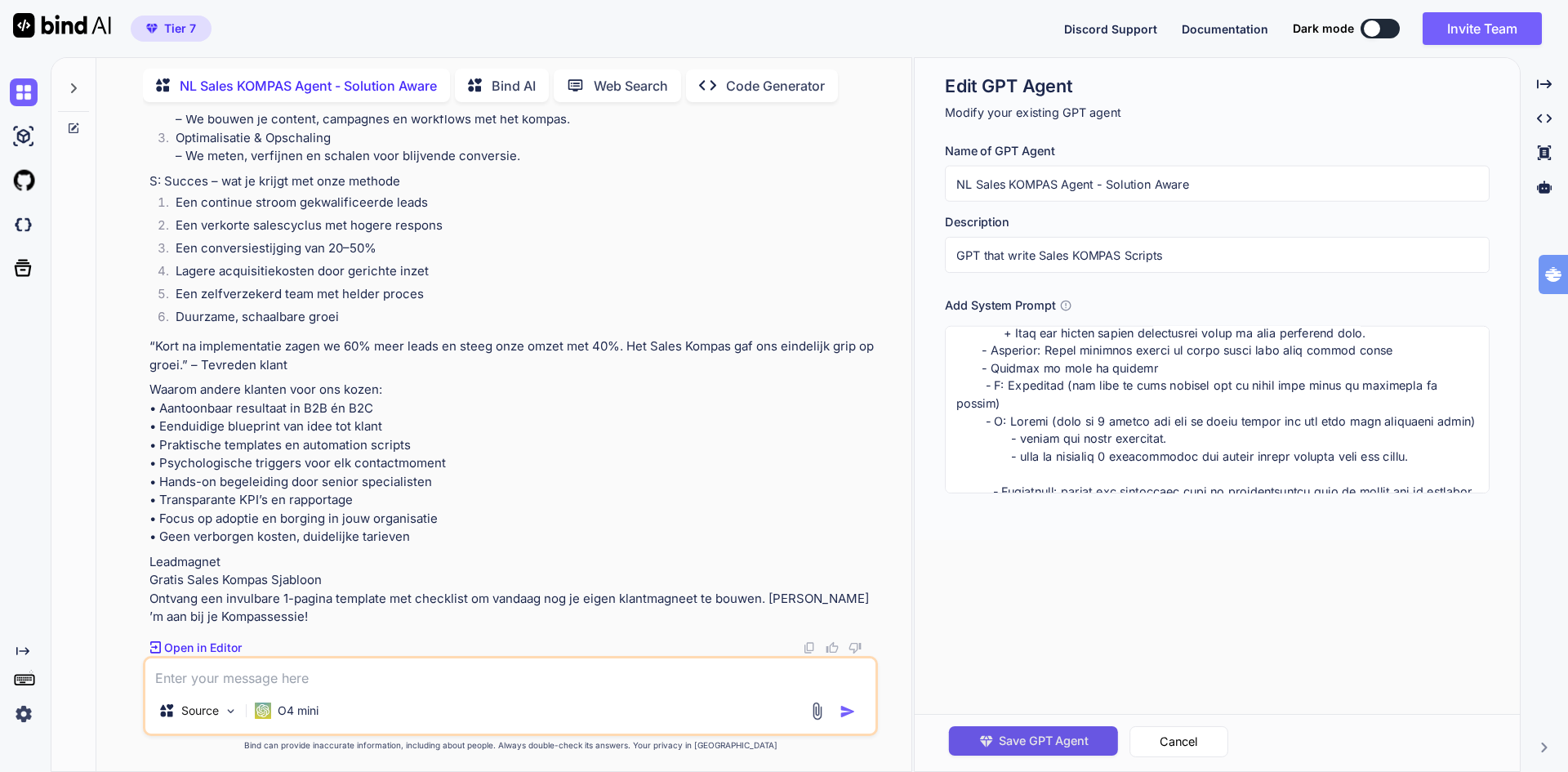
click at [1050, 737] on span "Save GPT Agent" at bounding box center [1043, 740] width 90 height 18
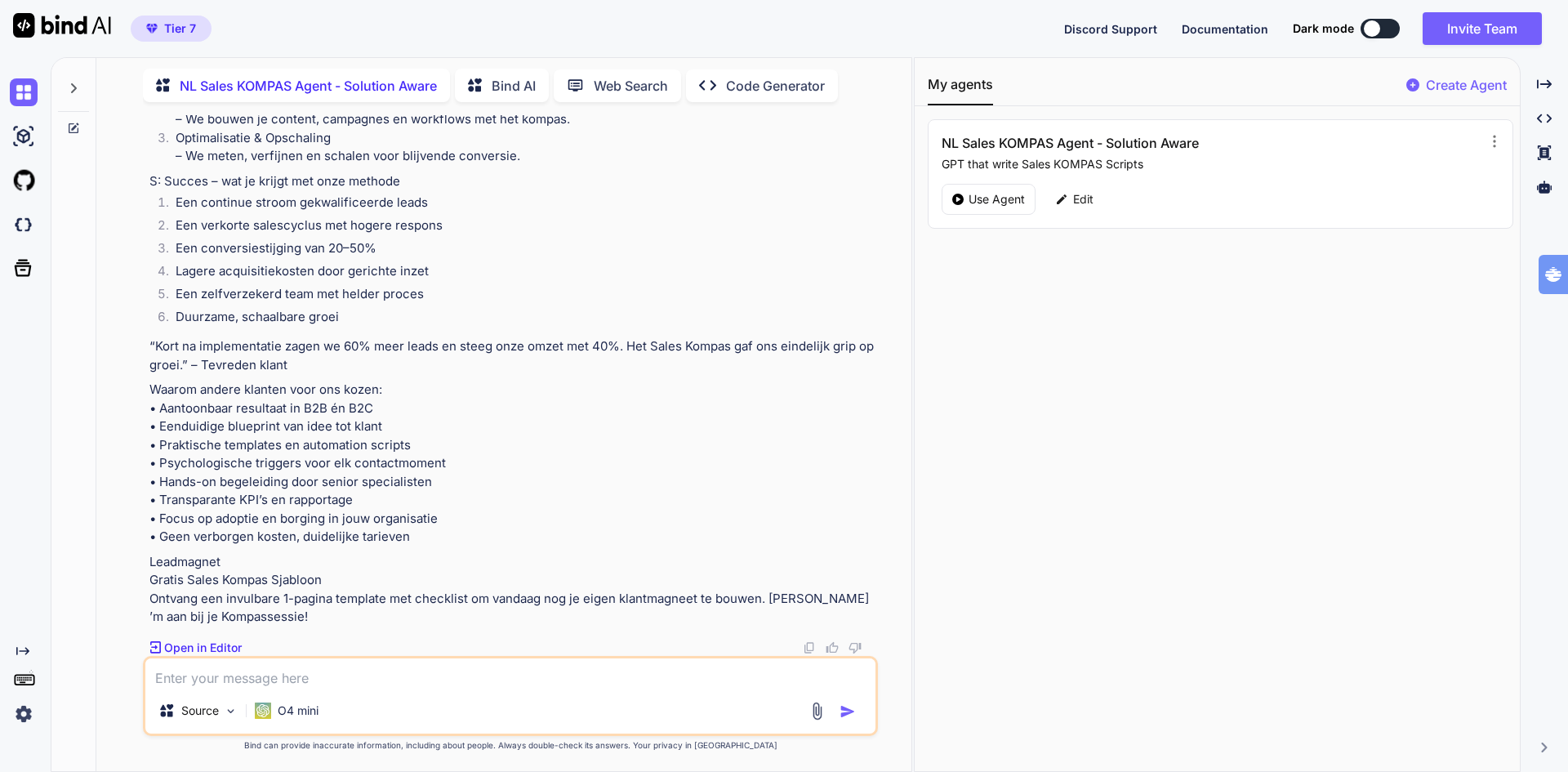
scroll to position [10404, 0]
drag, startPoint x: 148, startPoint y: 233, endPoint x: 385, endPoint y: 243, distance: 237.2
click at [385, 243] on div "You Schrijf een sales kompas voor innervate die de beacon ai aanpak hebben gema…" at bounding box center [511, 385] width 732 height 541
copy p "maak een sales kompas voor tognology die het sales kompas heeft bedacht. een un…"
click at [242, 675] on textarea at bounding box center [510, 673] width 730 height 29
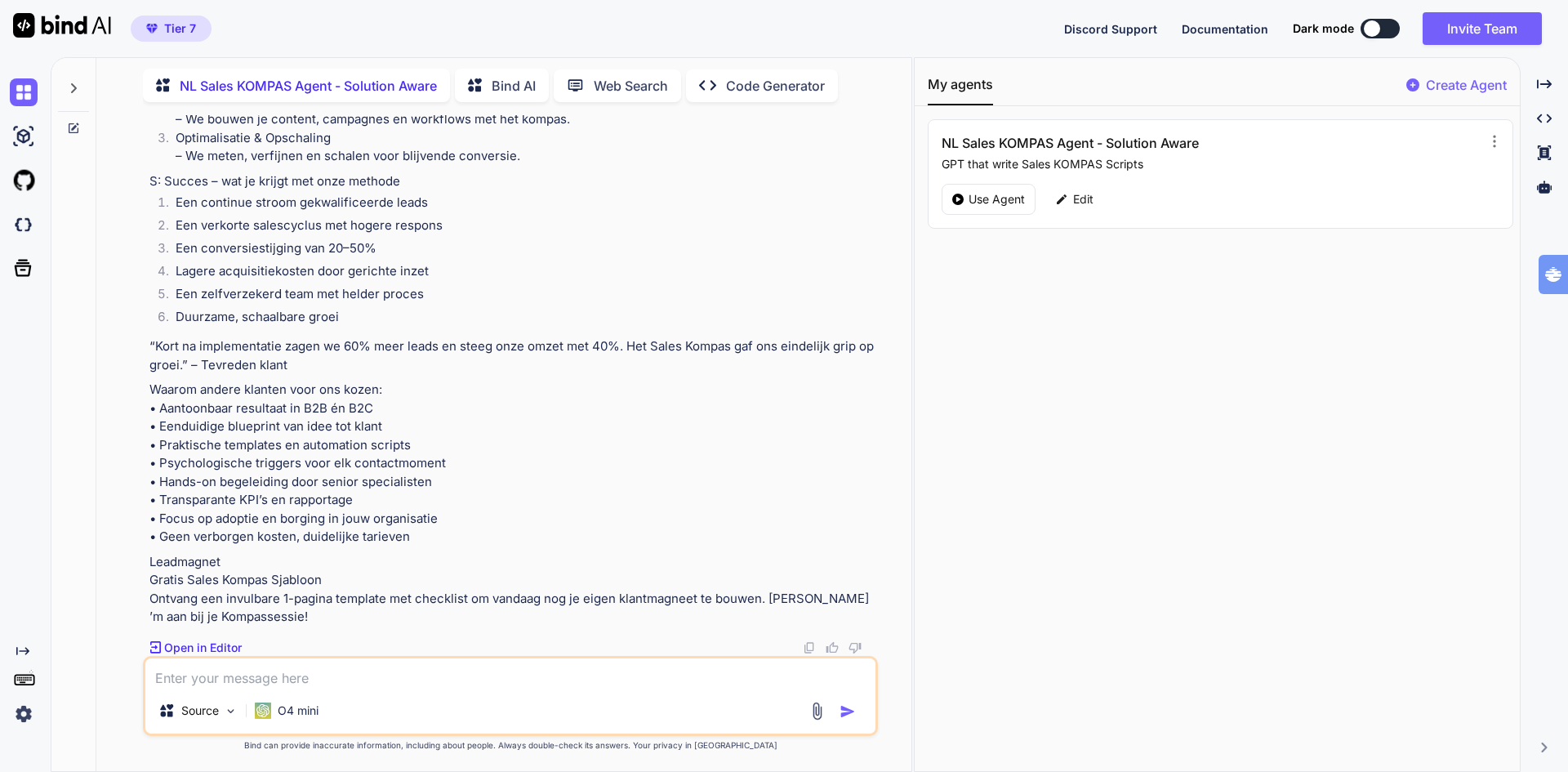
paste textarea "maak een sales kompas voor tognology die het sales kompas heeft bedacht. een un…"
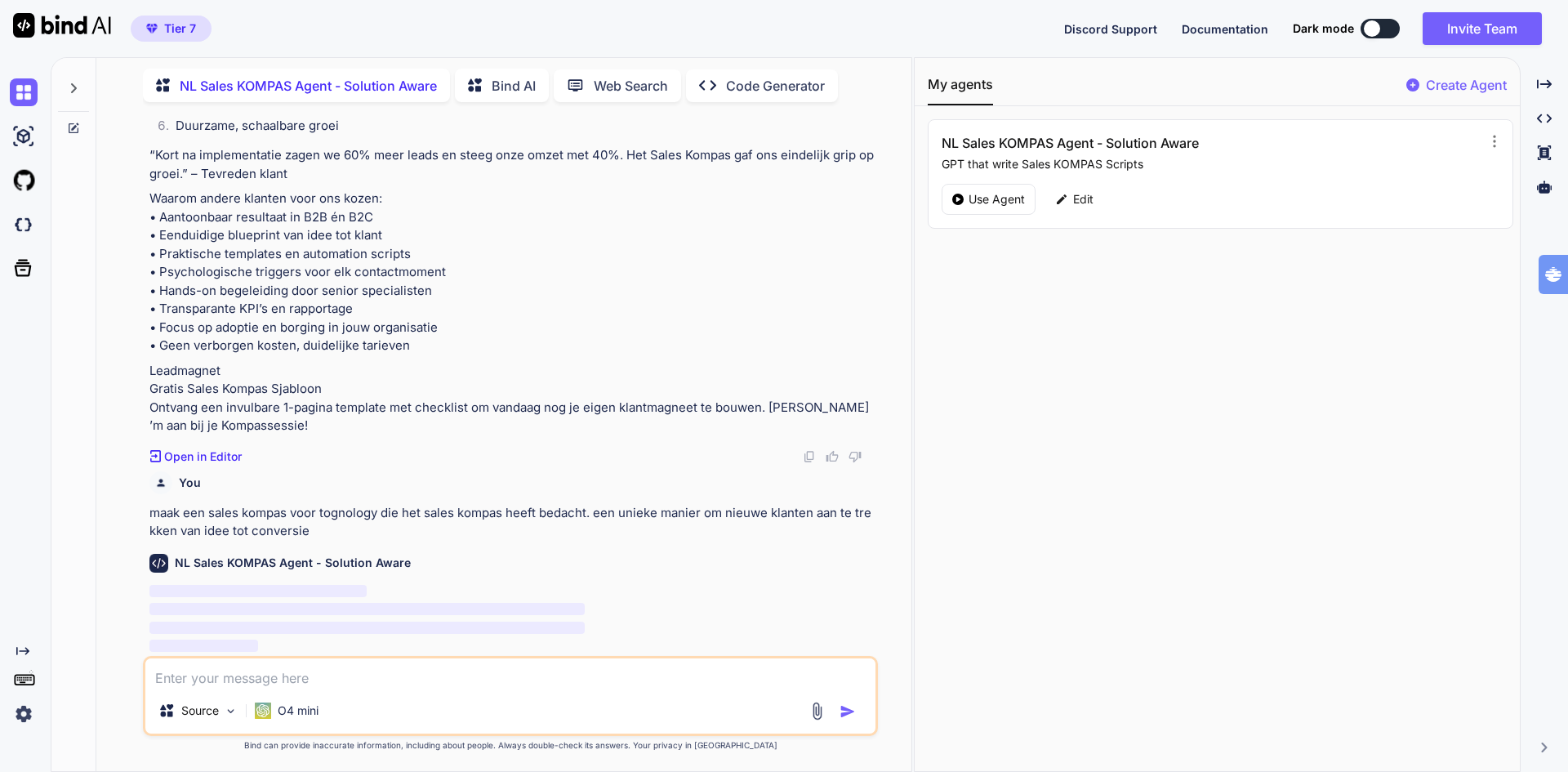
scroll to position [12228, 0]
click at [976, 198] on p "Use Agent" at bounding box center [997, 199] width 56 height 16
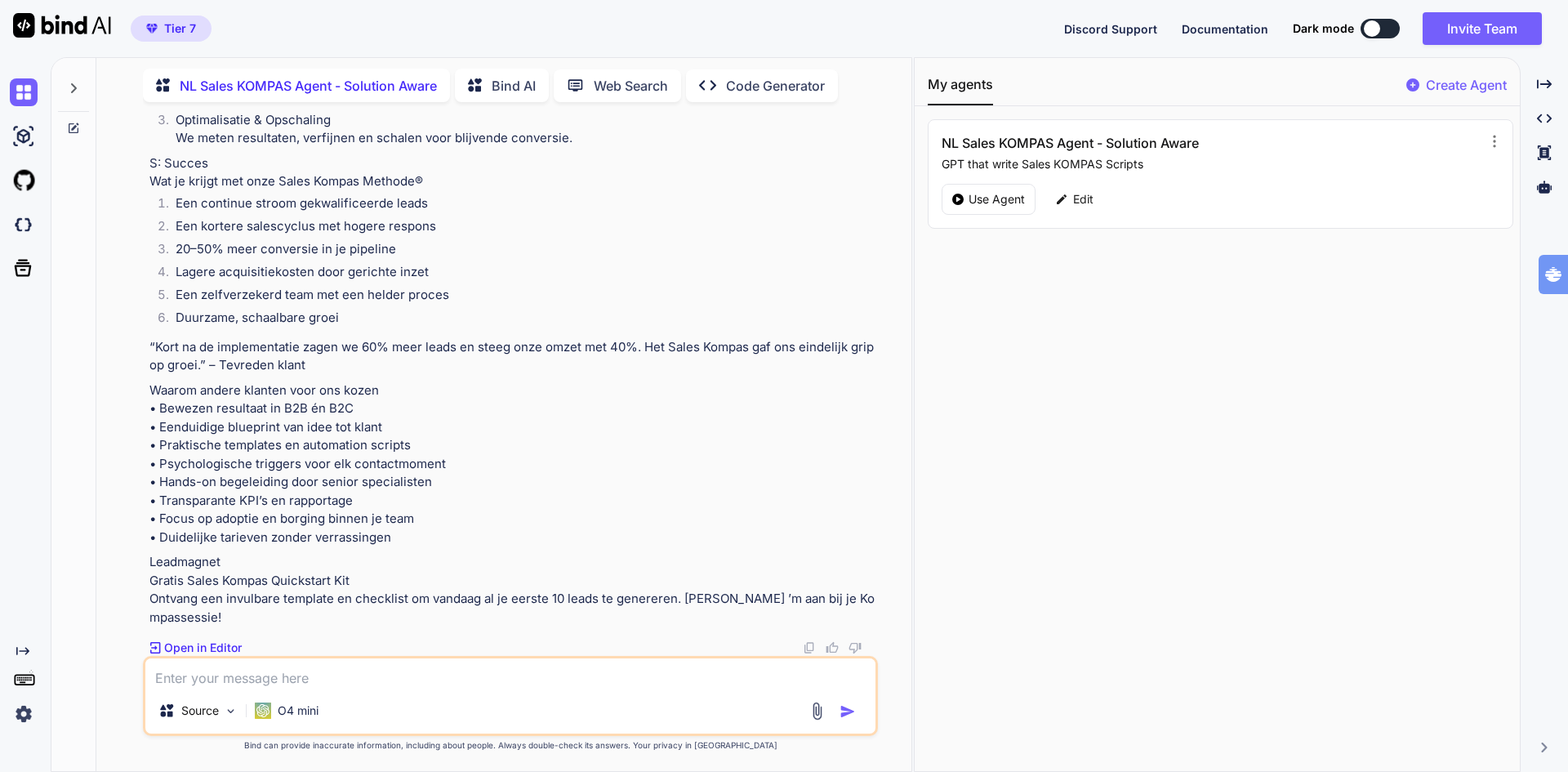
scroll to position [14375, 0]
click at [213, 645] on p "Open in Editor" at bounding box center [202, 647] width 78 height 16
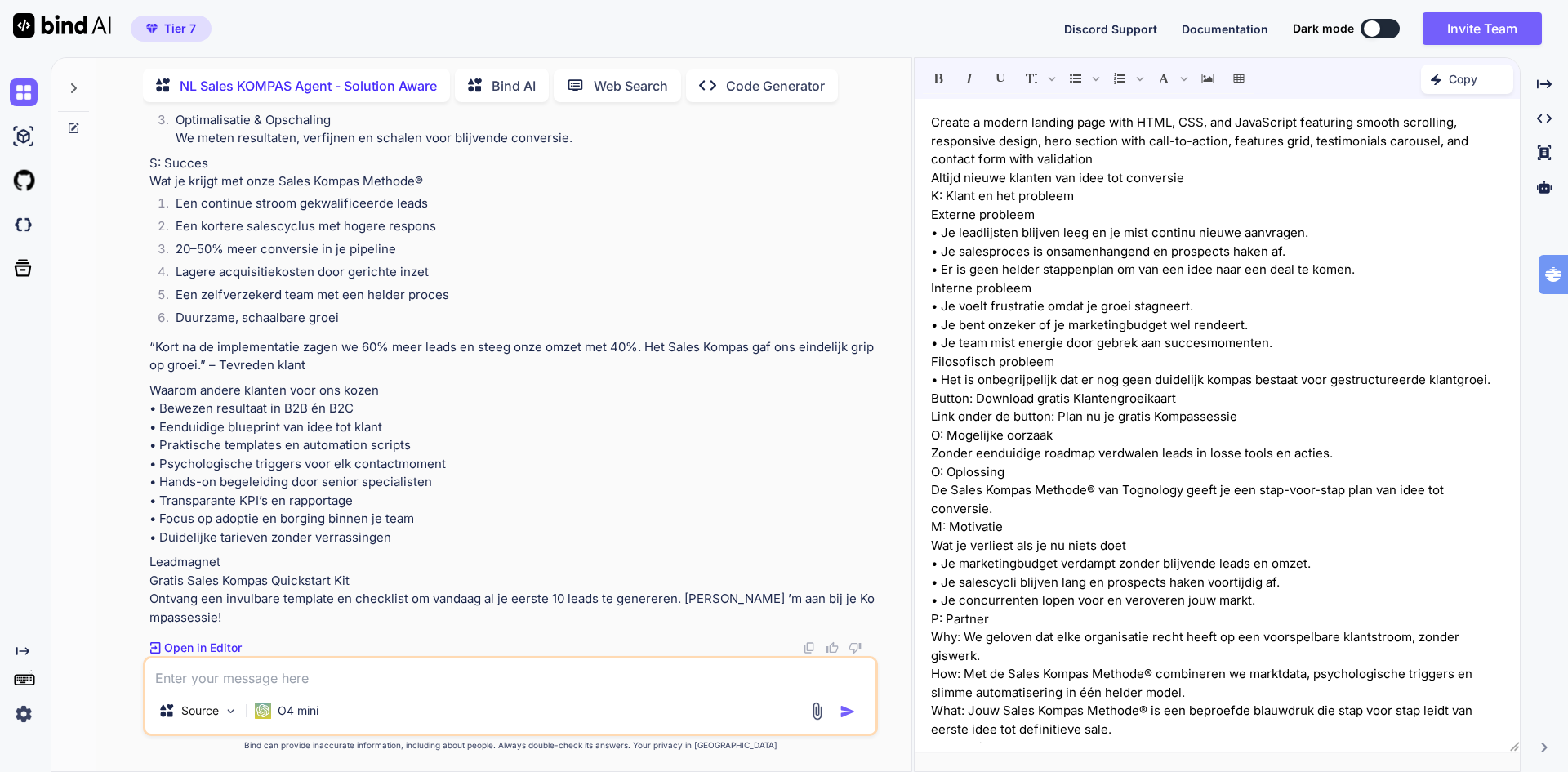
click at [1457, 77] on p "Copy" at bounding box center [1462, 79] width 29 height 16
click at [1425, 143] on span "Copy Content" at bounding box center [1426, 148] width 74 height 16
click at [22, 230] on img at bounding box center [23, 225] width 28 height 28
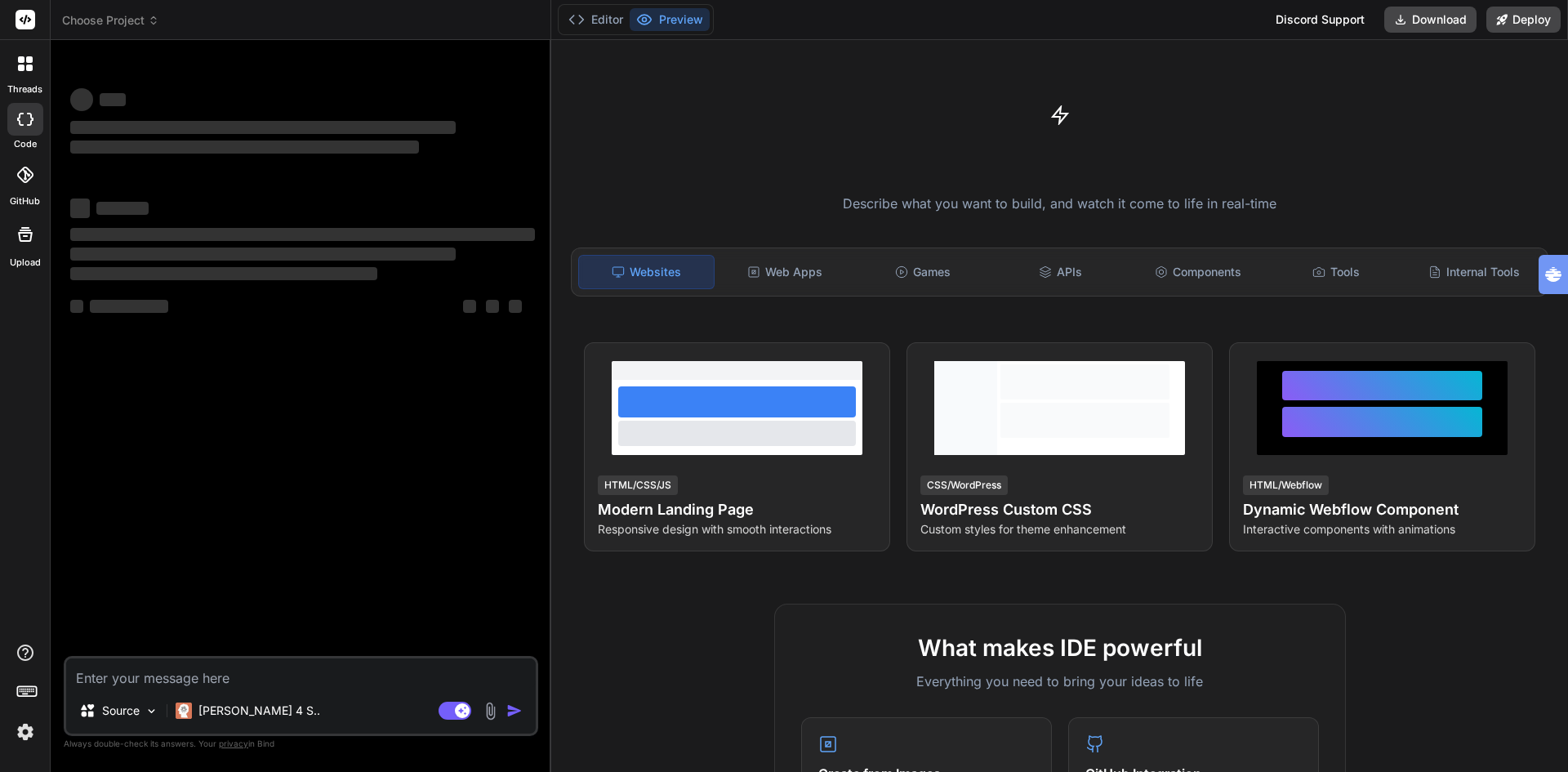
type textarea "x"
type textarea "Loremi d sitame consect adip elit SEDD, EIU, tem InciDidunt utlaboree dolore ma…"
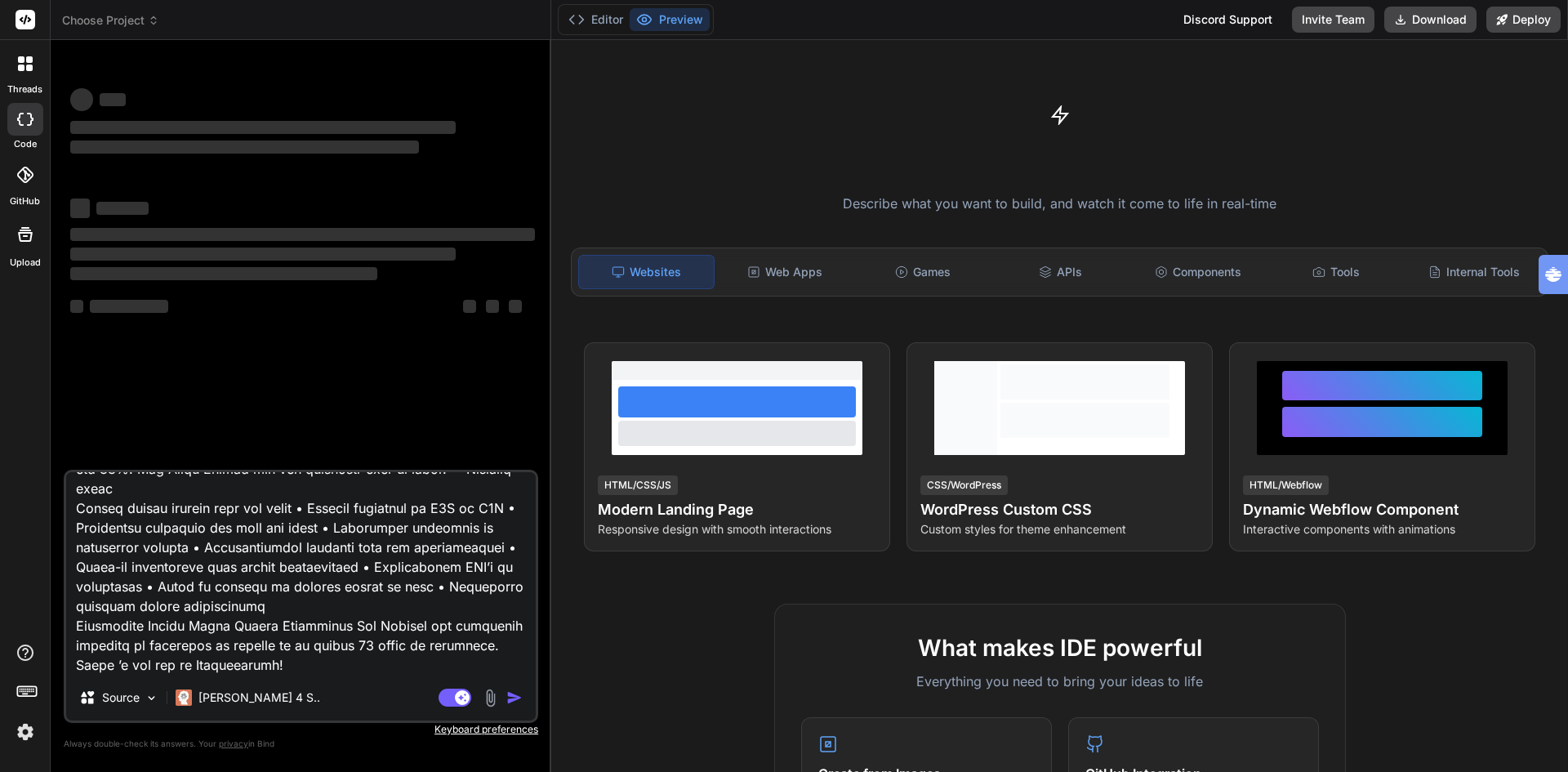
type textarea "x"
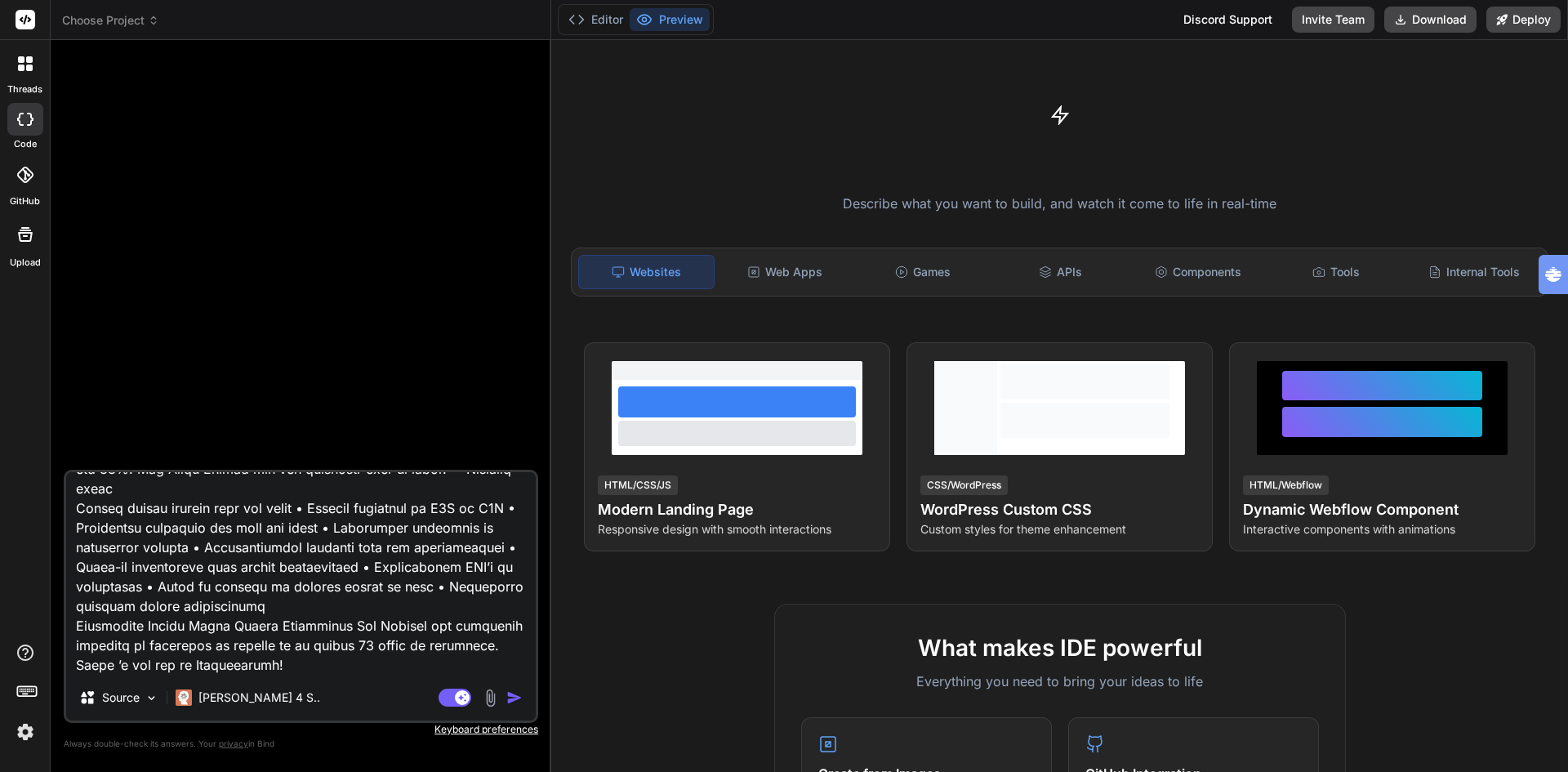
type textarea "Loremi d sitame consect adip elit SEDD, EIU, tem InciDidunt utlaboree dolore ma…"
click at [105, 21] on span "Choose Project" at bounding box center [111, 20] width 97 height 16
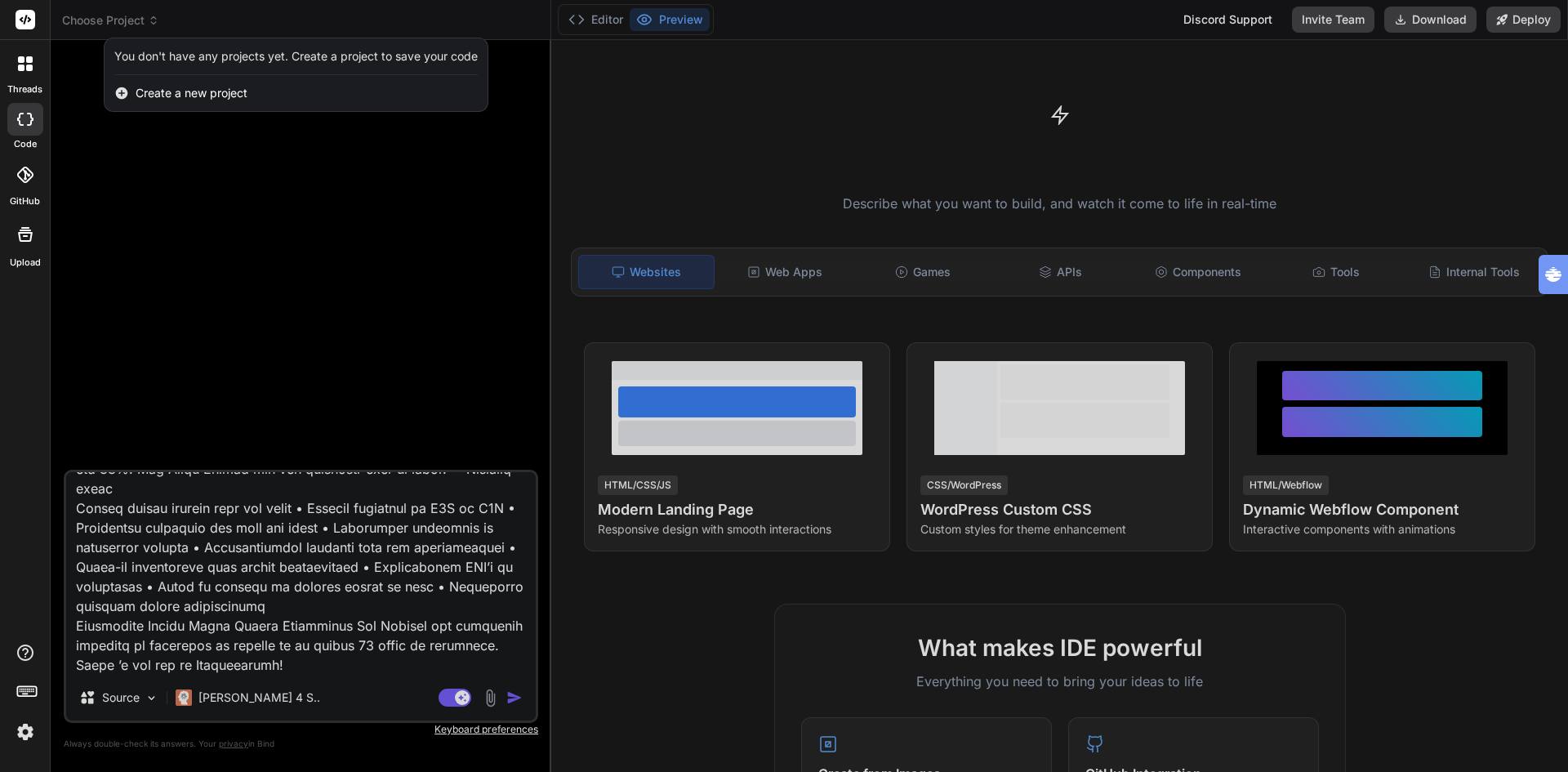
click at [517, 697] on div at bounding box center [784, 386] width 1568 height 772
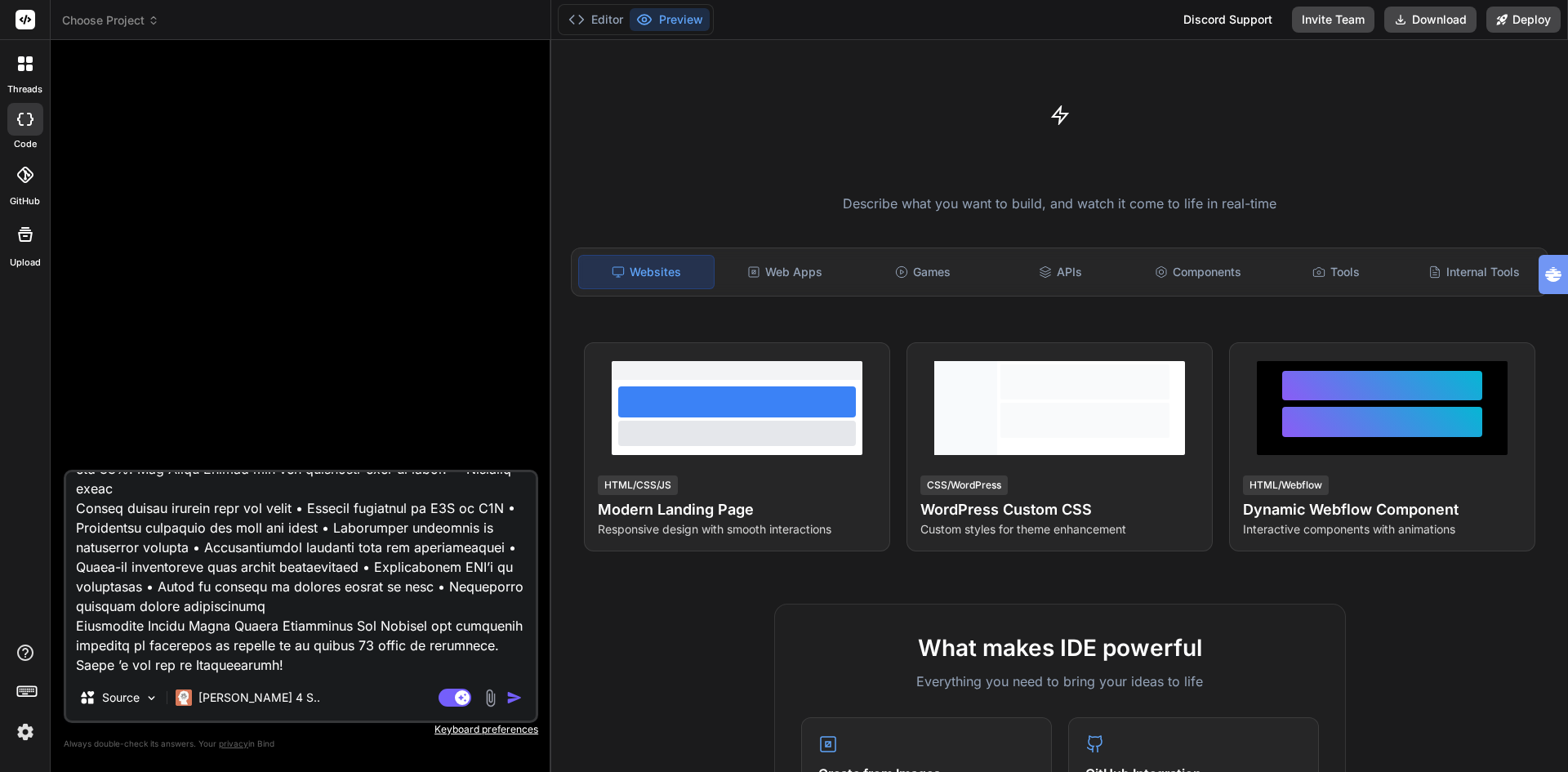
click at [514, 700] on img "button" at bounding box center [513, 697] width 16 height 16
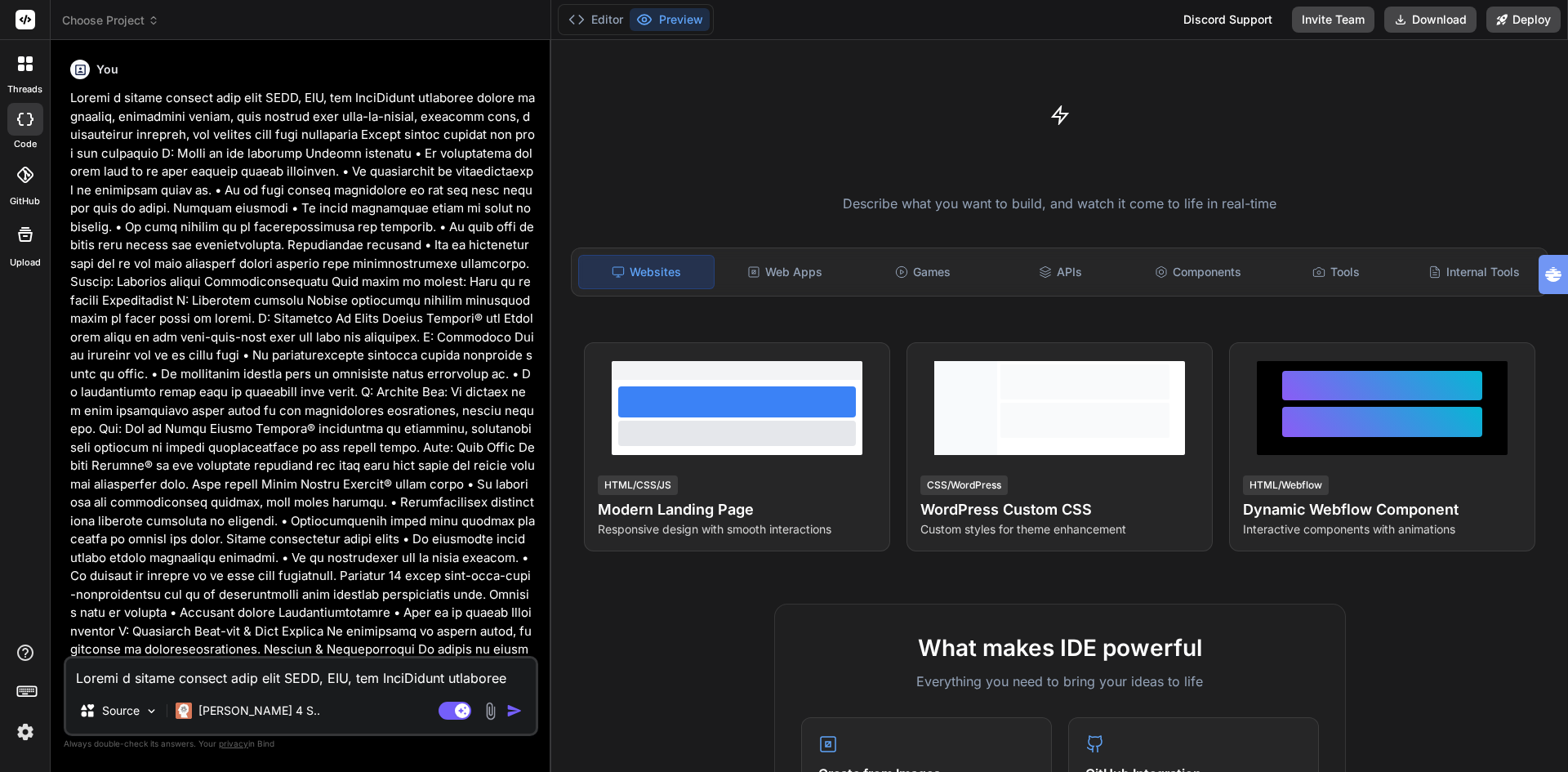
click at [516, 711] on img "button" at bounding box center [513, 710] width 16 height 16
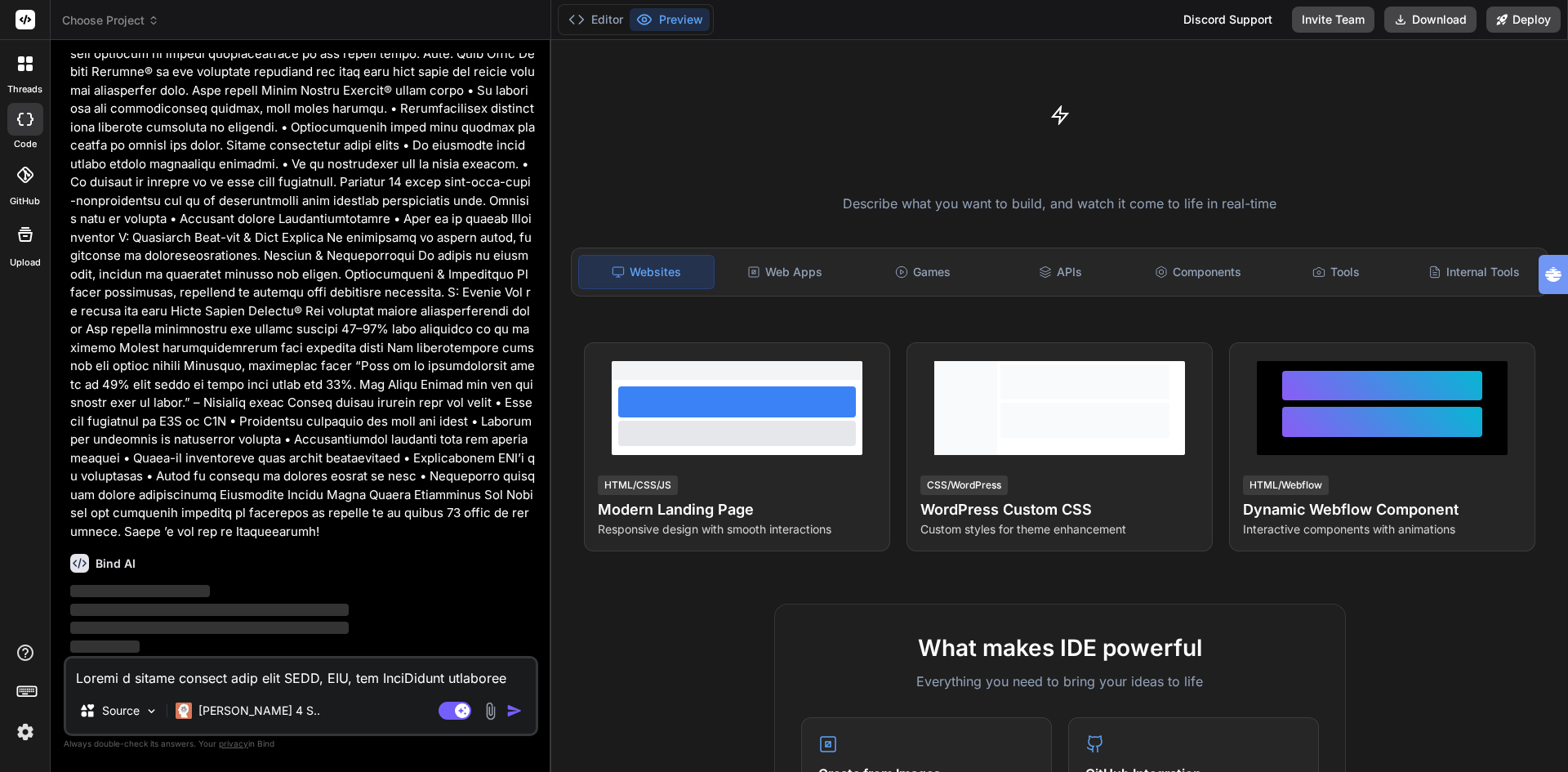
scroll to position [393, 0]
type textarea "x"
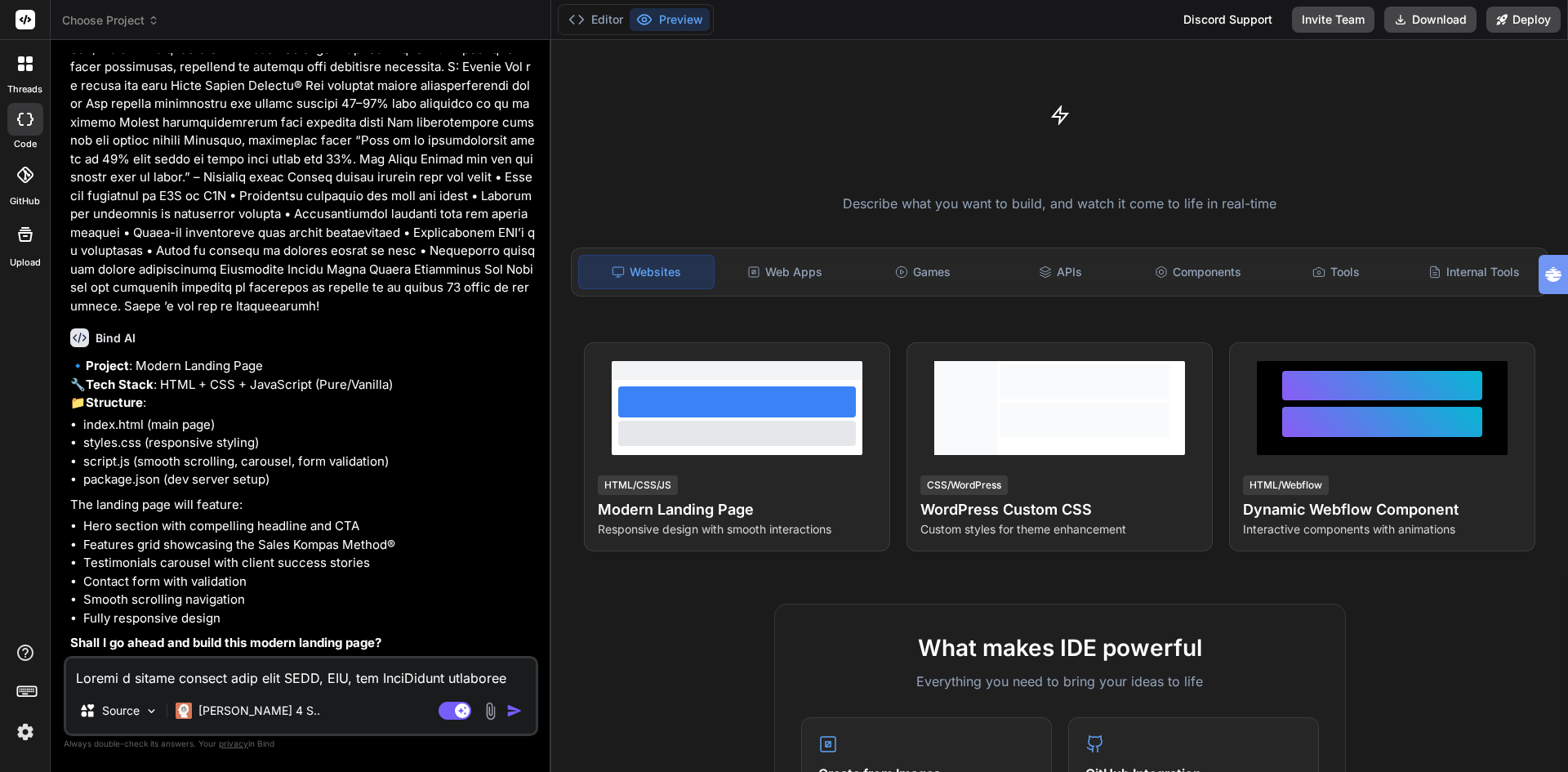
scroll to position [656, 0]
click at [229, 684] on textarea at bounding box center [301, 673] width 469 height 29
type textarea "y"
type textarea "x"
type textarea "ye"
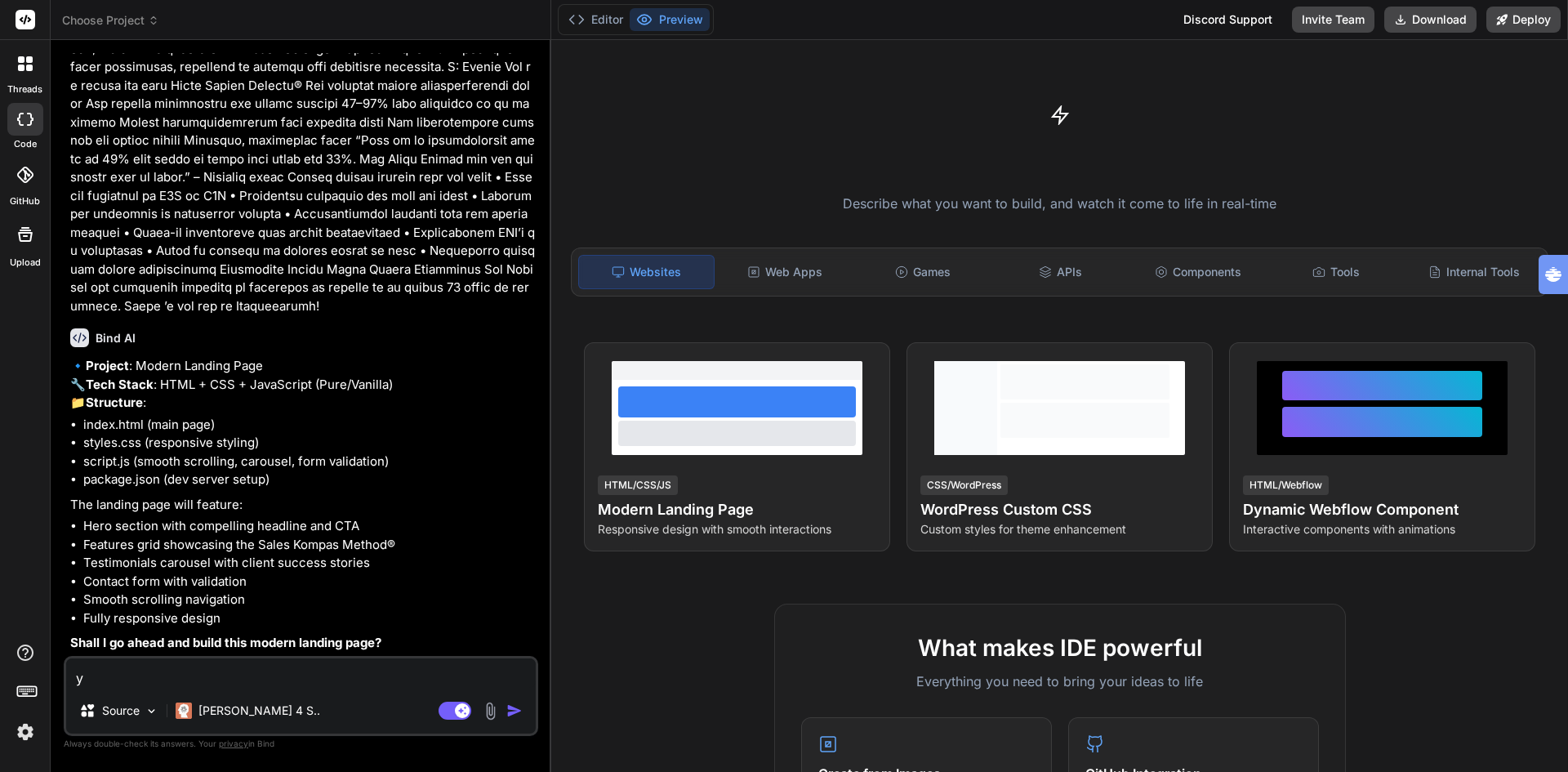
type textarea "x"
type textarea "yes"
type textarea "x"
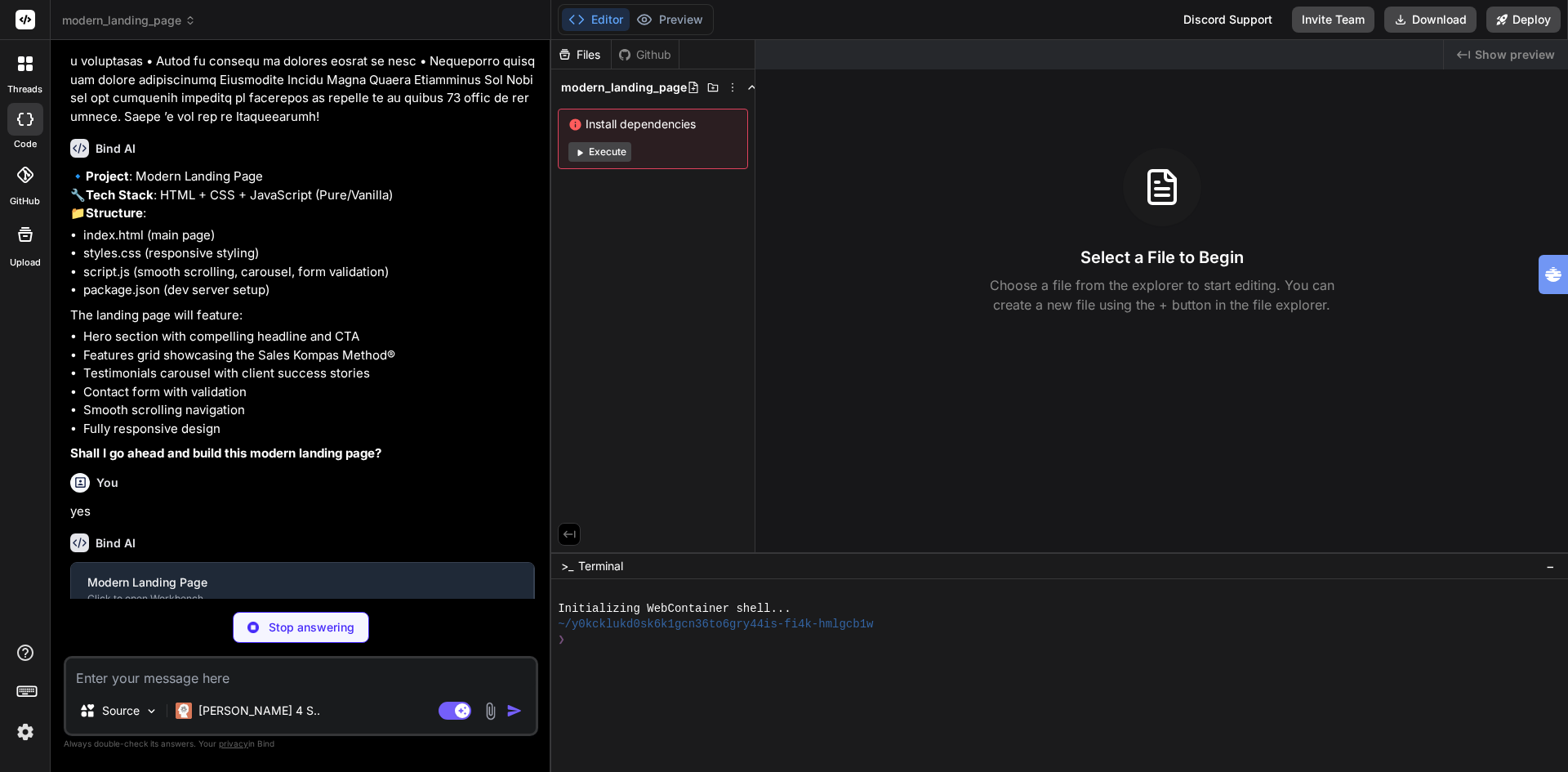
scroll to position [824, 0]
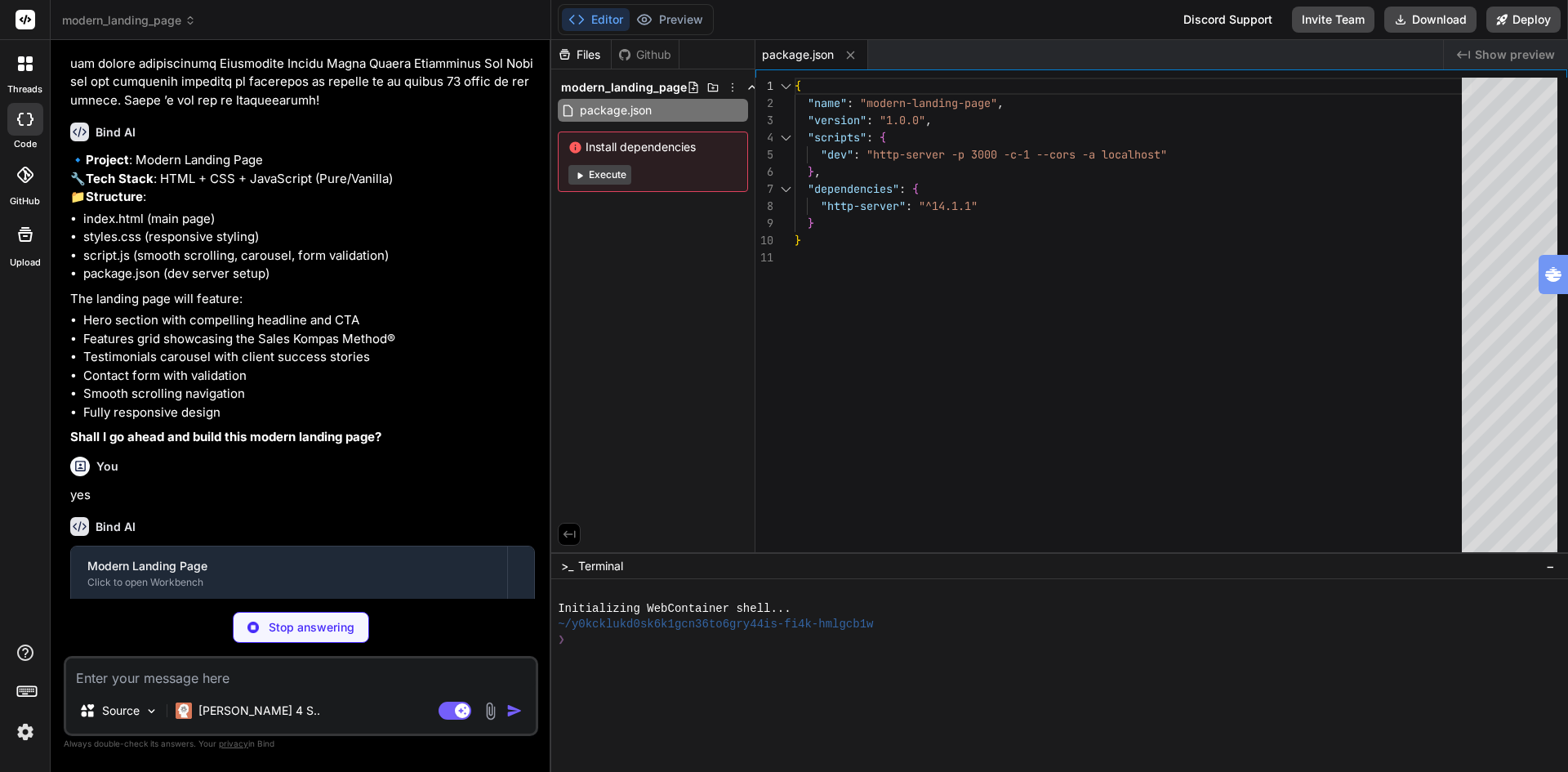
type textarea "x"
type textarea "<div class="footer-bottom"> <p>&copy; 2024 Tognology. Alle rechten voorbehouden…"
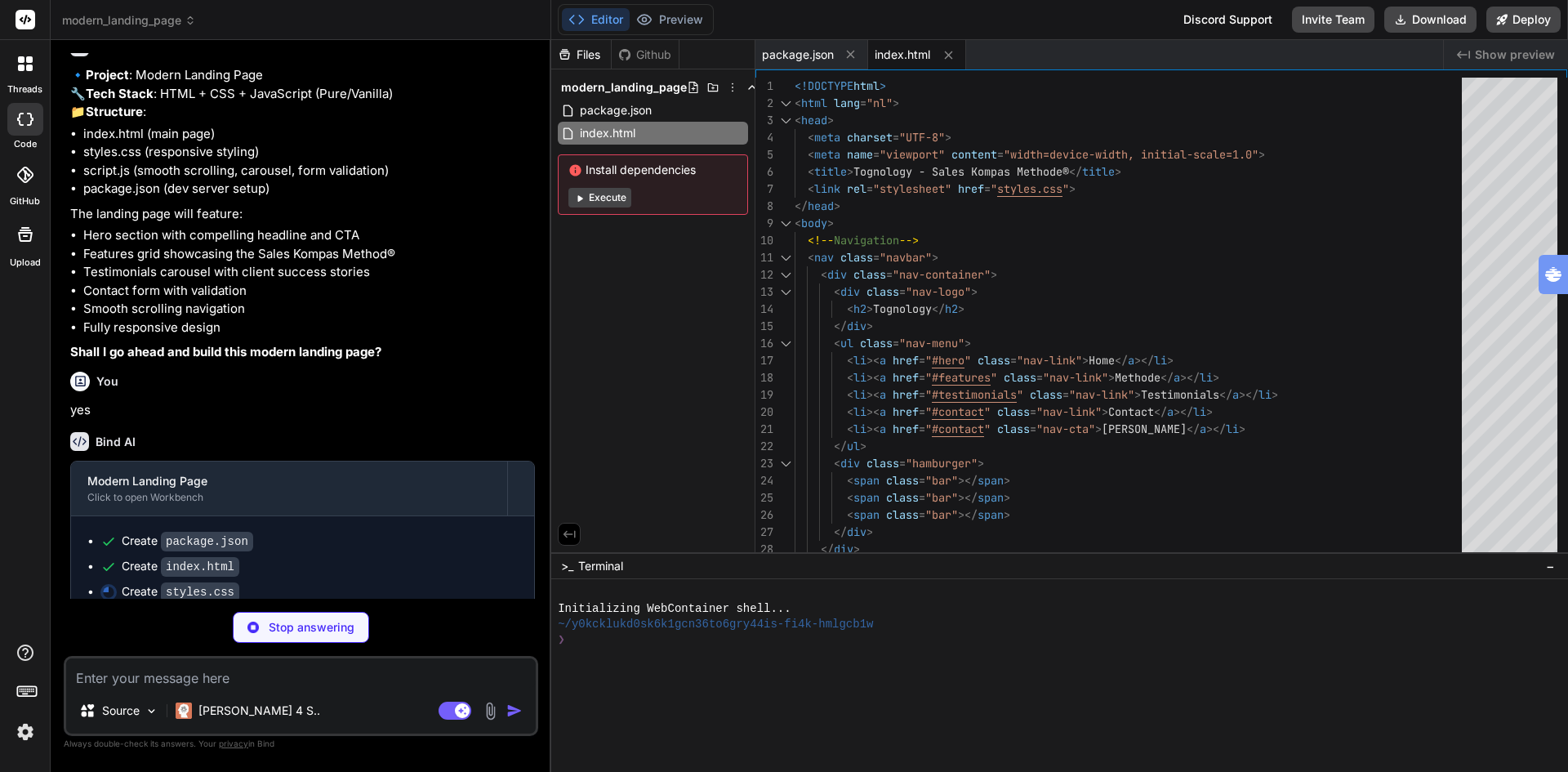
scroll to position [965, 0]
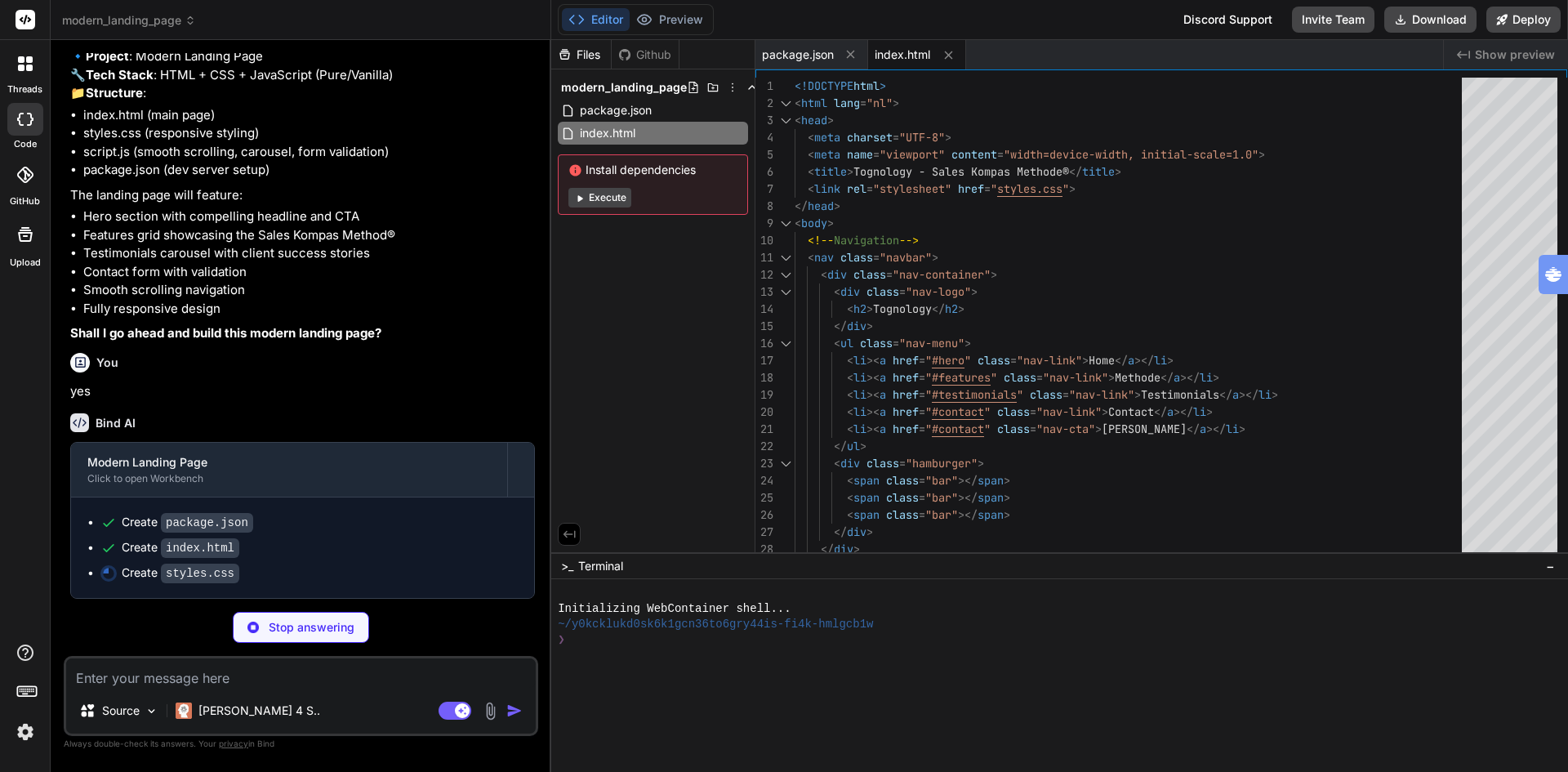
type textarea "x"
type textarea "} .contact-form { padding: 20px; } }"
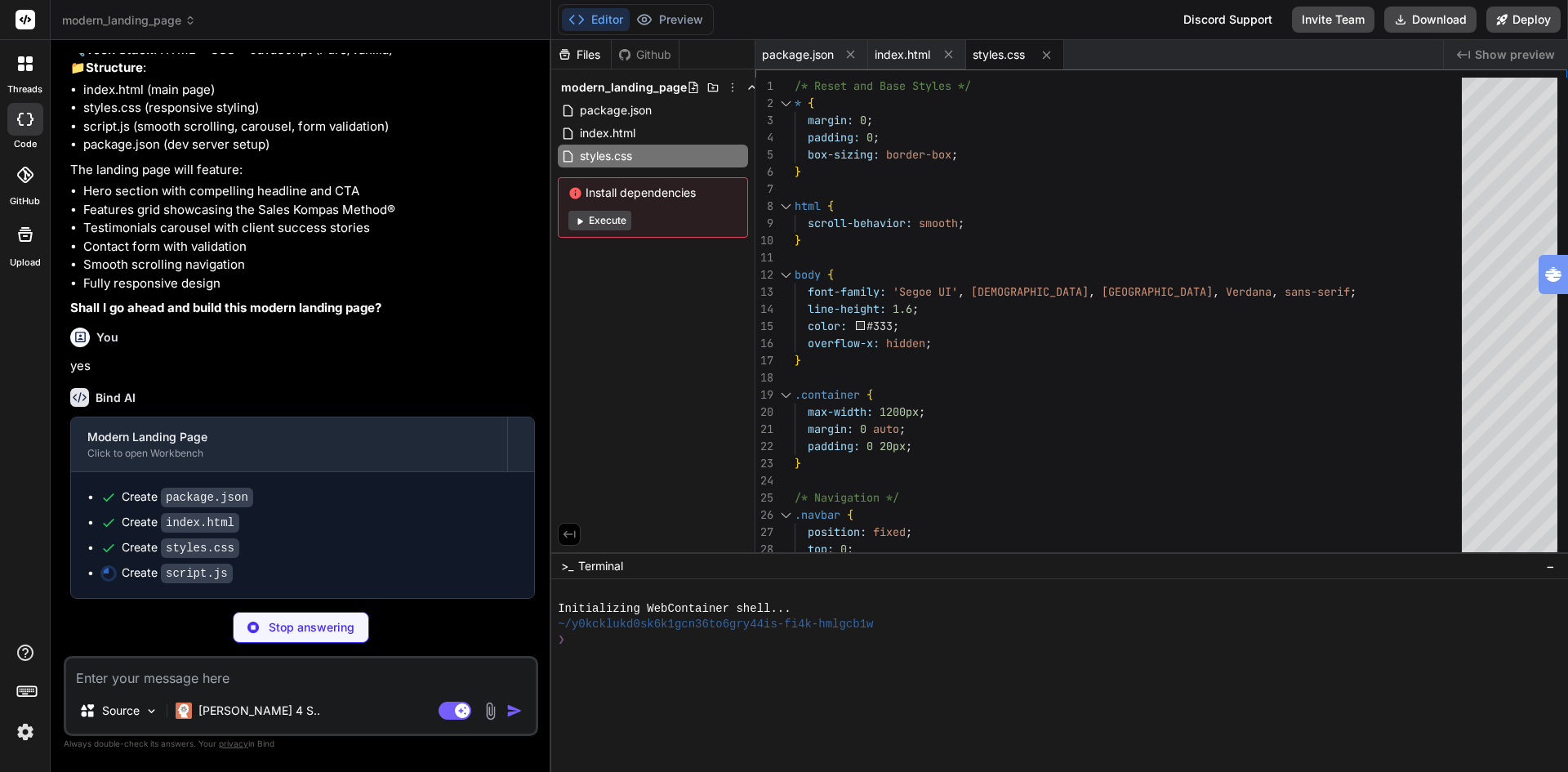
type textarea "x"
type textarea "// Initialize typing effect on page load document.addEventListener('DOMContentL…"
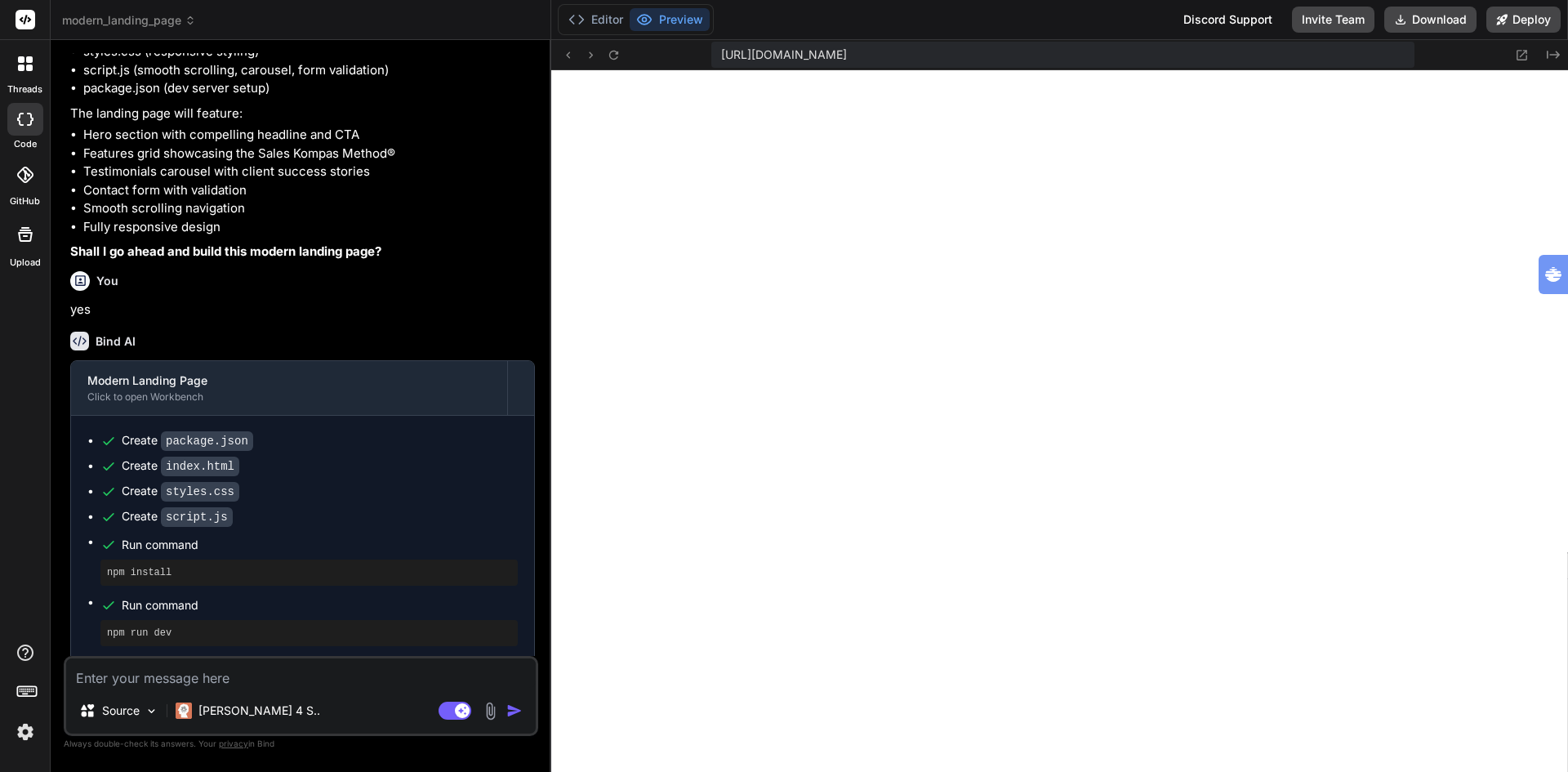
scroll to position [1054, 0]
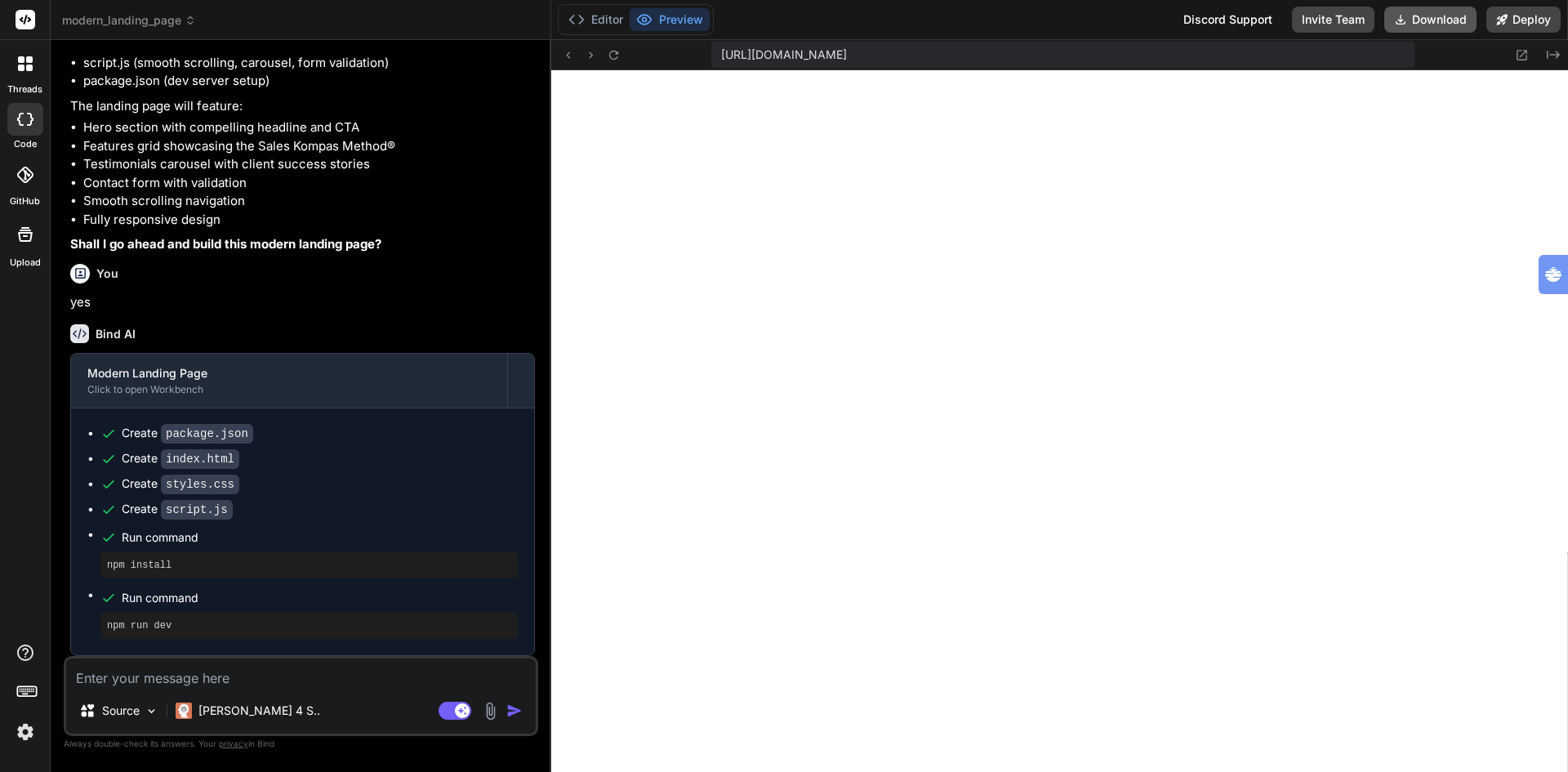
click at [1436, 16] on button "Download" at bounding box center [1429, 20] width 92 height 26
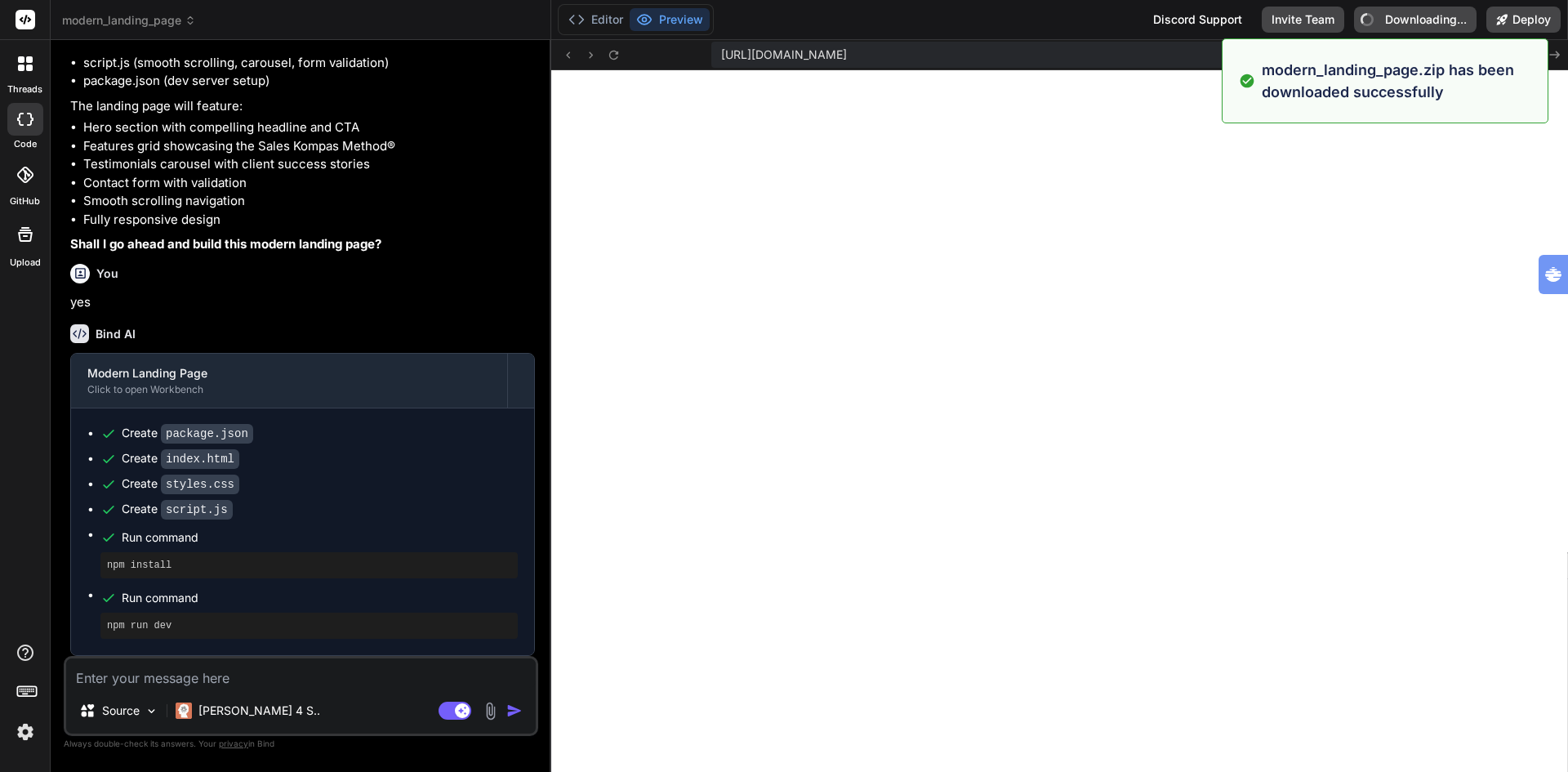
type textarea "x"
